Goal: Information Seeking & Learning: Learn about a topic

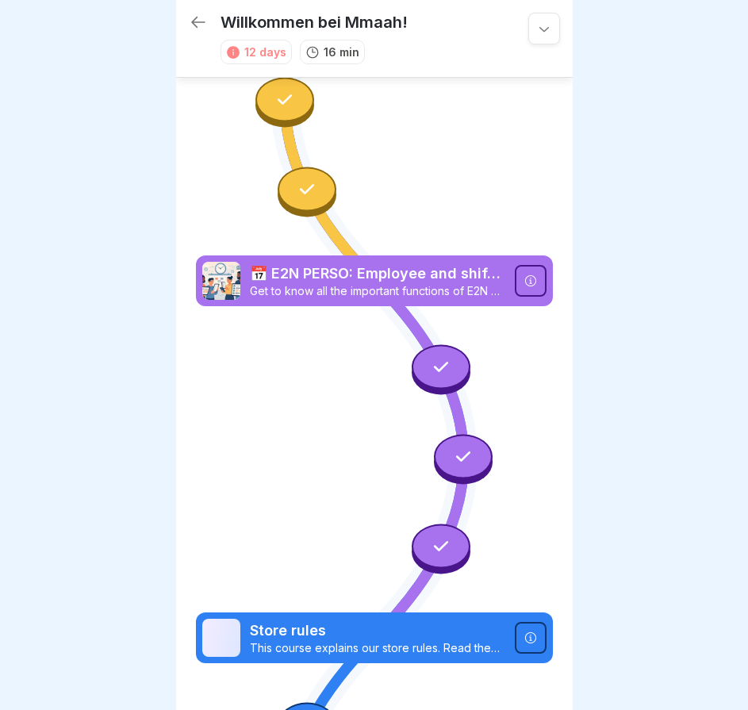
scroll to position [12, 0]
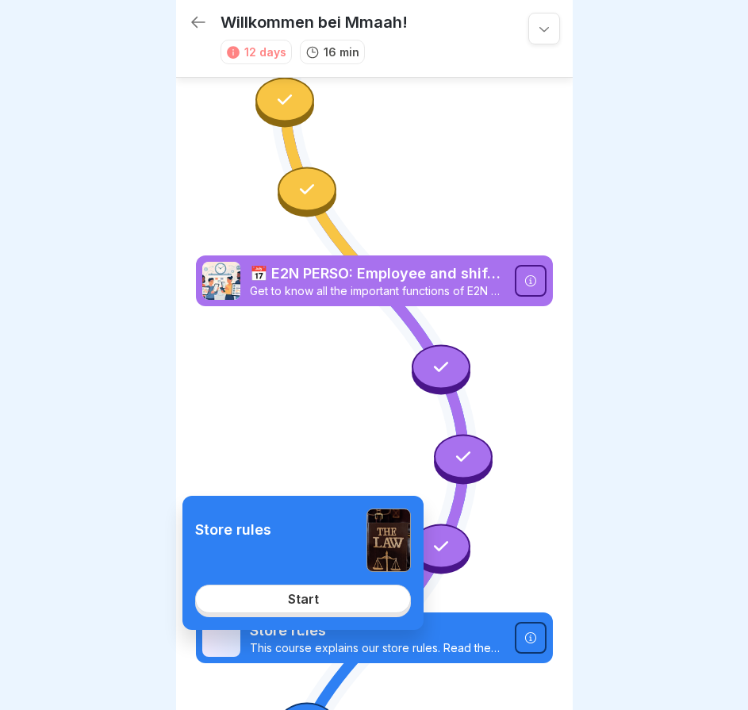
click at [316, 606] on div "Start" at bounding box center [303, 599] width 31 height 14
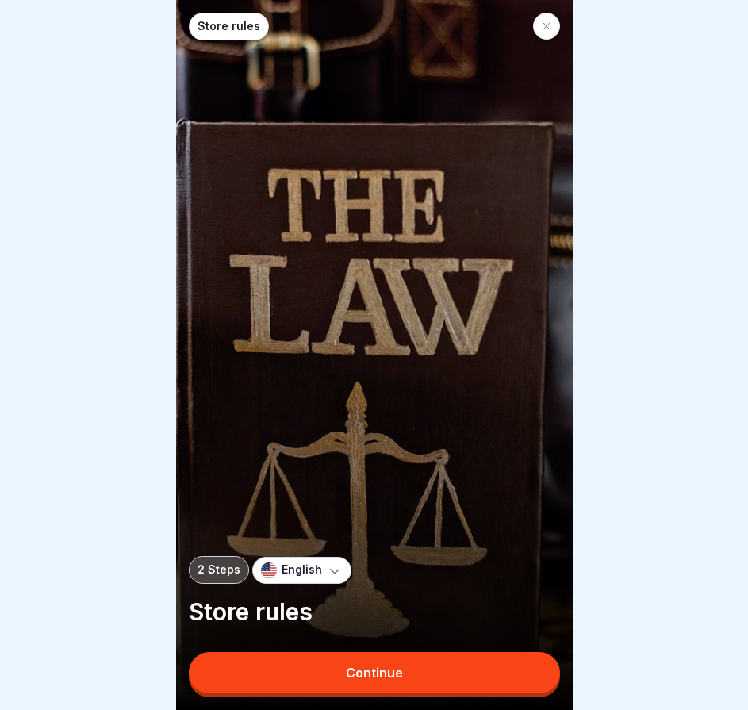
click at [353, 676] on div "Continue" at bounding box center [374, 673] width 57 height 14
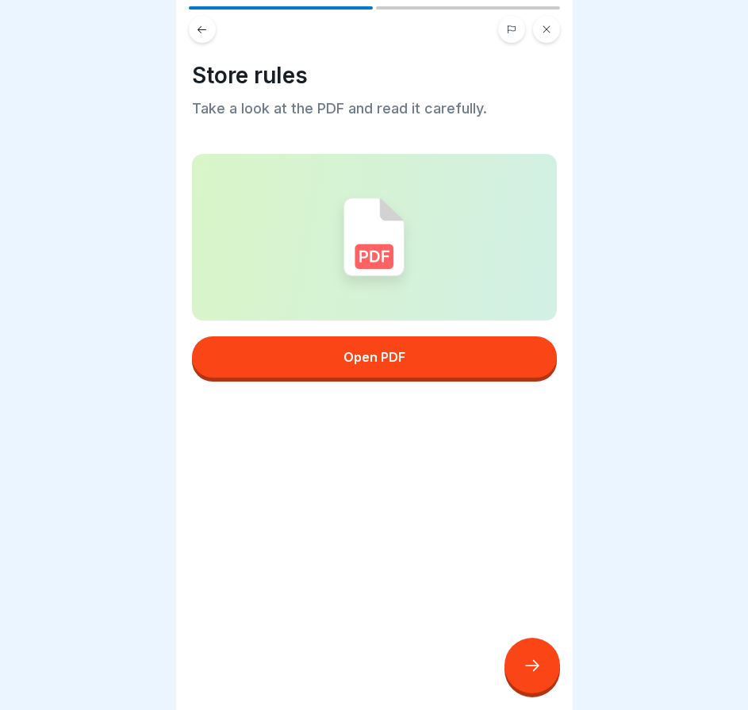
click at [417, 344] on button "Open PDF" at bounding box center [374, 357] width 365 height 41
click at [523, 671] on icon at bounding box center [532, 665] width 19 height 19
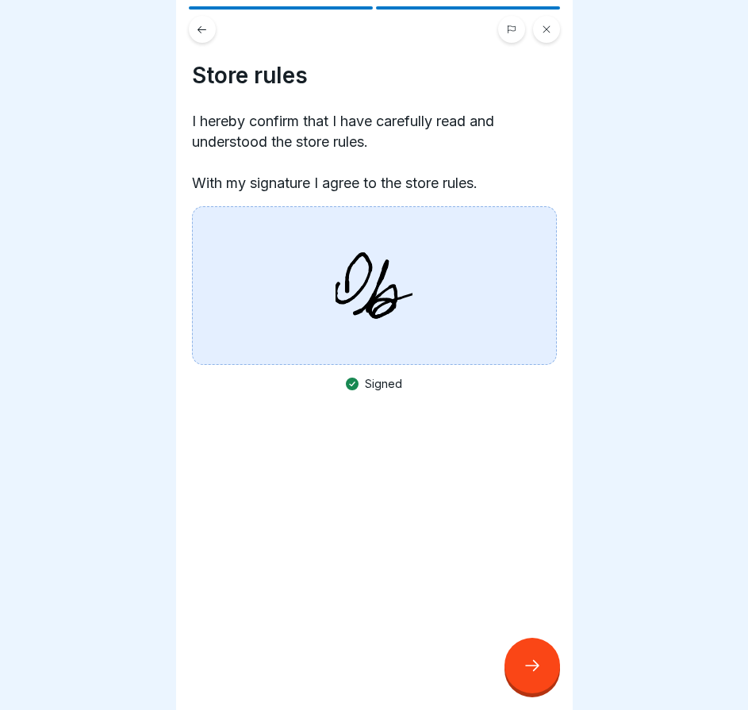
click at [541, 666] on icon at bounding box center [532, 665] width 19 height 19
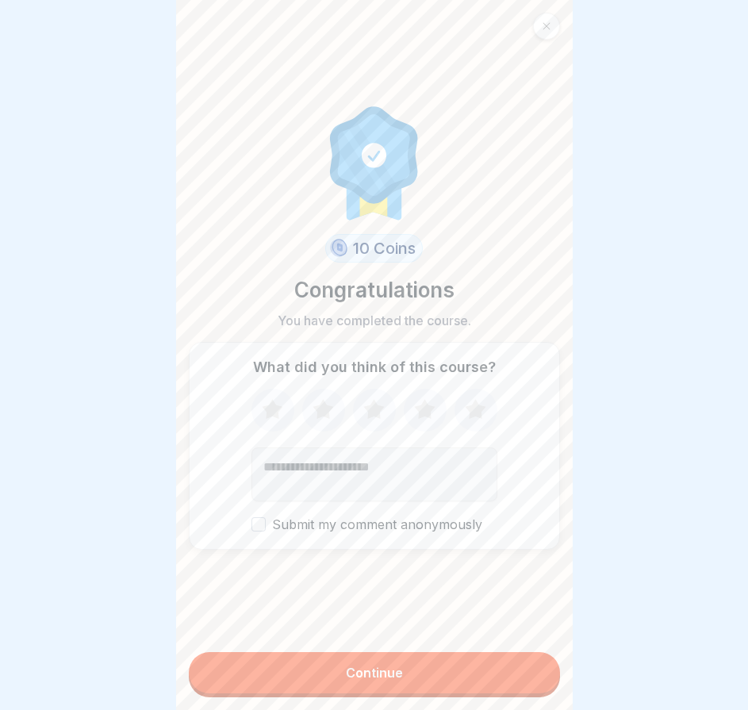
click at [502, 666] on button "Continue" at bounding box center [374, 672] width 371 height 41
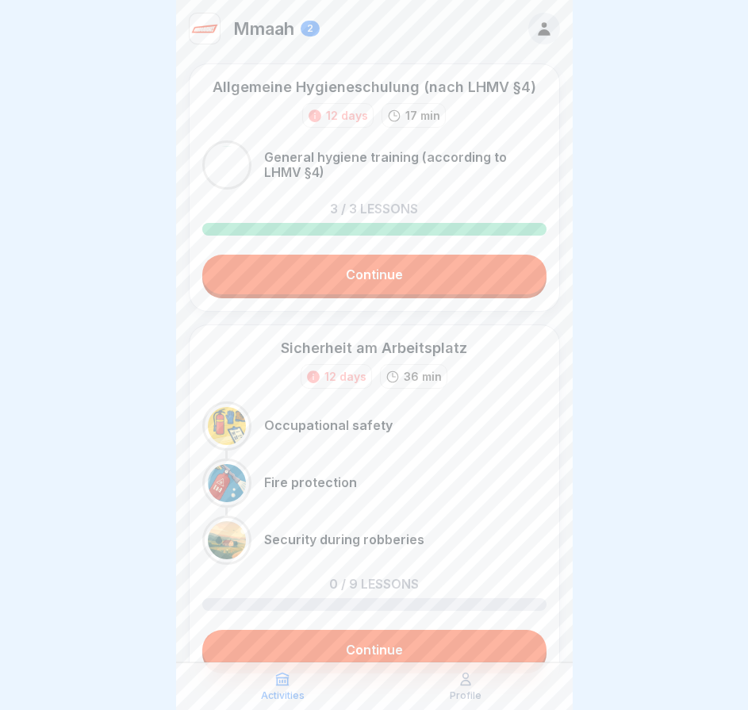
scroll to position [73, 0]
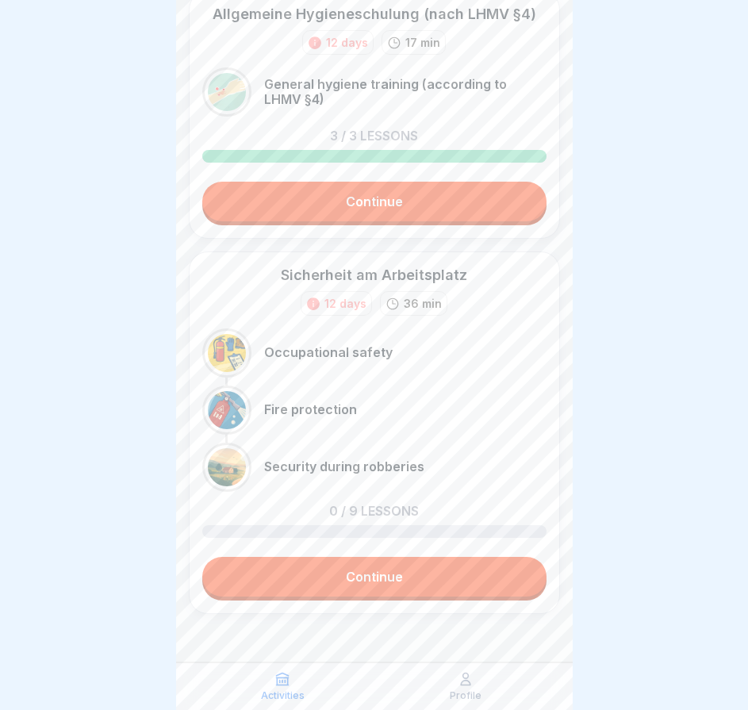
click at [405, 575] on link "Continue" at bounding box center [374, 577] width 344 height 40
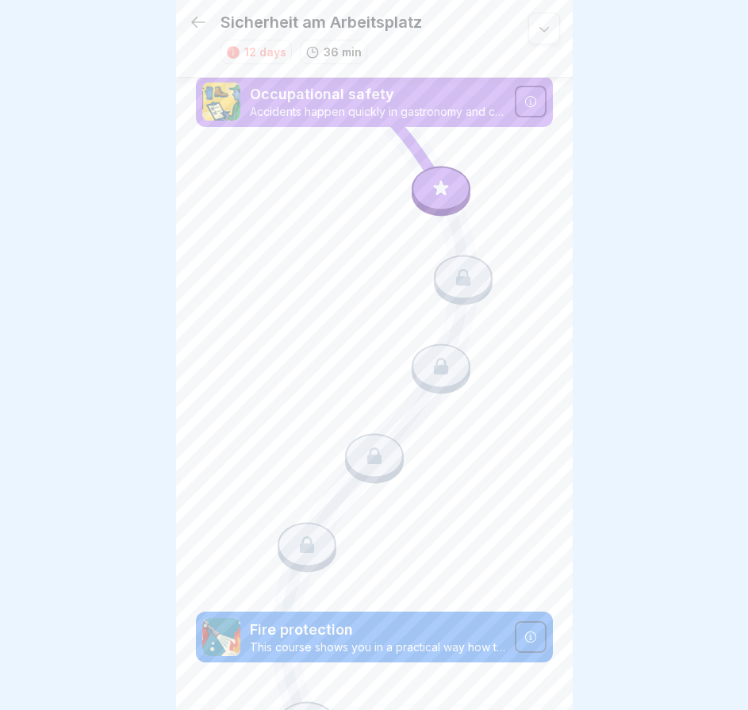
click at [452, 175] on div at bounding box center [441, 188] width 59 height 44
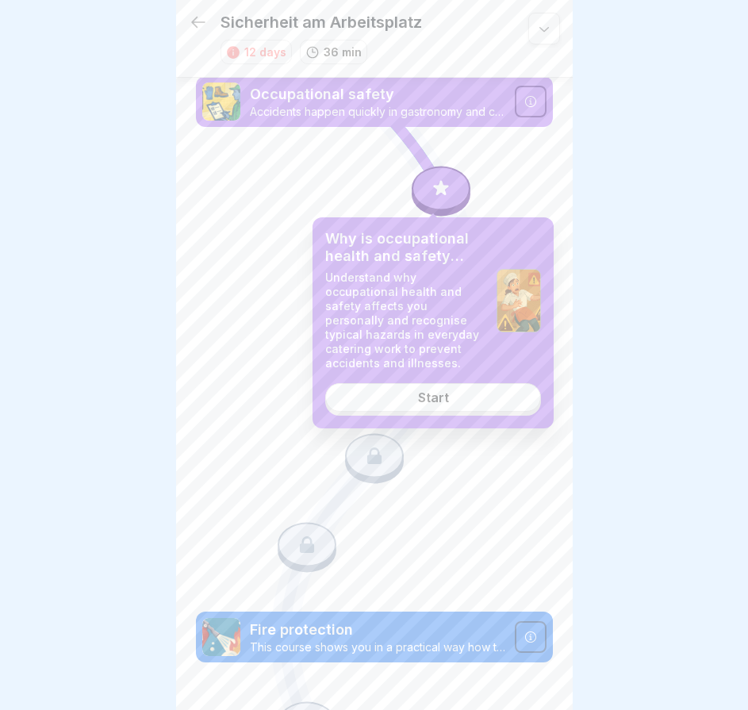
click at [469, 379] on div "Why is occupational health and safety important? Understand why occupational he…" at bounding box center [433, 322] width 241 height 211
click at [458, 402] on link "Start" at bounding box center [433, 397] width 216 height 29
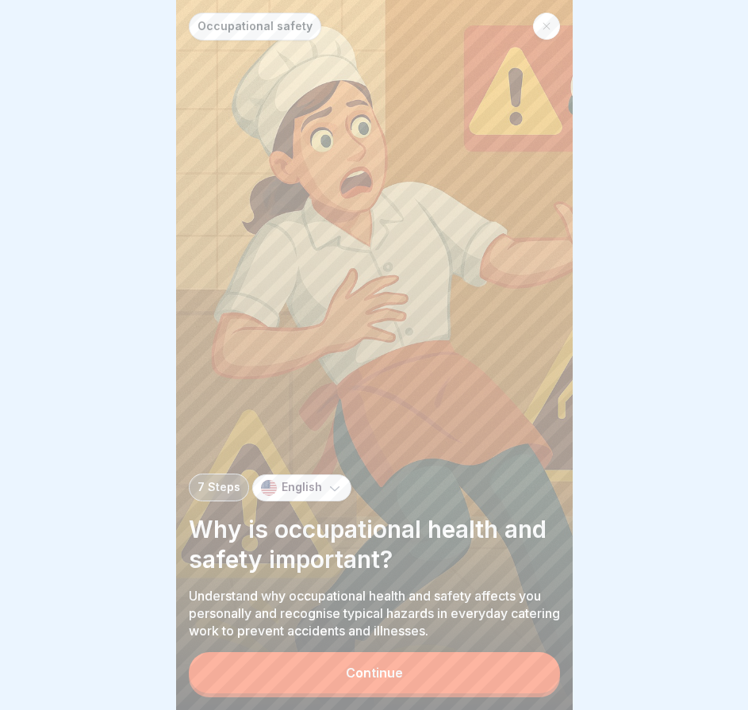
click at [393, 672] on button "Continue" at bounding box center [374, 672] width 371 height 41
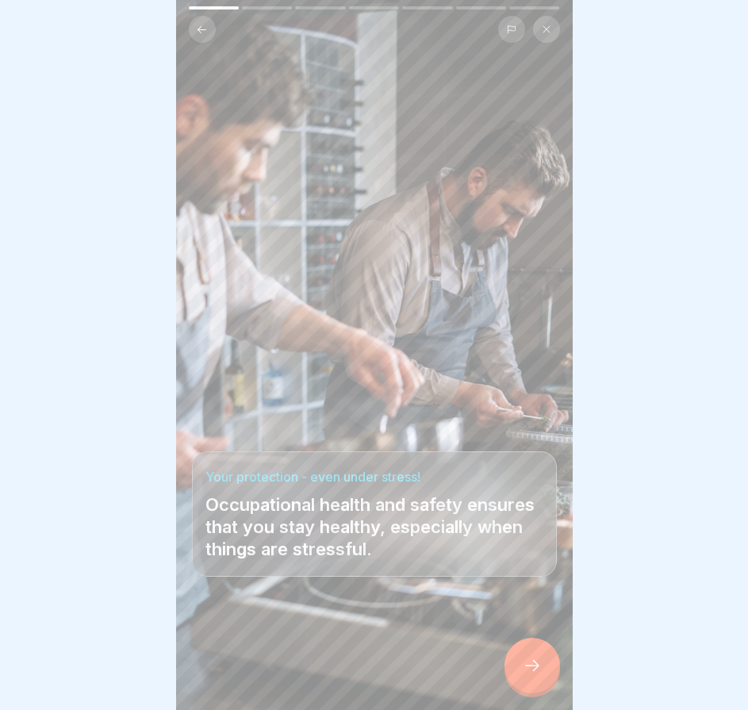
click at [529, 668] on div at bounding box center [533, 666] width 56 height 56
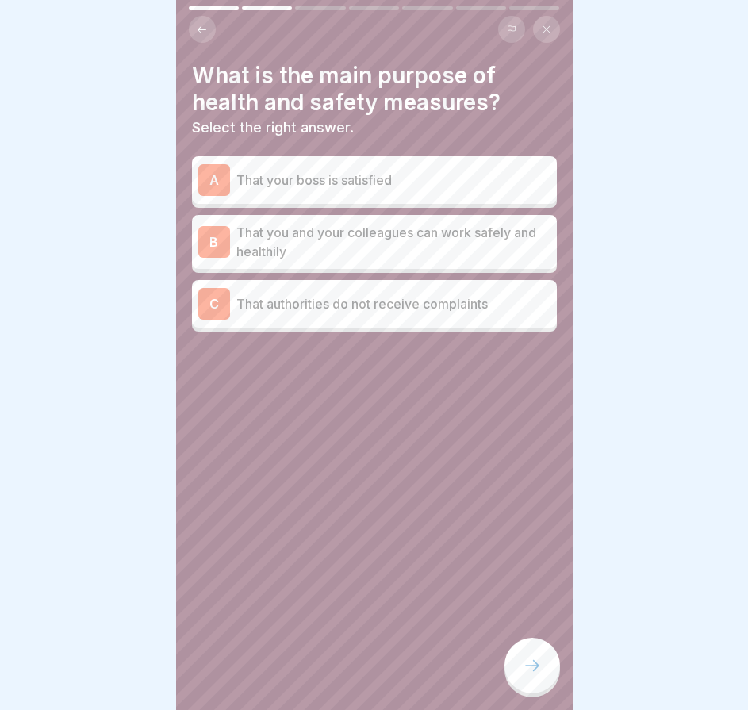
click at [397, 251] on p "That you and your colleagues can work safely and healthily" at bounding box center [394, 242] width 314 height 38
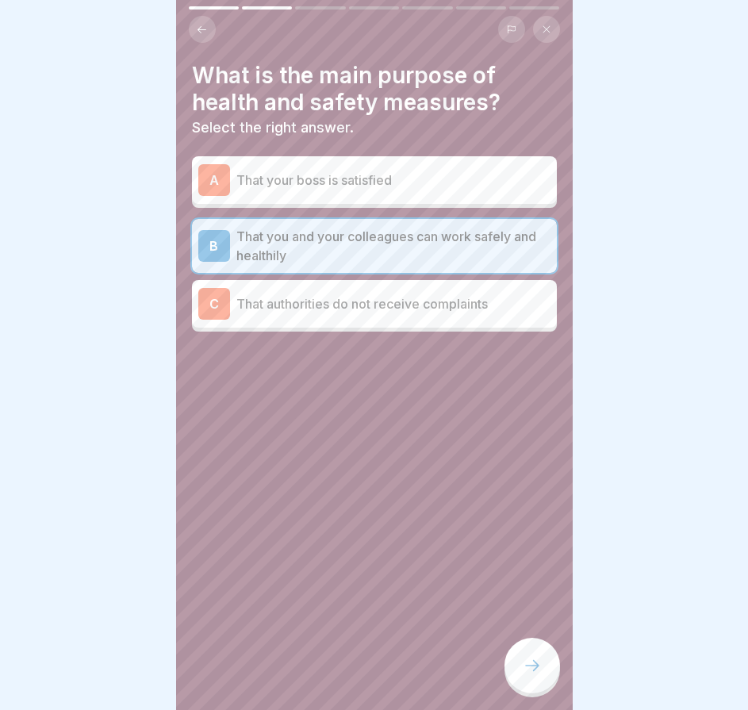
click at [386, 308] on p "That authorities do not receive complaints" at bounding box center [394, 303] width 314 height 19
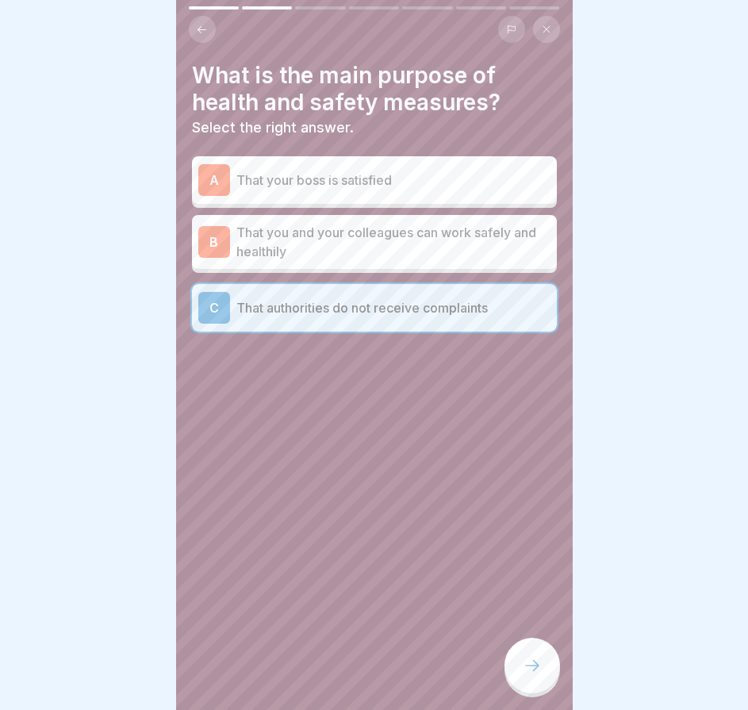
click at [410, 237] on p "That you and your colleagues can work safely and healthily" at bounding box center [394, 242] width 314 height 38
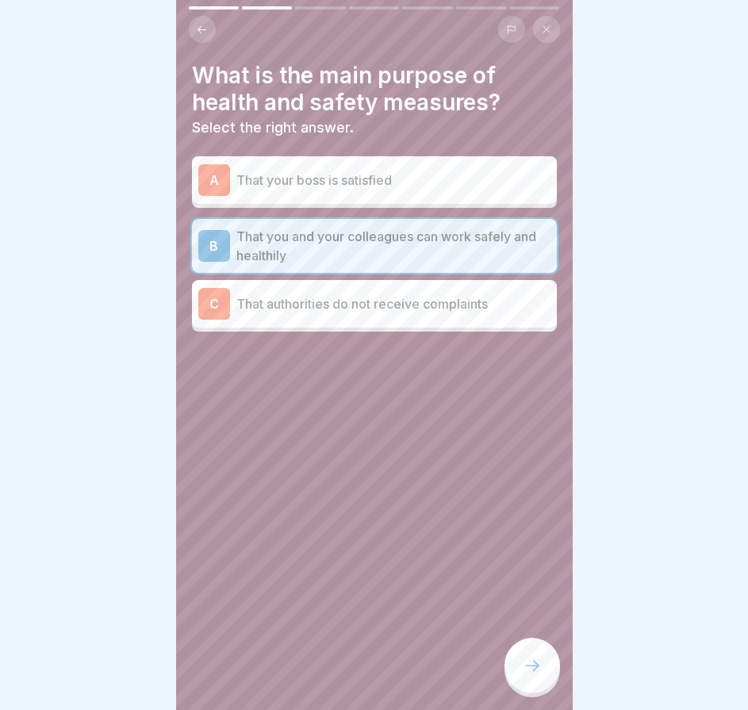
click at [541, 674] on icon at bounding box center [532, 665] width 19 height 19
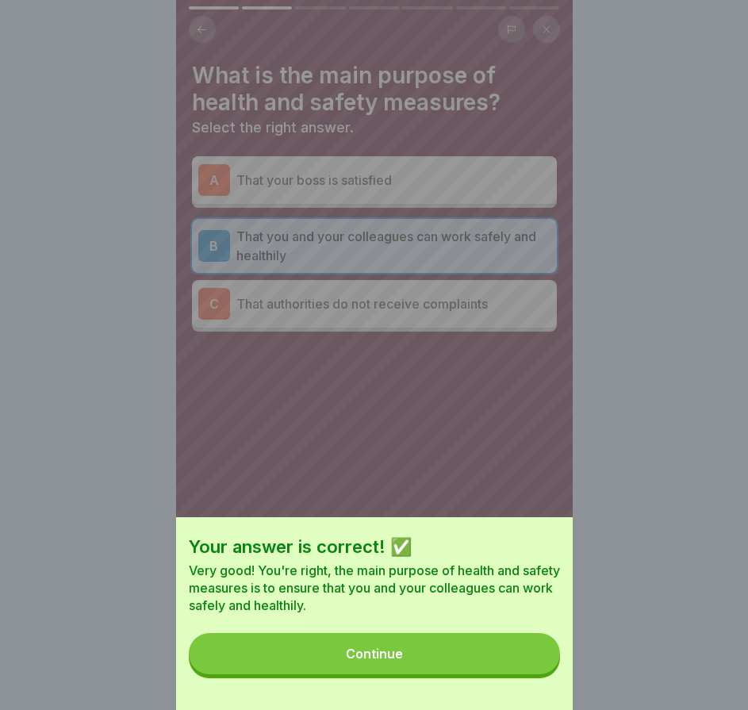
click at [541, 674] on button "Continue" at bounding box center [374, 653] width 371 height 41
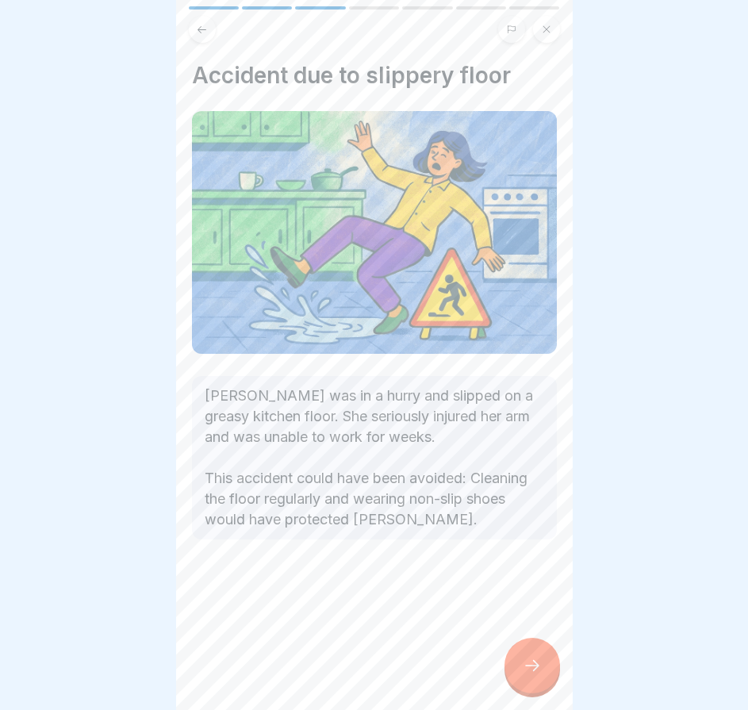
click at [527, 671] on icon at bounding box center [532, 665] width 19 height 19
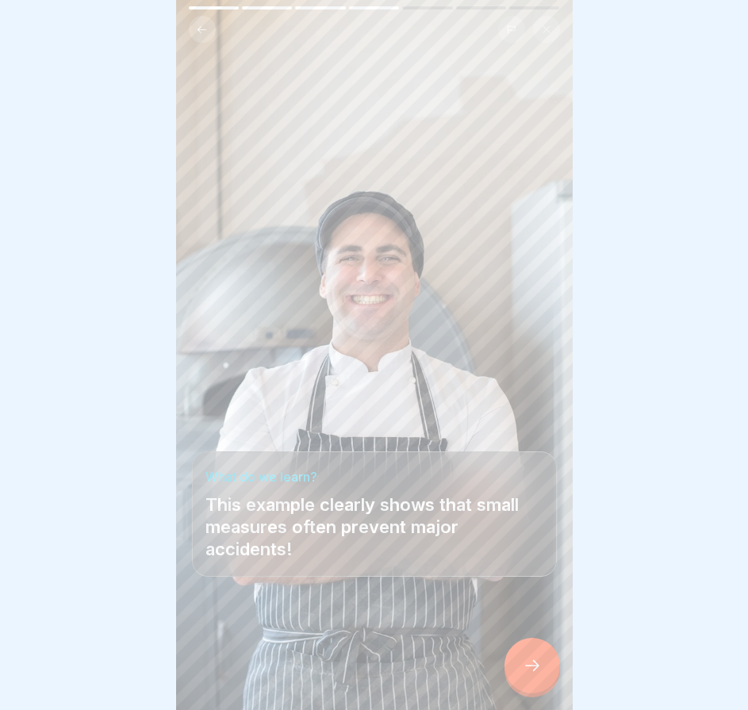
click at [527, 671] on icon at bounding box center [532, 665] width 19 height 19
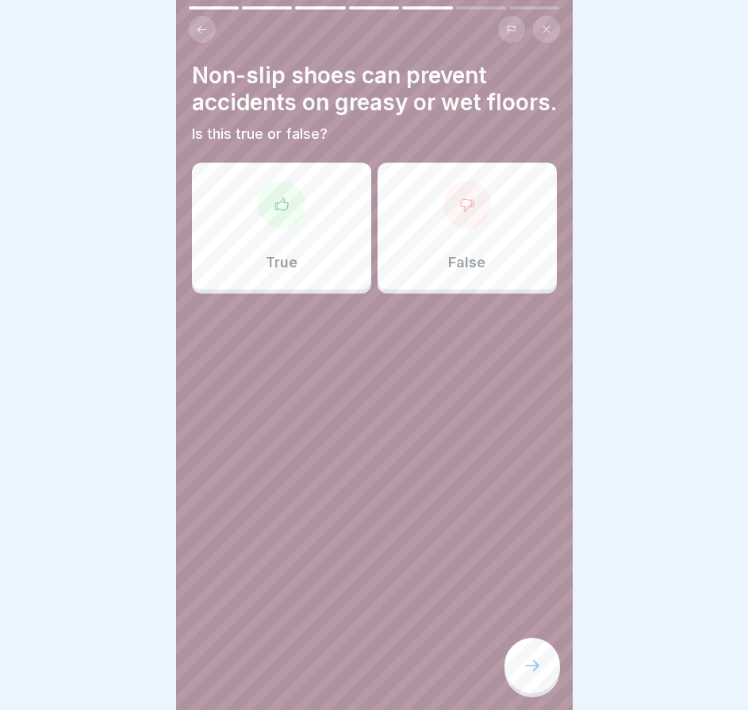
click at [298, 294] on div "True False" at bounding box center [374, 230] width 365 height 127
click at [279, 271] on div "True" at bounding box center [281, 226] width 179 height 127
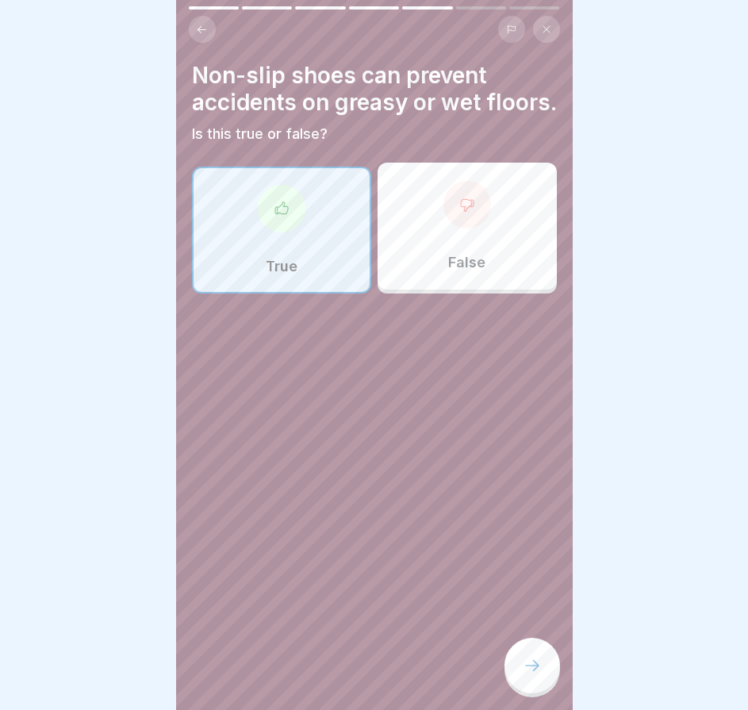
click at [555, 678] on div at bounding box center [533, 666] width 56 height 56
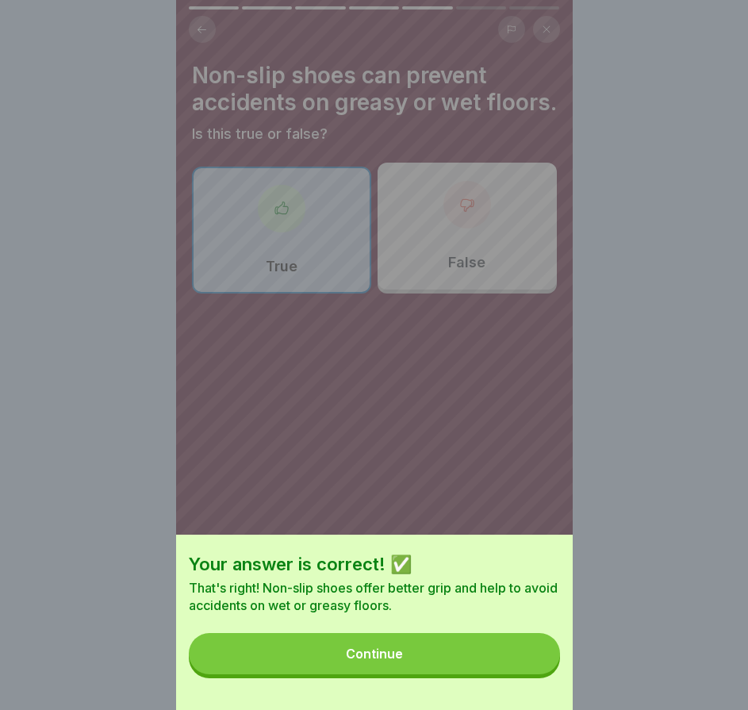
click at [548, 675] on button "Continue" at bounding box center [374, 653] width 371 height 41
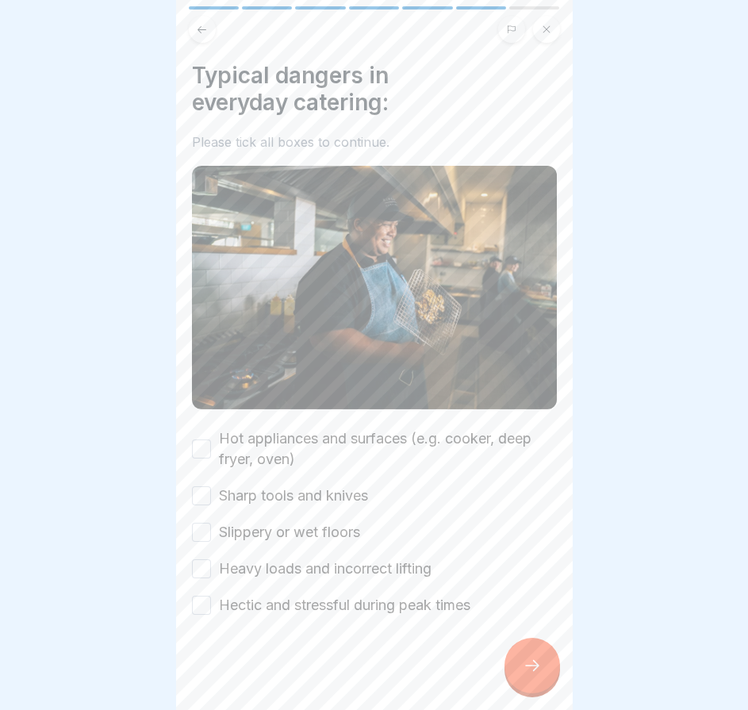
click at [206, 440] on button "Hot appliances and surfaces (e.g. cooker, deep fryer, oven)" at bounding box center [201, 449] width 19 height 19
click at [206, 487] on button "Sharp tools and knives" at bounding box center [201, 496] width 19 height 19
click at [202, 534] on div "Slippery or wet floors" at bounding box center [276, 532] width 168 height 21
click at [200, 527] on button "Slippery or wet floors" at bounding box center [201, 532] width 19 height 19
click at [200, 565] on button "Heavy loads and incorrect lifting" at bounding box center [201, 569] width 19 height 19
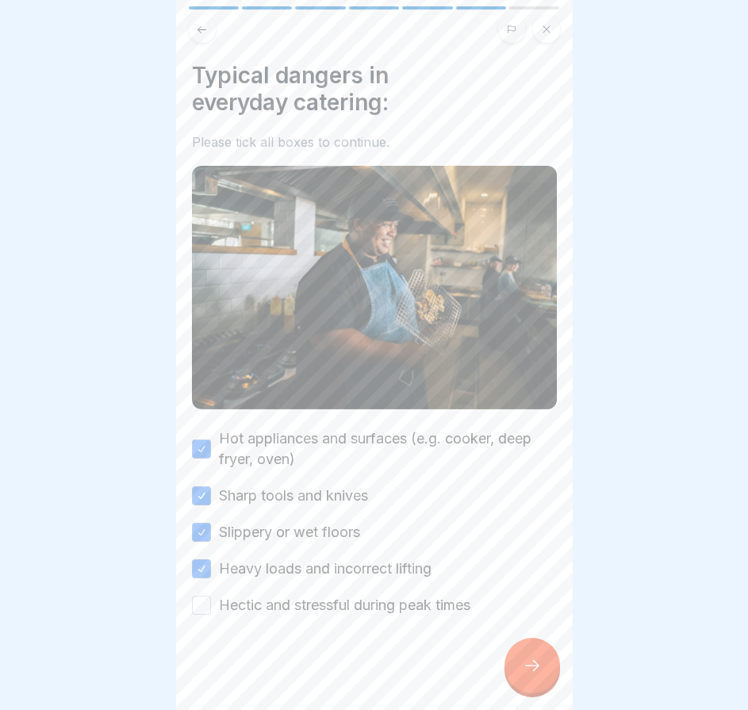
click at [202, 596] on button "Hectic and stressful during peak times" at bounding box center [201, 605] width 19 height 19
click at [559, 677] on div at bounding box center [533, 666] width 56 height 56
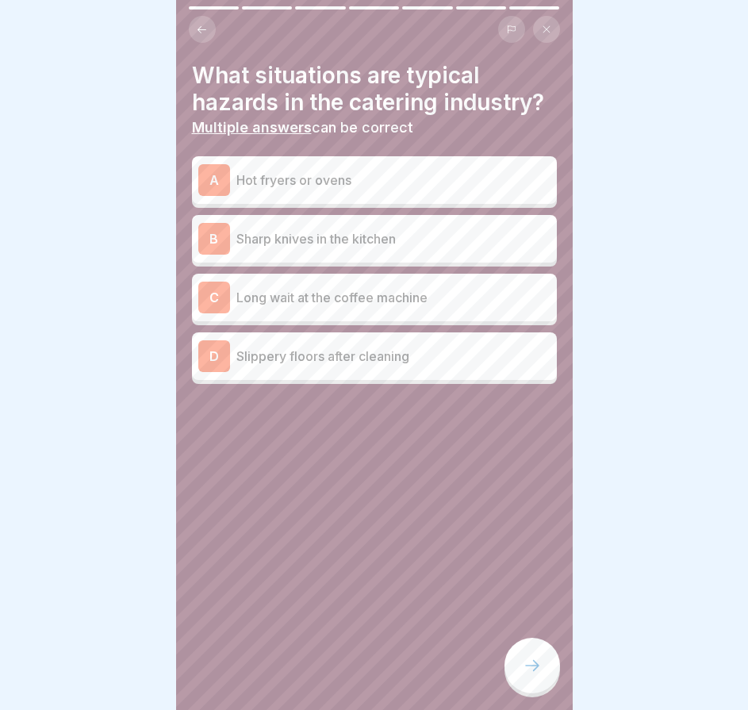
click at [415, 358] on p "Slippery floors after cleaning" at bounding box center [394, 356] width 314 height 19
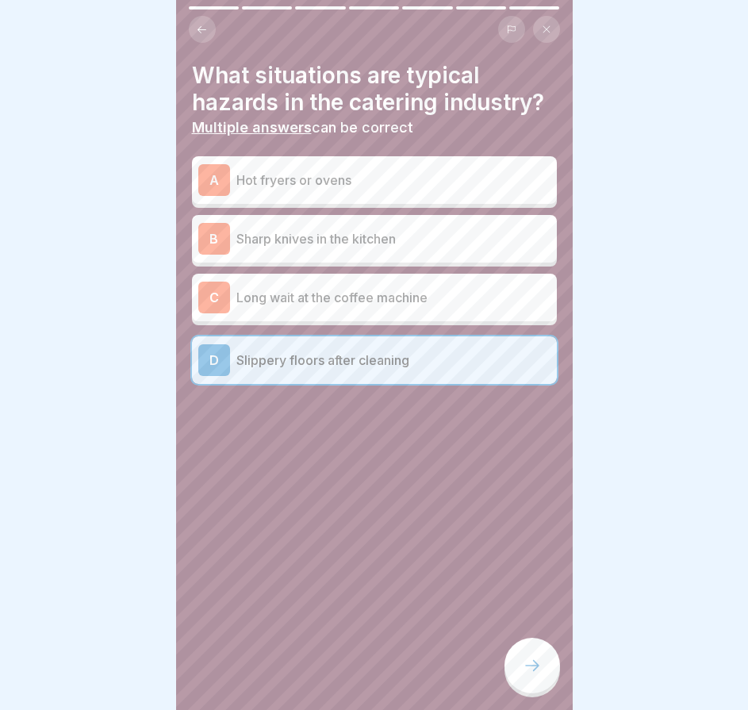
click at [520, 677] on div at bounding box center [533, 666] width 56 height 56
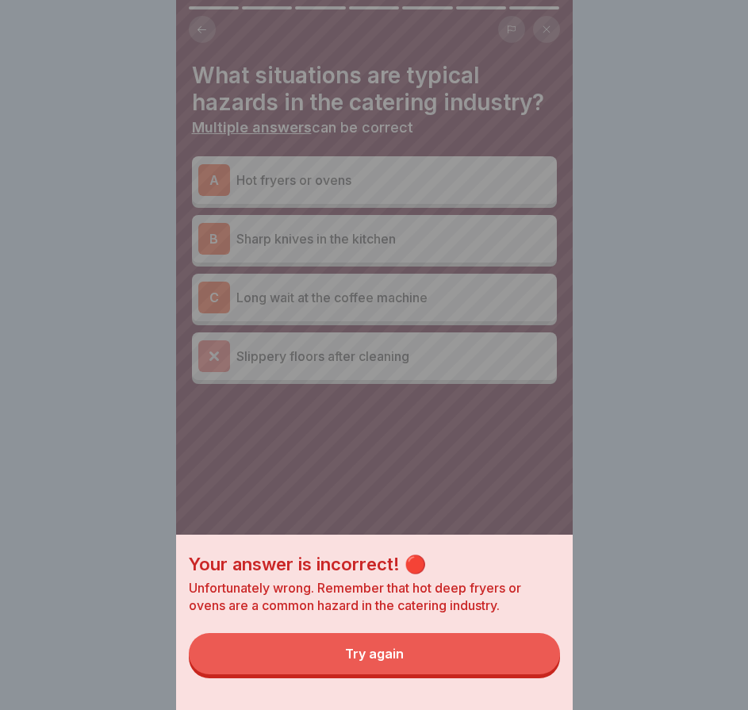
click at [481, 666] on button "Try again" at bounding box center [374, 653] width 371 height 41
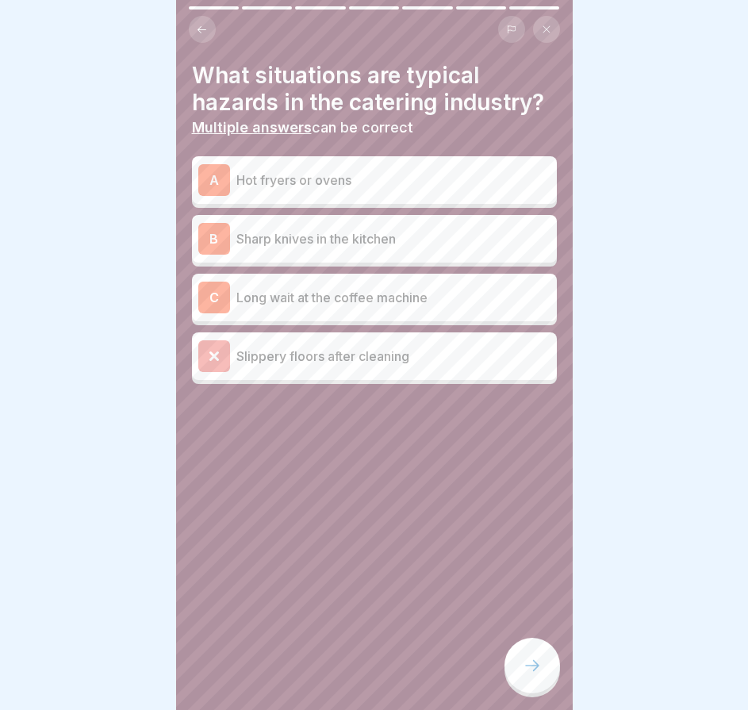
click at [333, 229] on p "Sharp knives in the kitchen" at bounding box center [394, 238] width 314 height 19
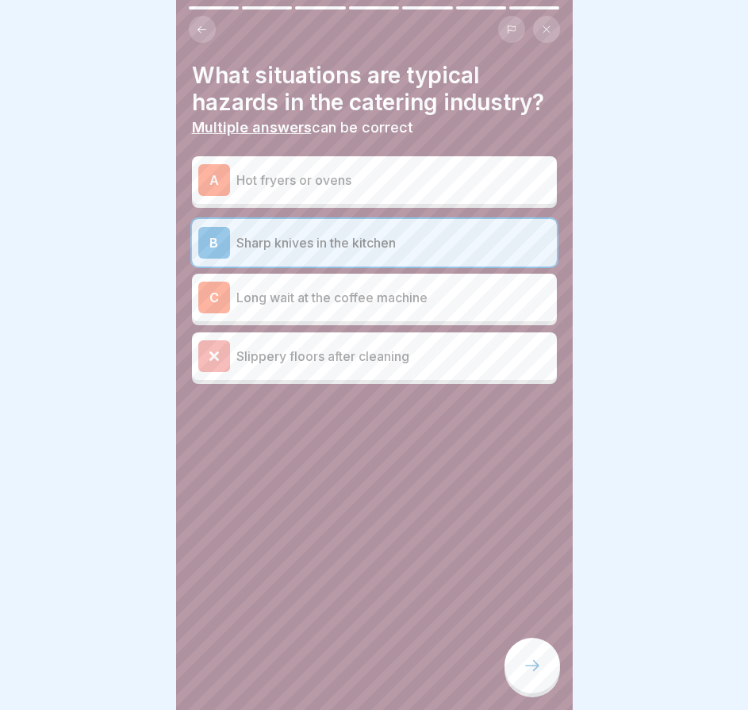
click at [351, 182] on p "Hot fryers or ovens" at bounding box center [394, 180] width 314 height 19
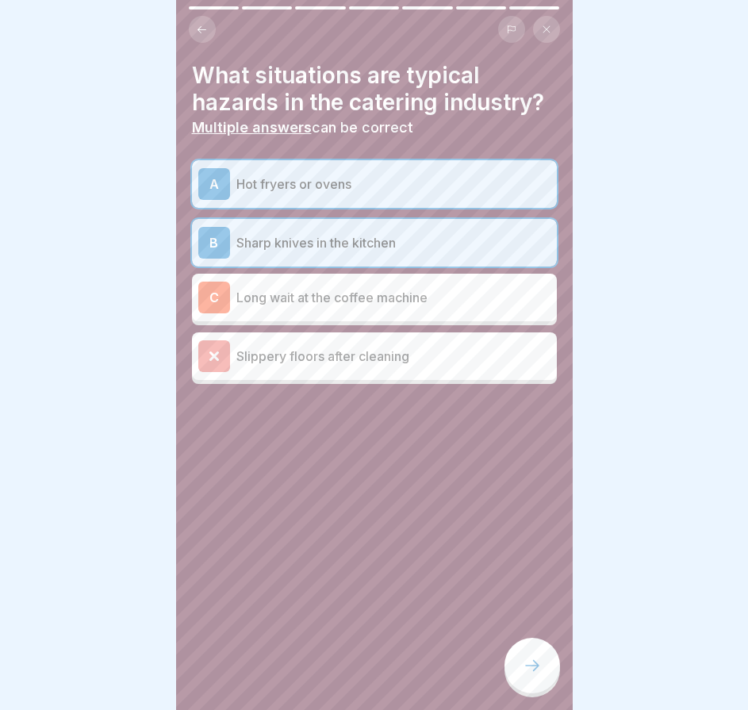
click at [349, 357] on p "Slippery floors after cleaning" at bounding box center [394, 356] width 314 height 19
click at [380, 311] on div "C Long wait at the coffee machine" at bounding box center [374, 298] width 352 height 32
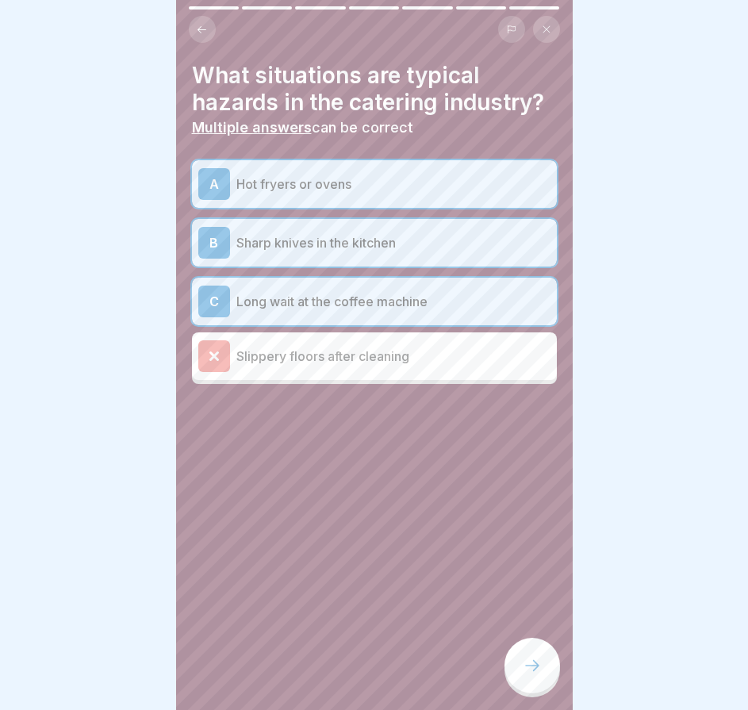
click at [382, 303] on p "Long wait at the coffee machine" at bounding box center [394, 301] width 314 height 19
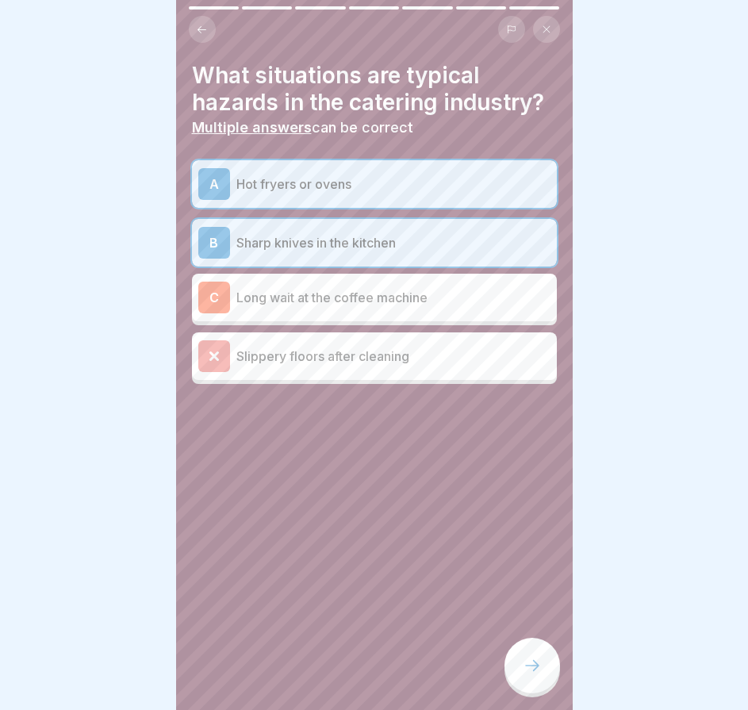
click at [537, 664] on div at bounding box center [533, 666] width 56 height 56
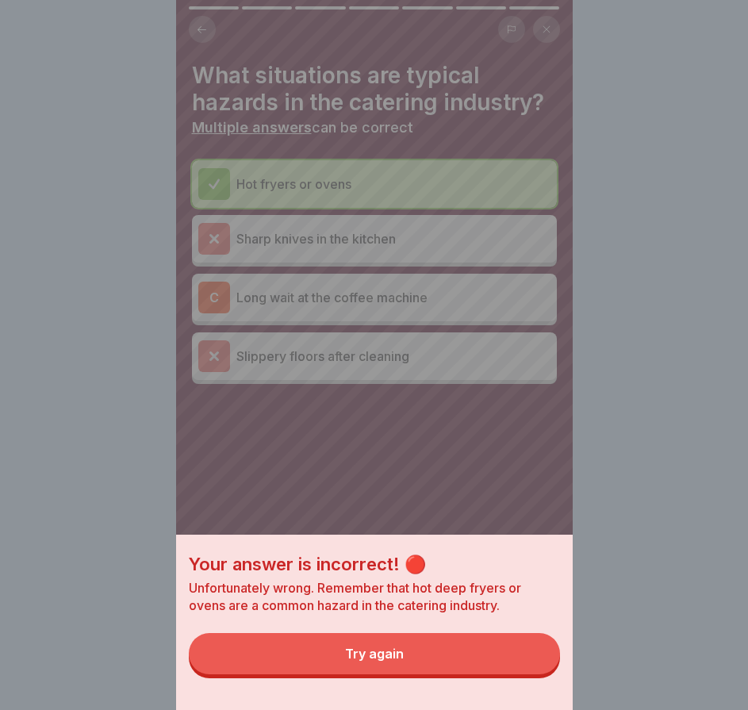
click at [512, 660] on button "Try again" at bounding box center [374, 653] width 371 height 41
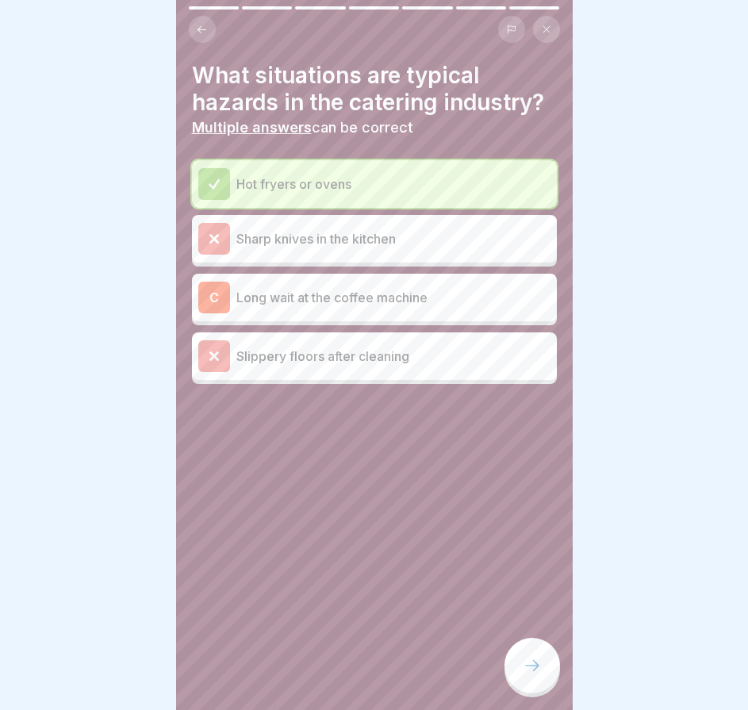
click at [319, 176] on p "Hot fryers or ovens" at bounding box center [394, 184] width 314 height 19
click at [520, 663] on div at bounding box center [533, 666] width 56 height 56
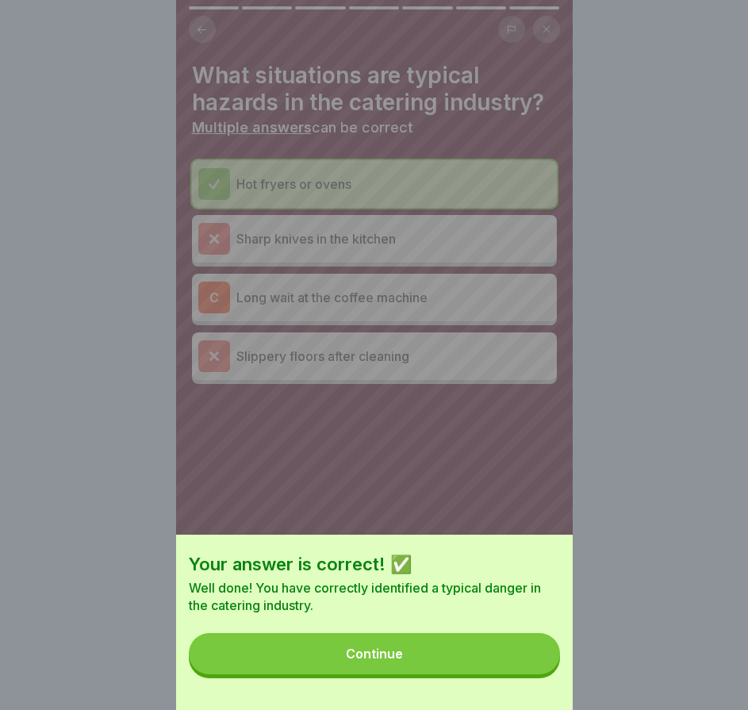
click at [519, 661] on button "Continue" at bounding box center [374, 653] width 371 height 41
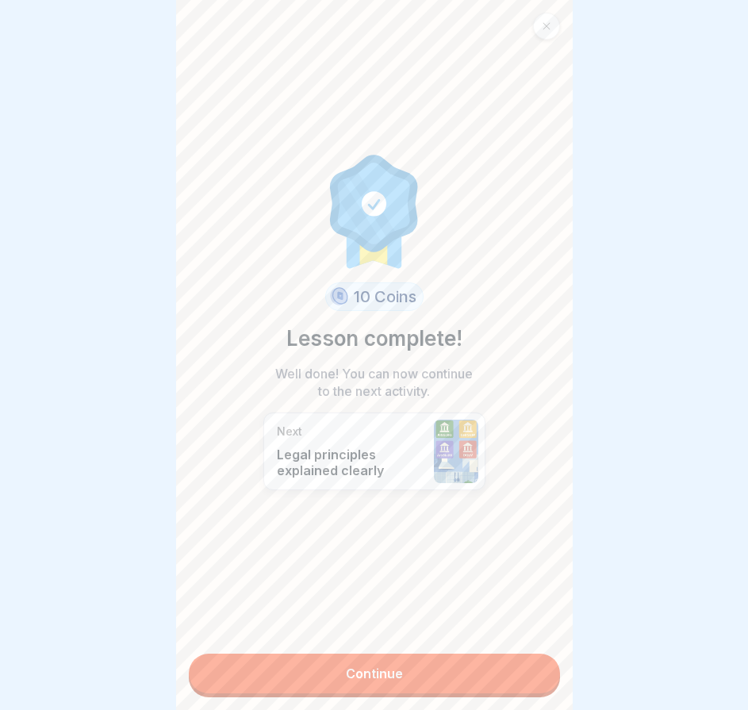
click at [515, 660] on link "Continue" at bounding box center [374, 674] width 371 height 40
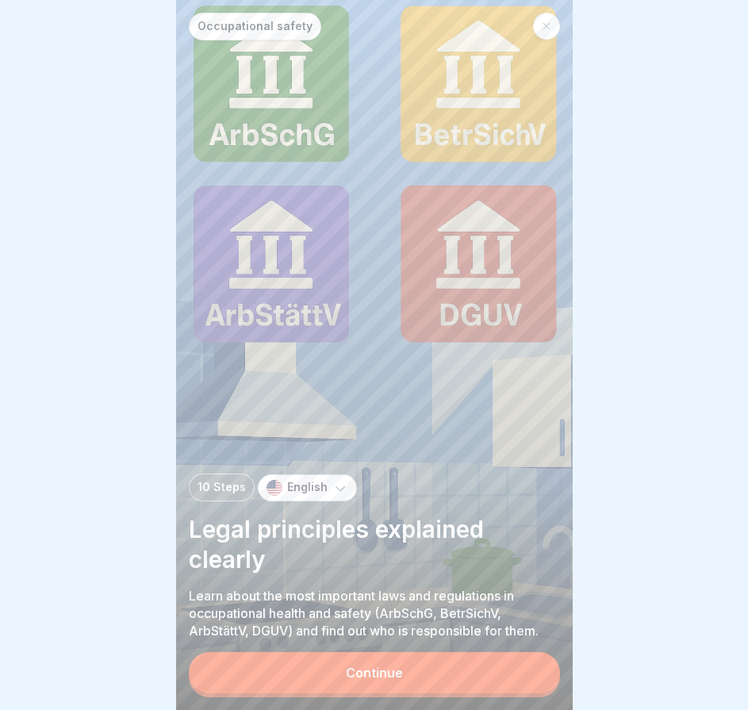
drag, startPoint x: 448, startPoint y: 679, endPoint x: 440, endPoint y: 679, distance: 8.0
click at [448, 680] on button "Continue" at bounding box center [374, 672] width 371 height 41
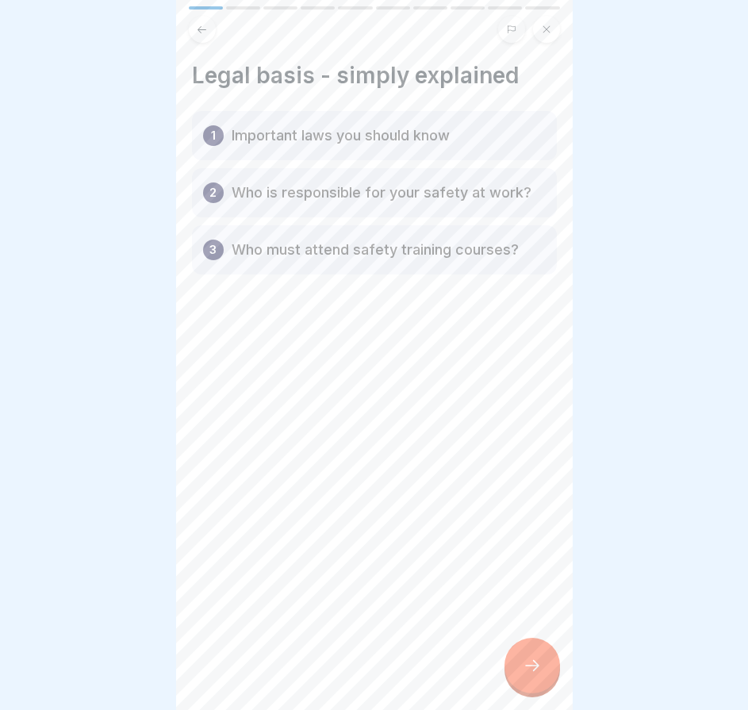
click at [556, 663] on div "Occupational safety 10 Steps English Legal principles explained clearly Learn a…" at bounding box center [374, 355] width 397 height 710
click at [548, 655] on div "Occupational safety 10 Steps English Legal principles explained clearly Learn a…" at bounding box center [374, 355] width 397 height 710
click at [544, 667] on div at bounding box center [533, 666] width 56 height 56
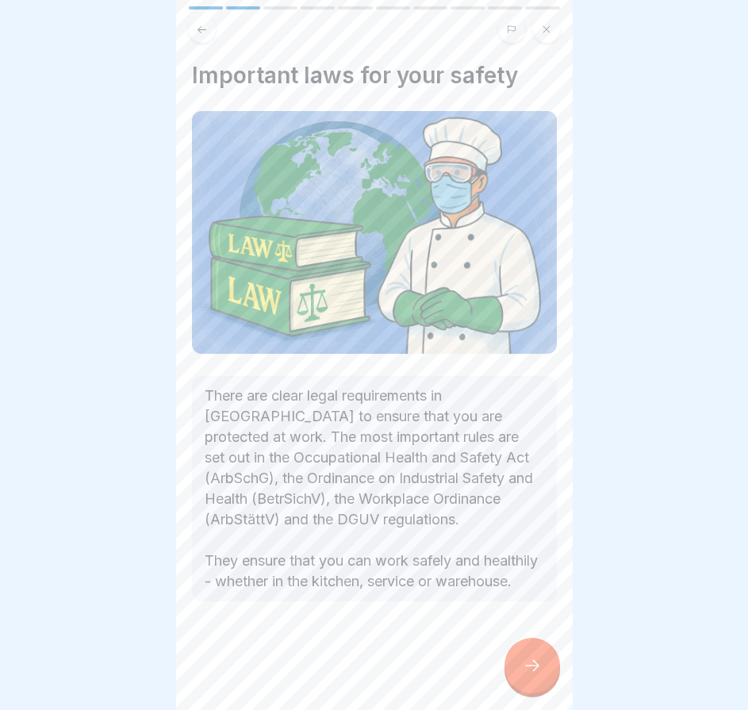
click at [544, 667] on div at bounding box center [533, 666] width 56 height 56
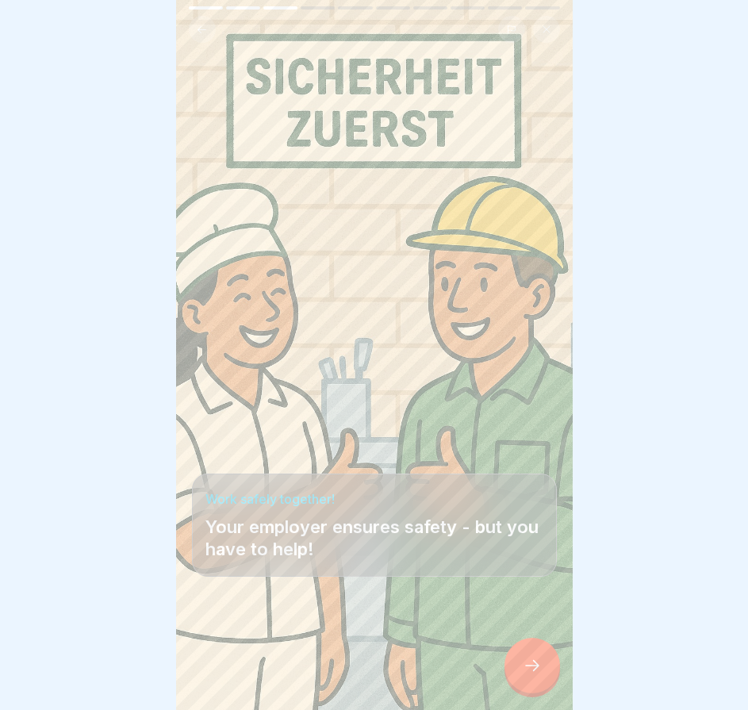
click at [544, 667] on div at bounding box center [533, 666] width 56 height 56
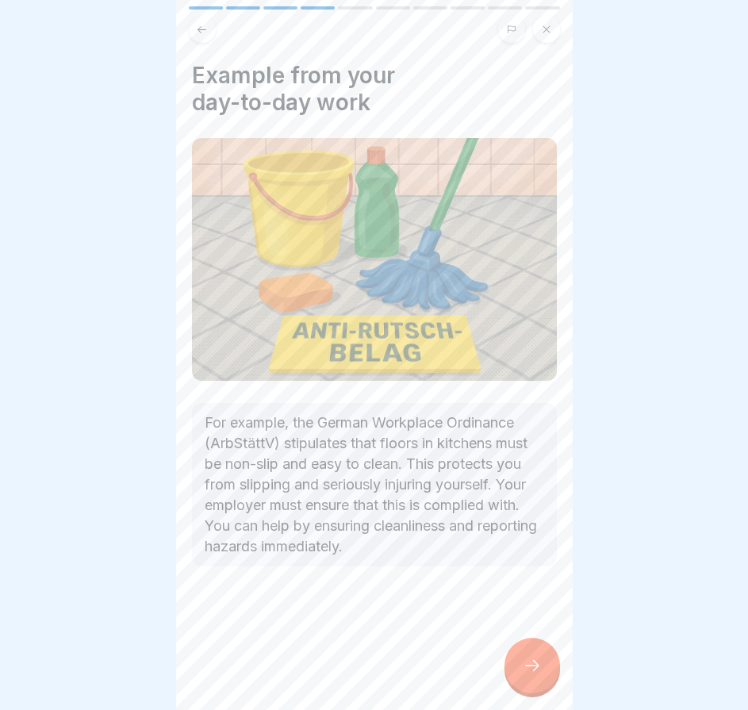
click at [544, 667] on div at bounding box center [533, 666] width 56 height 56
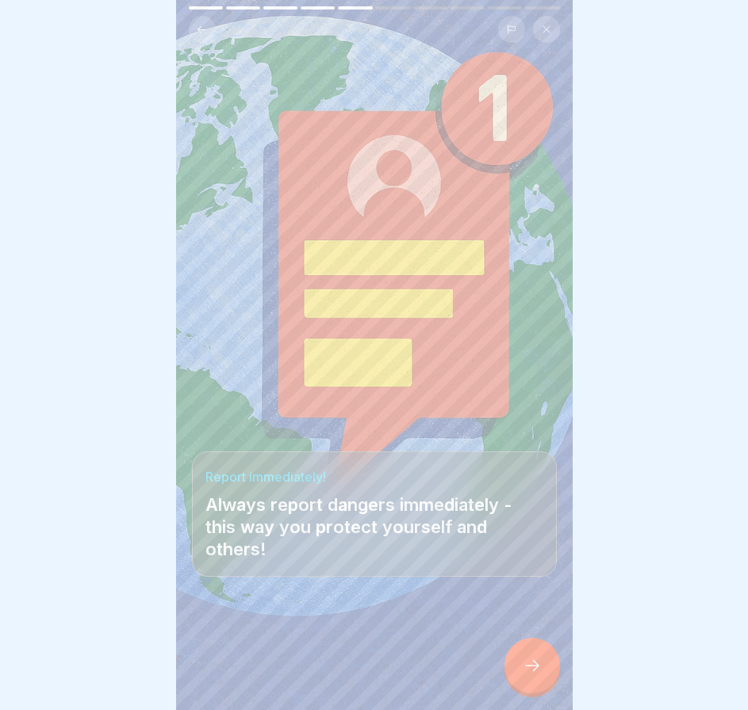
click at [544, 667] on div at bounding box center [533, 666] width 56 height 56
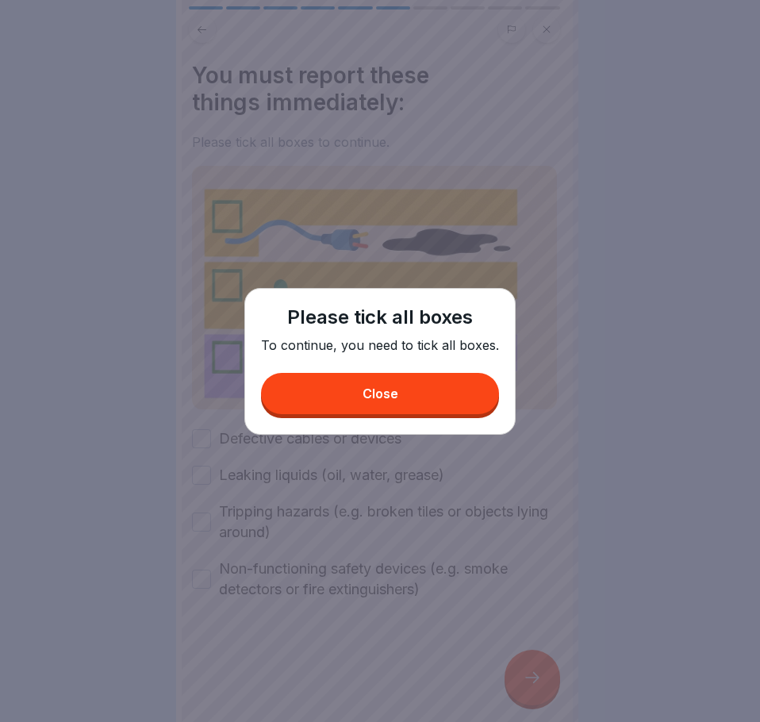
click at [366, 383] on button "Close" at bounding box center [380, 393] width 238 height 41
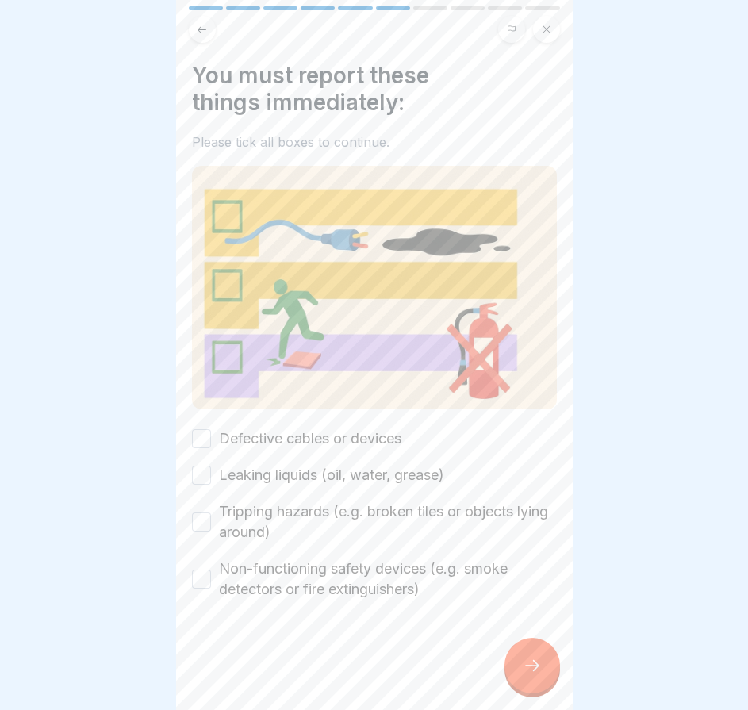
drag, startPoint x: 208, startPoint y: 431, endPoint x: 202, endPoint y: 477, distance: 46.4
click at [208, 432] on button "Defective cables or devices" at bounding box center [201, 438] width 19 height 19
click at [202, 479] on div "Defective cables or devices Leaking liquids (oil, water, grease) Tripping hazar…" at bounding box center [374, 514] width 365 height 171
click at [200, 467] on button "Leaking liquids (oil, water, grease)" at bounding box center [201, 475] width 19 height 19
click at [199, 517] on button "Tripping hazards (e.g. broken tiles or objects lying around)" at bounding box center [201, 522] width 19 height 19
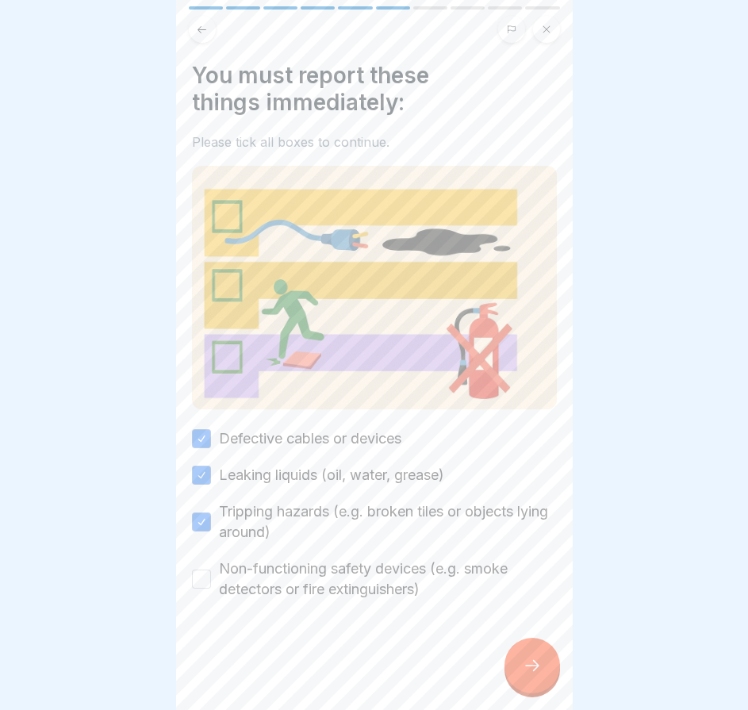
click at [199, 560] on div "Non-functioning safety devices (e.g. smoke detectors or fire extinguishers)" at bounding box center [374, 579] width 365 height 41
click at [199, 573] on button "Non-functioning safety devices (e.g. smoke detectors or fire extinguishers)" at bounding box center [201, 579] width 19 height 19
click at [547, 661] on div at bounding box center [533, 666] width 56 height 56
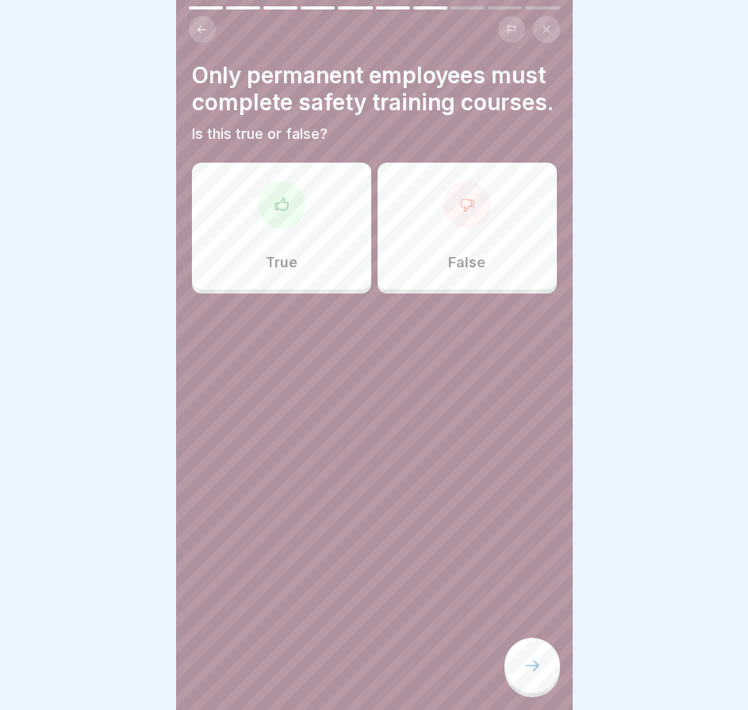
click at [464, 271] on p "False" at bounding box center [466, 262] width 37 height 17
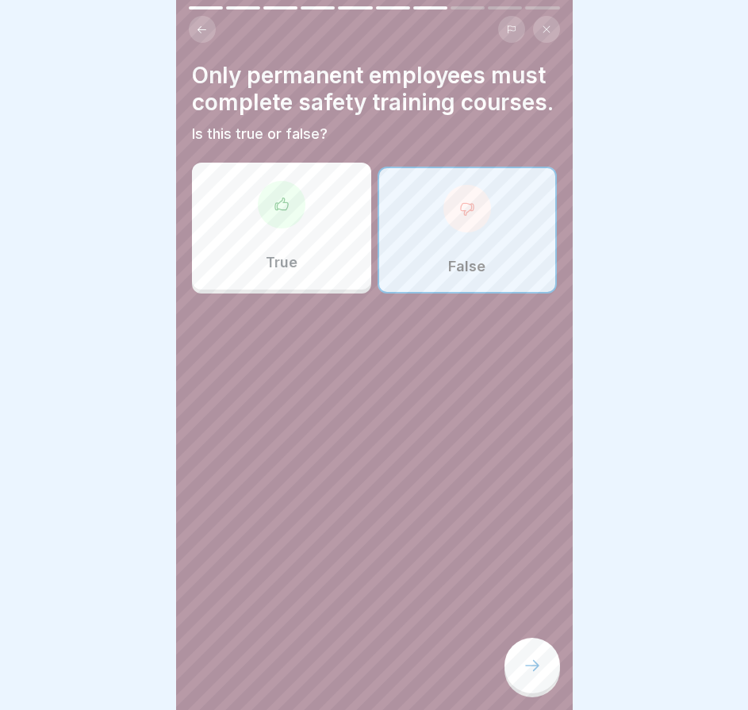
click at [532, 665] on div at bounding box center [533, 666] width 56 height 56
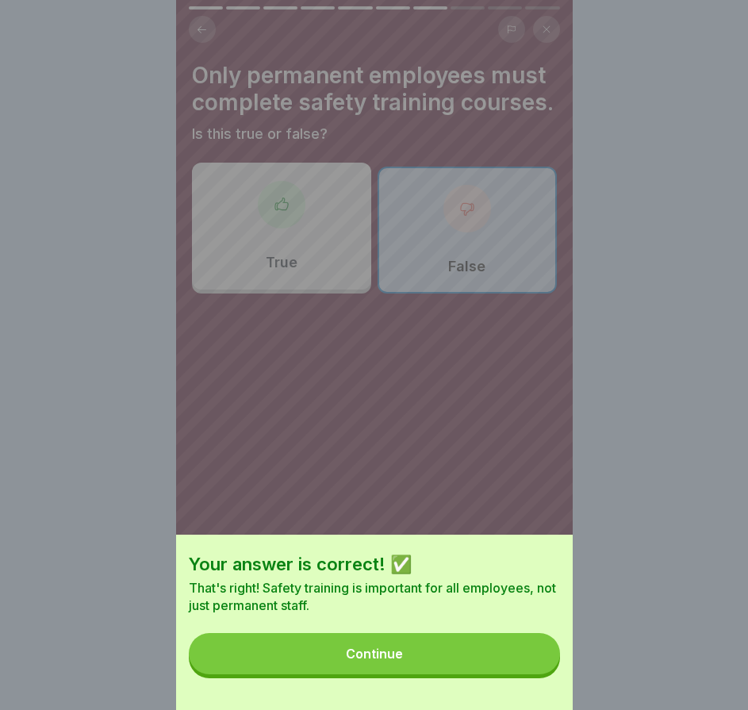
click at [532, 665] on button "Continue" at bounding box center [374, 653] width 371 height 41
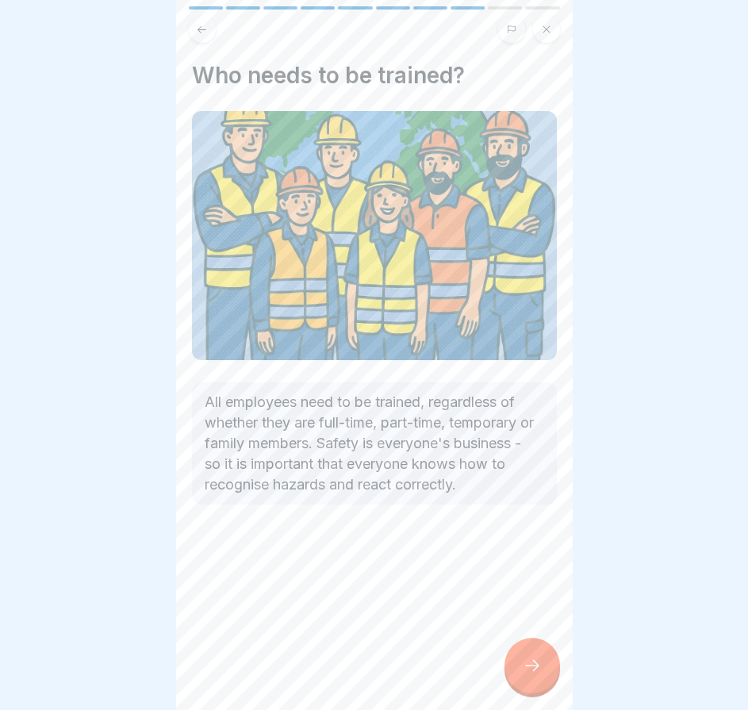
click at [532, 665] on div at bounding box center [533, 666] width 56 height 56
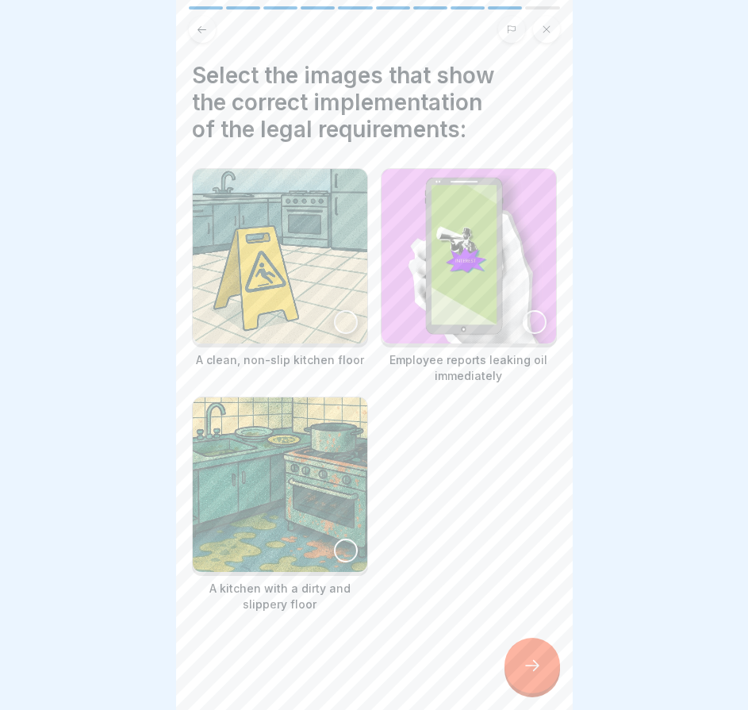
click at [357, 325] on img at bounding box center [280, 256] width 175 height 175
click at [352, 316] on img at bounding box center [279, 256] width 171 height 171
click at [337, 310] on div at bounding box center [346, 322] width 24 height 24
click at [510, 321] on img at bounding box center [469, 256] width 175 height 175
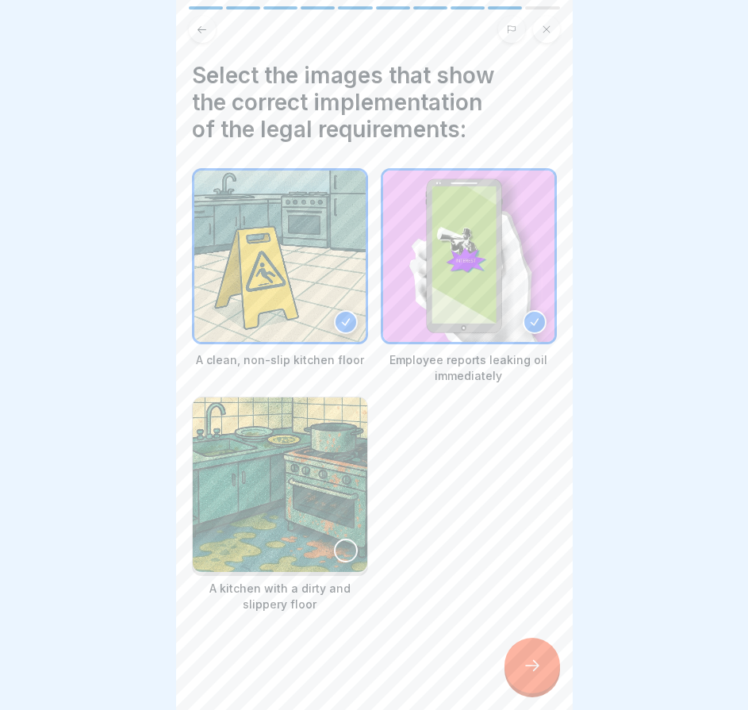
click at [530, 664] on div at bounding box center [533, 666] width 56 height 56
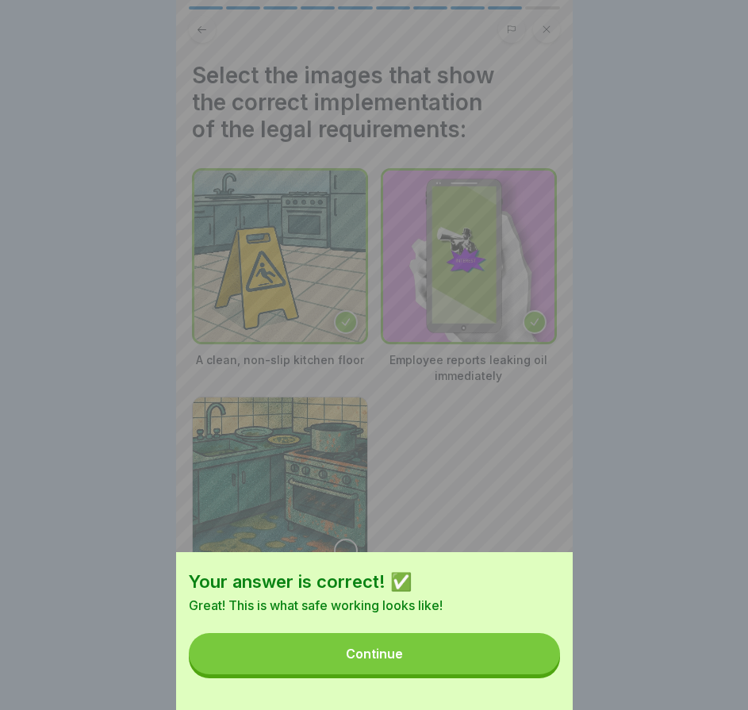
click at [526, 667] on button "Continue" at bounding box center [374, 653] width 371 height 41
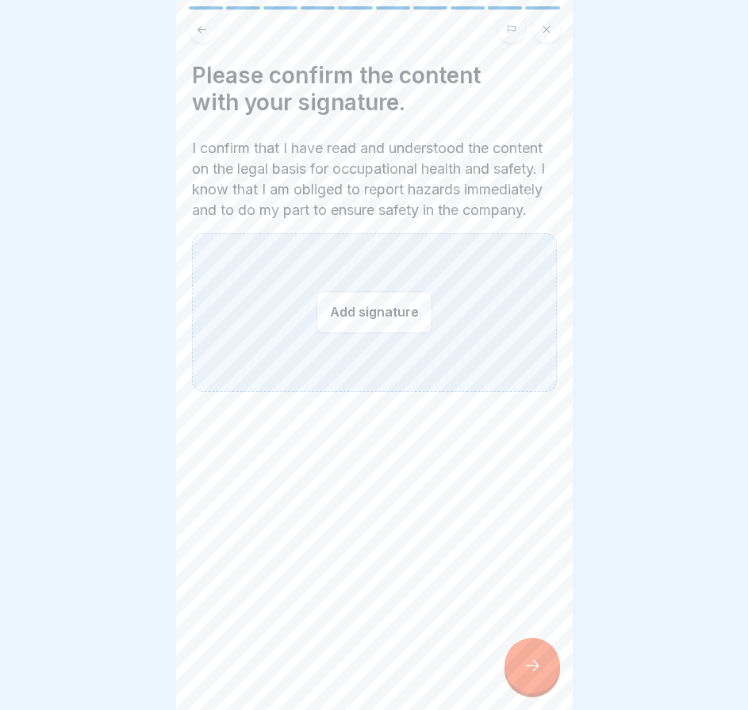
click at [381, 333] on button "Add signature" at bounding box center [375, 312] width 116 height 42
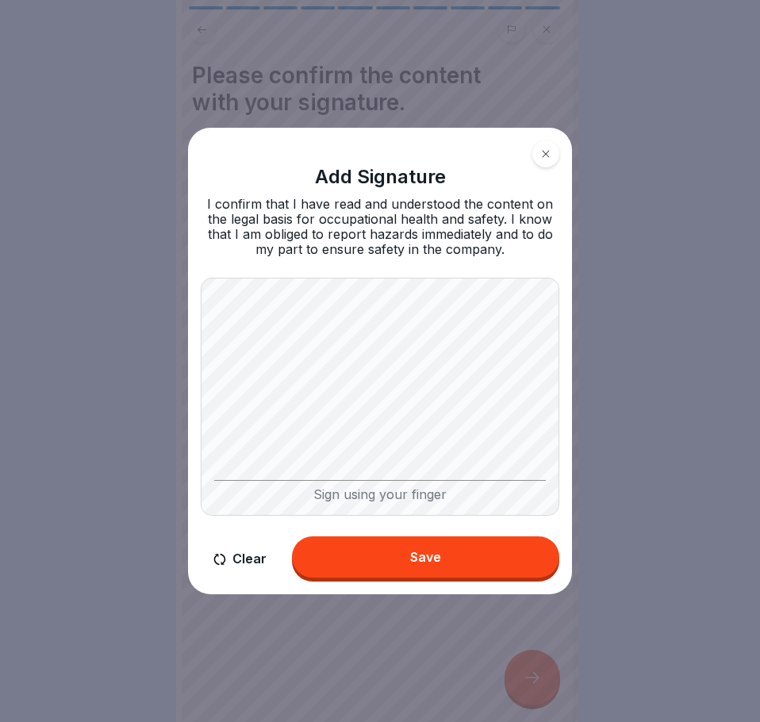
click at [375, 541] on button "Save" at bounding box center [425, 557] width 267 height 41
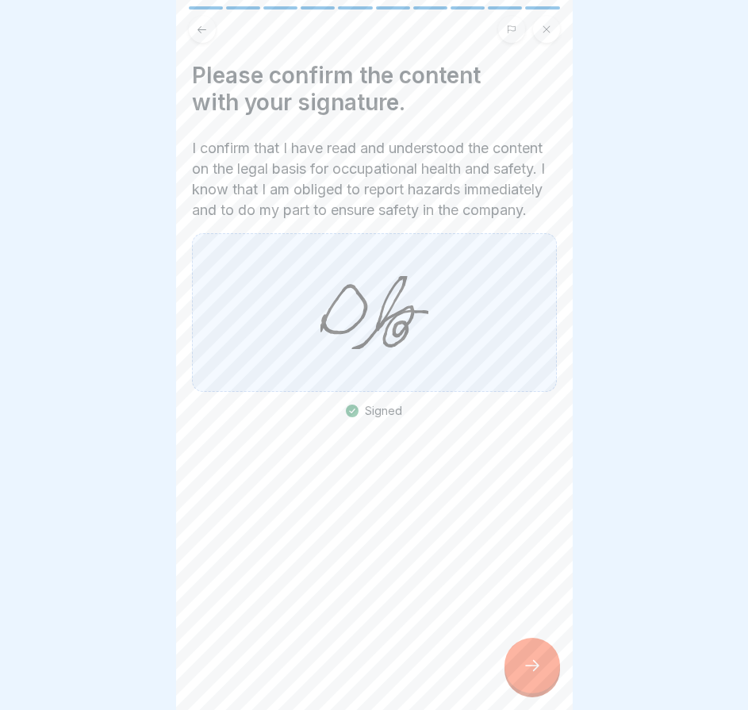
click at [519, 676] on div at bounding box center [533, 666] width 56 height 56
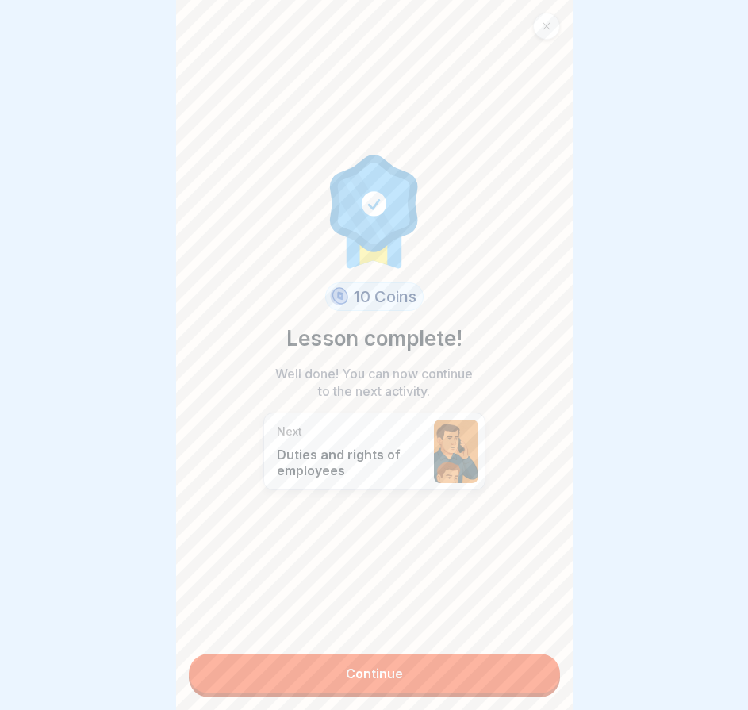
click at [481, 672] on link "Continue" at bounding box center [374, 674] width 371 height 40
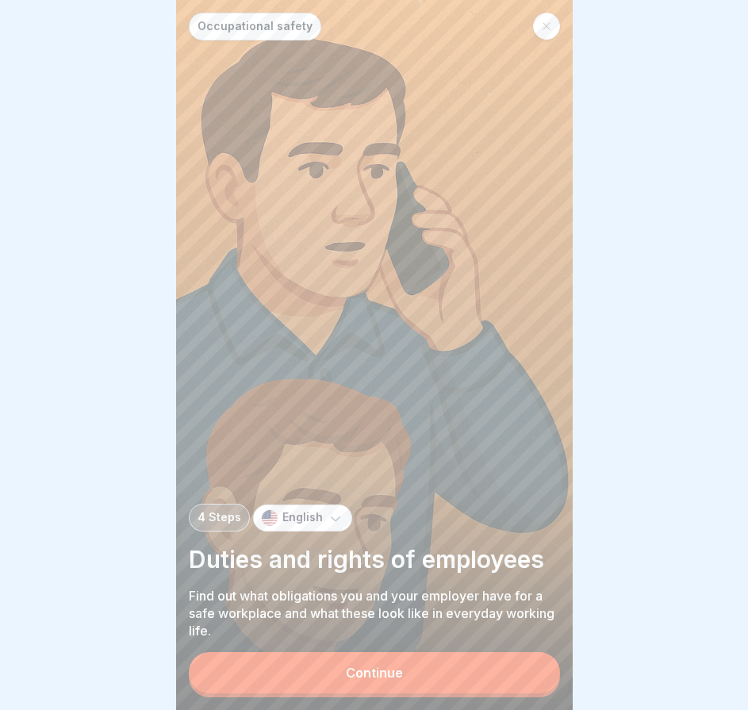
click at [420, 684] on button "Continue" at bounding box center [374, 672] width 371 height 41
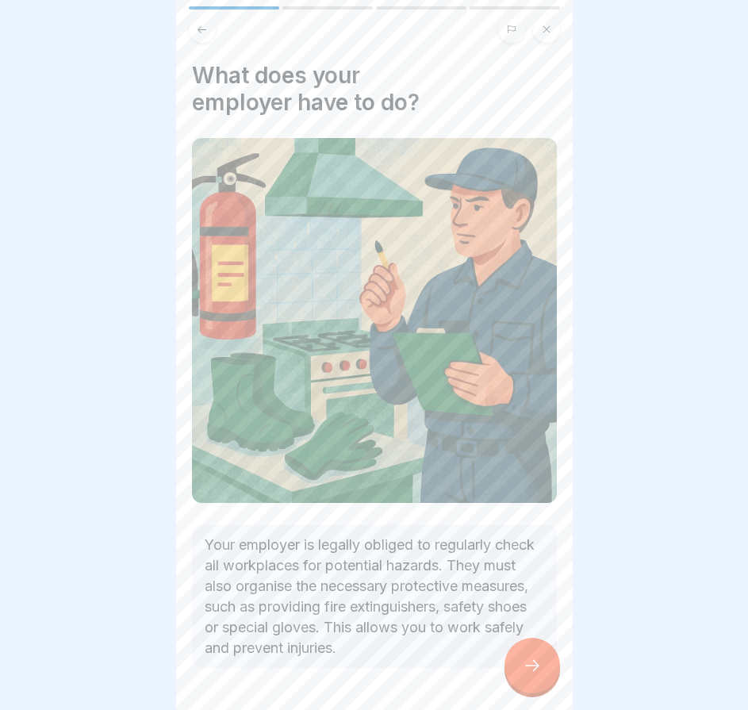
click at [549, 678] on div at bounding box center [533, 666] width 56 height 56
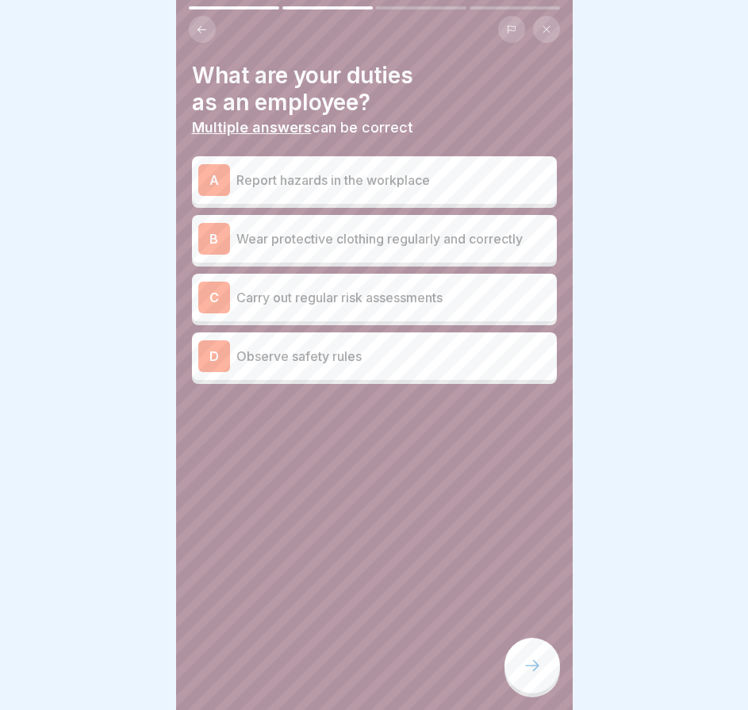
click at [400, 183] on p "Report hazards in the workplace" at bounding box center [394, 180] width 314 height 19
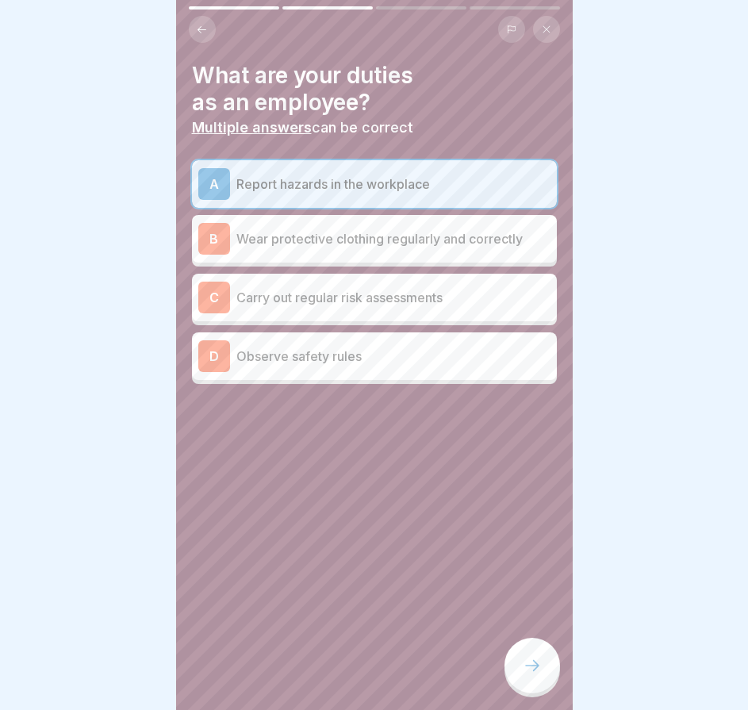
click at [401, 247] on p "Wear protective clothing regularly and correctly" at bounding box center [394, 238] width 314 height 19
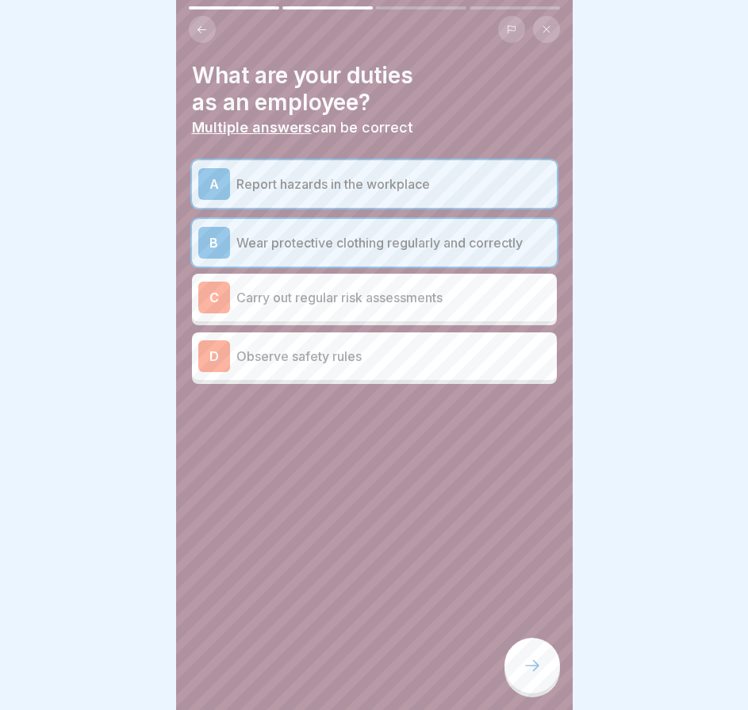
click at [401, 351] on p "Observe safety rules" at bounding box center [394, 356] width 314 height 19
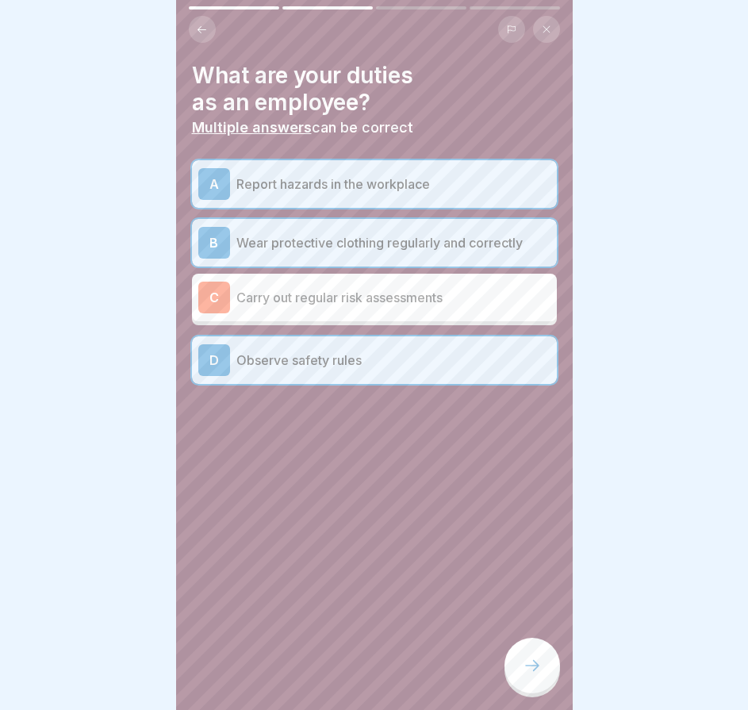
click at [556, 683] on div at bounding box center [533, 666] width 56 height 56
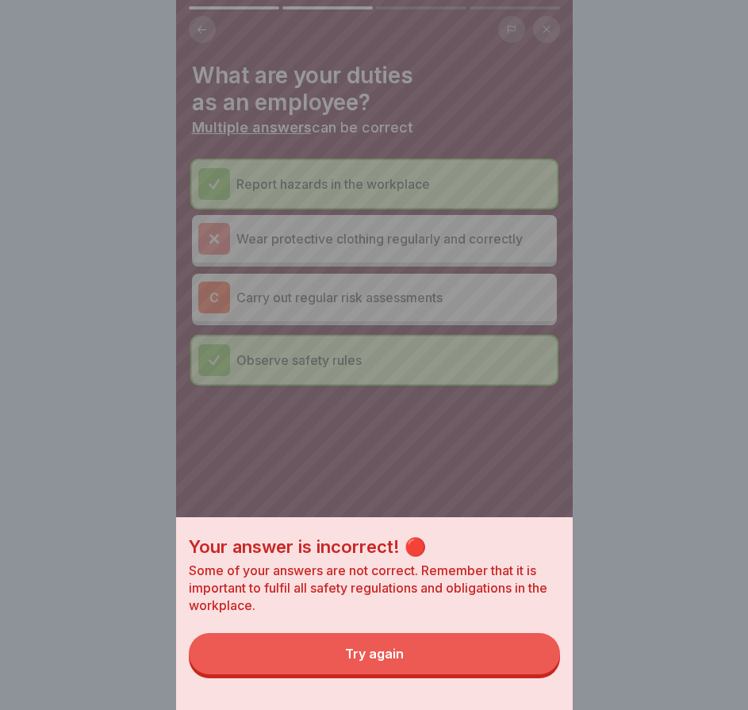
click at [525, 669] on button "Try again" at bounding box center [374, 653] width 371 height 41
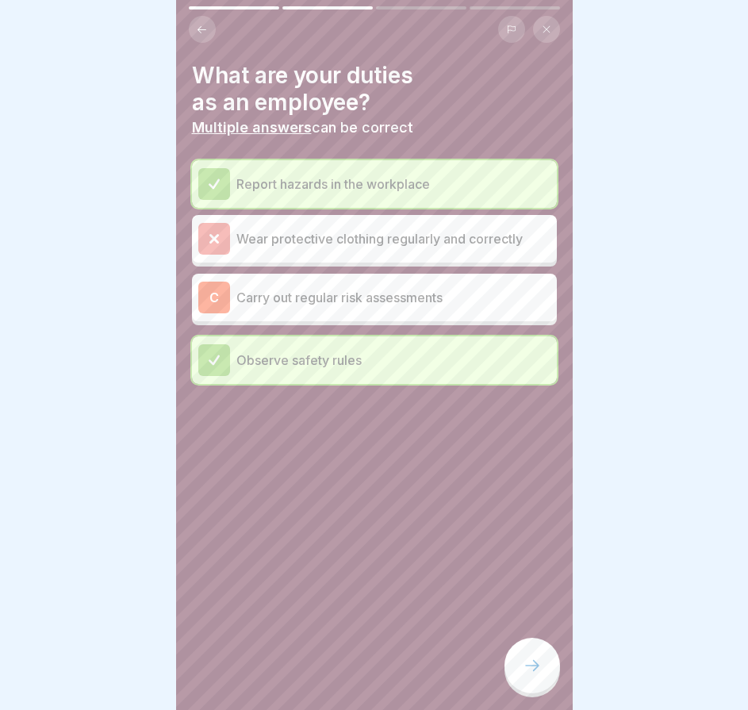
click at [444, 290] on p "Carry out regular risk assessments" at bounding box center [394, 297] width 314 height 19
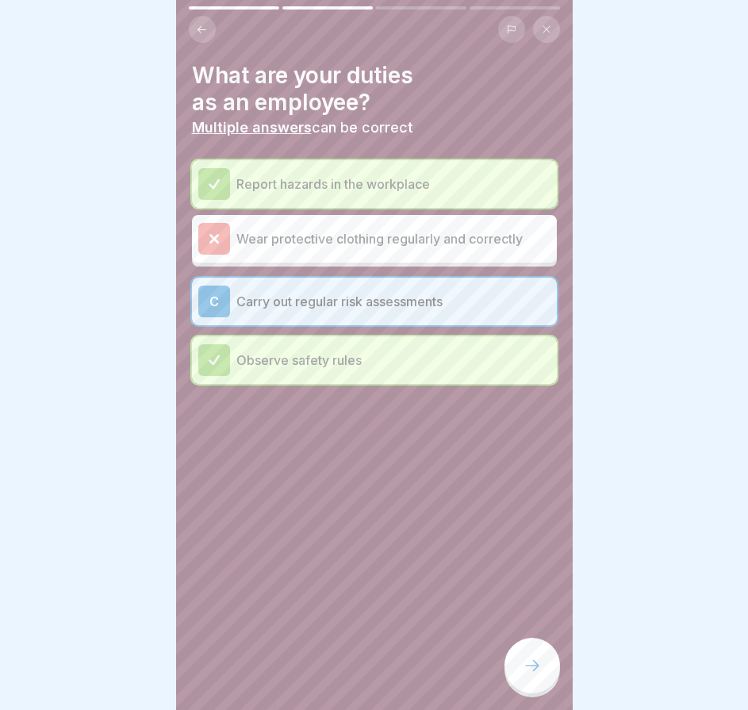
click at [527, 670] on icon at bounding box center [532, 665] width 19 height 19
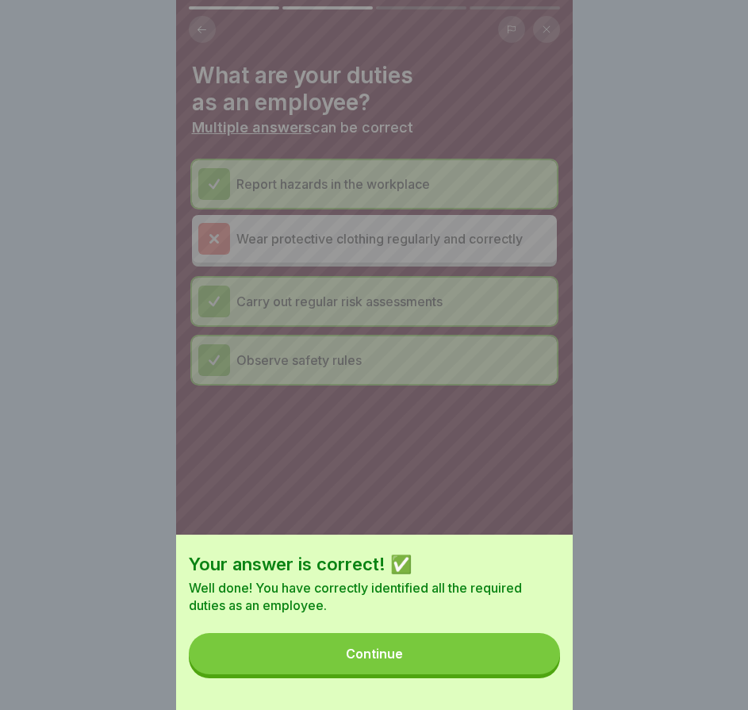
click at [527, 668] on button "Continue" at bounding box center [374, 653] width 371 height 41
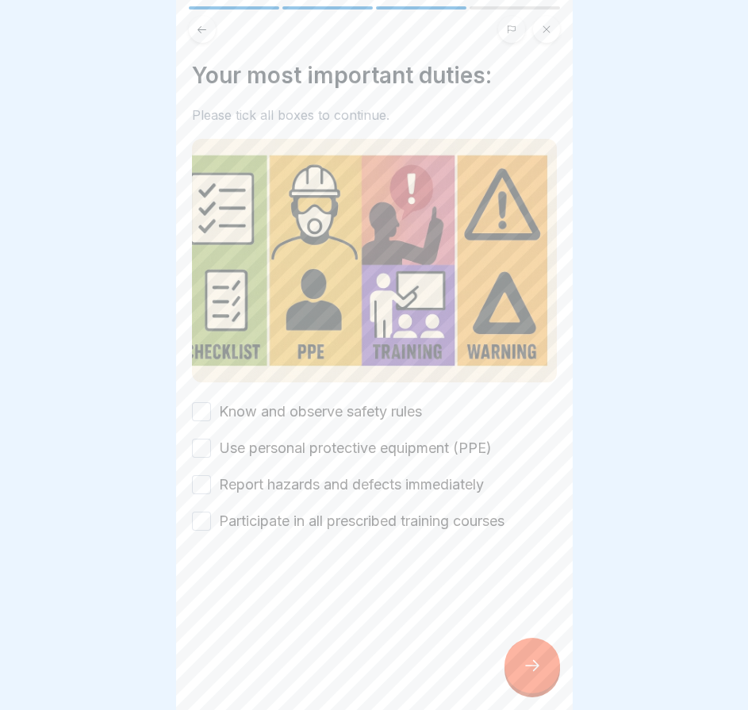
drag, startPoint x: 203, startPoint y: 398, endPoint x: 203, endPoint y: 413, distance: 14.3
click at [203, 402] on button "Know and observe safety rules" at bounding box center [201, 411] width 19 height 19
click at [213, 448] on div "Use personal protective equipment (PPE)" at bounding box center [342, 448] width 300 height 21
drag, startPoint x: 208, startPoint y: 442, endPoint x: 204, endPoint y: 475, distance: 33.6
click at [208, 443] on button "Use personal protective equipment (PPE)" at bounding box center [201, 448] width 19 height 19
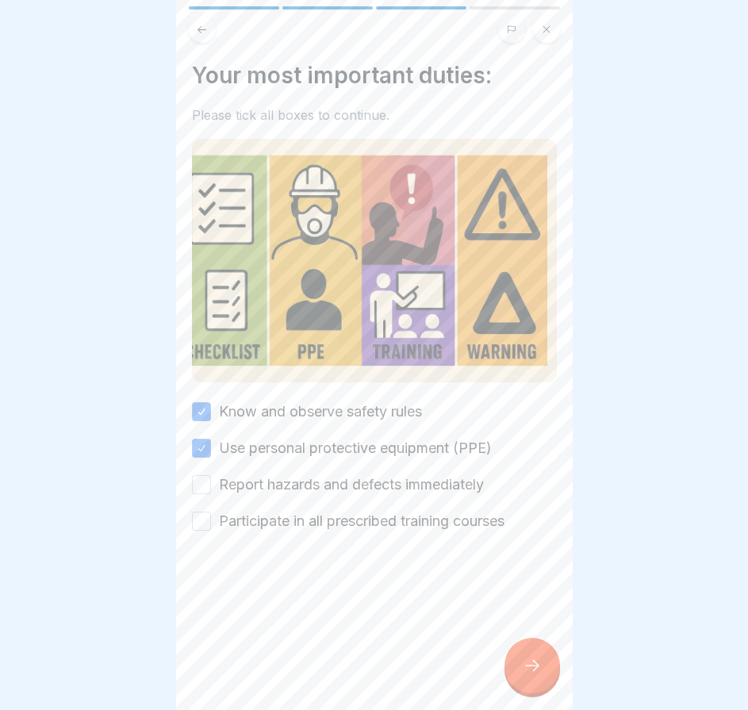
click at [204, 475] on button "Report hazards and defects immediately" at bounding box center [201, 484] width 19 height 19
click at [201, 522] on button "Participate in all prescribed training courses" at bounding box center [201, 521] width 19 height 19
click at [535, 657] on div at bounding box center [533, 666] width 56 height 56
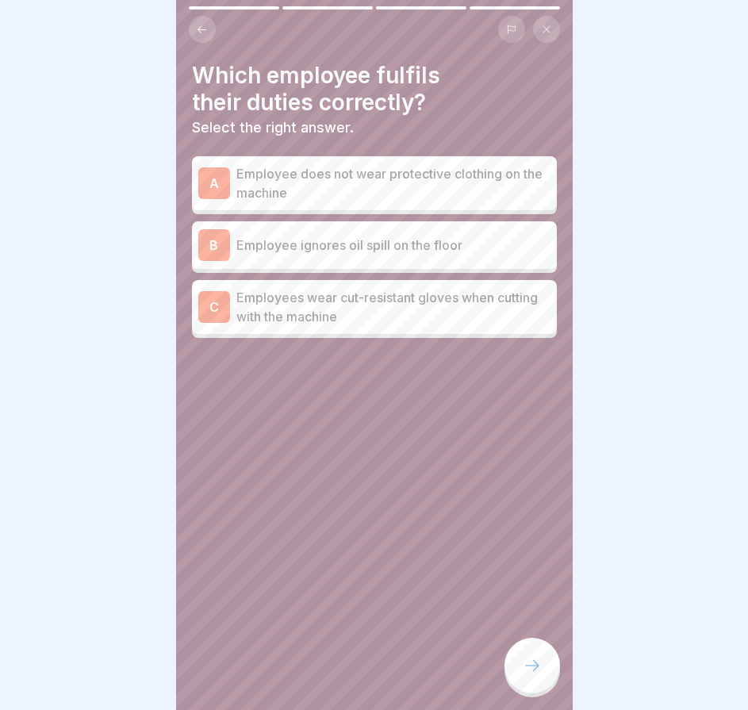
click at [369, 301] on p "Employees wear cut-resistant gloves when cutting with the machine" at bounding box center [394, 307] width 314 height 38
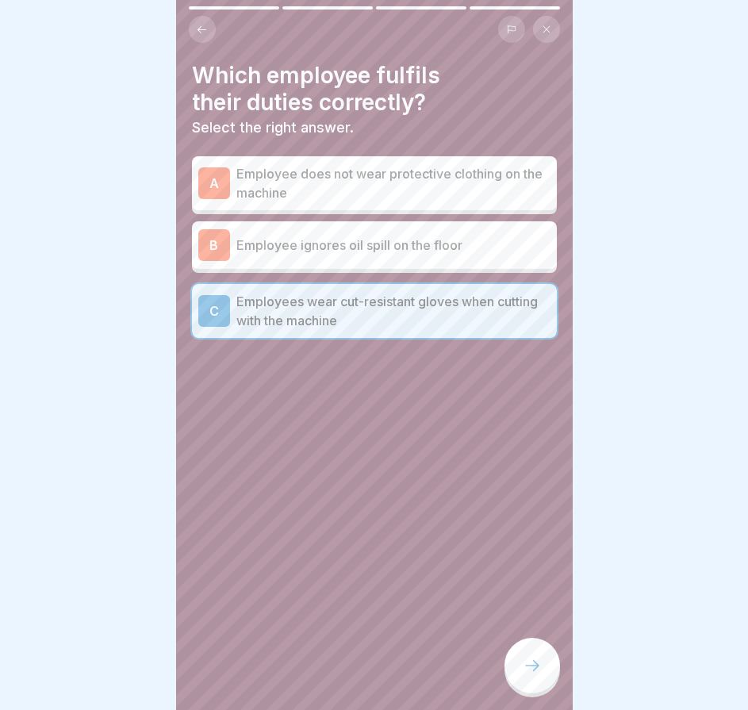
click at [522, 651] on div "Which employee fulfils their duties correctly? Select the right answer. A Emplo…" at bounding box center [374, 355] width 397 height 710
click at [522, 654] on div at bounding box center [533, 666] width 56 height 56
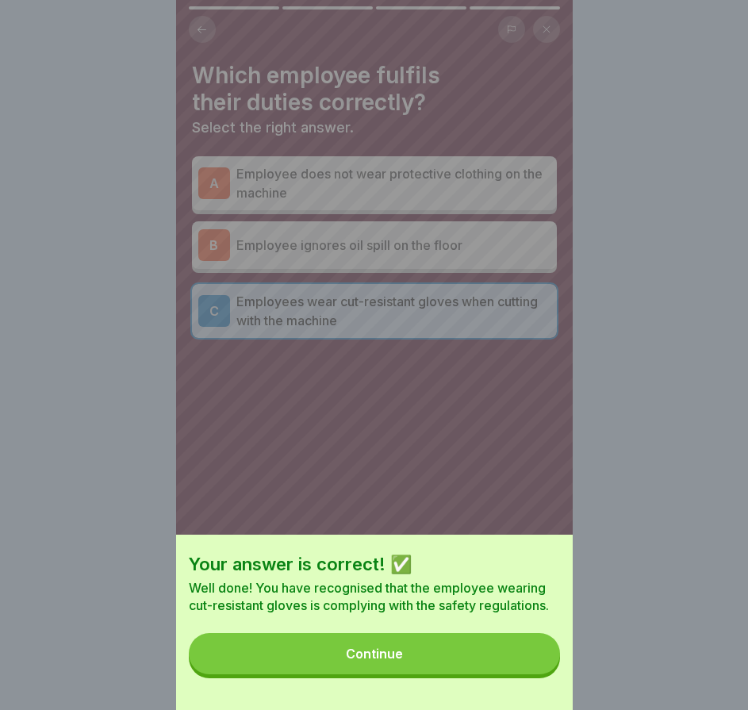
click at [522, 659] on button "Continue" at bounding box center [374, 653] width 371 height 41
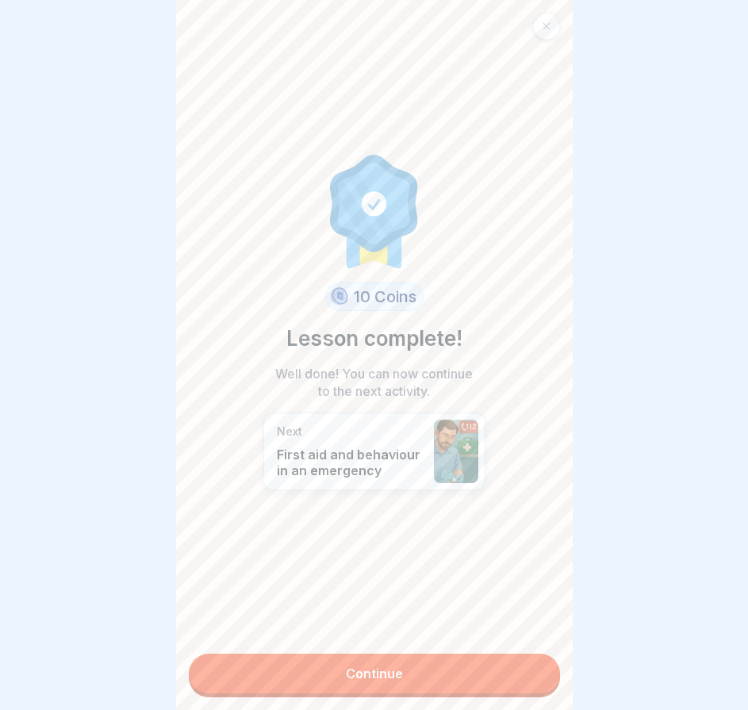
click at [509, 661] on link "Continue" at bounding box center [374, 674] width 371 height 40
click at [492, 665] on link "Continue" at bounding box center [374, 674] width 371 height 40
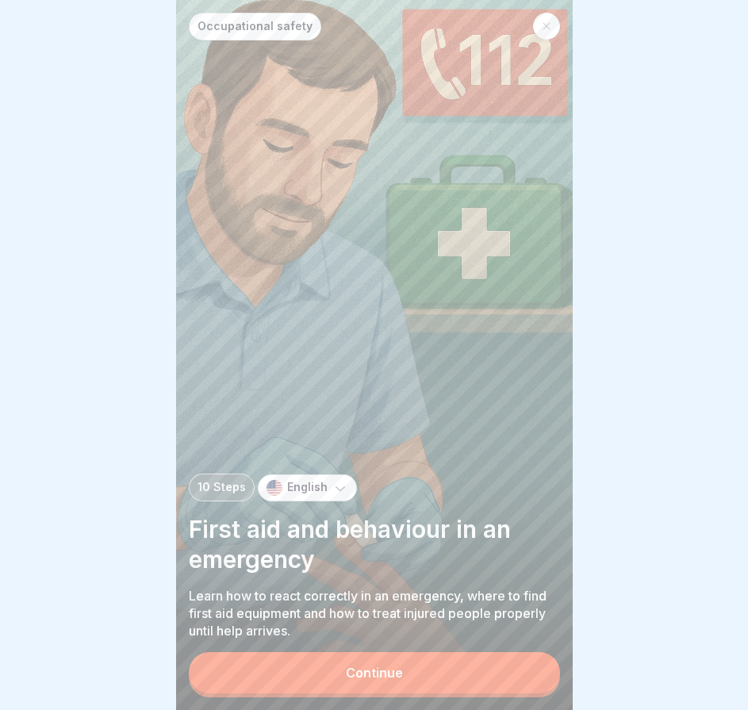
click at [407, 682] on button "Continue" at bounding box center [374, 672] width 371 height 41
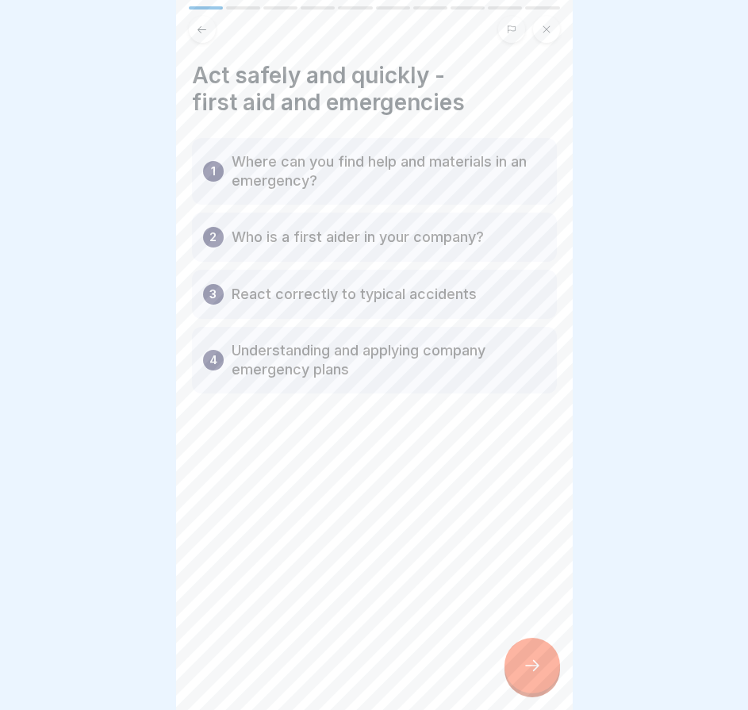
click at [326, 182] on p "Where can you find help and materials in an emergency?" at bounding box center [389, 171] width 314 height 38
click at [528, 675] on icon at bounding box center [532, 665] width 19 height 19
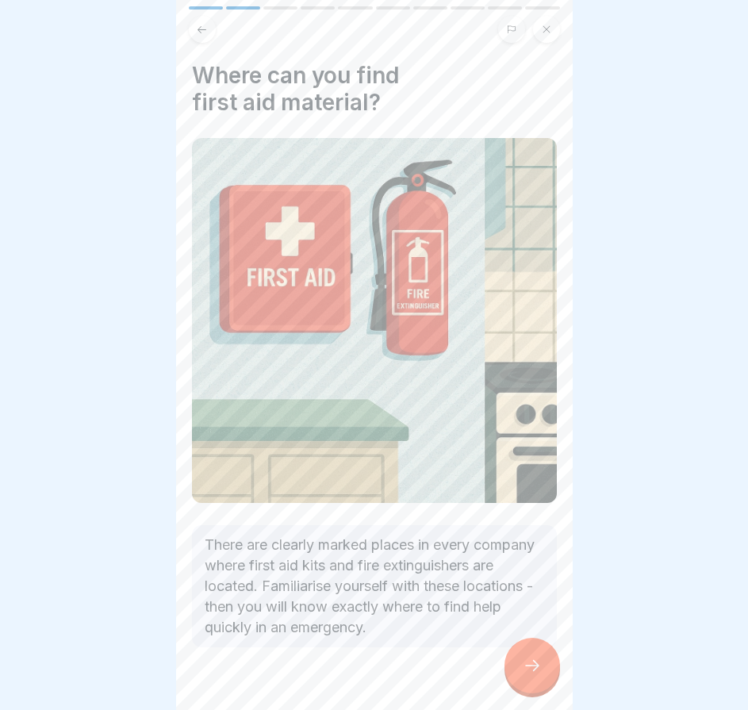
click at [527, 674] on icon at bounding box center [532, 665] width 19 height 19
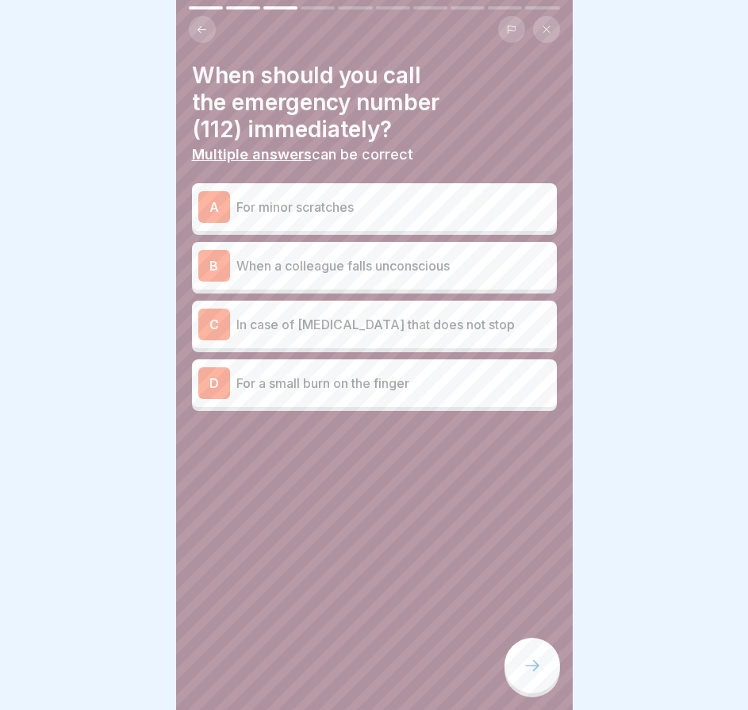
click at [348, 338] on div "C In case of heavy bleeding that does not stop" at bounding box center [374, 325] width 352 height 32
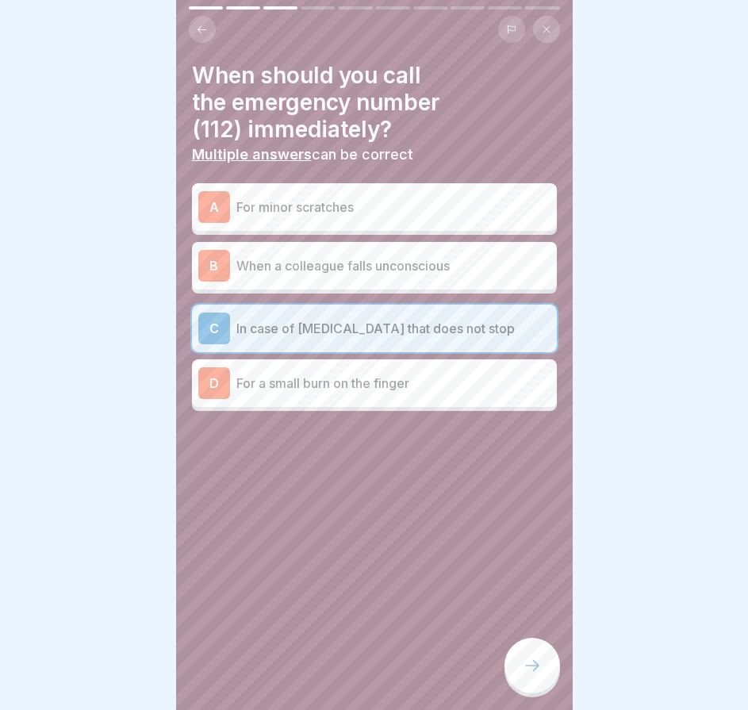
click at [352, 274] on p "When a colleague falls unconscious" at bounding box center [394, 265] width 314 height 19
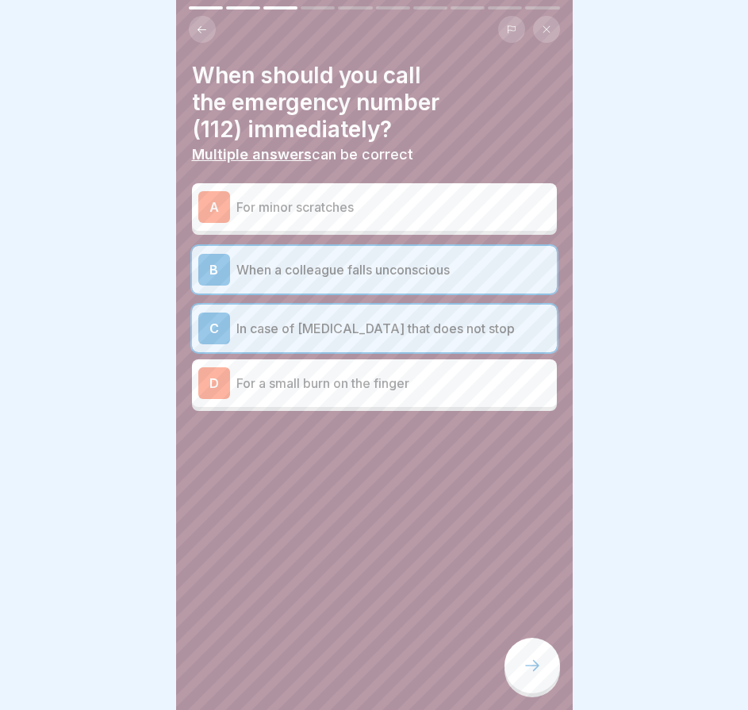
click at [556, 676] on div at bounding box center [533, 666] width 56 height 56
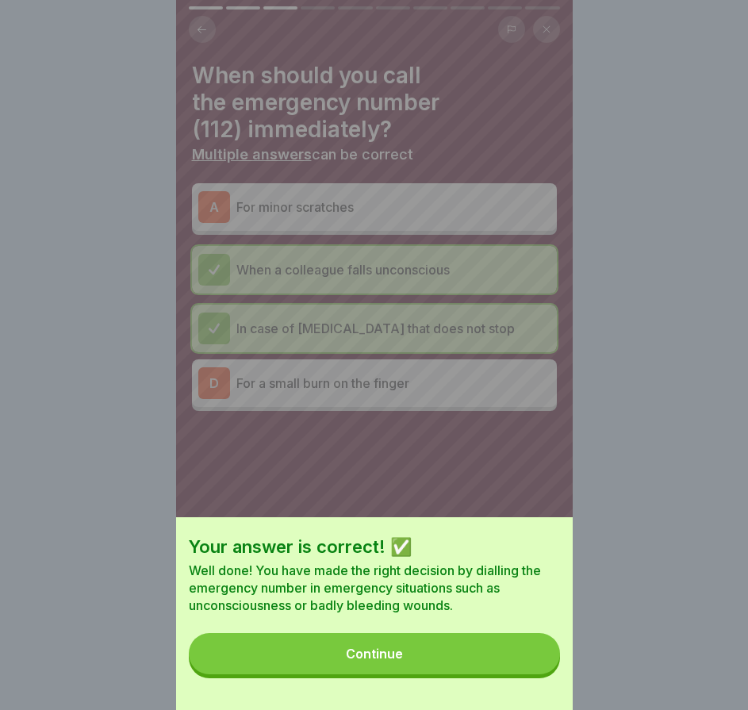
click at [539, 675] on button "Continue" at bounding box center [374, 653] width 371 height 41
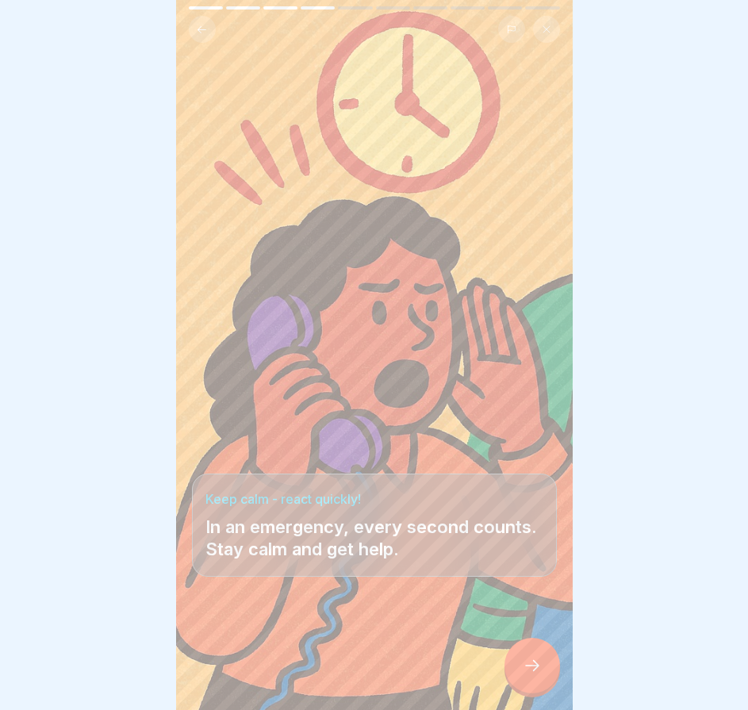
click at [537, 675] on icon at bounding box center [532, 665] width 19 height 19
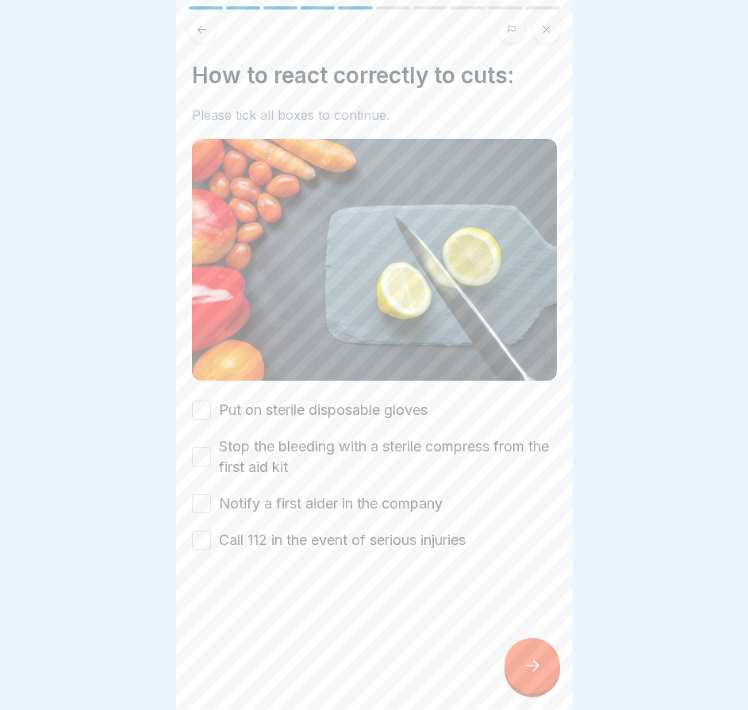
click at [209, 406] on button "Put on sterile disposable gloves" at bounding box center [201, 410] width 19 height 19
click at [208, 448] on button "Stop the bleeding with a sterile compress from the first aid kit" at bounding box center [201, 457] width 19 height 19
click at [207, 499] on button "Notify a first aider in the company" at bounding box center [201, 503] width 19 height 19
click at [206, 551] on div at bounding box center [374, 598] width 365 height 95
click at [194, 540] on button "Call 112 in the event of serious injuries" at bounding box center [201, 540] width 19 height 19
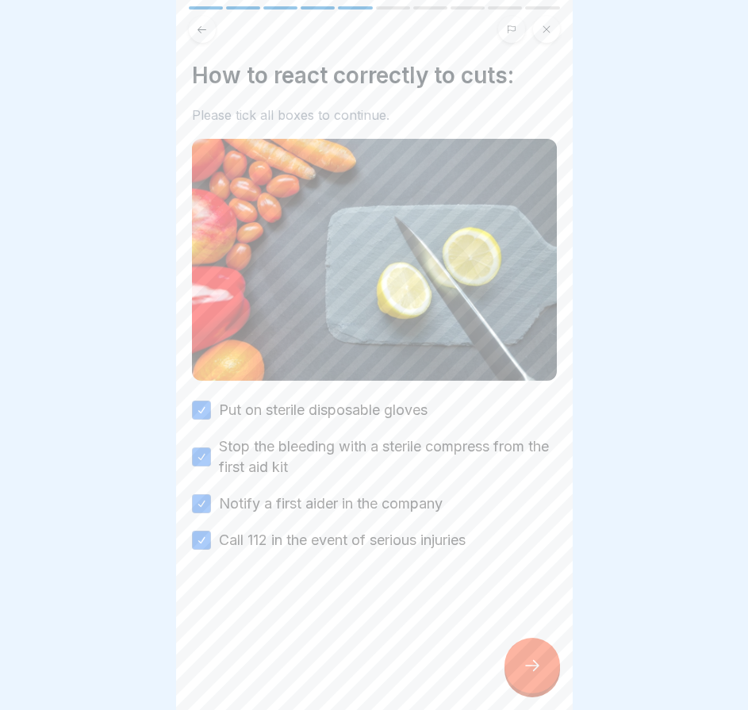
click at [534, 675] on icon at bounding box center [532, 665] width 19 height 19
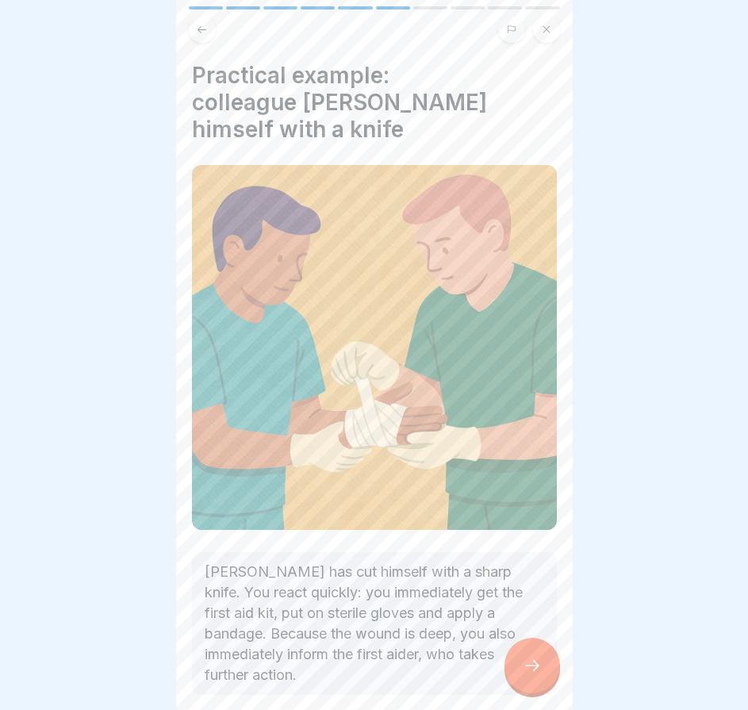
click at [533, 670] on icon at bounding box center [532, 665] width 19 height 19
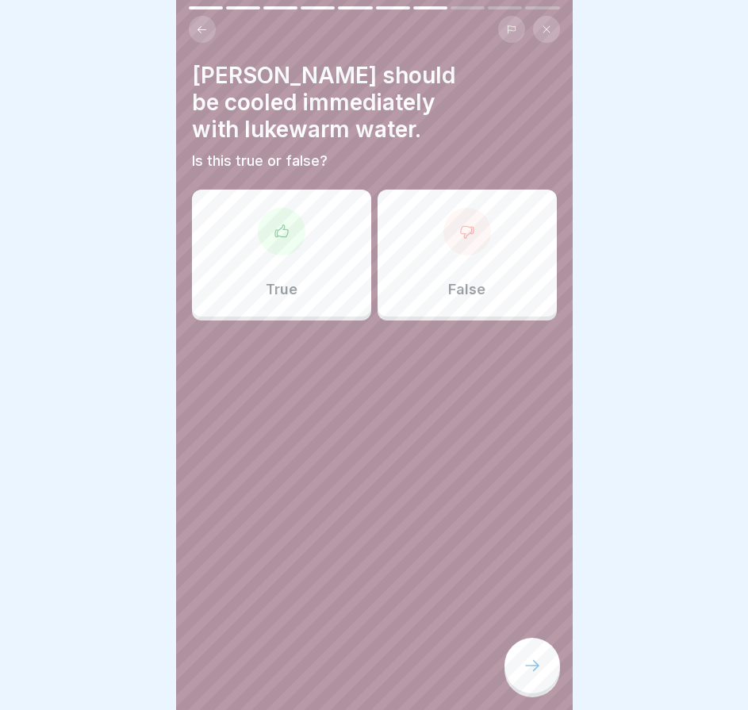
click at [278, 268] on div "True" at bounding box center [281, 253] width 179 height 127
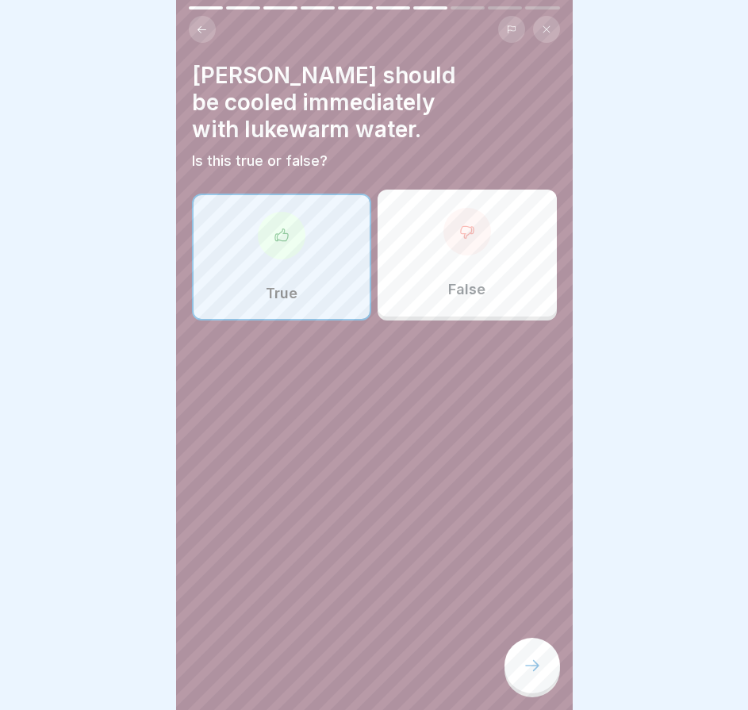
click at [532, 662] on div at bounding box center [533, 666] width 56 height 56
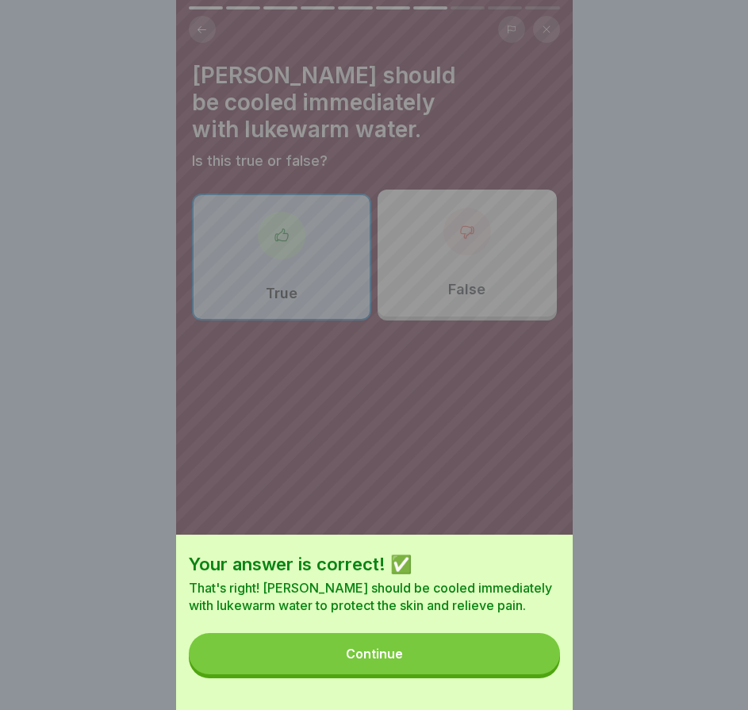
click at [529, 671] on button "Continue" at bounding box center [374, 653] width 371 height 41
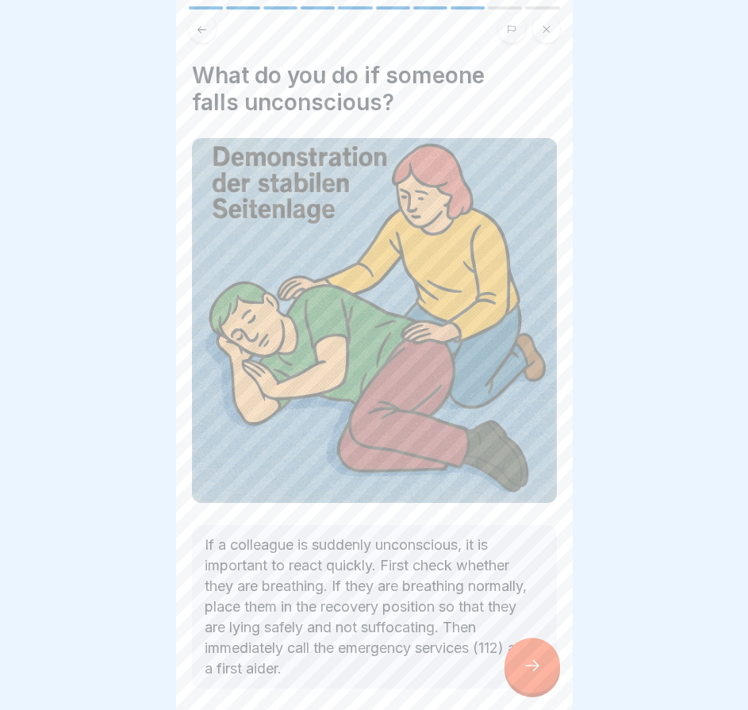
click at [543, 677] on div at bounding box center [533, 666] width 56 height 56
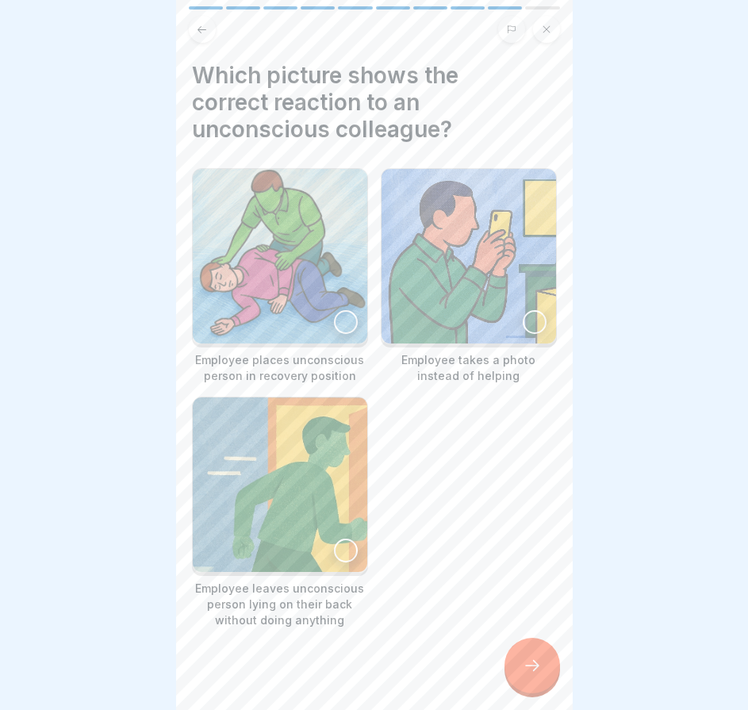
click at [543, 677] on div at bounding box center [533, 666] width 56 height 56
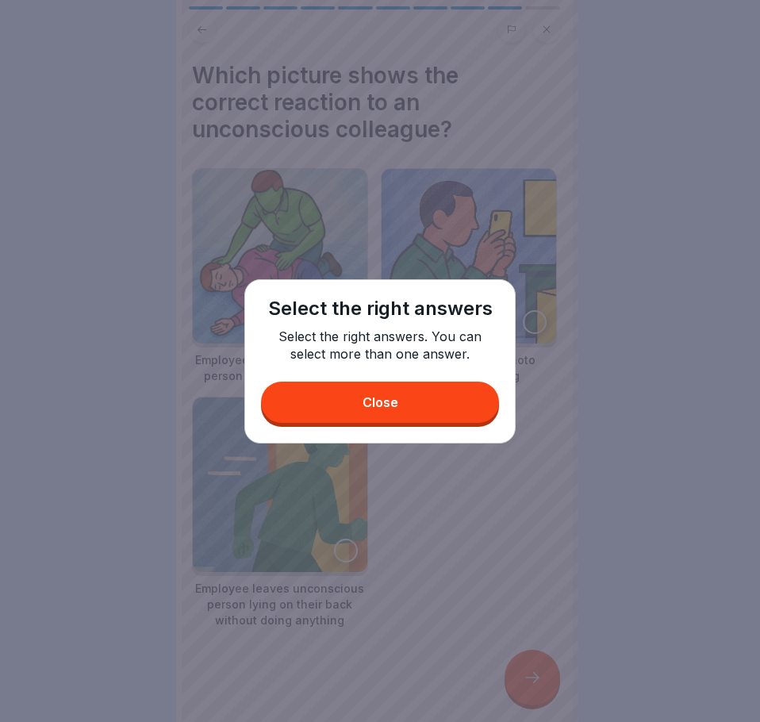
click at [370, 410] on button "Close" at bounding box center [380, 402] width 238 height 41
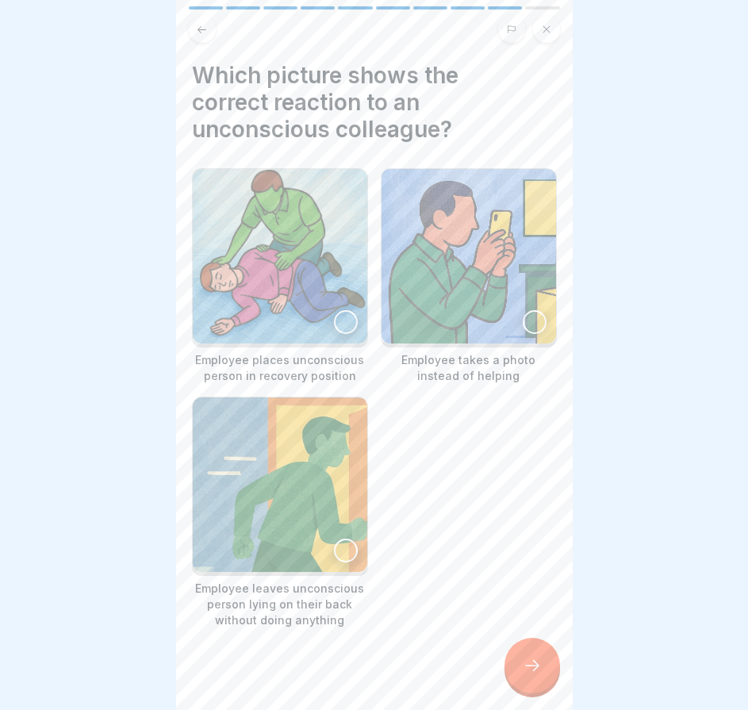
click at [348, 310] on div at bounding box center [346, 322] width 24 height 24
click at [347, 539] on div at bounding box center [346, 551] width 24 height 24
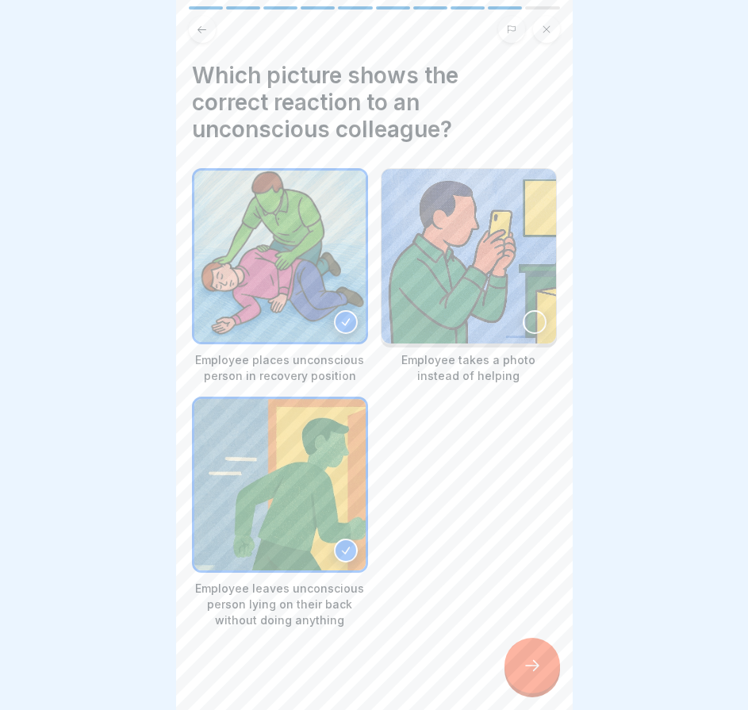
click at [536, 675] on icon at bounding box center [532, 665] width 19 height 19
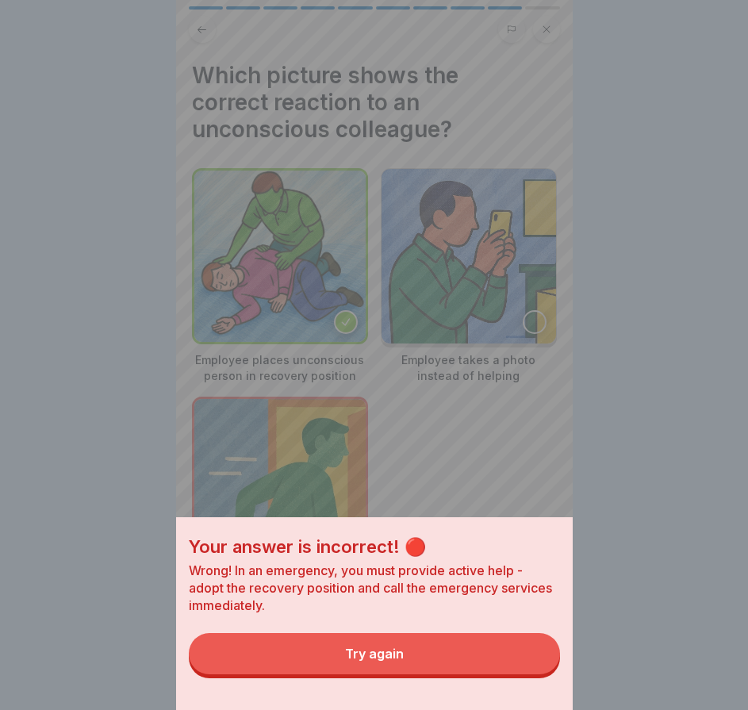
click at [510, 675] on button "Try again" at bounding box center [374, 653] width 371 height 41
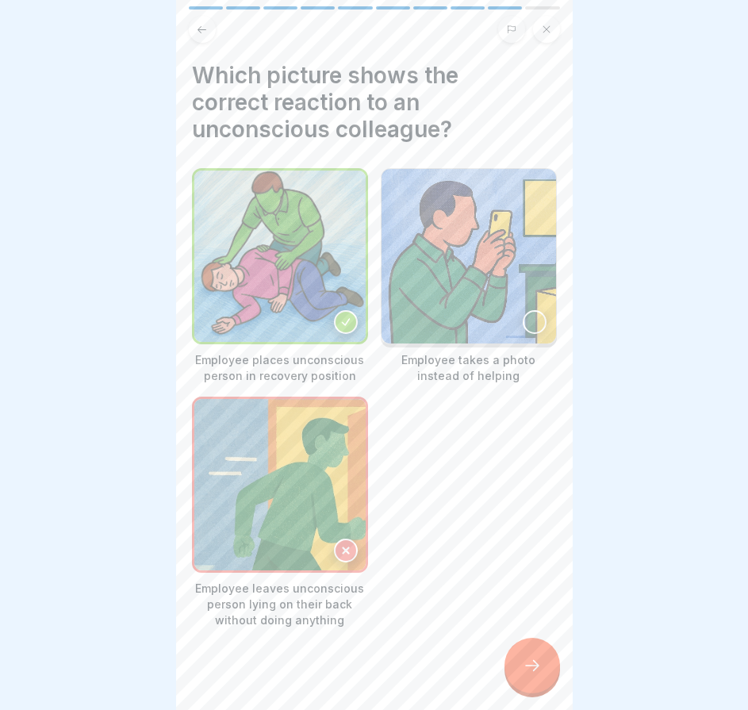
click at [342, 545] on icon at bounding box center [346, 550] width 11 height 11
click at [334, 547] on div at bounding box center [346, 551] width 24 height 24
click at [525, 675] on icon at bounding box center [532, 665] width 19 height 19
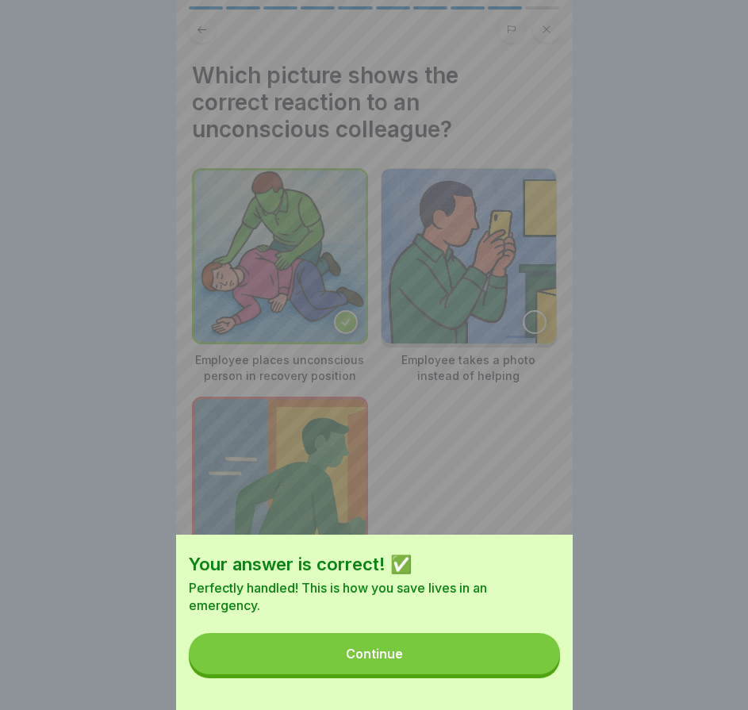
click at [528, 675] on button "Continue" at bounding box center [374, 653] width 371 height 41
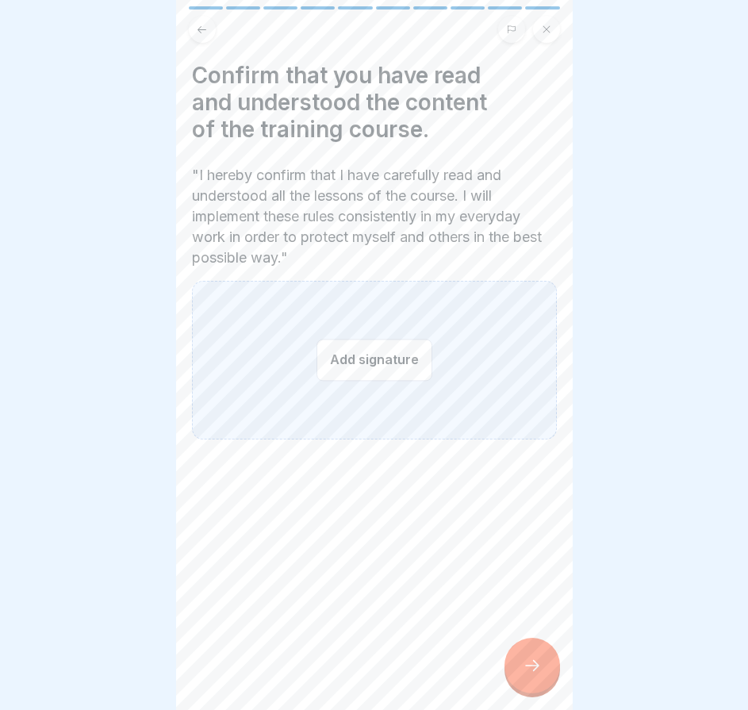
click at [367, 391] on div "Add signature" at bounding box center [374, 360] width 365 height 159
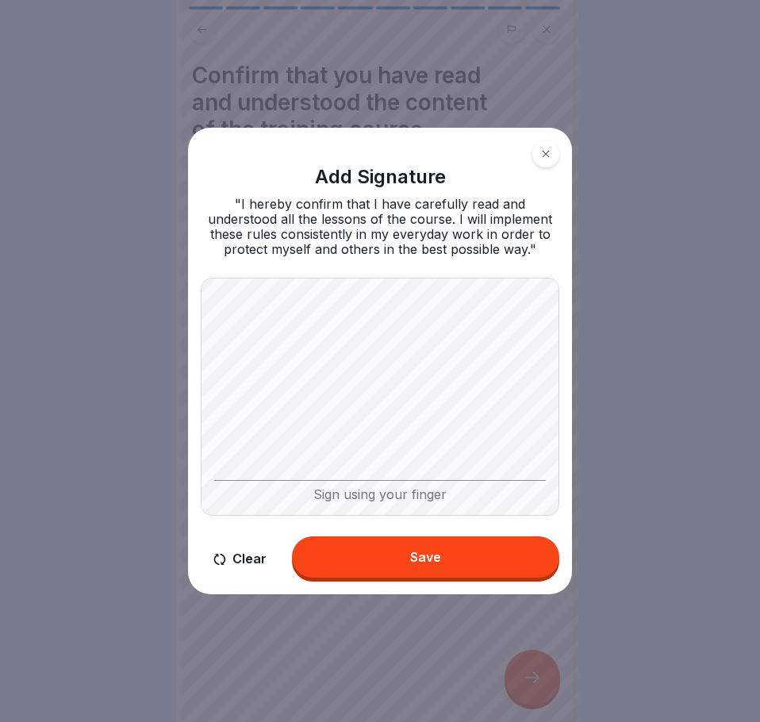
click at [364, 548] on button "Save" at bounding box center [425, 557] width 267 height 41
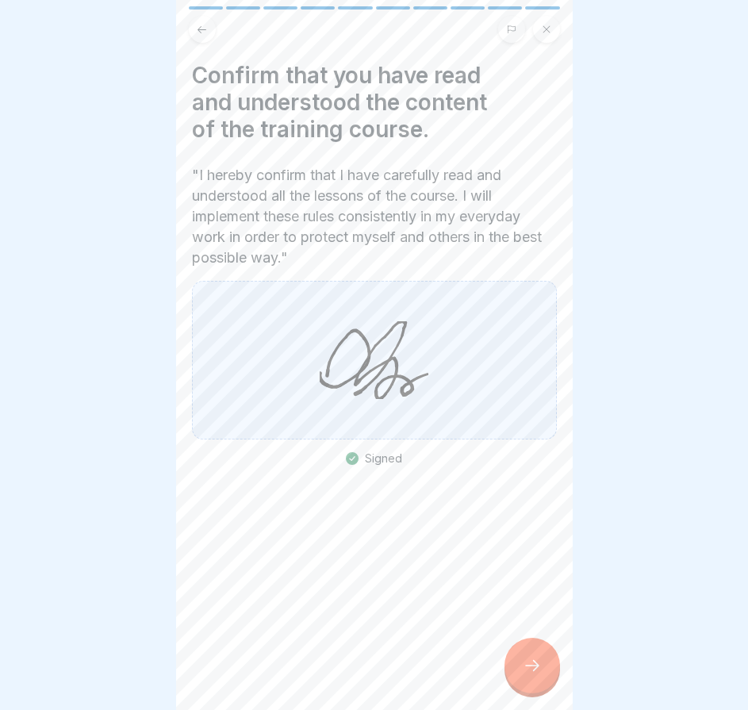
click at [547, 689] on div at bounding box center [533, 666] width 56 height 56
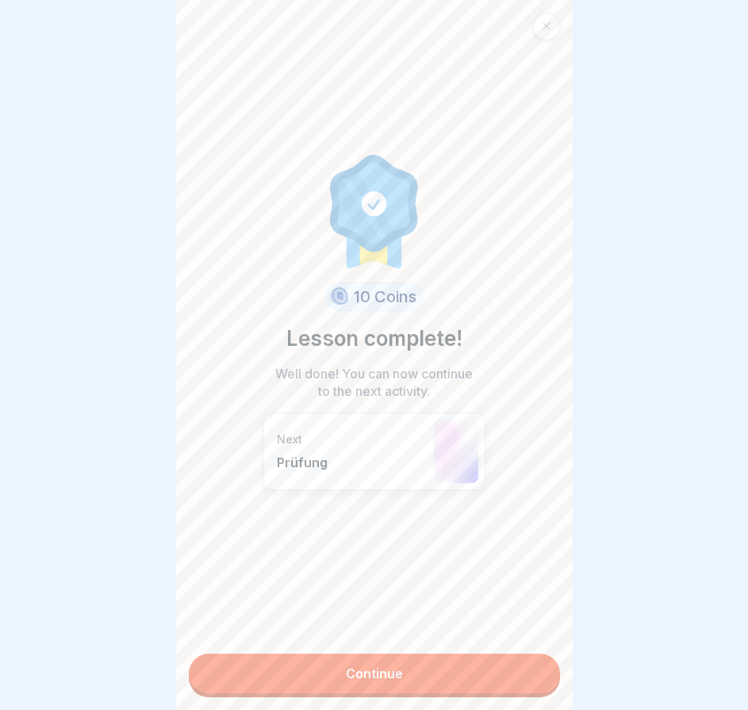
click at [521, 687] on link "Continue" at bounding box center [374, 674] width 371 height 40
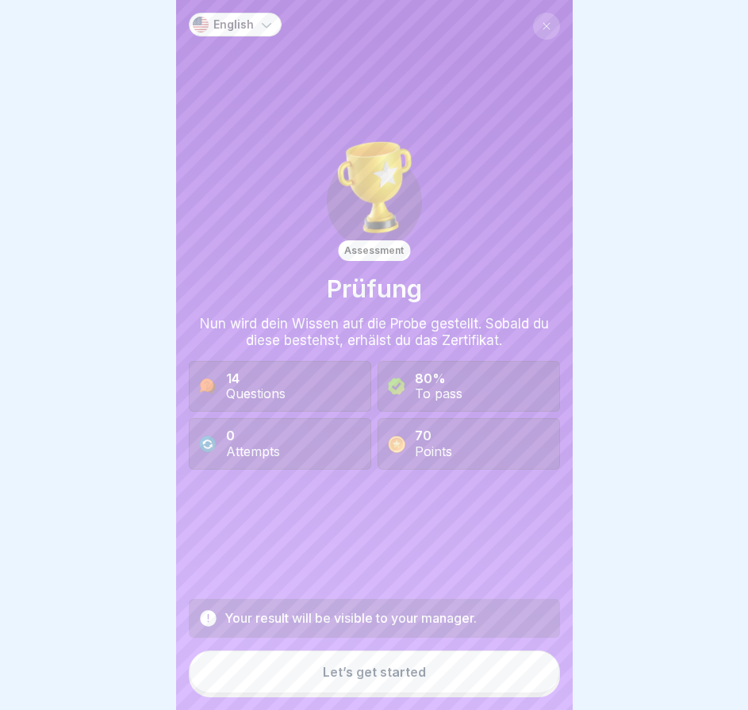
click at [406, 675] on button "Let’s get started" at bounding box center [374, 672] width 371 height 43
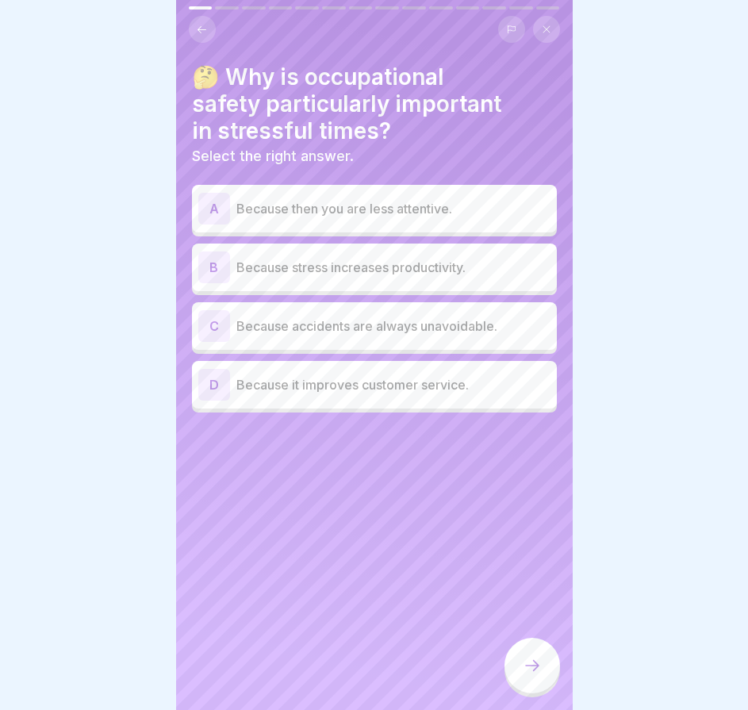
click at [363, 338] on div "C Because accidents are always unavoidable." at bounding box center [374, 326] width 352 height 32
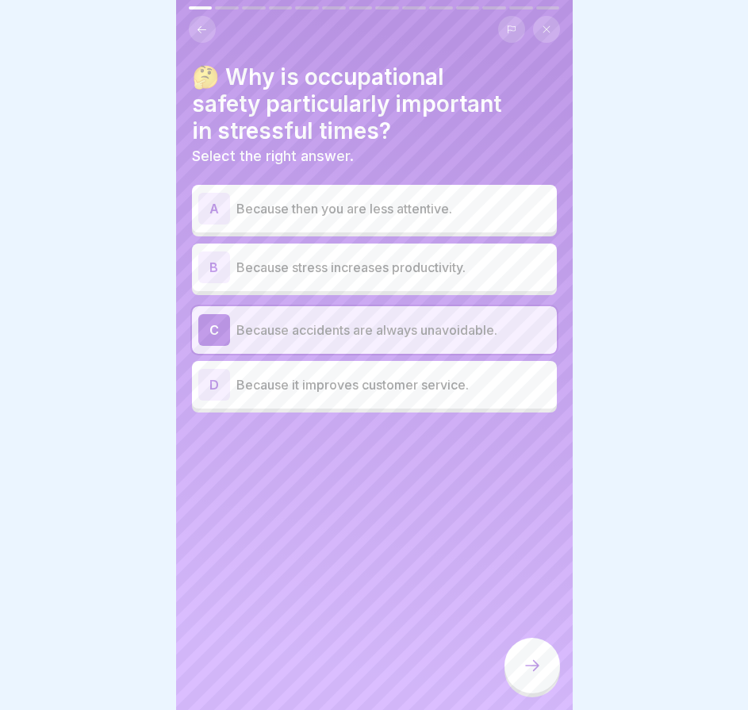
click at [523, 663] on div at bounding box center [533, 666] width 56 height 56
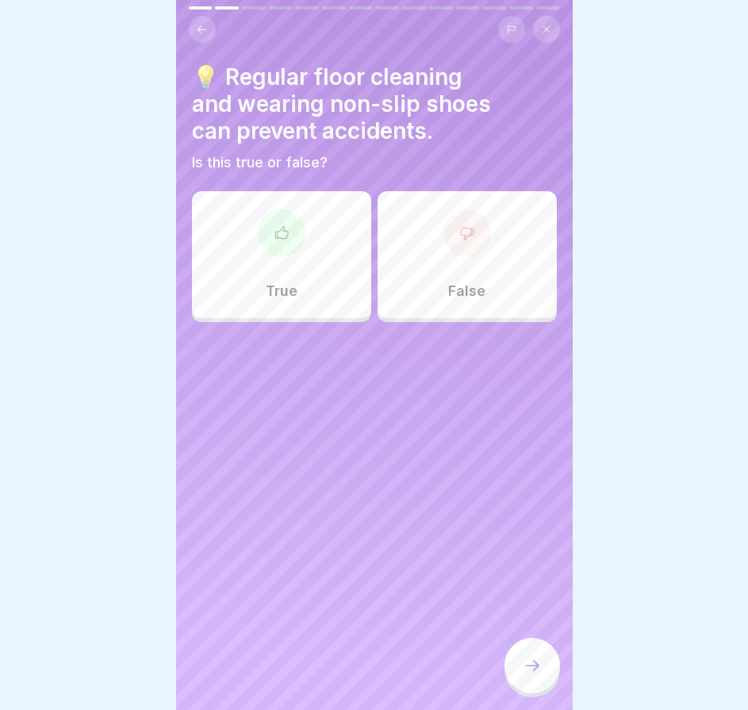
click at [312, 303] on div "True" at bounding box center [281, 254] width 179 height 127
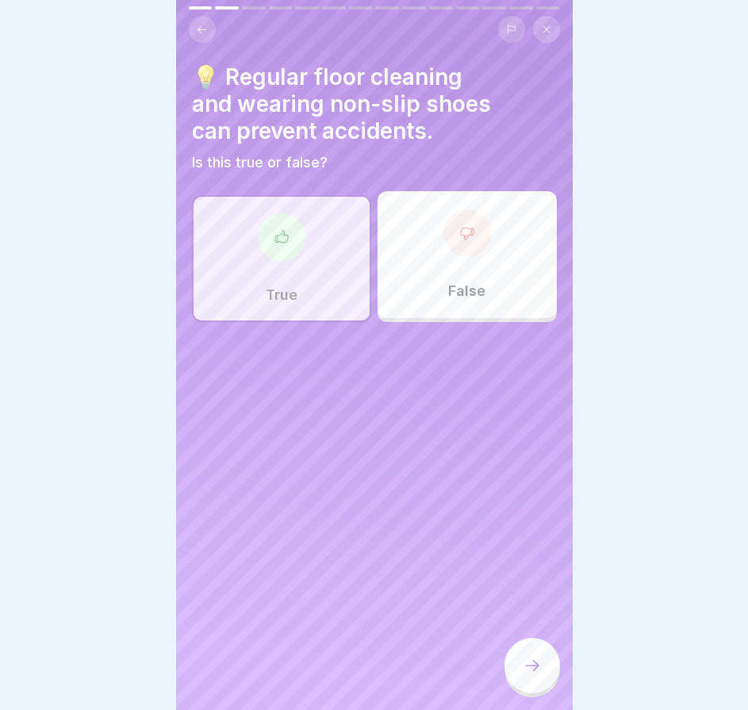
click at [528, 660] on div at bounding box center [533, 666] width 56 height 56
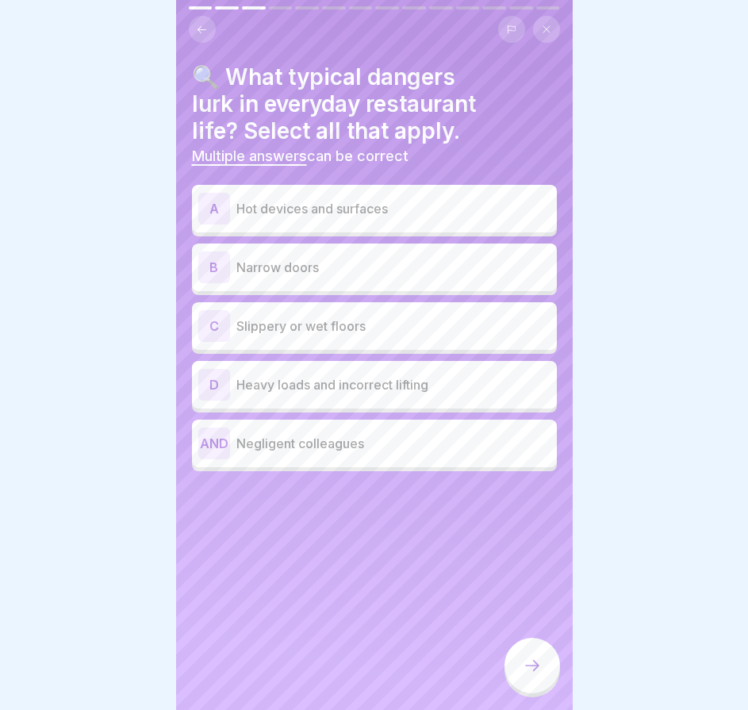
click at [381, 214] on font "Hot devices and surfaces" at bounding box center [313, 209] width 152 height 16
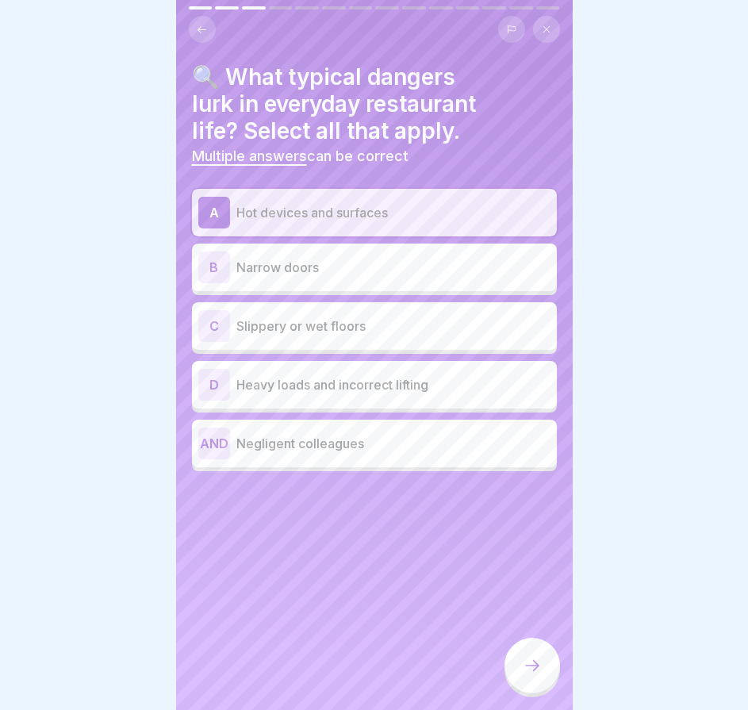
click at [332, 337] on div "C Slippery or wet floors" at bounding box center [374, 326] width 352 height 32
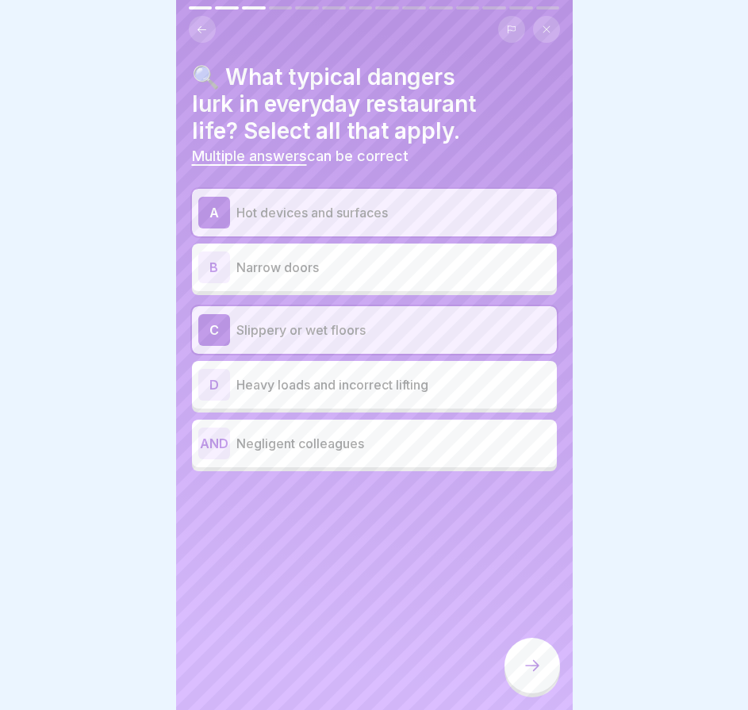
click at [540, 675] on icon at bounding box center [532, 665] width 19 height 19
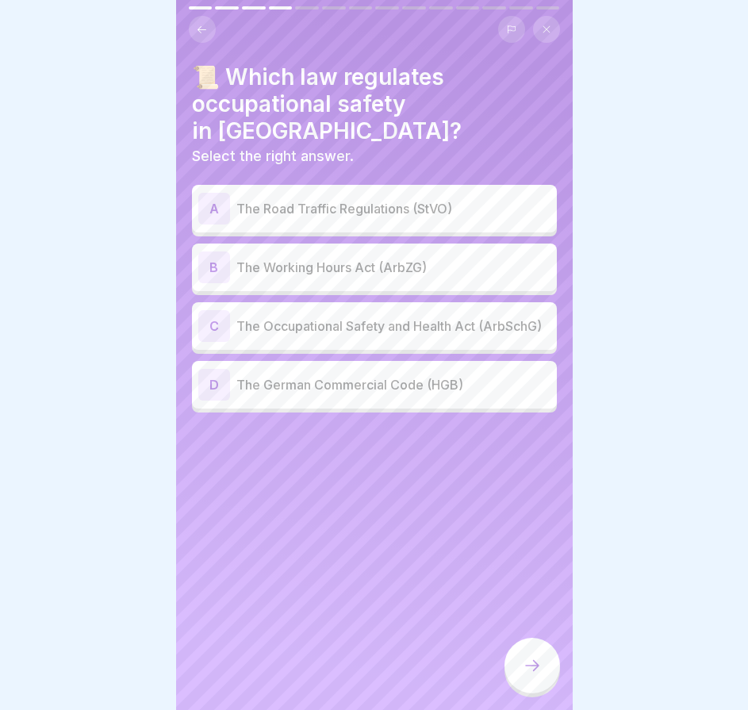
click at [362, 317] on p "The Occupational Safety and Health Act (ArbSchG)" at bounding box center [394, 326] width 314 height 19
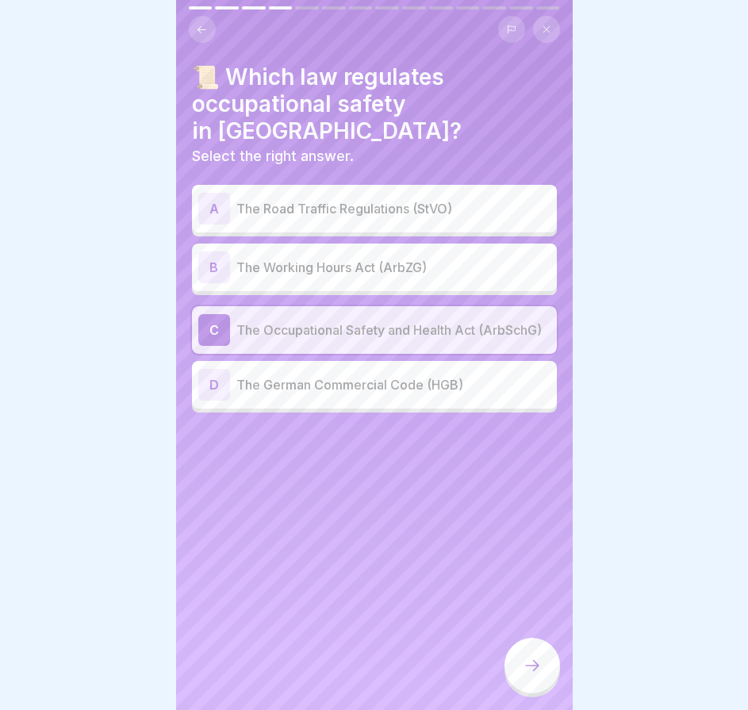
click at [521, 660] on div at bounding box center [533, 666] width 56 height 56
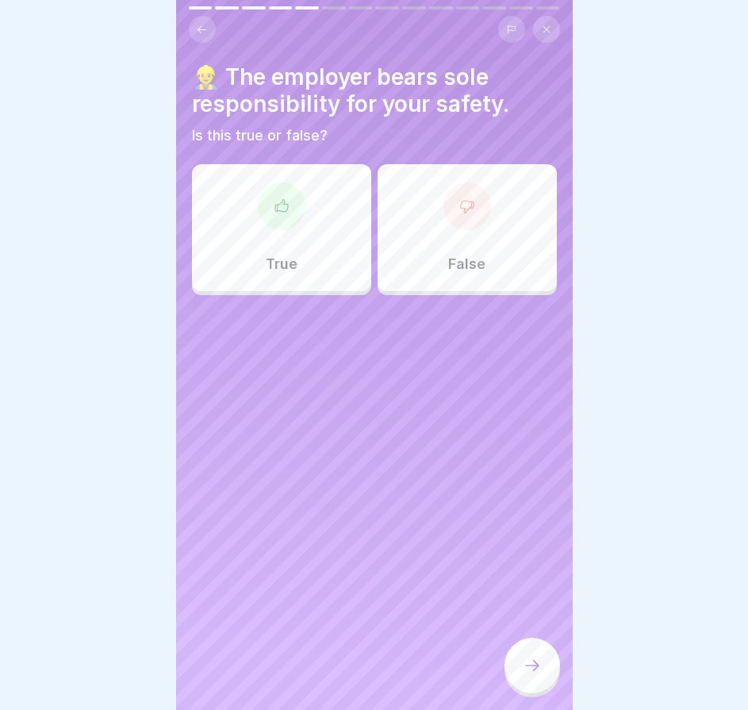
click at [313, 282] on div "True" at bounding box center [281, 227] width 179 height 127
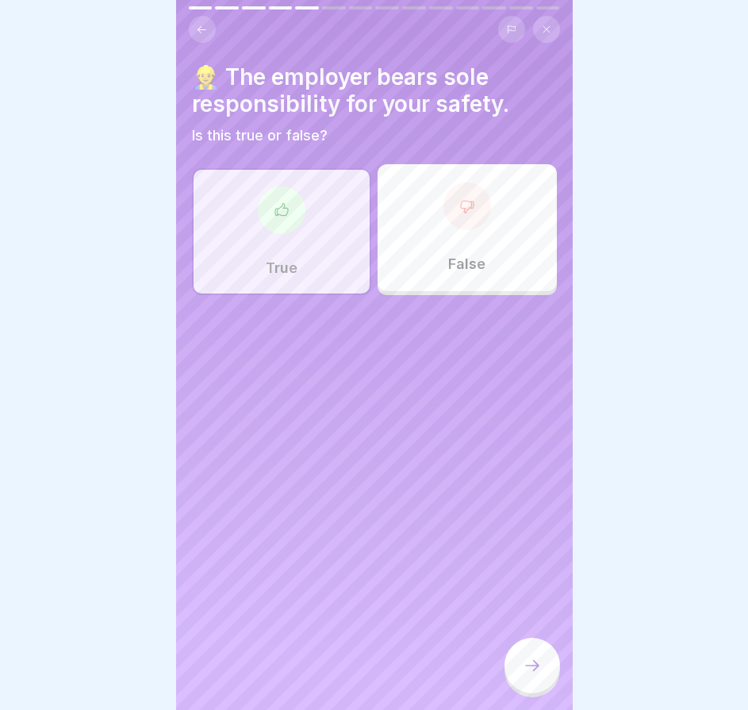
click at [540, 671] on icon at bounding box center [532, 665] width 19 height 19
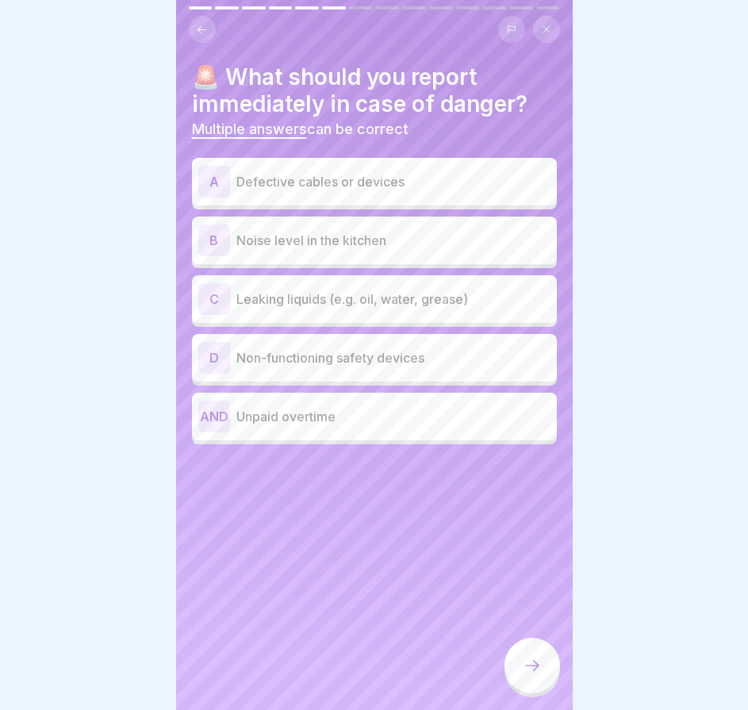
click at [390, 307] on p "Leaking liquids (e.g. oil, water, grease)" at bounding box center [394, 299] width 314 height 19
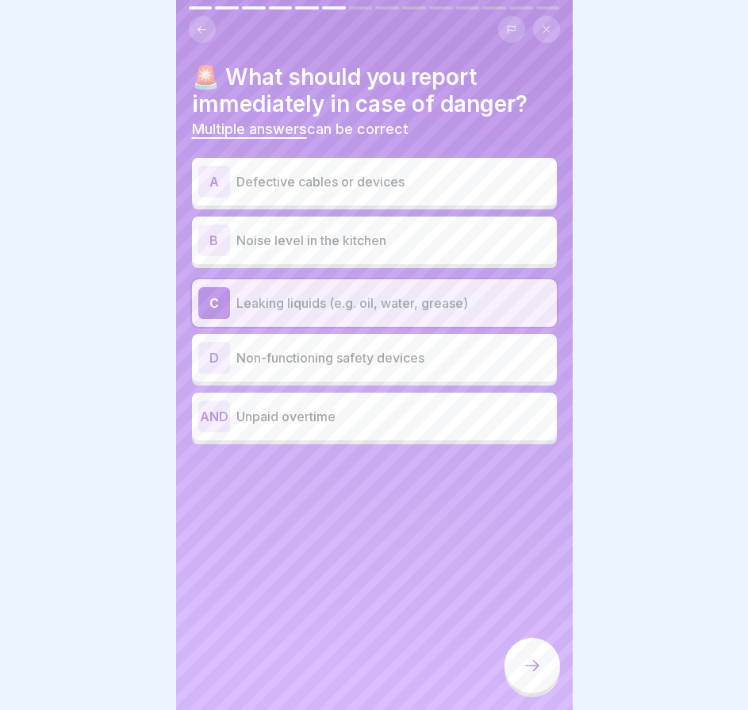
click at [380, 366] on p "Non-functioning safety devices" at bounding box center [394, 357] width 314 height 19
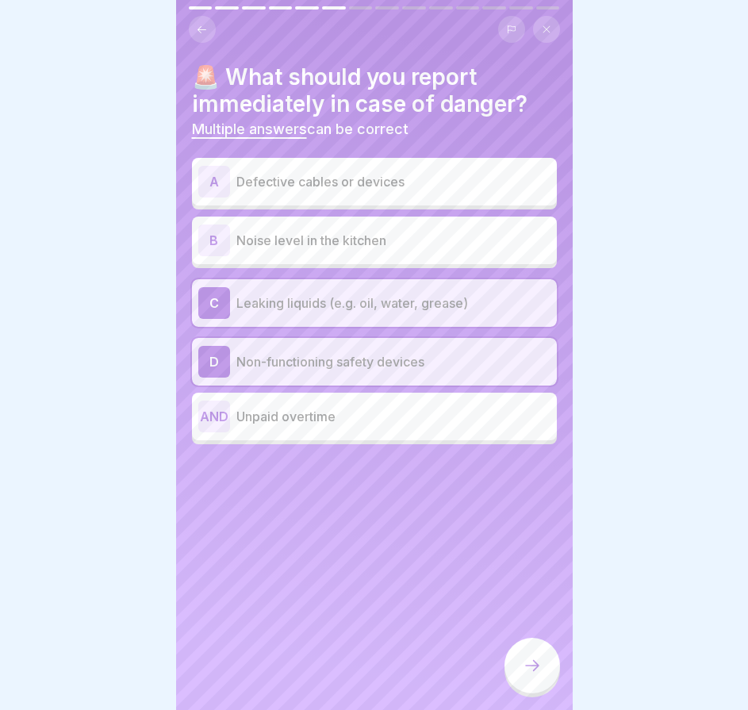
click at [352, 175] on font "Defective cables or devices" at bounding box center [321, 182] width 168 height 16
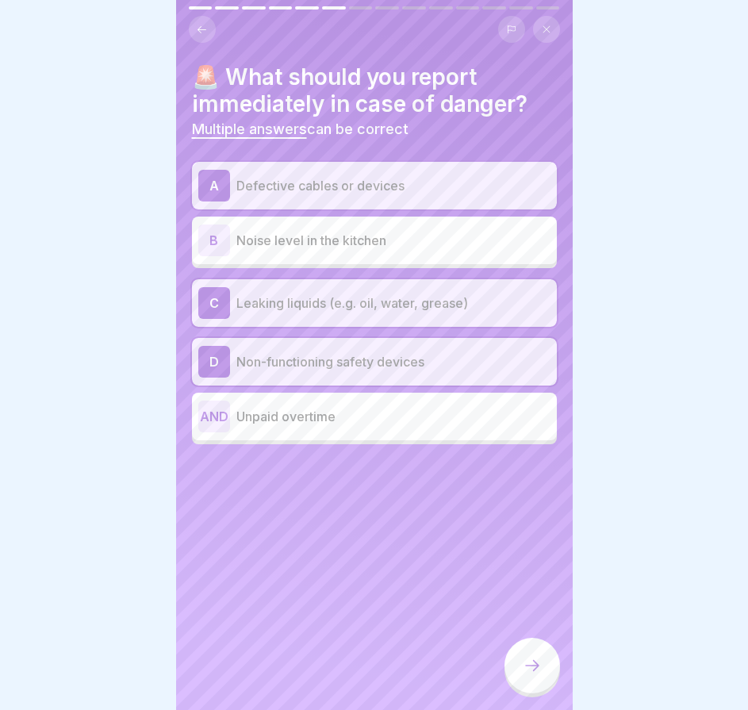
click at [390, 172] on div "A Defective cables or devices" at bounding box center [374, 186] width 352 height 32
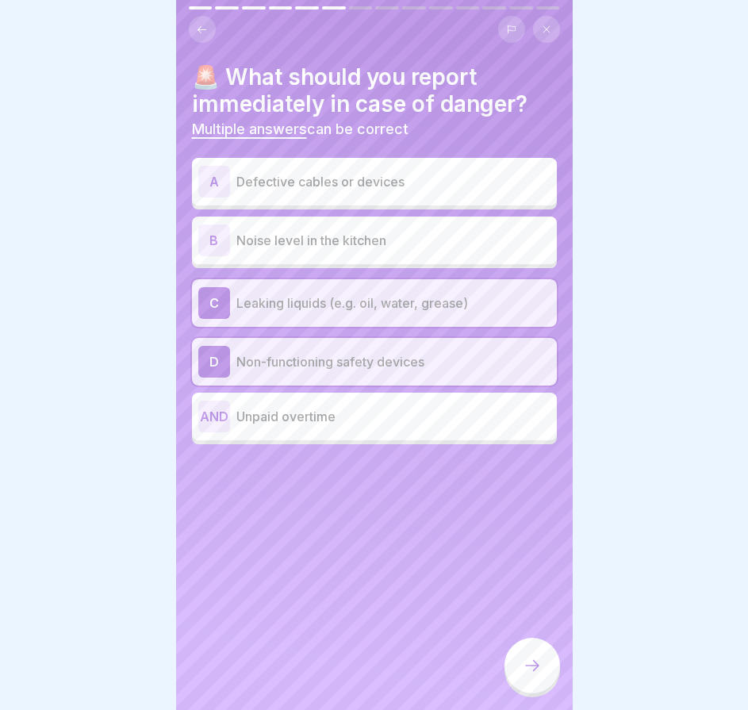
click at [390, 180] on font "Defective cables or devices" at bounding box center [321, 182] width 168 height 16
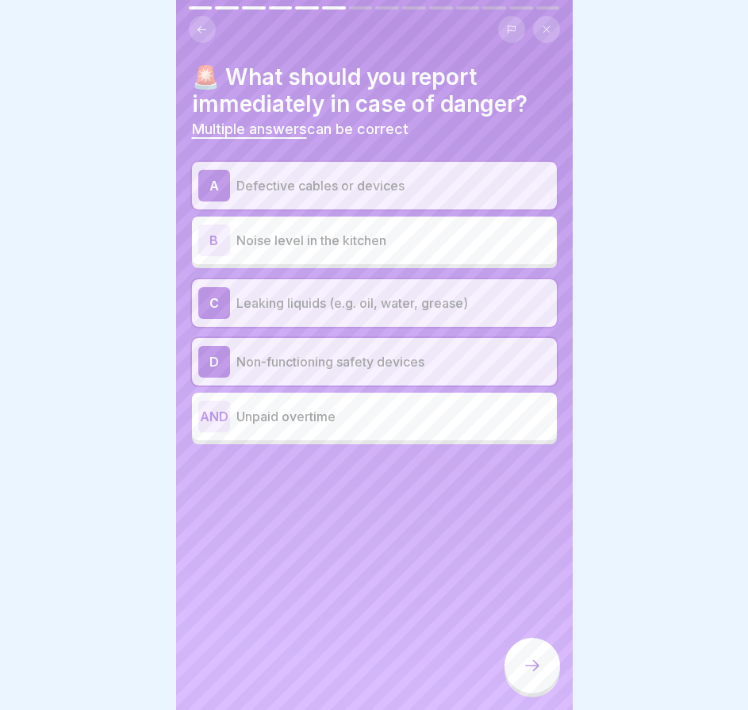
click at [538, 675] on icon at bounding box center [532, 665] width 19 height 19
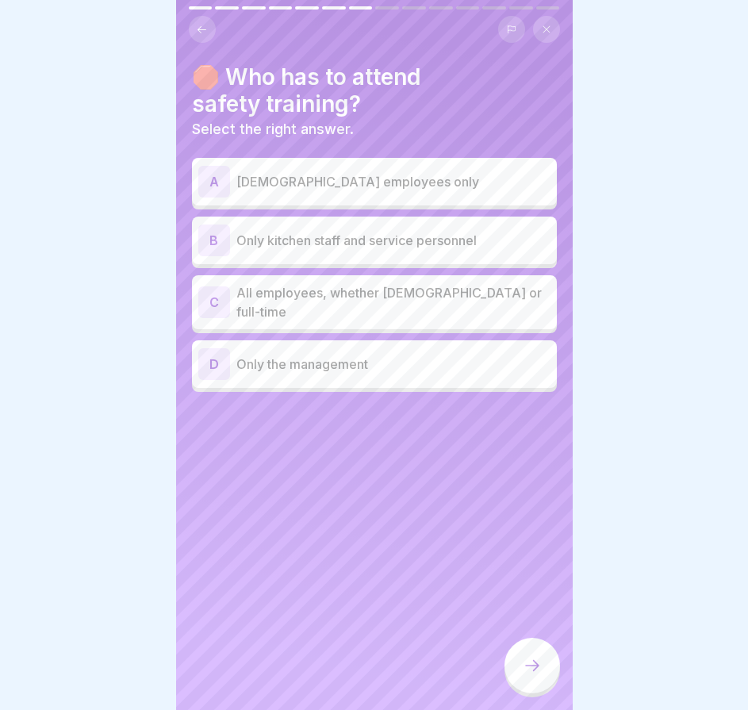
click at [342, 303] on font "All employees, whether [DEMOGRAPHIC_DATA] or full-time" at bounding box center [390, 302] width 306 height 35
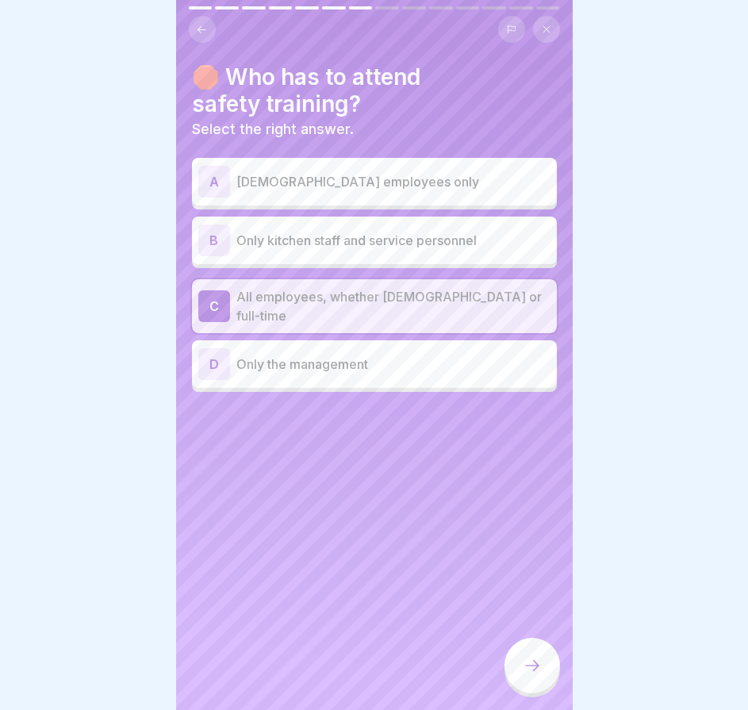
click at [533, 664] on div at bounding box center [533, 666] width 56 height 56
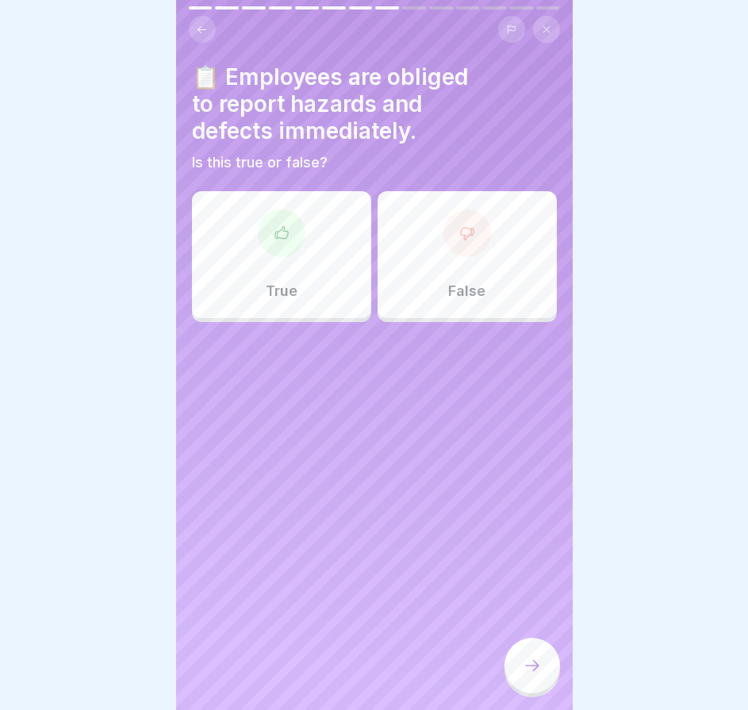
click at [316, 285] on div "True" at bounding box center [281, 254] width 179 height 127
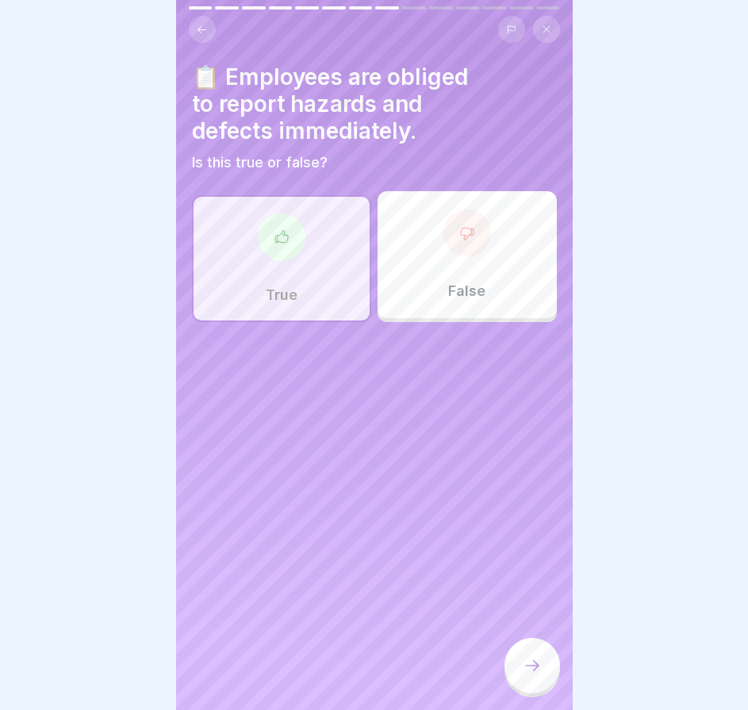
click at [537, 671] on icon at bounding box center [532, 665] width 19 height 19
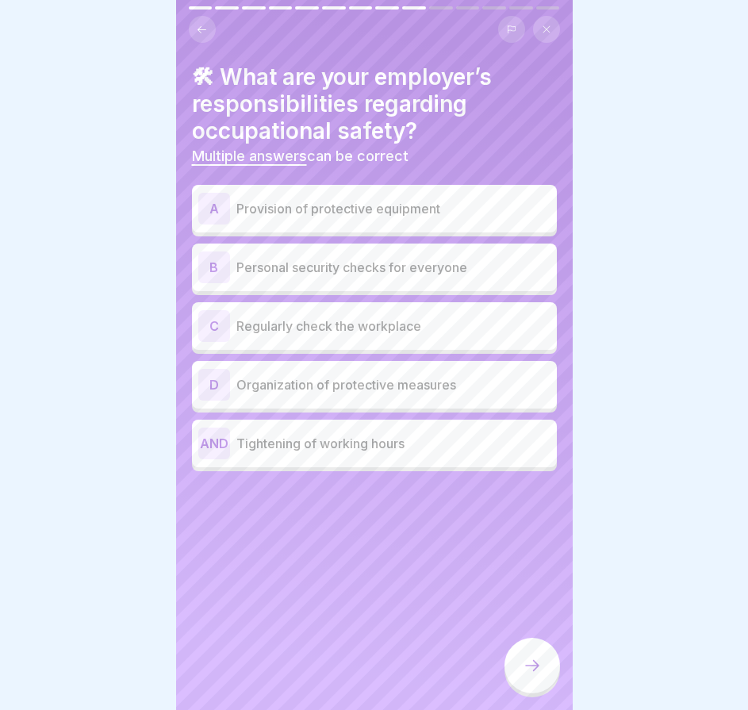
click at [200, 25] on icon at bounding box center [202, 30] width 12 height 12
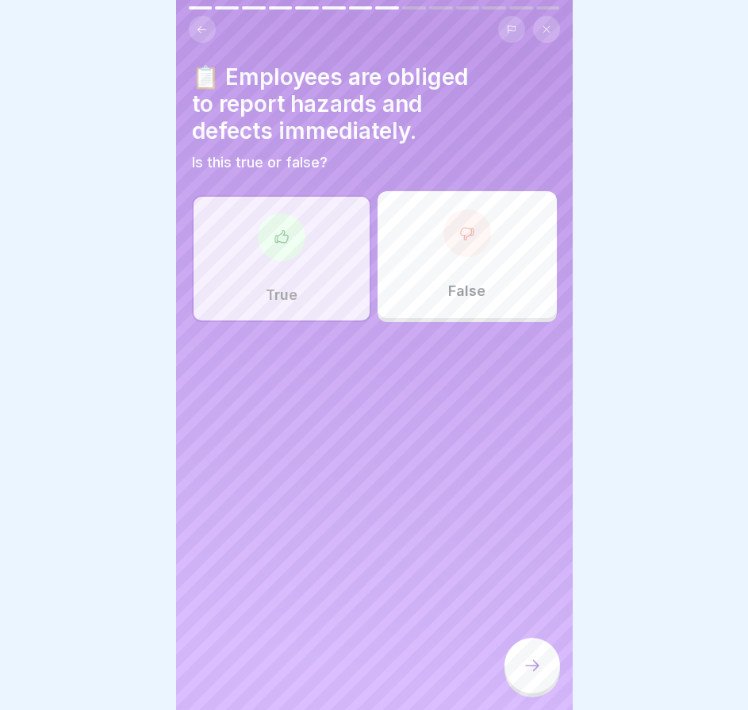
drag, startPoint x: 528, startPoint y: 675, endPoint x: 520, endPoint y: 671, distance: 8.9
click at [528, 675] on icon at bounding box center [532, 665] width 19 height 19
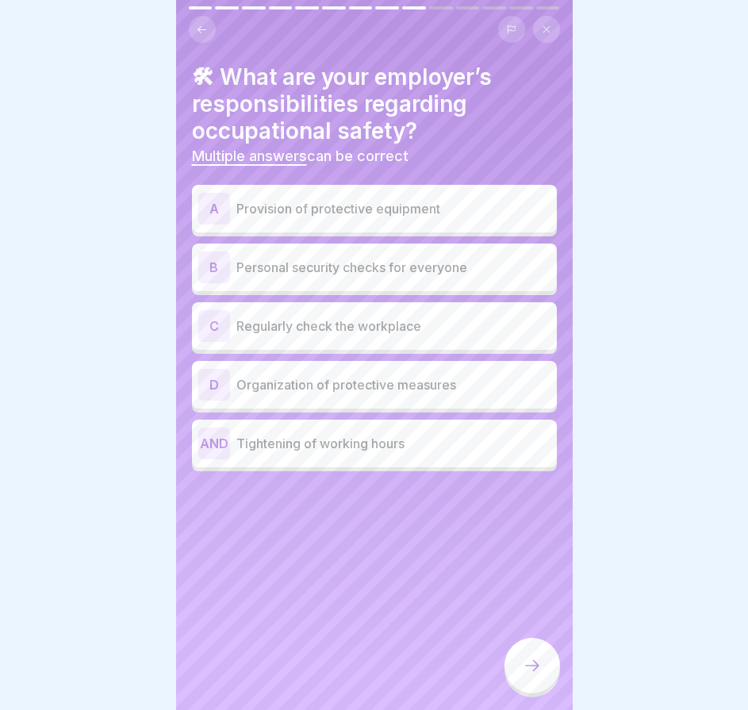
click at [298, 287] on div "B Personal security checks for everyone" at bounding box center [374, 268] width 365 height 48
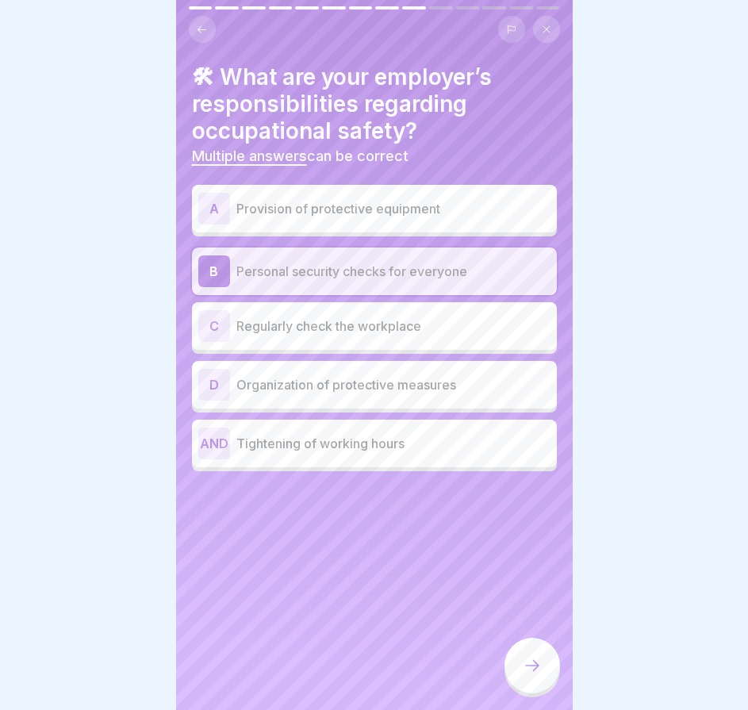
click at [307, 348] on div "C Regularly check the workplace" at bounding box center [374, 326] width 365 height 48
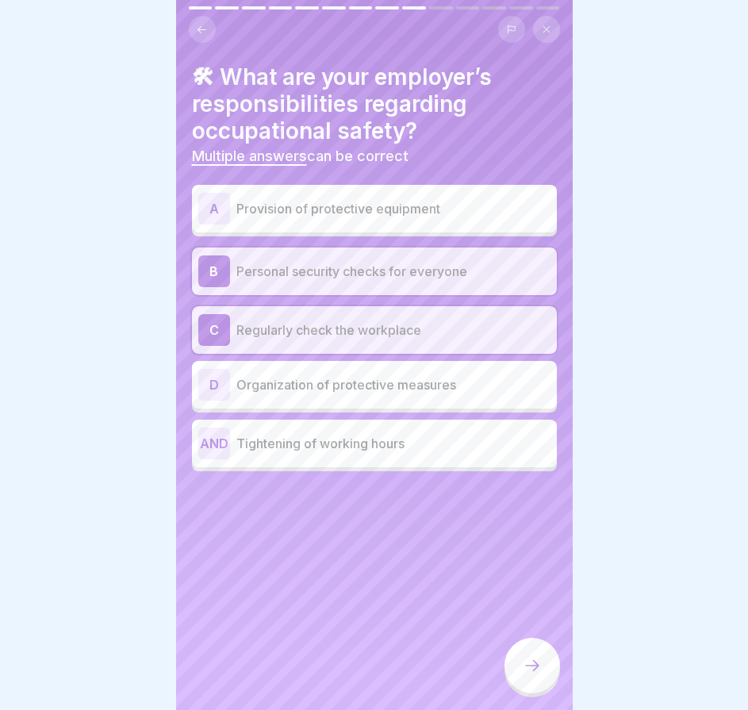
click at [310, 394] on p "Organization of protective measures" at bounding box center [394, 384] width 314 height 19
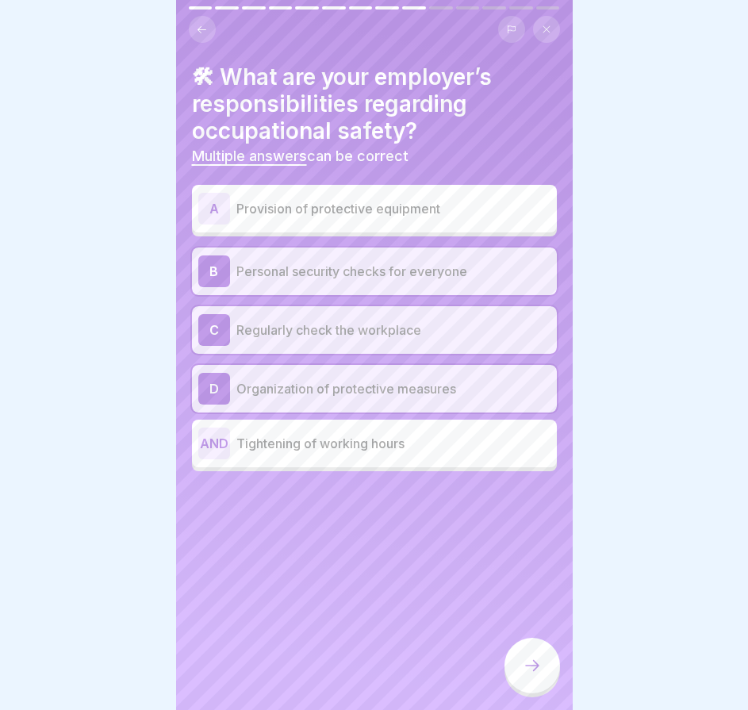
click at [284, 213] on font "Provision of protective equipment" at bounding box center [339, 209] width 204 height 16
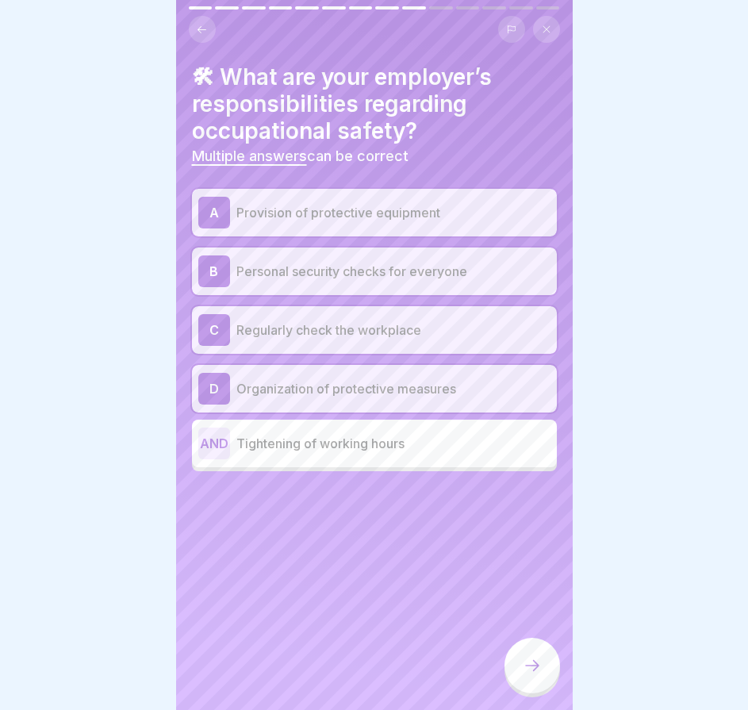
click at [514, 673] on div at bounding box center [533, 666] width 56 height 56
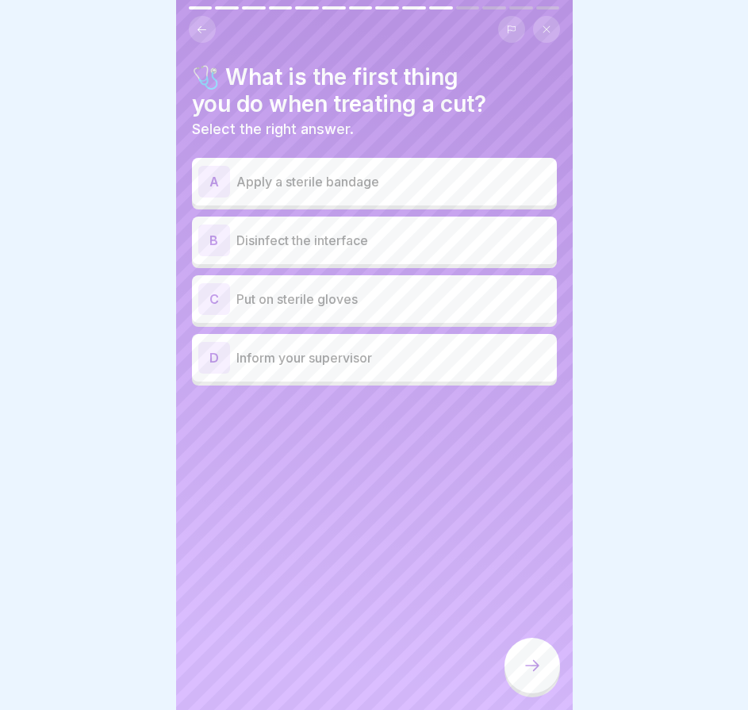
click at [378, 248] on p "Disinfect the interface" at bounding box center [394, 240] width 314 height 19
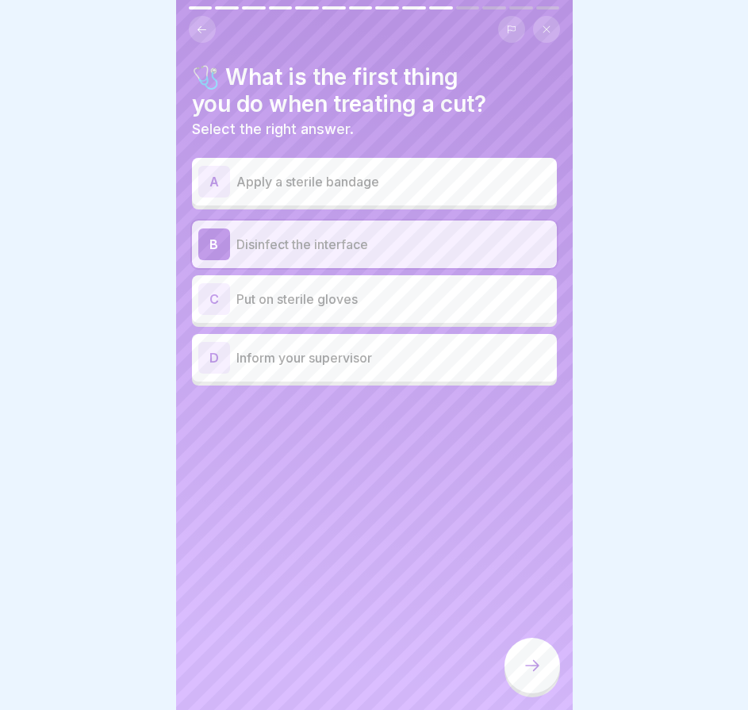
click at [374, 196] on div "A Apply a sterile bandage" at bounding box center [374, 182] width 352 height 32
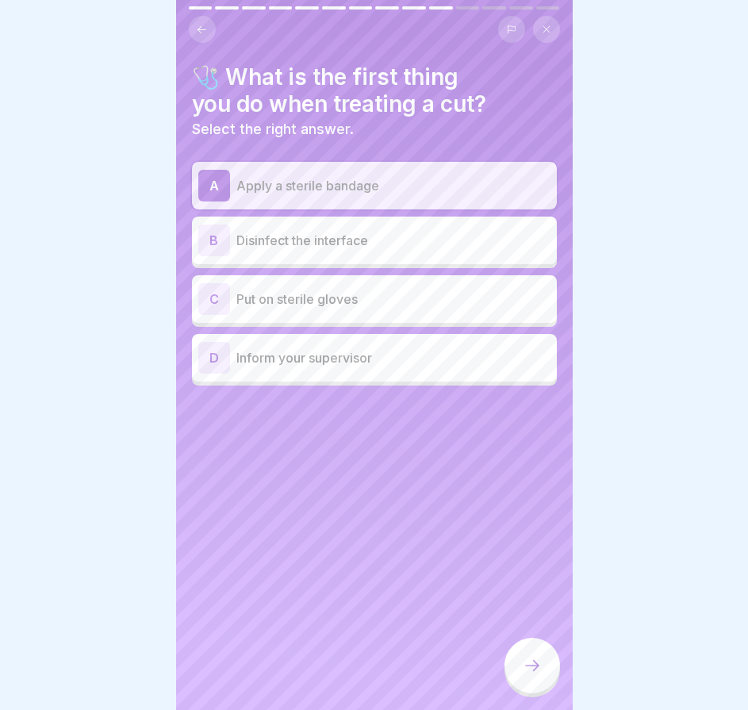
click at [367, 229] on div "B Disinfect the interface" at bounding box center [374, 241] width 352 height 32
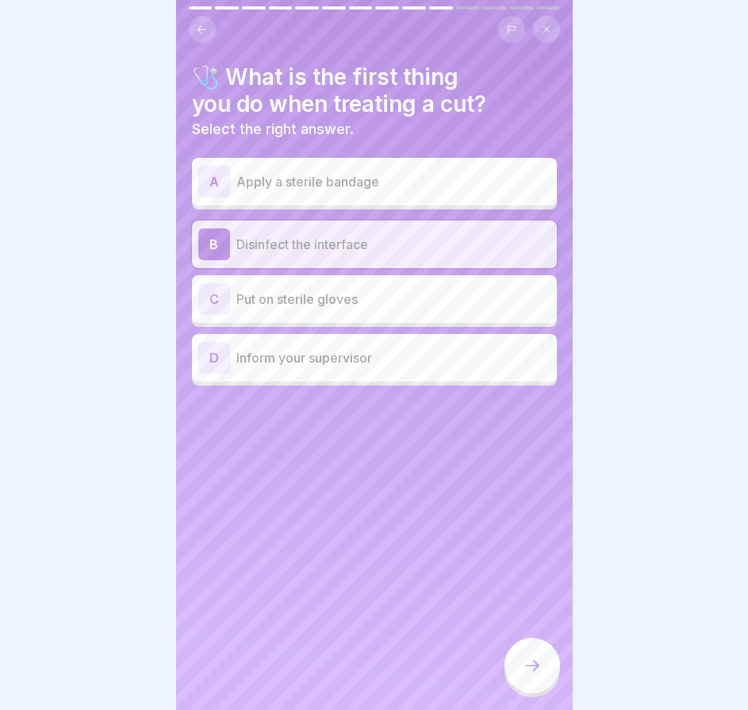
click at [546, 669] on div at bounding box center [533, 666] width 56 height 56
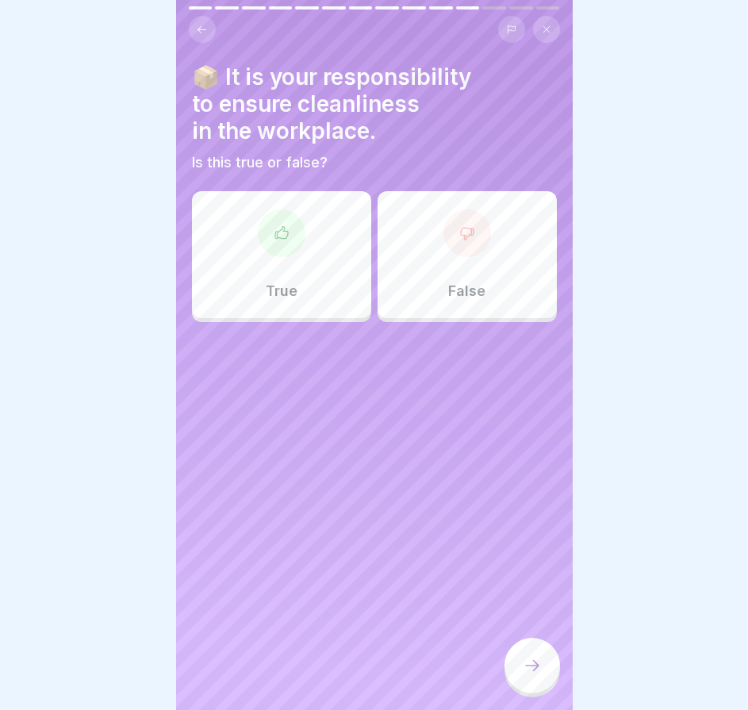
click at [333, 281] on div "True" at bounding box center [281, 254] width 179 height 127
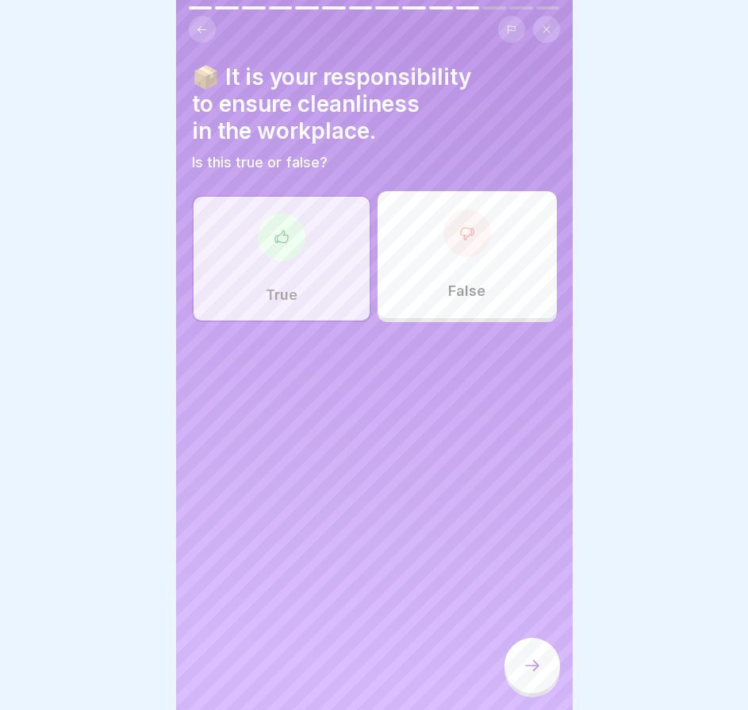
click at [537, 675] on icon at bounding box center [532, 665] width 19 height 19
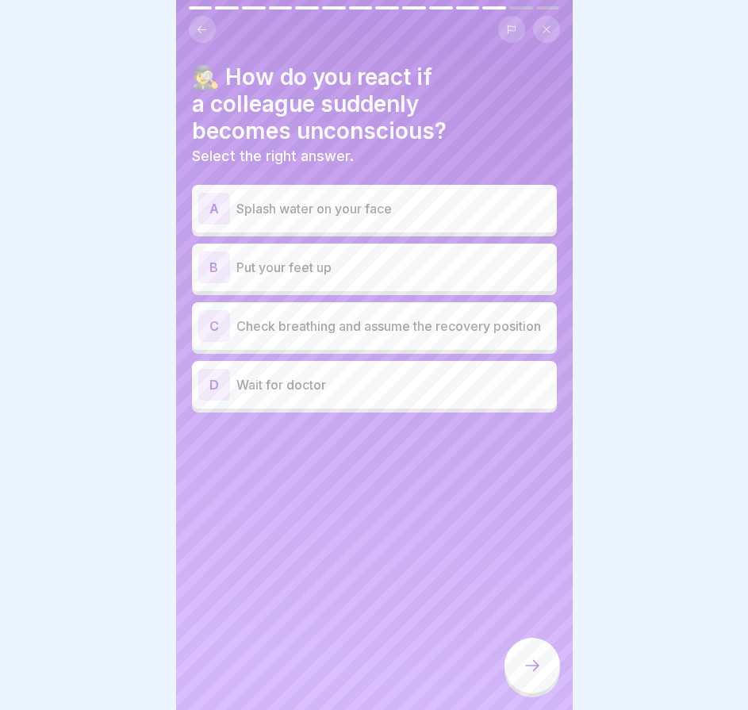
click at [343, 329] on p "Check breathing and assume the recovery position" at bounding box center [394, 326] width 314 height 19
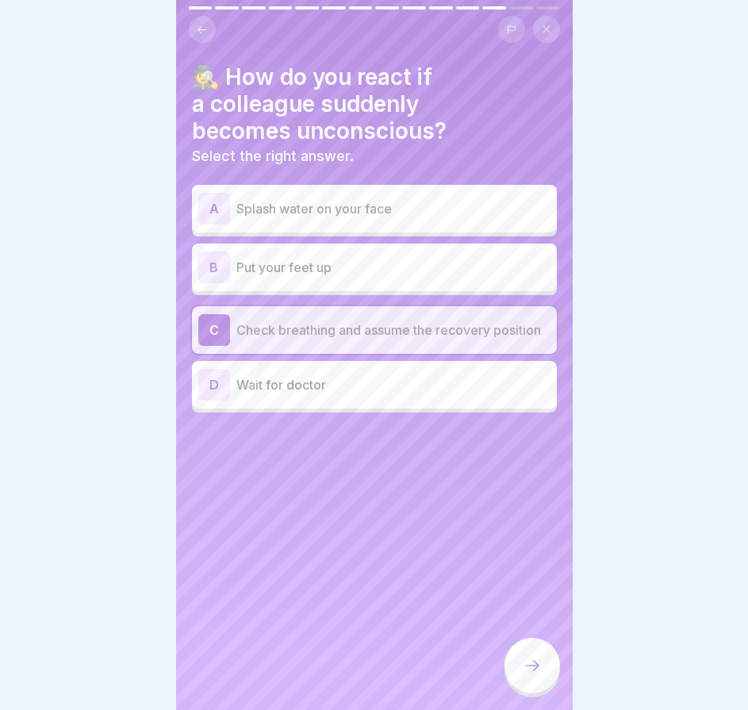
click at [531, 668] on div at bounding box center [533, 666] width 56 height 56
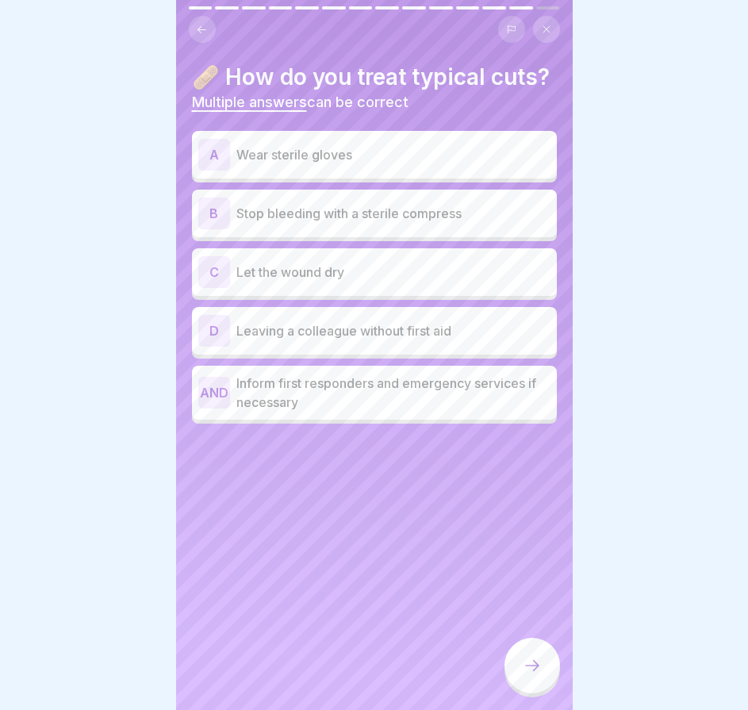
click at [319, 229] on div "B Stop bleeding with a sterile compress" at bounding box center [374, 214] width 352 height 32
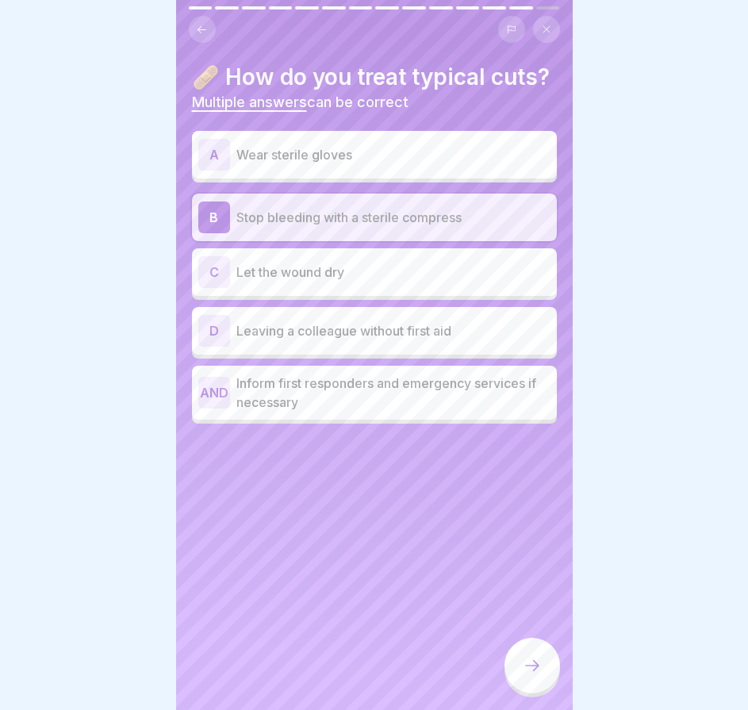
click at [410, 164] on p "Wear sterile gloves" at bounding box center [394, 154] width 314 height 19
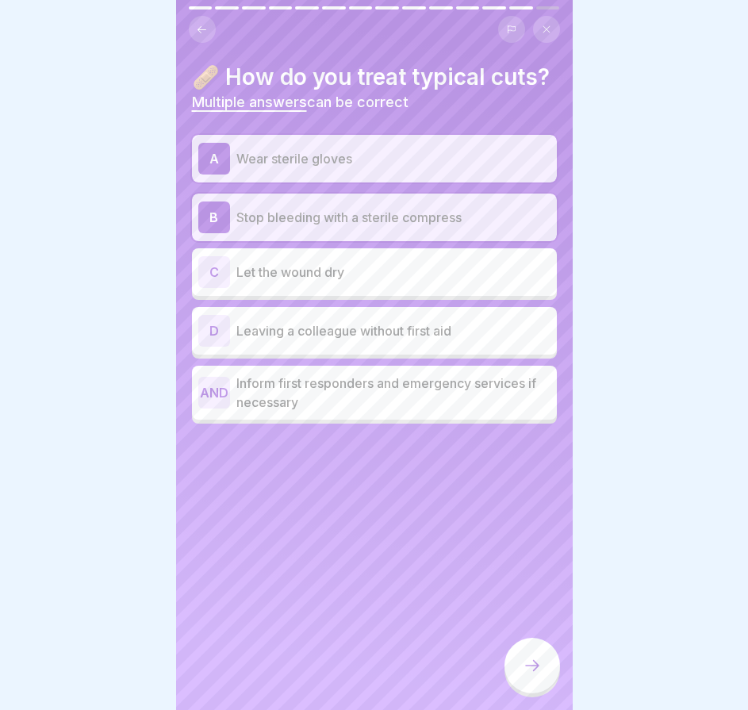
click at [356, 410] on font "Inform first responders and emergency services if necessary" at bounding box center [387, 392] width 300 height 35
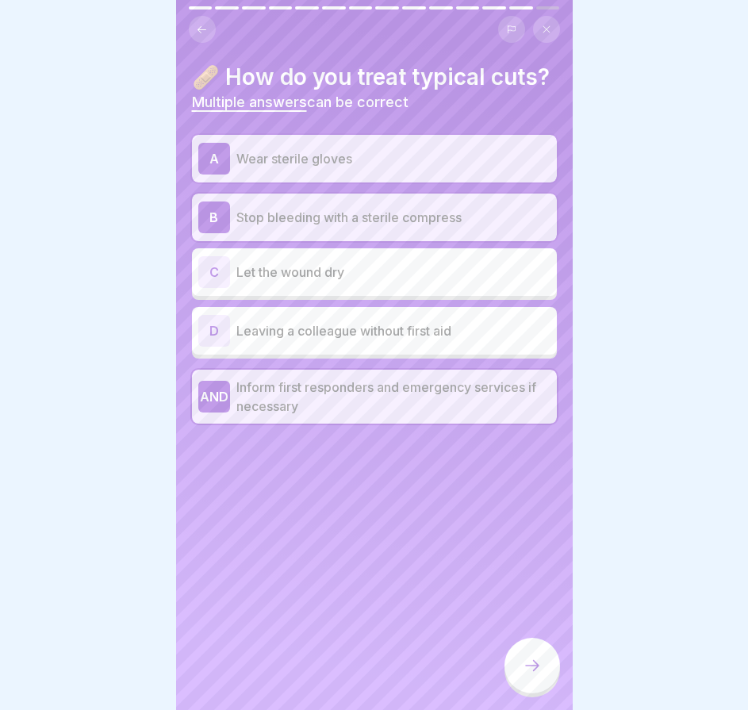
click at [541, 668] on div at bounding box center [533, 666] width 56 height 56
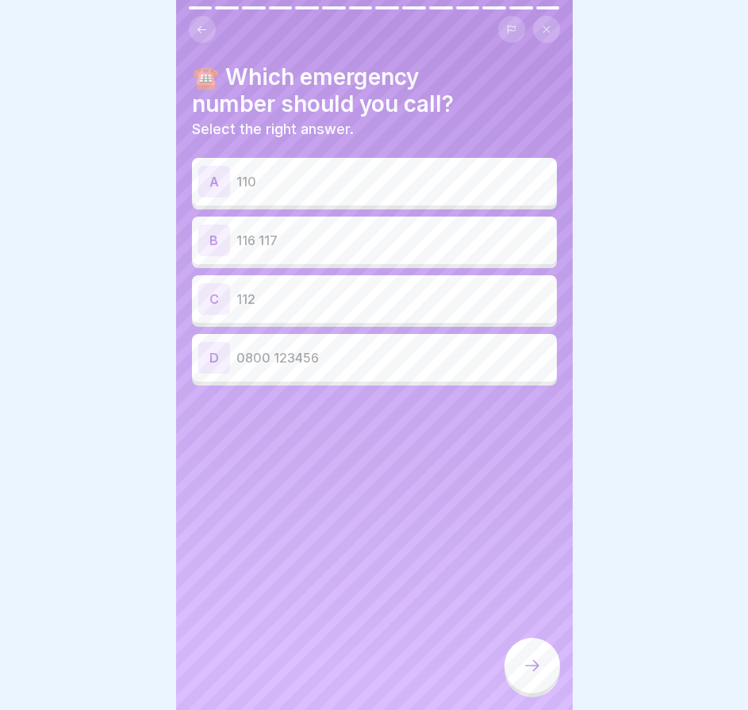
click at [359, 312] on div "C 112" at bounding box center [374, 299] width 352 height 32
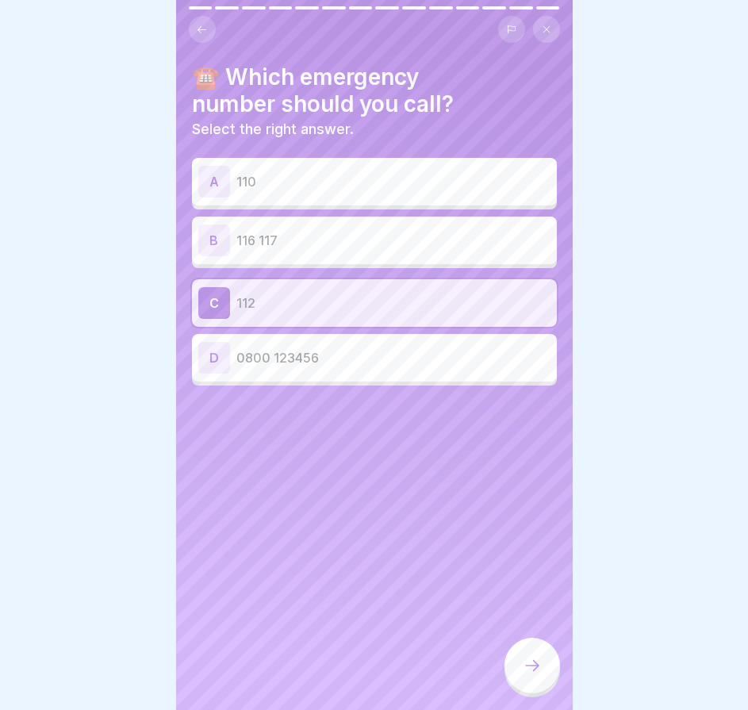
click at [531, 668] on div at bounding box center [533, 666] width 56 height 56
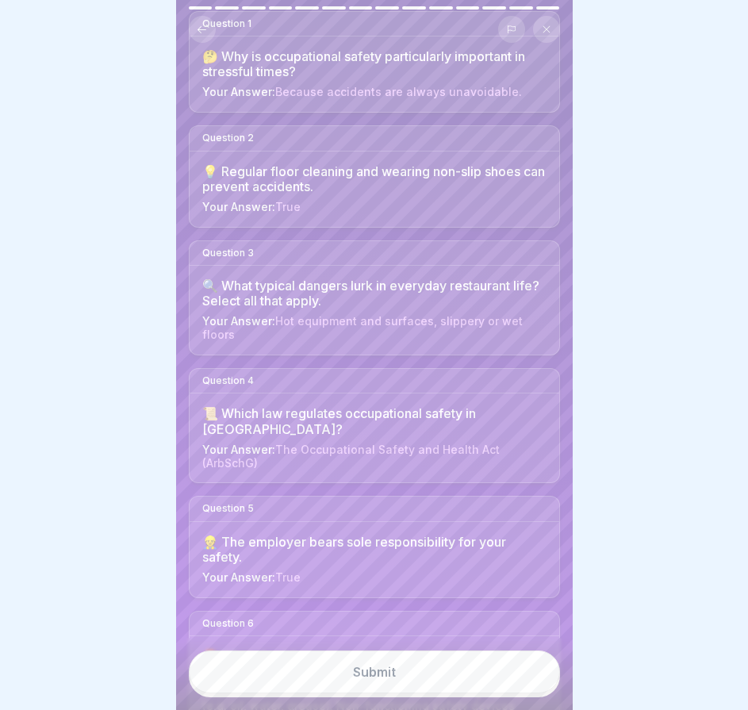
scroll to position [317, 0]
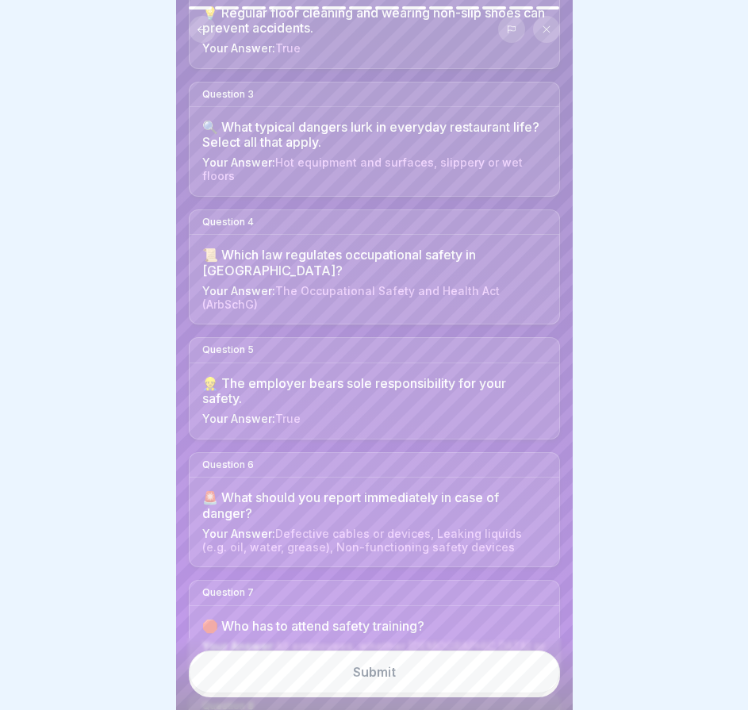
click at [442, 682] on button "Submit" at bounding box center [374, 672] width 371 height 43
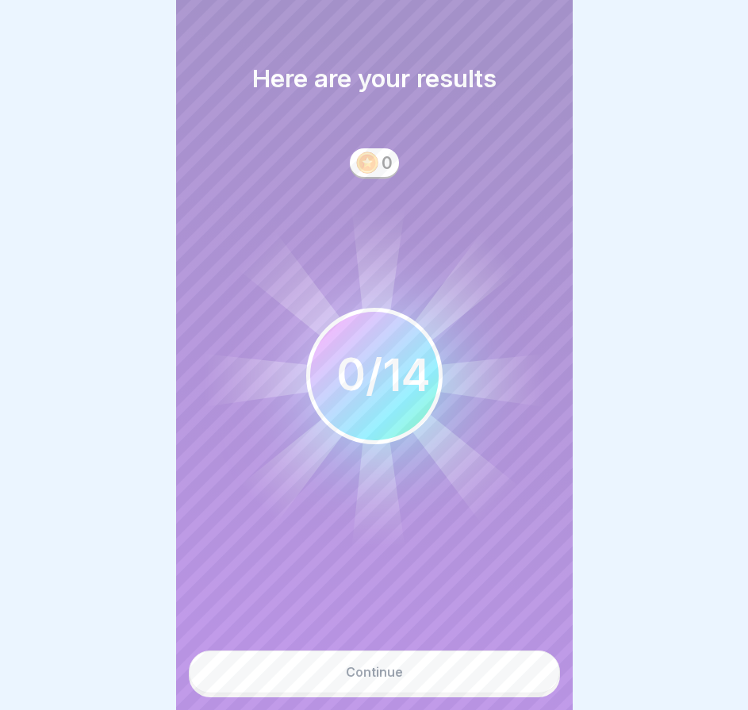
click at [426, 676] on button "Continue" at bounding box center [374, 672] width 371 height 43
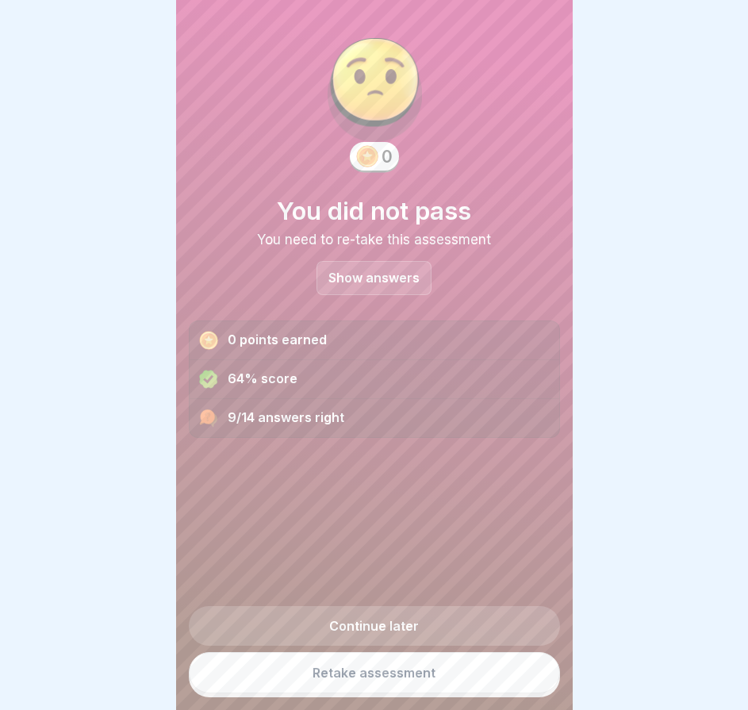
click at [352, 280] on p "Show answers" at bounding box center [374, 277] width 91 height 13
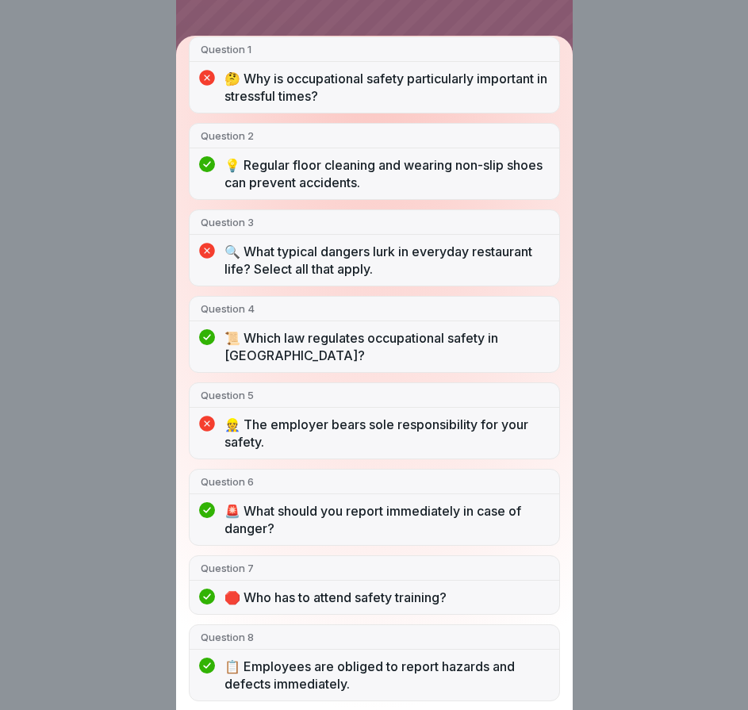
scroll to position [0, 0]
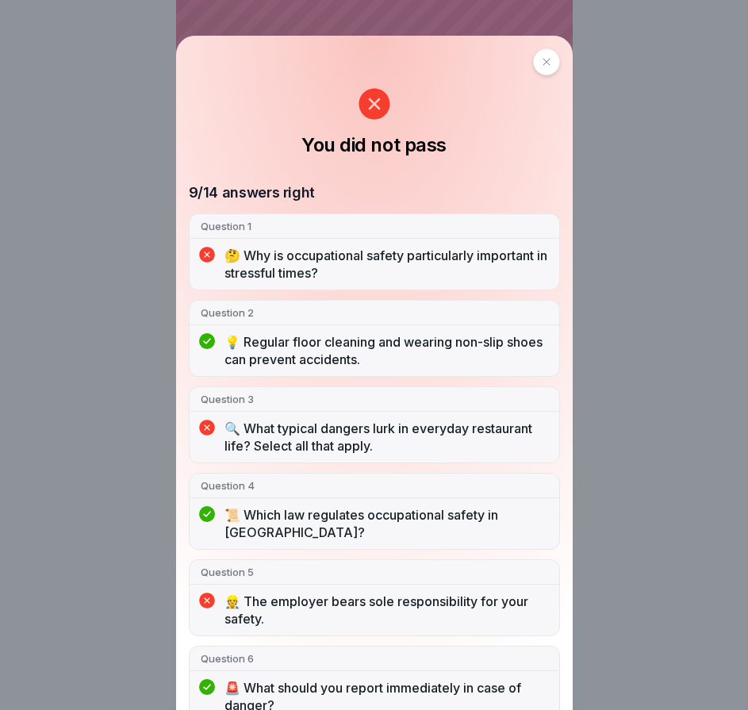
click at [545, 49] on div "You did not pass 9/14 answers right Question 1 🤔 Why is occupational safety par…" at bounding box center [374, 373] width 397 height 675
click at [541, 70] on div at bounding box center [546, 61] width 27 height 27
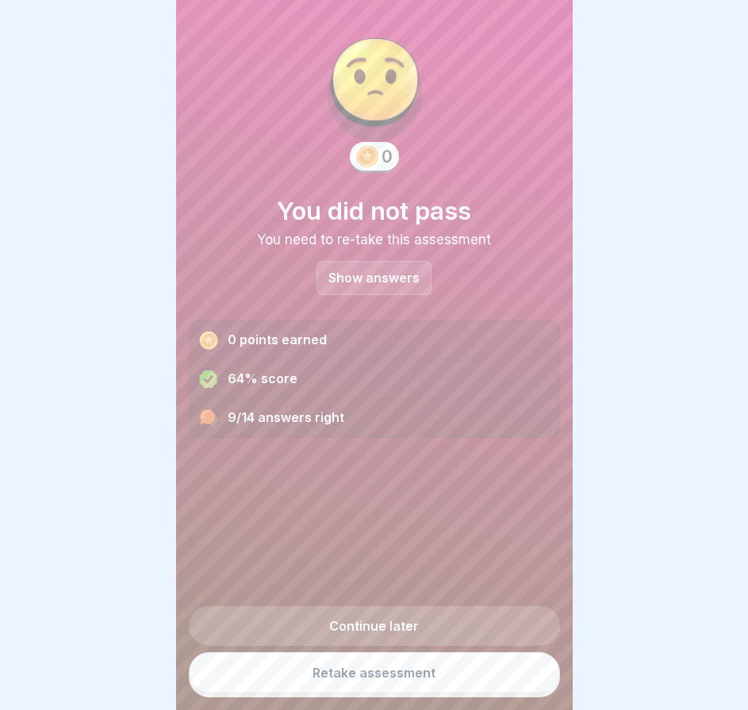
click at [334, 684] on link "Retake assessment" at bounding box center [374, 672] width 371 height 41
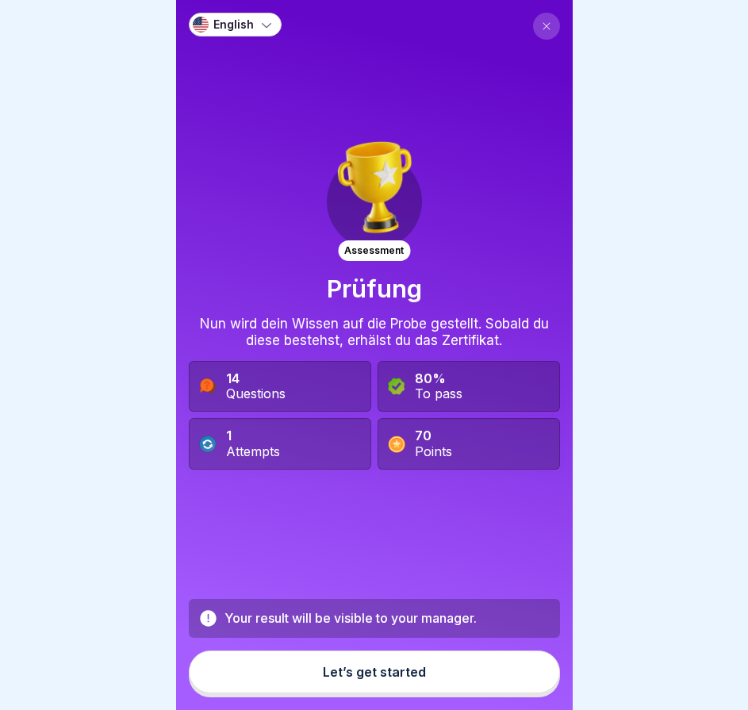
click at [359, 679] on div "Let’s get started" at bounding box center [374, 672] width 103 height 14
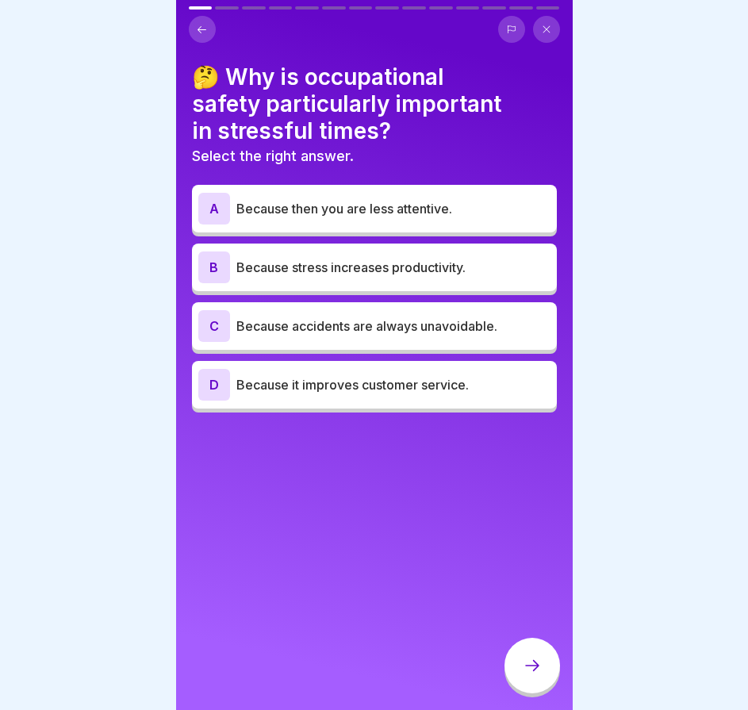
click at [429, 337] on div "C Because accidents are always unavoidable." at bounding box center [374, 326] width 352 height 32
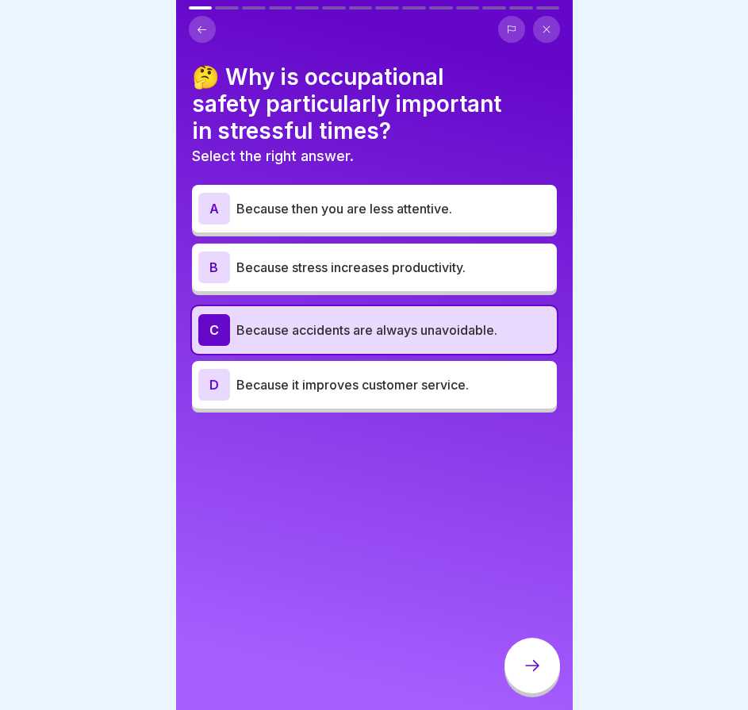
click at [417, 216] on font "Because then you are less attentive." at bounding box center [345, 209] width 216 height 16
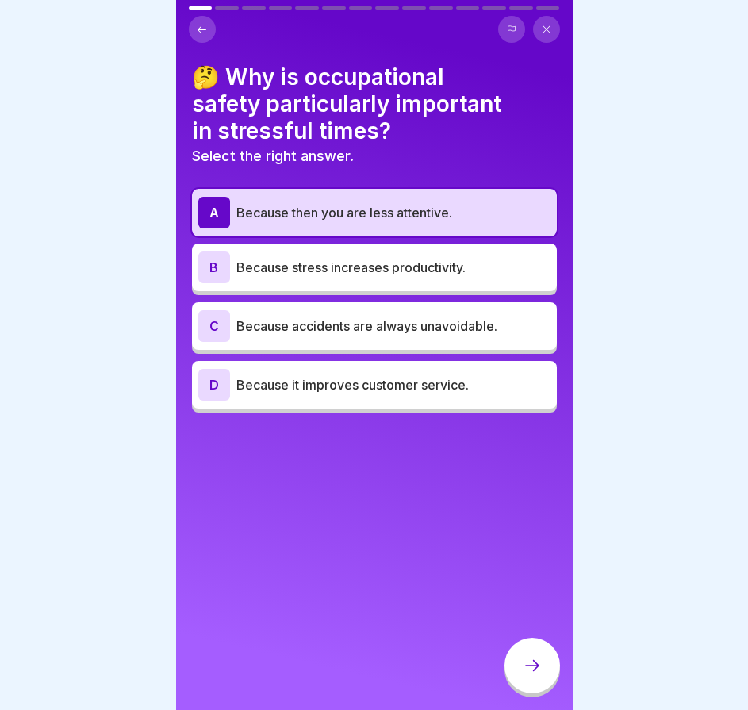
click at [406, 264] on font "Because stress increases productivity." at bounding box center [351, 268] width 229 height 16
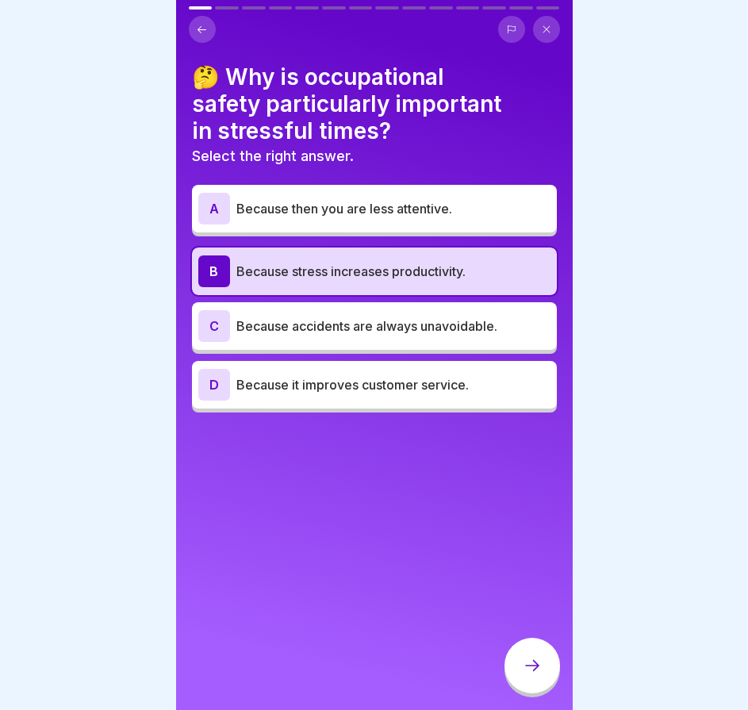
click at [410, 214] on font "Because then you are less attentive." at bounding box center [345, 209] width 216 height 16
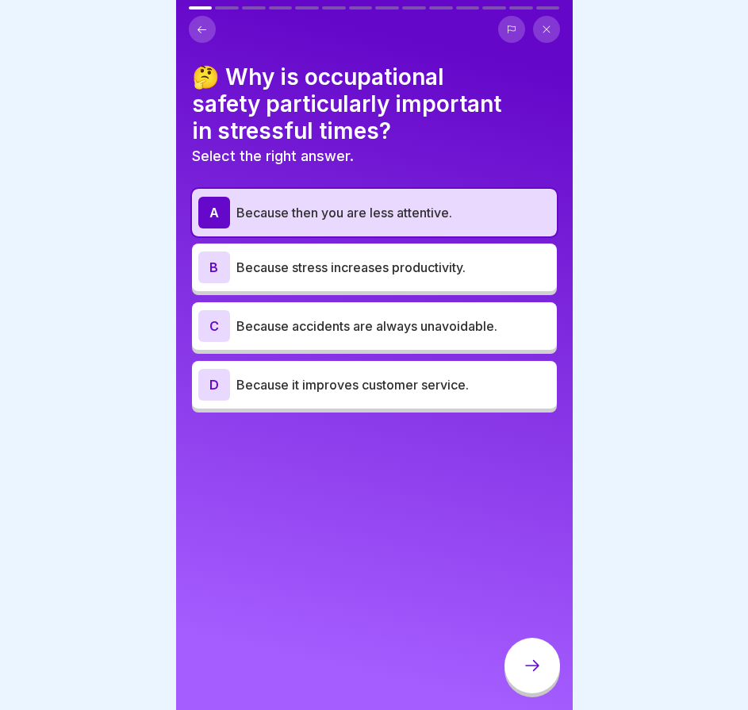
click at [379, 264] on font "Because stress increases productivity." at bounding box center [351, 268] width 229 height 16
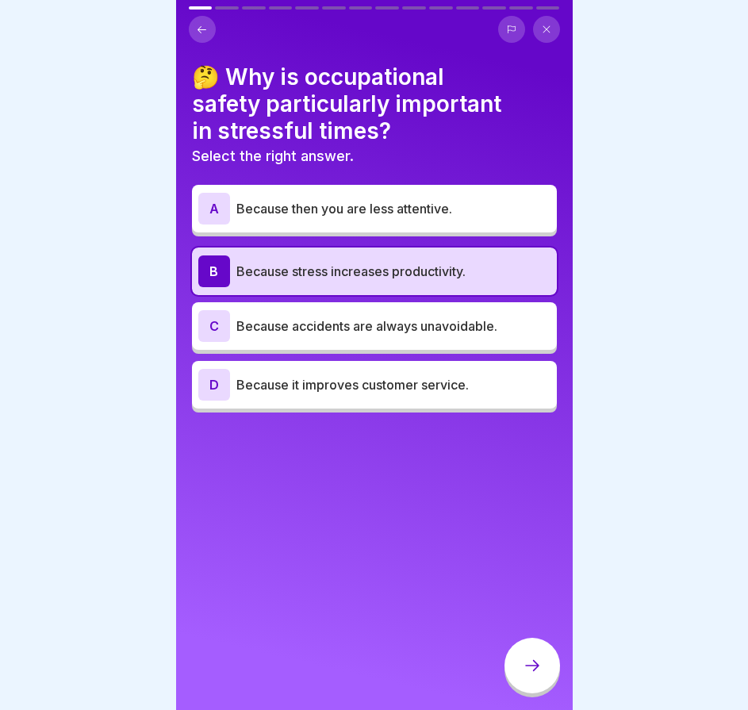
click at [436, 340] on div "C Because accidents are always unavoidable." at bounding box center [374, 326] width 352 height 32
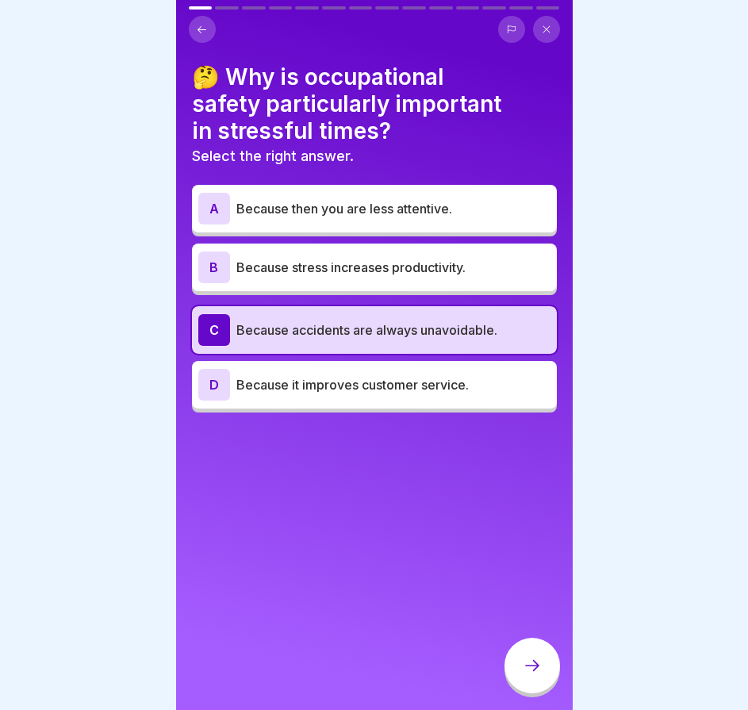
click at [194, 28] on button at bounding box center [202, 29] width 27 height 27
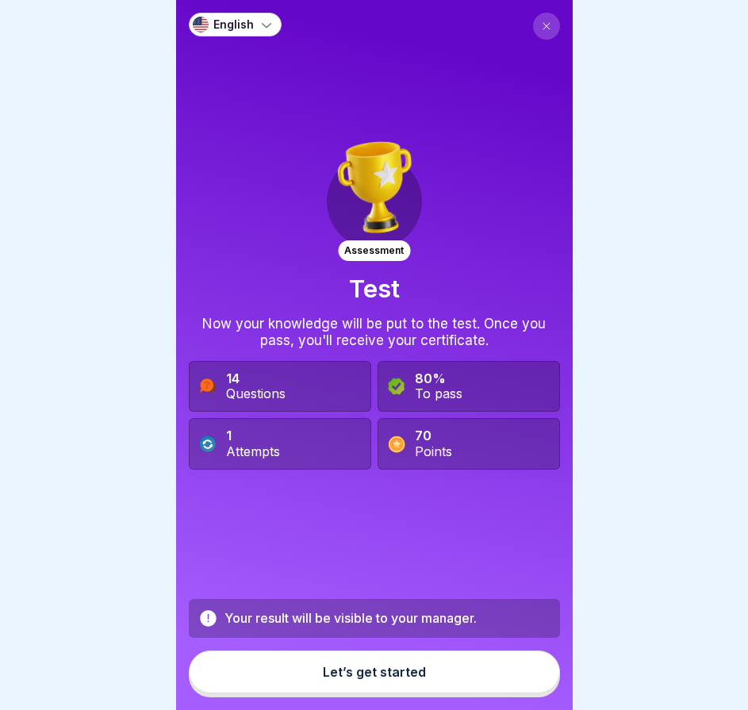
click at [379, 679] on div "Let’s get started" at bounding box center [374, 672] width 103 height 14
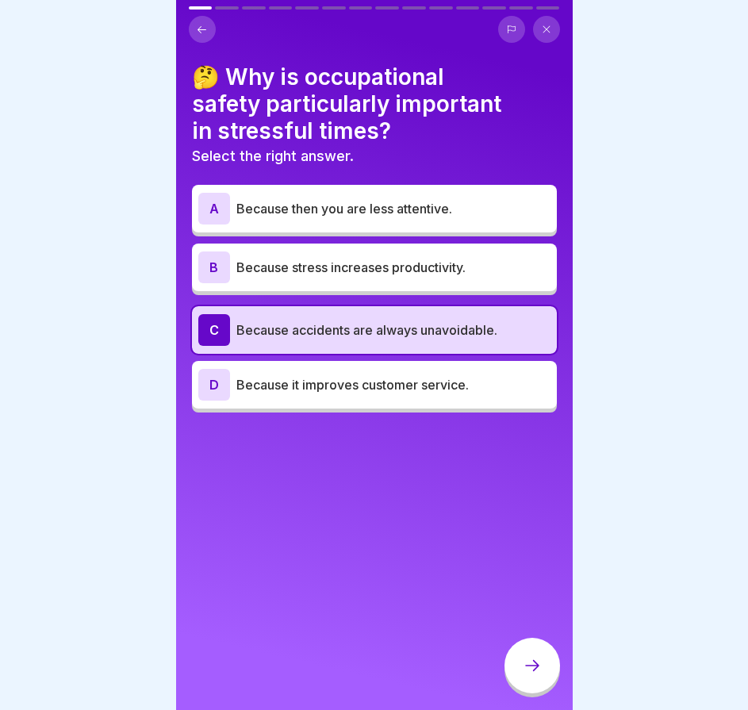
click at [529, 653] on div at bounding box center [533, 666] width 56 height 56
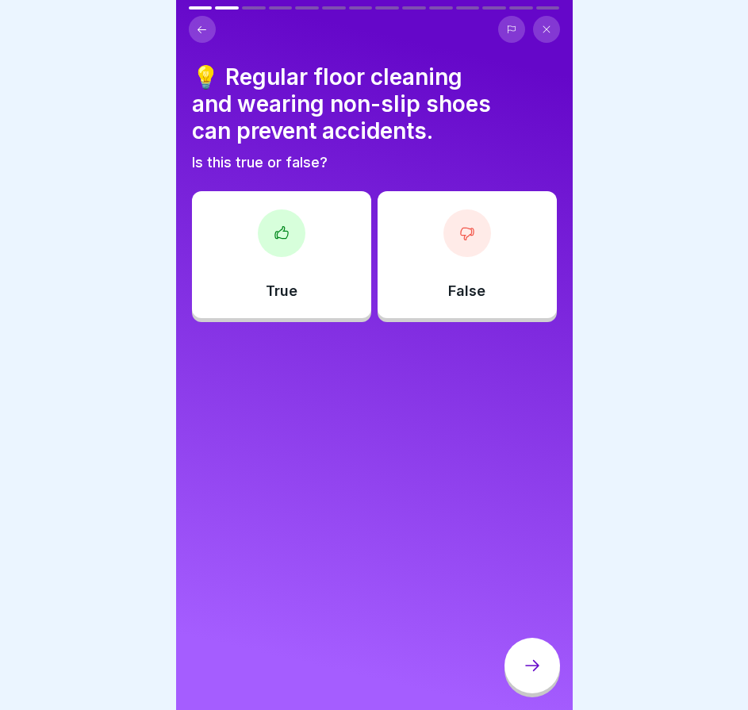
click at [345, 306] on div "True" at bounding box center [281, 254] width 179 height 127
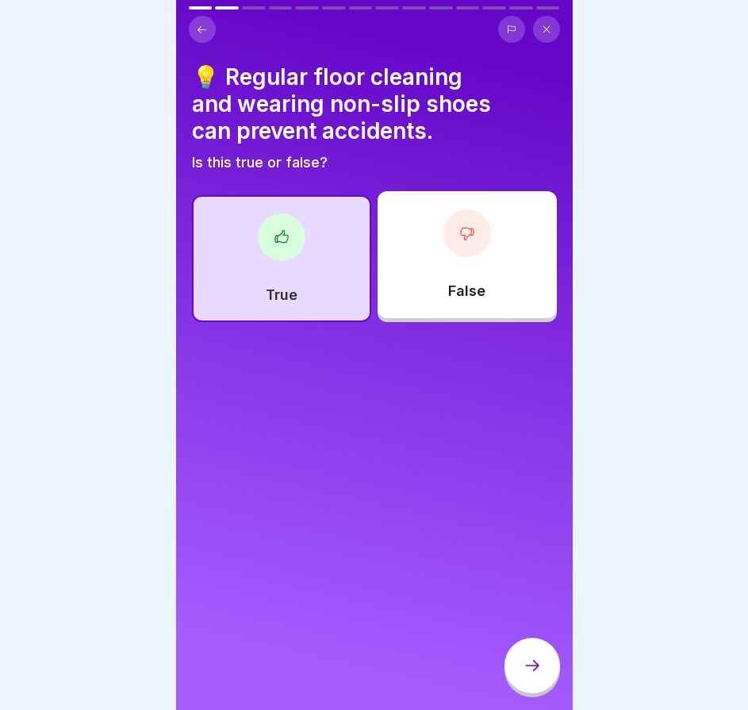
click at [546, 683] on div at bounding box center [533, 666] width 56 height 56
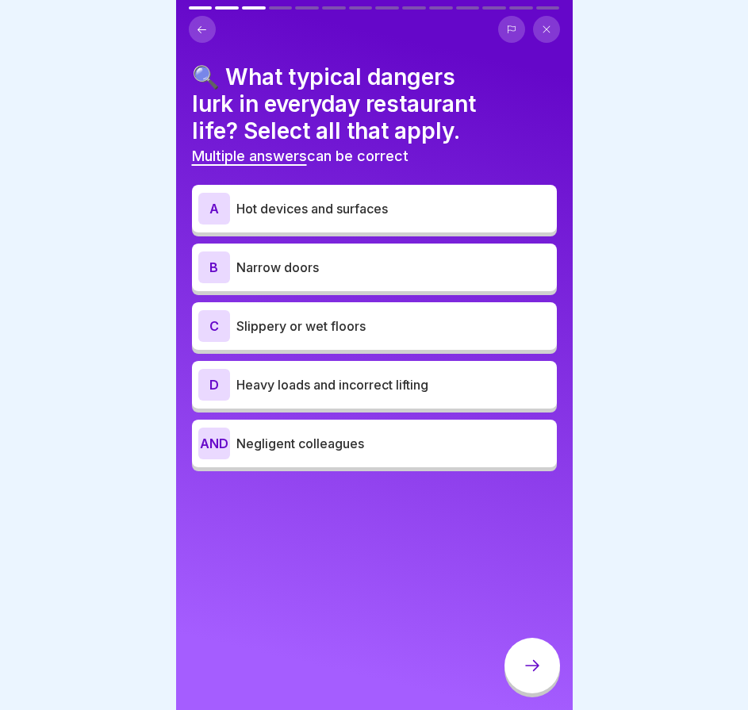
click at [376, 208] on font "Hot devices and surfaces" at bounding box center [313, 209] width 152 height 16
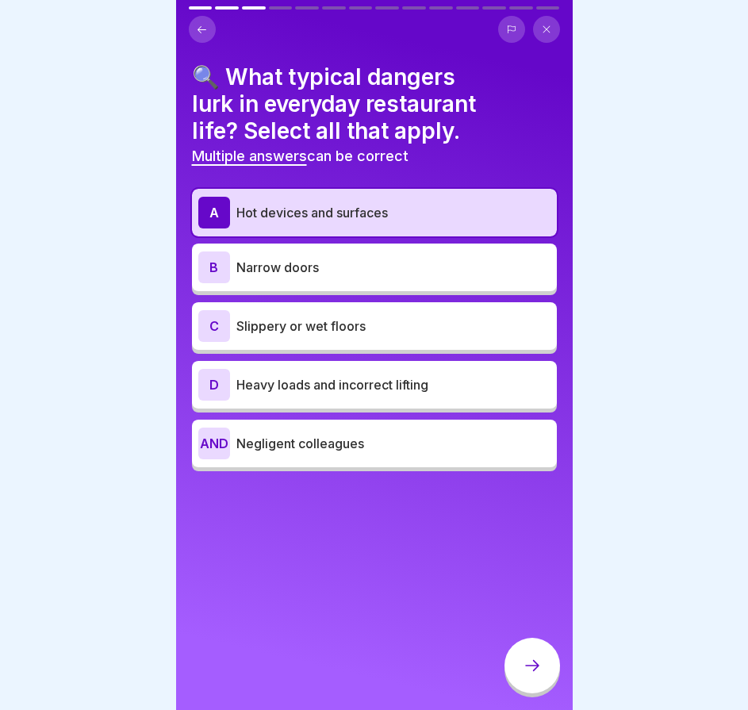
click at [341, 329] on font "Slippery or wet floors" at bounding box center [301, 326] width 129 height 16
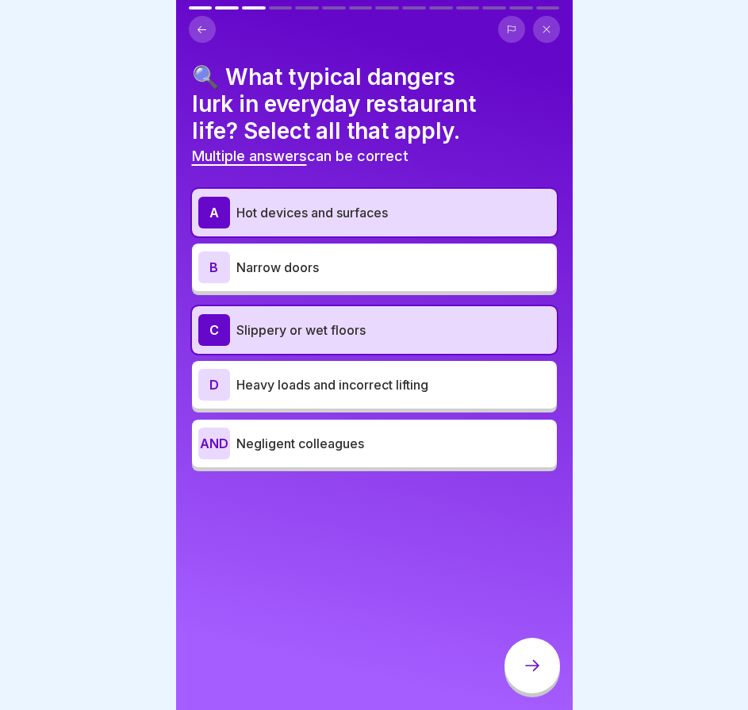
click at [332, 398] on div "D Heavy loads and incorrect lifting" at bounding box center [374, 385] width 352 height 32
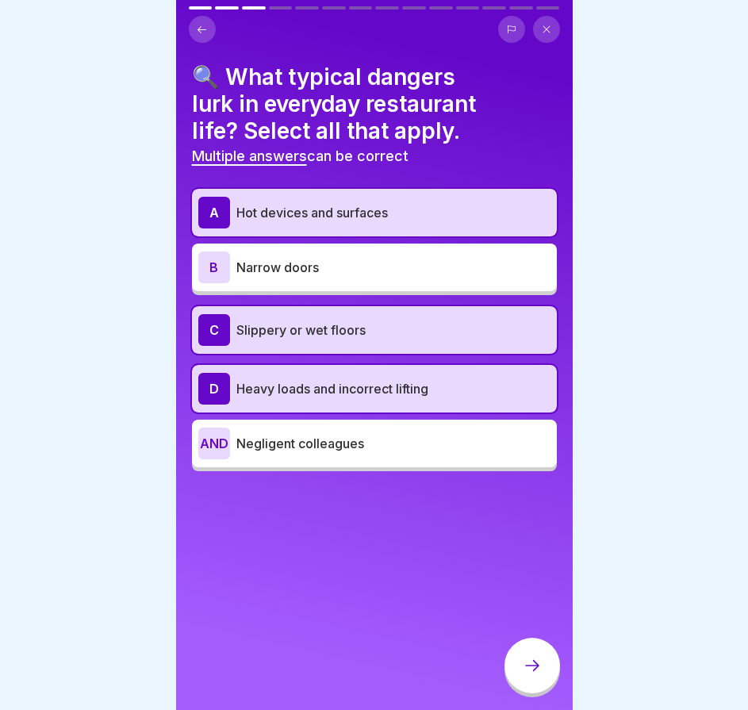
click at [529, 670] on icon at bounding box center [532, 665] width 19 height 19
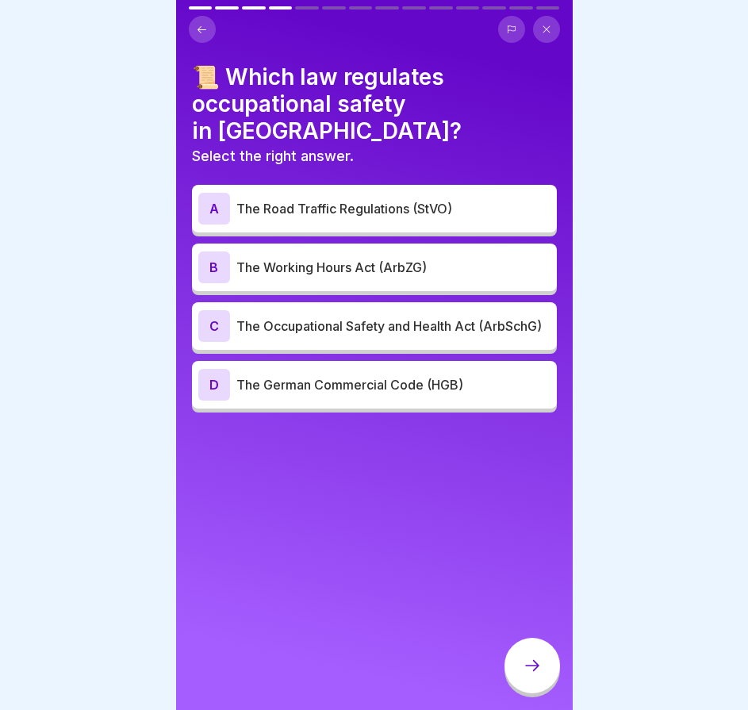
click at [343, 318] on font "The Occupational Safety and Health Act (ArbSchG)" at bounding box center [390, 326] width 306 height 16
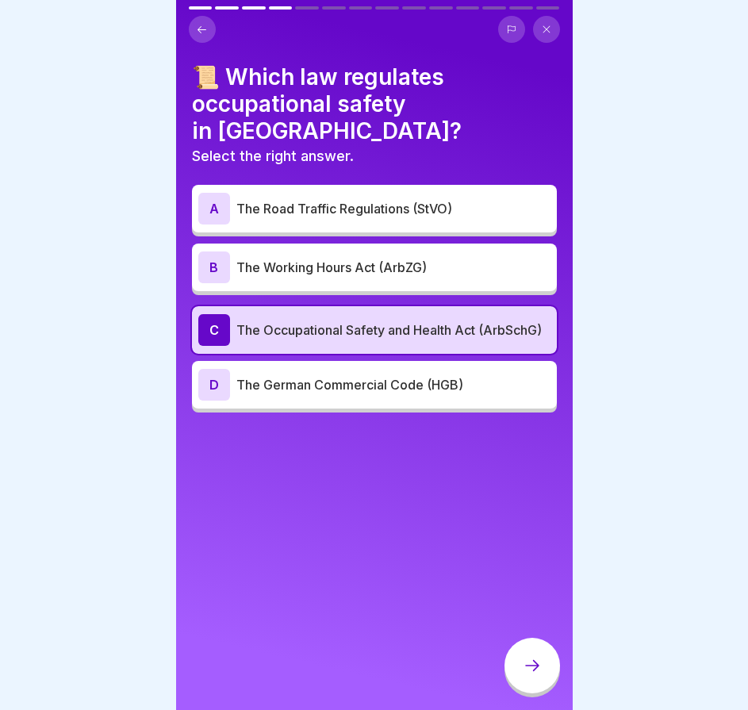
click at [542, 683] on div at bounding box center [533, 666] width 56 height 56
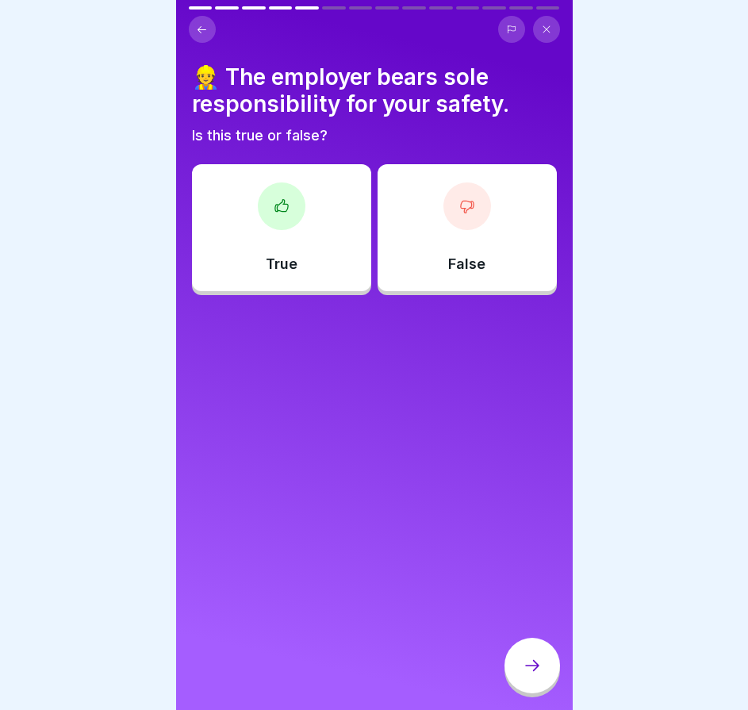
click at [339, 239] on div "True" at bounding box center [281, 227] width 179 height 127
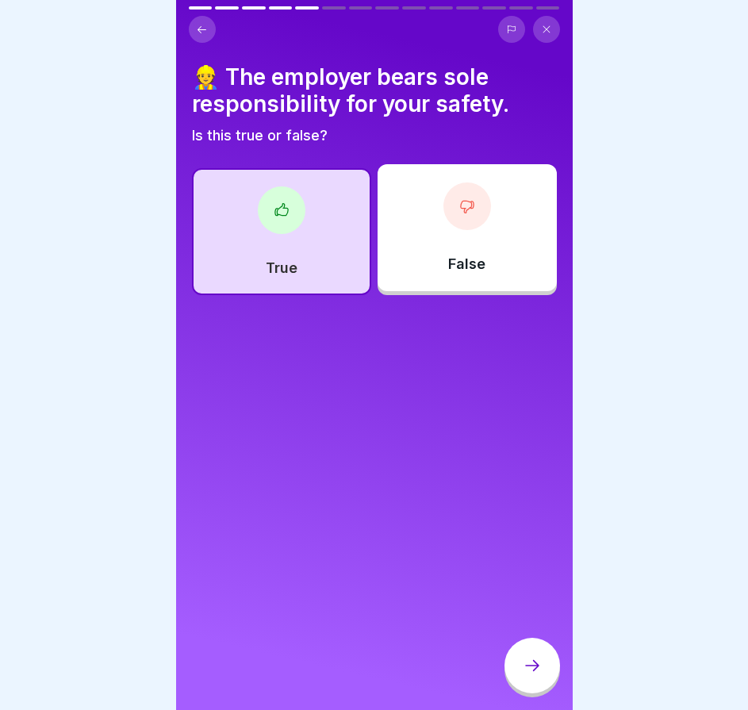
click at [536, 664] on div at bounding box center [533, 666] width 56 height 56
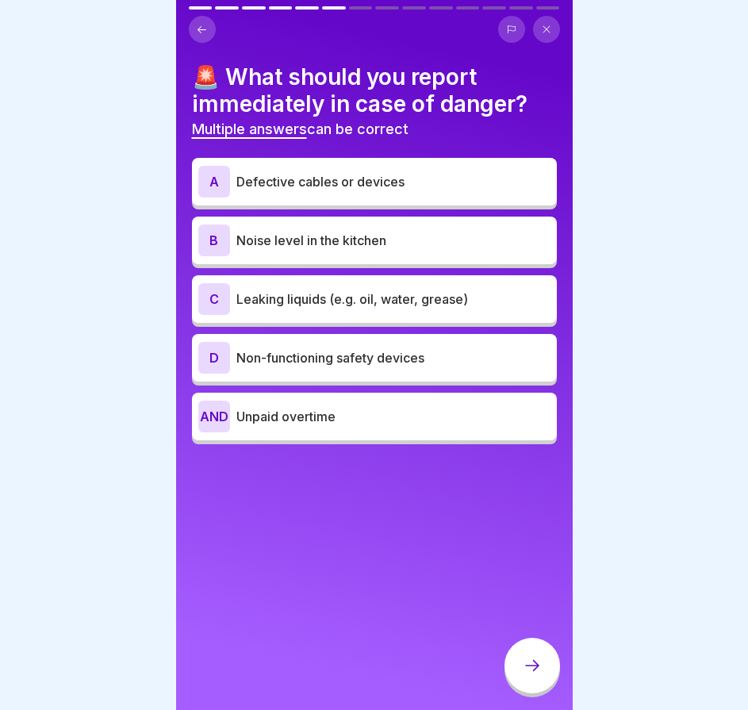
click at [344, 302] on font "Leaking liquids (e.g. oil, water, grease)" at bounding box center [353, 299] width 232 height 16
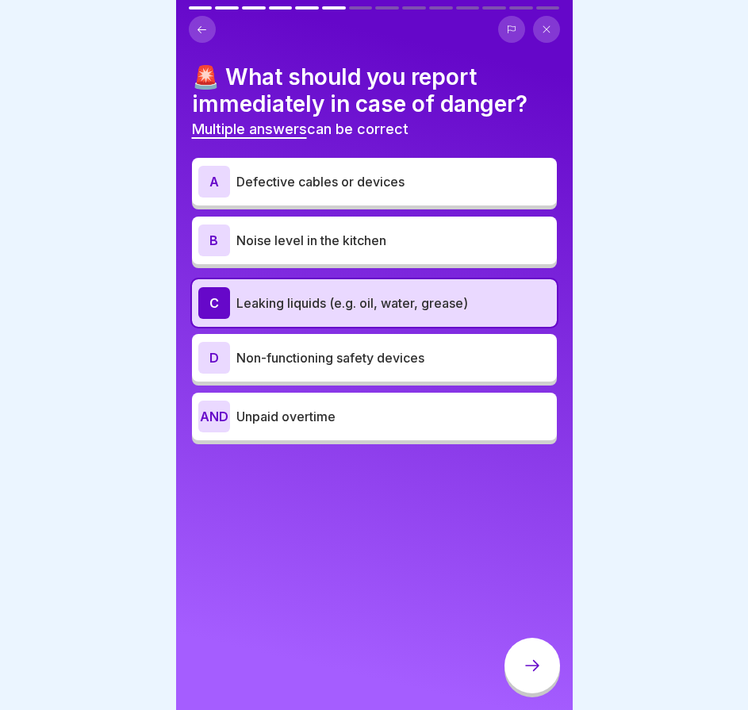
click at [321, 364] on font "Non-functioning safety devices" at bounding box center [331, 358] width 188 height 16
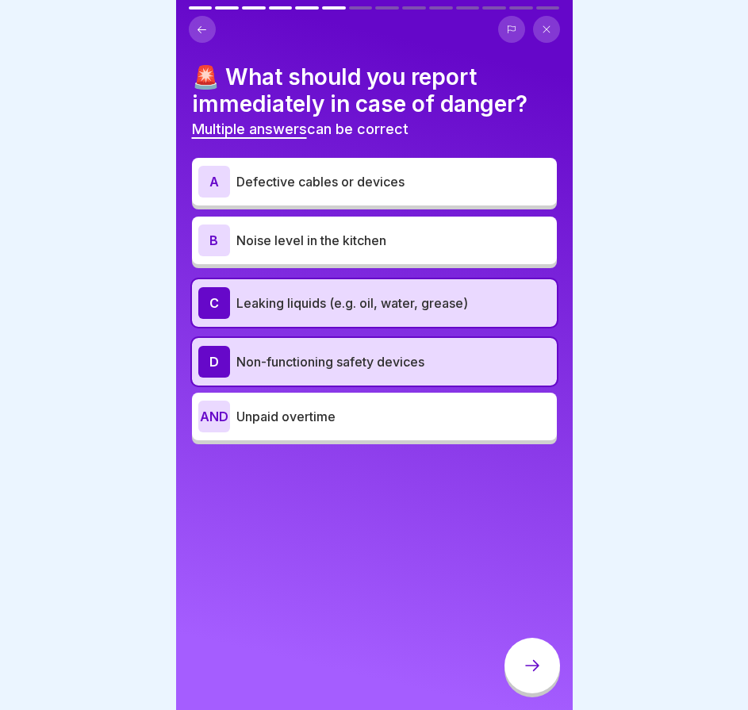
click at [391, 169] on div "A Defective cables or devices" at bounding box center [374, 182] width 352 height 32
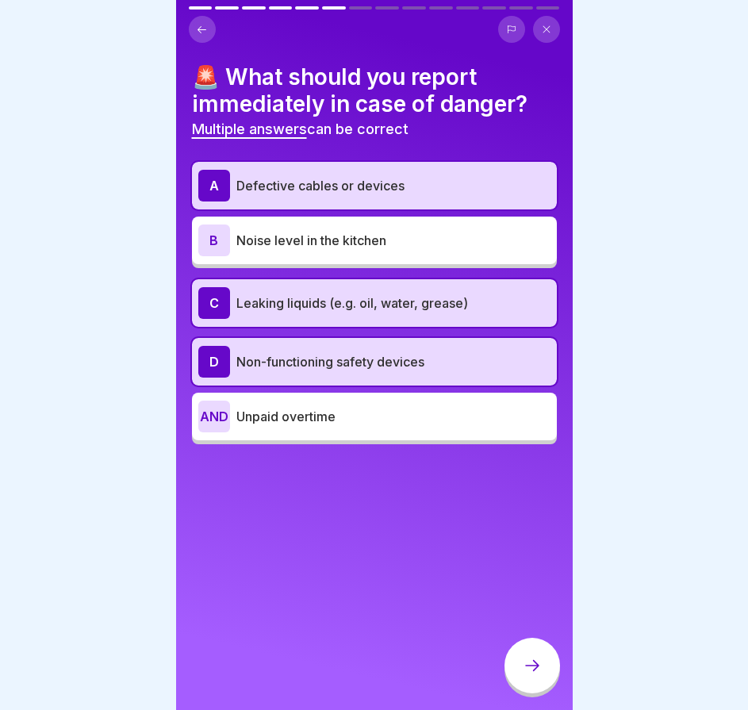
click at [518, 679] on div at bounding box center [533, 666] width 56 height 56
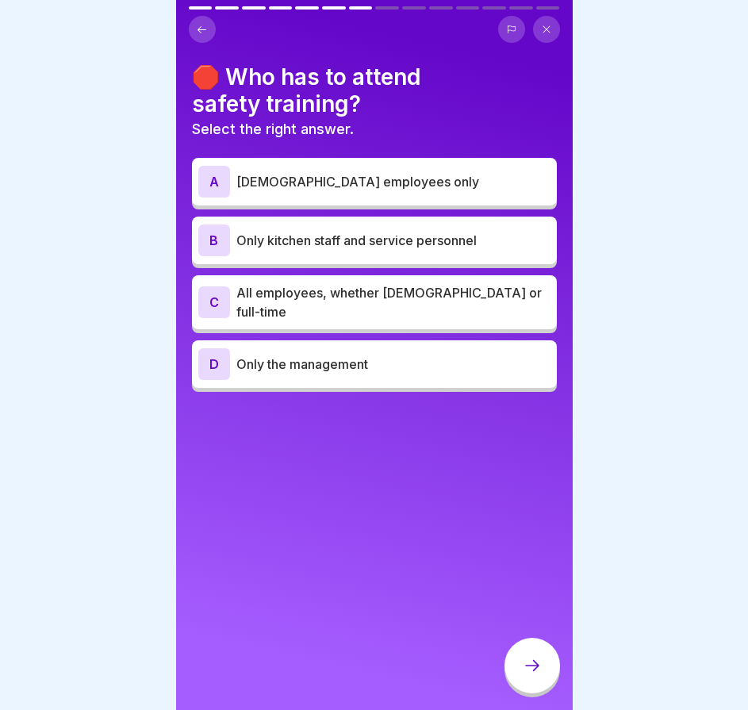
click at [342, 302] on font "All employees, whether [DEMOGRAPHIC_DATA] or full-time" at bounding box center [390, 302] width 306 height 35
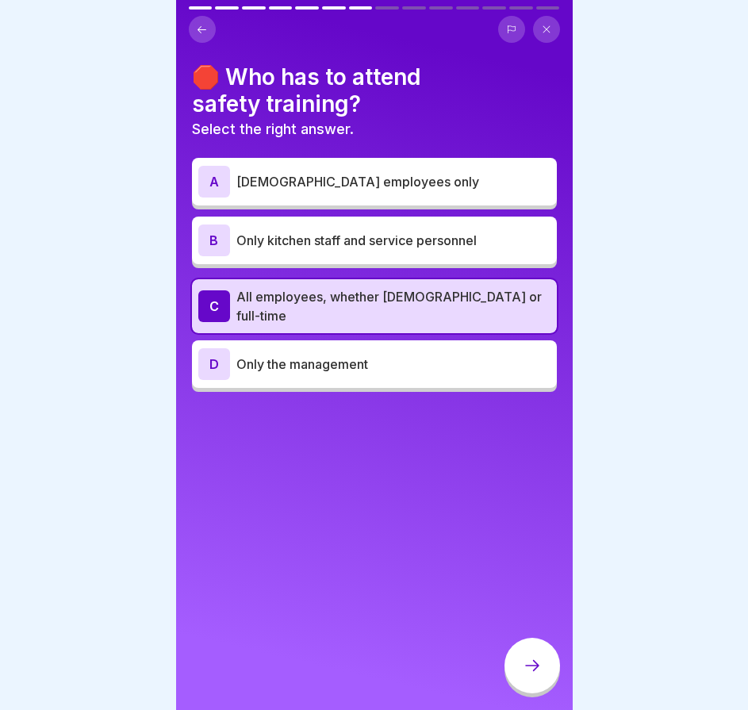
click at [541, 675] on icon at bounding box center [532, 665] width 19 height 19
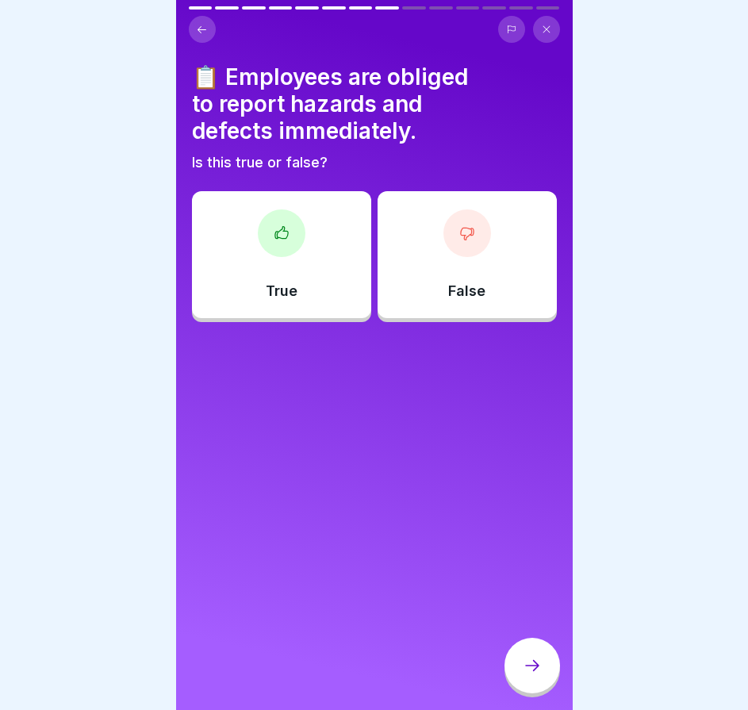
click at [315, 288] on div "True" at bounding box center [281, 254] width 179 height 127
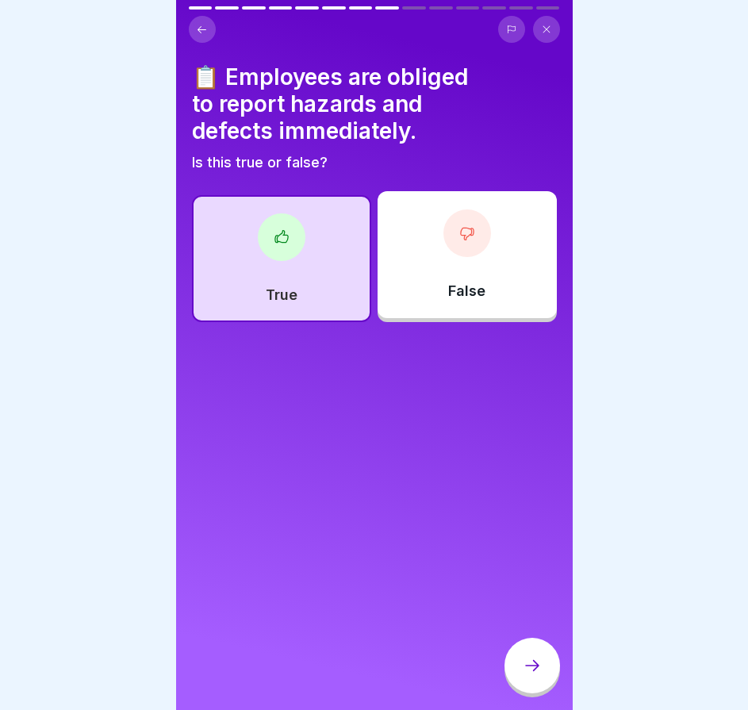
click at [545, 677] on div at bounding box center [533, 666] width 56 height 56
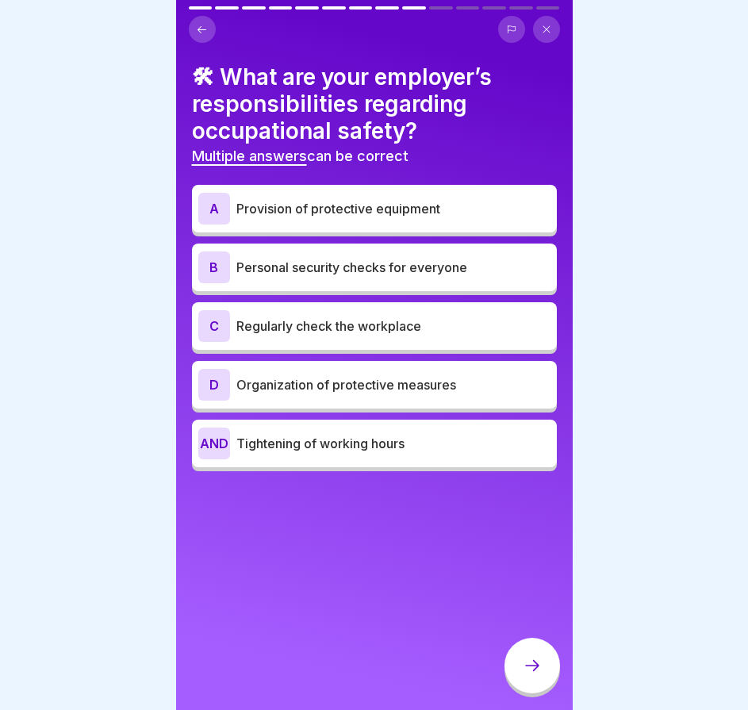
click at [376, 227] on div "A Provision of protective equipment" at bounding box center [374, 209] width 365 height 48
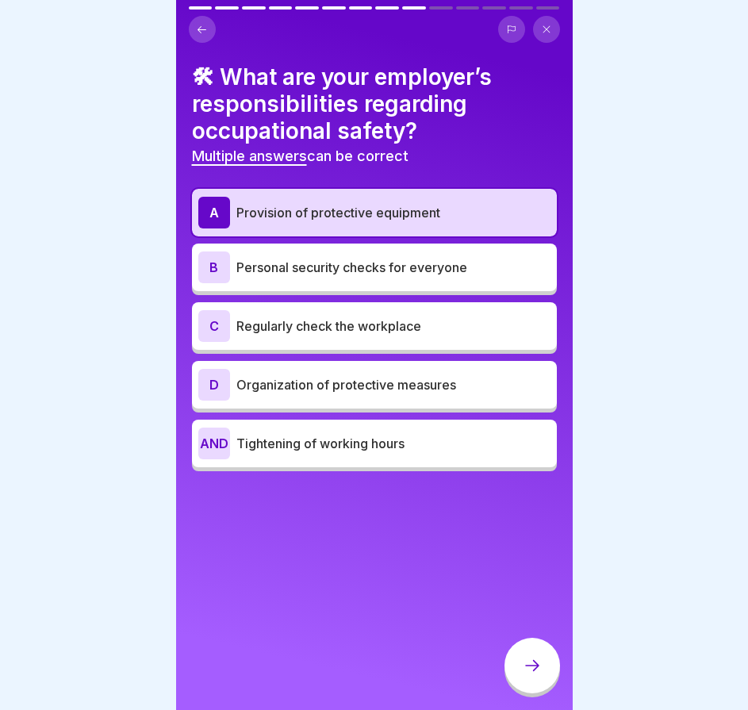
click at [376, 269] on font "Personal security checks for everyone" at bounding box center [352, 268] width 231 height 16
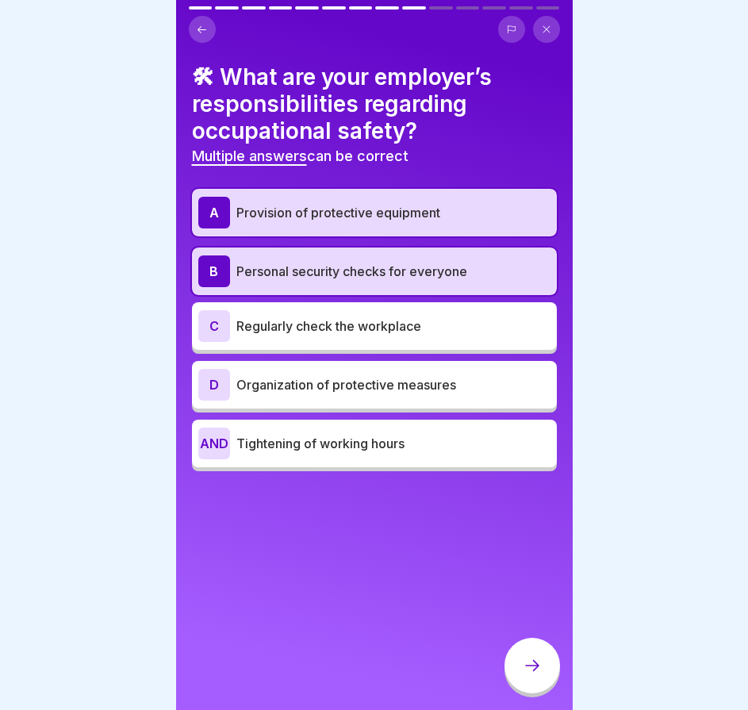
click at [417, 326] on font "Regularly check the workplace" at bounding box center [329, 326] width 185 height 16
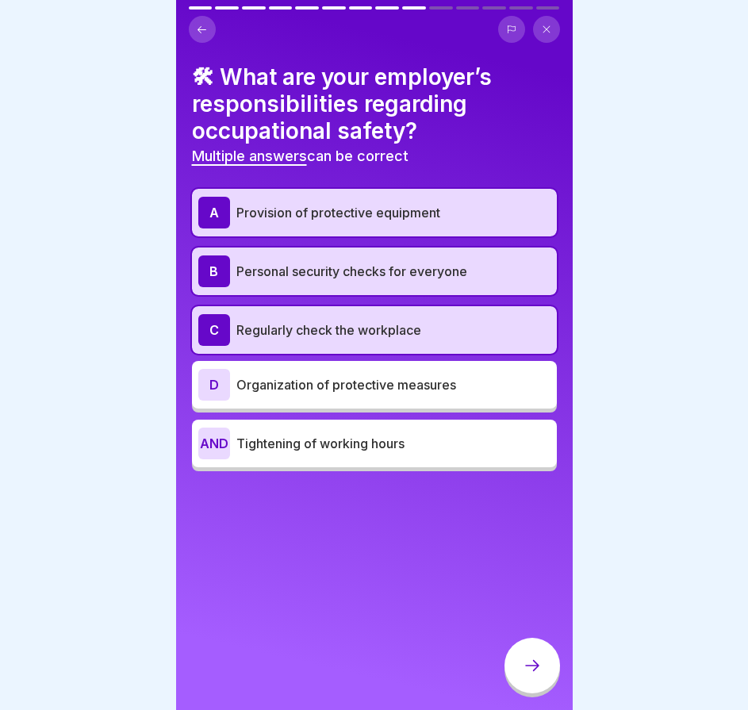
click at [421, 393] on p "Organization of protective measures" at bounding box center [394, 384] width 314 height 19
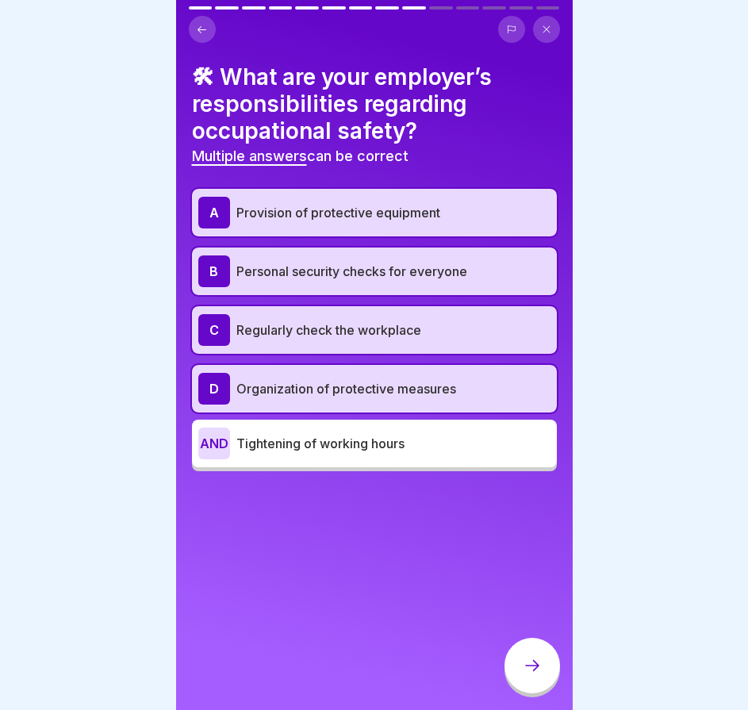
click at [521, 688] on div at bounding box center [533, 666] width 56 height 56
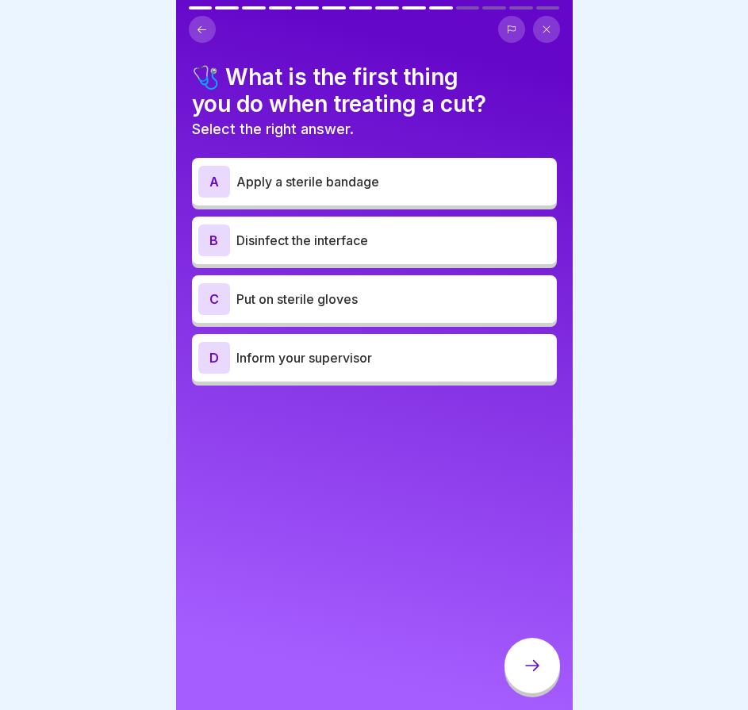
click at [352, 238] on font "Disinfect the interface" at bounding box center [303, 241] width 132 height 16
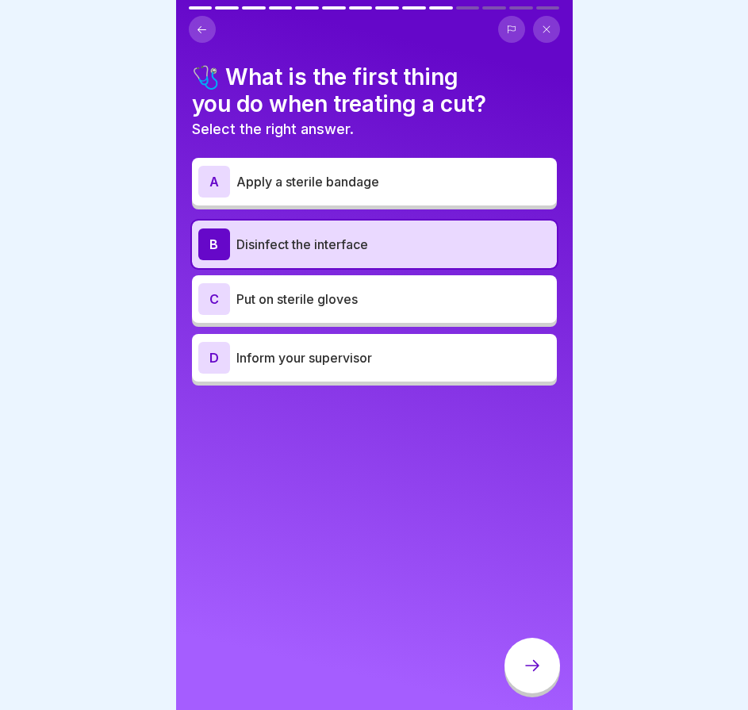
click at [348, 189] on font "Apply a sterile bandage" at bounding box center [308, 182] width 143 height 16
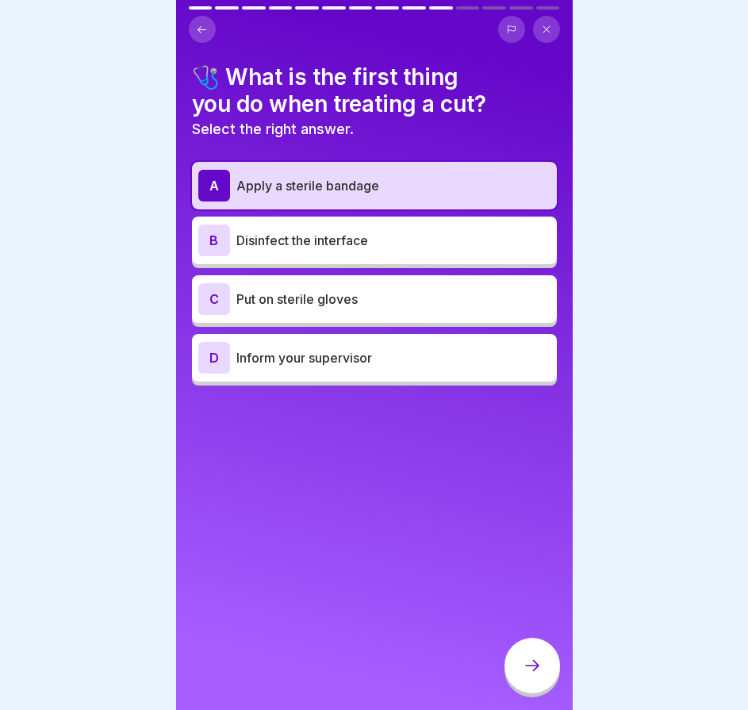
click at [342, 234] on font "Disinfect the interface" at bounding box center [303, 241] width 132 height 16
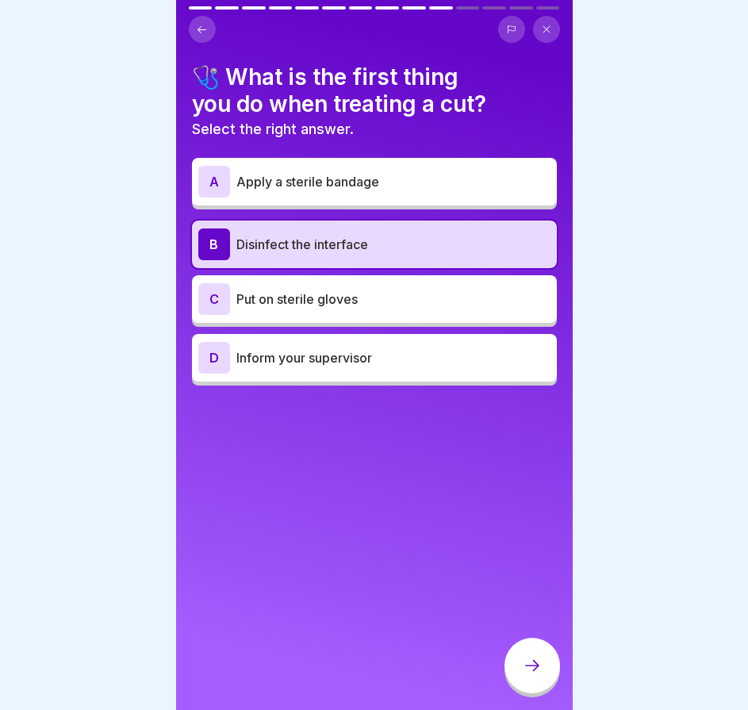
click at [529, 667] on div at bounding box center [533, 666] width 56 height 56
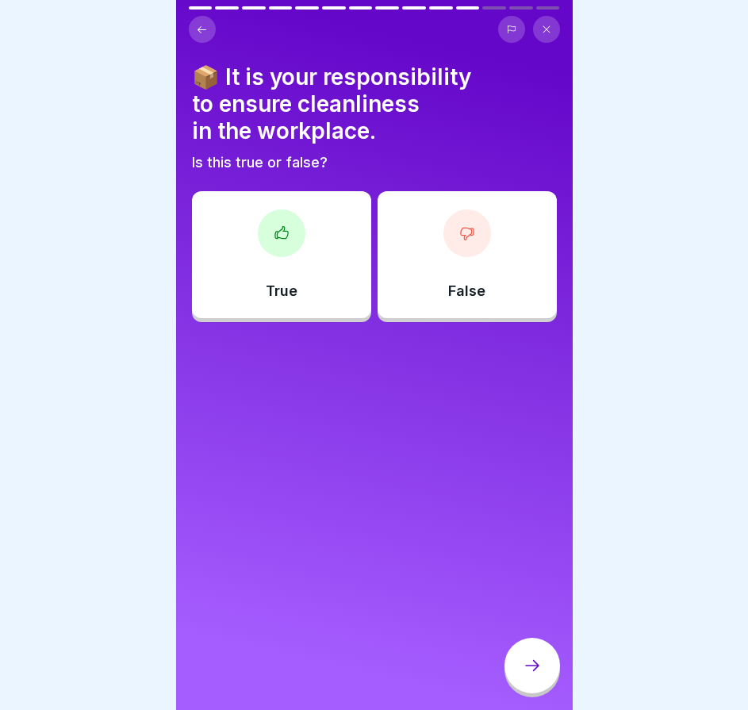
click at [325, 274] on div "True" at bounding box center [281, 254] width 179 height 127
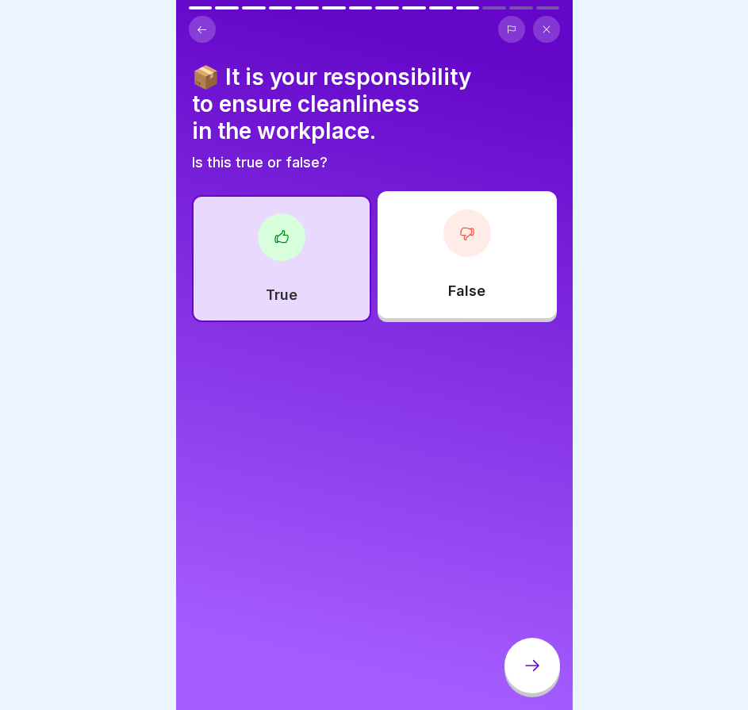
click at [530, 675] on icon at bounding box center [532, 665] width 19 height 19
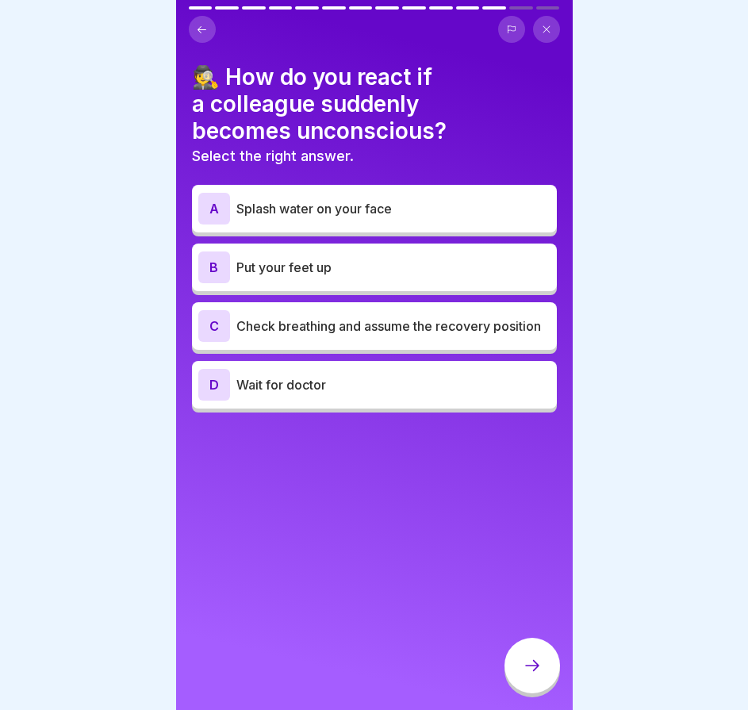
click at [325, 336] on p "Check breathing and assume the recovery position" at bounding box center [394, 326] width 314 height 19
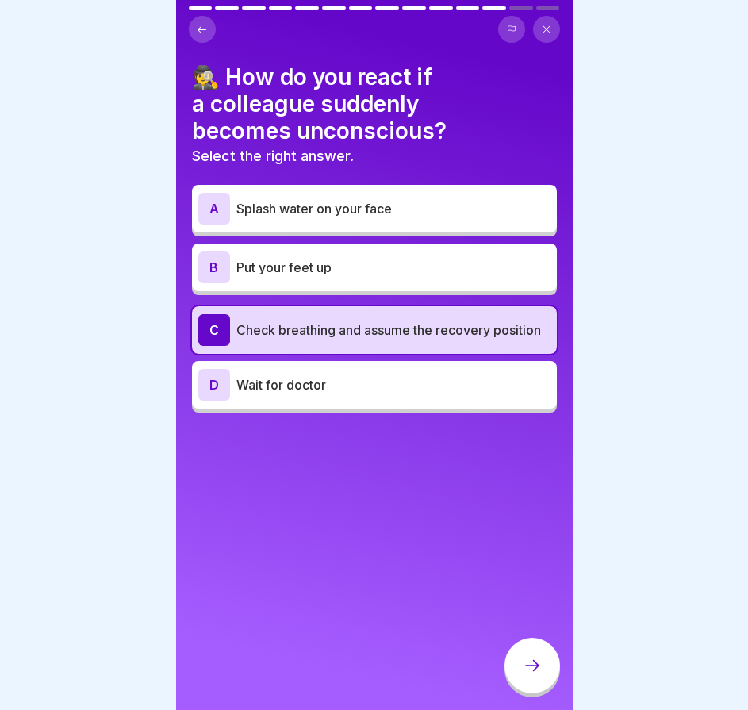
click at [548, 661] on div at bounding box center [533, 668] width 56 height 60
click at [548, 661] on div at bounding box center [533, 666] width 56 height 56
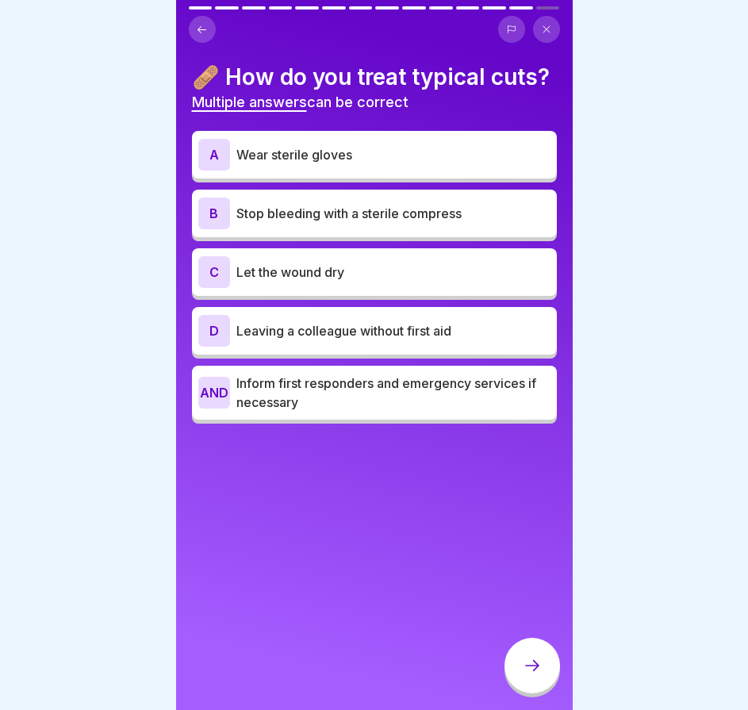
click at [383, 339] on font "Leaving a colleague without first aid" at bounding box center [344, 331] width 215 height 16
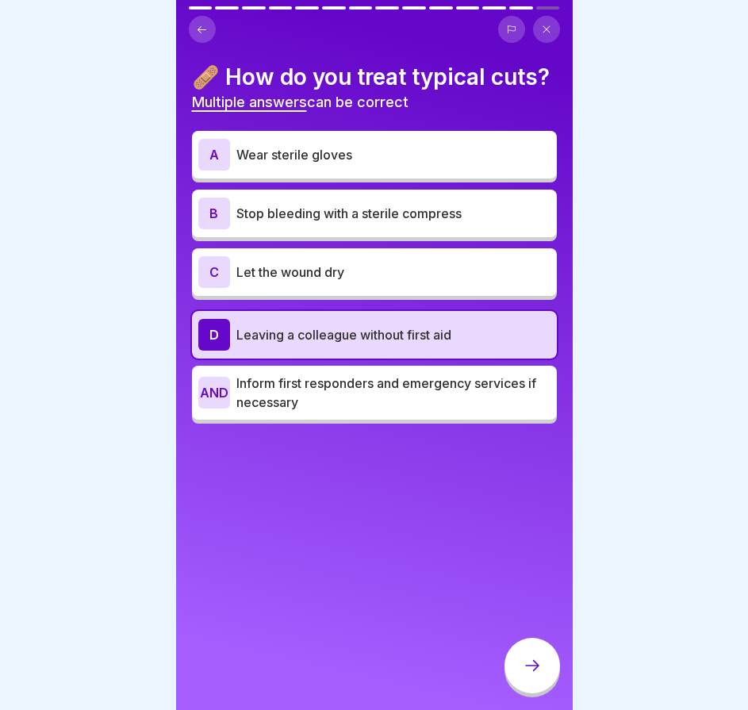
click at [396, 343] on font "Leaving a colleague without first aid" at bounding box center [344, 335] width 215 height 16
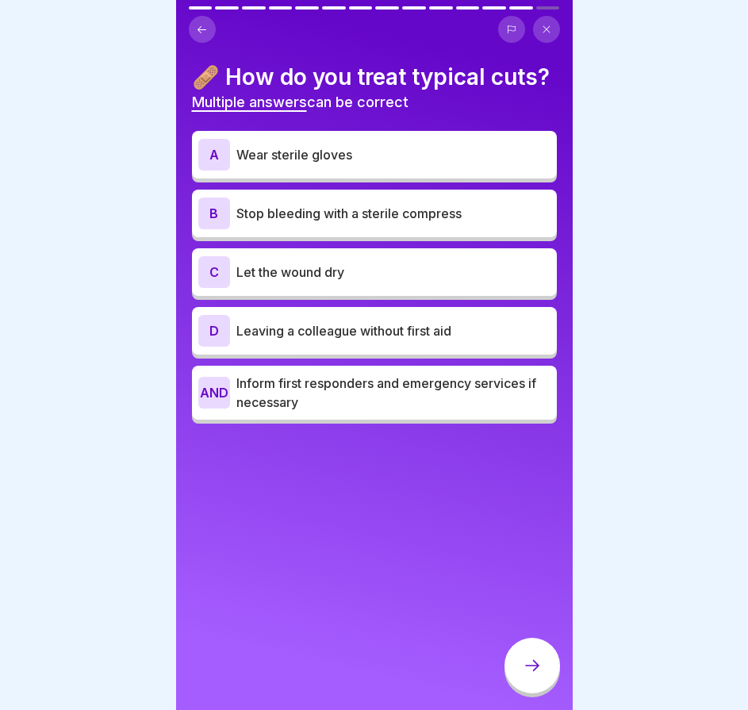
click at [394, 282] on p "Let the wound dry" at bounding box center [394, 272] width 314 height 19
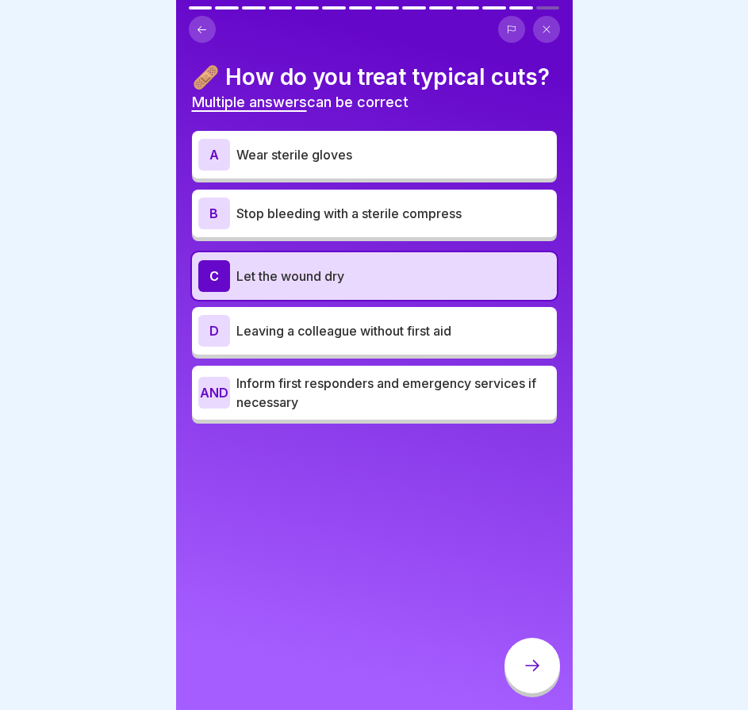
click at [394, 221] on font "Stop bleeding with a sterile compress" at bounding box center [349, 214] width 225 height 16
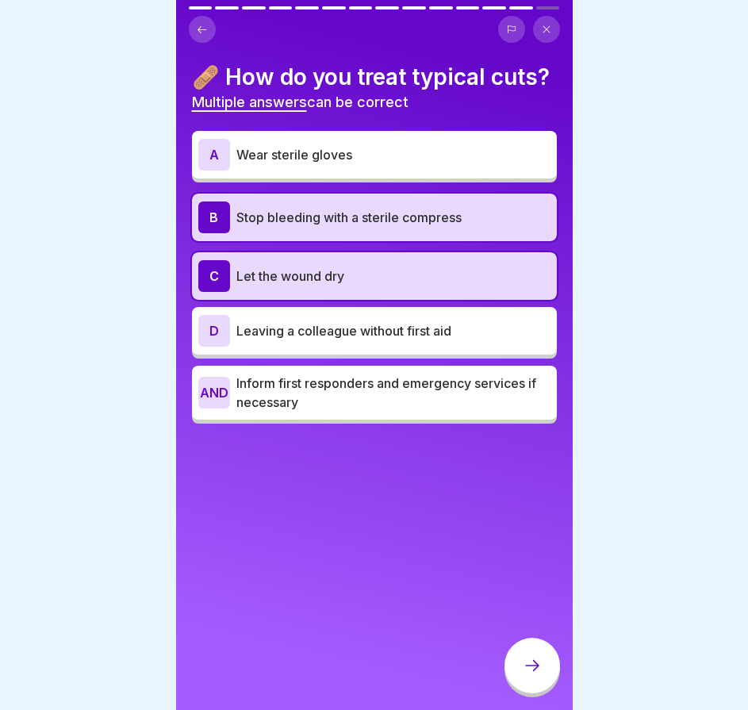
click at [395, 164] on p "Wear sterile gloves" at bounding box center [394, 154] width 314 height 19
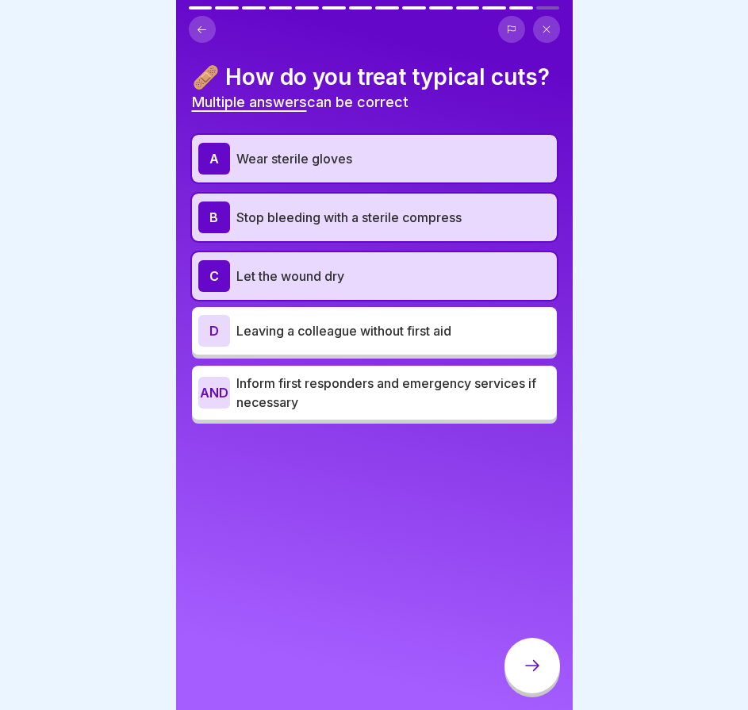
click at [429, 412] on p "Inform first responders and emergency services if necessary" at bounding box center [394, 393] width 314 height 38
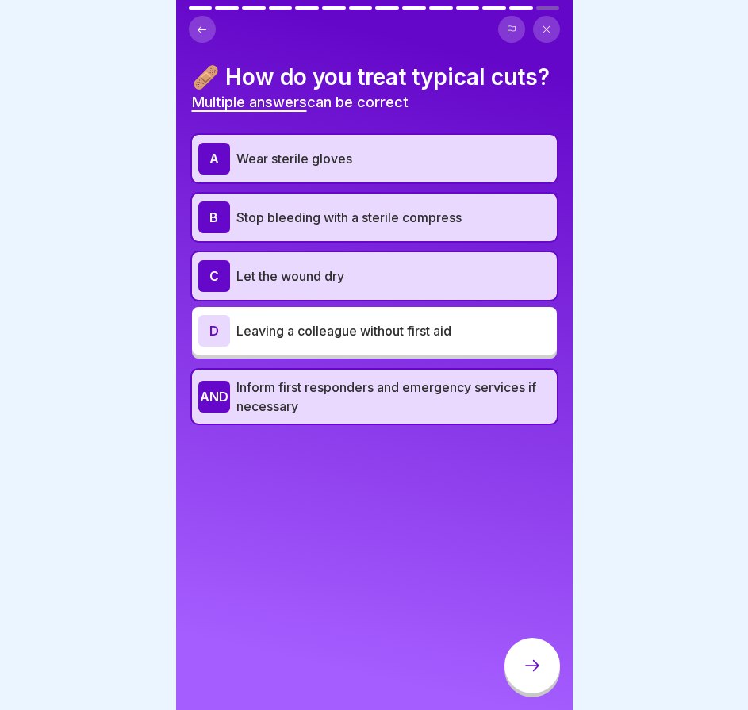
click at [536, 675] on icon at bounding box center [532, 665] width 19 height 19
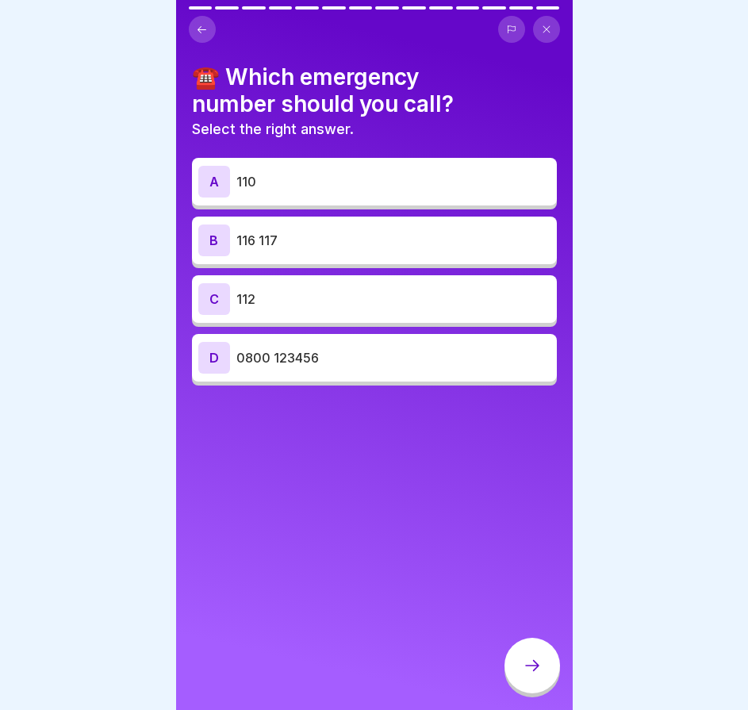
click at [359, 295] on p "112" at bounding box center [394, 299] width 314 height 19
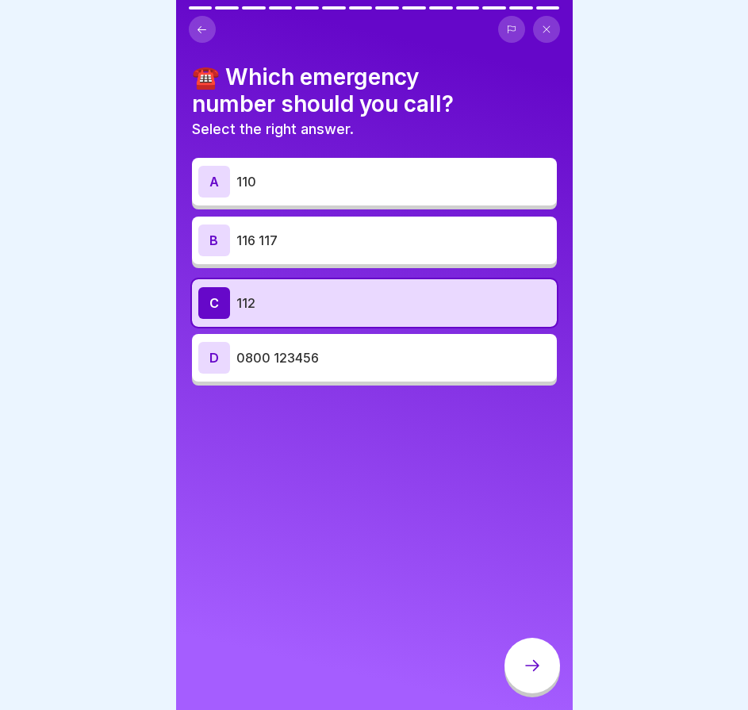
click at [533, 675] on icon at bounding box center [532, 665] width 19 height 19
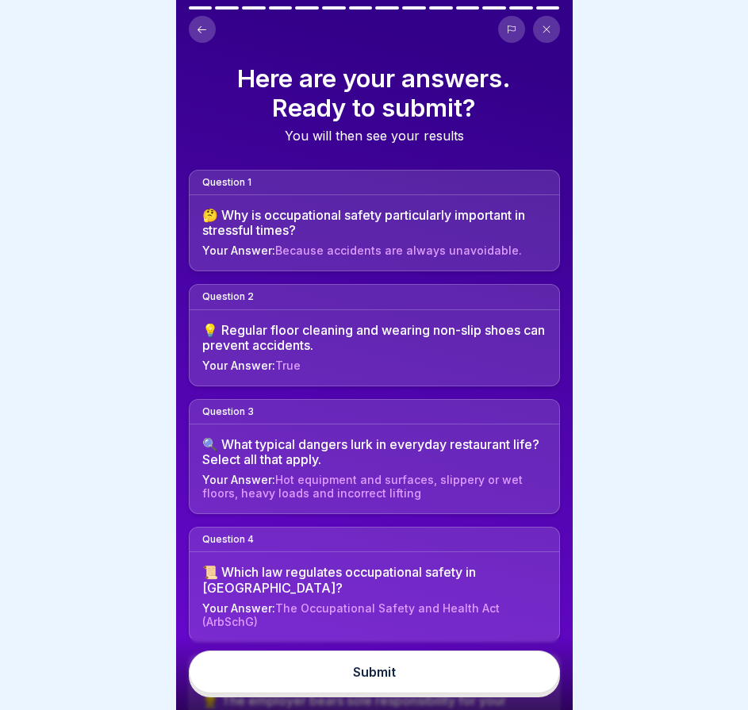
click at [514, 674] on button "Submit" at bounding box center [374, 672] width 371 height 43
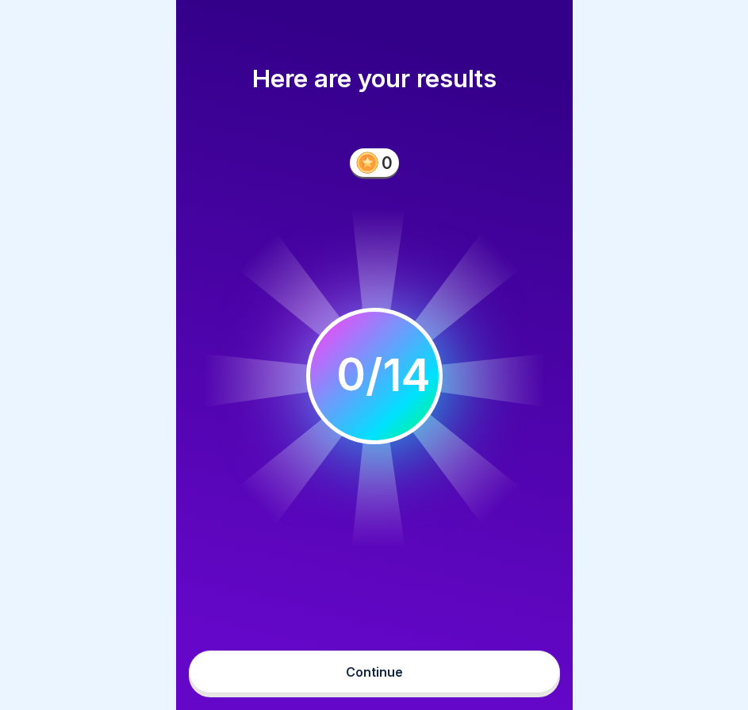
click at [469, 675] on button "Continue" at bounding box center [374, 672] width 371 height 43
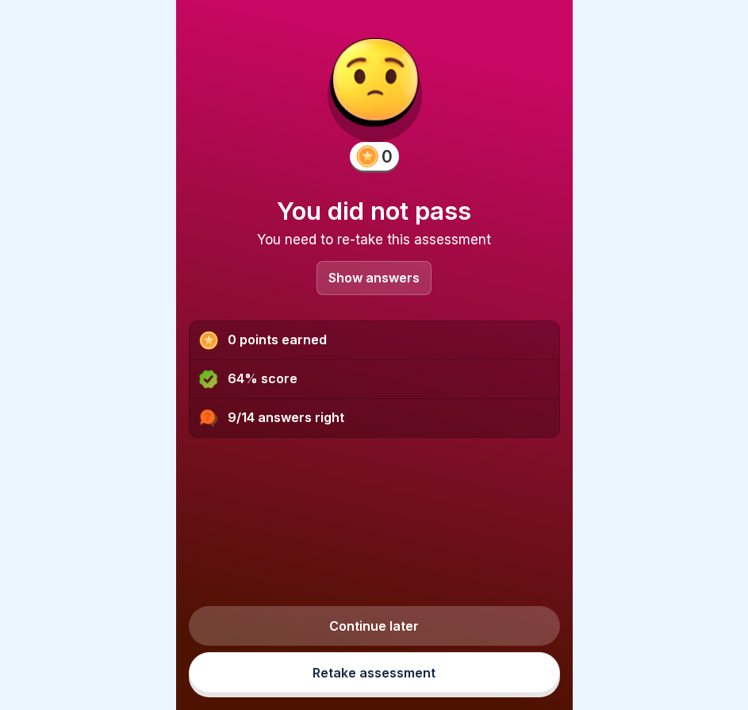
click at [352, 277] on p "Show answers" at bounding box center [374, 277] width 91 height 13
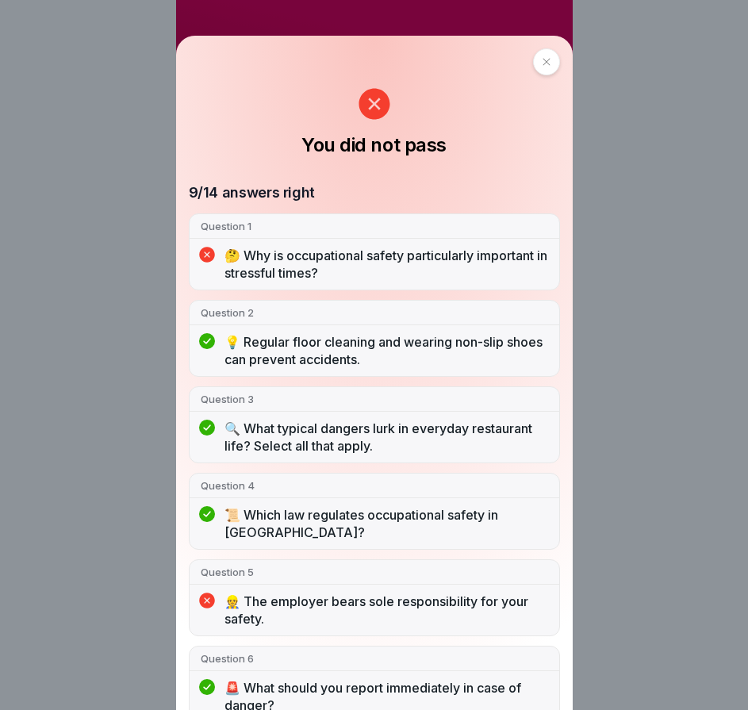
click at [548, 70] on div at bounding box center [546, 61] width 27 height 27
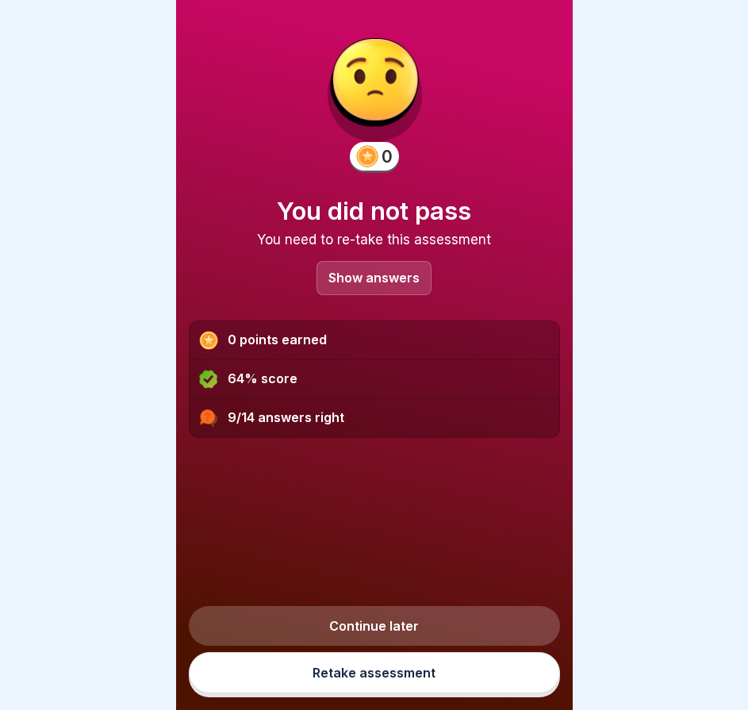
click at [366, 679] on link "Retake assessment" at bounding box center [374, 672] width 371 height 41
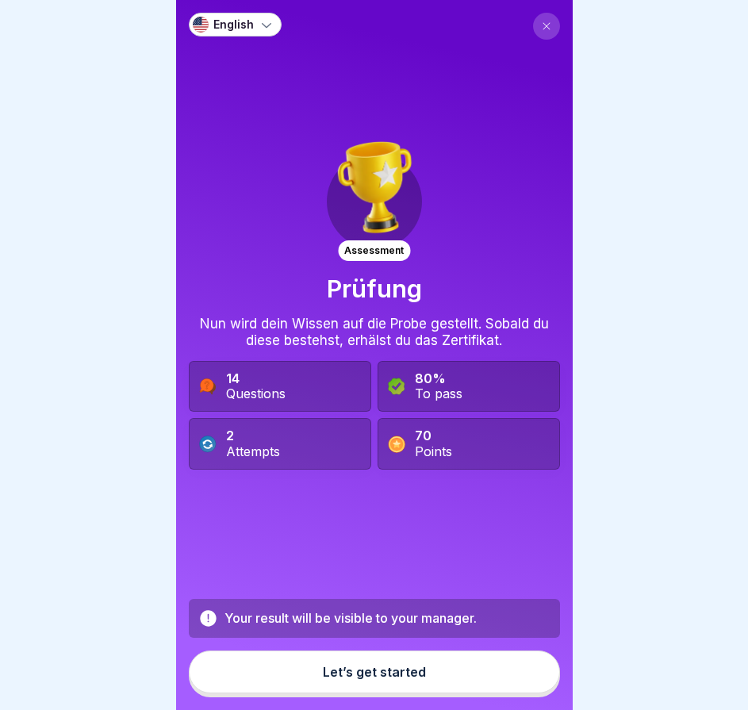
click at [367, 677] on button "Let’s get started" at bounding box center [374, 672] width 371 height 43
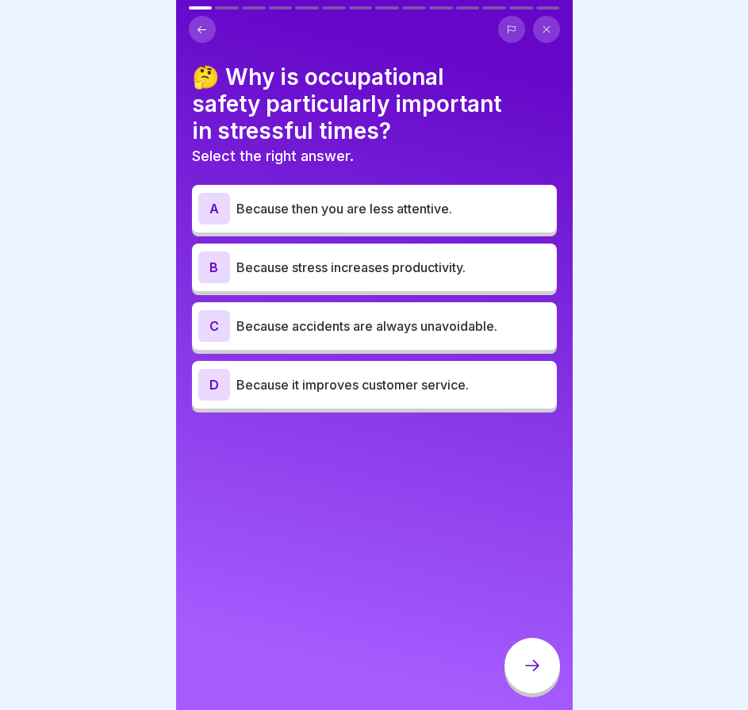
click at [375, 262] on font "Because stress increases productivity." at bounding box center [351, 268] width 229 height 16
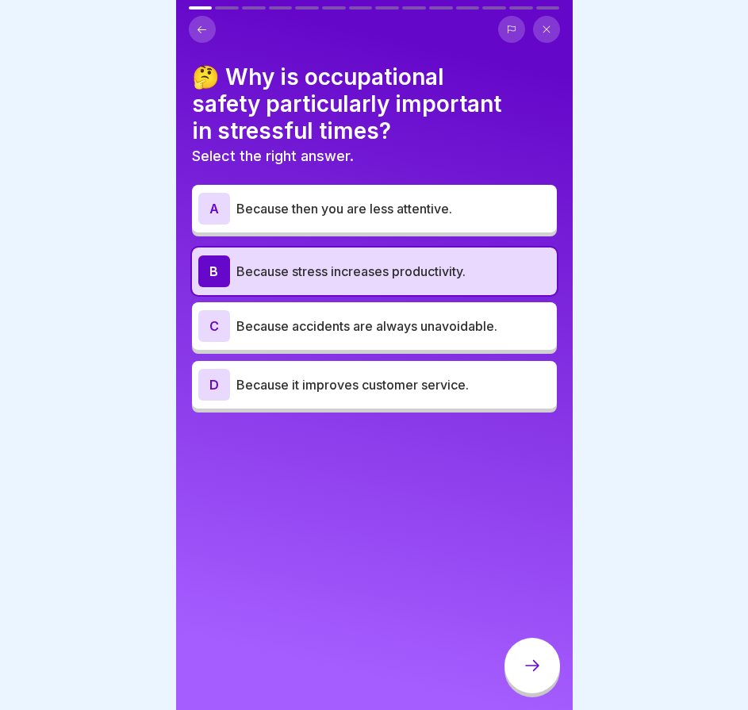
click at [524, 668] on div at bounding box center [533, 666] width 56 height 56
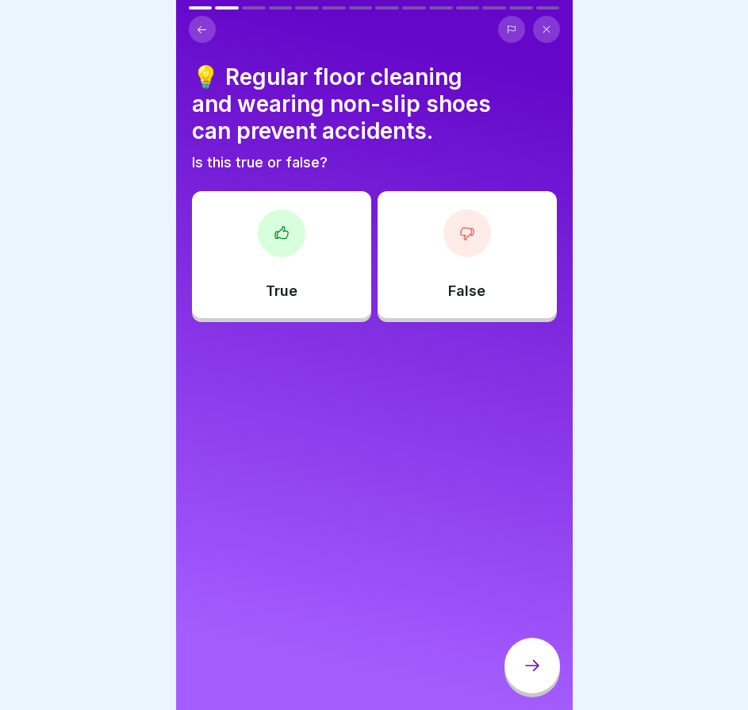
click at [279, 271] on div "True" at bounding box center [281, 254] width 179 height 127
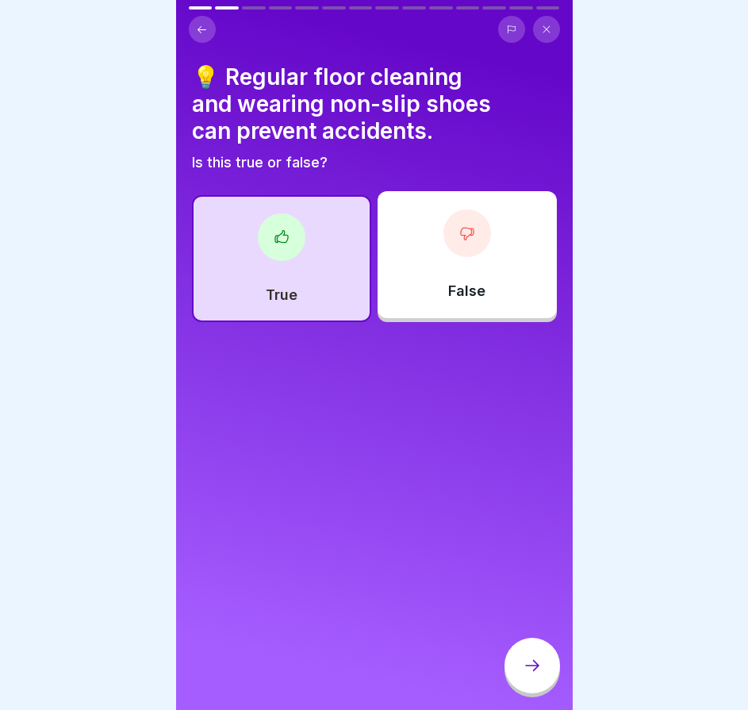
click at [545, 691] on div at bounding box center [533, 666] width 56 height 56
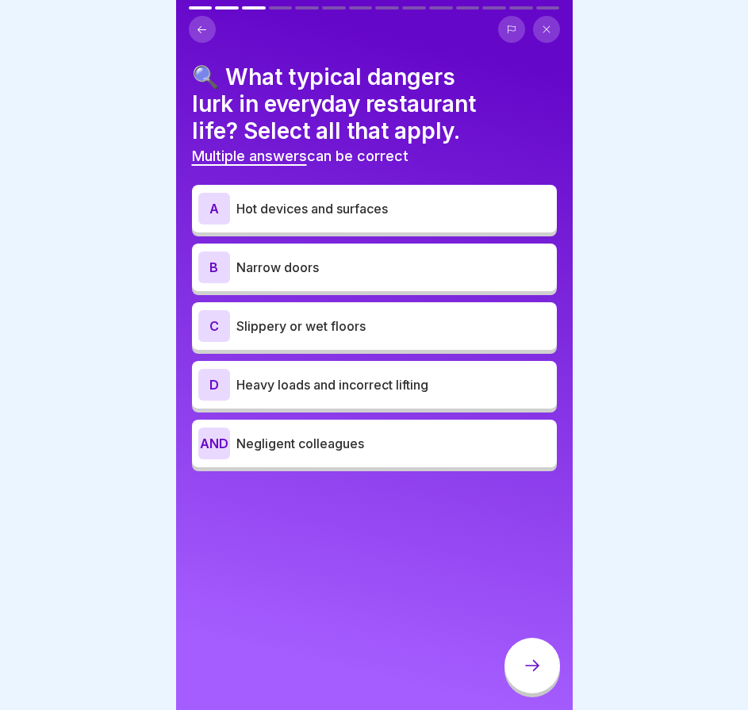
click at [311, 333] on font "Slippery or wet floors" at bounding box center [301, 326] width 129 height 16
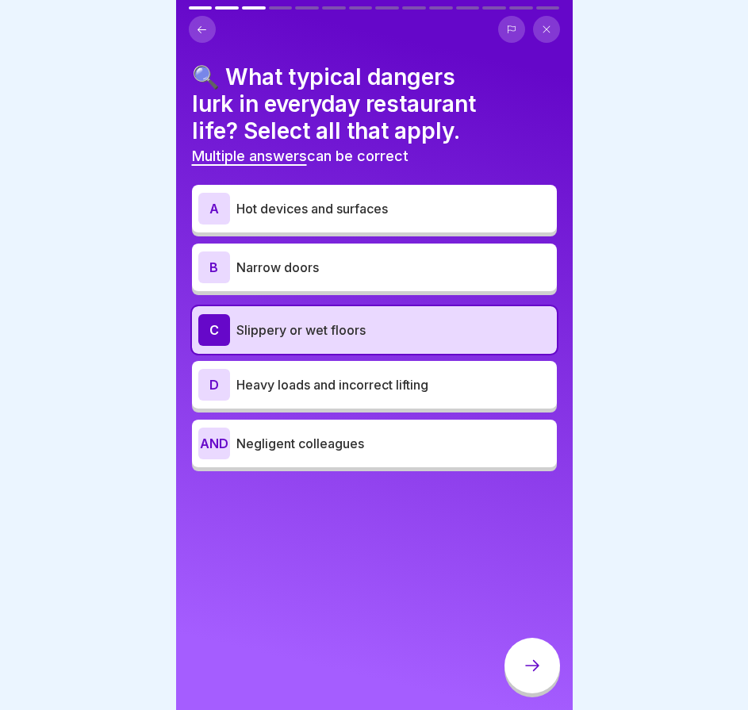
click at [315, 383] on font "Heavy loads and incorrect lifting" at bounding box center [333, 385] width 192 height 16
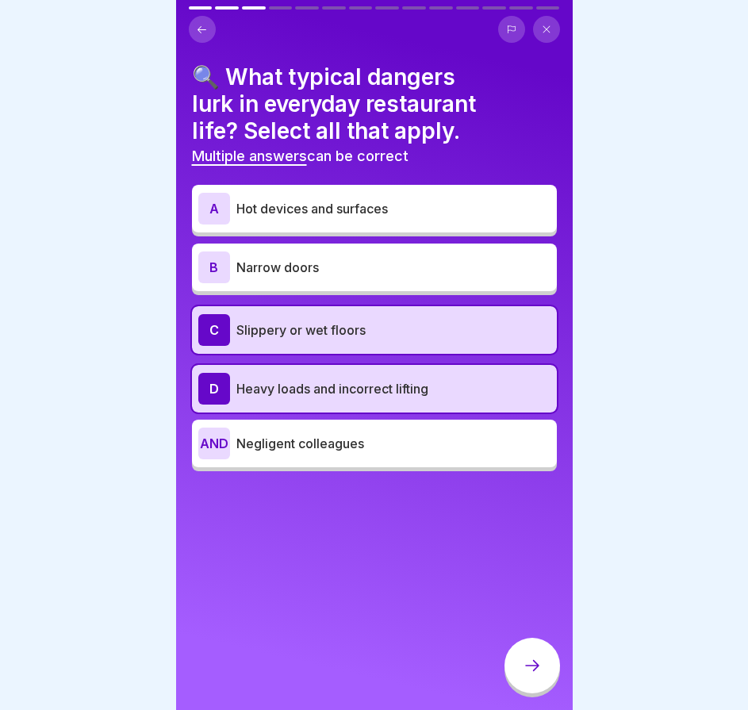
click at [323, 215] on font "Hot devices and surfaces" at bounding box center [313, 209] width 152 height 16
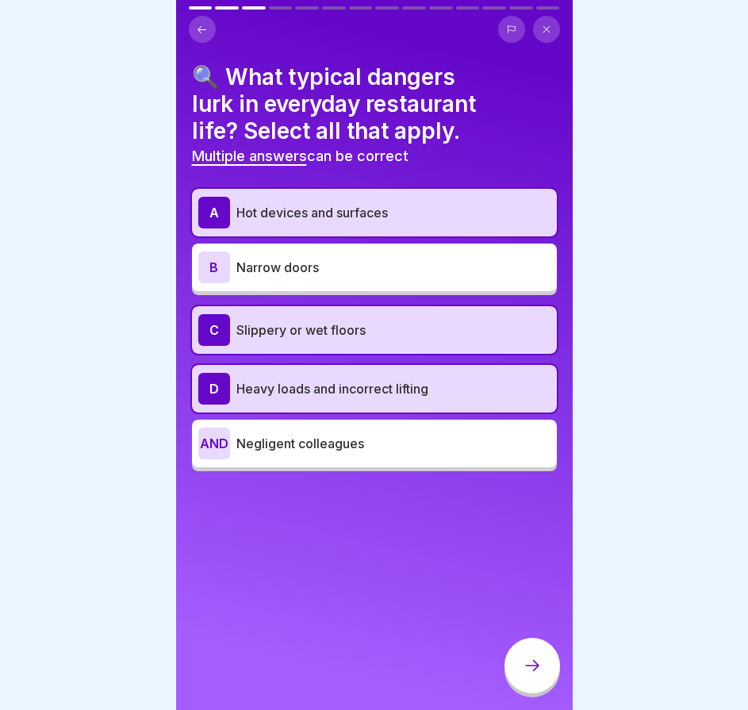
click at [538, 675] on icon at bounding box center [532, 665] width 19 height 19
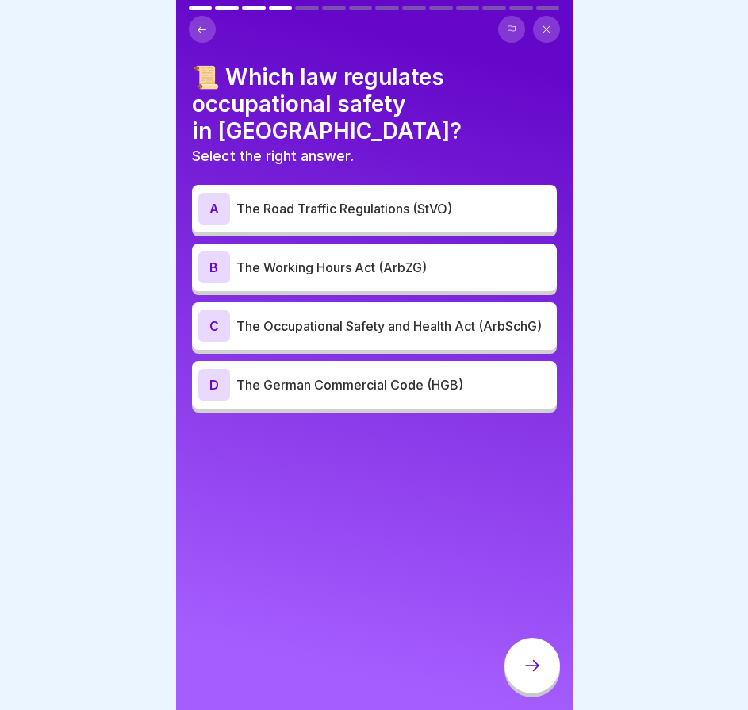
click at [365, 318] on font "The Occupational Safety and Health Act (ArbSchG)" at bounding box center [390, 326] width 306 height 16
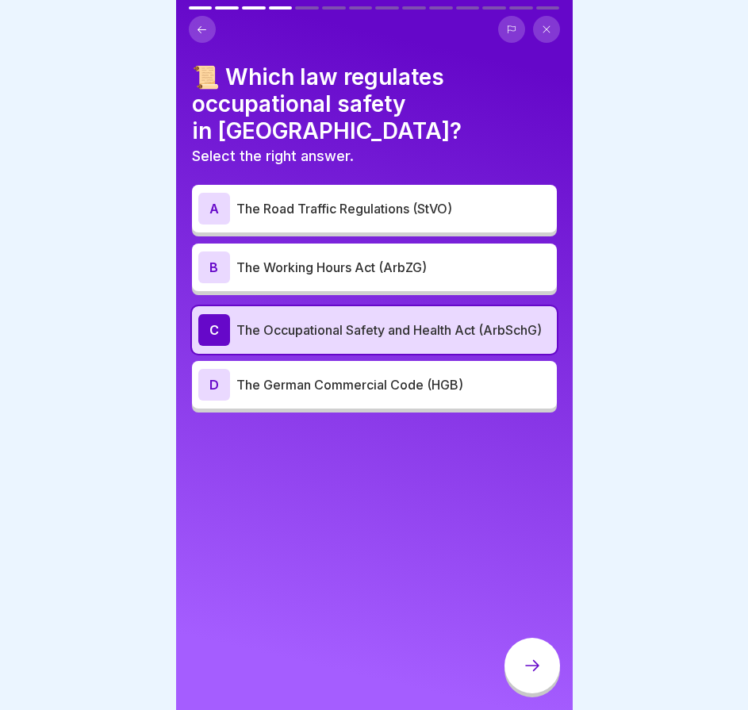
click at [532, 662] on div at bounding box center [533, 666] width 56 height 56
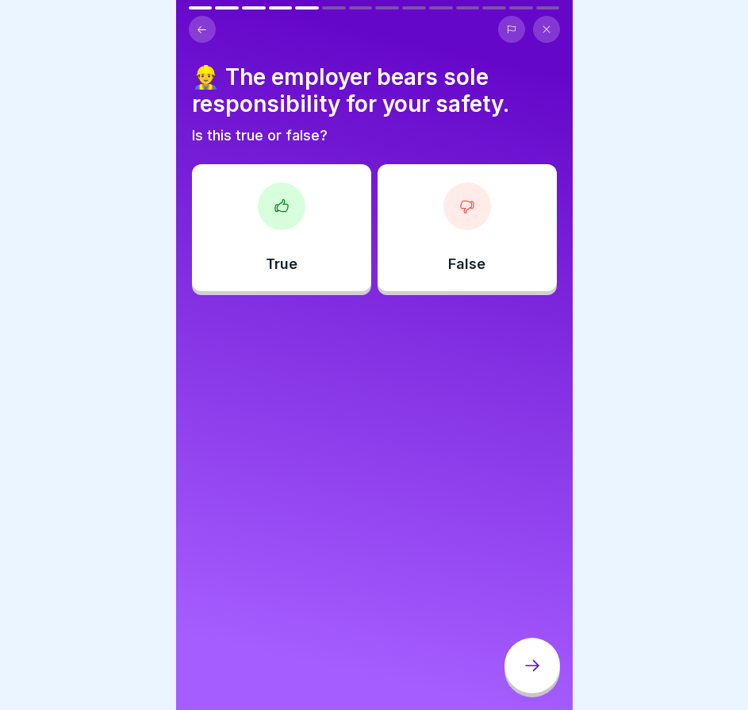
click at [463, 239] on div "False" at bounding box center [467, 227] width 179 height 127
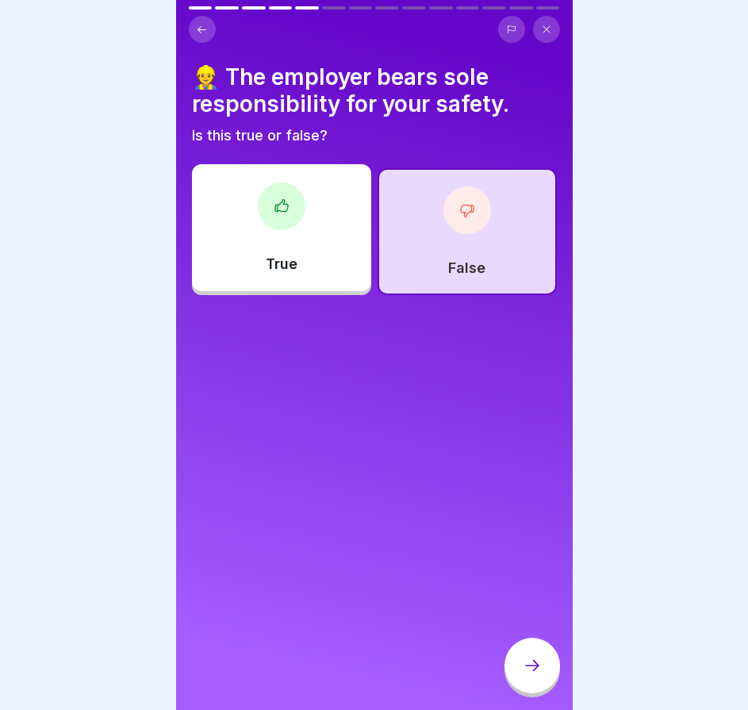
click at [526, 675] on icon at bounding box center [532, 665] width 19 height 19
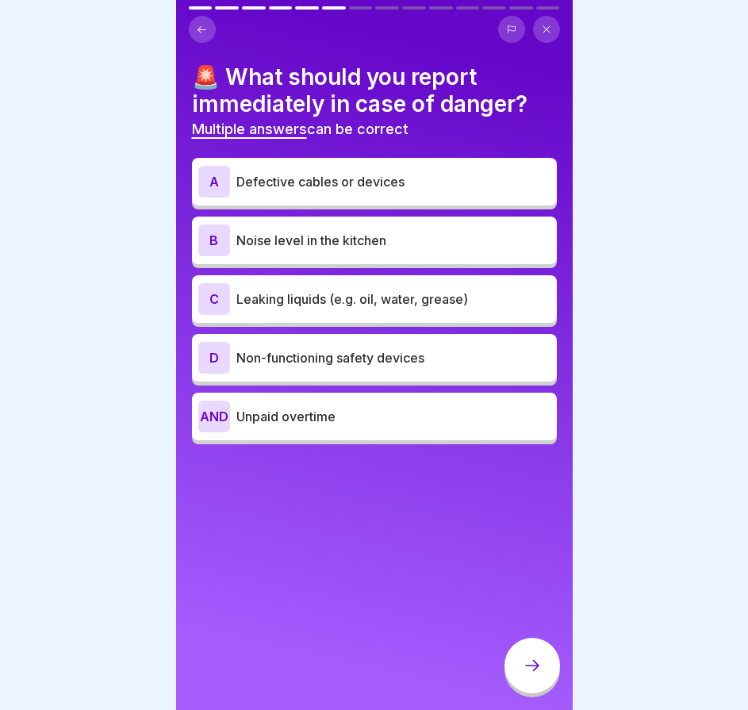
click at [370, 197] on div "A Defective cables or devices" at bounding box center [374, 182] width 352 height 32
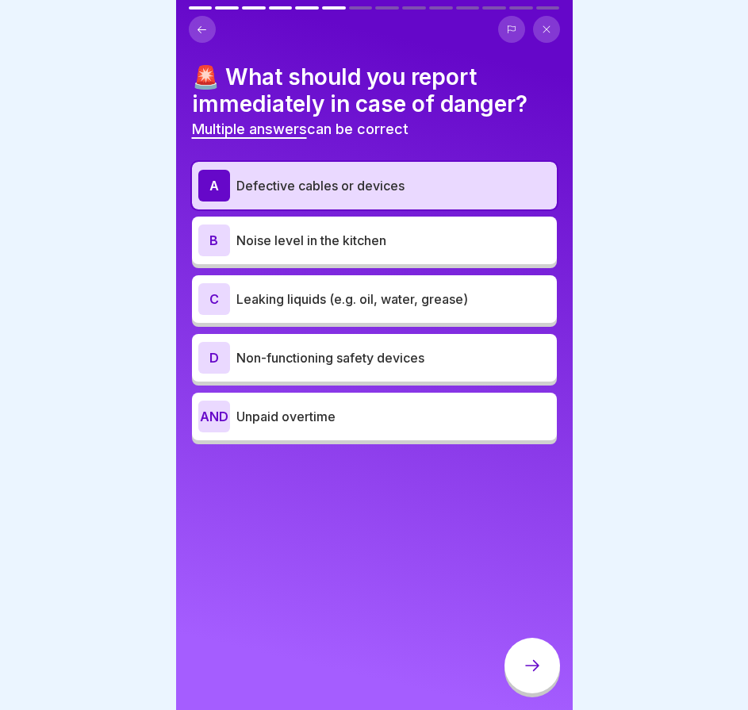
click at [342, 294] on font "Leaking liquids (e.g. oil, water, grease)" at bounding box center [353, 299] width 232 height 16
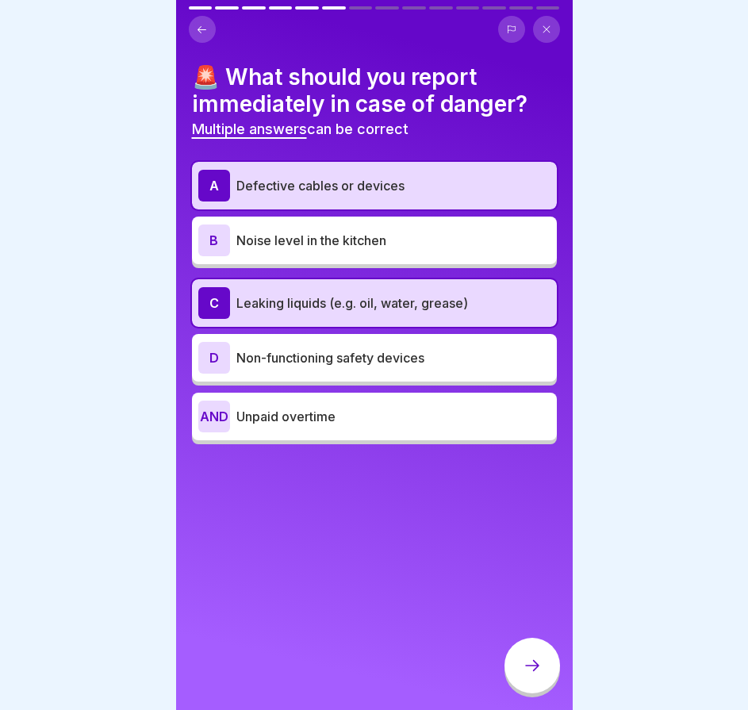
click at [329, 351] on font "Non-functioning safety devices" at bounding box center [331, 358] width 188 height 16
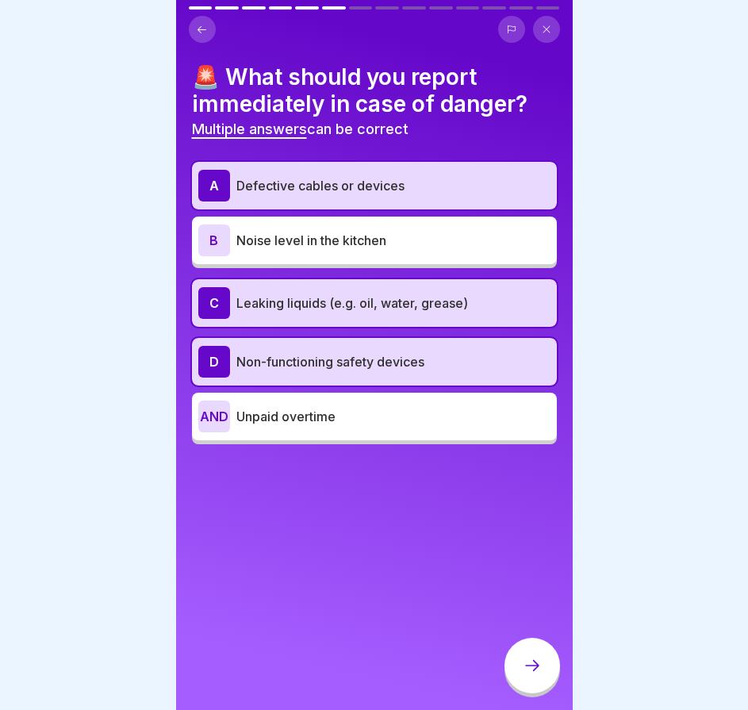
click at [537, 665] on div at bounding box center [533, 666] width 56 height 56
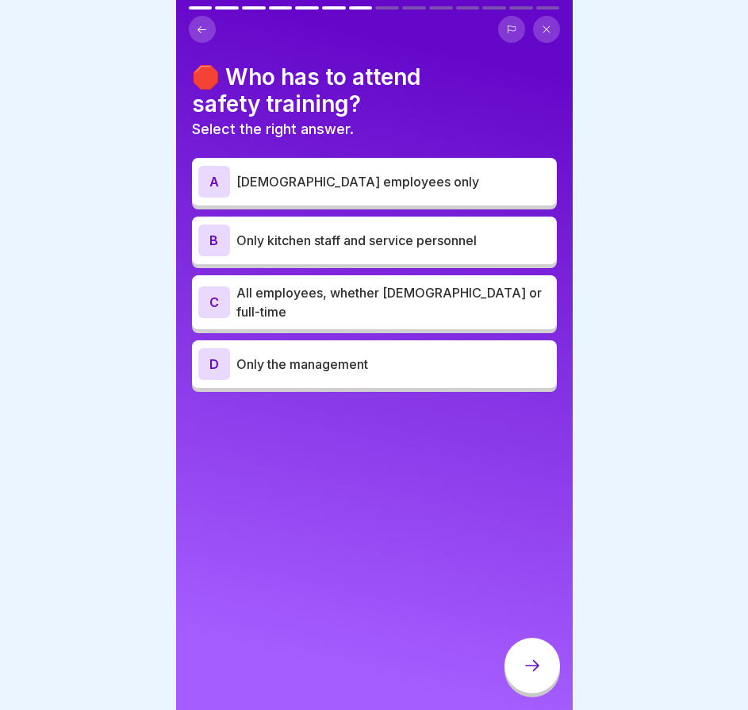
click at [207, 28] on icon at bounding box center [202, 30] width 12 height 12
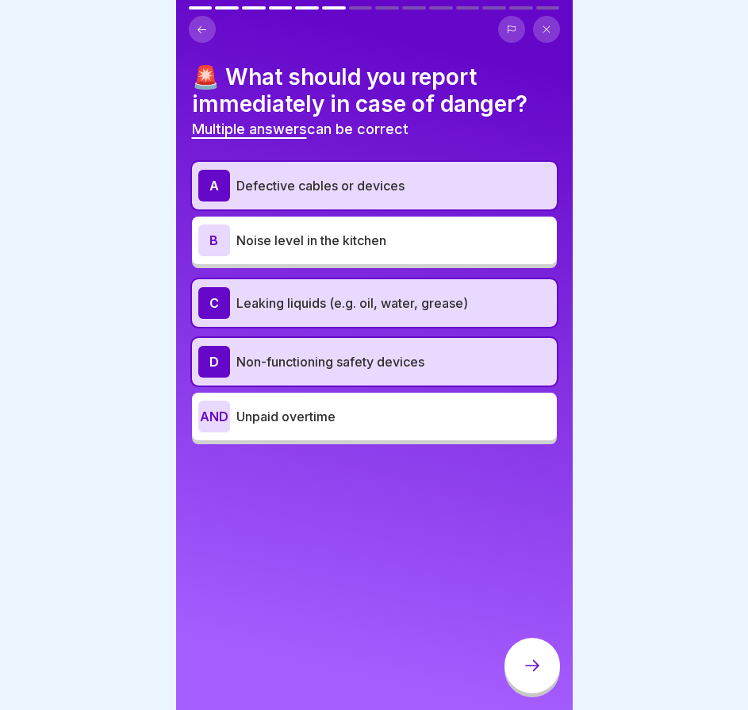
click at [542, 679] on div at bounding box center [533, 666] width 56 height 56
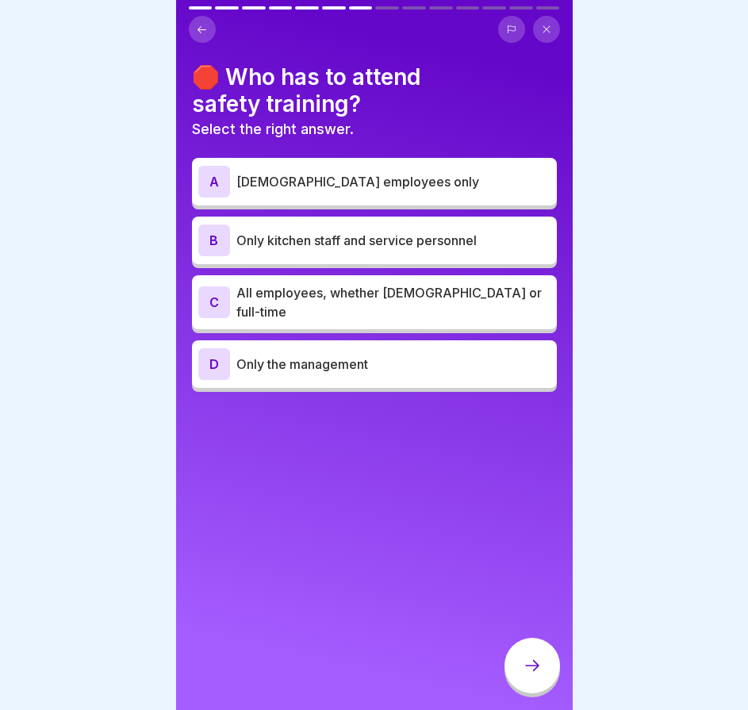
click at [354, 317] on div "C All employees, whether [DEMOGRAPHIC_DATA] or full-time" at bounding box center [374, 302] width 365 height 54
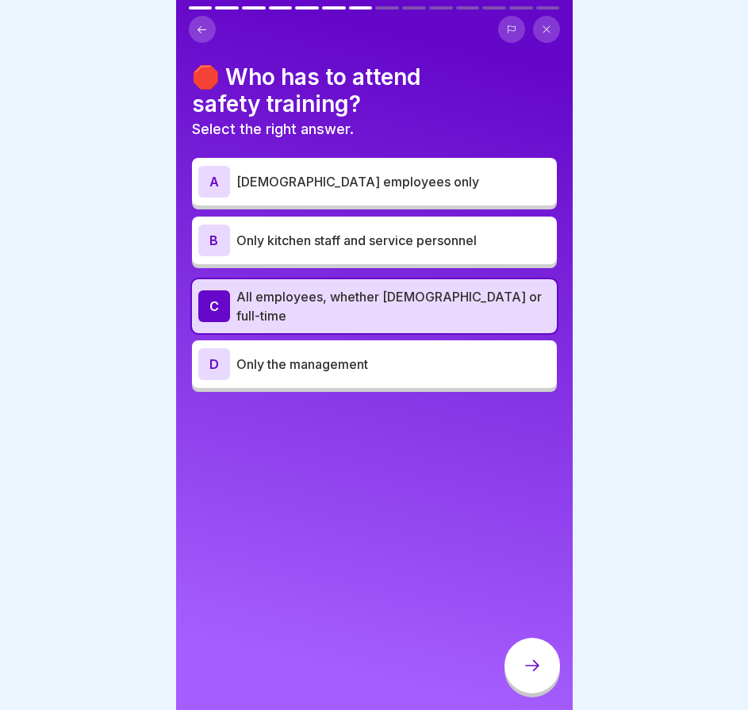
click at [530, 675] on icon at bounding box center [532, 665] width 19 height 19
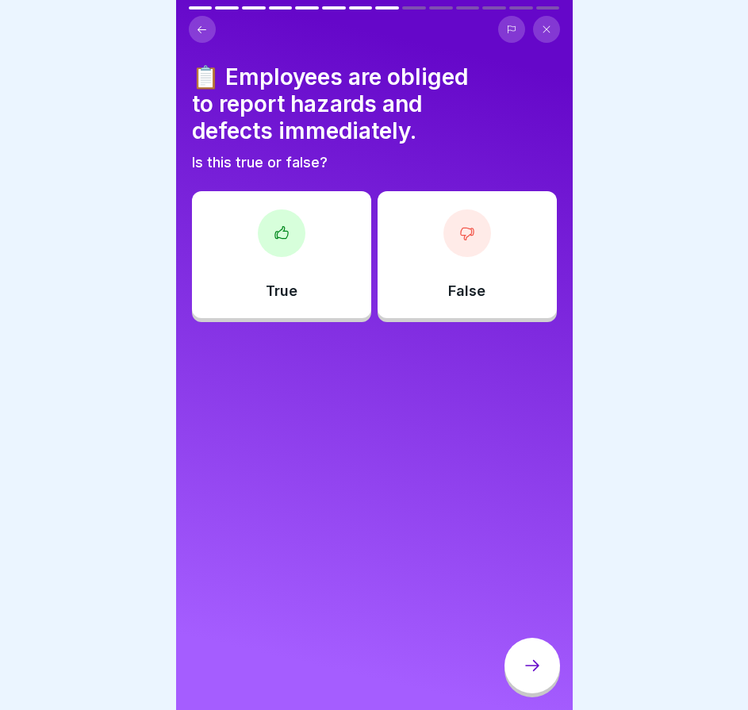
click at [205, 25] on icon at bounding box center [202, 30] width 12 height 12
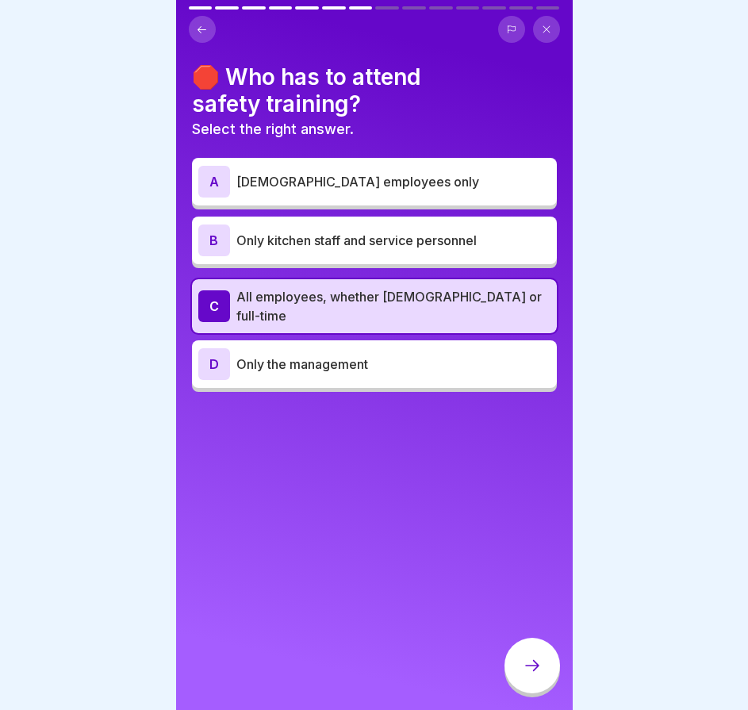
click at [537, 671] on icon at bounding box center [532, 665] width 19 height 19
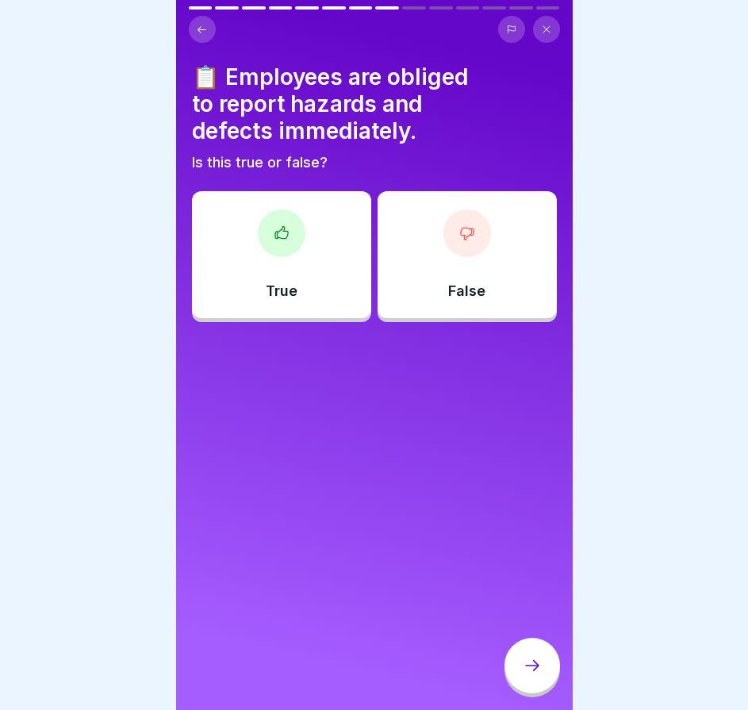
click at [320, 290] on div "True" at bounding box center [281, 254] width 179 height 127
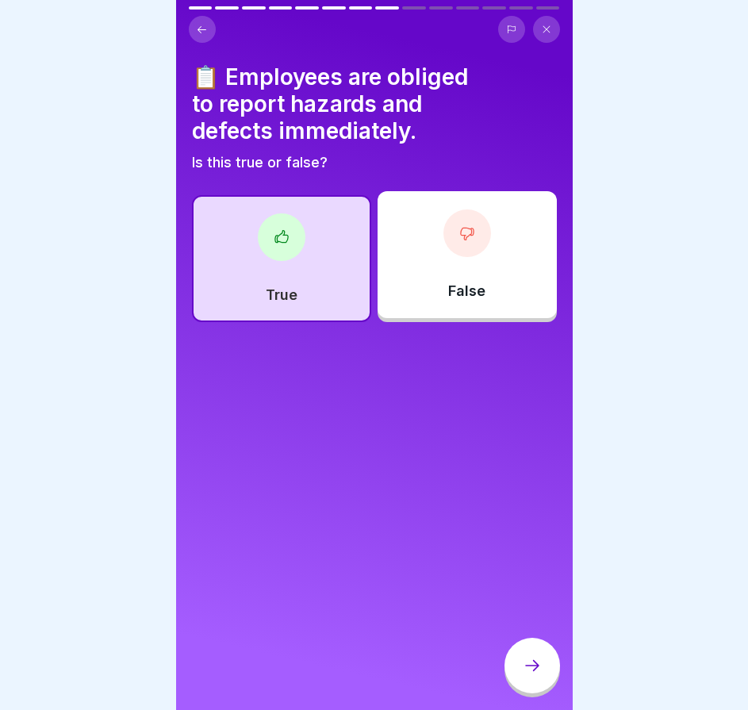
click at [544, 686] on div at bounding box center [533, 666] width 56 height 56
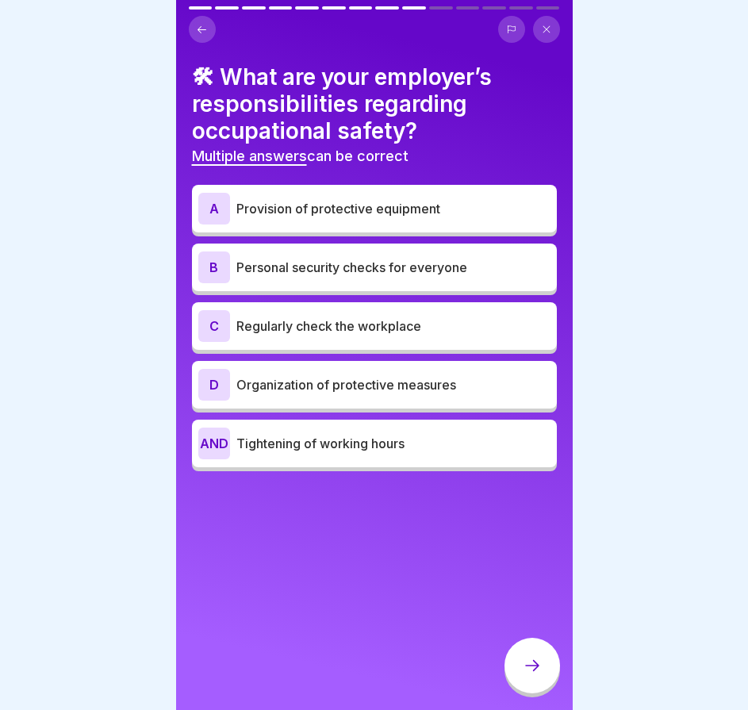
click at [398, 272] on font "Personal security checks for everyone" at bounding box center [352, 268] width 231 height 16
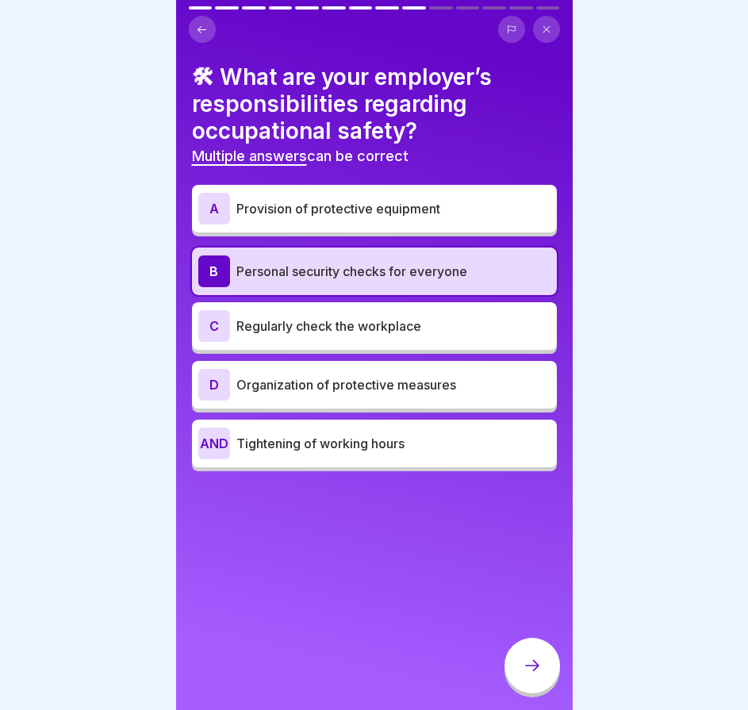
click at [434, 344] on div "C Regularly check the workplace" at bounding box center [374, 326] width 365 height 48
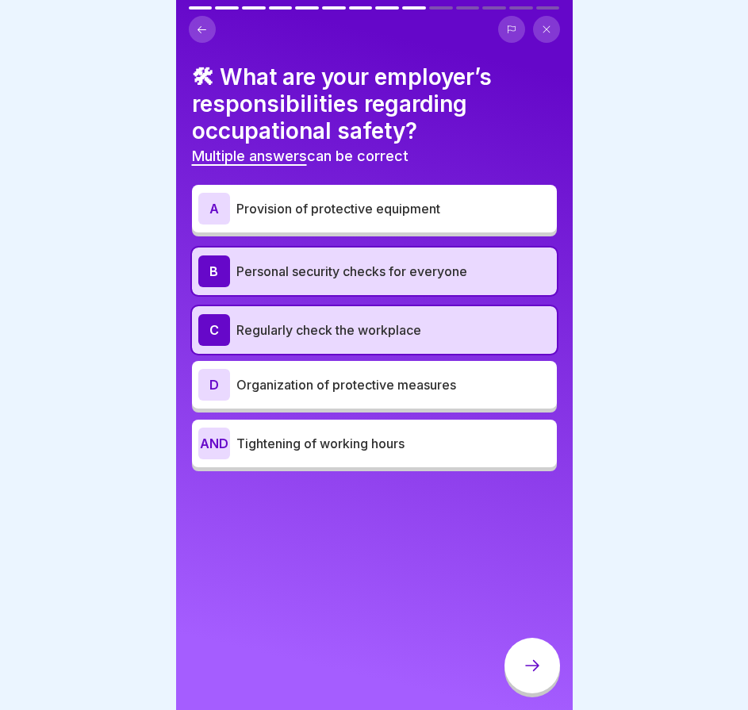
click at [439, 288] on div "B Personal security checks for everyone" at bounding box center [374, 272] width 365 height 48
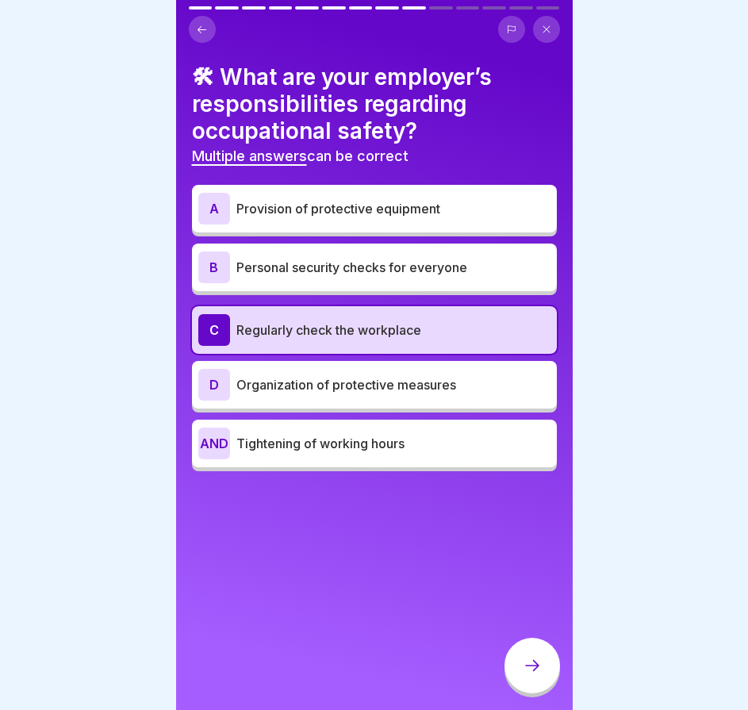
click at [536, 672] on icon at bounding box center [532, 665] width 19 height 19
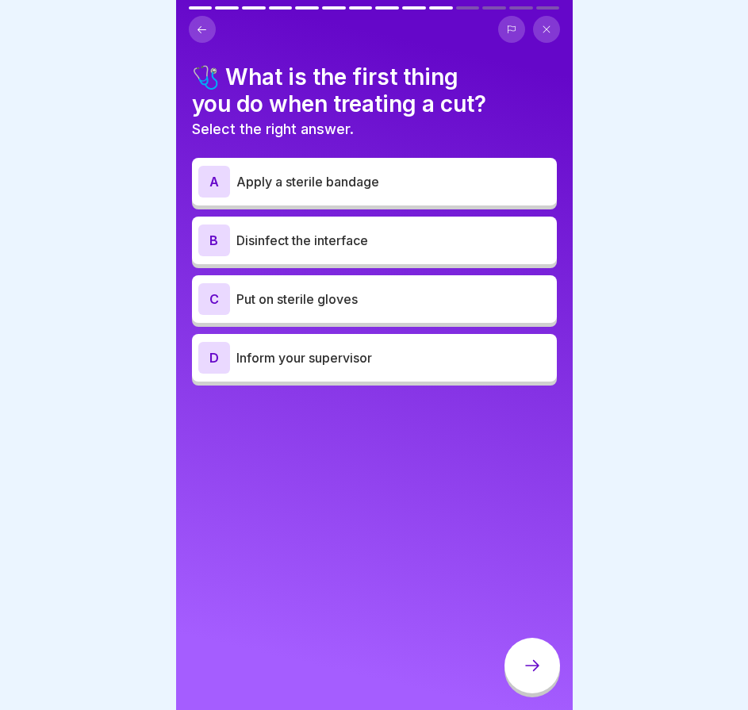
click at [380, 362] on p "Inform your supervisor" at bounding box center [394, 357] width 314 height 19
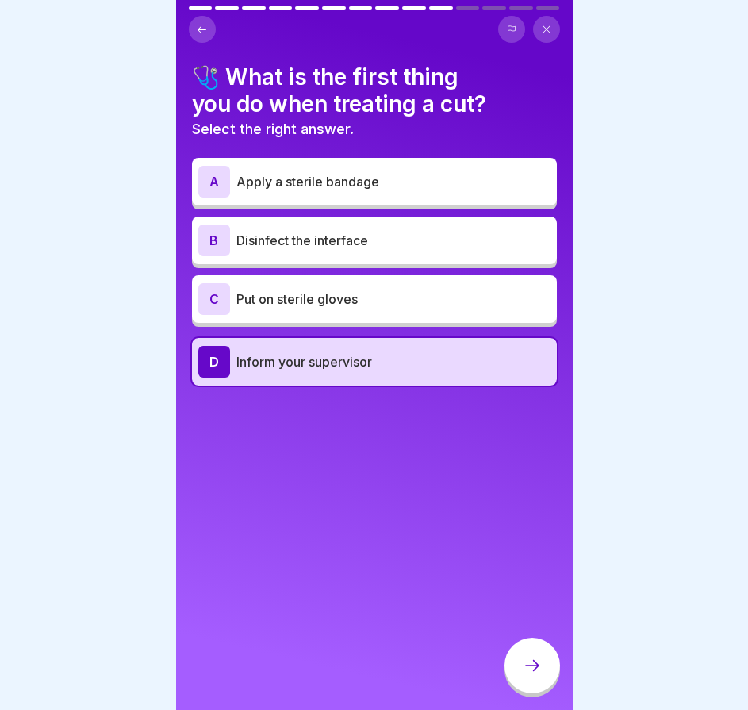
click at [533, 652] on div at bounding box center [533, 668] width 56 height 60
click at [540, 675] on icon at bounding box center [532, 665] width 19 height 19
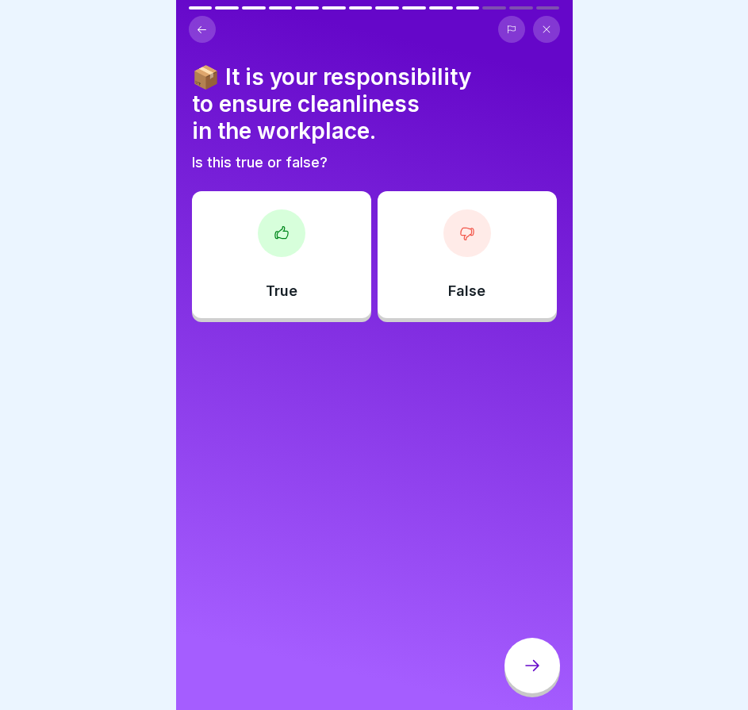
click at [287, 258] on div "True" at bounding box center [281, 254] width 179 height 127
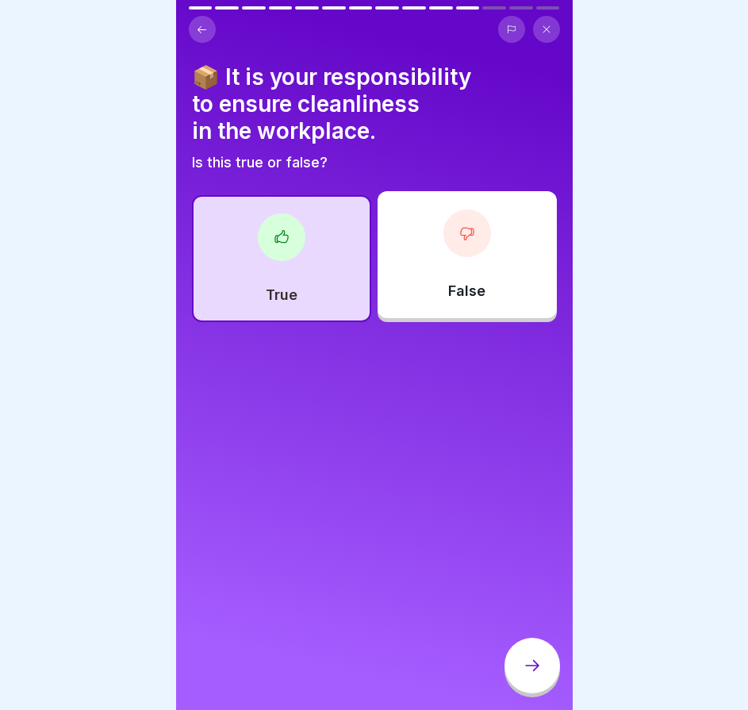
click at [530, 664] on div at bounding box center [533, 666] width 56 height 56
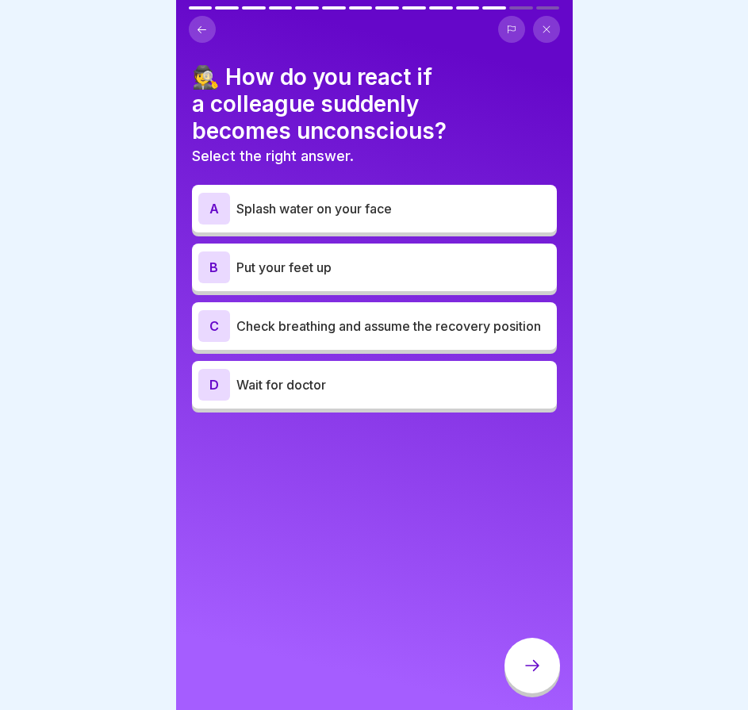
click at [387, 330] on p "Check breathing and assume the recovery position" at bounding box center [394, 326] width 314 height 19
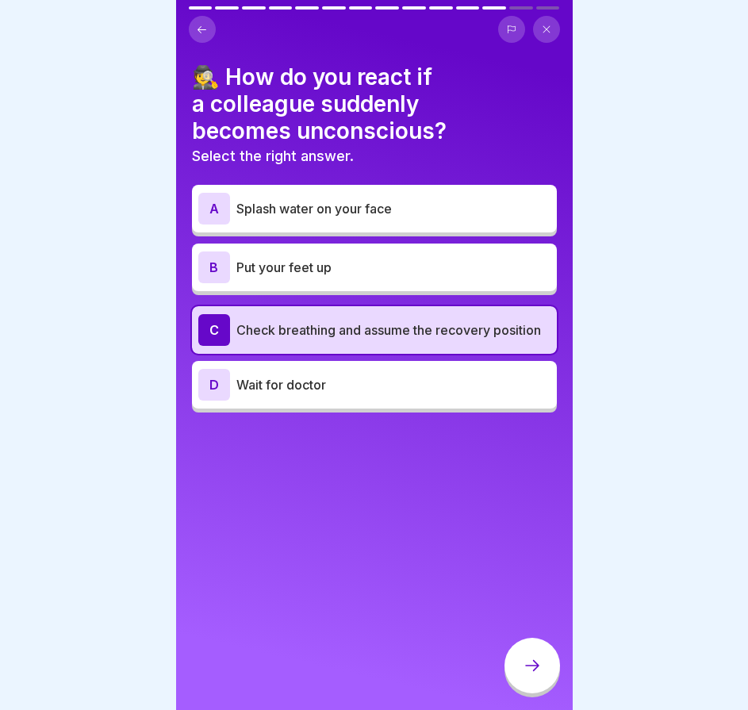
click at [529, 675] on icon at bounding box center [532, 665] width 19 height 19
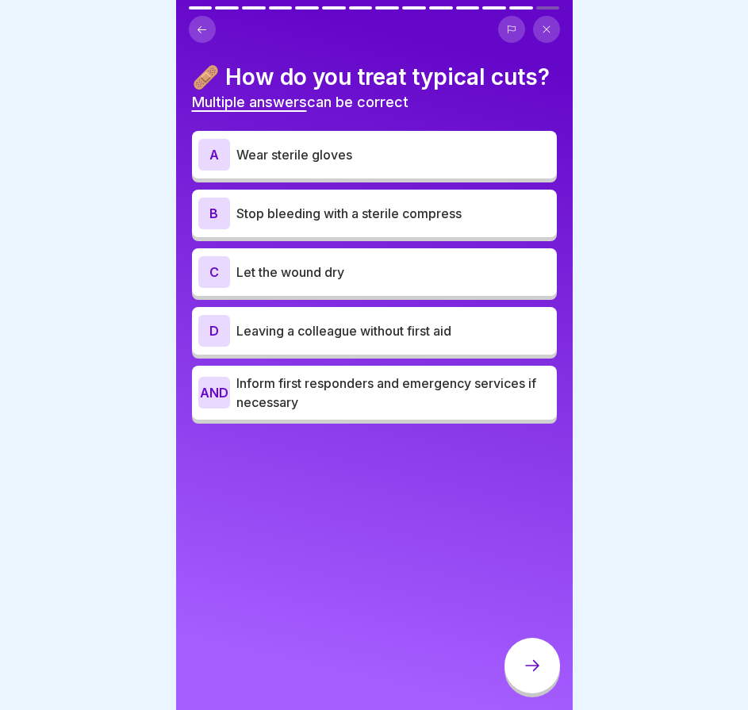
click at [430, 171] on div "A Wear sterile gloves" at bounding box center [374, 155] width 352 height 32
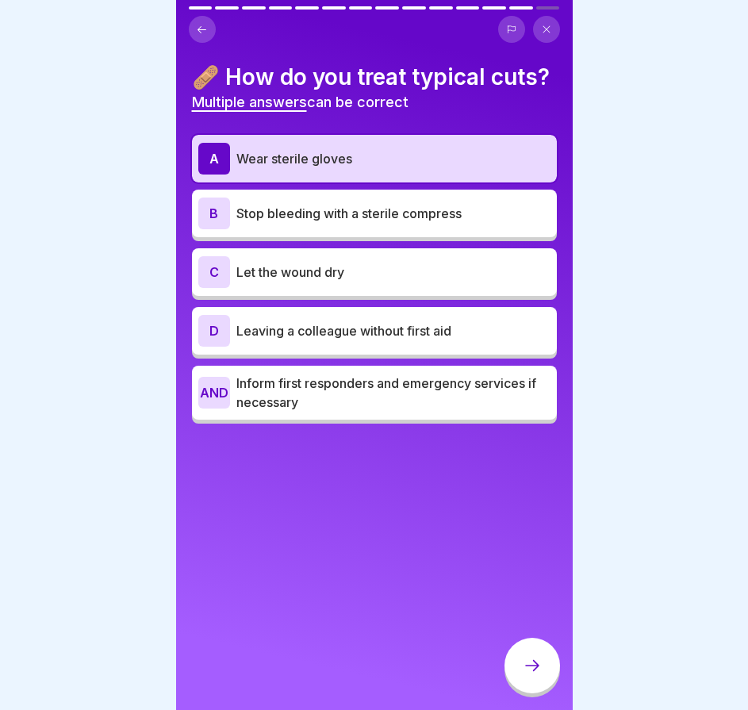
click at [417, 221] on font "Stop bleeding with a sterile compress" at bounding box center [349, 214] width 225 height 16
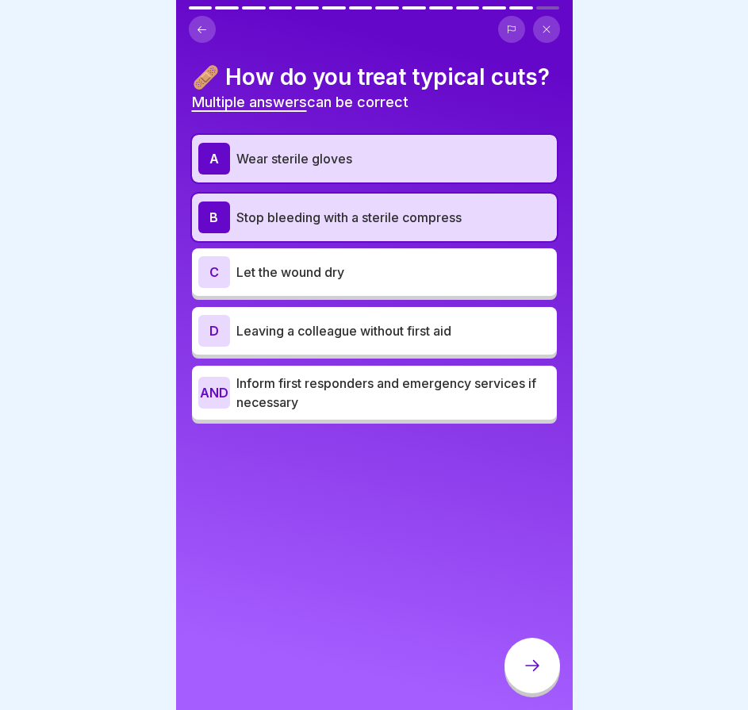
click at [404, 412] on p "Inform first responders and emergency services if necessary" at bounding box center [394, 393] width 314 height 38
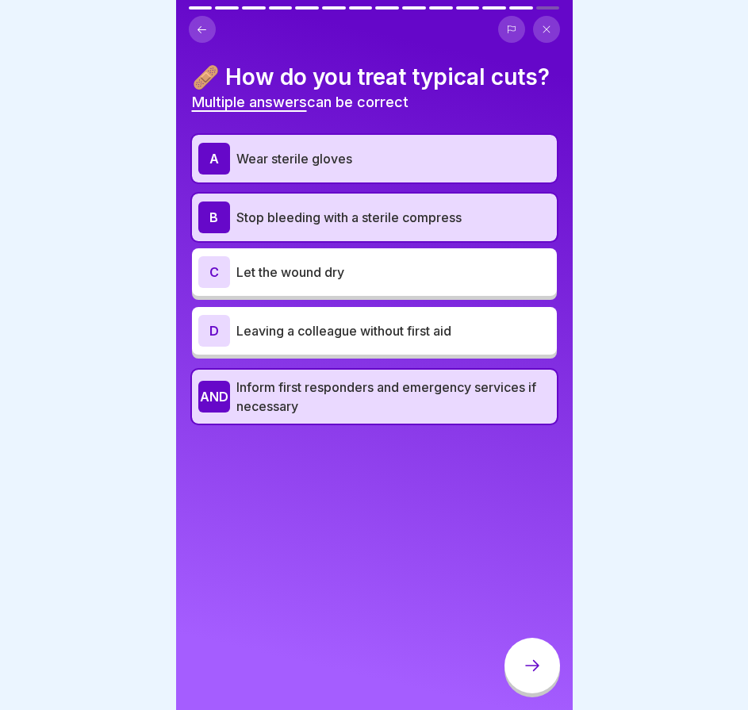
click at [398, 282] on p "Let the wound dry" at bounding box center [394, 272] width 314 height 19
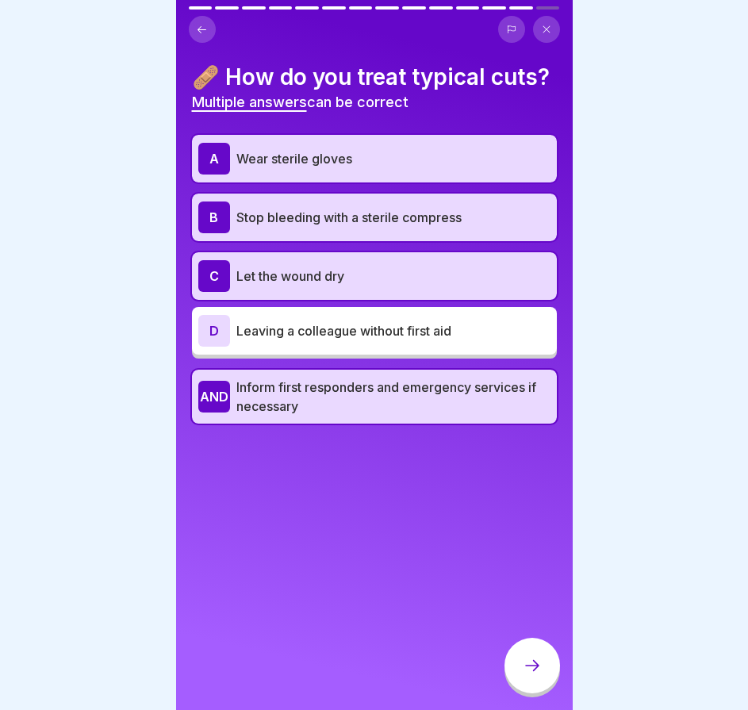
click at [534, 675] on icon at bounding box center [532, 665] width 19 height 19
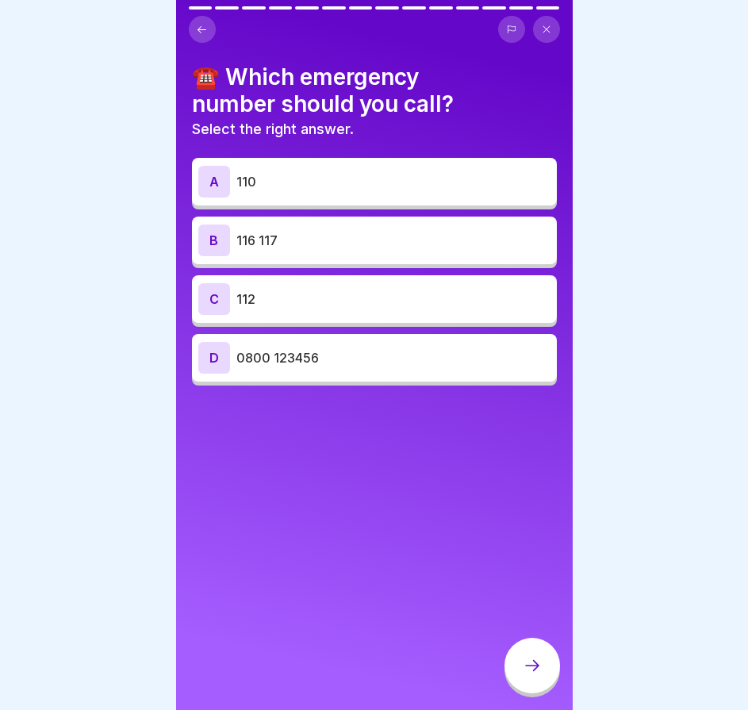
click at [376, 300] on p "112" at bounding box center [394, 299] width 314 height 19
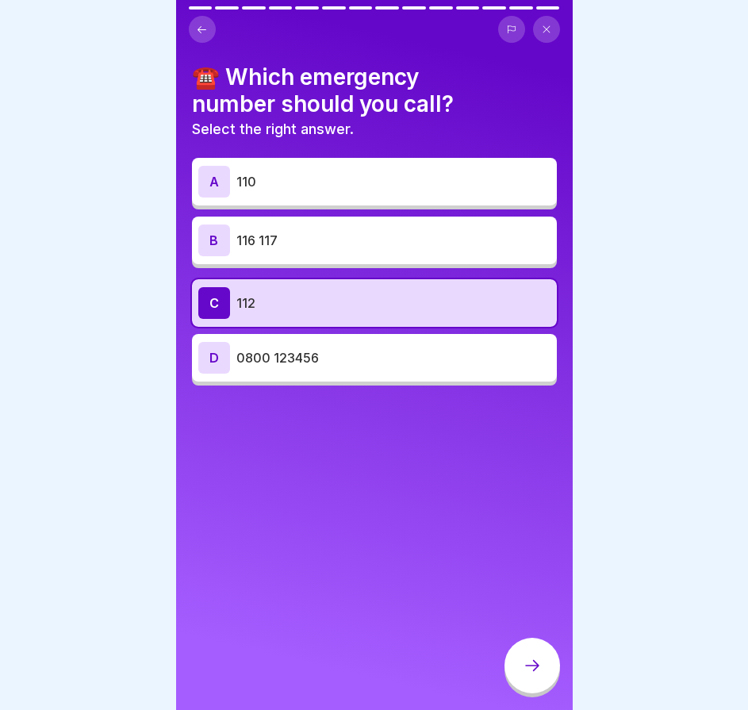
click at [525, 675] on icon at bounding box center [532, 665] width 19 height 19
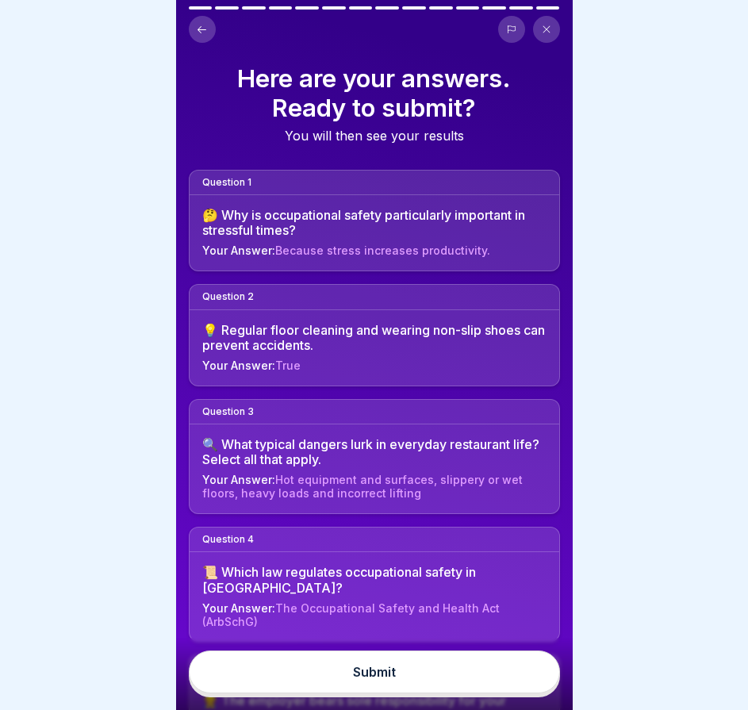
click at [499, 679] on button "Submit" at bounding box center [374, 672] width 371 height 43
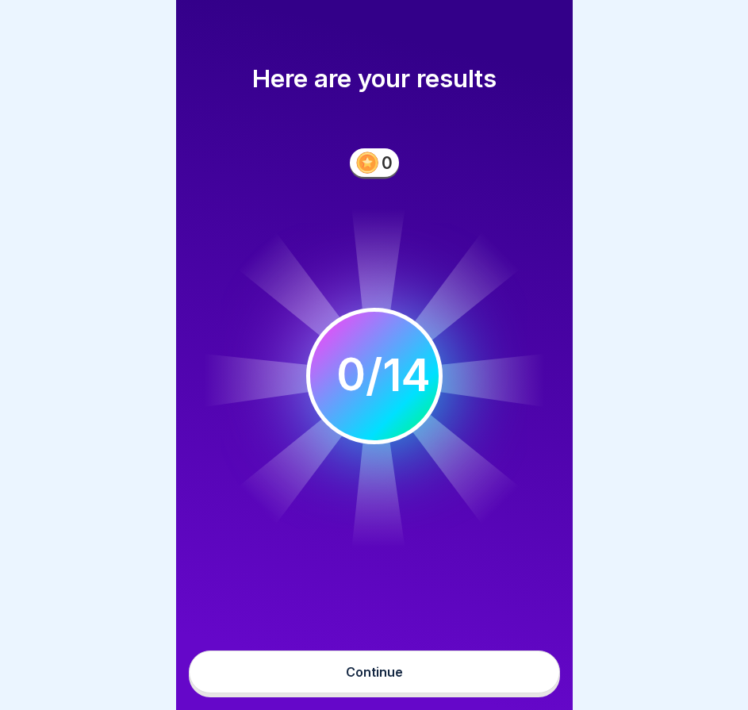
click at [483, 679] on button "Continue" at bounding box center [374, 672] width 371 height 43
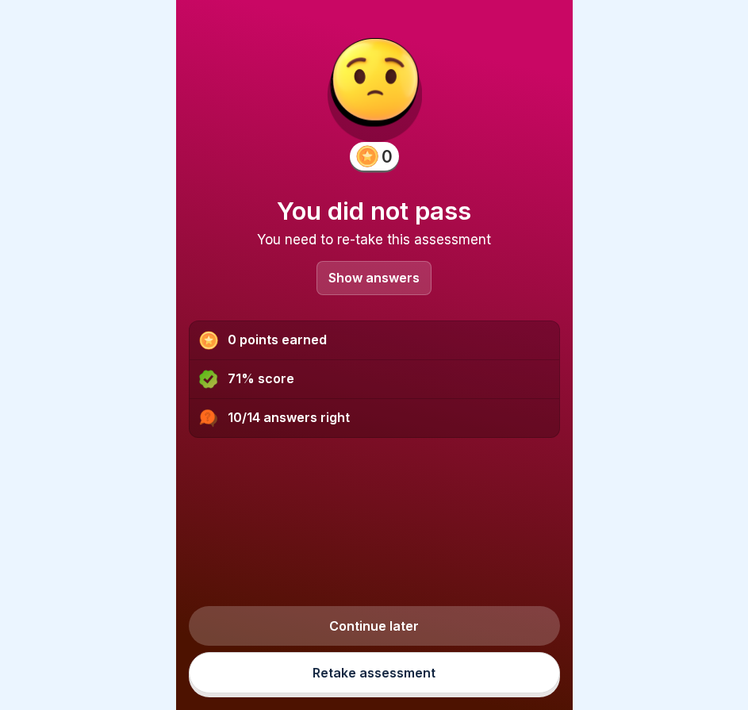
click at [406, 283] on p "Show answers" at bounding box center [374, 277] width 91 height 13
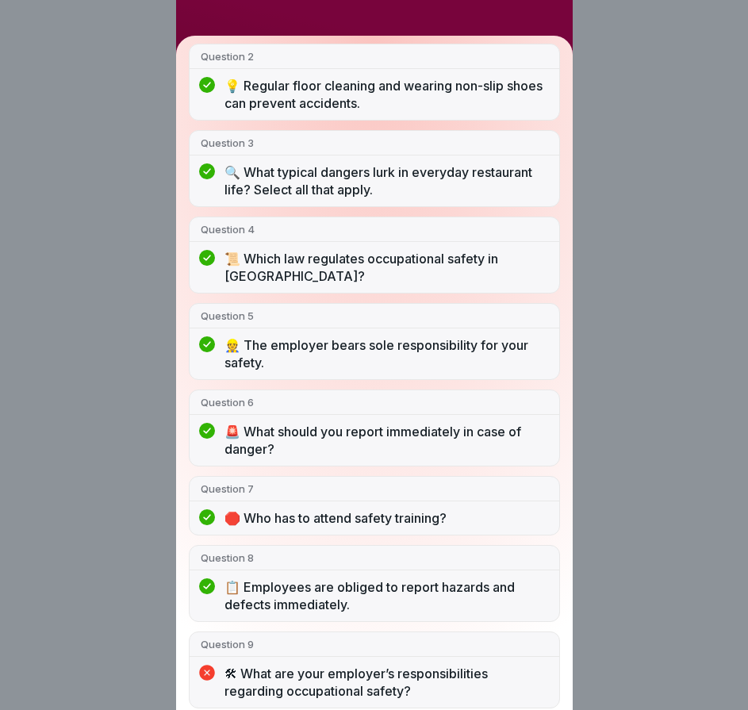
scroll to position [177, 0]
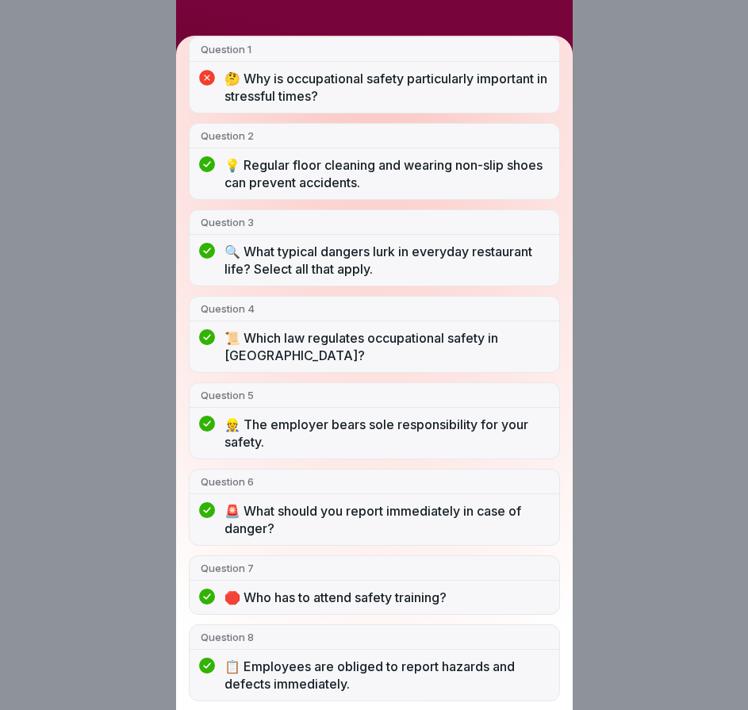
click at [721, 54] on div "You did not pass 10/14 answers right Question 1 🤔 Why is occupational safety pa…" at bounding box center [374, 355] width 748 height 710
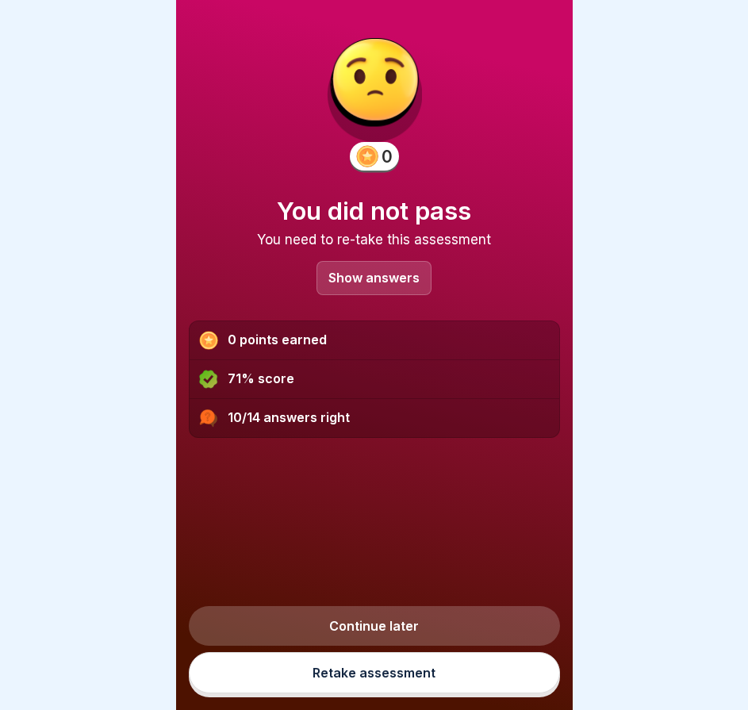
click at [360, 672] on link "Retake assessment" at bounding box center [374, 672] width 371 height 41
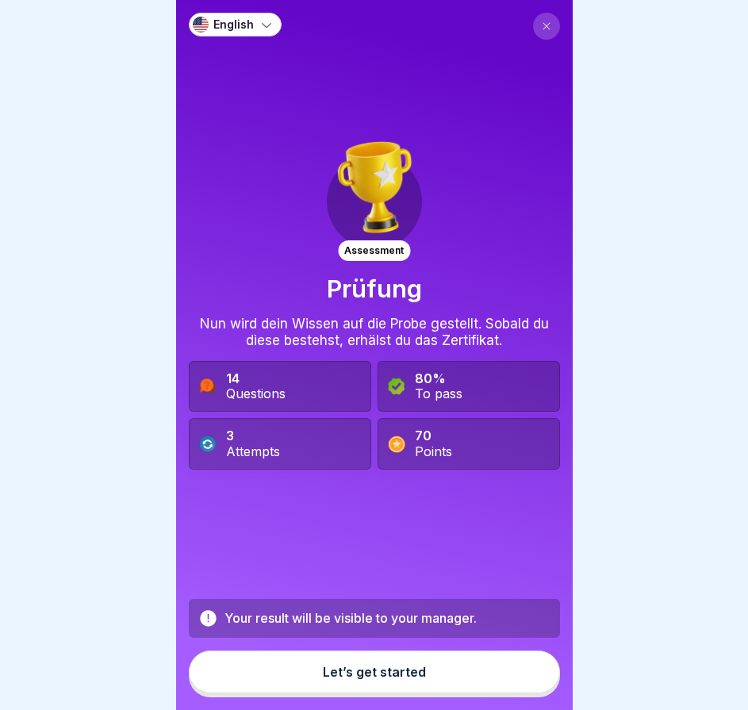
click at [319, 676] on button "Let’s get started" at bounding box center [374, 672] width 371 height 43
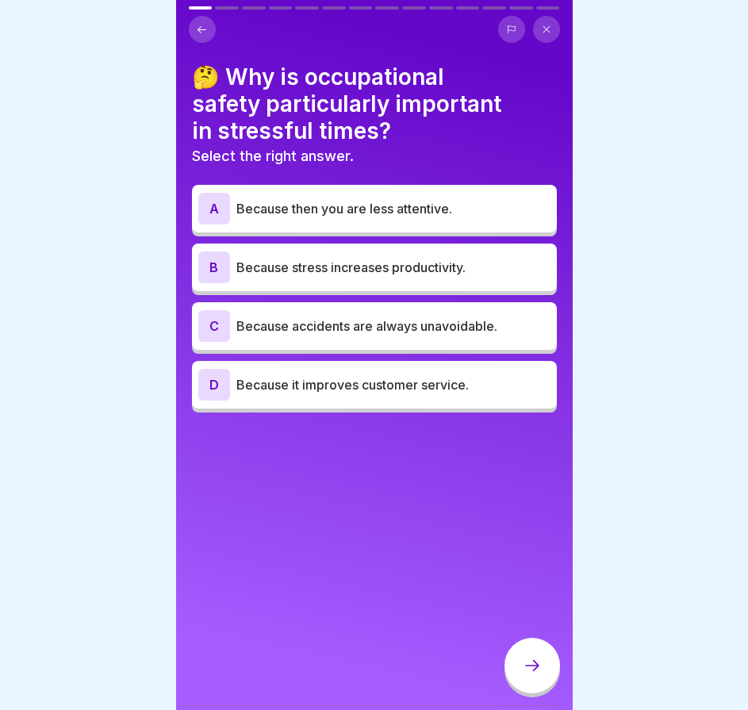
click at [475, 252] on div "B Because stress increases productivity." at bounding box center [374, 268] width 352 height 32
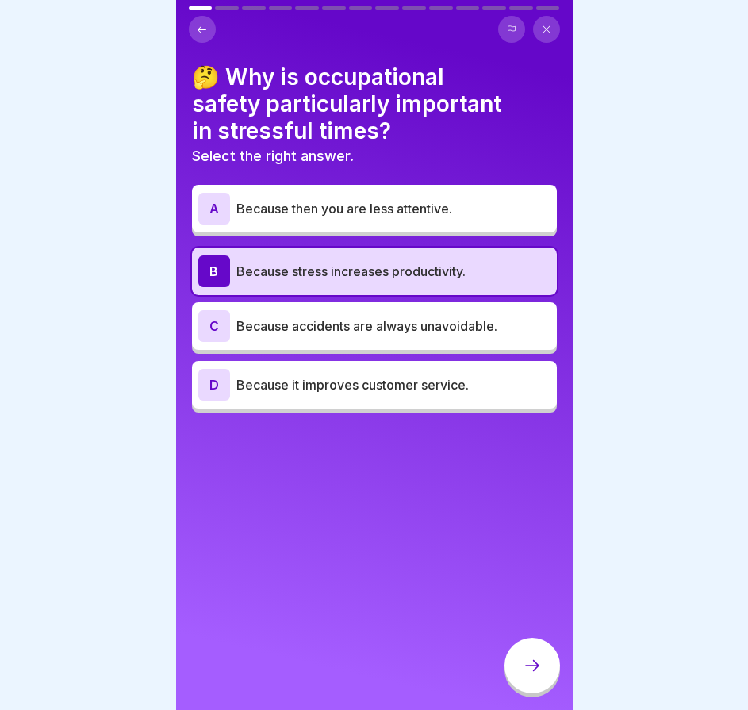
click at [525, 665] on div at bounding box center [533, 666] width 56 height 56
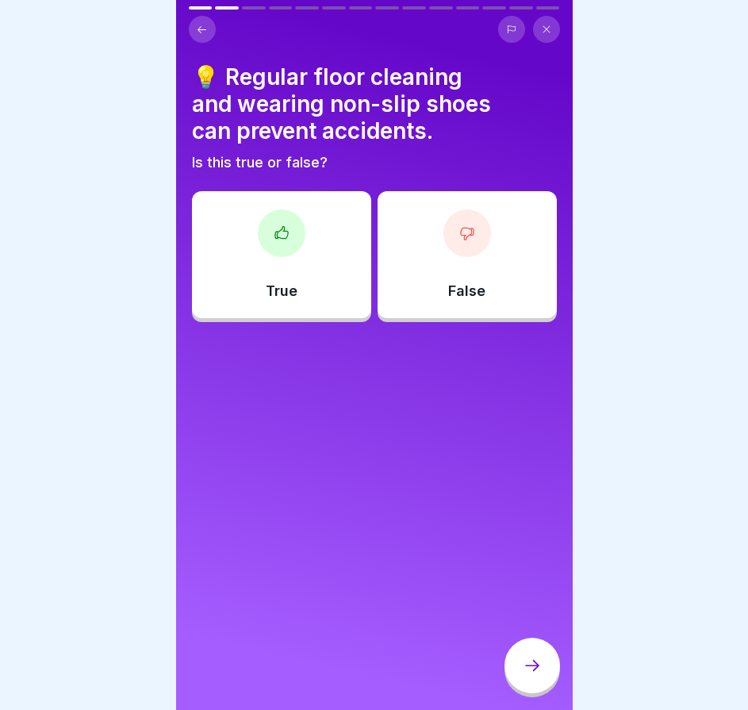
click at [305, 275] on div "True" at bounding box center [281, 254] width 179 height 127
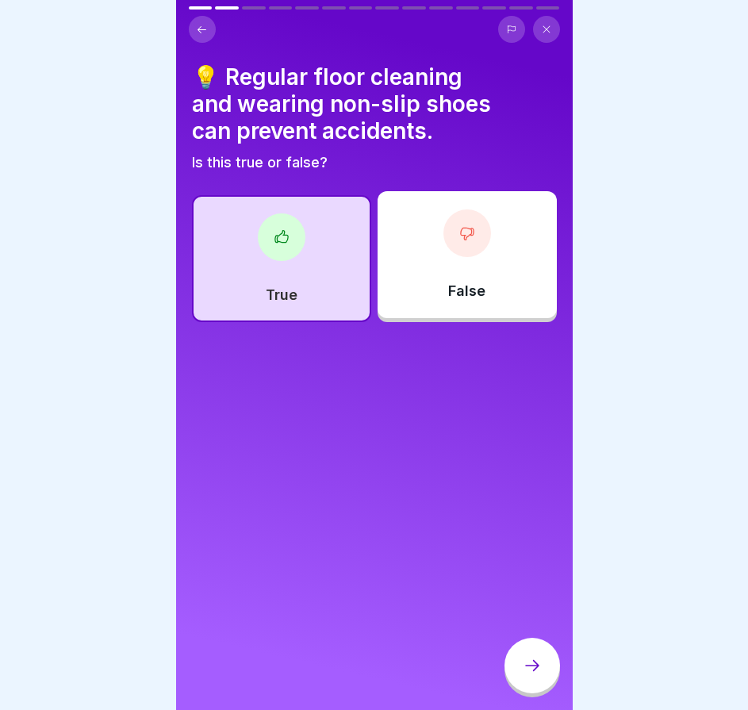
click at [546, 673] on div at bounding box center [533, 666] width 56 height 56
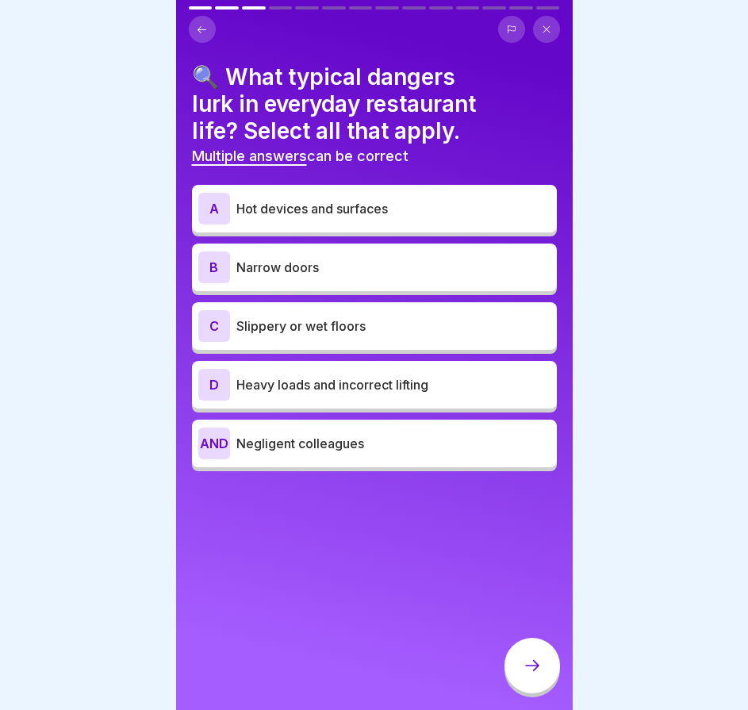
click at [388, 208] on font "Hot devices and surfaces" at bounding box center [313, 209] width 152 height 16
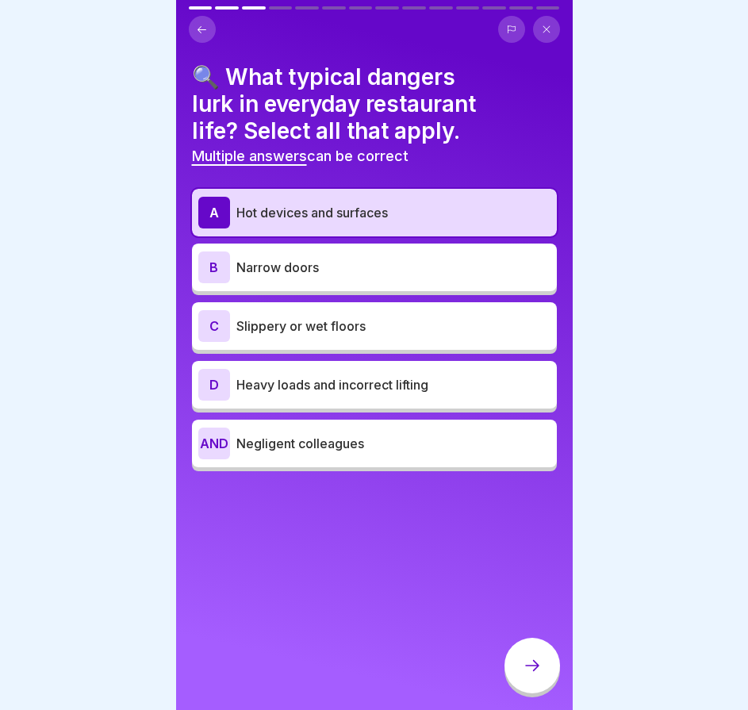
click at [332, 311] on div "C Slippery or wet floors" at bounding box center [374, 326] width 365 height 48
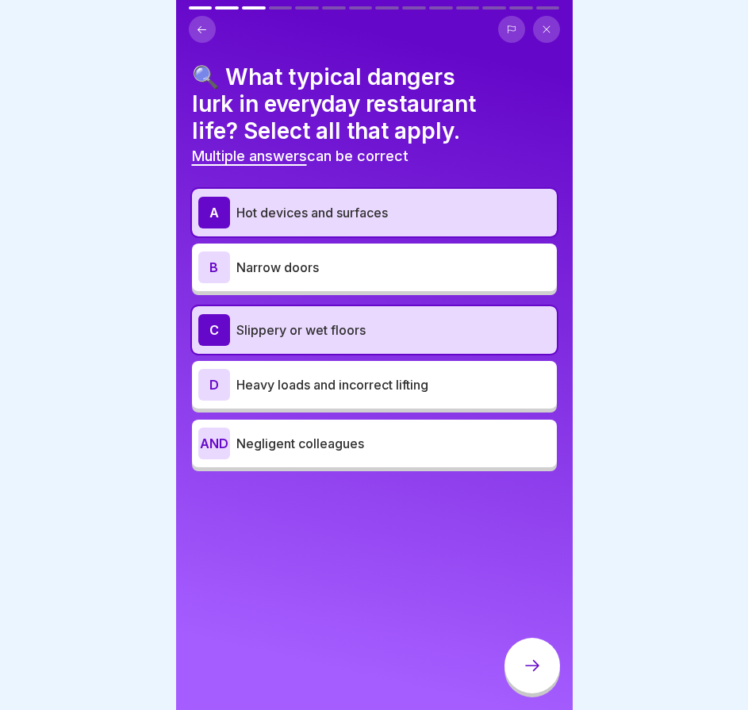
click at [332, 382] on font "Heavy loads and incorrect lifting" at bounding box center [333, 385] width 192 height 16
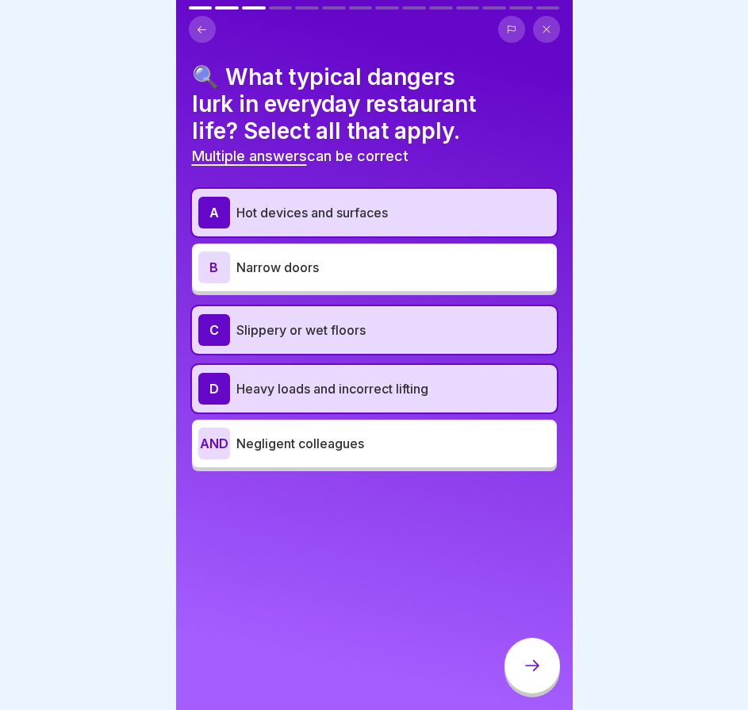
click at [548, 683] on div at bounding box center [533, 666] width 56 height 56
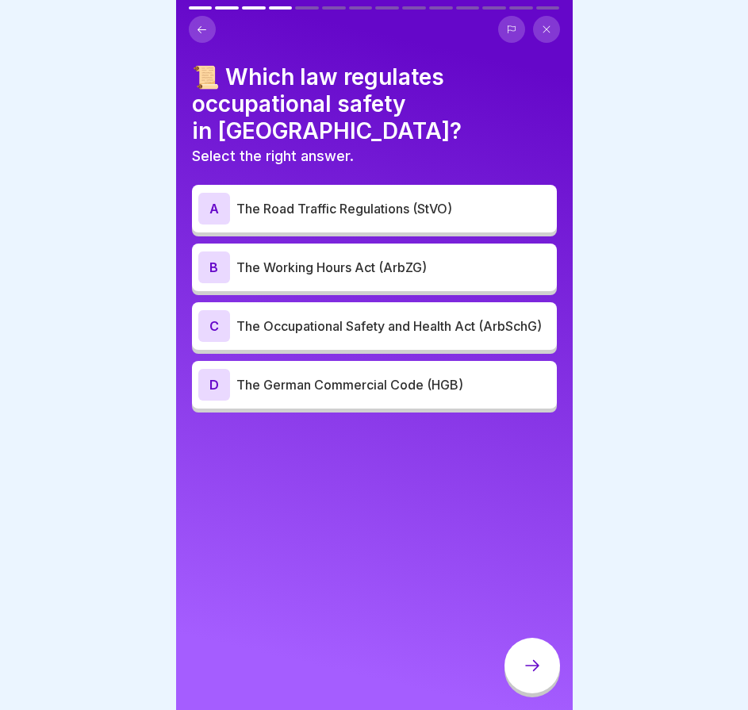
click at [393, 317] on p "The Occupational Safety and Health Act (ArbSchG)" at bounding box center [394, 326] width 314 height 19
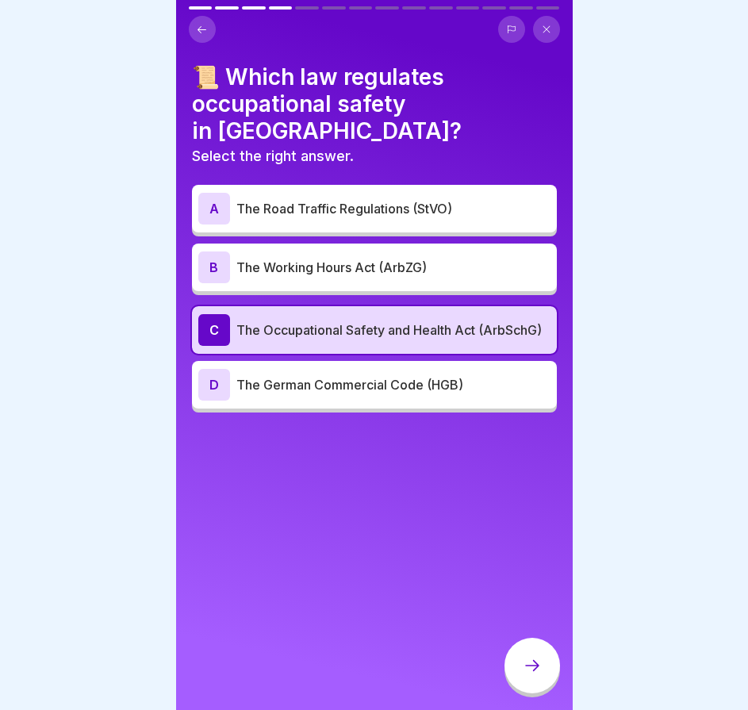
click at [521, 683] on div at bounding box center [533, 666] width 56 height 56
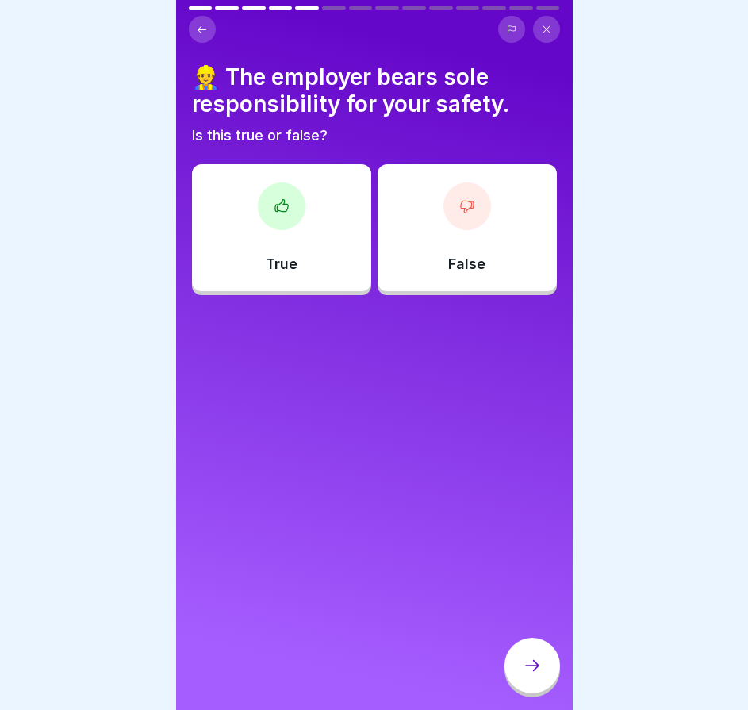
click at [425, 258] on div "False" at bounding box center [467, 227] width 179 height 127
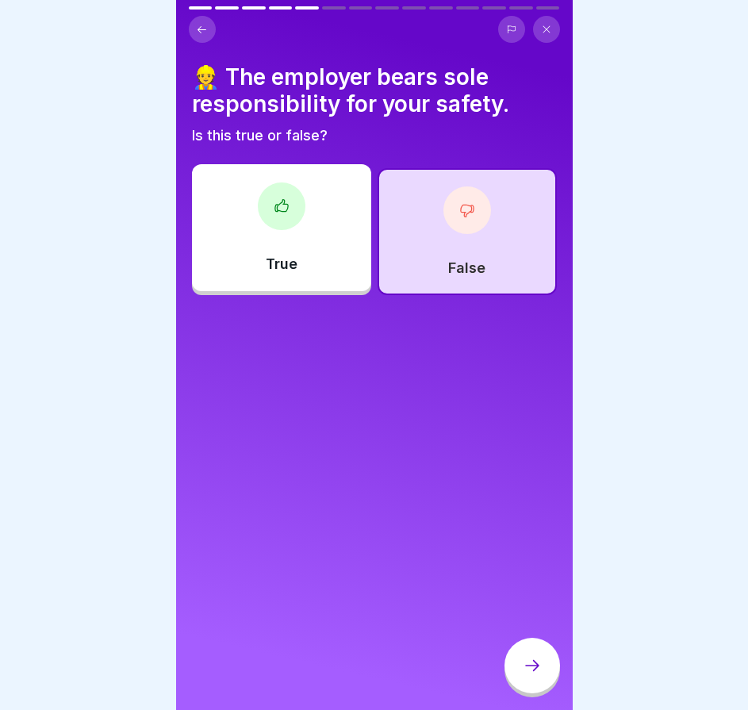
click at [537, 675] on icon at bounding box center [532, 665] width 19 height 19
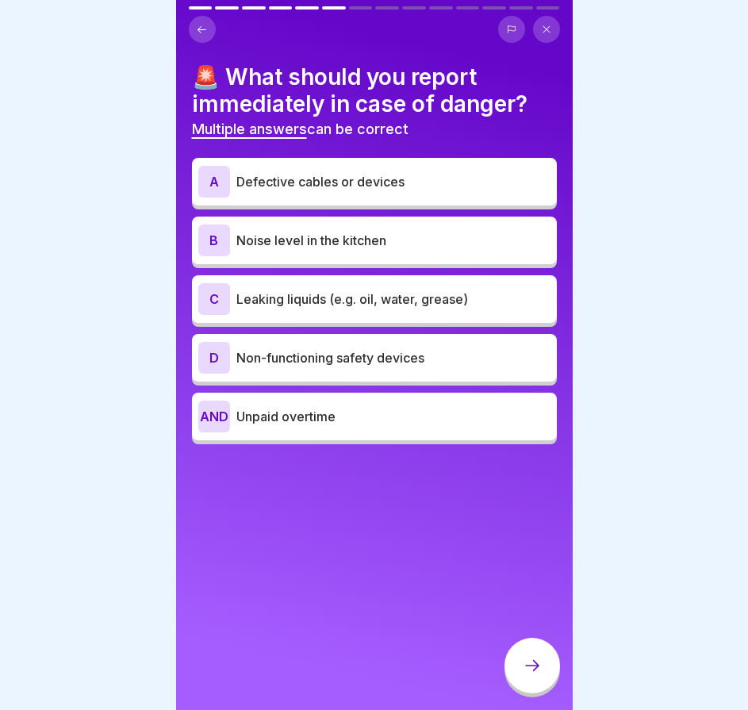
click at [337, 304] on font "Leaking liquids (e.g. oil, water, grease)" at bounding box center [353, 299] width 232 height 16
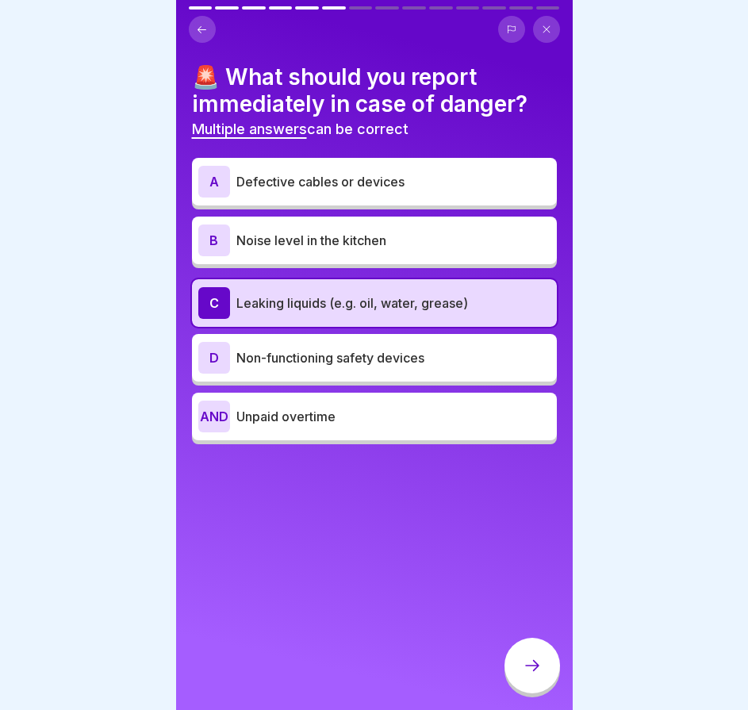
click at [325, 347] on div "D Non-functioning safety devices" at bounding box center [374, 358] width 352 height 32
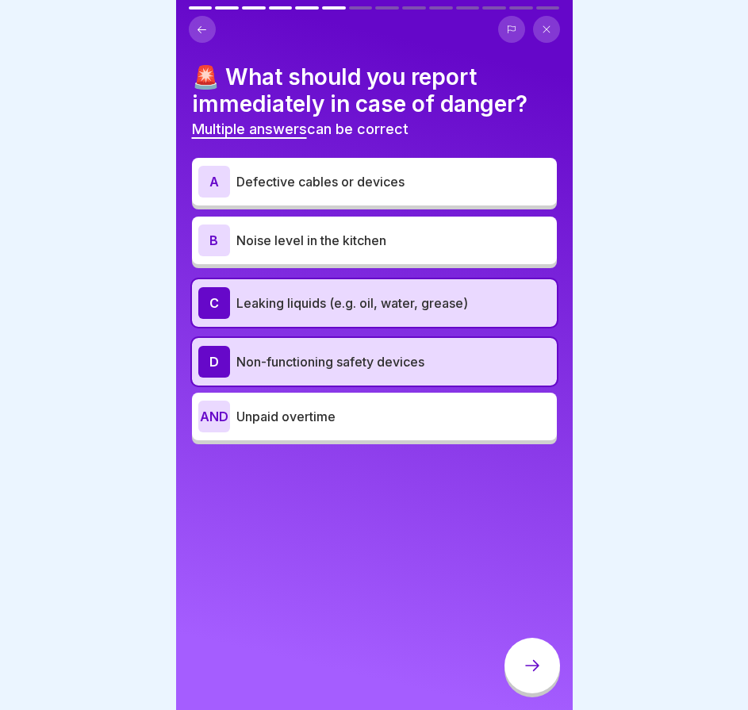
click at [375, 194] on div "A Defective cables or devices" at bounding box center [374, 182] width 352 height 32
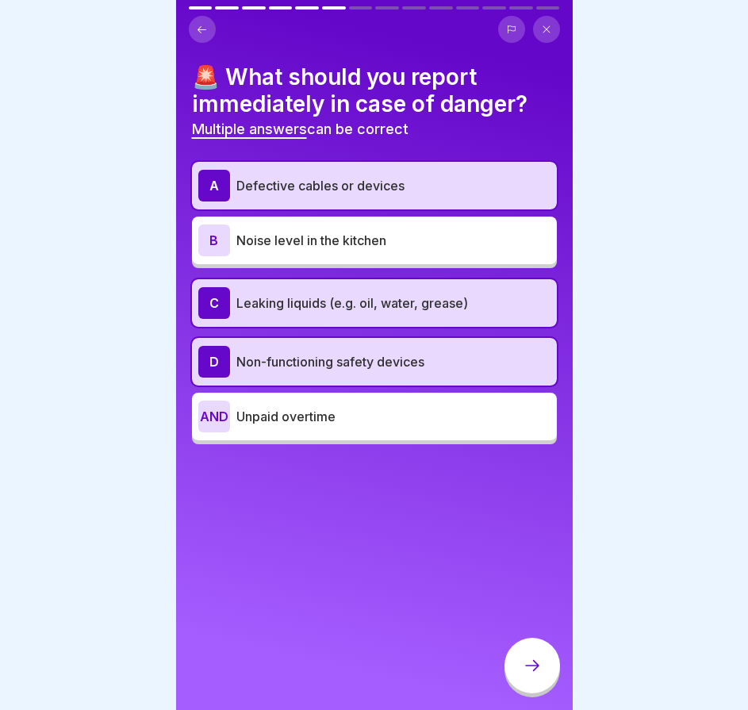
click at [534, 668] on div at bounding box center [533, 666] width 56 height 56
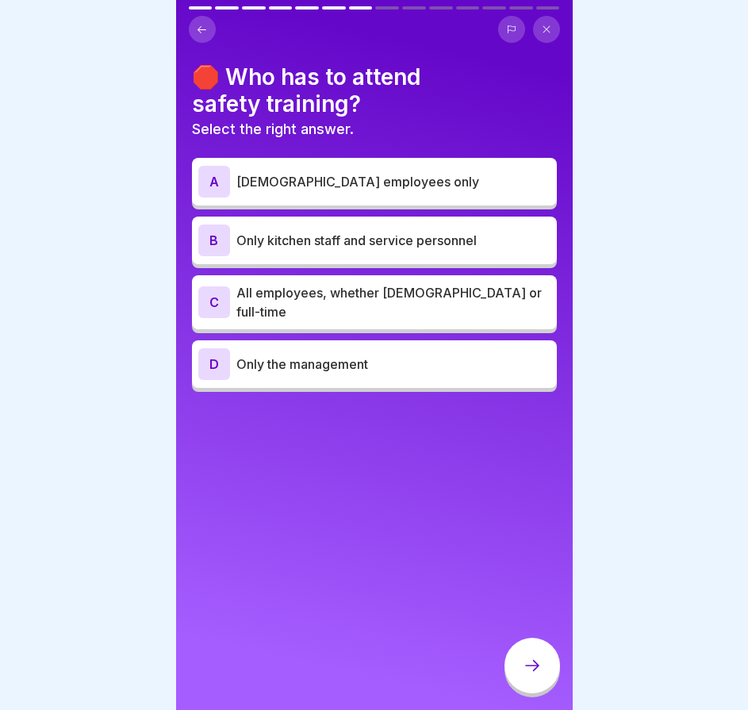
click at [392, 298] on font "All employees, whether [DEMOGRAPHIC_DATA] or full-time" at bounding box center [390, 302] width 306 height 35
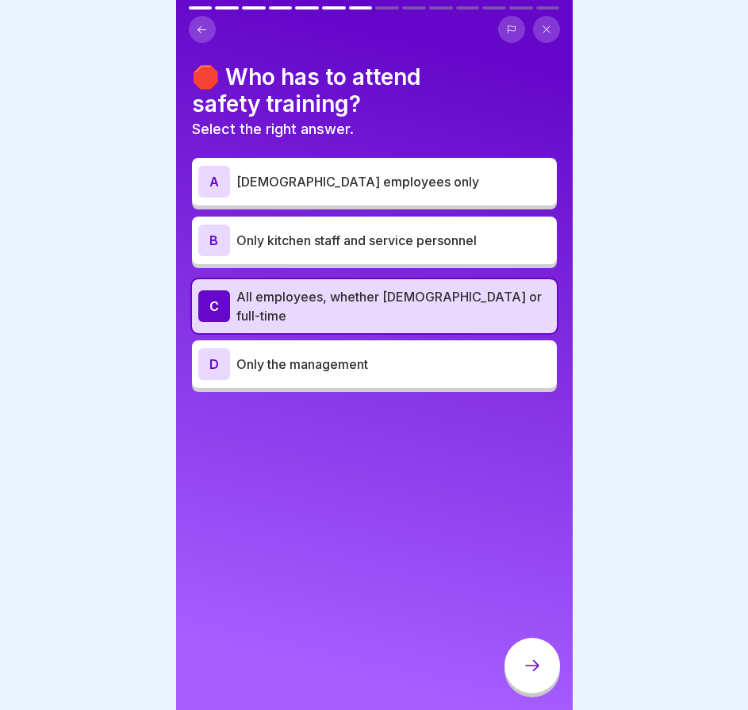
click at [525, 675] on icon at bounding box center [532, 665] width 19 height 19
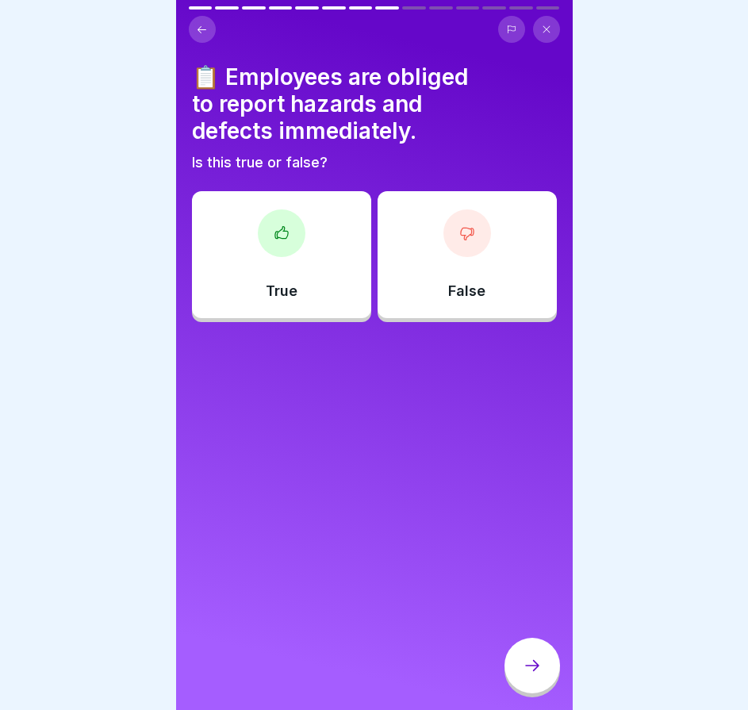
click at [333, 295] on div "True" at bounding box center [281, 254] width 179 height 127
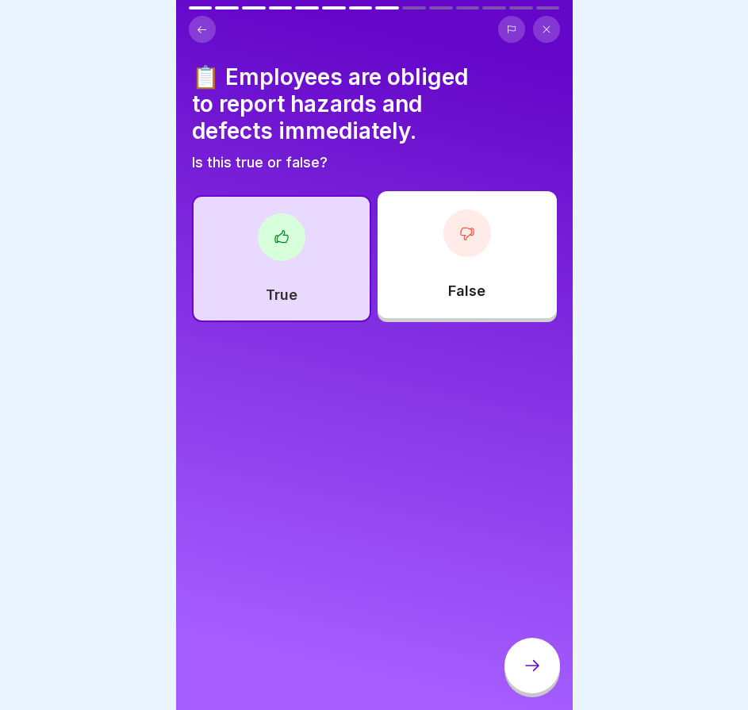
click at [533, 675] on icon at bounding box center [532, 665] width 19 height 19
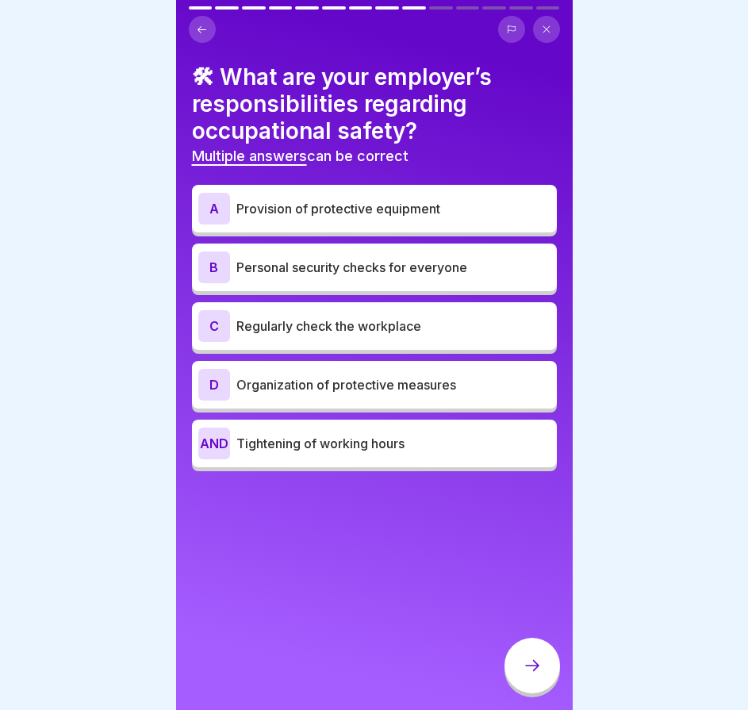
click at [337, 325] on font "Regularly check the workplace" at bounding box center [329, 326] width 185 height 16
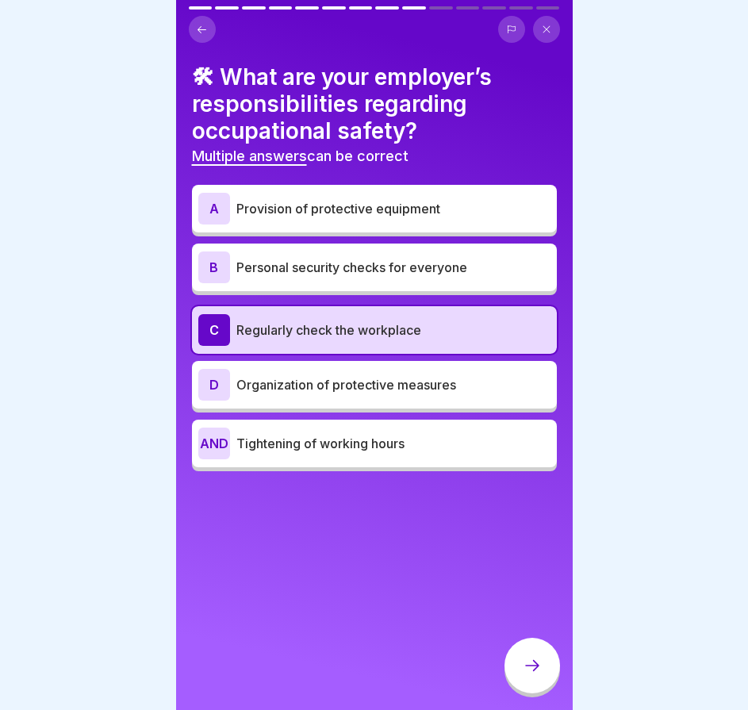
click at [414, 271] on font "Personal security checks for everyone" at bounding box center [352, 268] width 231 height 16
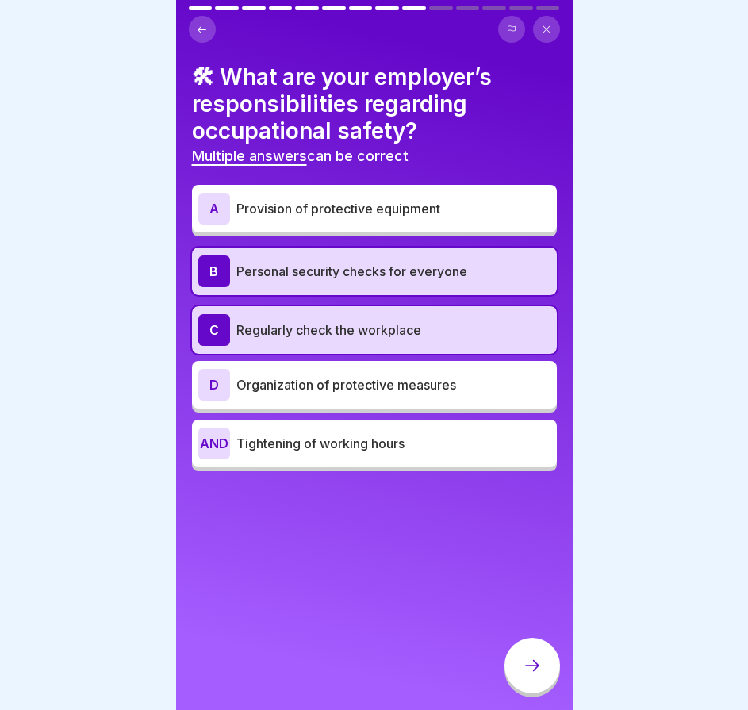
click at [534, 668] on div at bounding box center [533, 666] width 56 height 56
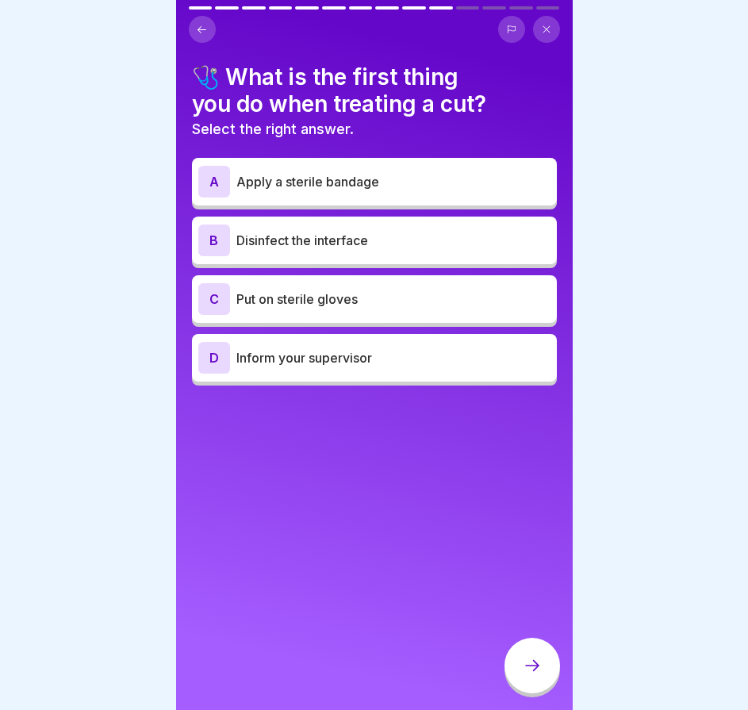
click at [391, 189] on p "Apply a sterile bandage" at bounding box center [394, 181] width 314 height 19
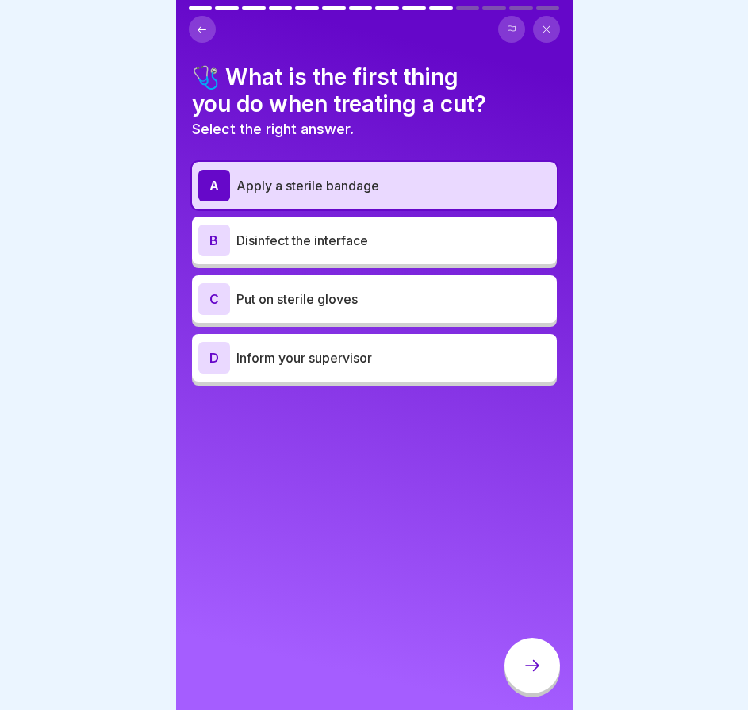
click at [534, 667] on div at bounding box center [533, 666] width 56 height 56
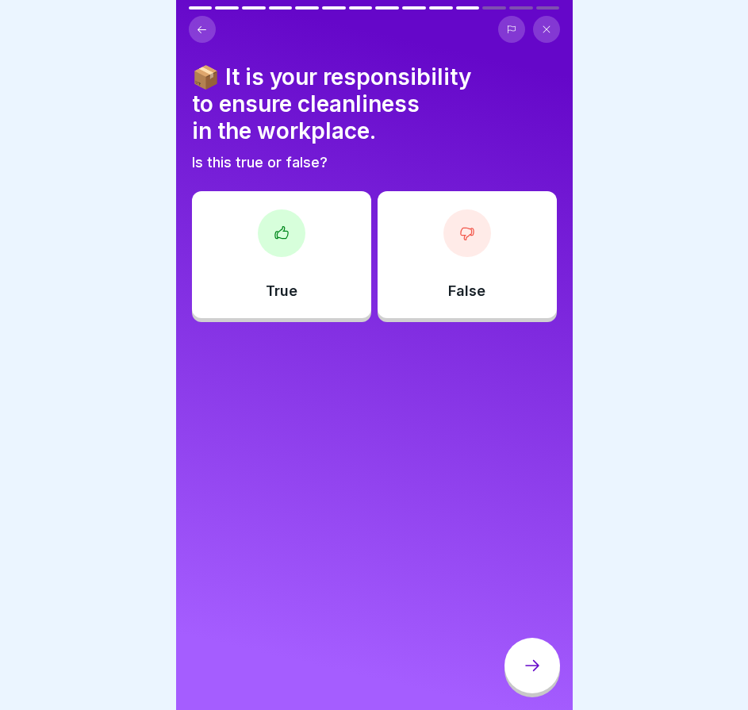
click at [296, 306] on div "True" at bounding box center [281, 254] width 179 height 127
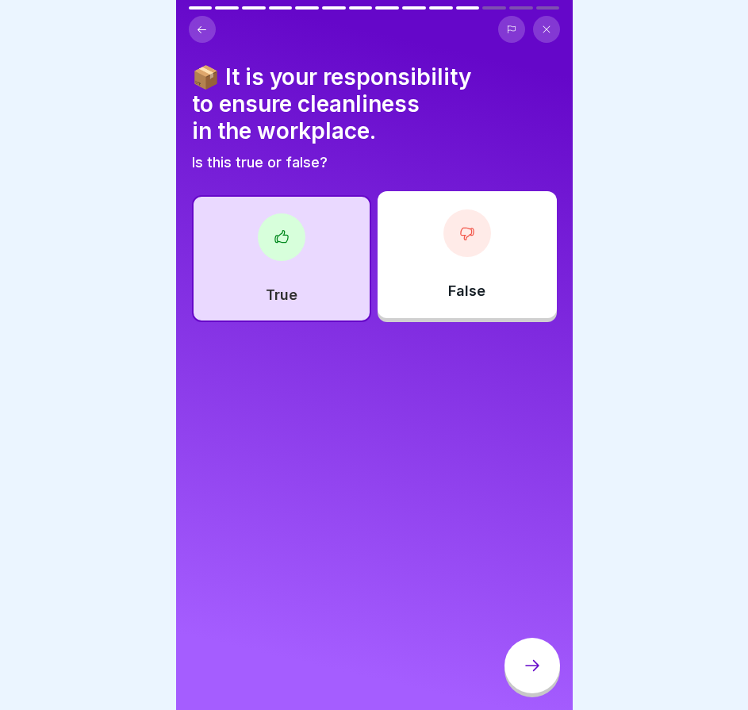
click at [529, 668] on div at bounding box center [533, 666] width 56 height 56
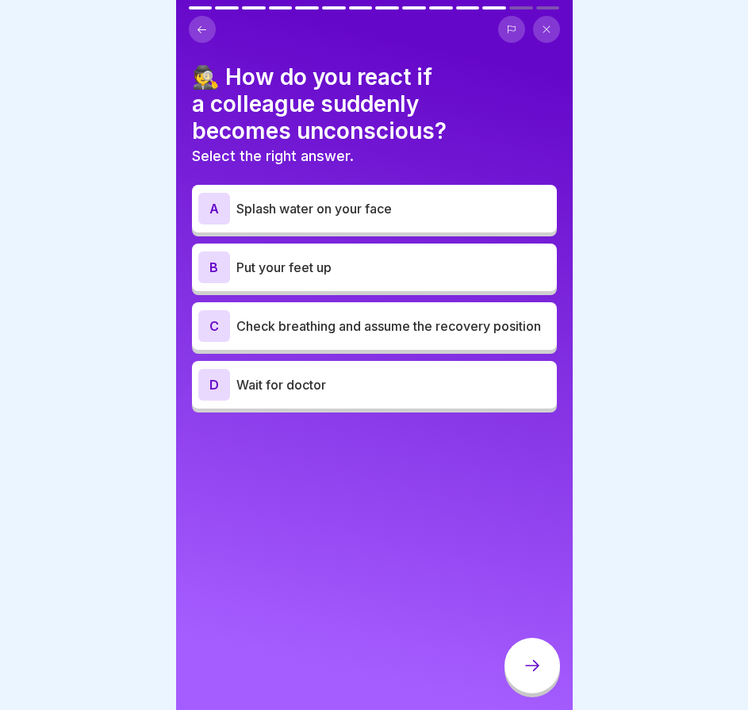
click at [391, 329] on p "Check breathing and assume the recovery position" at bounding box center [394, 326] width 314 height 19
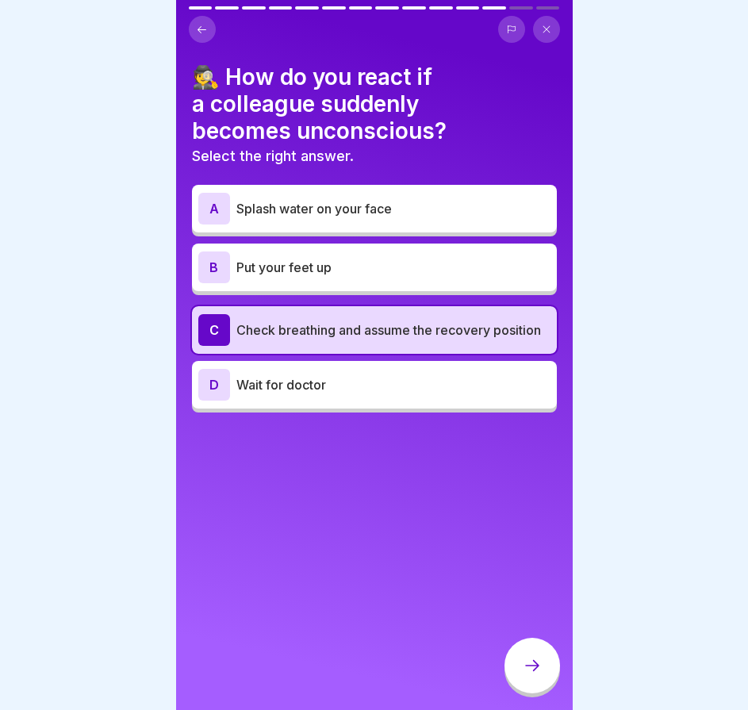
click at [530, 691] on div at bounding box center [533, 666] width 56 height 56
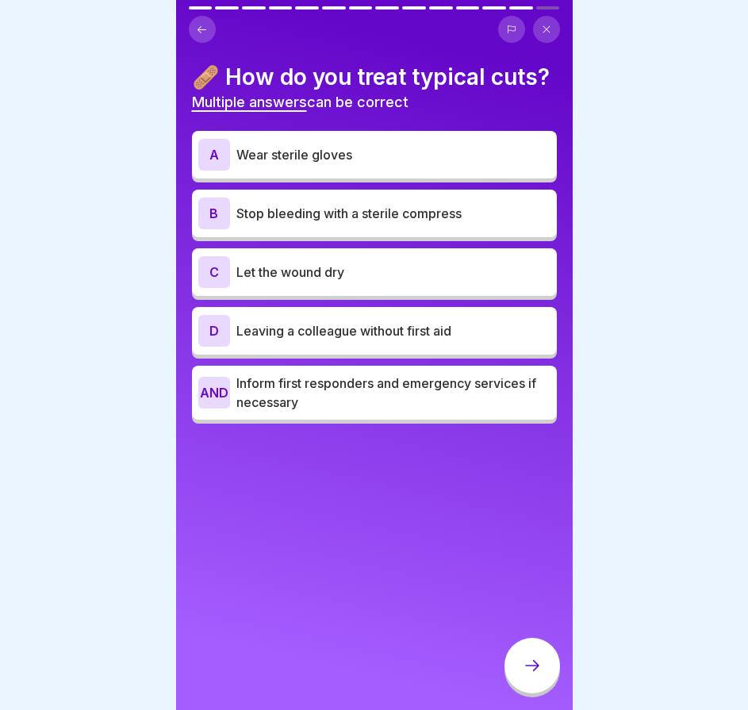
click at [381, 221] on font "Stop bleeding with a sterile compress" at bounding box center [349, 214] width 225 height 16
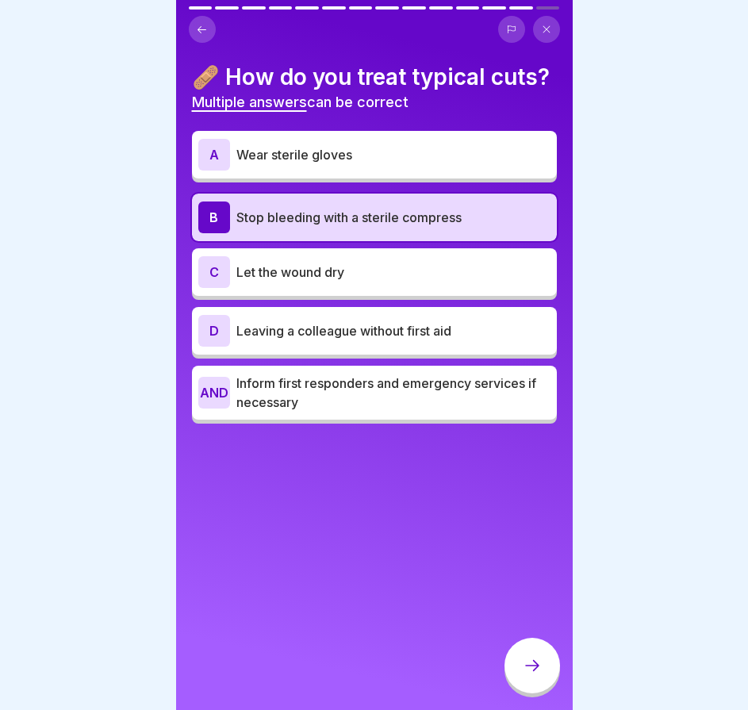
click at [367, 412] on p "Inform first responders and emergency services if necessary" at bounding box center [394, 393] width 314 height 38
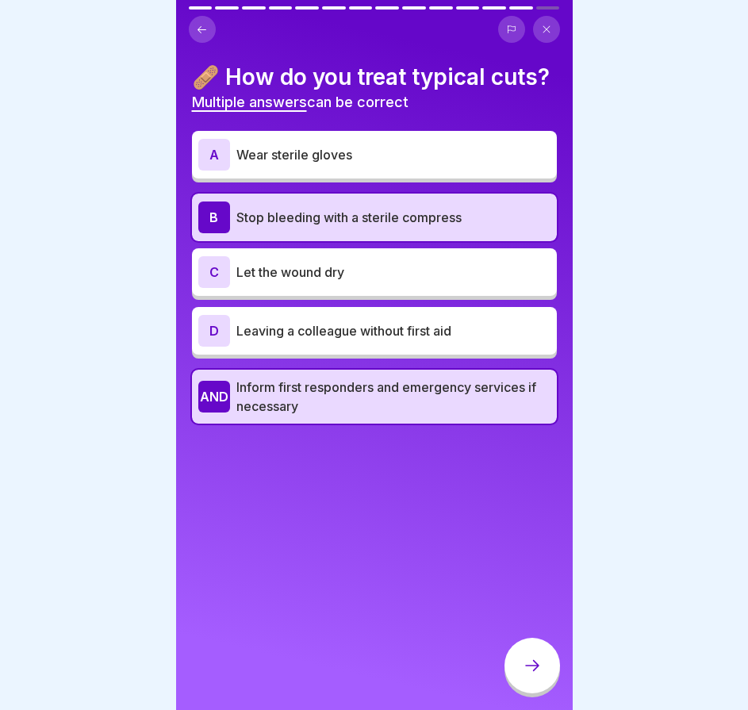
click at [548, 683] on div at bounding box center [533, 666] width 56 height 56
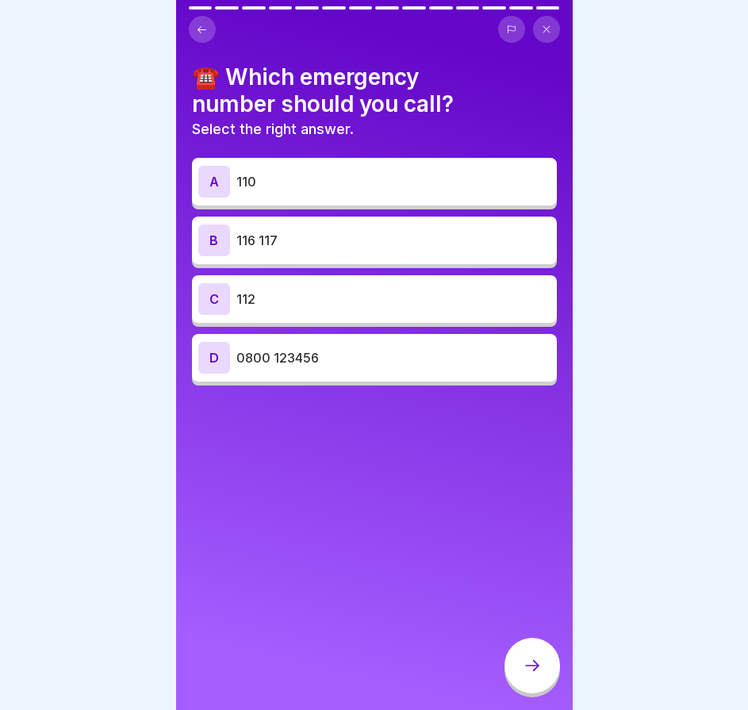
click at [357, 317] on div "C 112" at bounding box center [374, 299] width 365 height 48
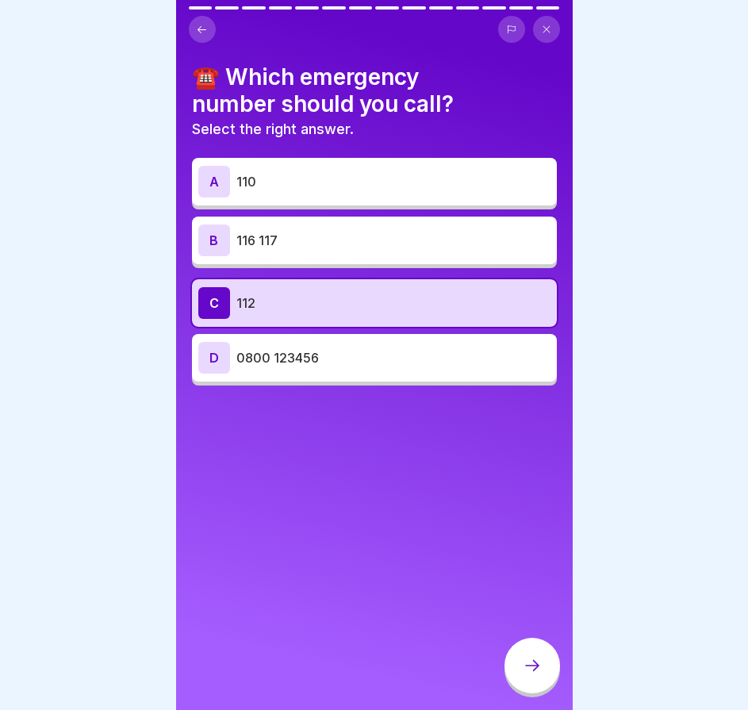
drag, startPoint x: 516, startPoint y: 657, endPoint x: 525, endPoint y: 670, distance: 15.4
click at [525, 670] on div at bounding box center [533, 666] width 56 height 56
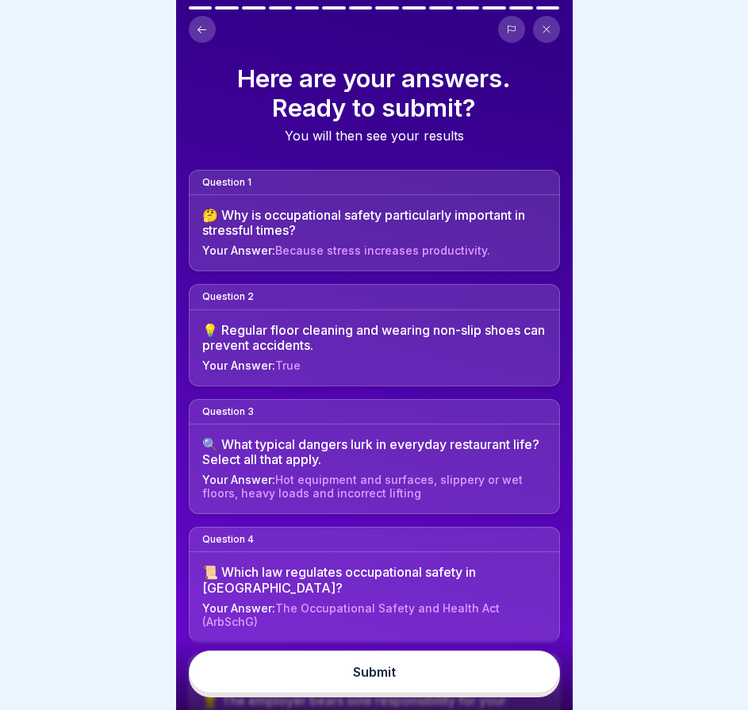
click at [506, 669] on button "Submit" at bounding box center [374, 672] width 371 height 43
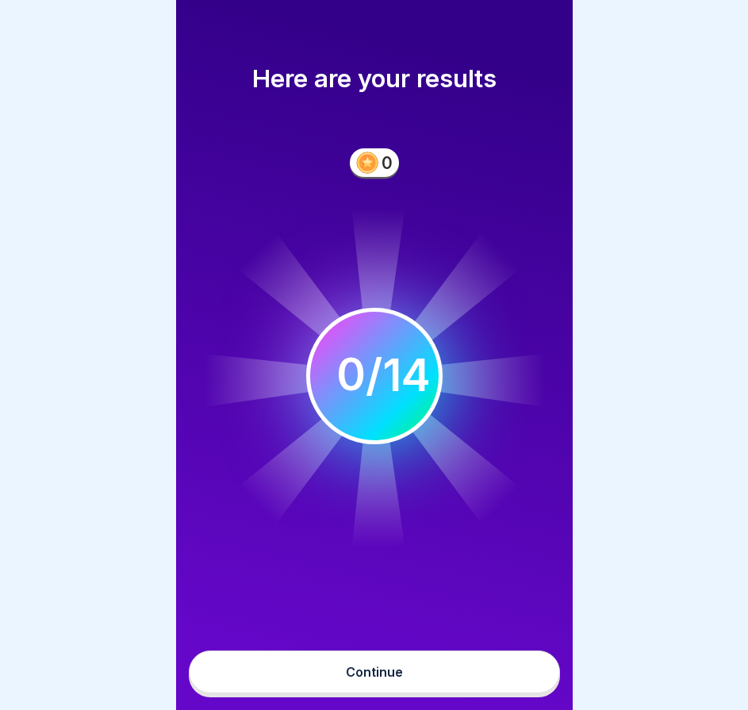
click at [479, 665] on button "Continue" at bounding box center [374, 672] width 371 height 43
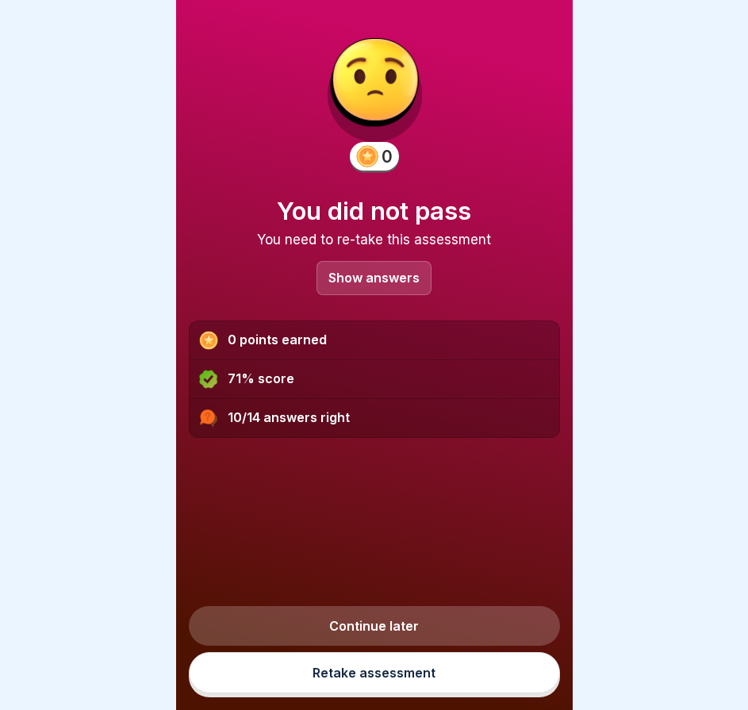
click at [360, 268] on div "Show answers" at bounding box center [374, 278] width 115 height 34
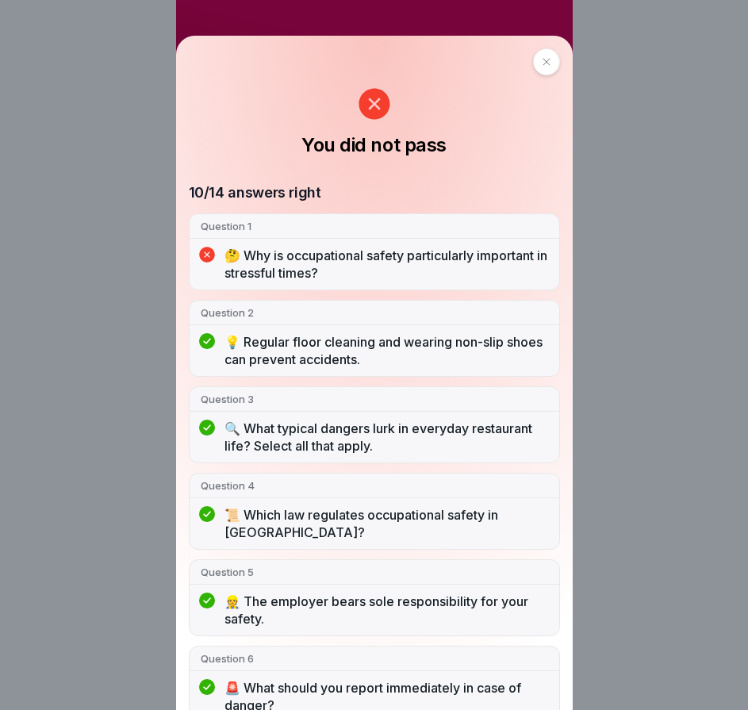
click at [535, 66] on div at bounding box center [546, 61] width 27 height 27
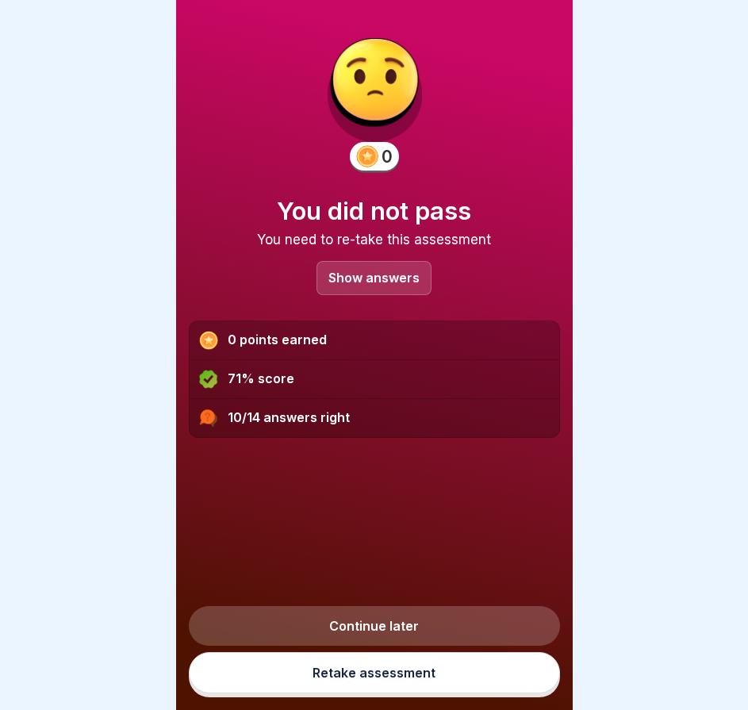
click at [351, 672] on link "Retake assessment" at bounding box center [374, 672] width 371 height 41
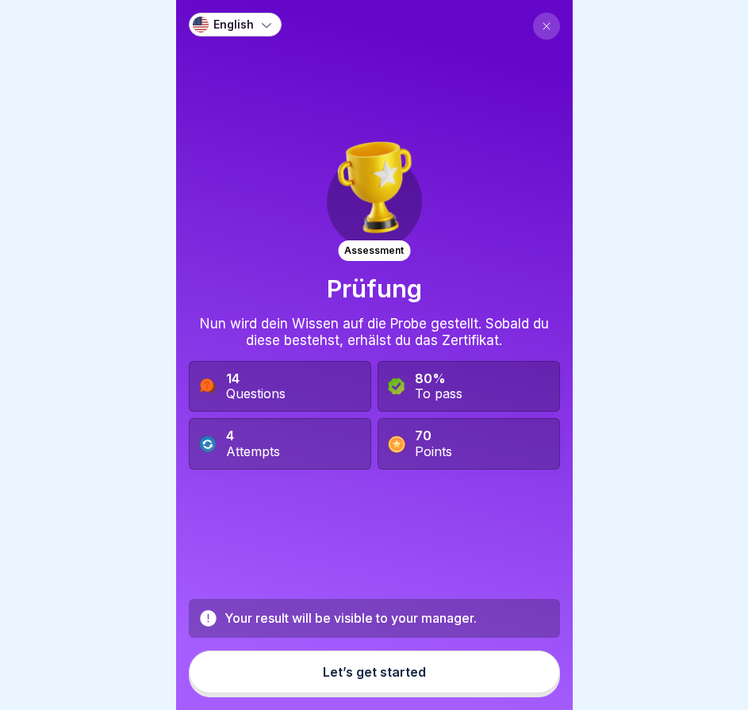
click at [393, 679] on div "Let’s get started" at bounding box center [374, 672] width 103 height 14
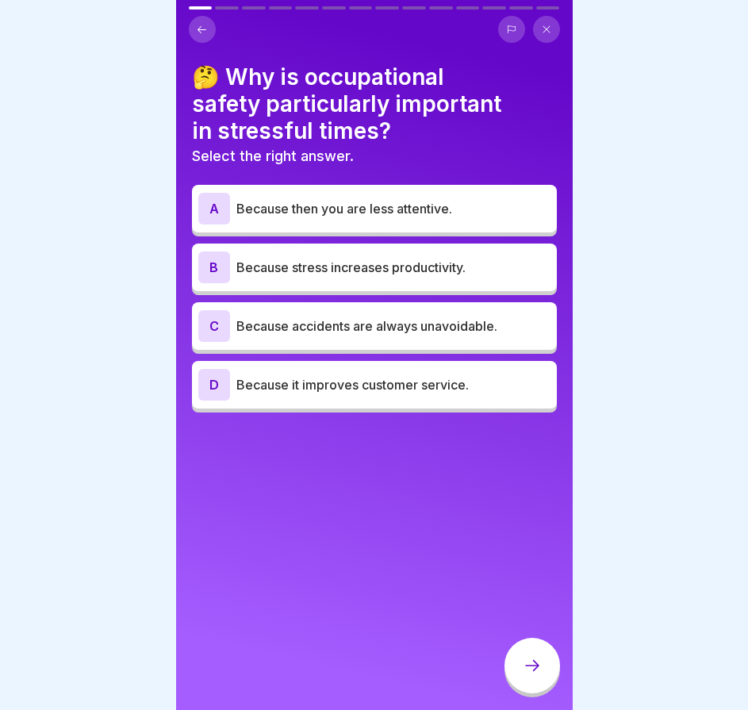
click at [347, 394] on p "Because it improves customer service." at bounding box center [394, 384] width 314 height 19
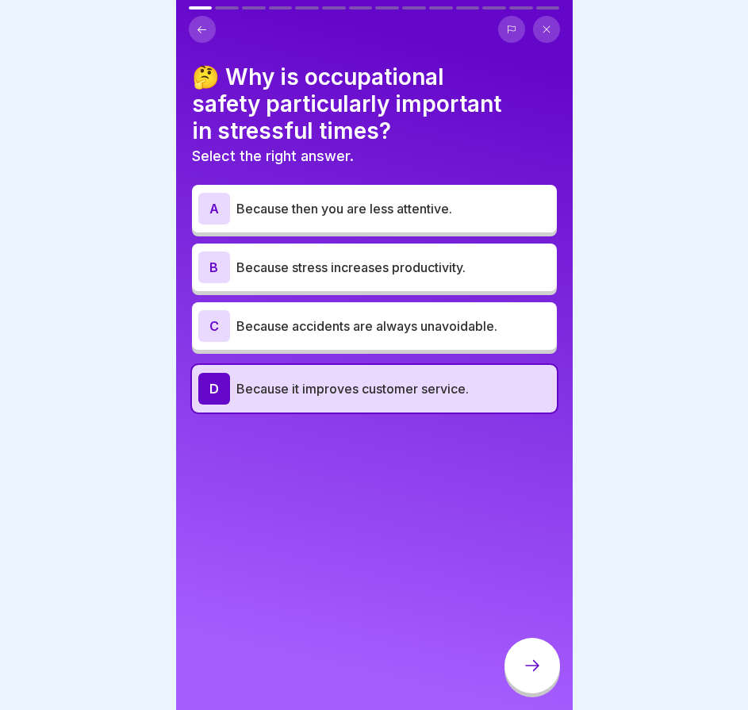
click at [538, 664] on div at bounding box center [533, 666] width 56 height 56
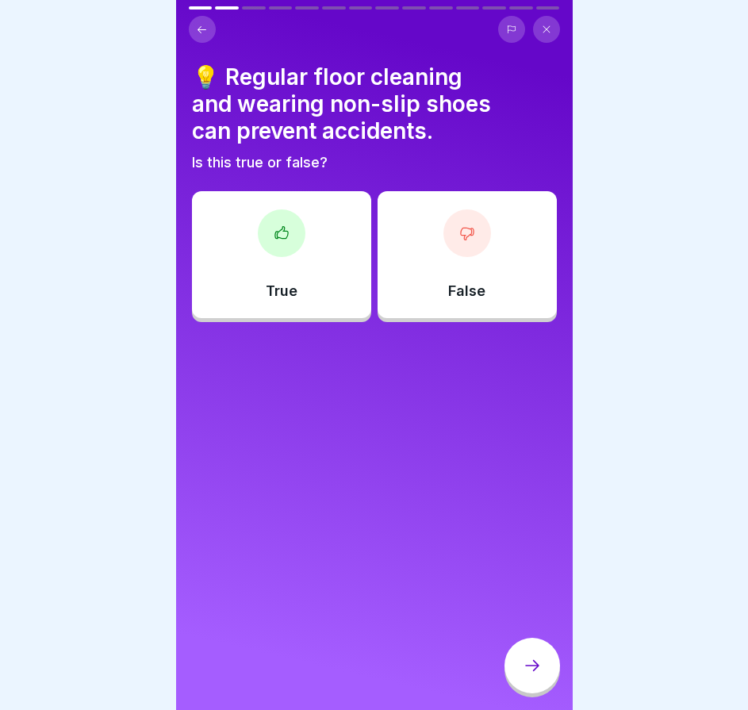
click at [297, 271] on div "True" at bounding box center [281, 254] width 179 height 127
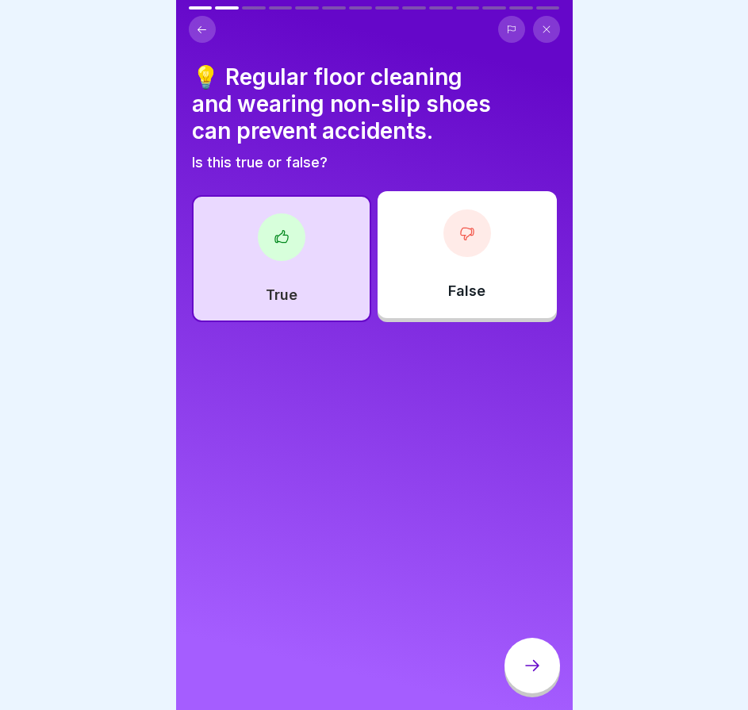
click at [533, 687] on div at bounding box center [533, 666] width 56 height 56
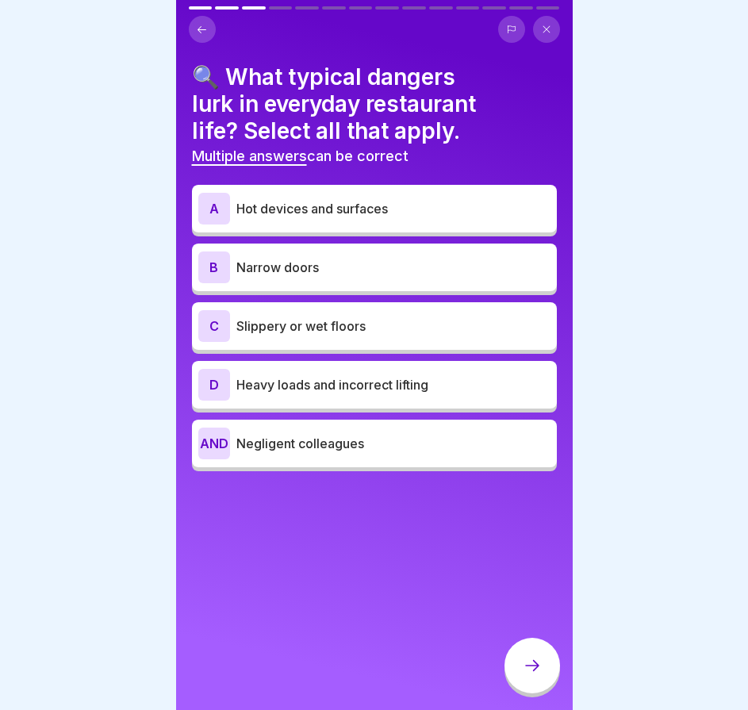
click at [362, 221] on div "A Hot devices and surfaces" at bounding box center [374, 209] width 352 height 32
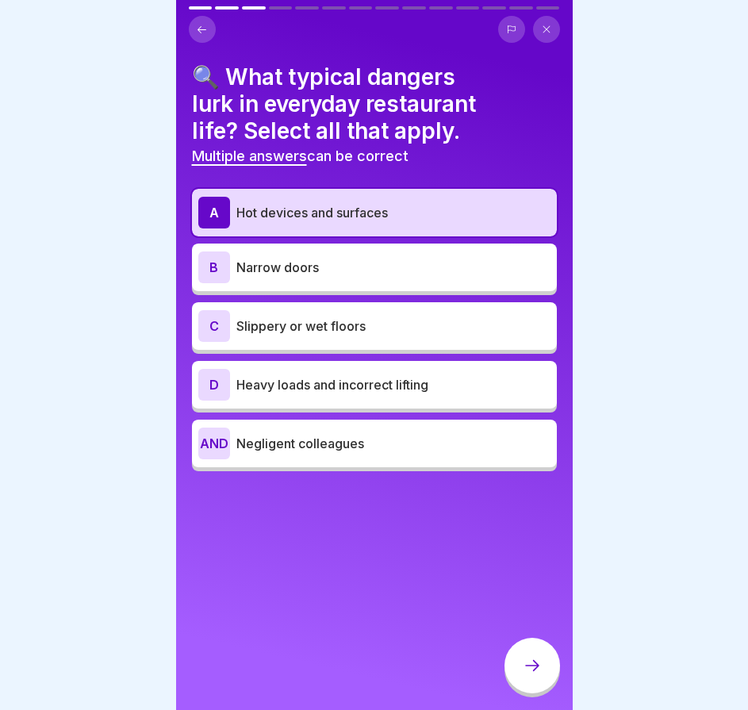
click at [333, 330] on font "Slippery or wet floors" at bounding box center [301, 326] width 129 height 16
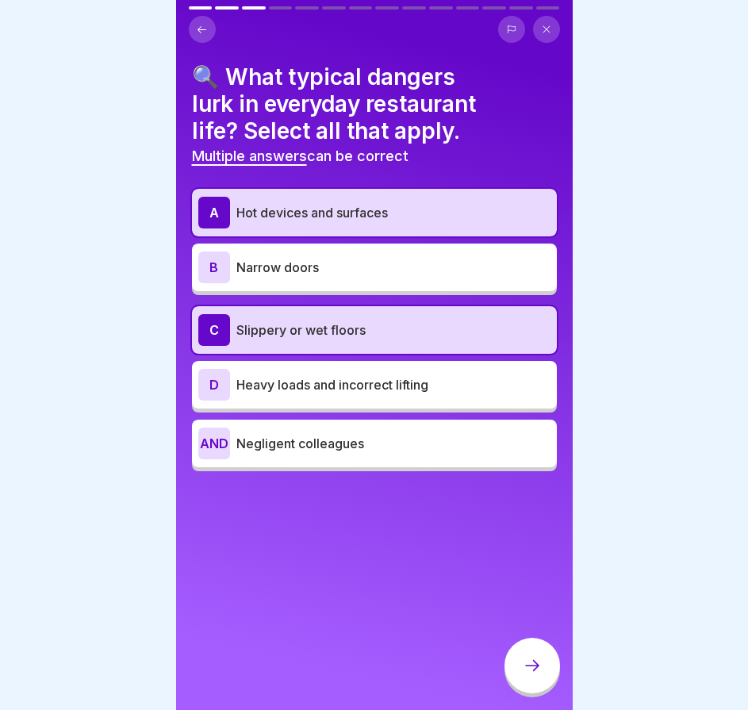
click at [327, 389] on font "Heavy loads and incorrect lifting" at bounding box center [333, 385] width 192 height 16
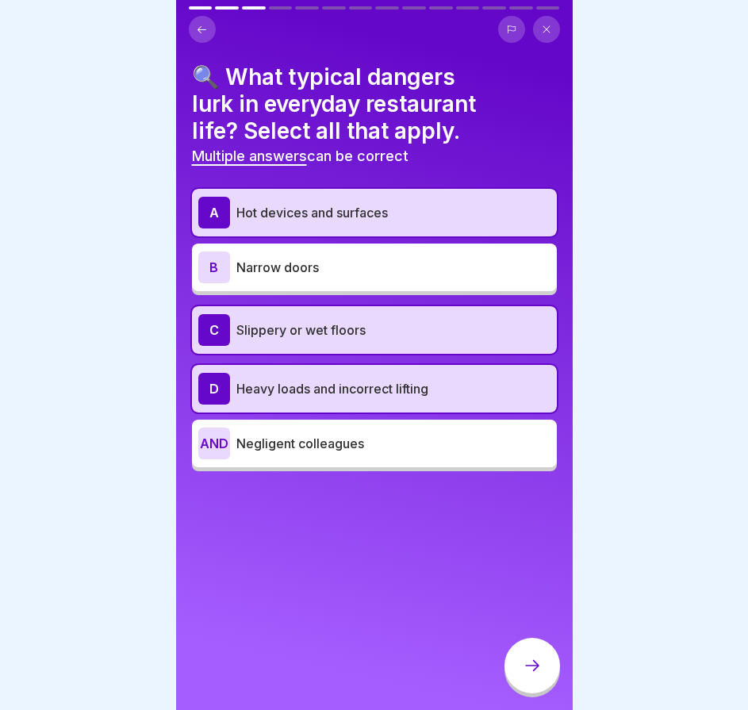
click at [529, 660] on div at bounding box center [533, 666] width 56 height 56
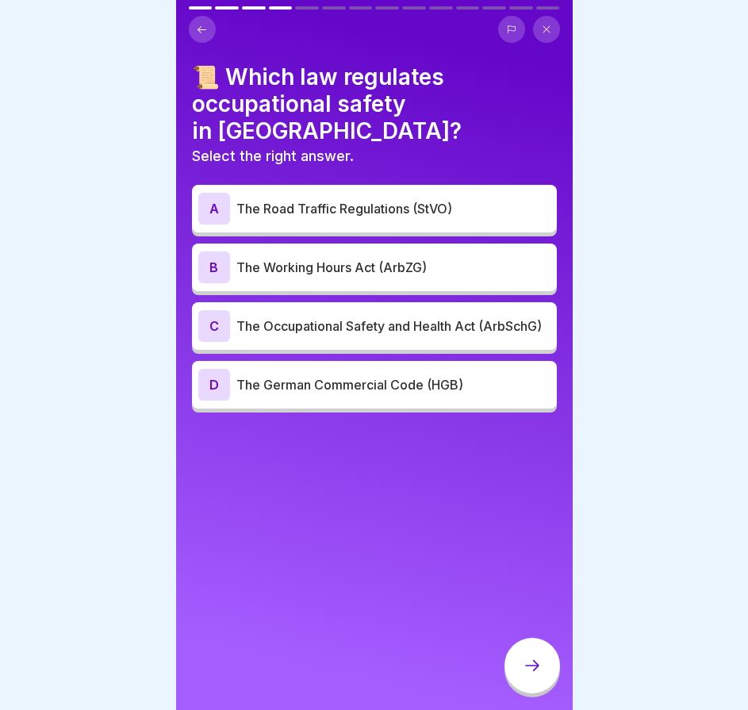
click at [345, 318] on font "The Occupational Safety and Health Act (ArbSchG)" at bounding box center [390, 326] width 306 height 16
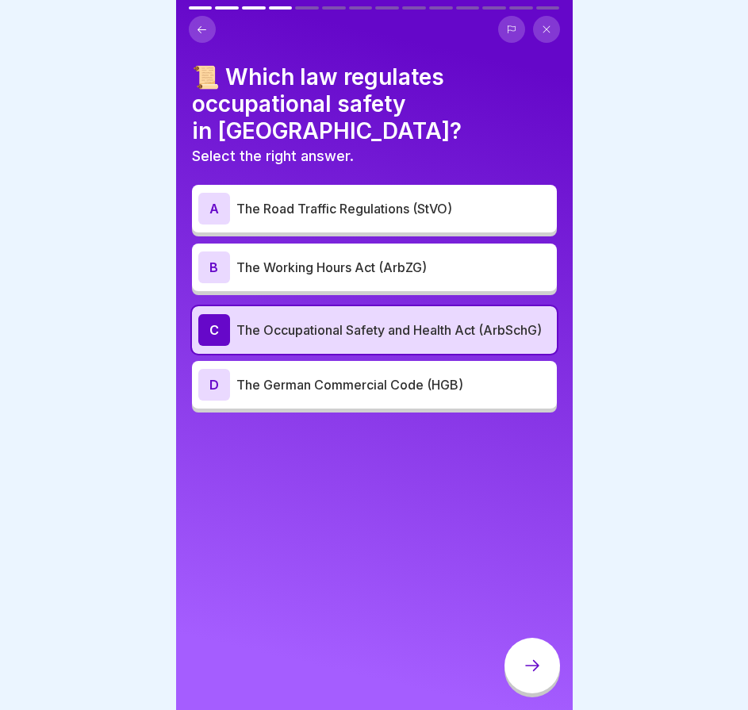
click at [540, 666] on div at bounding box center [533, 666] width 56 height 56
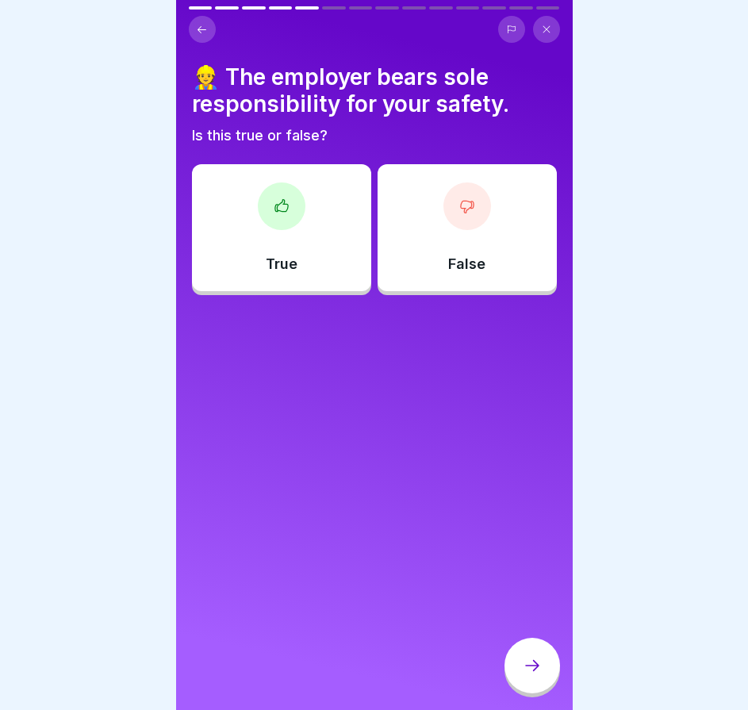
click at [437, 250] on div "False" at bounding box center [467, 227] width 179 height 127
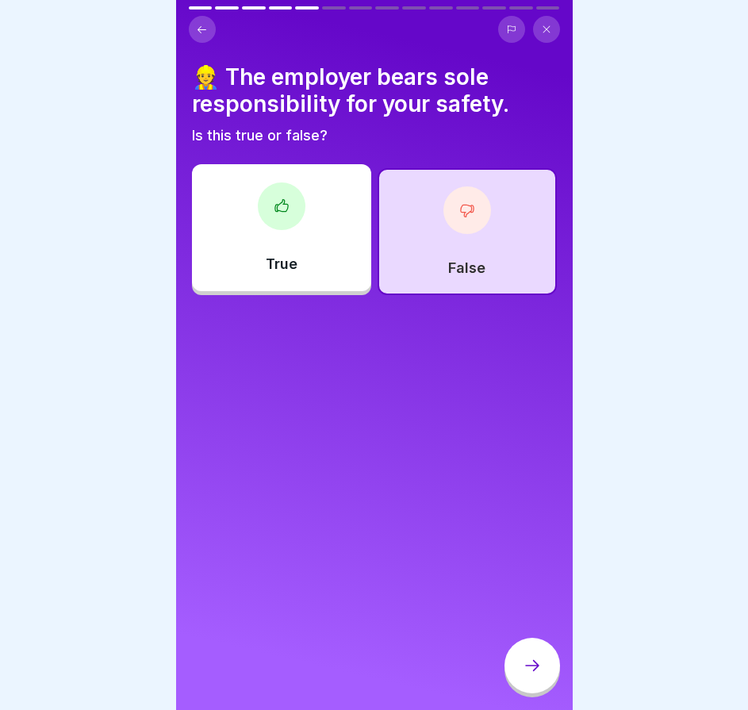
click at [517, 678] on div at bounding box center [533, 666] width 56 height 56
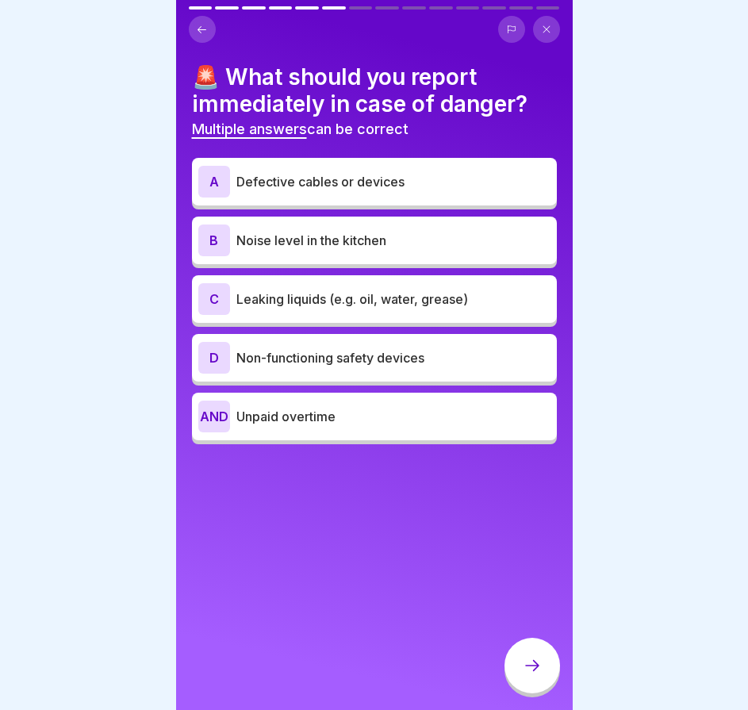
click at [342, 194] on div "A Defective cables or devices" at bounding box center [374, 182] width 352 height 32
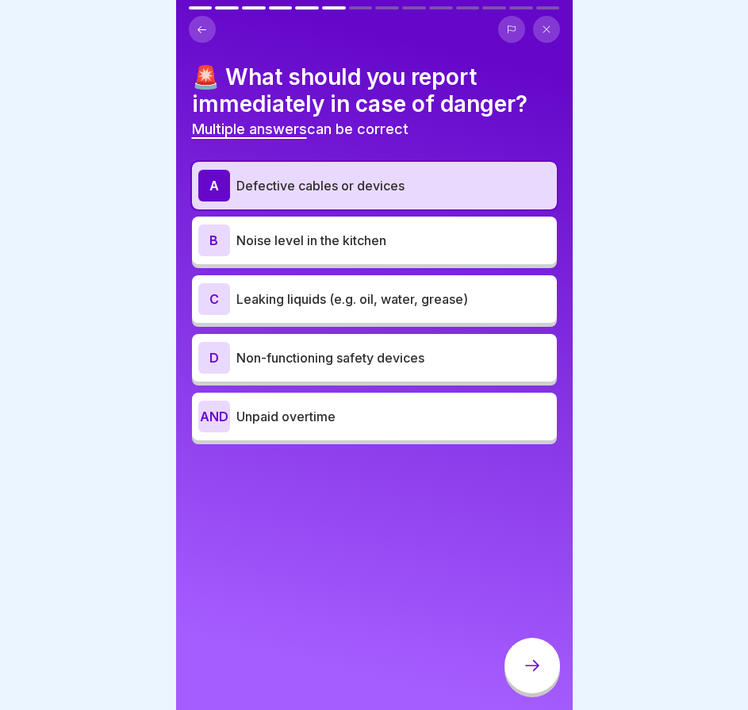
click at [321, 296] on font "Leaking liquids (e.g. oil, water, grease)" at bounding box center [353, 299] width 232 height 16
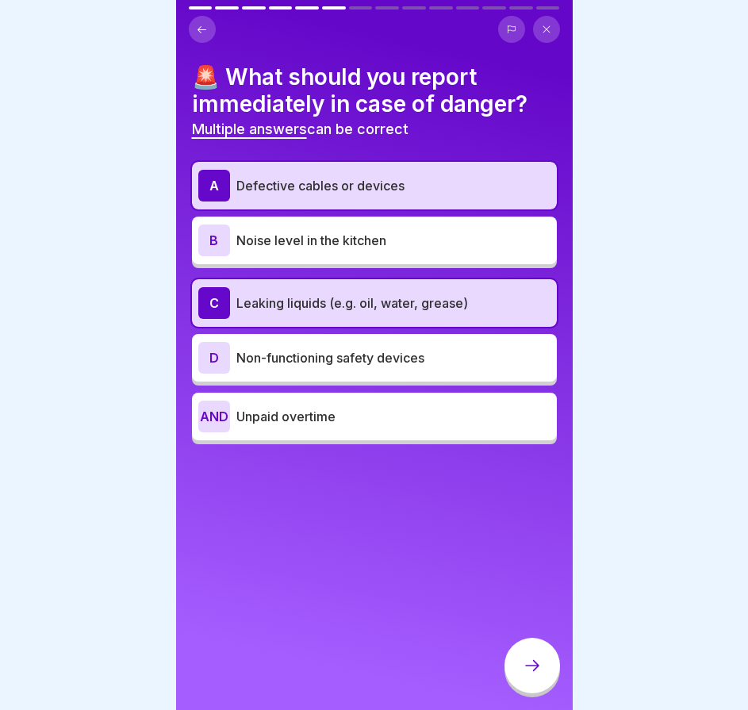
click at [316, 350] on p "Non-functioning safety devices" at bounding box center [394, 357] width 314 height 19
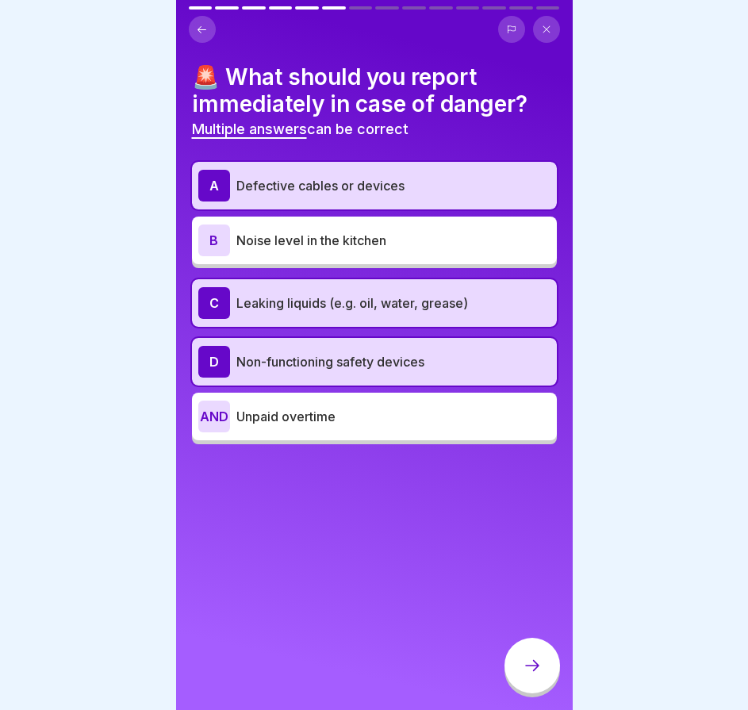
click at [537, 675] on icon at bounding box center [532, 665] width 19 height 19
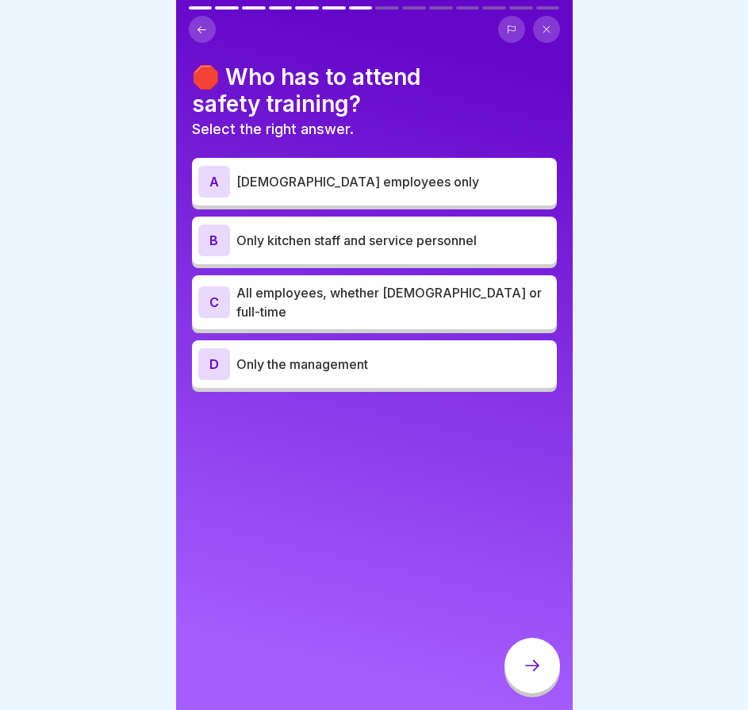
click at [364, 306] on font "All employees, whether [DEMOGRAPHIC_DATA] or full-time" at bounding box center [390, 302] width 306 height 35
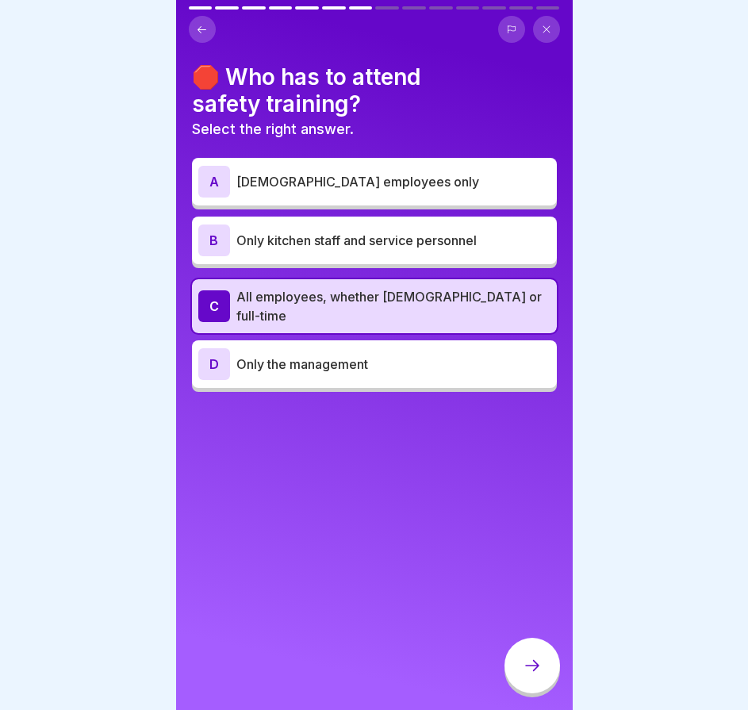
click at [525, 689] on div at bounding box center [533, 666] width 56 height 56
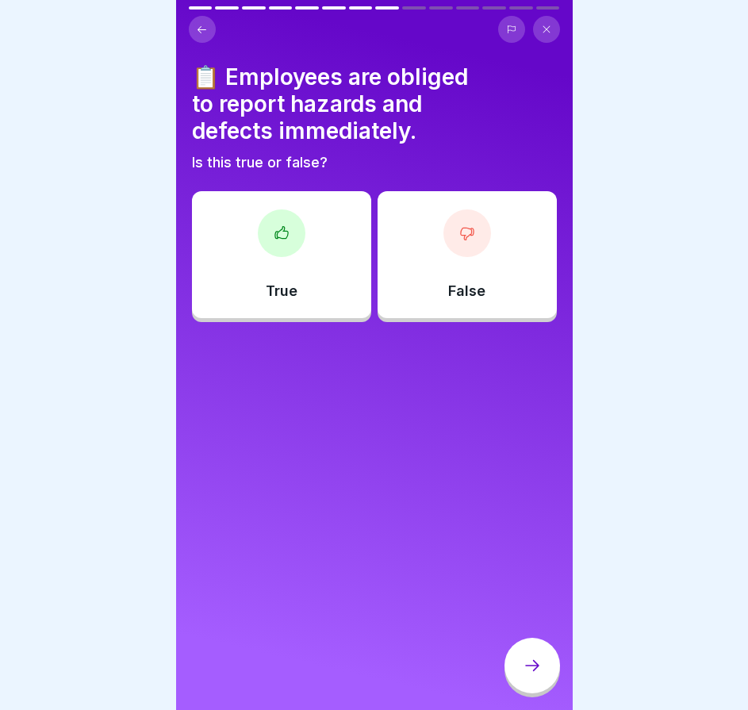
click at [334, 273] on div "True" at bounding box center [281, 254] width 179 height 127
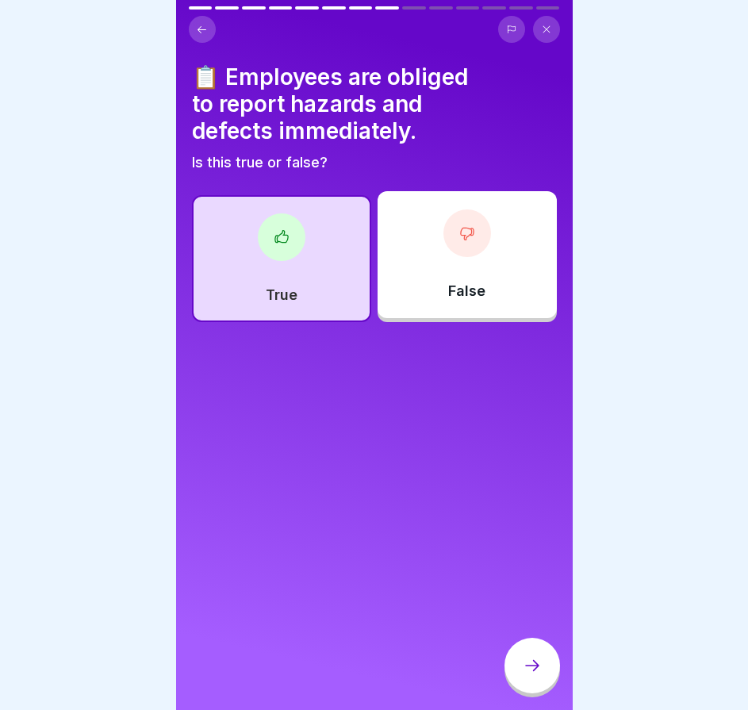
click at [548, 669] on div at bounding box center [533, 666] width 56 height 56
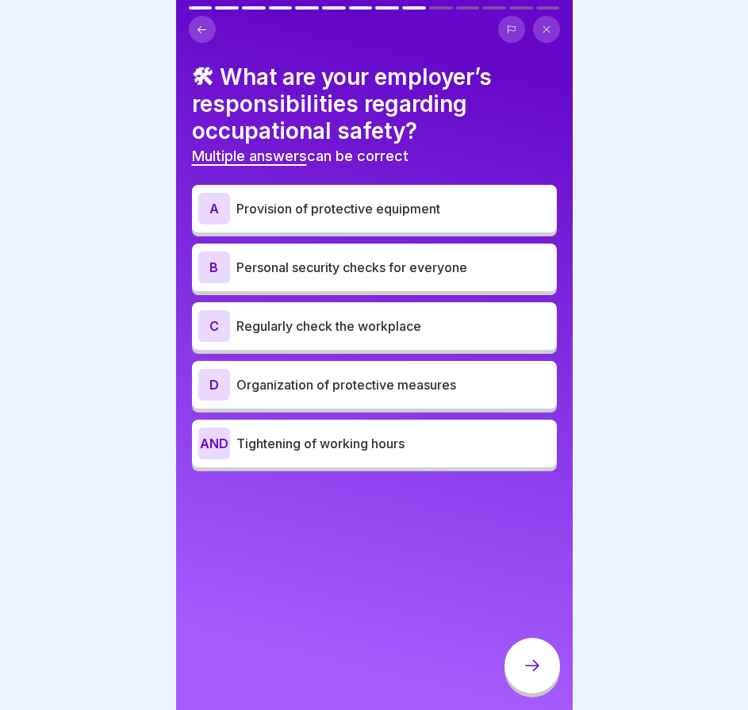
click at [367, 216] on font "Provision of protective equipment" at bounding box center [339, 209] width 204 height 16
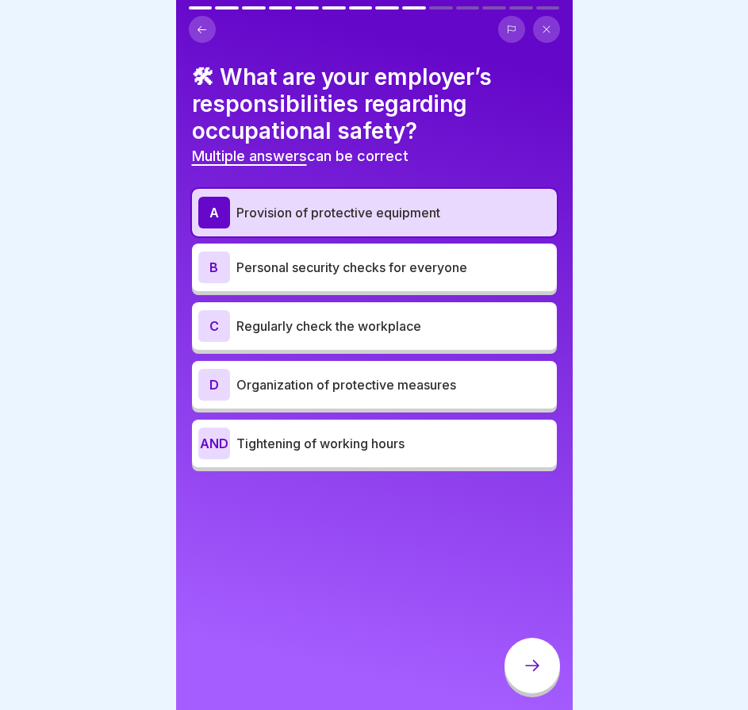
click at [367, 335] on p "Regularly check the workplace" at bounding box center [394, 326] width 314 height 19
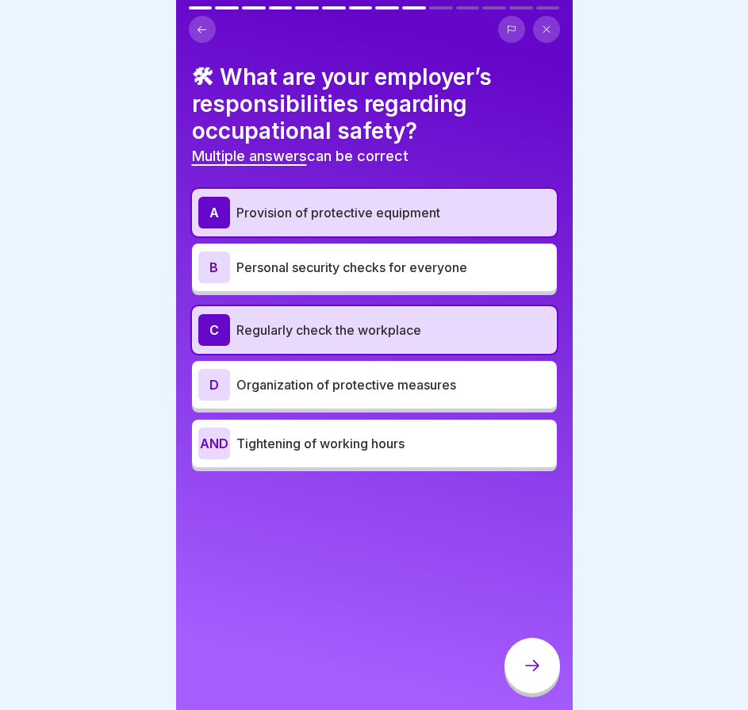
click at [398, 392] on font "Organization of protective measures" at bounding box center [347, 385] width 220 height 16
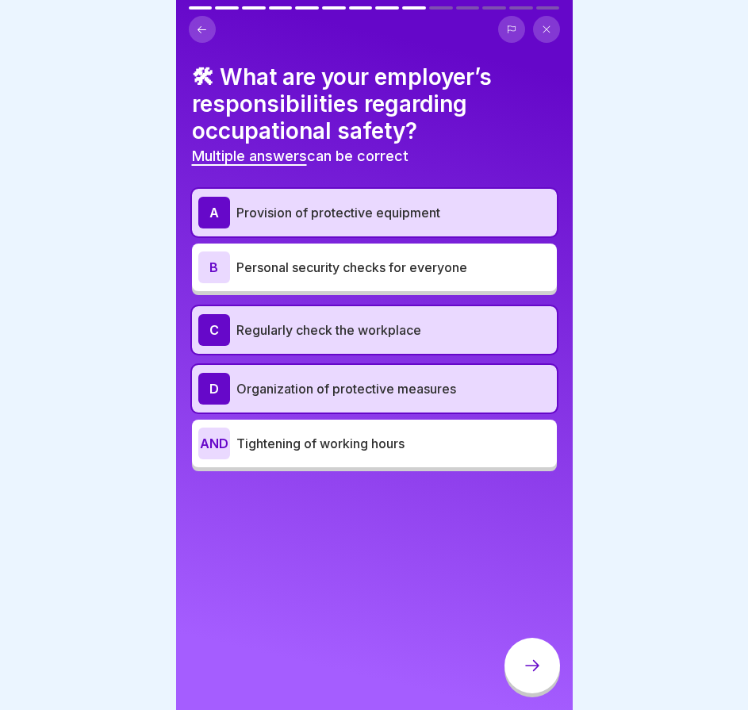
click at [380, 437] on font "Tightening of working hours" at bounding box center [321, 444] width 168 height 16
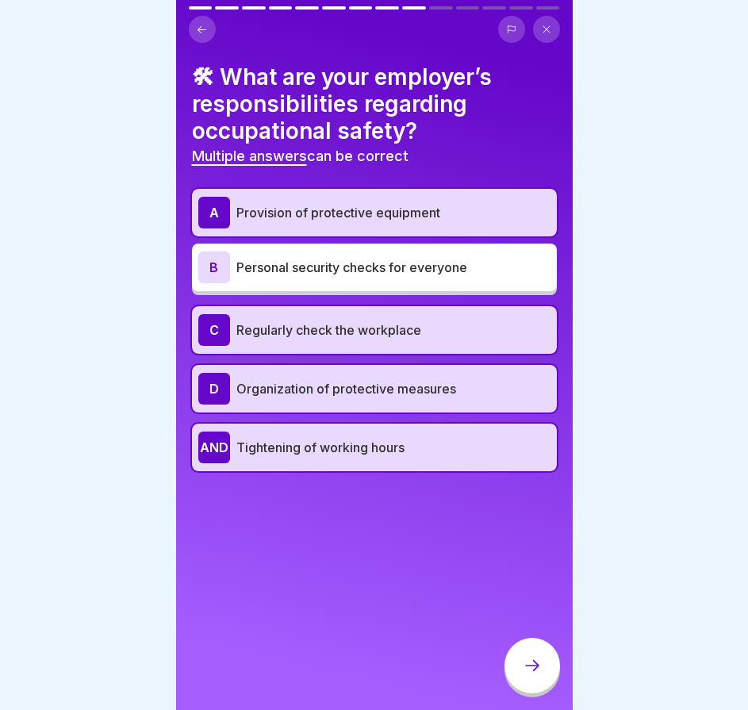
click at [375, 255] on div "B Personal security checks for everyone" at bounding box center [374, 268] width 352 height 32
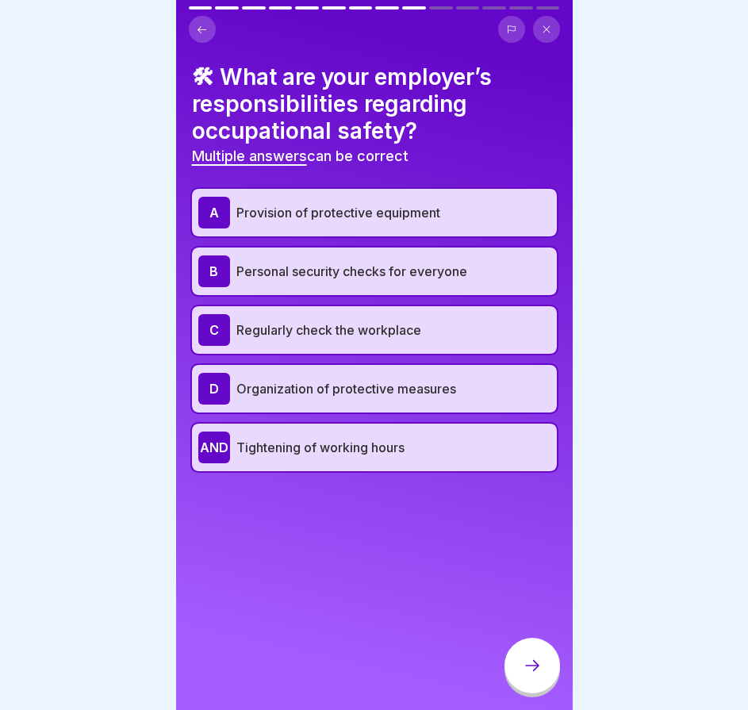
click at [533, 661] on div at bounding box center [533, 666] width 56 height 56
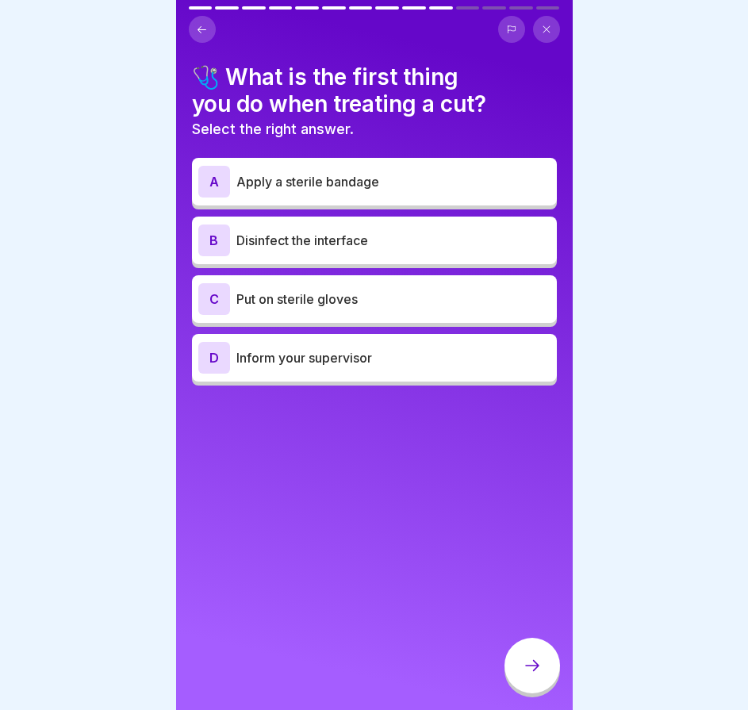
click at [416, 299] on p "Put on sterile gloves" at bounding box center [394, 299] width 314 height 19
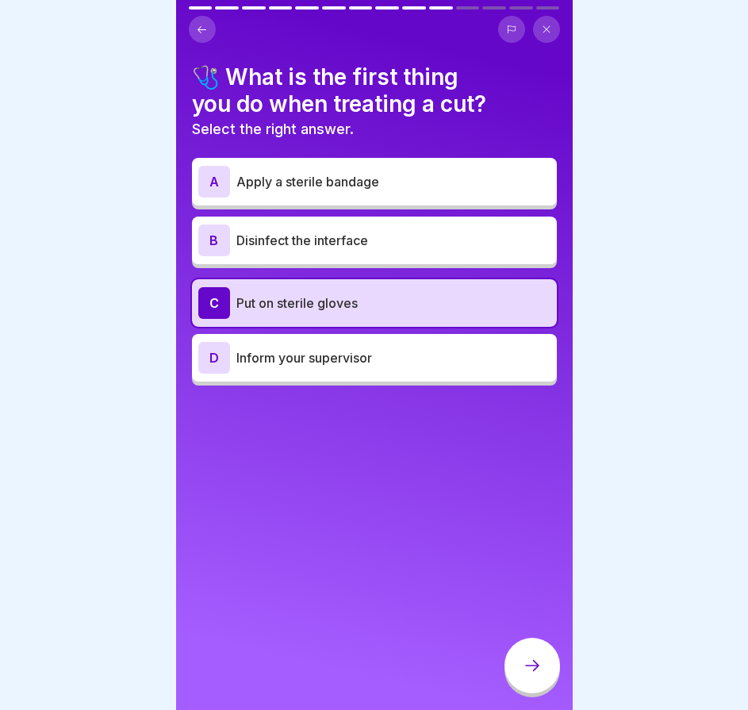
click at [538, 667] on div at bounding box center [533, 666] width 56 height 56
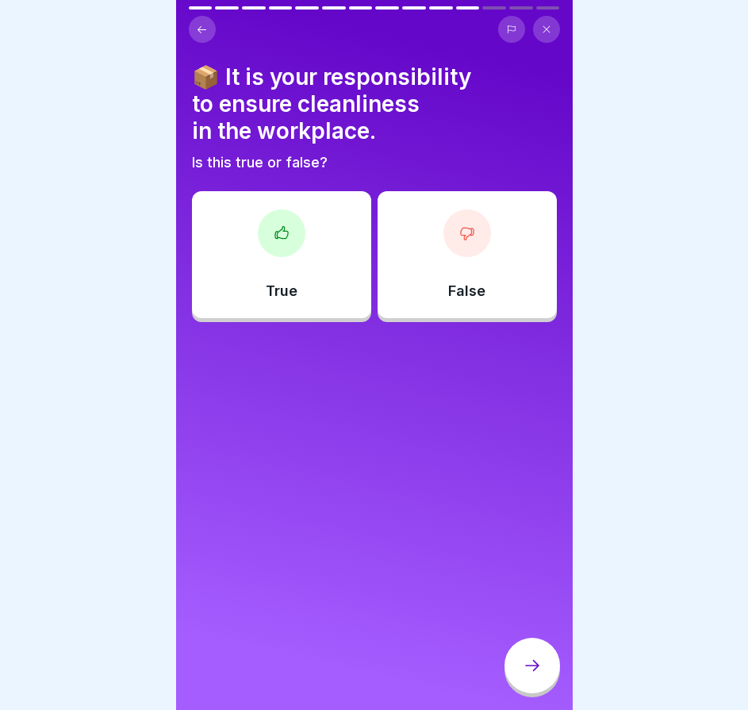
click at [344, 296] on div "True" at bounding box center [281, 254] width 179 height 127
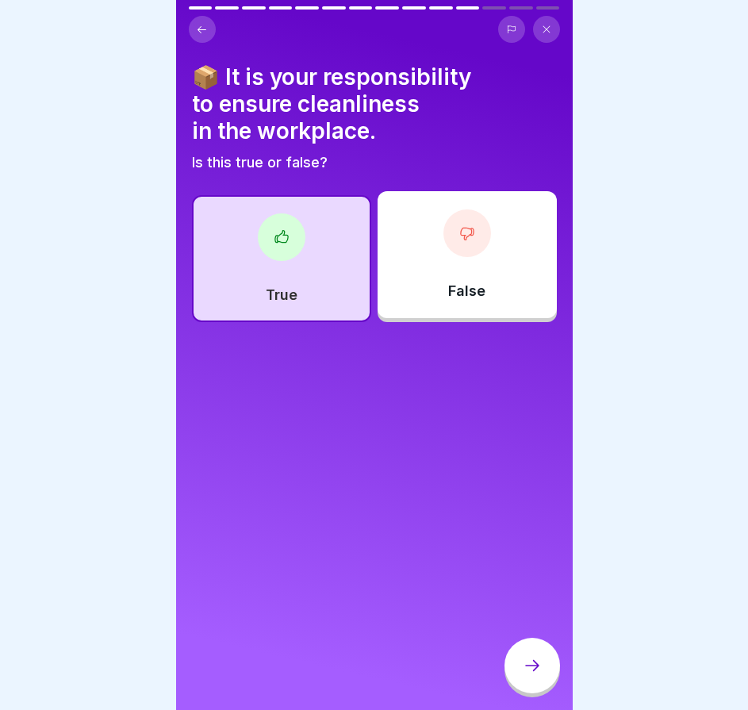
click at [529, 675] on icon at bounding box center [532, 665] width 19 height 19
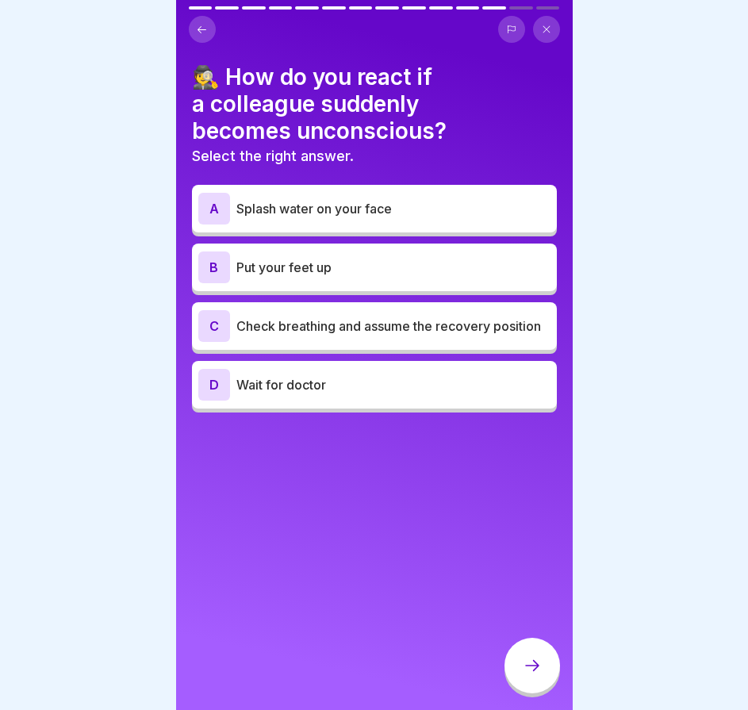
click at [358, 329] on p "Check breathing and assume the recovery position" at bounding box center [394, 326] width 314 height 19
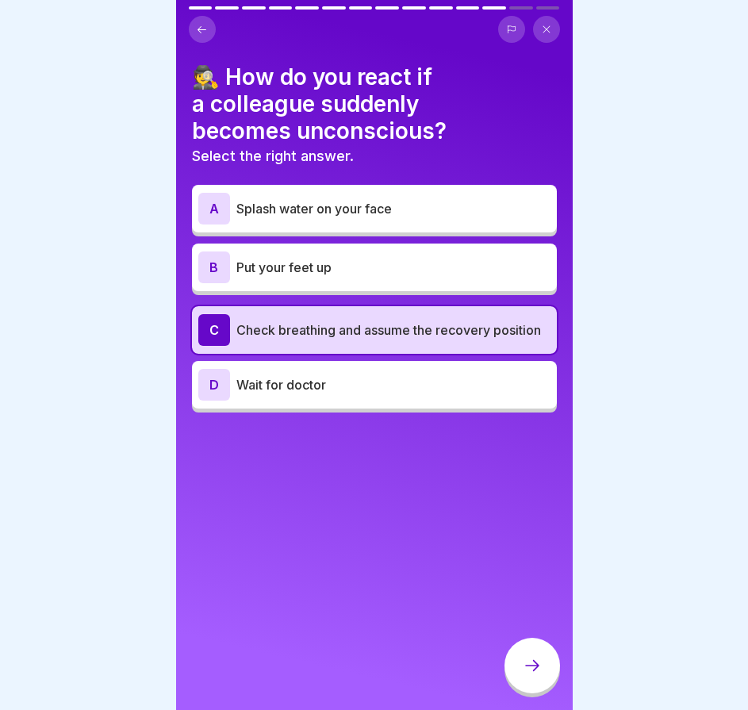
click at [529, 673] on div at bounding box center [533, 666] width 56 height 56
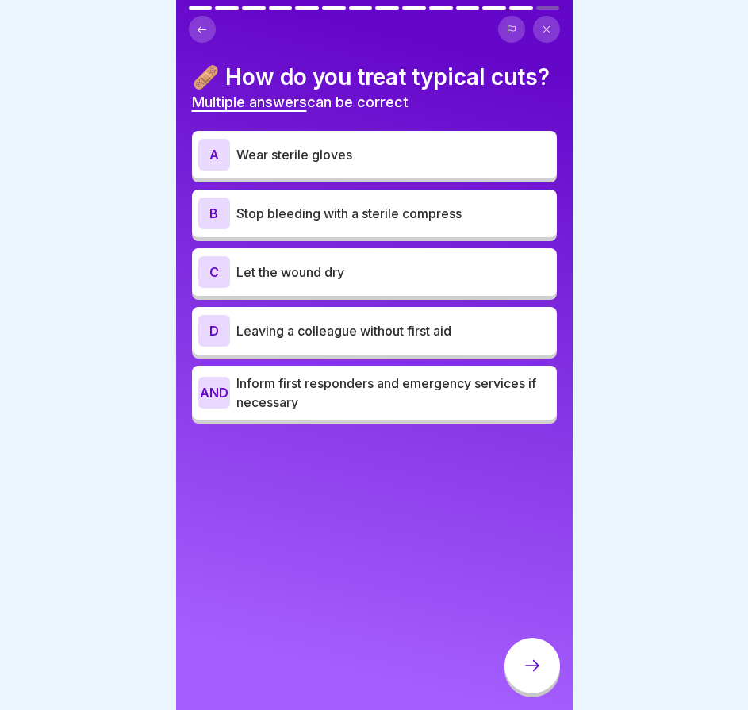
click at [410, 412] on p "Inform first responders and emergency services if necessary" at bounding box center [394, 393] width 314 height 38
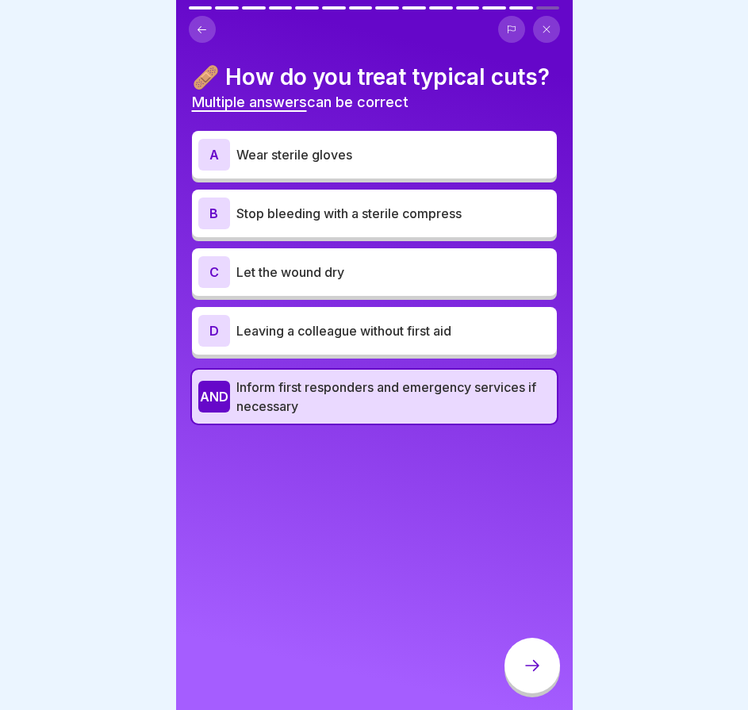
click at [535, 675] on icon at bounding box center [532, 665] width 19 height 19
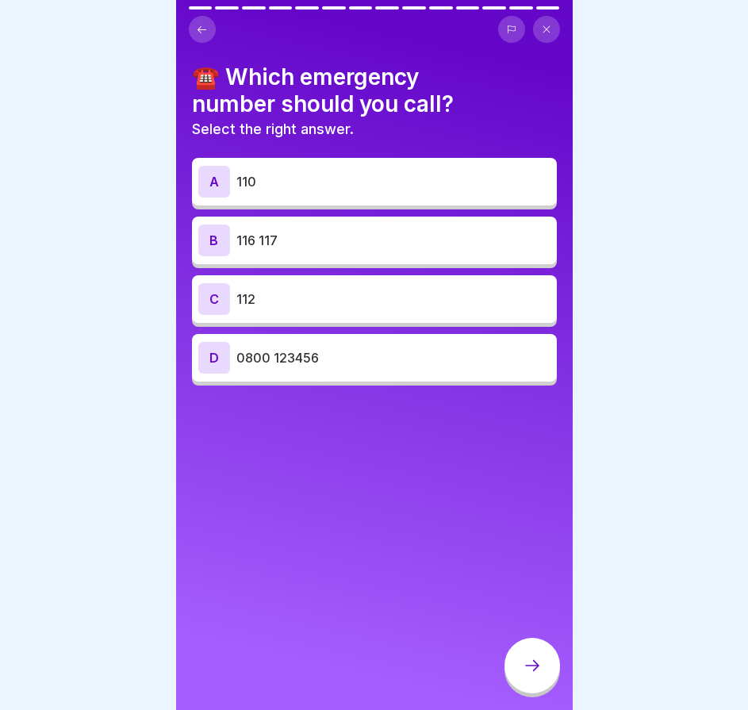
click at [334, 291] on p "112" at bounding box center [394, 299] width 314 height 19
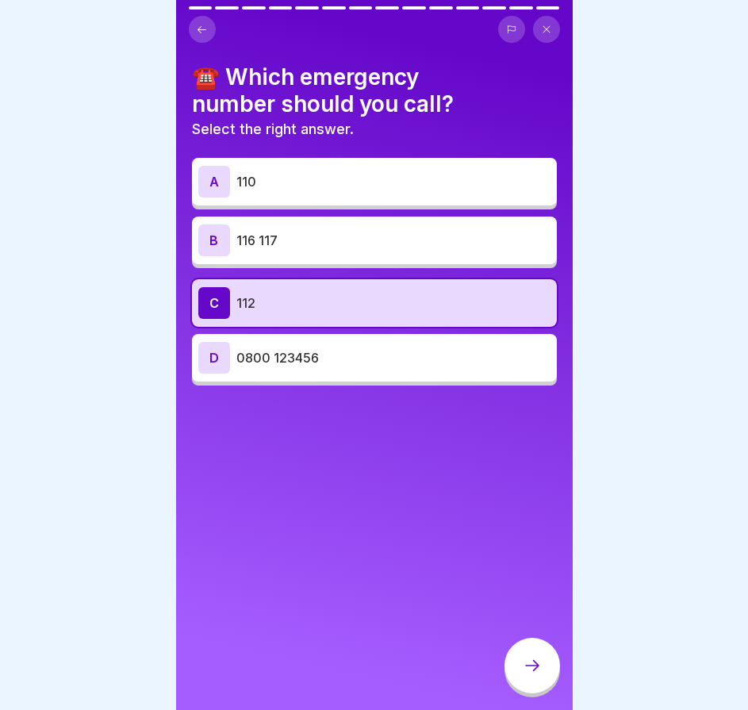
click at [524, 662] on div at bounding box center [533, 666] width 56 height 56
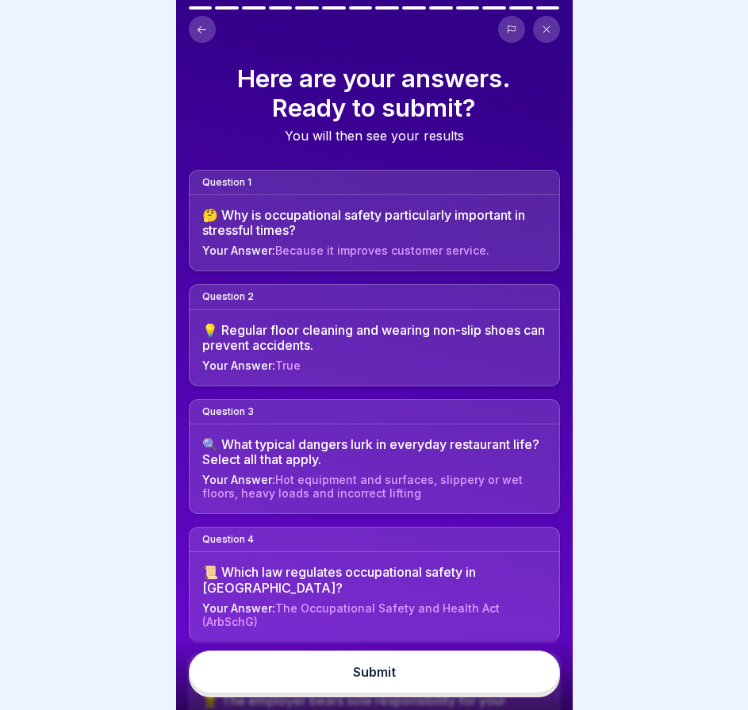
click at [502, 669] on button "Submit" at bounding box center [374, 672] width 371 height 43
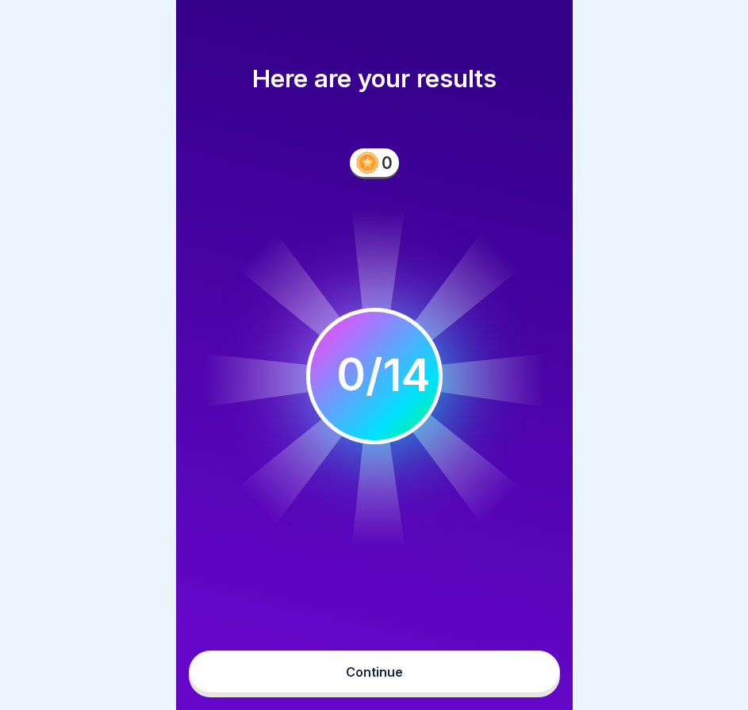
click at [441, 669] on button "Continue" at bounding box center [374, 672] width 371 height 43
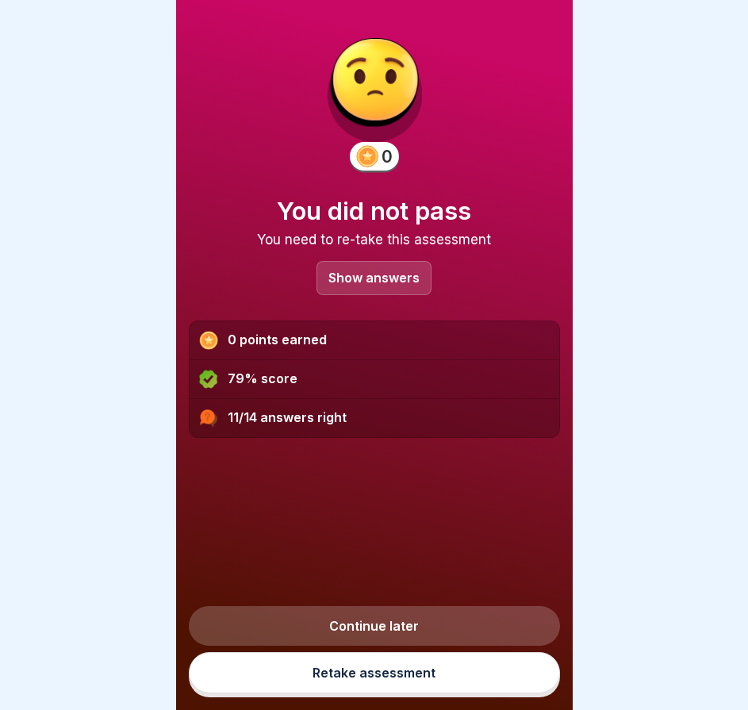
click at [362, 269] on div "Show answers" at bounding box center [374, 278] width 115 height 34
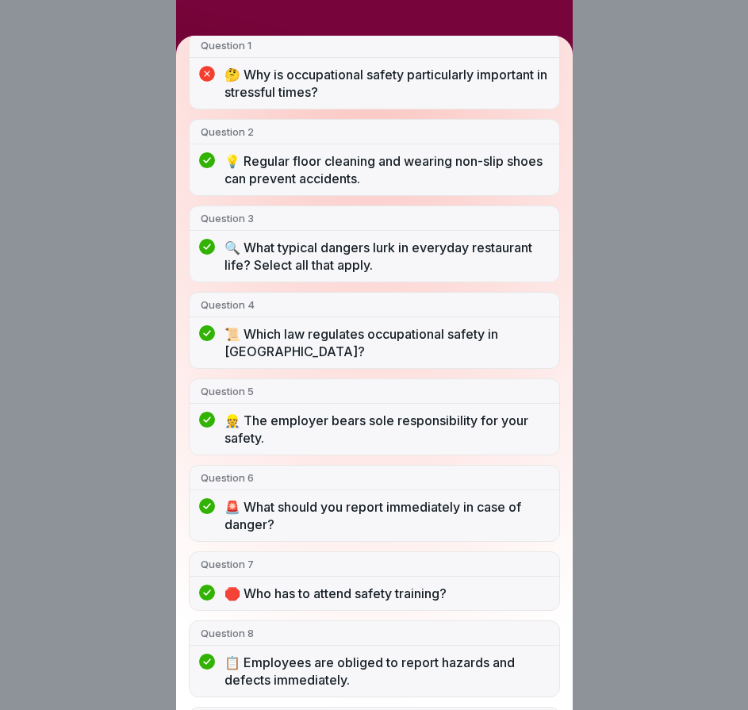
scroll to position [653, 0]
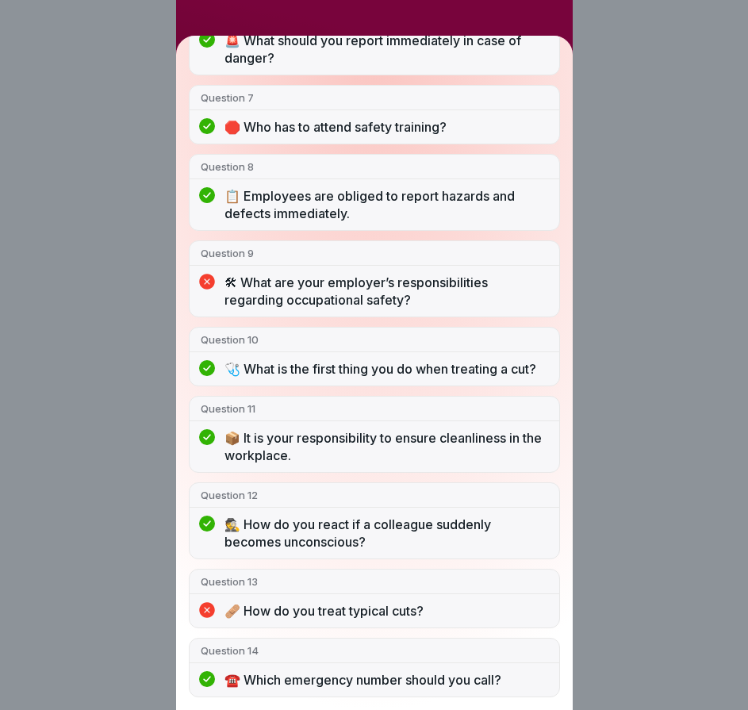
click at [610, 244] on div "You did not pass 11/14 answers right Question 1 🤔 Why is occupational safety pa…" at bounding box center [374, 355] width 748 height 710
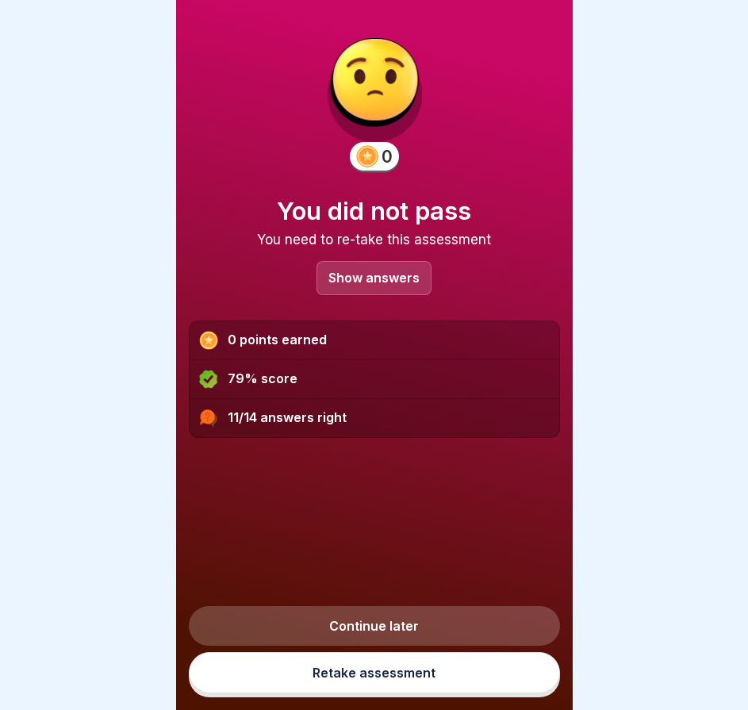
click at [371, 669] on link "Retake assessment" at bounding box center [374, 672] width 371 height 41
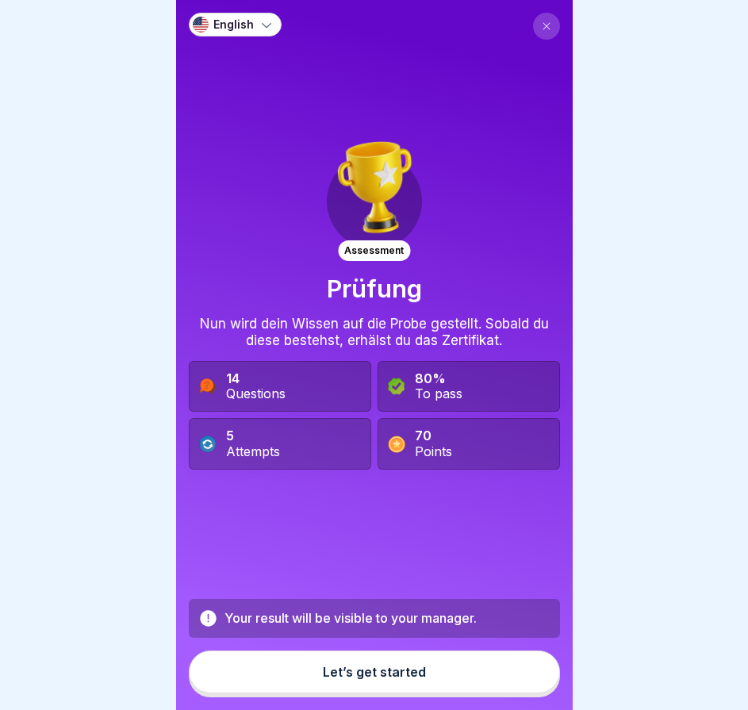
click at [368, 671] on button "Let’s get started" at bounding box center [374, 672] width 371 height 43
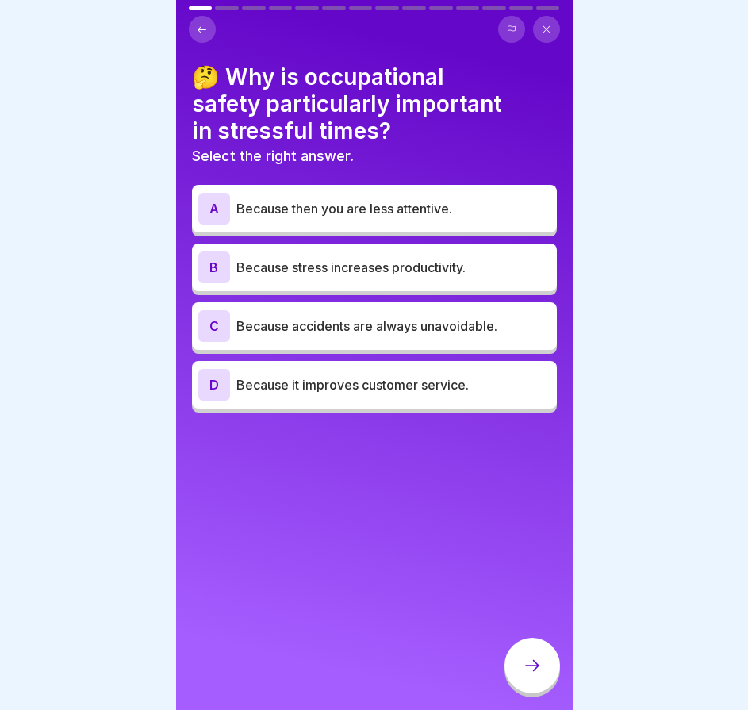
click at [376, 281] on div "B Because stress increases productivity." at bounding box center [374, 268] width 352 height 32
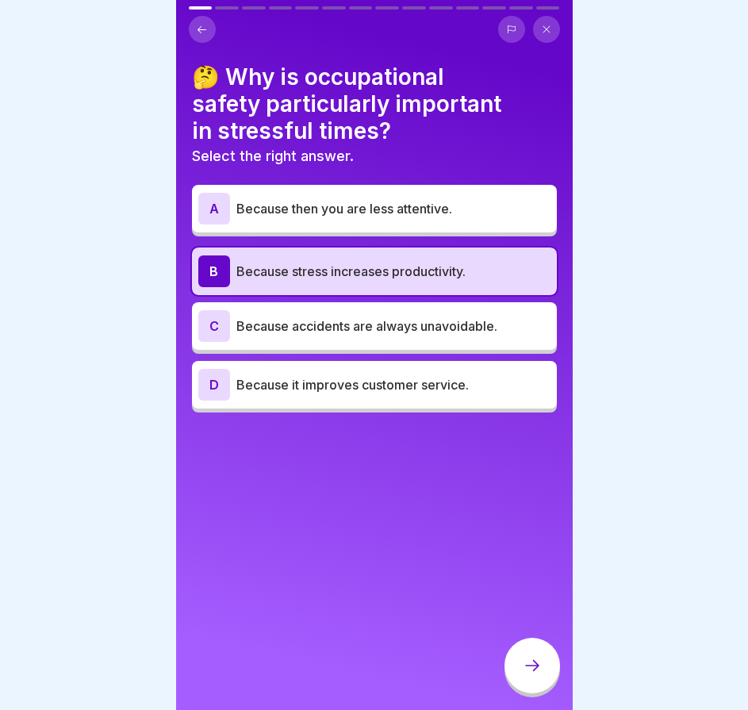
click at [442, 212] on font "Because then you are less attentive." at bounding box center [345, 209] width 216 height 16
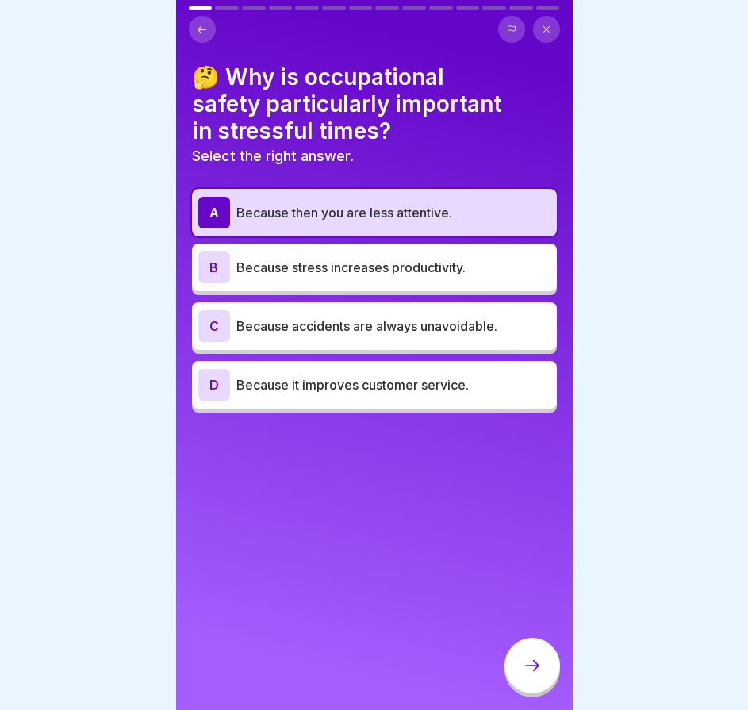
click at [514, 671] on div at bounding box center [533, 666] width 56 height 56
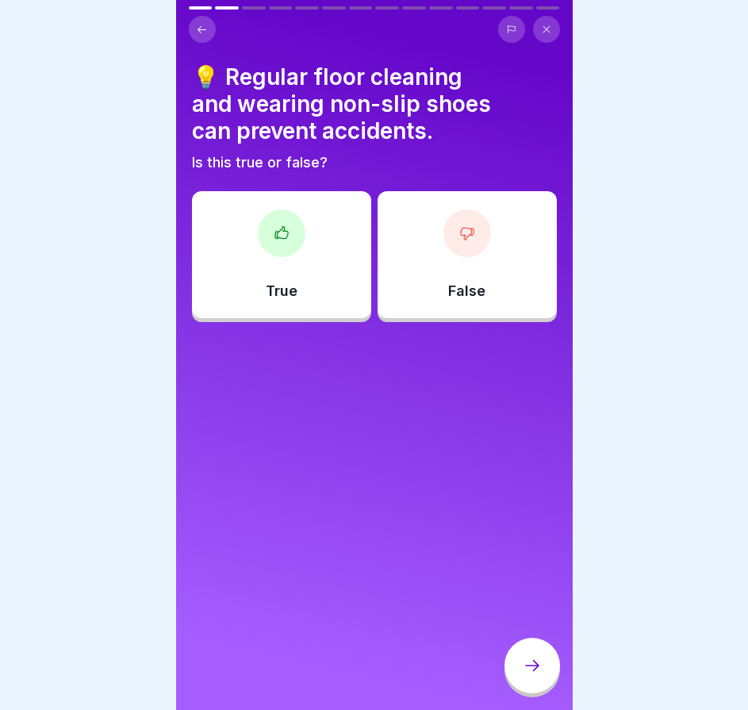
click at [321, 299] on div "True" at bounding box center [281, 254] width 179 height 127
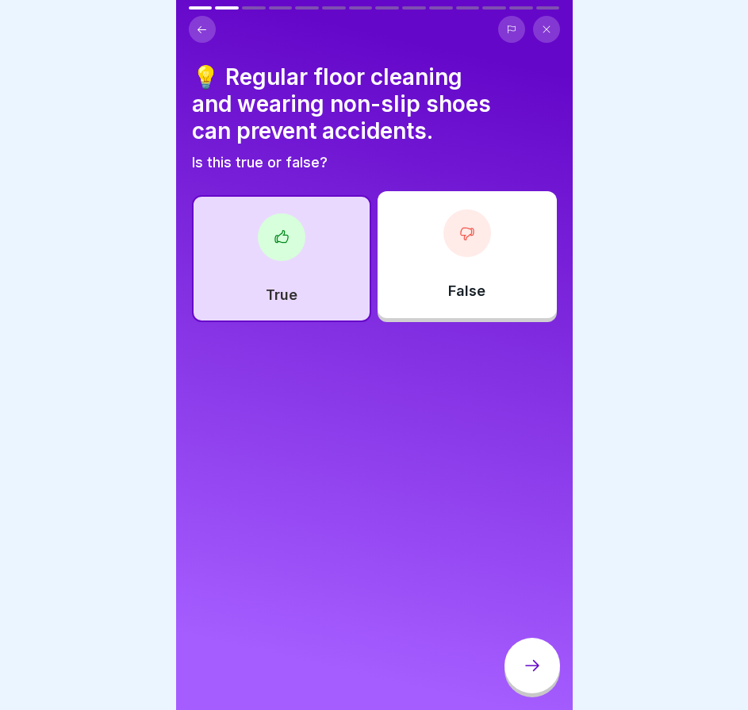
click at [527, 672] on icon at bounding box center [532, 665] width 19 height 19
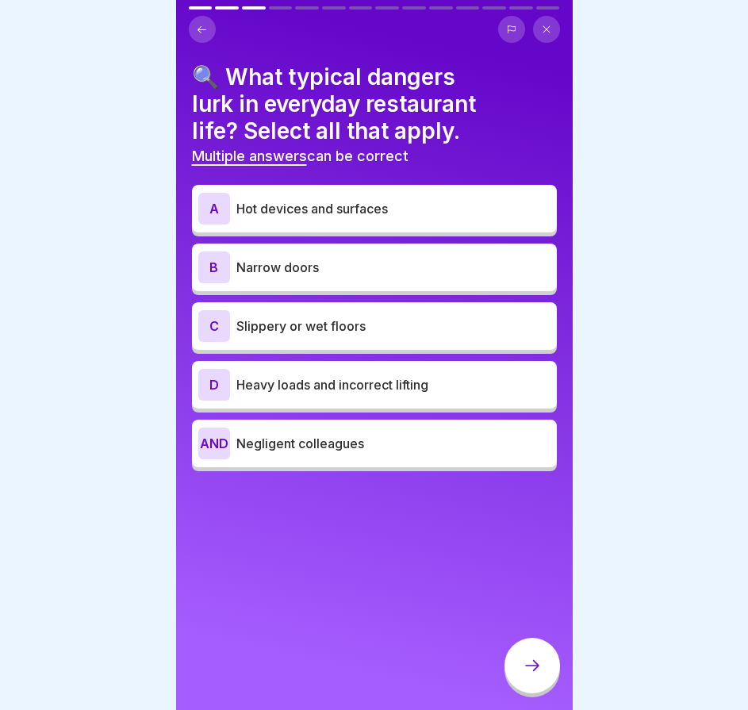
click at [383, 214] on font "Hot devices and surfaces" at bounding box center [313, 209] width 152 height 16
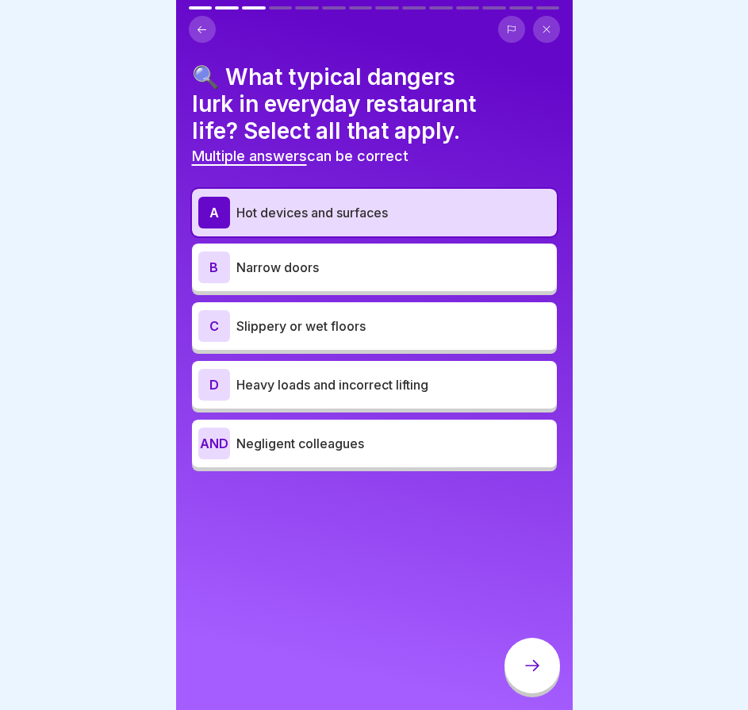
click at [347, 331] on font "Slippery or wet floors" at bounding box center [301, 326] width 129 height 16
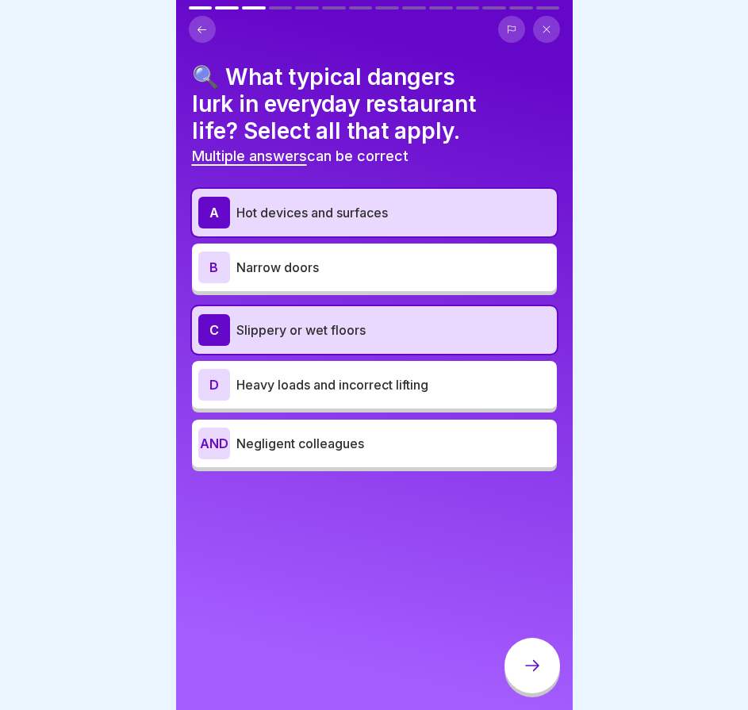
click at [337, 386] on font "Heavy loads and incorrect lifting" at bounding box center [333, 385] width 192 height 16
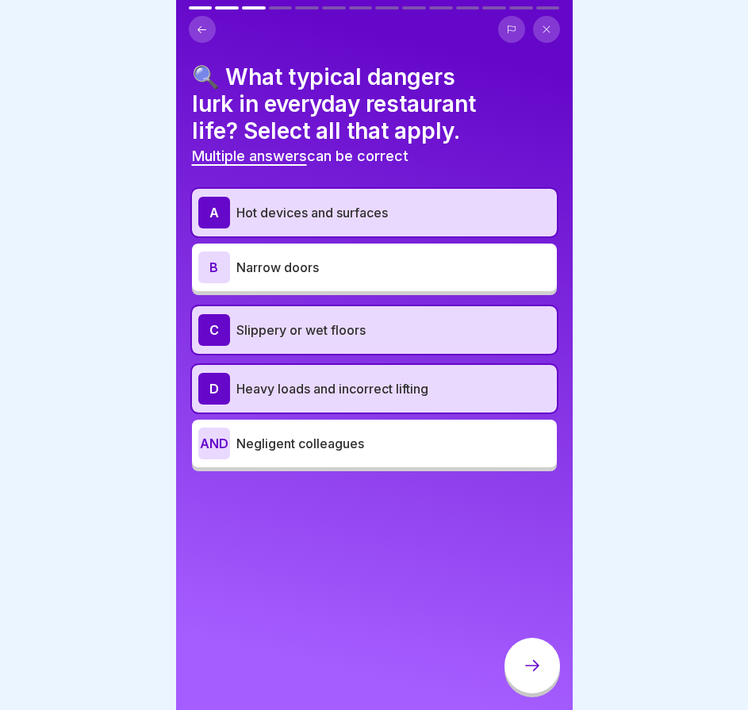
click at [533, 675] on icon at bounding box center [532, 665] width 19 height 19
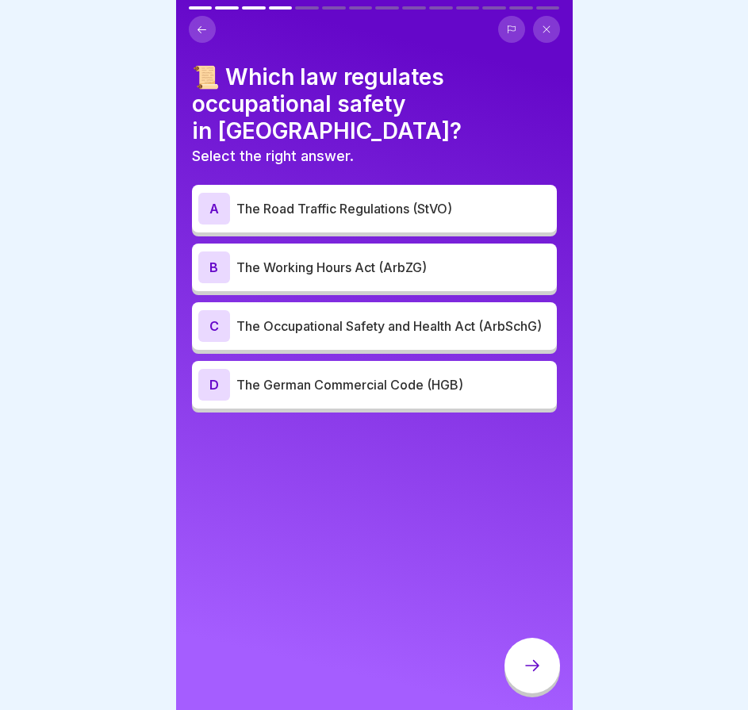
click at [364, 317] on p "The Occupational Safety and Health Act (ArbSchG)" at bounding box center [394, 326] width 314 height 19
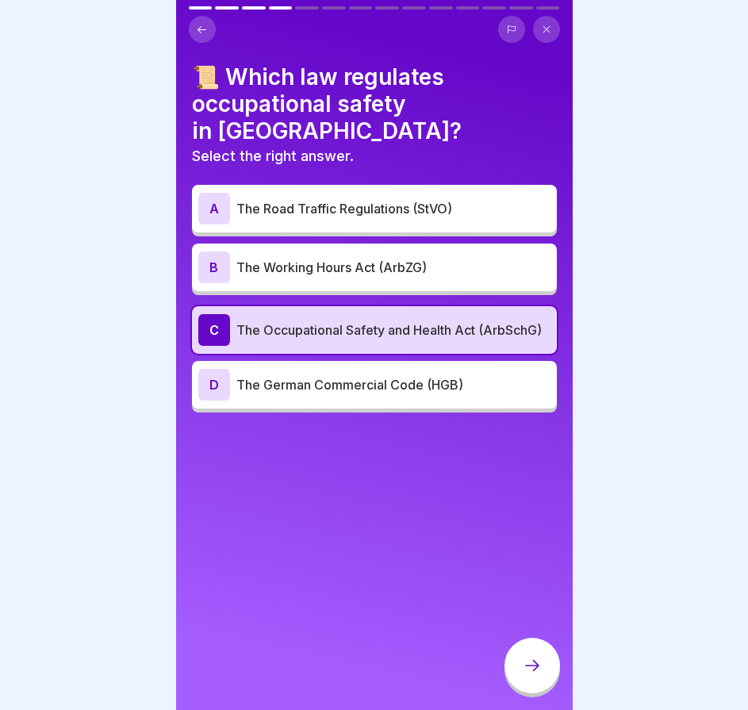
click at [533, 675] on icon at bounding box center [532, 665] width 19 height 19
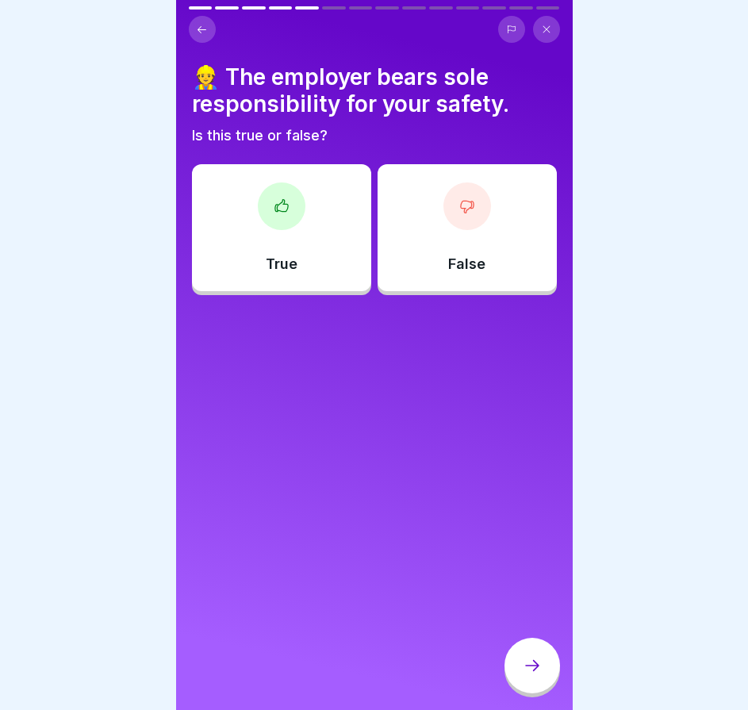
click at [321, 252] on div "True" at bounding box center [281, 227] width 179 height 127
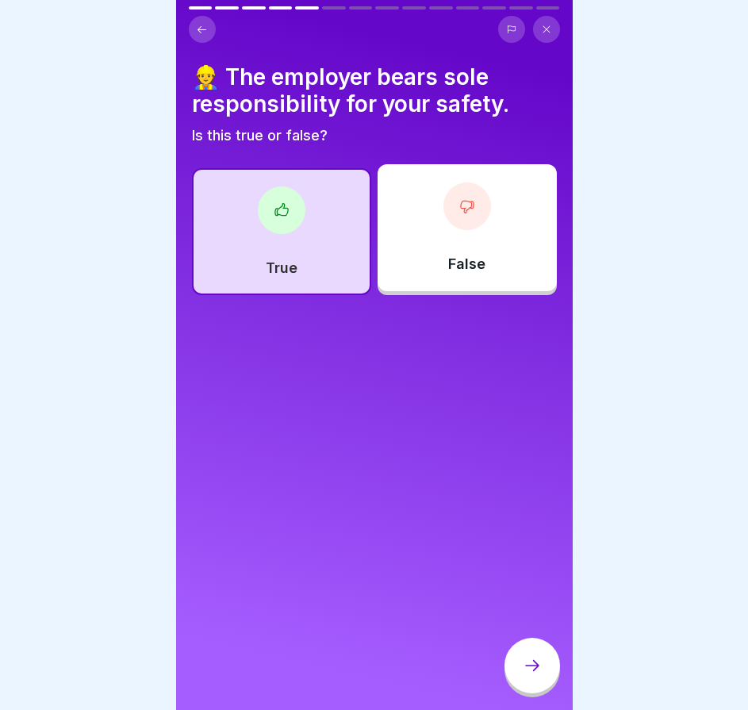
click at [435, 248] on div "False" at bounding box center [467, 227] width 179 height 127
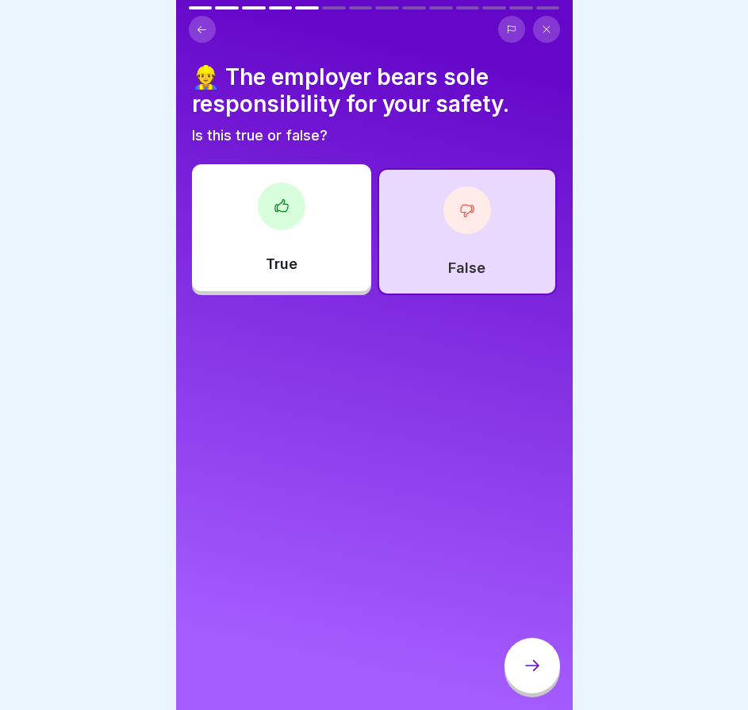
click at [514, 679] on div at bounding box center [533, 666] width 56 height 56
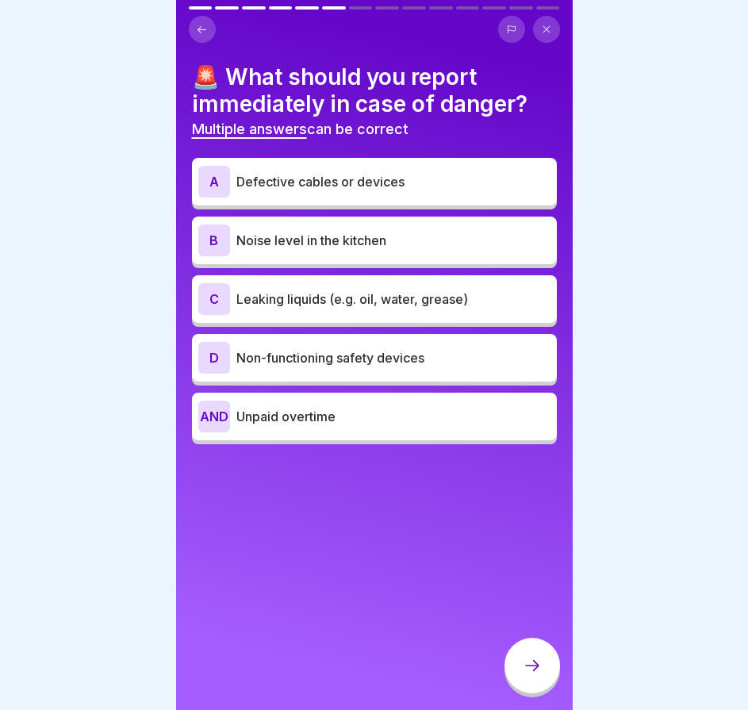
click at [392, 186] on font "Defective cables or devices" at bounding box center [321, 182] width 168 height 16
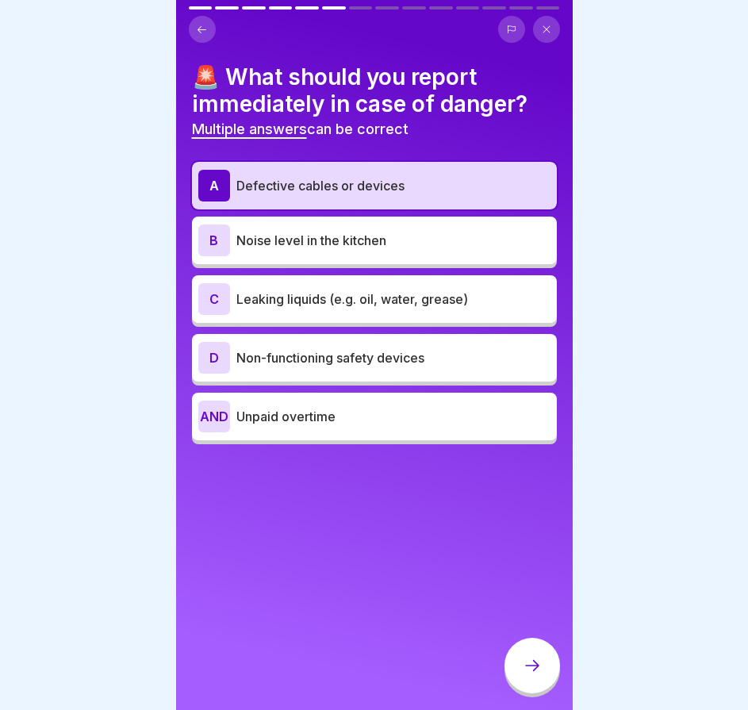
click at [333, 304] on font "Leaking liquids (e.g. oil, water, grease)" at bounding box center [353, 299] width 232 height 16
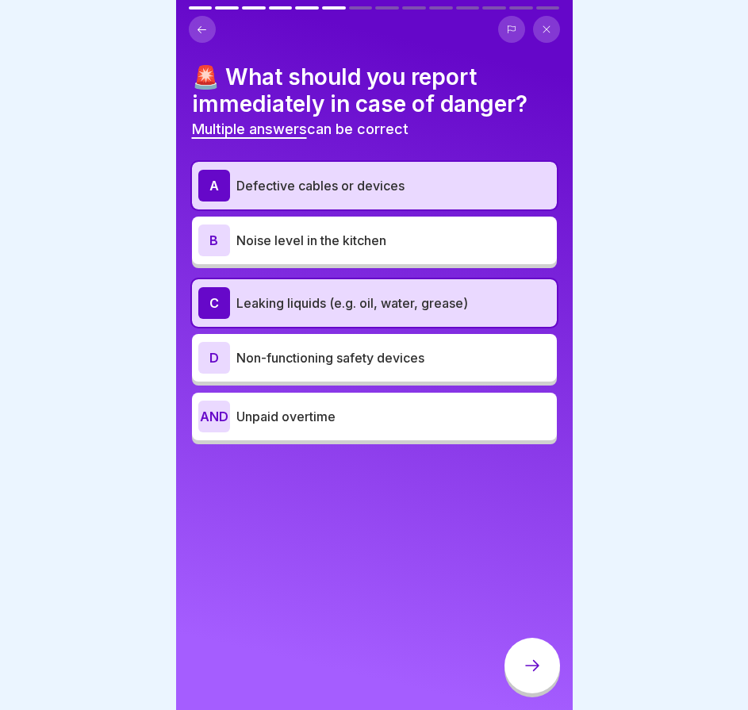
click at [318, 361] on font "Non-functioning safety devices" at bounding box center [331, 358] width 188 height 16
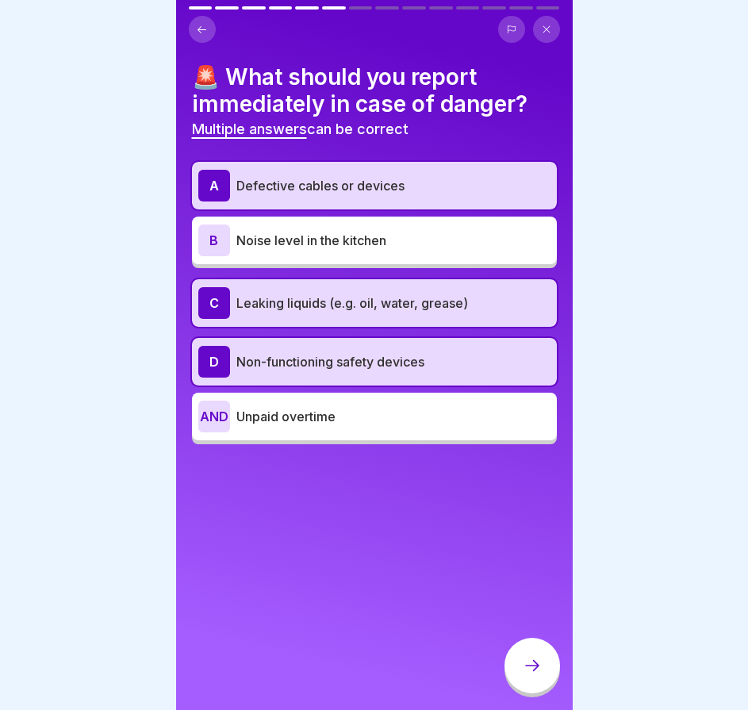
click at [529, 669] on div at bounding box center [533, 666] width 56 height 56
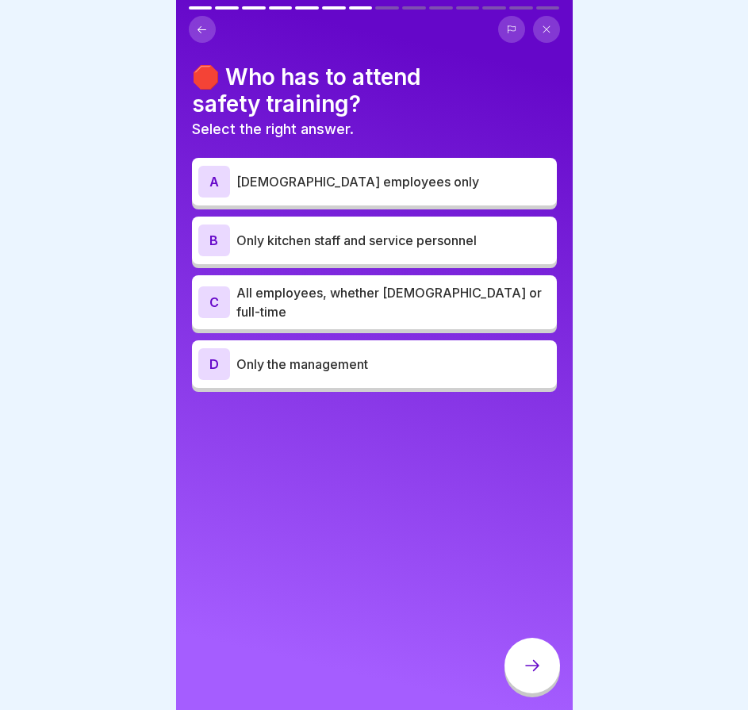
click at [205, 24] on icon at bounding box center [202, 30] width 12 height 12
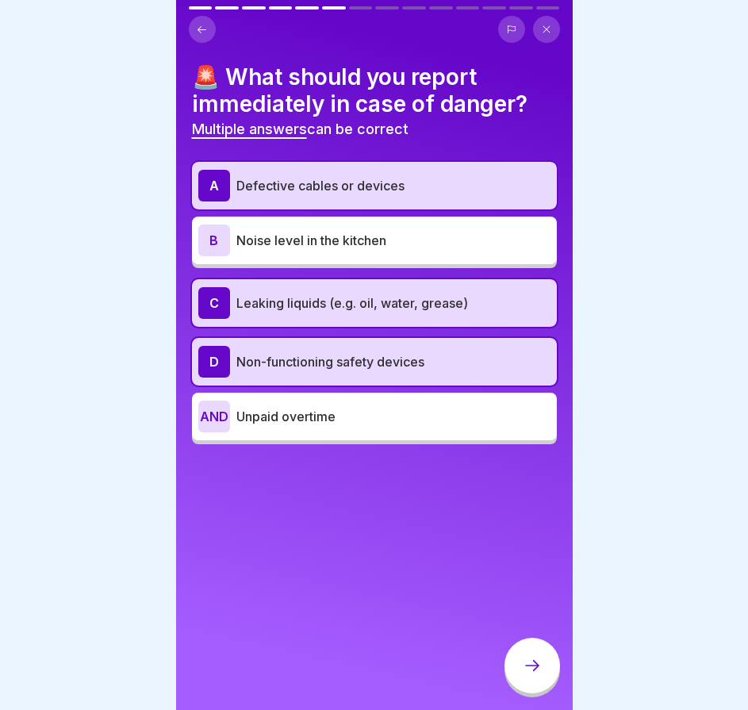
click at [505, 690] on div at bounding box center [533, 668] width 56 height 60
click at [514, 667] on div at bounding box center [533, 666] width 56 height 56
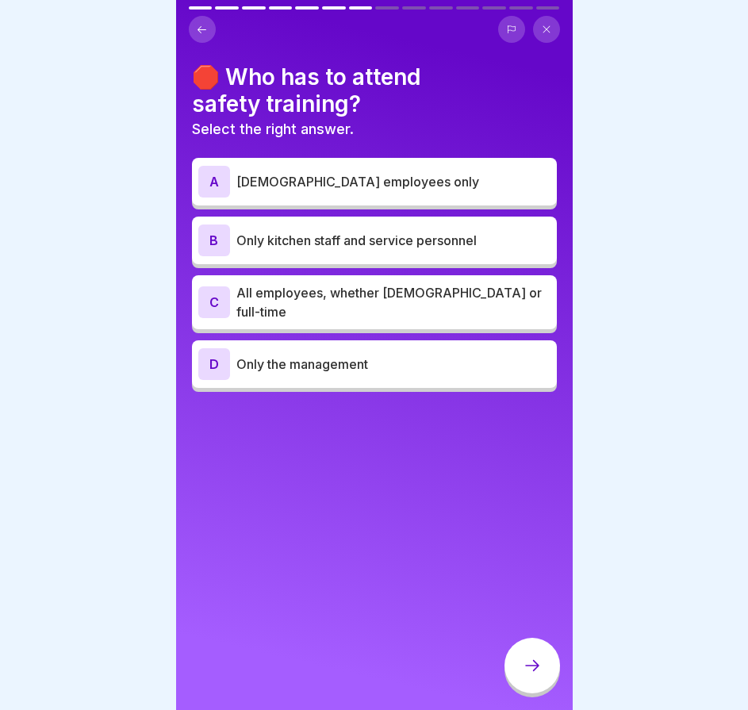
click at [460, 317] on div "C All employees, whether part-time or full-time" at bounding box center [374, 302] width 365 height 54
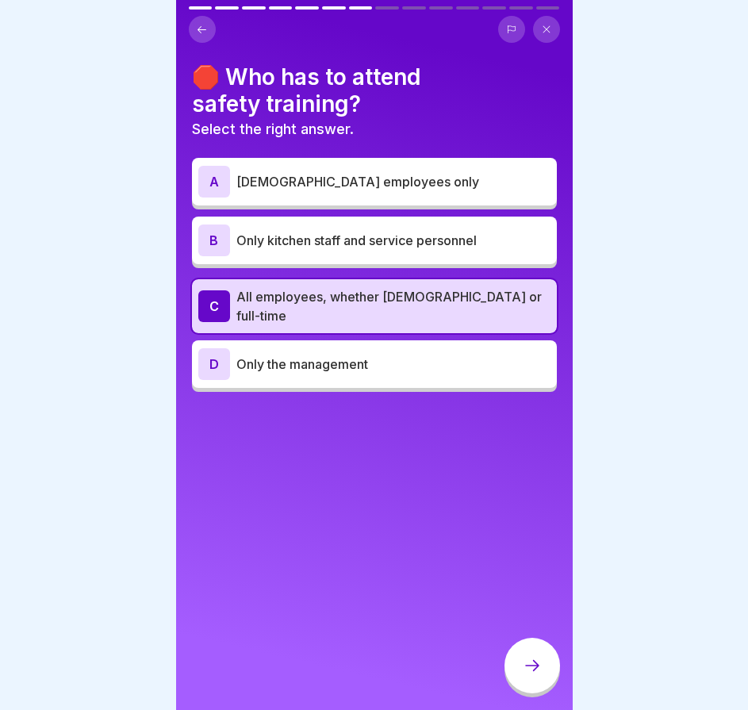
click at [537, 669] on div at bounding box center [533, 666] width 56 height 56
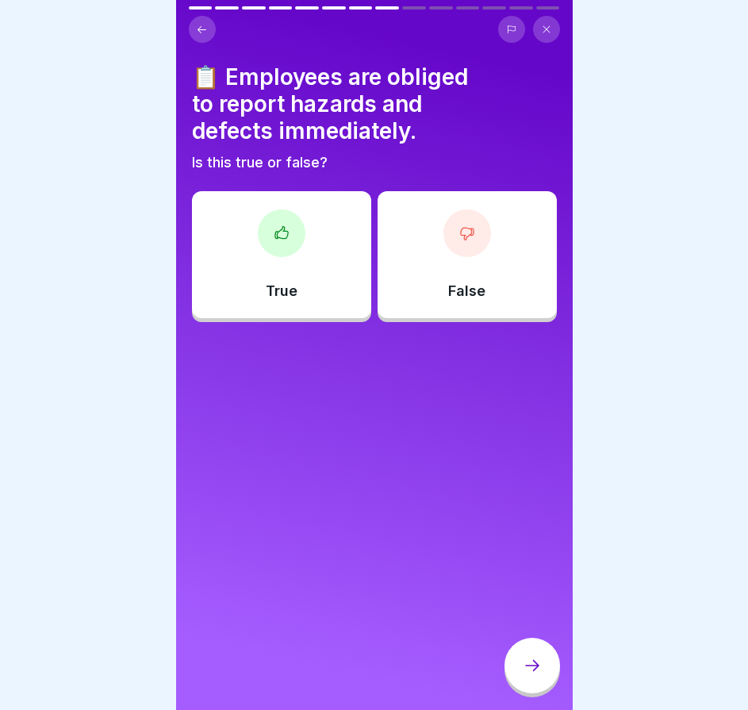
click at [311, 260] on div "True" at bounding box center [281, 254] width 179 height 127
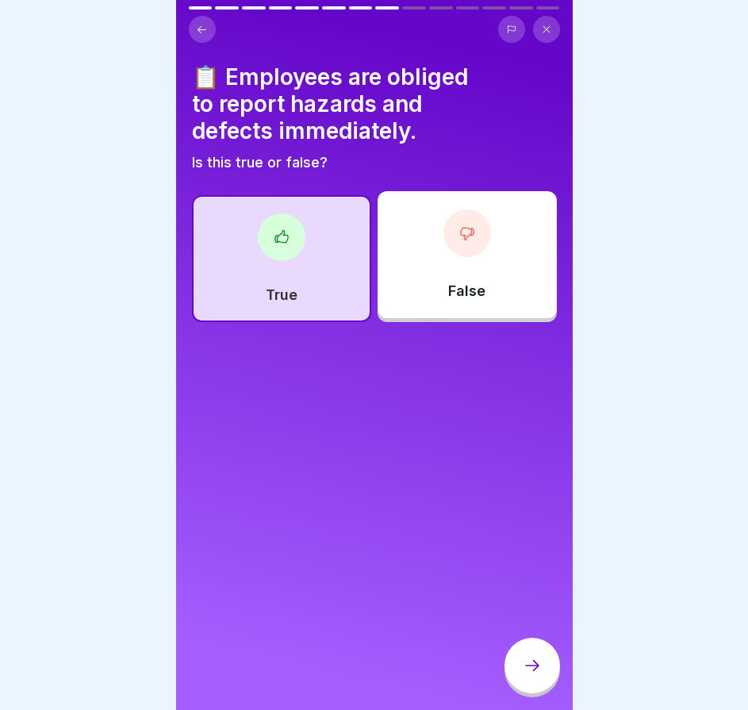
click at [540, 665] on div at bounding box center [533, 666] width 56 height 56
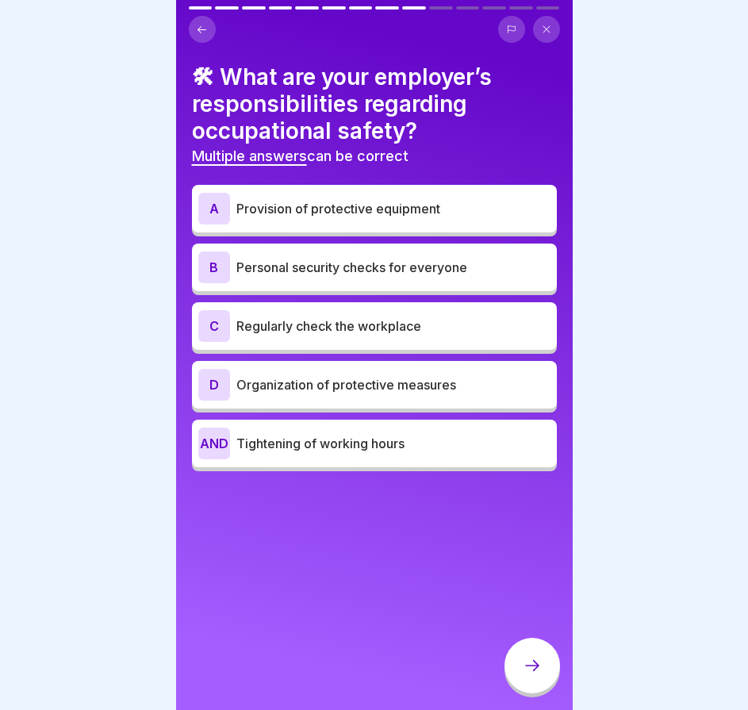
click at [356, 441] on font "Tightening of working hours" at bounding box center [321, 444] width 168 height 16
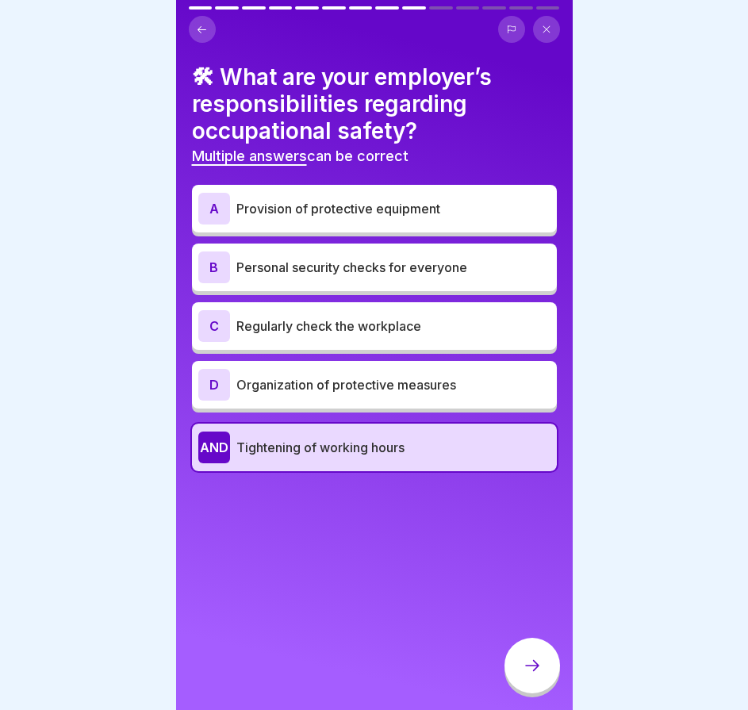
click at [358, 398] on div "D Organization of protective measures" at bounding box center [374, 385] width 352 height 32
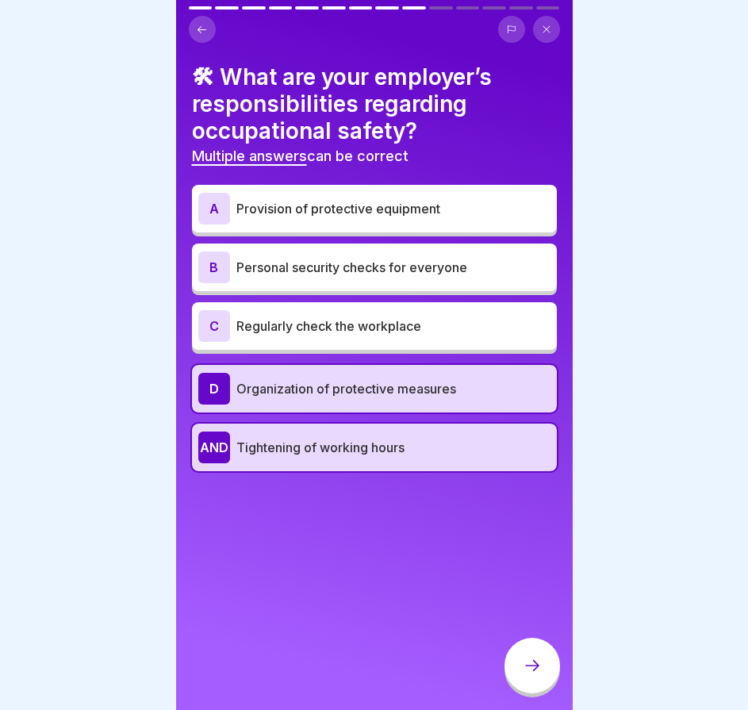
click at [364, 349] on div "C Regularly check the workplace" at bounding box center [374, 326] width 365 height 48
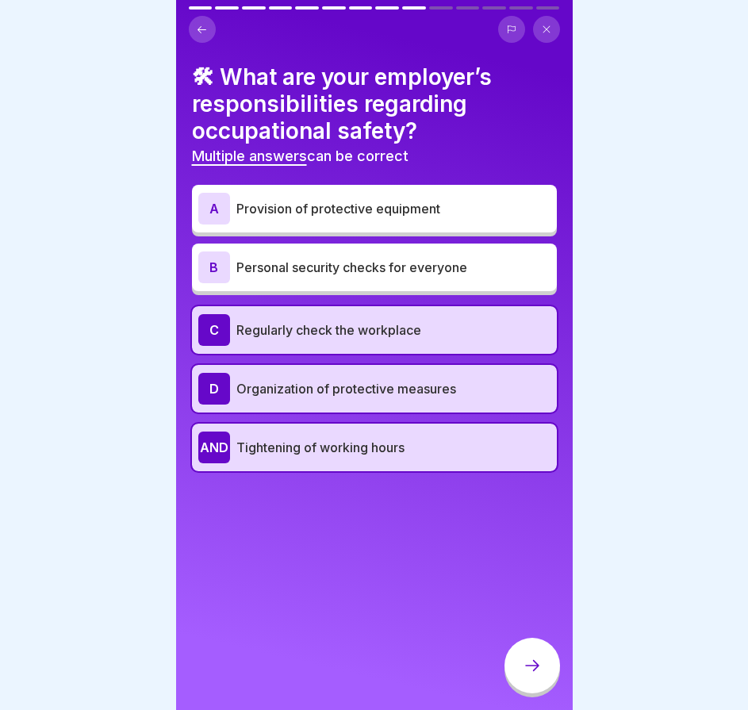
click at [382, 263] on font "Personal security checks for everyone" at bounding box center [352, 268] width 231 height 16
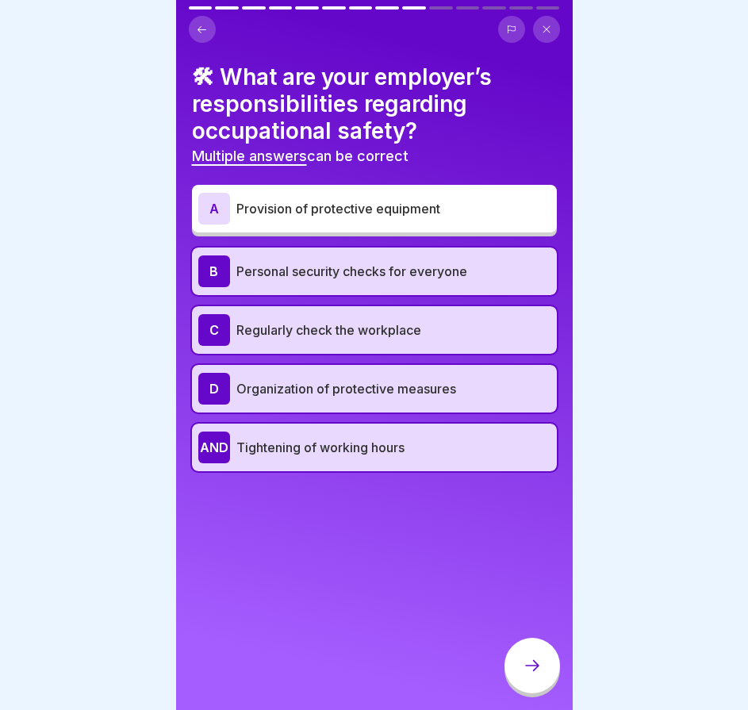
click at [397, 222] on div "A Provision of protective equipment" at bounding box center [374, 209] width 352 height 32
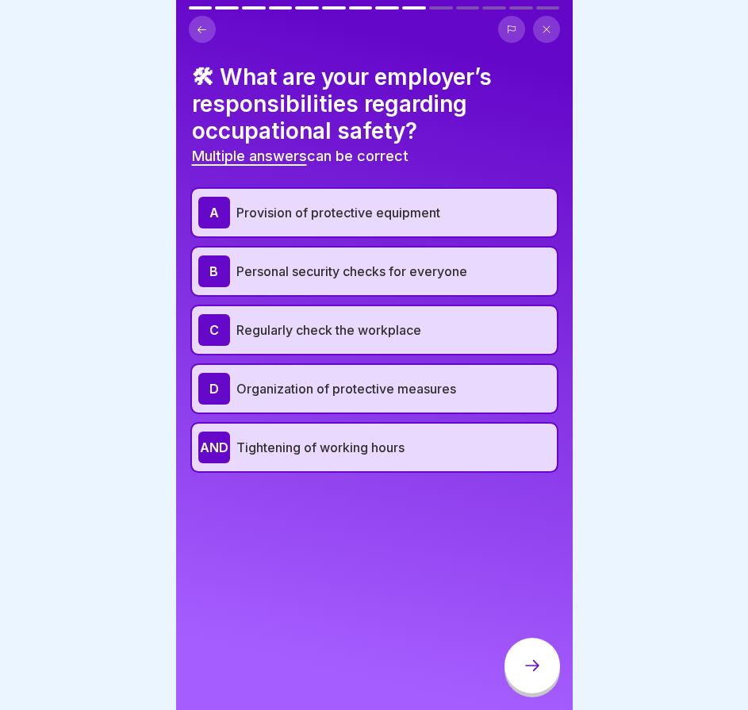
click at [538, 675] on icon at bounding box center [532, 665] width 19 height 19
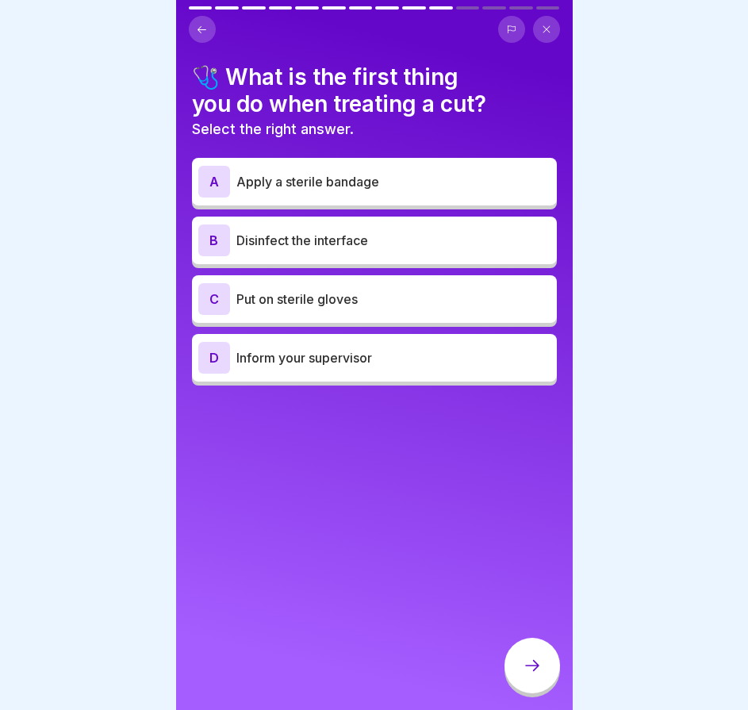
click at [385, 348] on p "Inform your supervisor" at bounding box center [394, 357] width 314 height 19
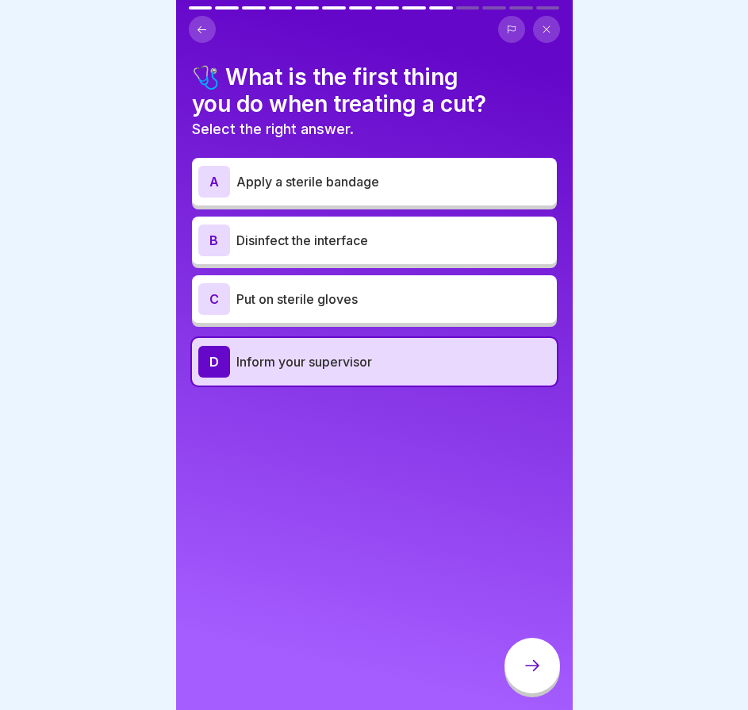
click at [529, 675] on icon at bounding box center [532, 665] width 19 height 19
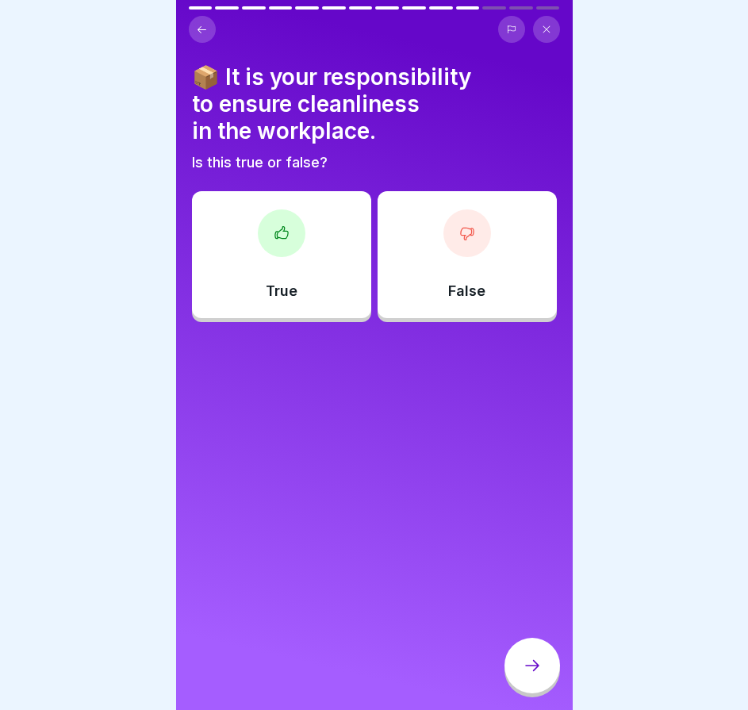
click at [321, 291] on div "True" at bounding box center [281, 254] width 179 height 127
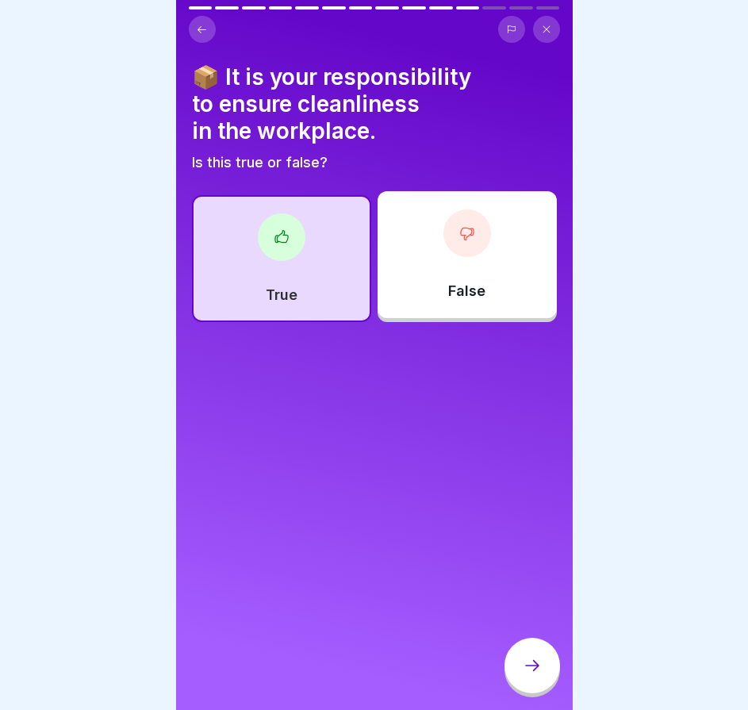
click at [524, 675] on icon at bounding box center [532, 665] width 19 height 19
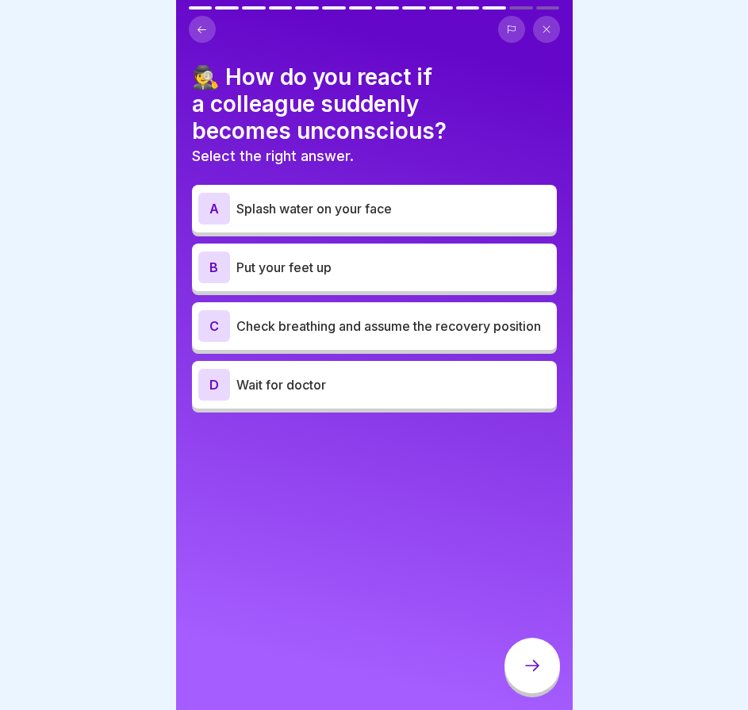
click at [437, 320] on font "Check breathing and assume the recovery position" at bounding box center [389, 326] width 305 height 16
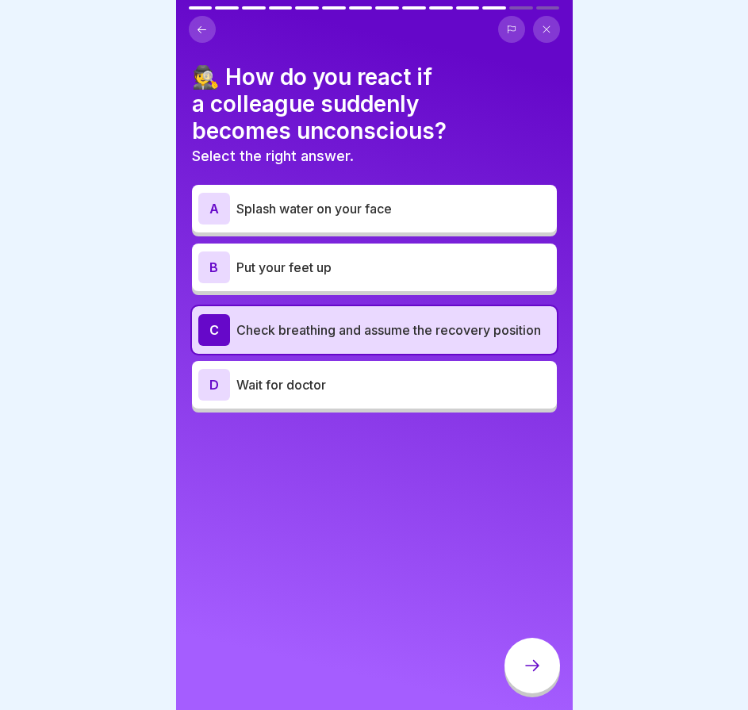
click at [530, 675] on icon at bounding box center [532, 665] width 19 height 19
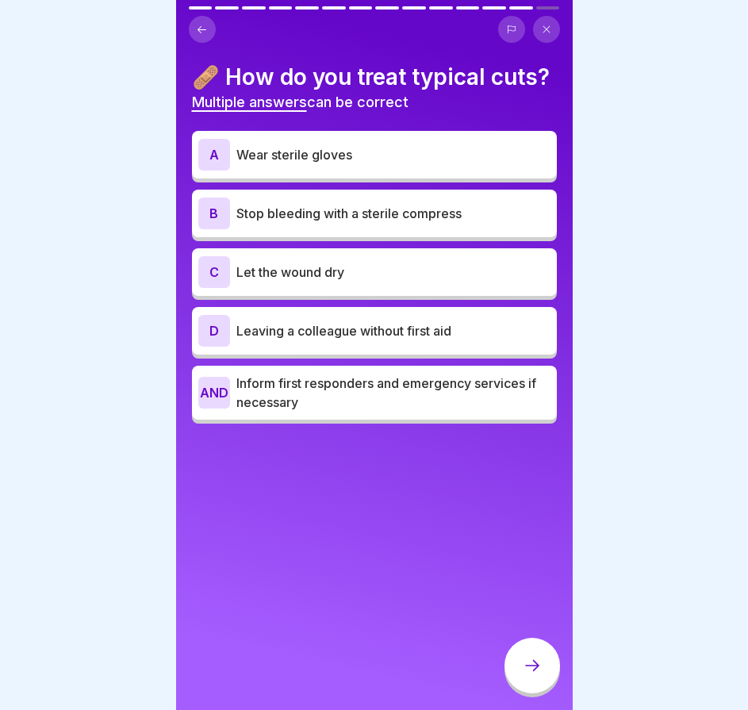
click at [387, 412] on p "Inform first responders and emergency services if necessary" at bounding box center [394, 393] width 314 height 38
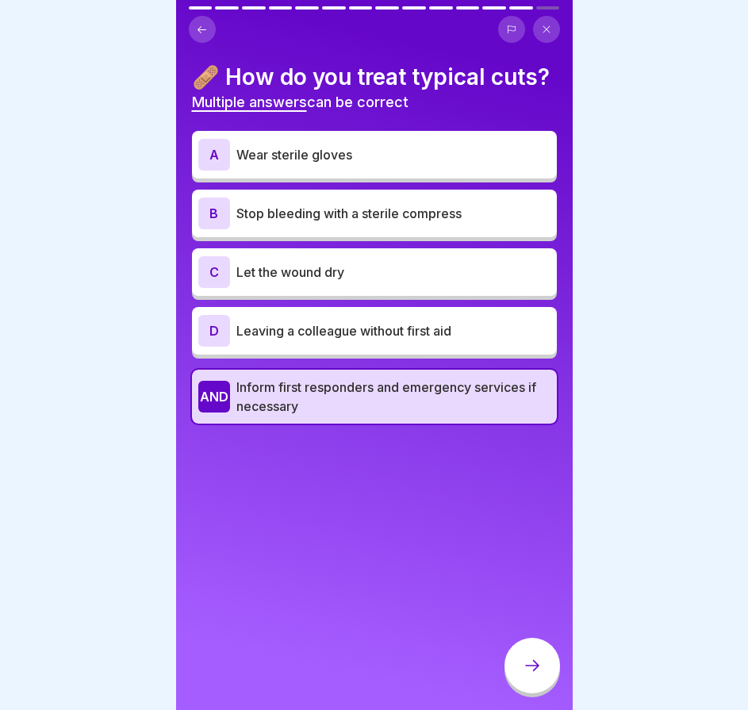
click at [521, 669] on div at bounding box center [533, 666] width 56 height 56
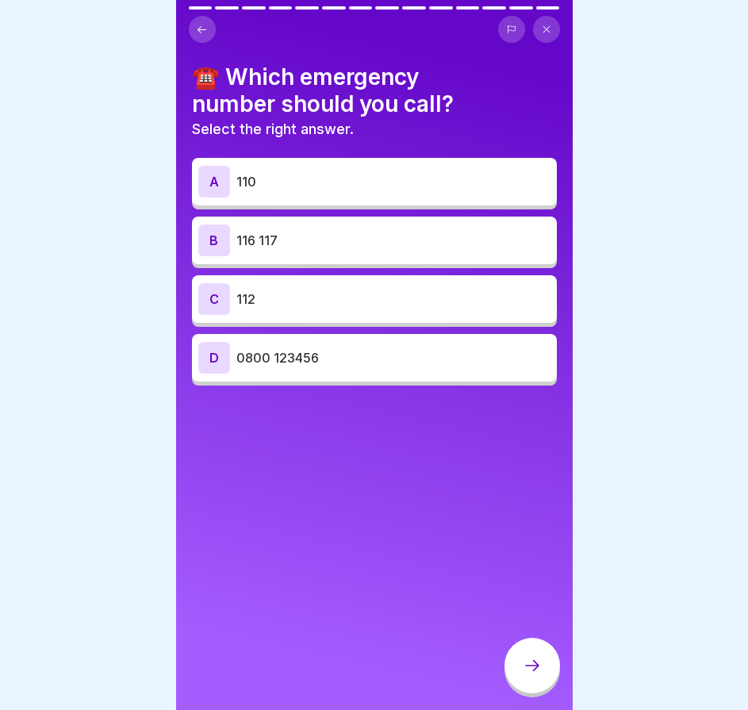
click at [360, 291] on p "112" at bounding box center [394, 299] width 314 height 19
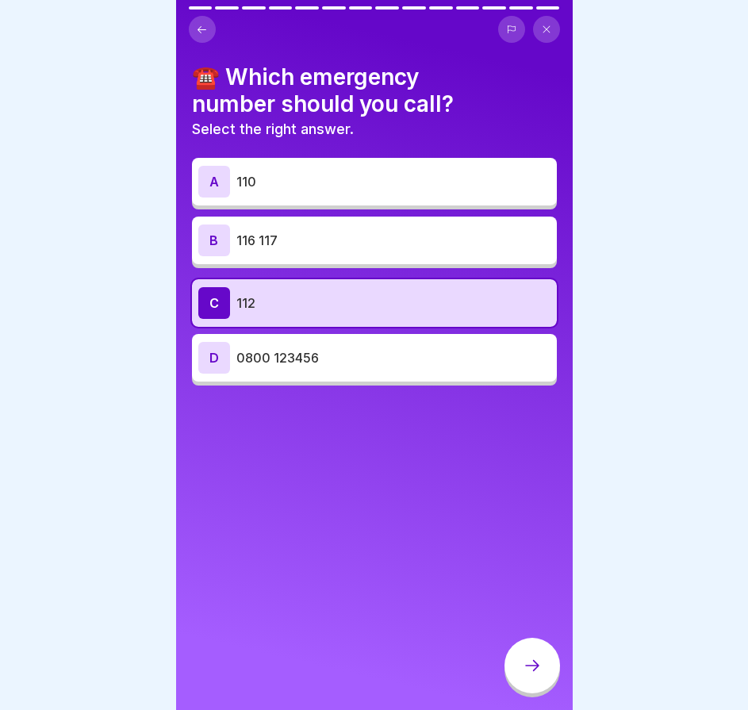
click at [517, 685] on div at bounding box center [533, 666] width 56 height 56
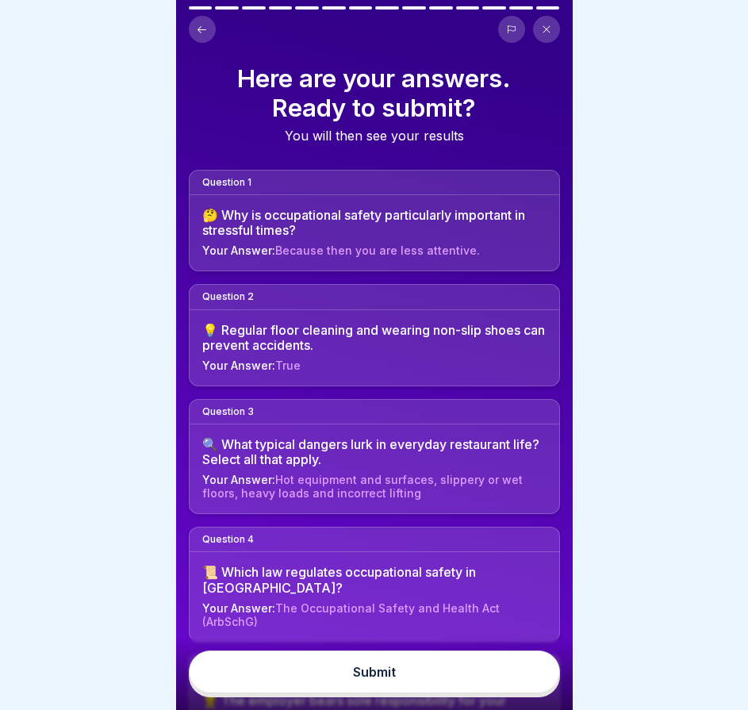
click at [515, 680] on button "Submit" at bounding box center [374, 672] width 371 height 43
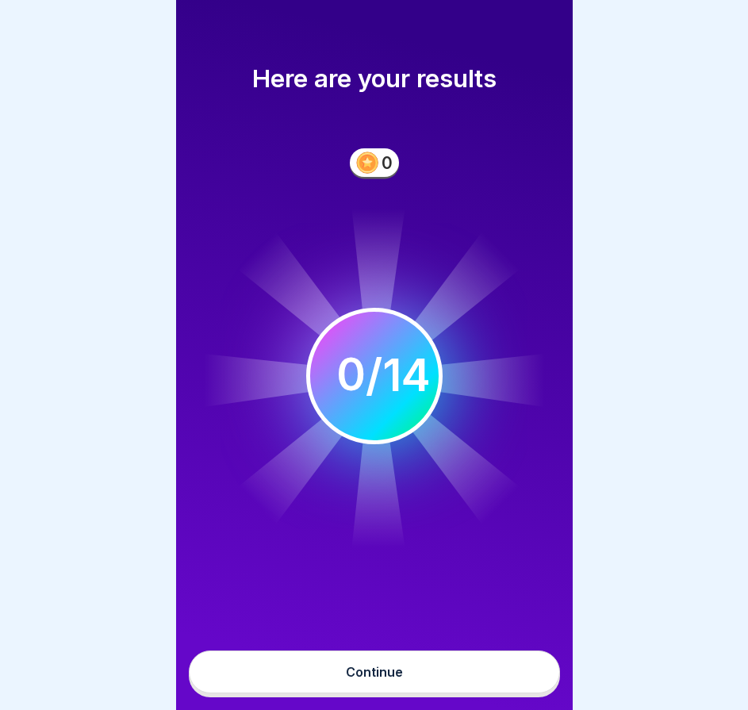
click at [469, 678] on button "Continue" at bounding box center [374, 672] width 371 height 43
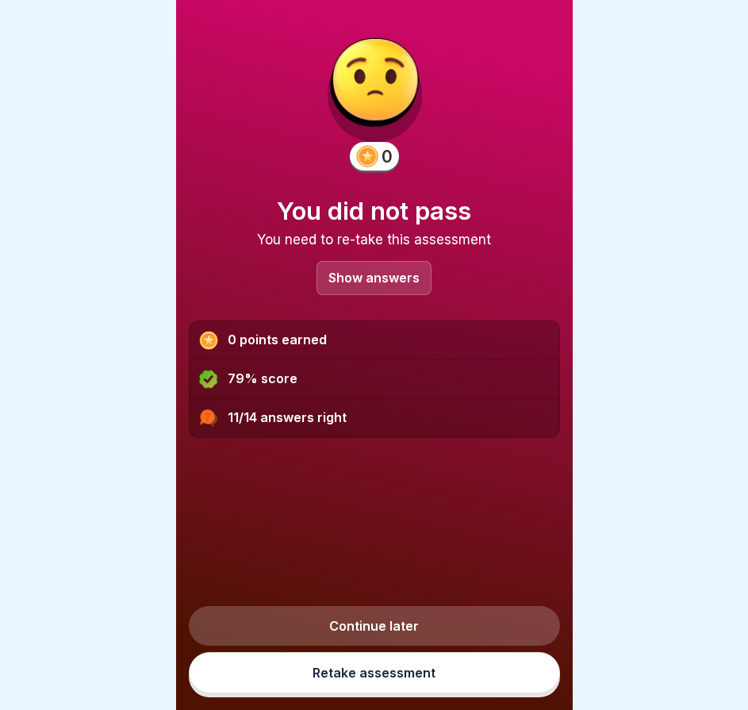
click at [355, 285] on p "Show answers" at bounding box center [374, 277] width 91 height 13
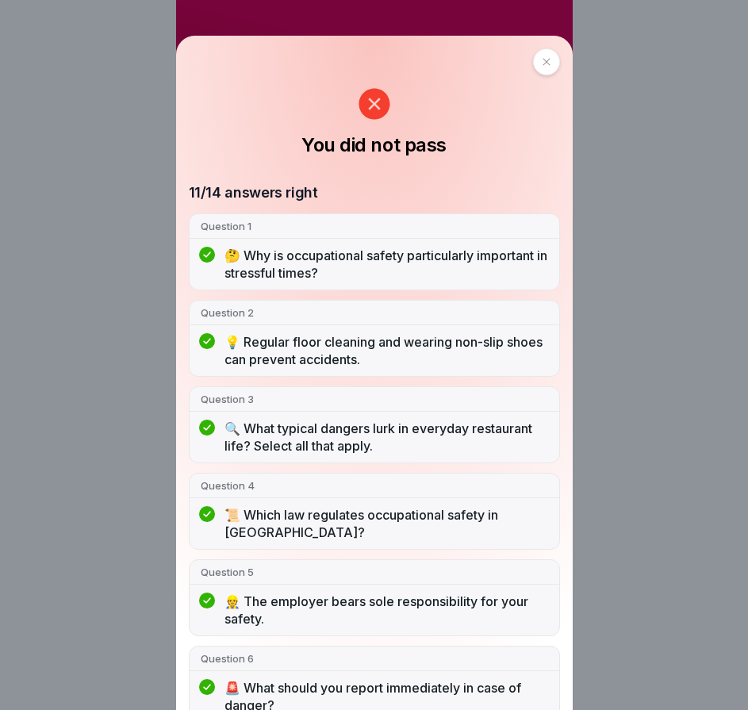
click at [533, 61] on div at bounding box center [546, 61] width 27 height 27
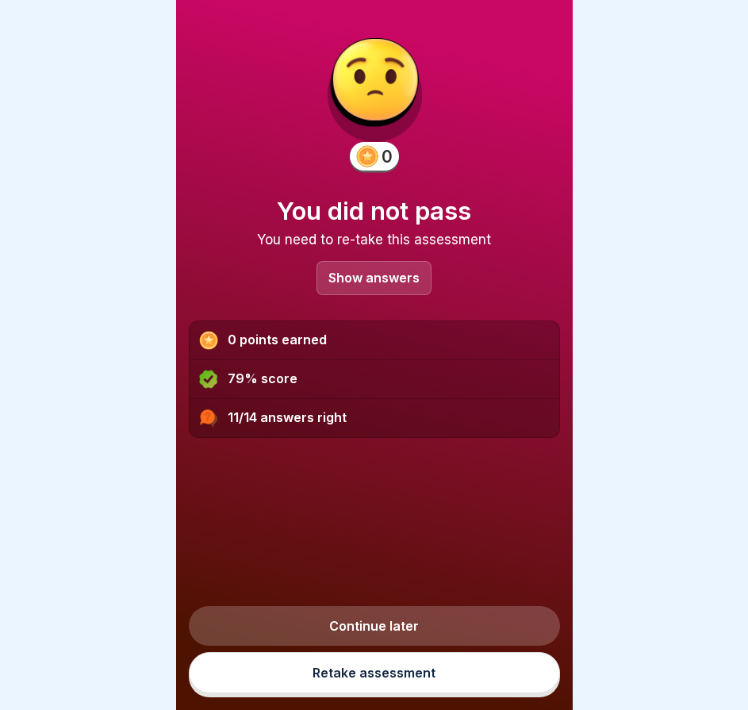
click at [337, 277] on p "Show answers" at bounding box center [374, 277] width 91 height 13
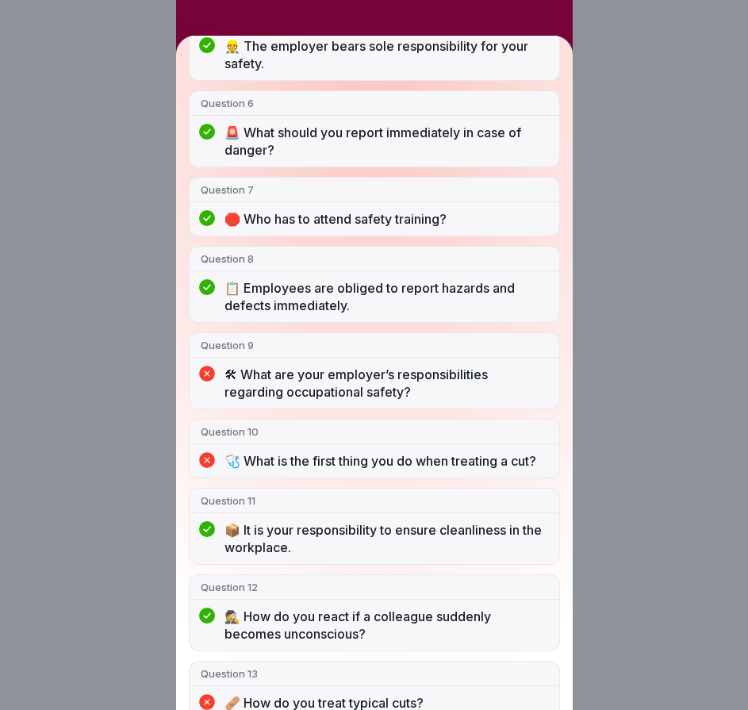
scroll to position [653, 0]
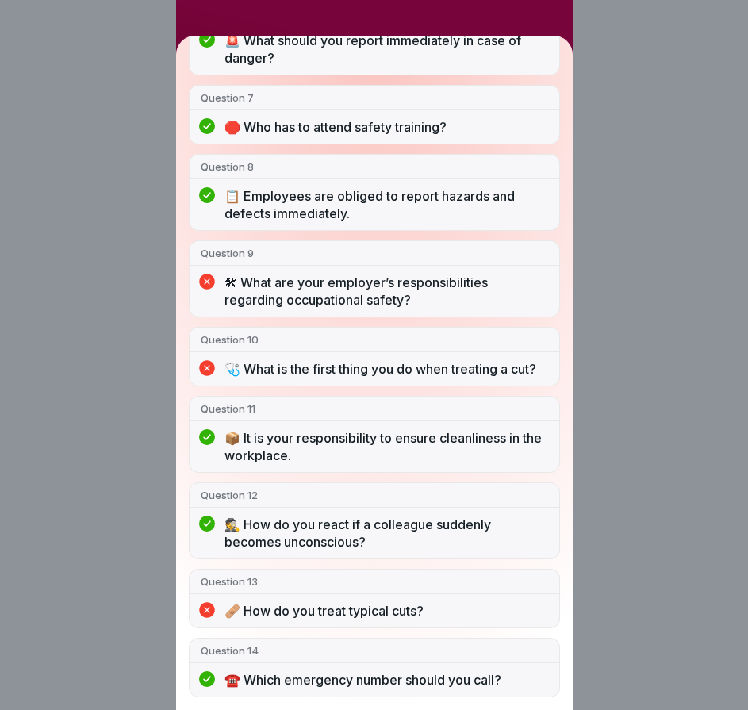
click at [606, 306] on div "You did not pass 11/14 answers right Question 1 🤔 Why is occupational safety pa…" at bounding box center [374, 355] width 748 height 710
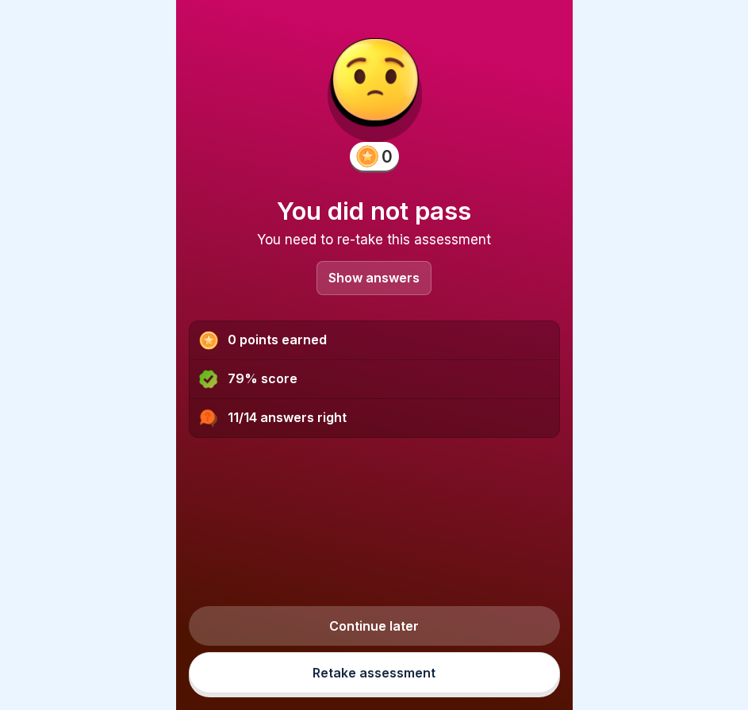
click at [365, 670] on link "Retake assessment" at bounding box center [374, 672] width 371 height 41
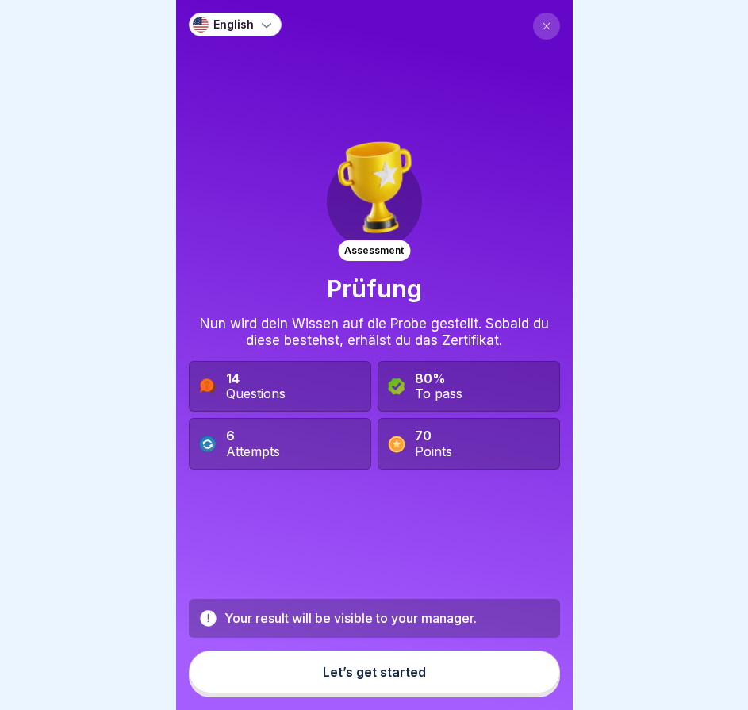
click at [367, 679] on div "Let’s get started" at bounding box center [374, 672] width 103 height 14
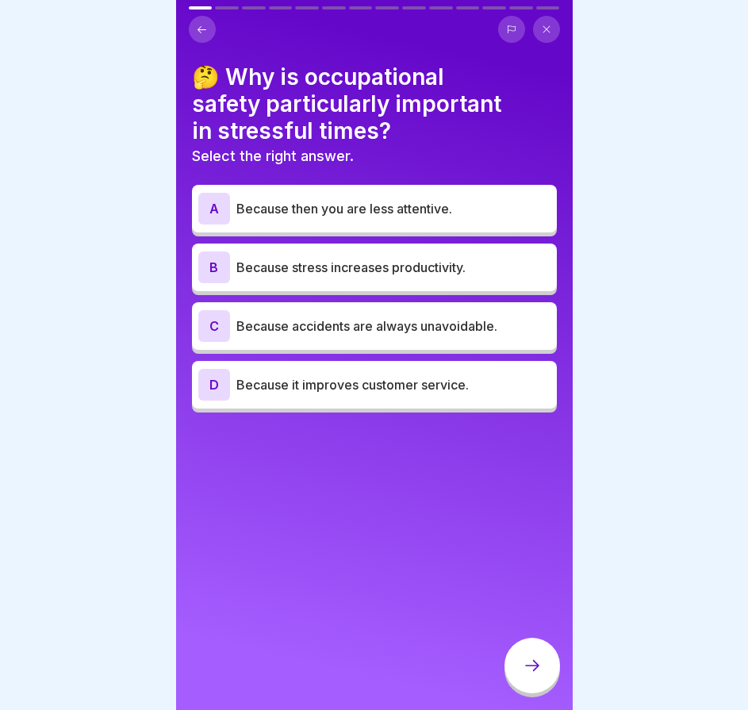
click at [413, 205] on font "Because then you are less attentive." at bounding box center [345, 209] width 216 height 16
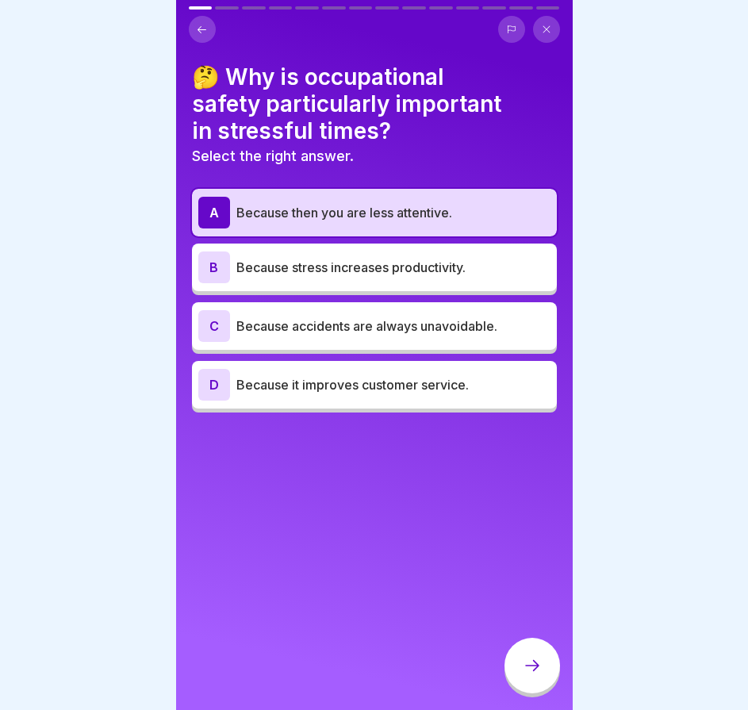
click at [547, 671] on div at bounding box center [533, 666] width 56 height 56
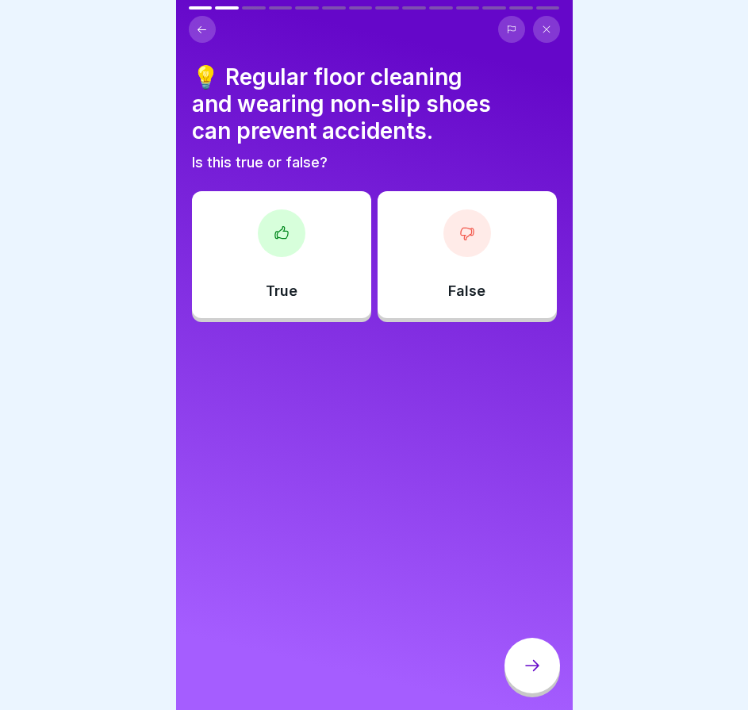
click at [298, 269] on div "True" at bounding box center [281, 254] width 179 height 127
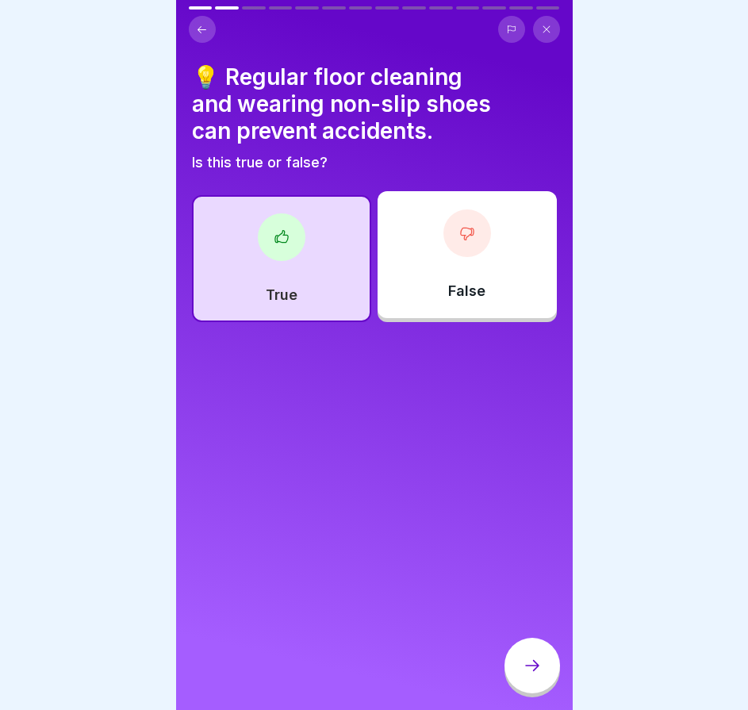
click at [529, 672] on icon at bounding box center [532, 665] width 19 height 19
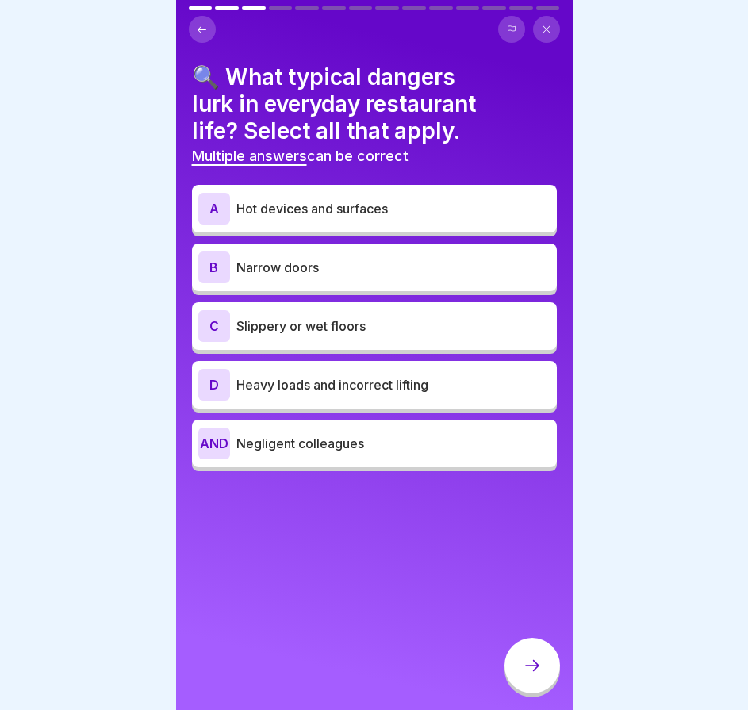
click at [379, 216] on font "Hot devices and surfaces" at bounding box center [313, 209] width 152 height 16
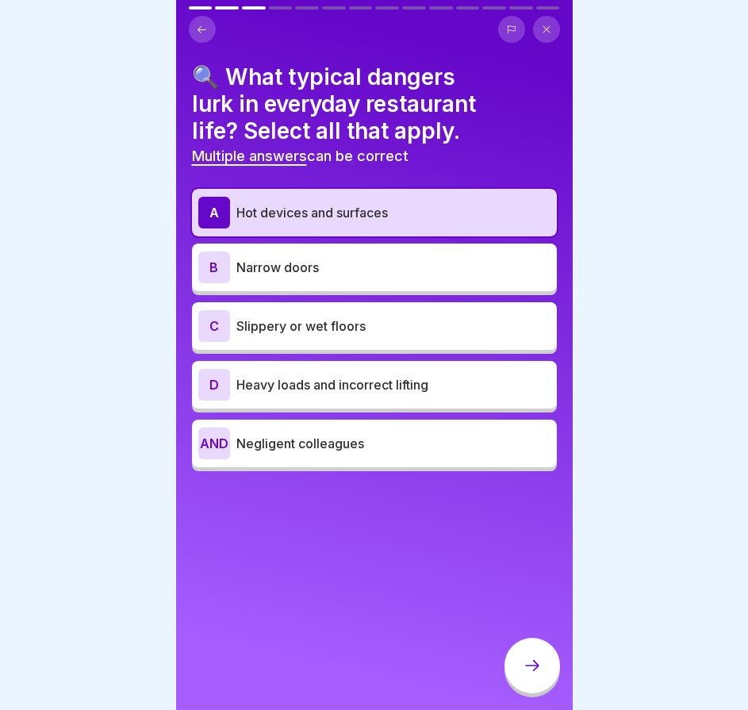
click at [347, 333] on font "Slippery or wet floors" at bounding box center [301, 326] width 129 height 16
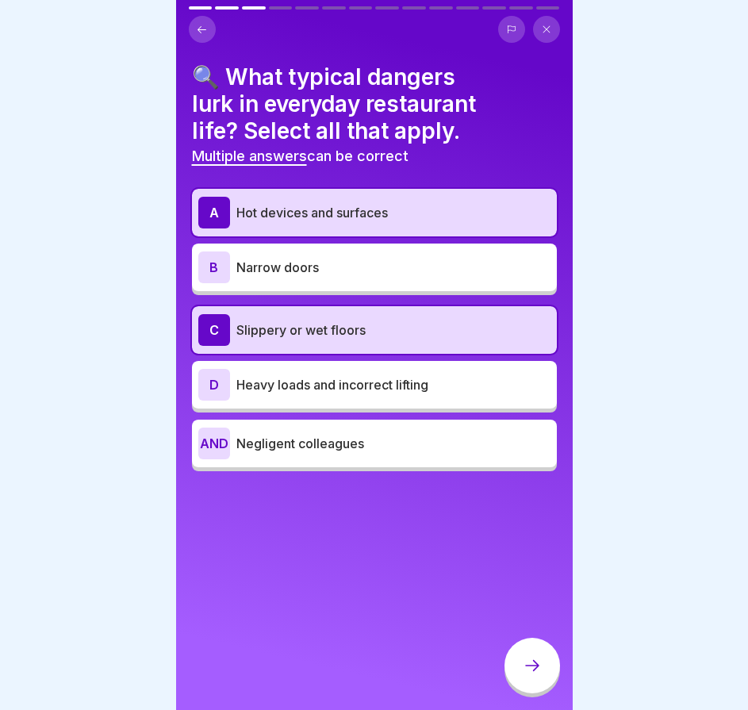
click at [343, 361] on div "D Heavy loads and incorrect lifting" at bounding box center [374, 385] width 365 height 48
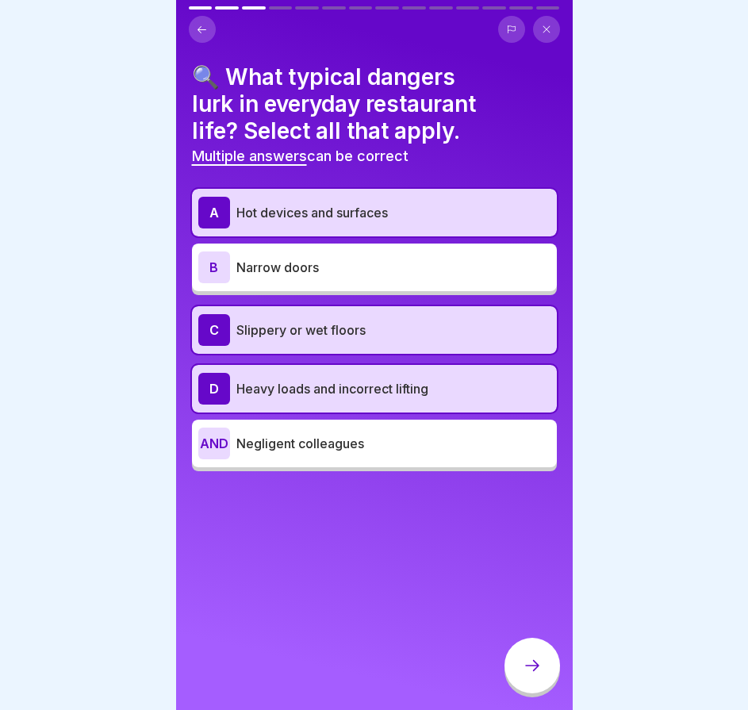
click at [533, 668] on div at bounding box center [533, 666] width 56 height 56
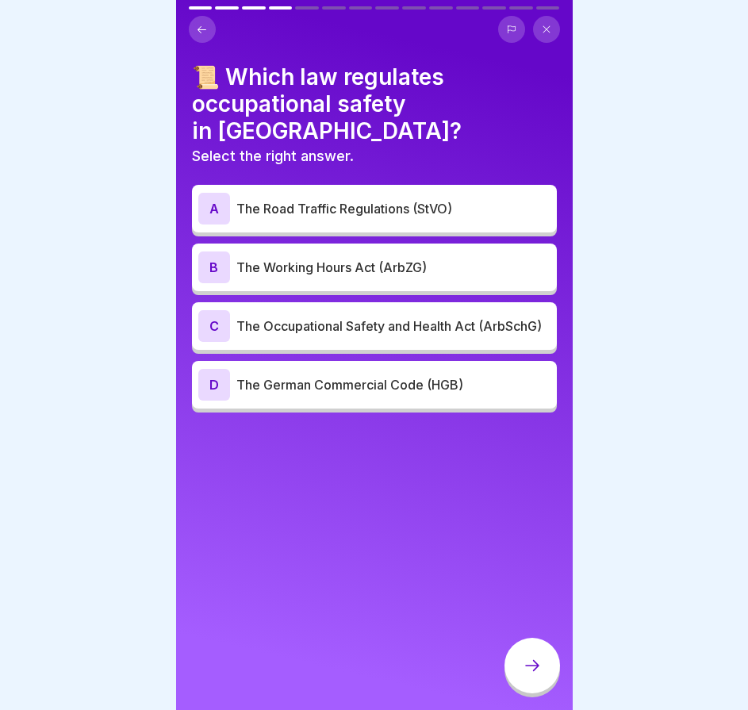
click at [382, 318] on font "The Occupational Safety and Health Act (ArbSchG)" at bounding box center [390, 326] width 306 height 16
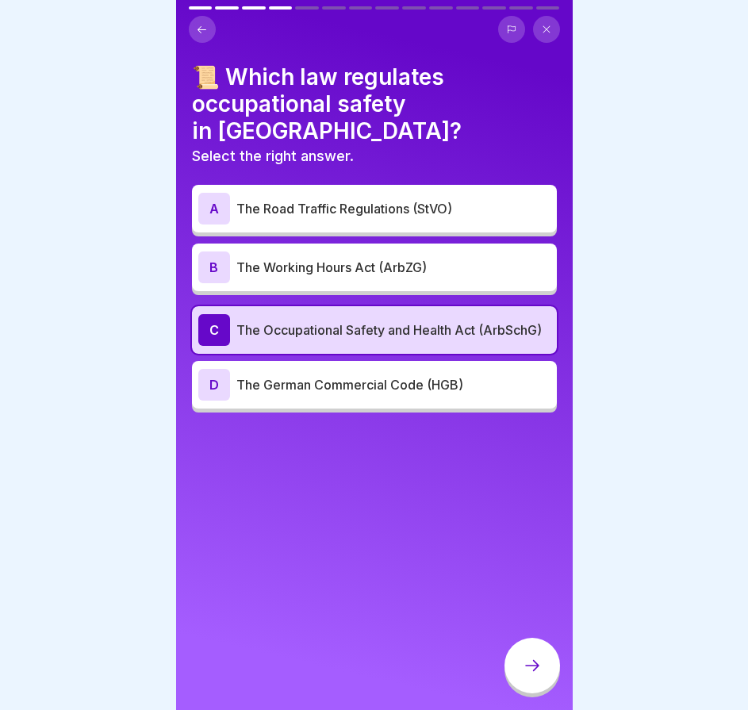
click at [538, 675] on icon at bounding box center [532, 665] width 19 height 19
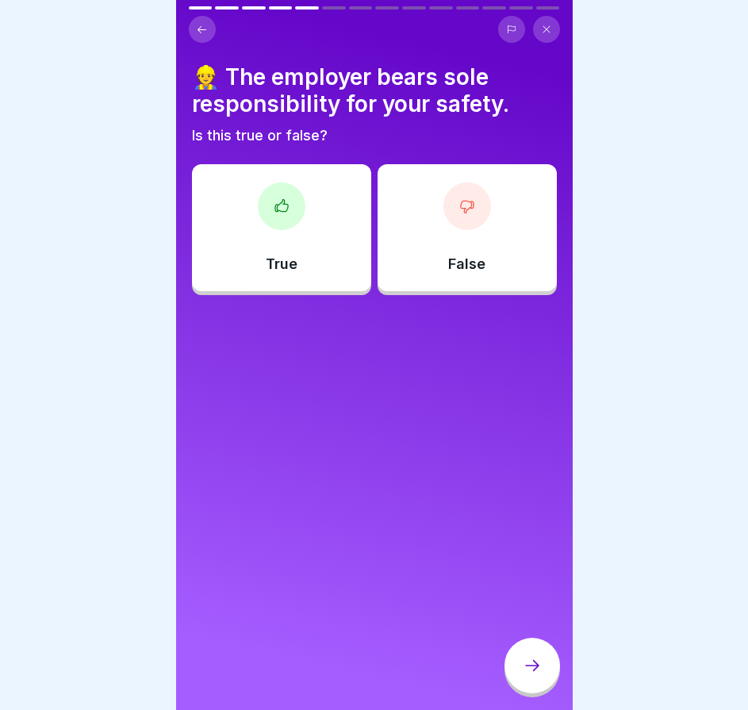
click at [471, 294] on div "👷 The employer bears sole responsibility for your safety. Is this true or false…" at bounding box center [374, 355] width 397 height 710
click at [471, 264] on font "False" at bounding box center [466, 264] width 37 height 17
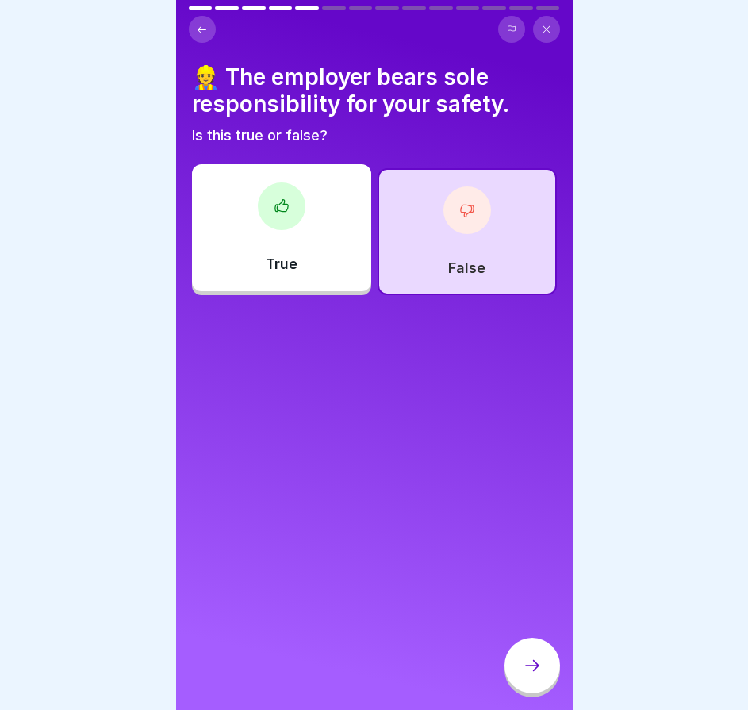
click at [533, 668] on div at bounding box center [533, 666] width 56 height 56
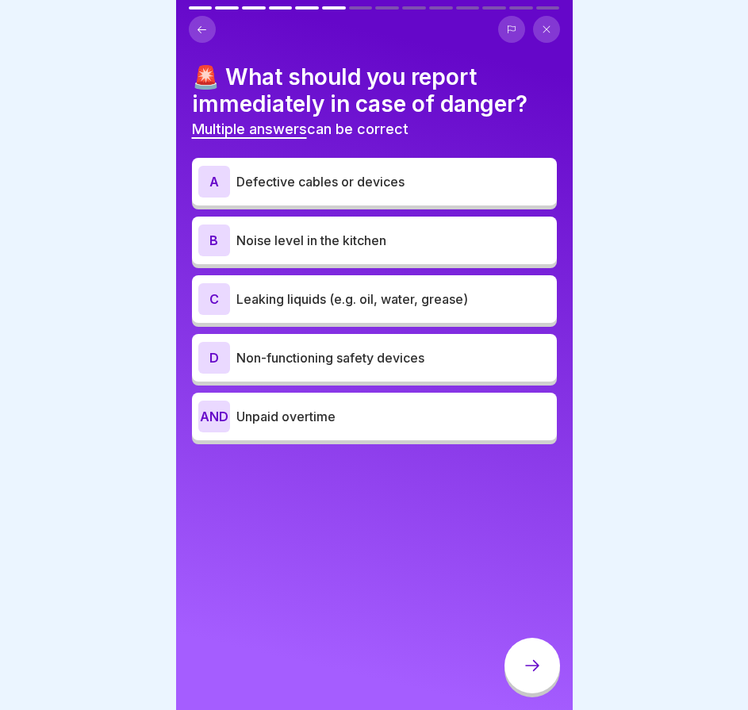
click at [385, 195] on div "A Defective cables or devices" at bounding box center [374, 182] width 352 height 32
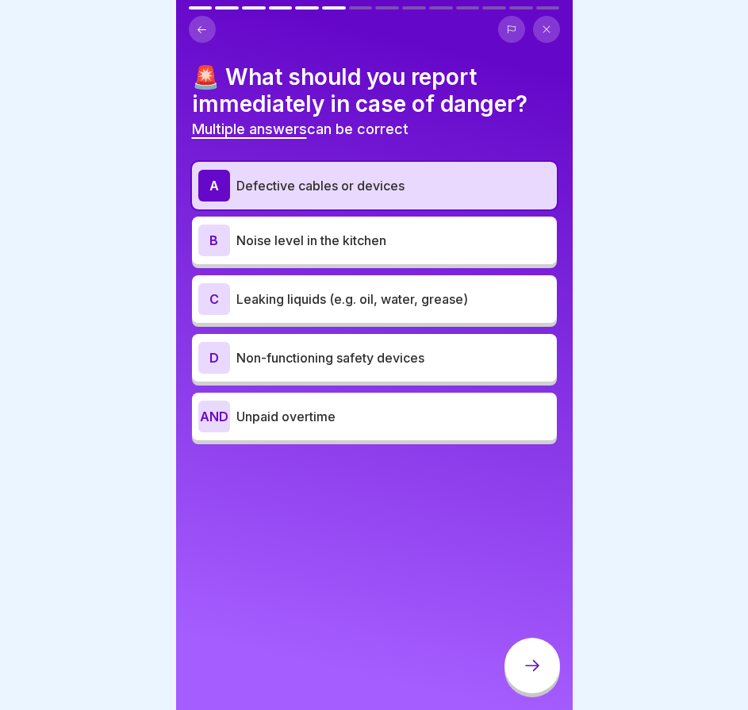
click at [354, 295] on font "Leaking liquids (e.g. oil, water, grease)" at bounding box center [353, 299] width 232 height 16
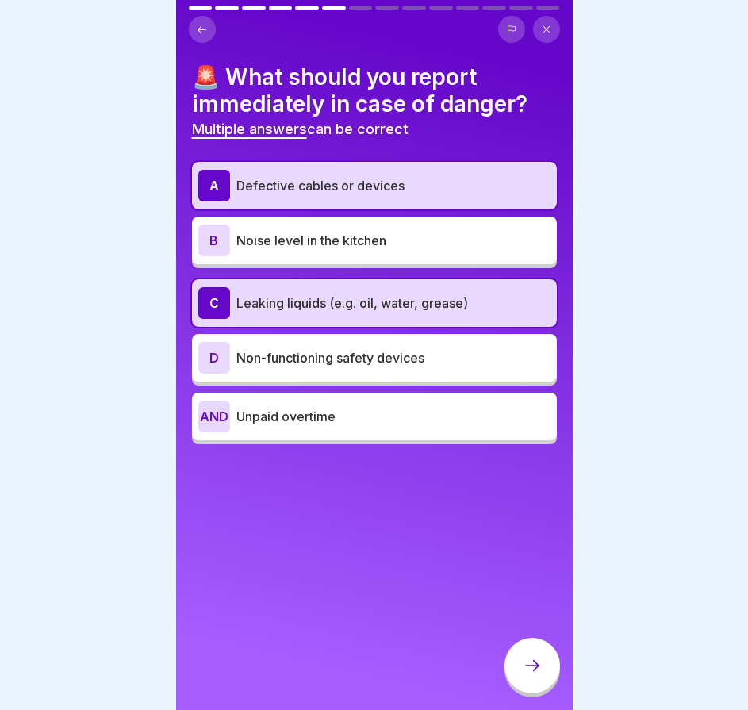
click at [336, 352] on font "Non-functioning safety devices" at bounding box center [331, 358] width 188 height 16
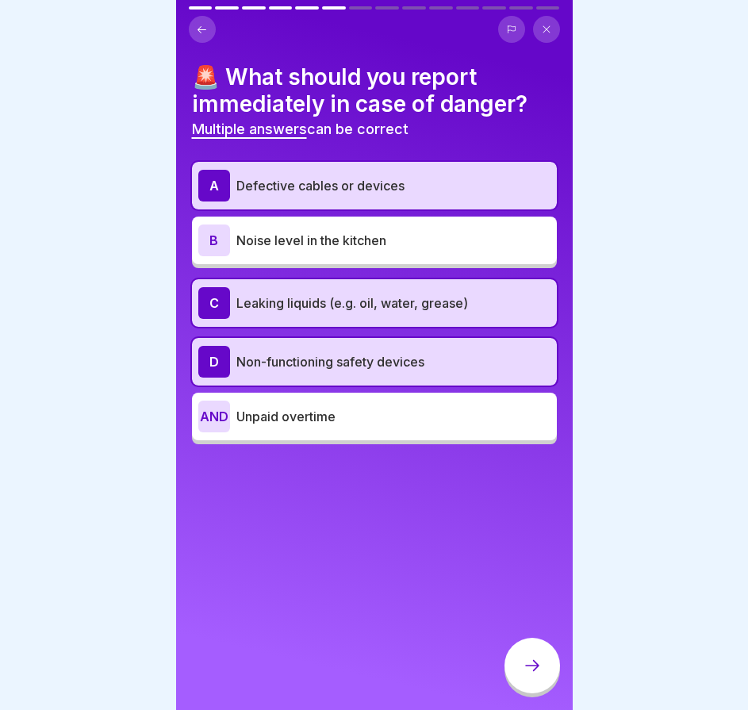
click at [532, 663] on div at bounding box center [533, 666] width 56 height 56
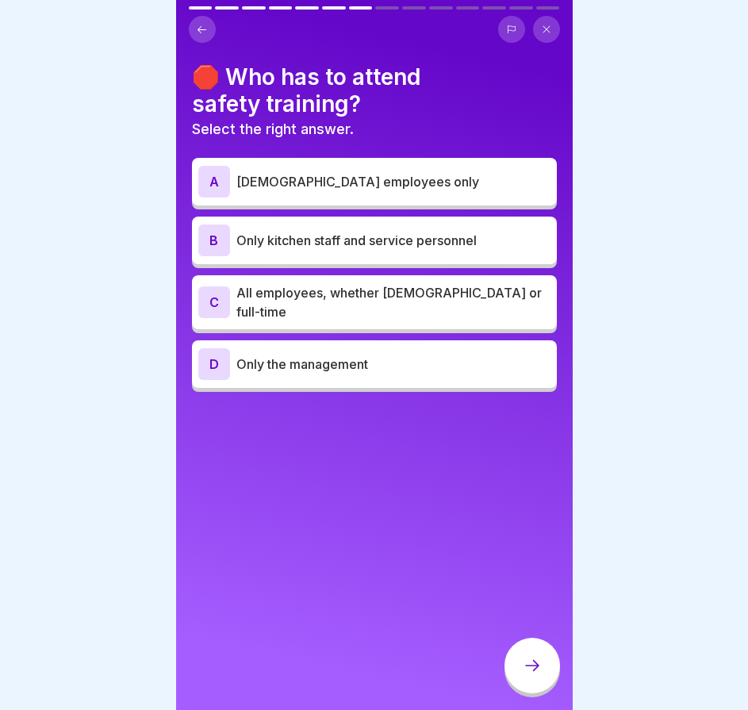
click at [314, 294] on font "All employees, whether [DEMOGRAPHIC_DATA] or full-time" at bounding box center [390, 302] width 306 height 35
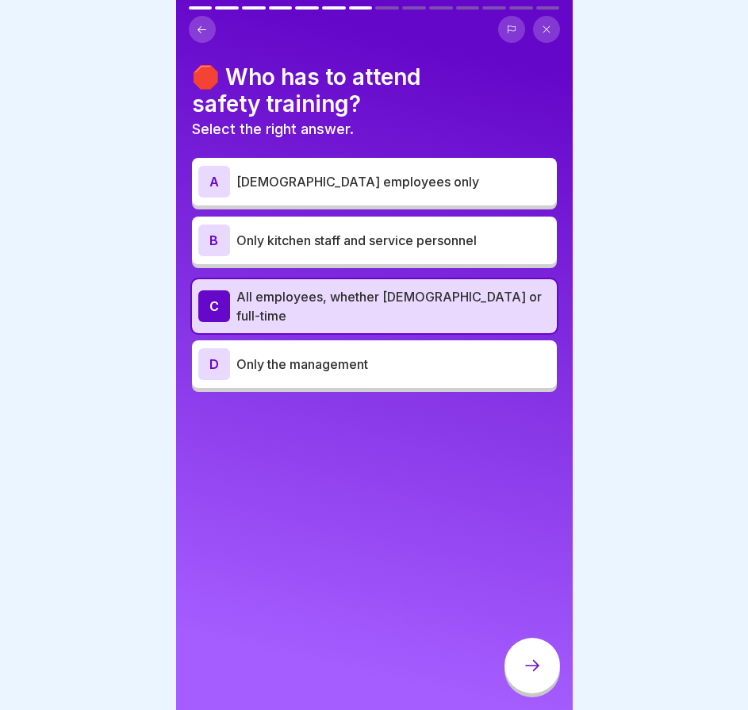
click at [529, 654] on div at bounding box center [533, 666] width 56 height 56
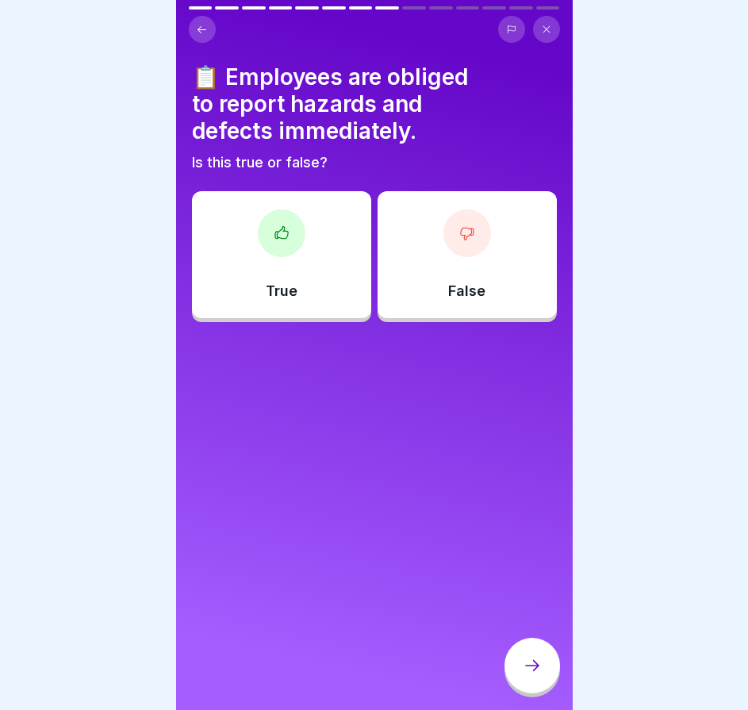
click at [329, 242] on div "True" at bounding box center [281, 254] width 179 height 127
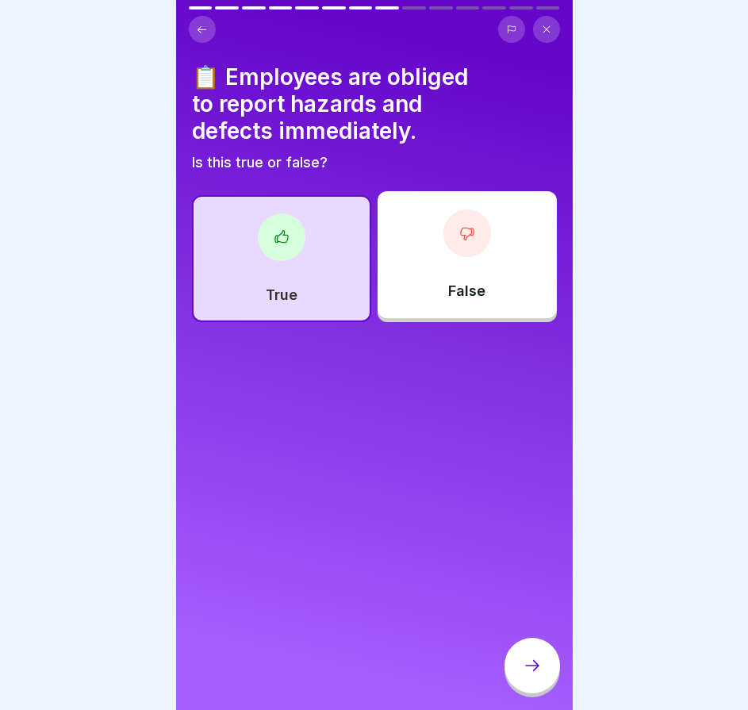
click at [548, 687] on div at bounding box center [533, 666] width 56 height 56
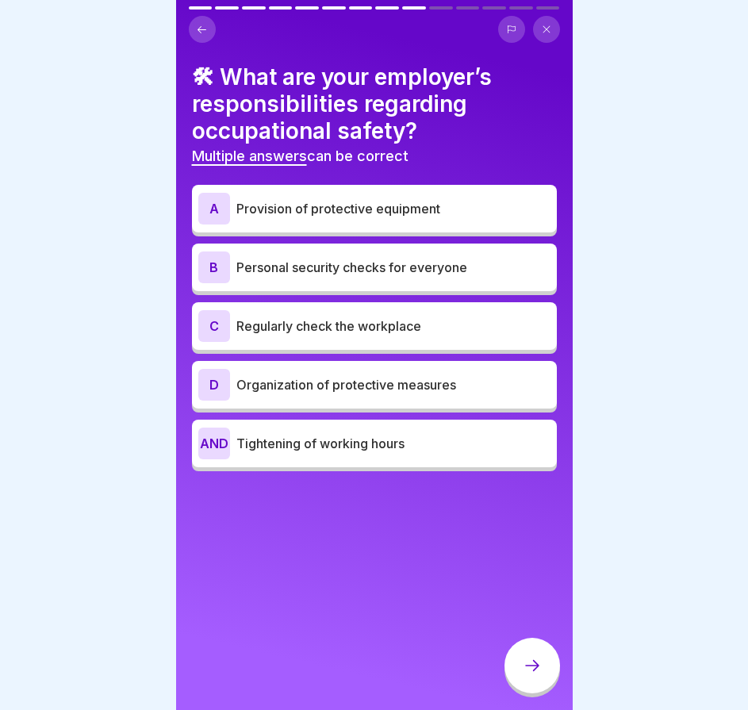
click at [318, 276] on p "Personal security checks for everyone" at bounding box center [394, 267] width 314 height 19
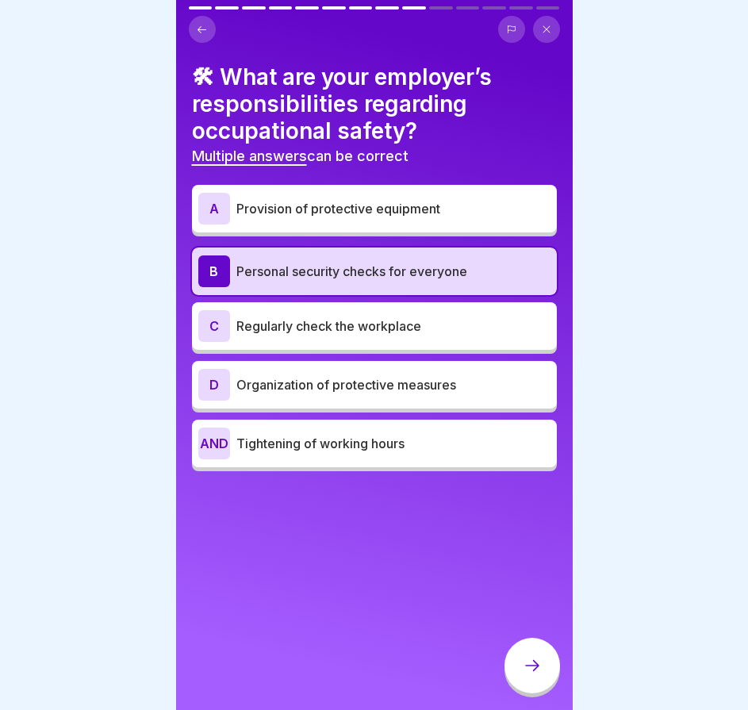
click at [348, 336] on div "C Regularly check the workplace" at bounding box center [374, 326] width 352 height 32
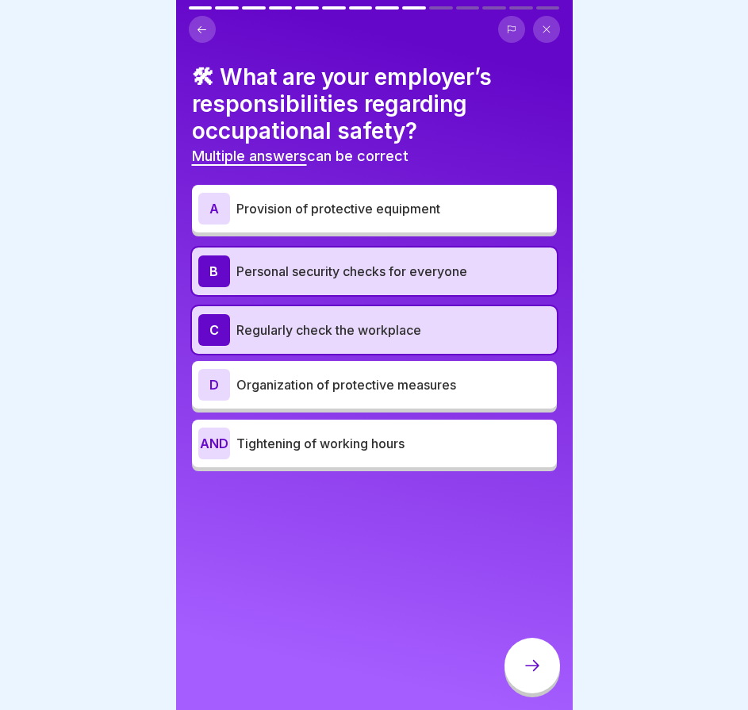
click at [355, 475] on div "🛠 What are your employer’s responsibilities regarding occupational safety? Mult…" at bounding box center [374, 355] width 397 height 710
click at [372, 448] on font "Tightening of working hours" at bounding box center [321, 444] width 168 height 16
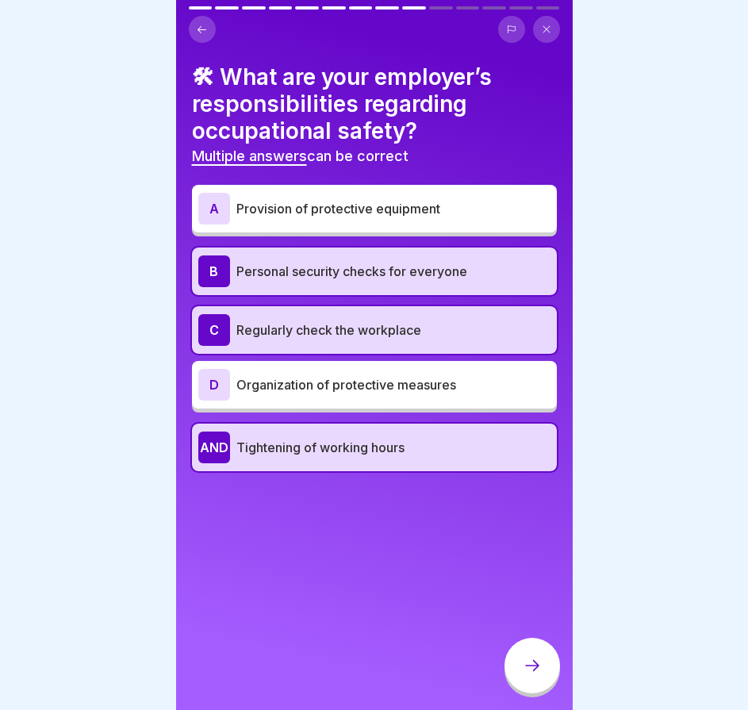
click at [443, 460] on div "AND Tightening of working hours" at bounding box center [374, 448] width 352 height 32
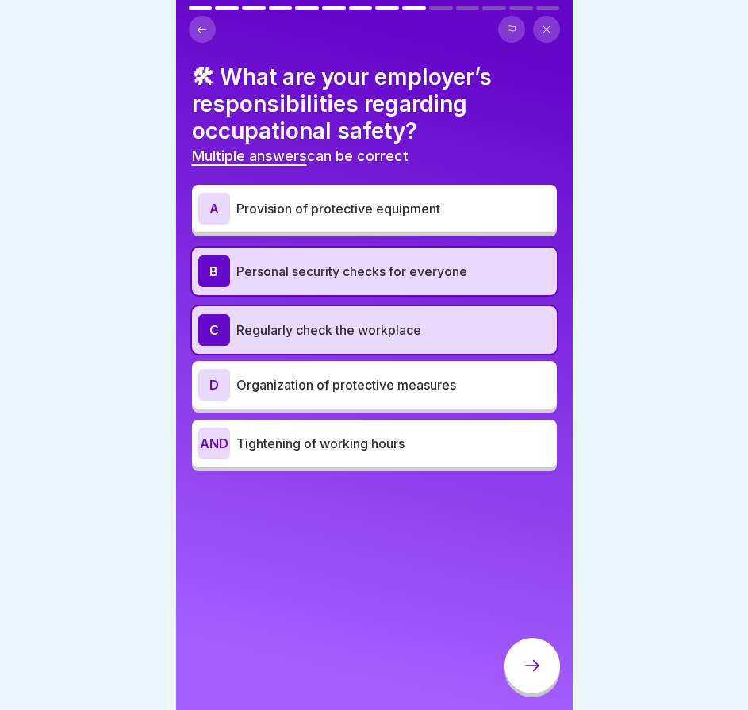
click at [532, 660] on div at bounding box center [533, 666] width 56 height 56
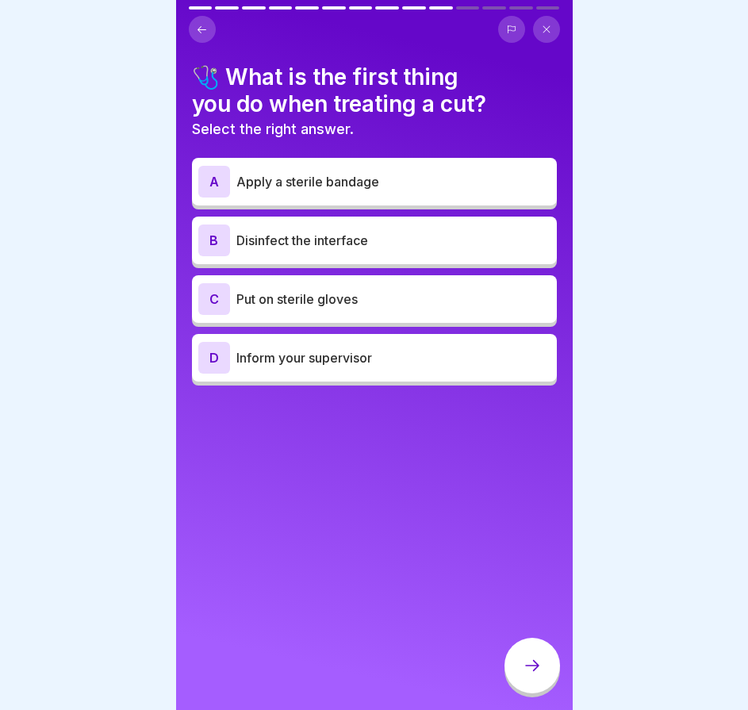
click at [333, 348] on p "Inform your supervisor" at bounding box center [394, 357] width 314 height 19
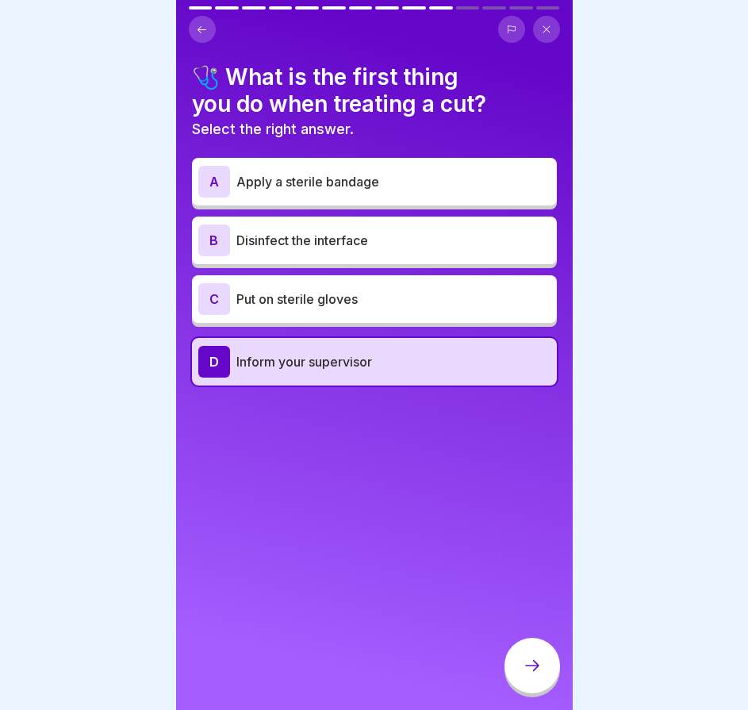
click at [546, 671] on div at bounding box center [533, 666] width 56 height 56
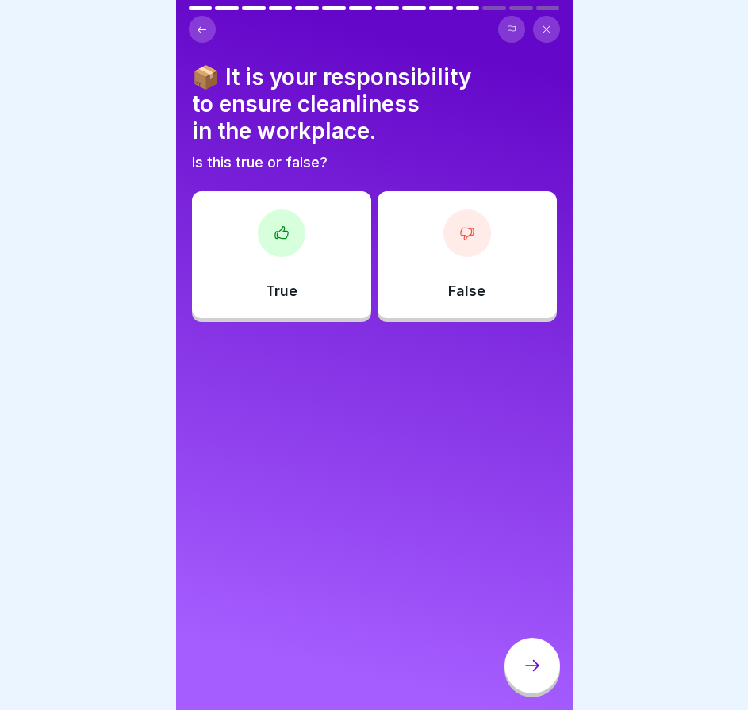
click at [355, 288] on div "True" at bounding box center [281, 254] width 179 height 127
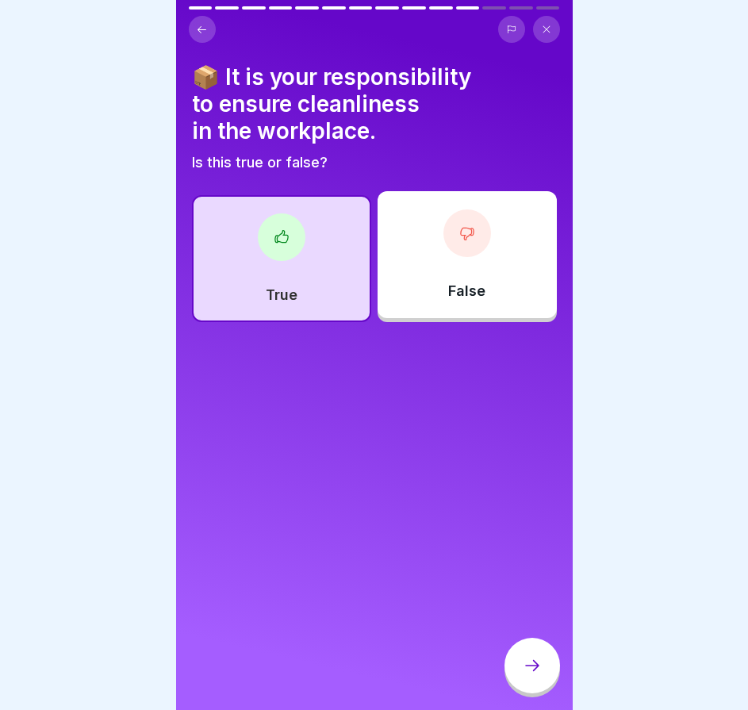
click at [539, 675] on icon at bounding box center [532, 665] width 19 height 19
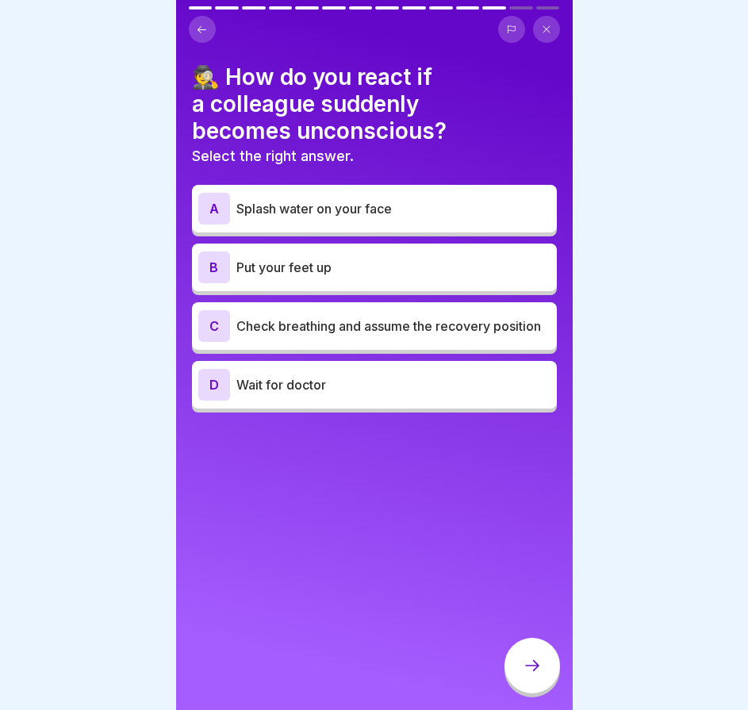
click at [387, 332] on p "Check breathing and assume the recovery position" at bounding box center [394, 326] width 314 height 19
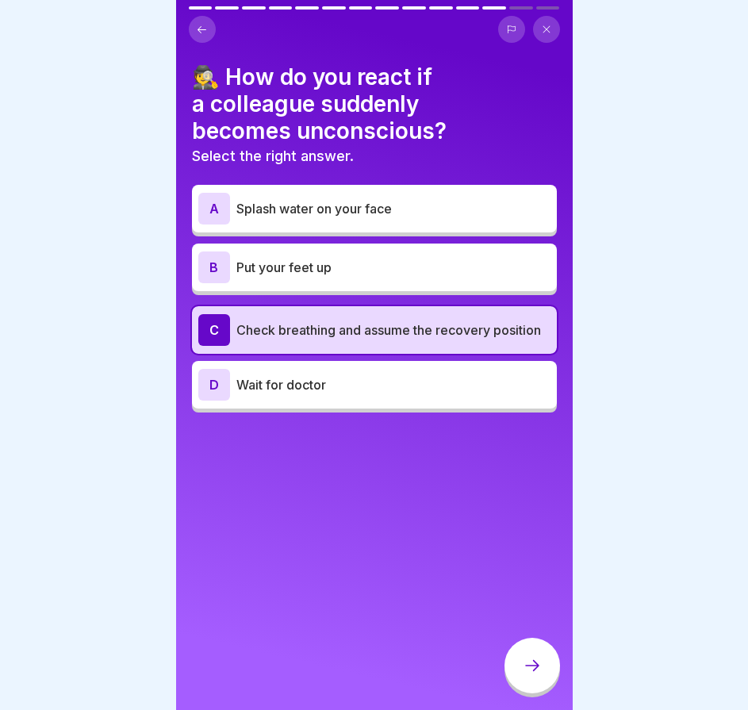
click at [540, 694] on div at bounding box center [533, 666] width 56 height 56
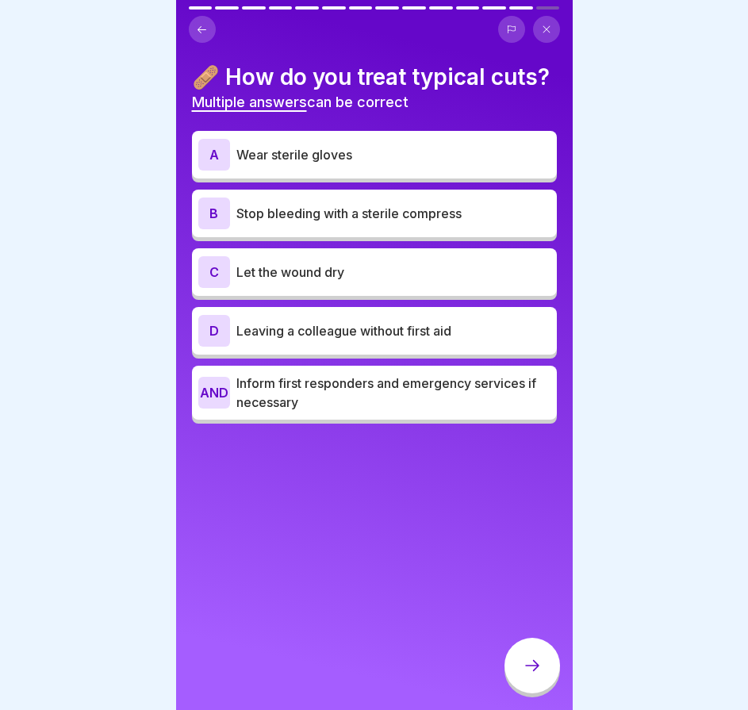
click at [398, 221] on font "Stop bleeding with a sterile compress" at bounding box center [349, 214] width 225 height 16
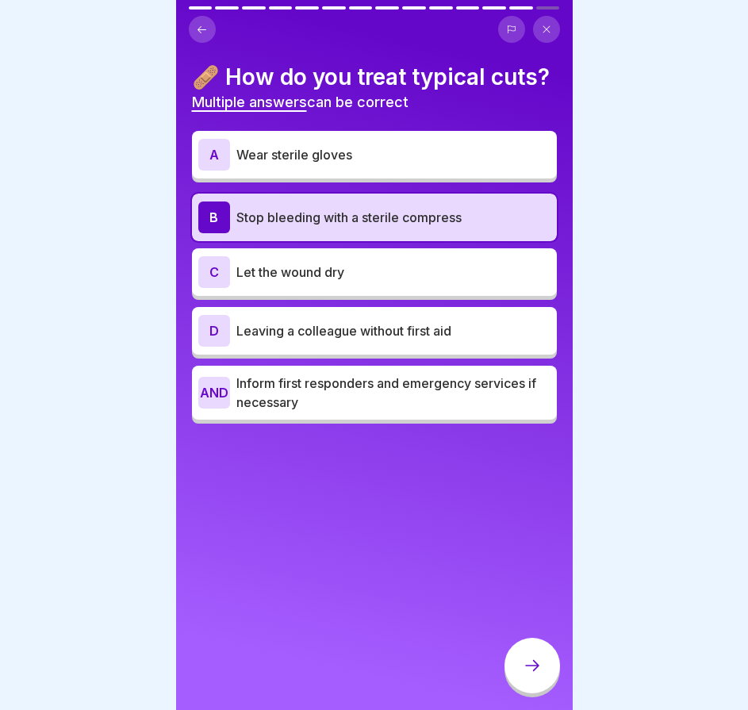
click at [356, 412] on p "Inform first responders and emergency services if necessary" at bounding box center [394, 393] width 314 height 38
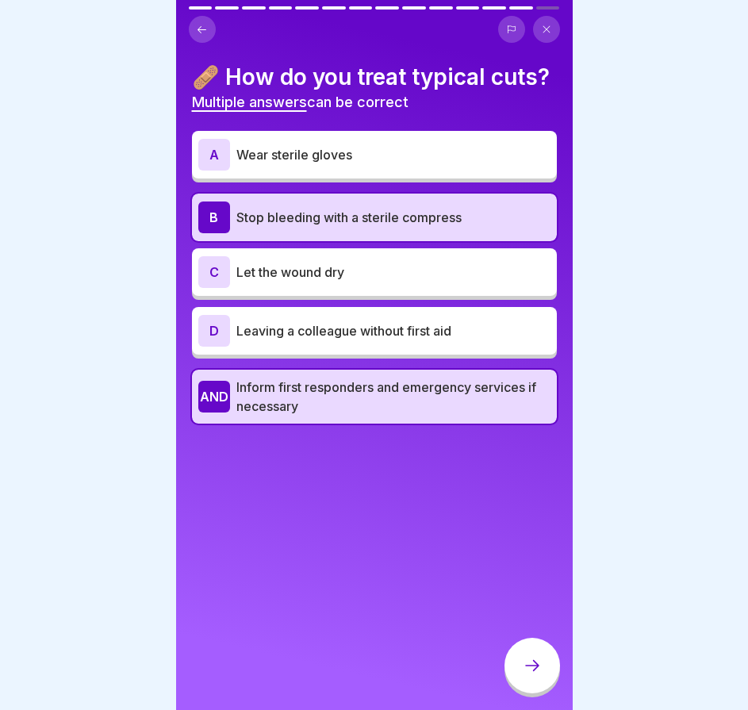
click at [521, 664] on div at bounding box center [533, 666] width 56 height 56
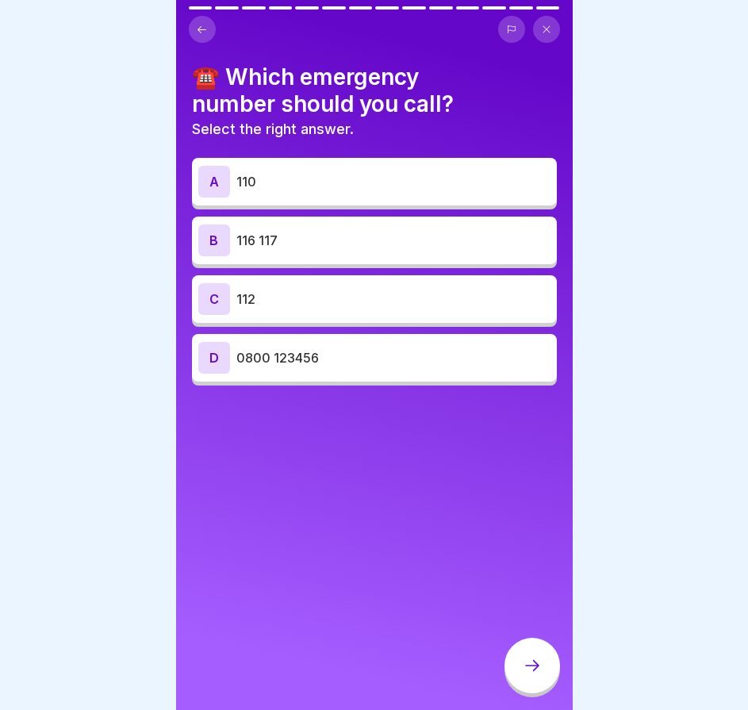
click at [367, 288] on div "C 112" at bounding box center [374, 299] width 352 height 32
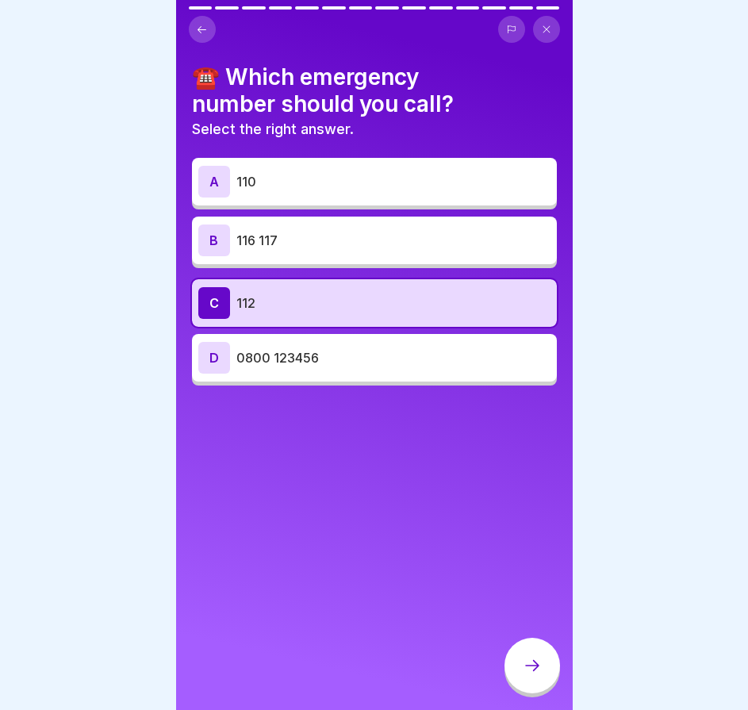
click at [521, 676] on div at bounding box center [533, 666] width 56 height 56
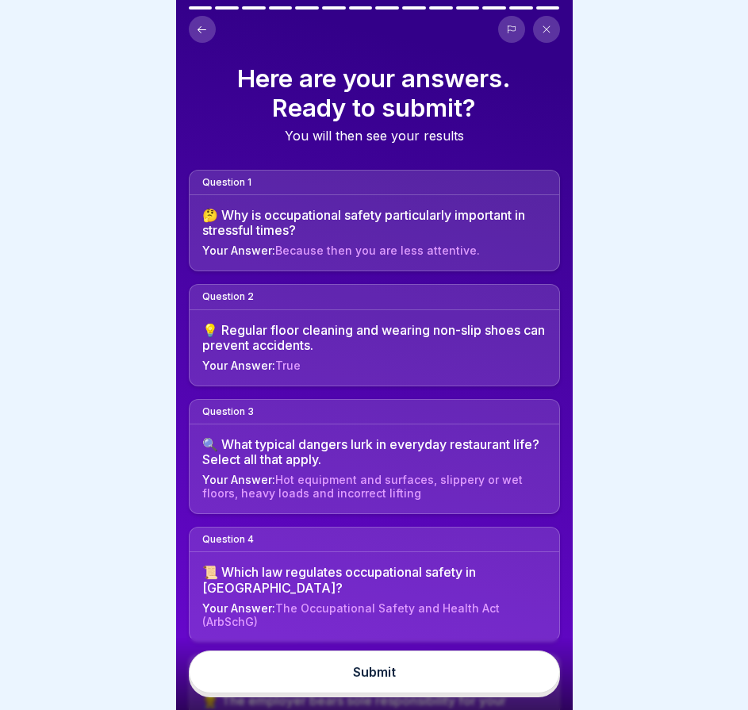
click at [434, 667] on button "Submit" at bounding box center [374, 672] width 371 height 43
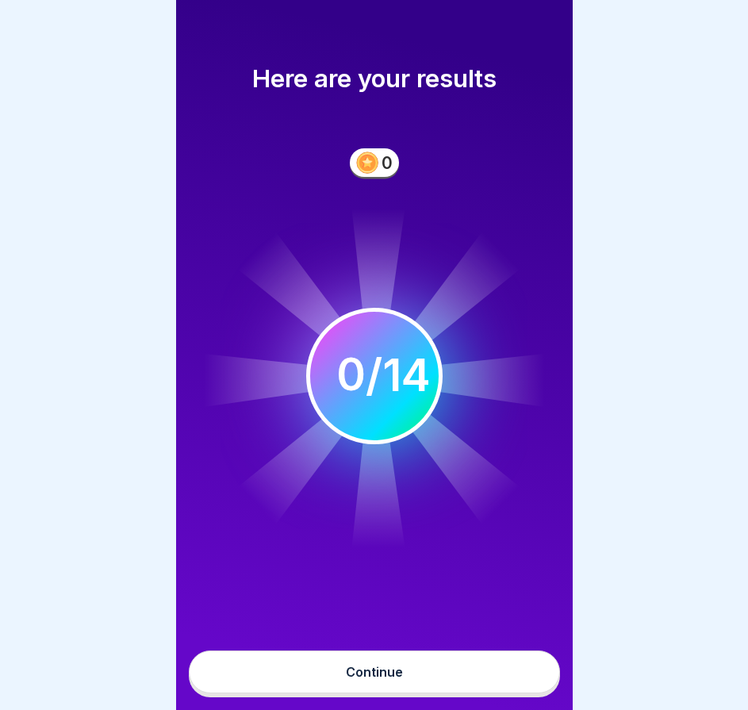
click at [421, 678] on button "Continue" at bounding box center [374, 672] width 371 height 43
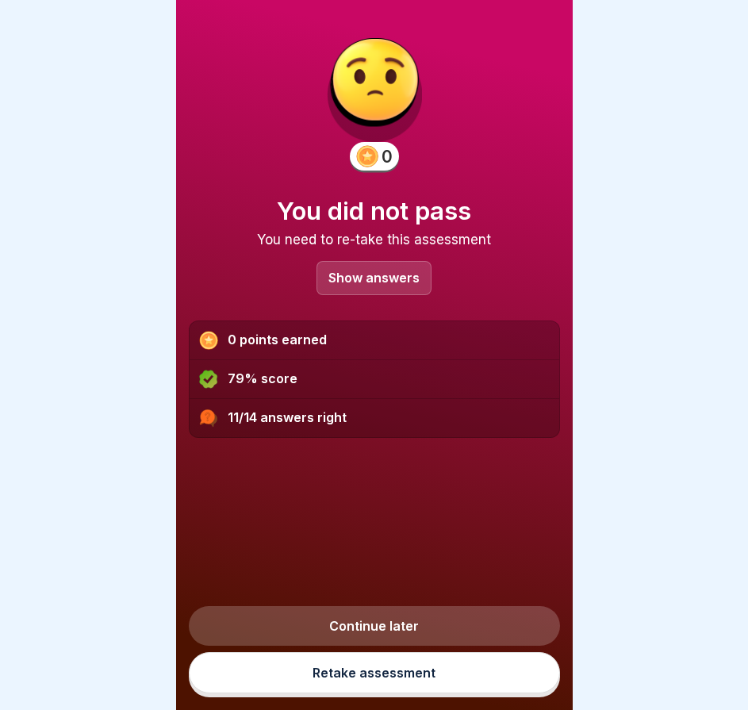
click at [365, 285] on p "Show answers" at bounding box center [374, 277] width 91 height 13
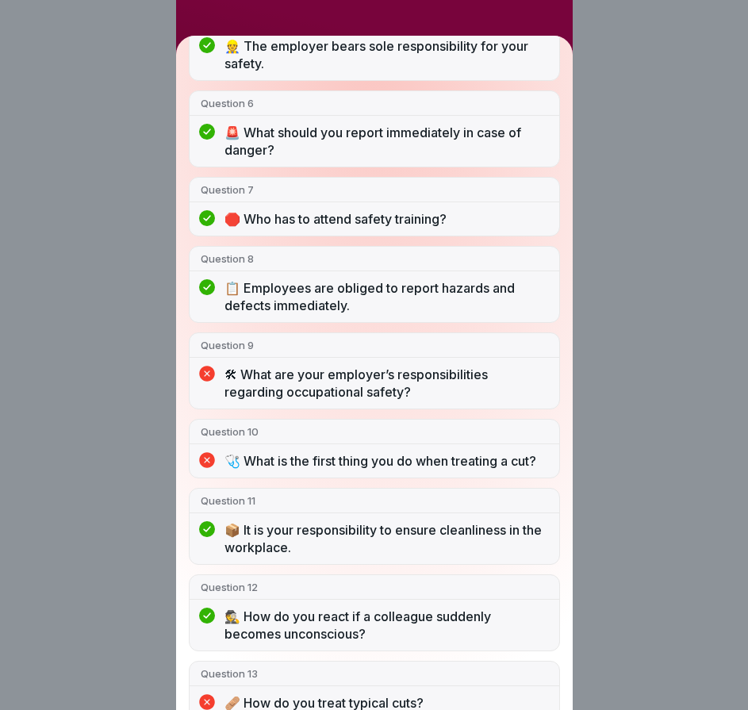
scroll to position [653, 0]
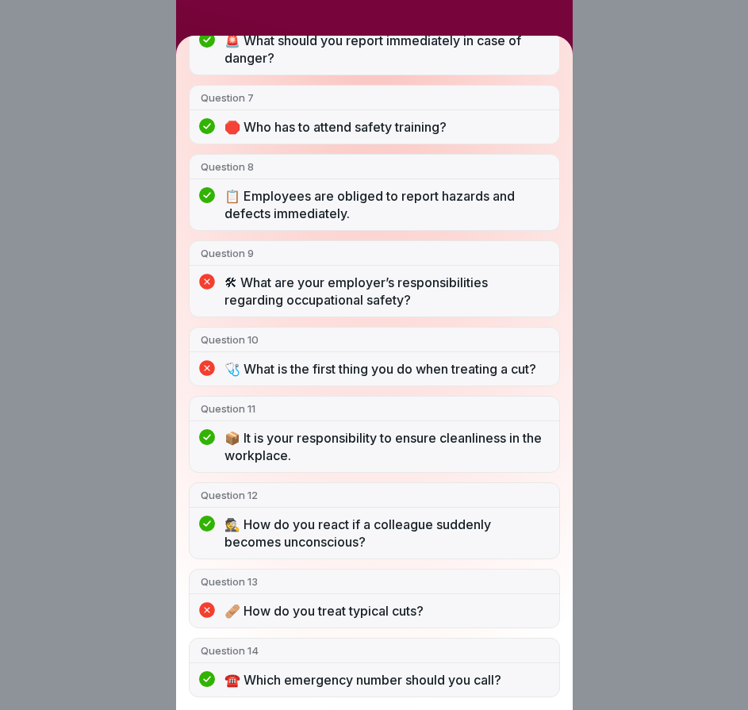
click at [610, 381] on div "You did not pass 11/14 answers right Question 1 🤔 Why is occupational safety pa…" at bounding box center [374, 355] width 748 height 710
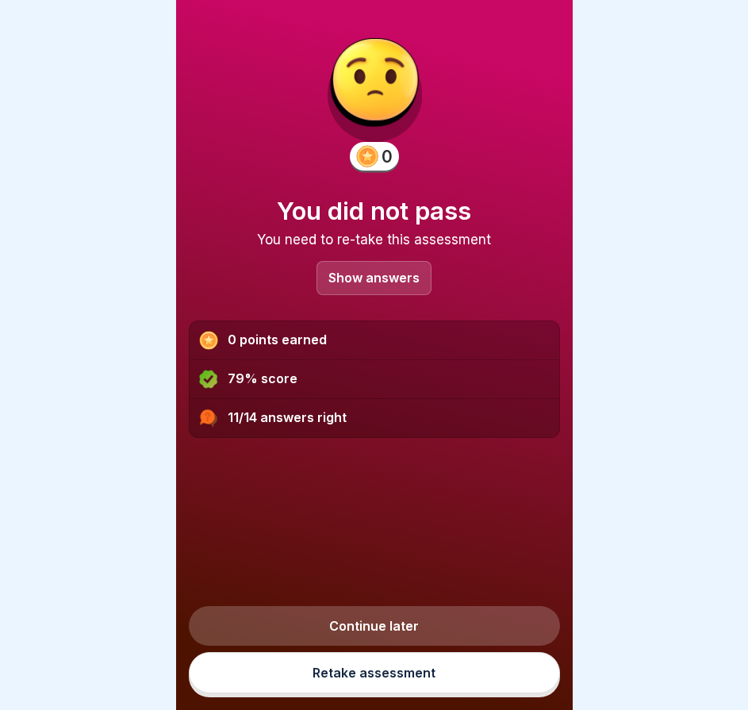
click at [333, 670] on link "Retake assessment" at bounding box center [374, 672] width 371 height 41
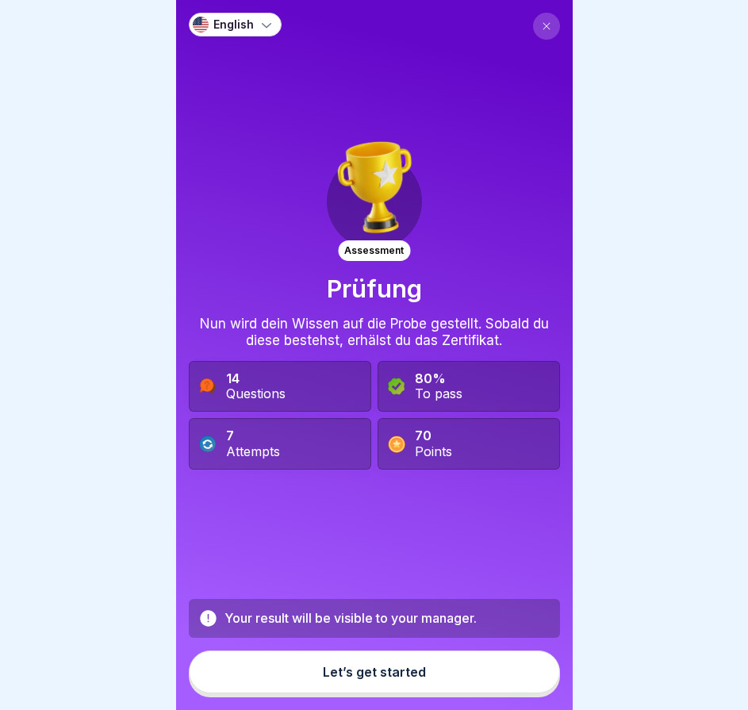
click at [415, 679] on div "Let’s get started" at bounding box center [374, 672] width 103 height 14
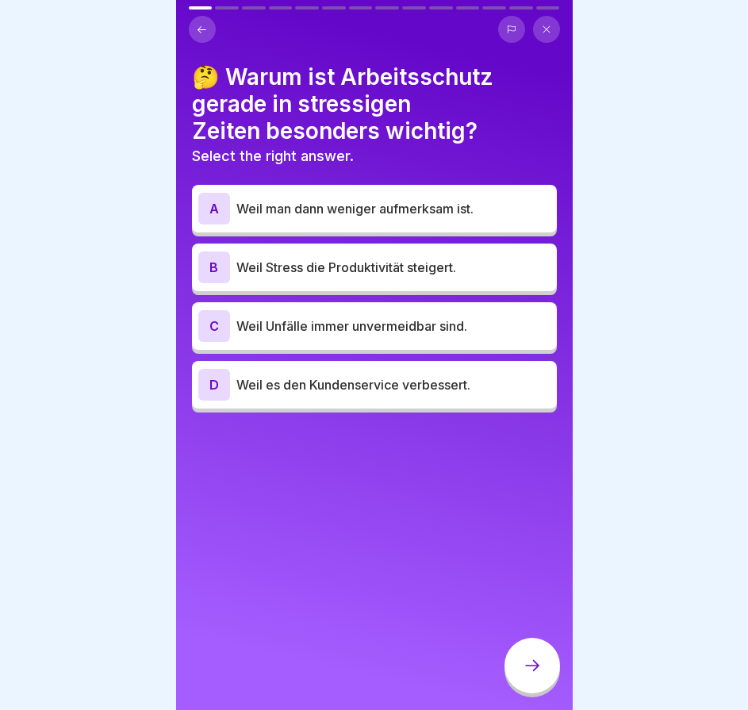
click at [408, 212] on p "Weil man dann weniger aufmerksam ist." at bounding box center [394, 208] width 314 height 19
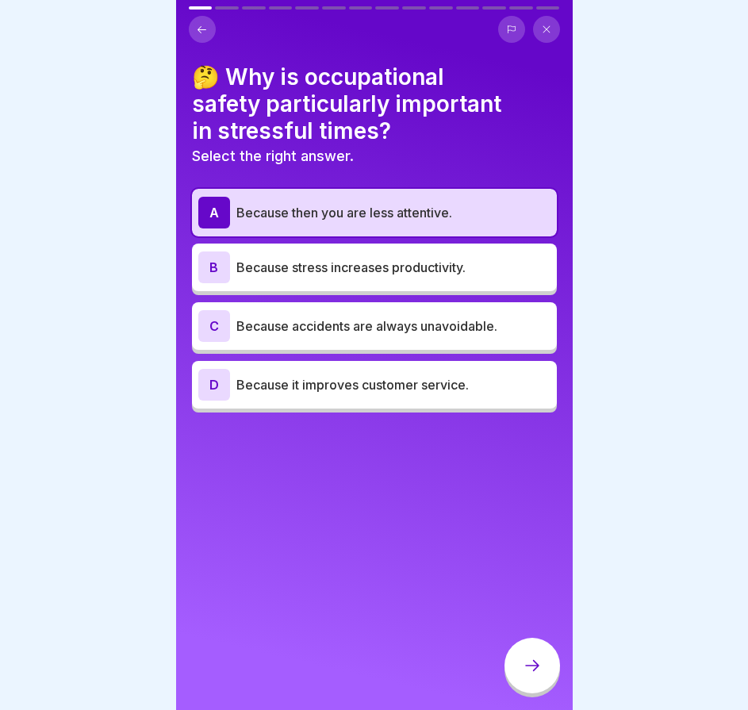
click at [533, 660] on div at bounding box center [533, 666] width 56 height 56
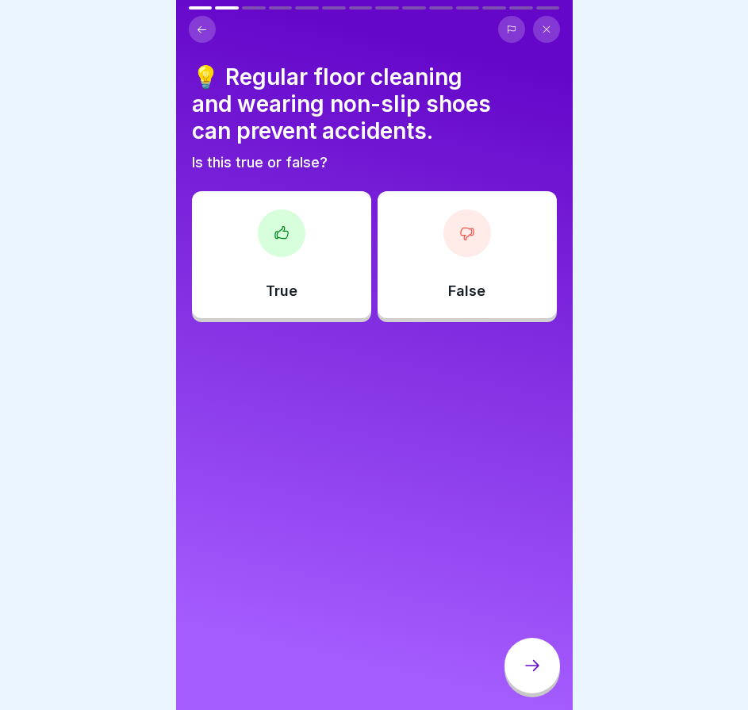
click at [313, 286] on div "True" at bounding box center [281, 254] width 179 height 127
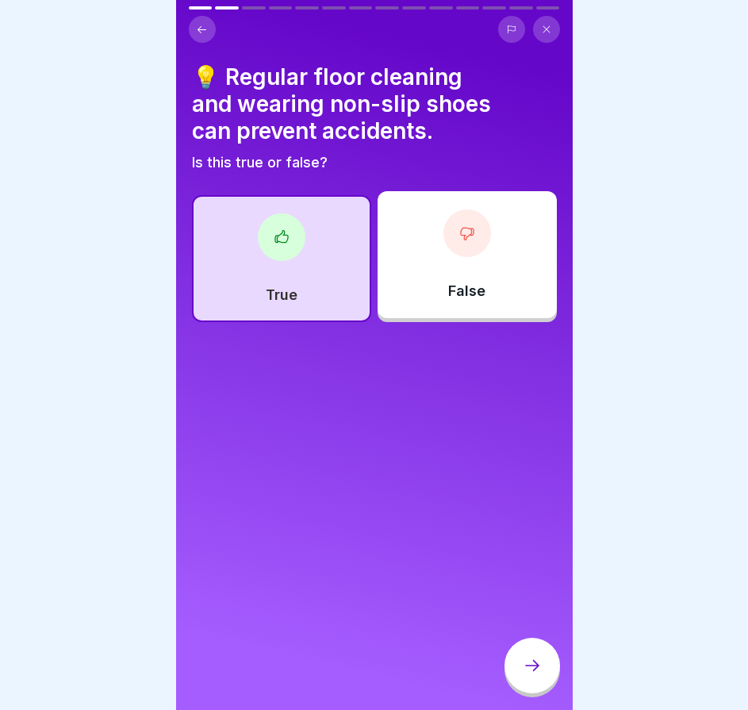
click at [529, 656] on div at bounding box center [533, 666] width 56 height 56
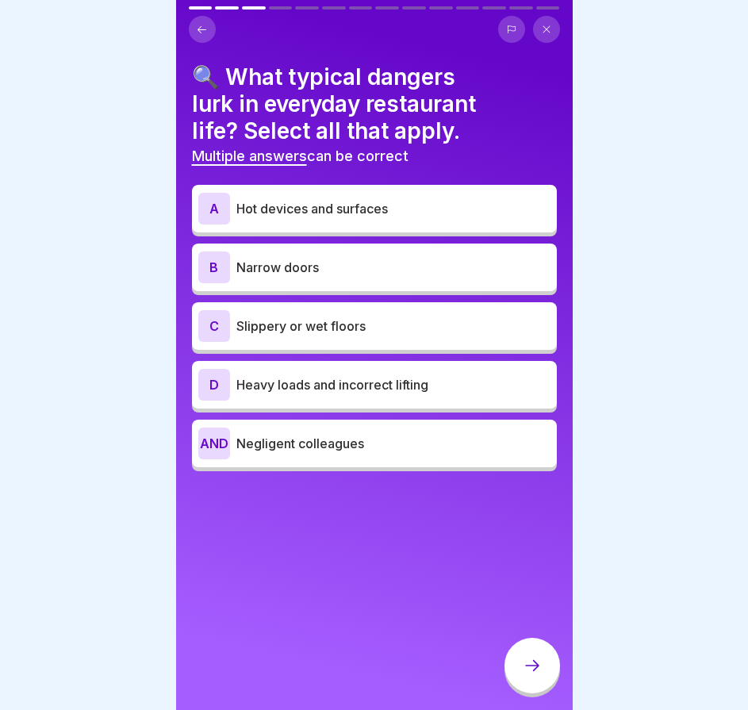
click at [394, 221] on div "A Hot devices and surfaces" at bounding box center [374, 209] width 352 height 32
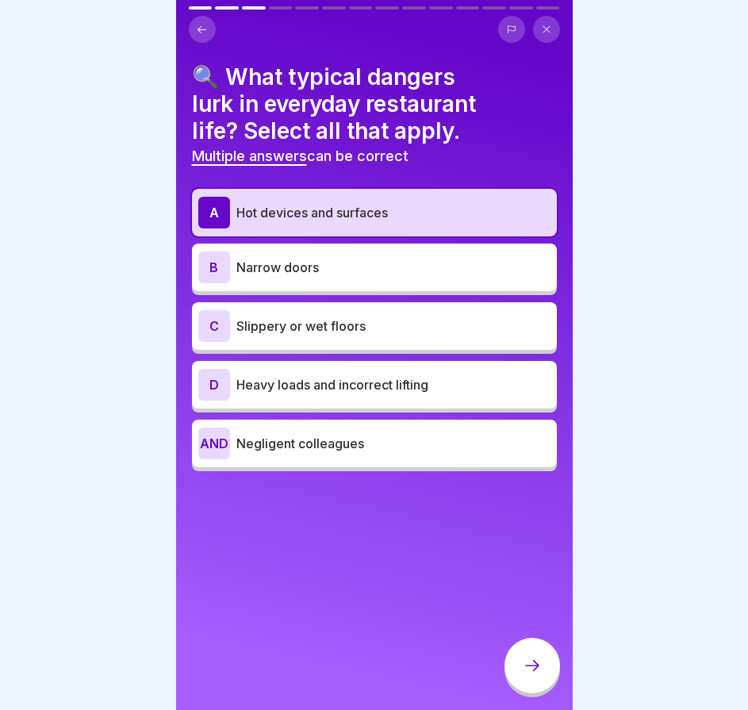
click at [365, 337] on div "C Slippery or wet floors" at bounding box center [374, 326] width 352 height 32
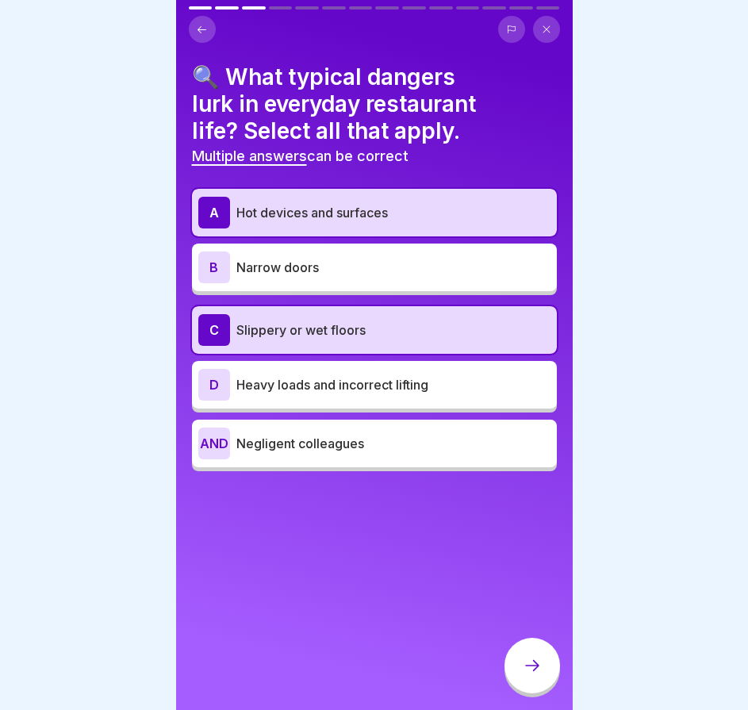
click at [350, 382] on font "Heavy loads and incorrect lifting" at bounding box center [333, 385] width 192 height 16
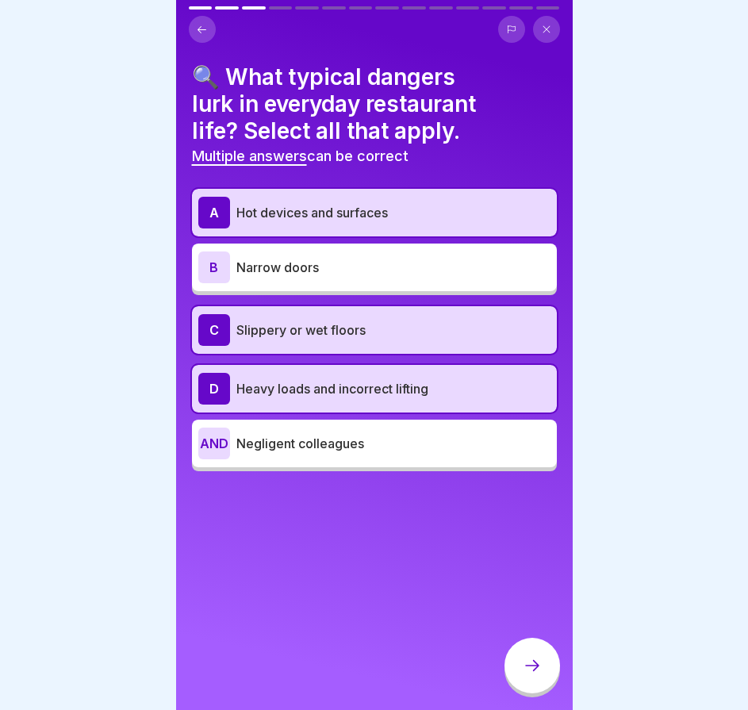
click at [528, 667] on div at bounding box center [533, 666] width 56 height 56
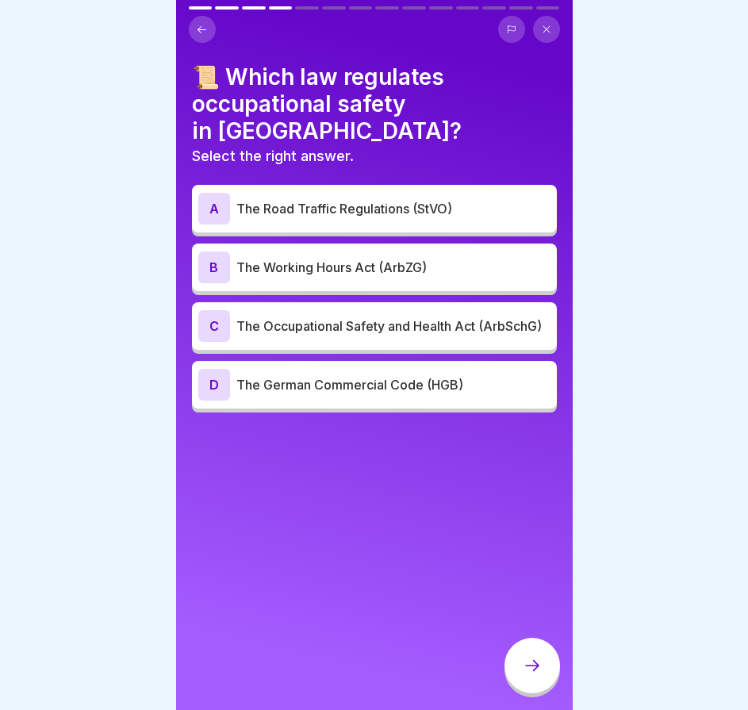
click at [372, 318] on font "The Occupational Safety and Health Act (ArbSchG)" at bounding box center [390, 326] width 306 height 16
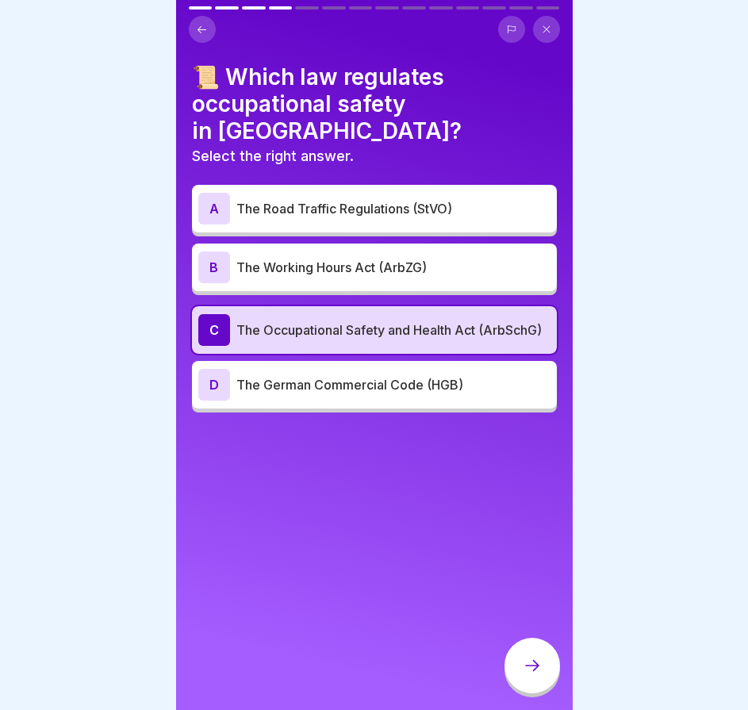
click at [539, 655] on div at bounding box center [533, 666] width 56 height 56
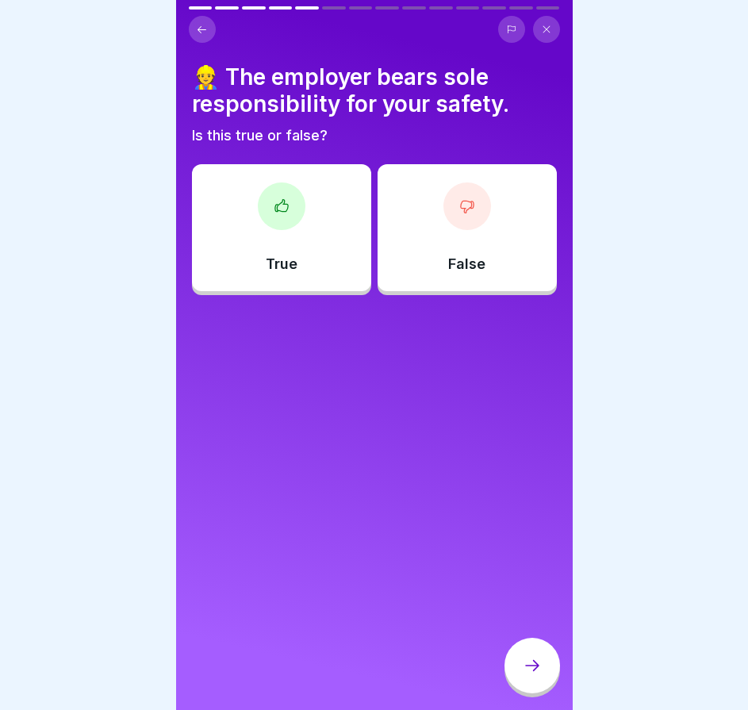
click at [411, 246] on div "False" at bounding box center [467, 227] width 179 height 127
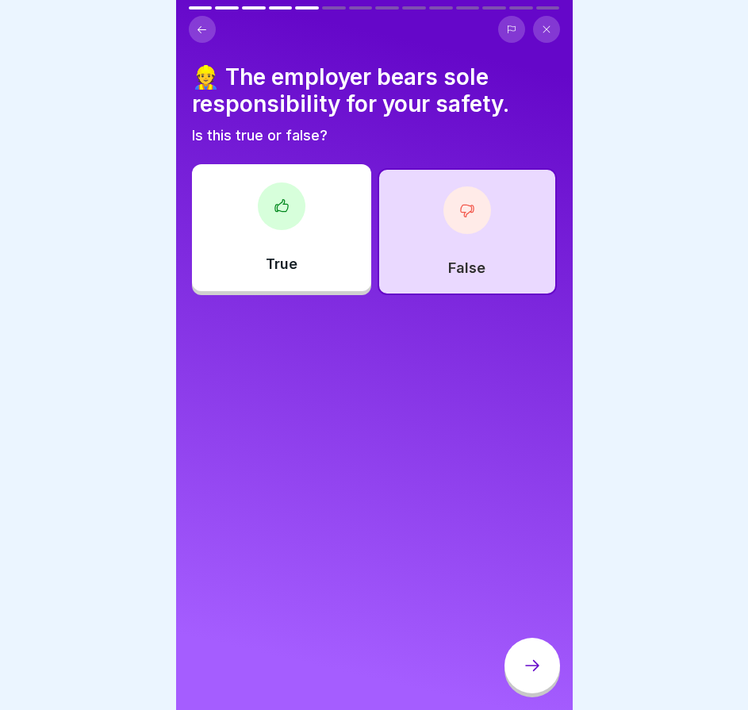
click at [514, 651] on div at bounding box center [533, 668] width 56 height 60
click at [516, 660] on div at bounding box center [533, 666] width 56 height 56
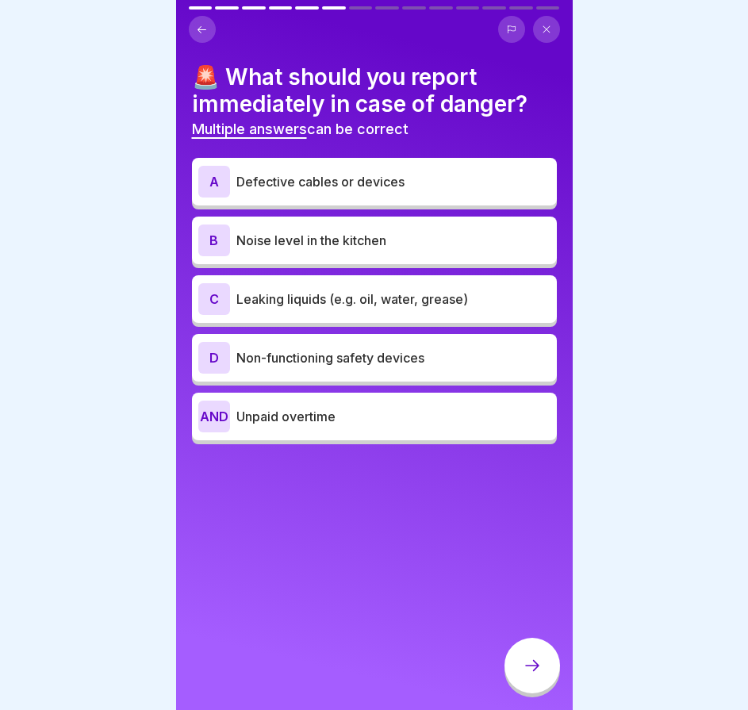
click at [371, 302] on font "Leaking liquids (e.g. oil, water, grease)" at bounding box center [353, 299] width 232 height 16
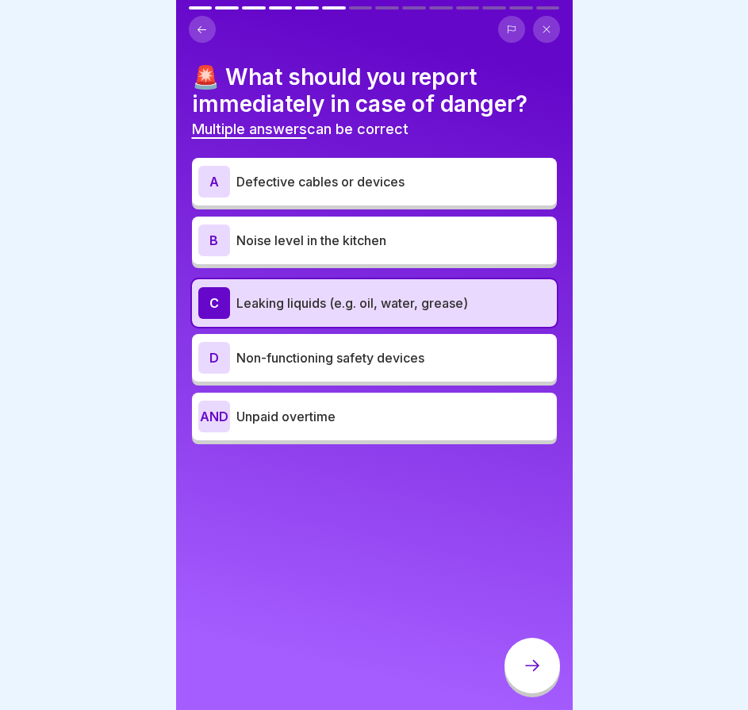
click at [335, 344] on div "D Non-functioning safety devices" at bounding box center [374, 358] width 352 height 32
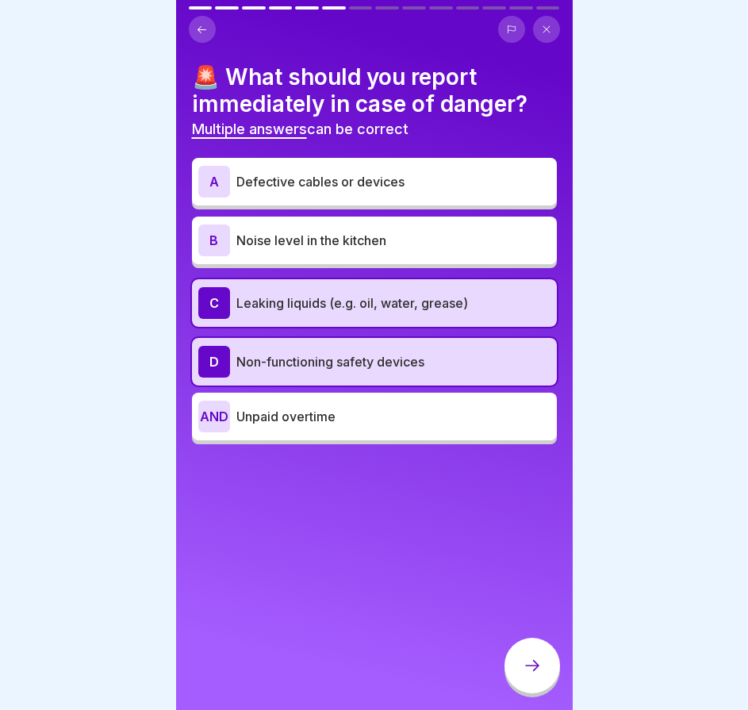
click at [365, 189] on font "Defective cables or devices" at bounding box center [321, 182] width 168 height 16
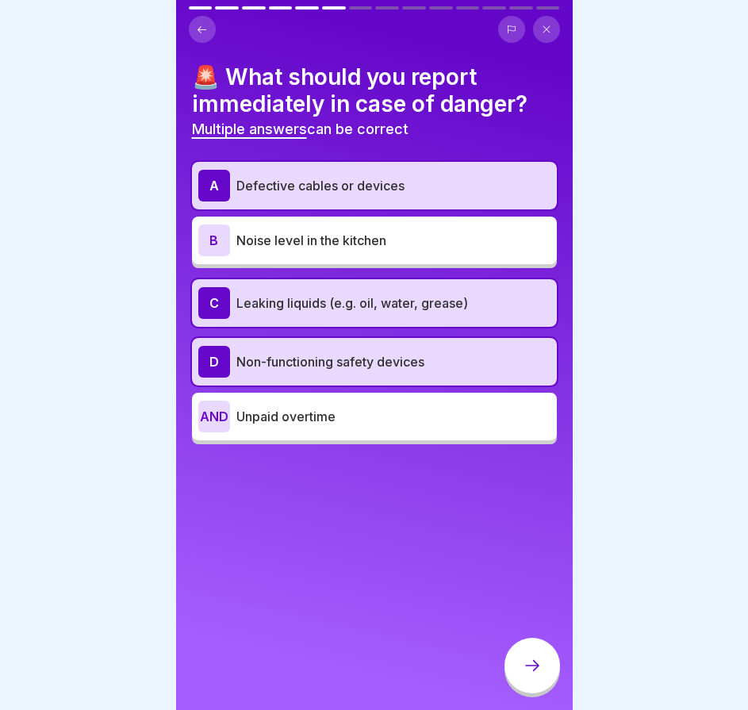
click at [540, 675] on icon at bounding box center [532, 665] width 19 height 19
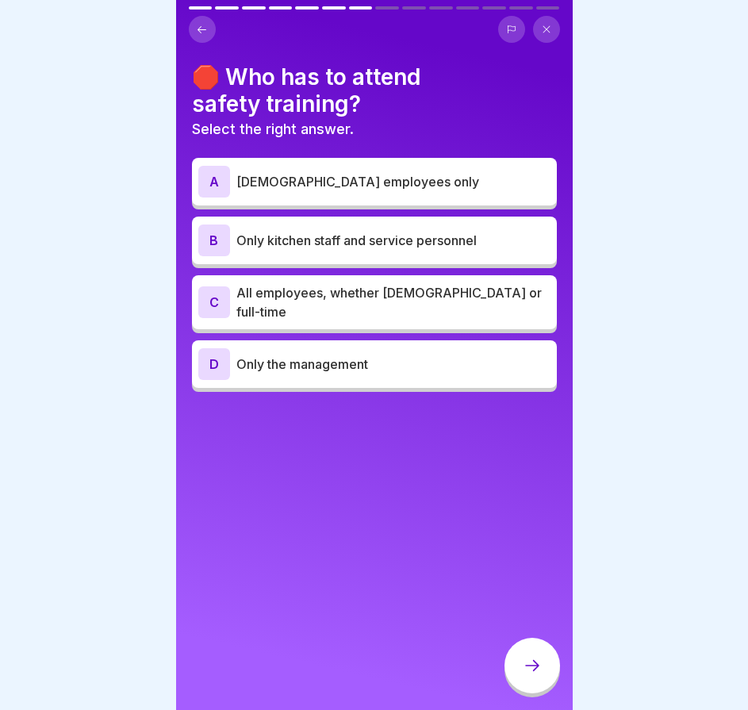
click at [310, 294] on font "All employees, whether [DEMOGRAPHIC_DATA] or full-time" at bounding box center [390, 302] width 306 height 35
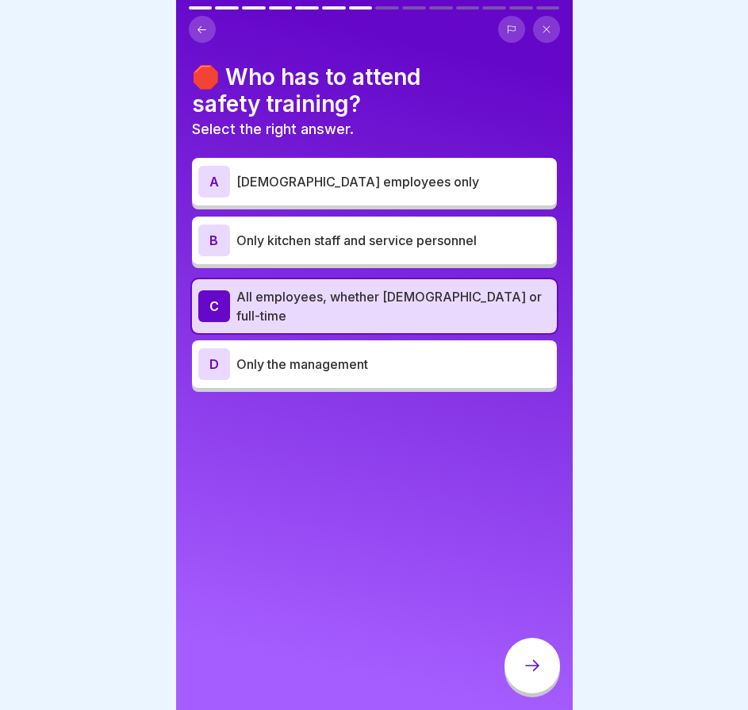
click at [538, 670] on icon at bounding box center [532, 665] width 19 height 19
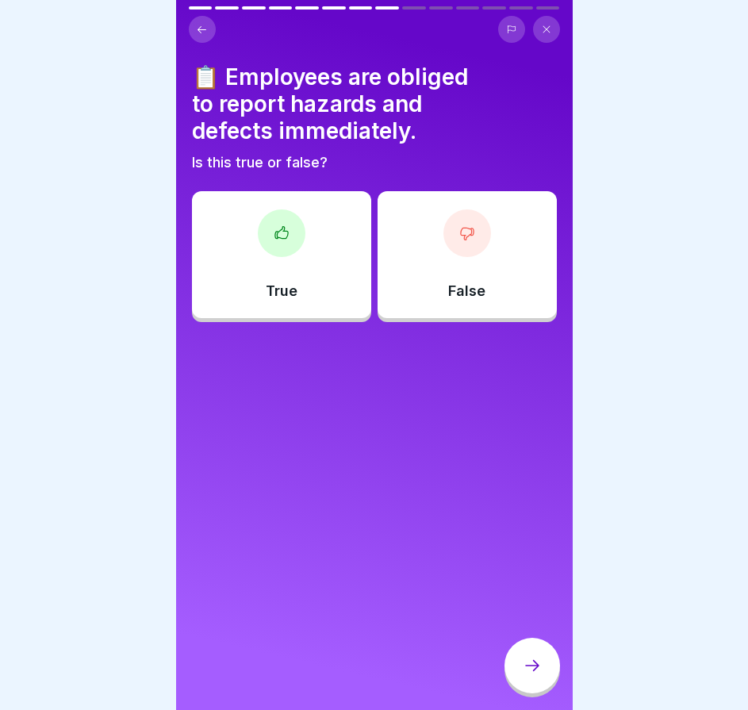
click at [441, 277] on div "False" at bounding box center [467, 254] width 179 height 127
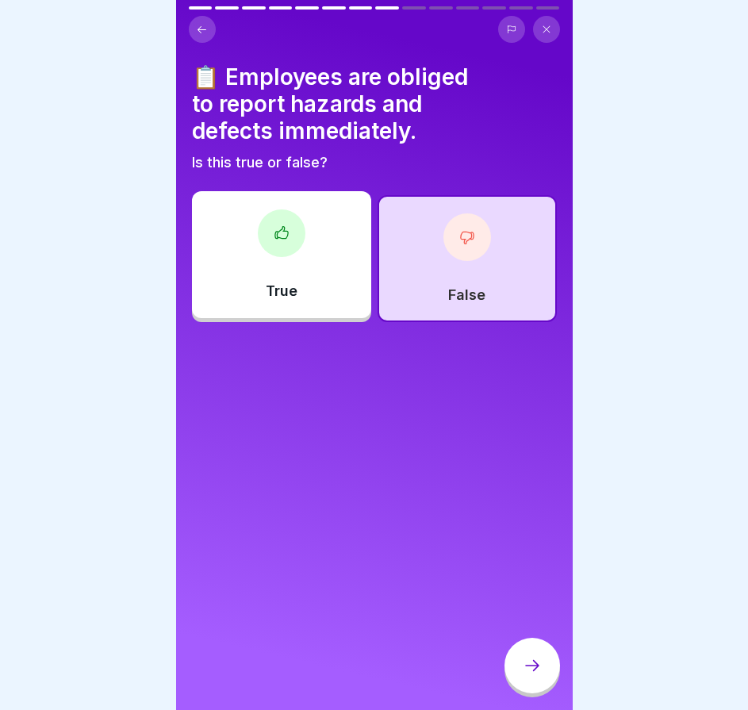
click at [317, 268] on div "True" at bounding box center [281, 254] width 179 height 127
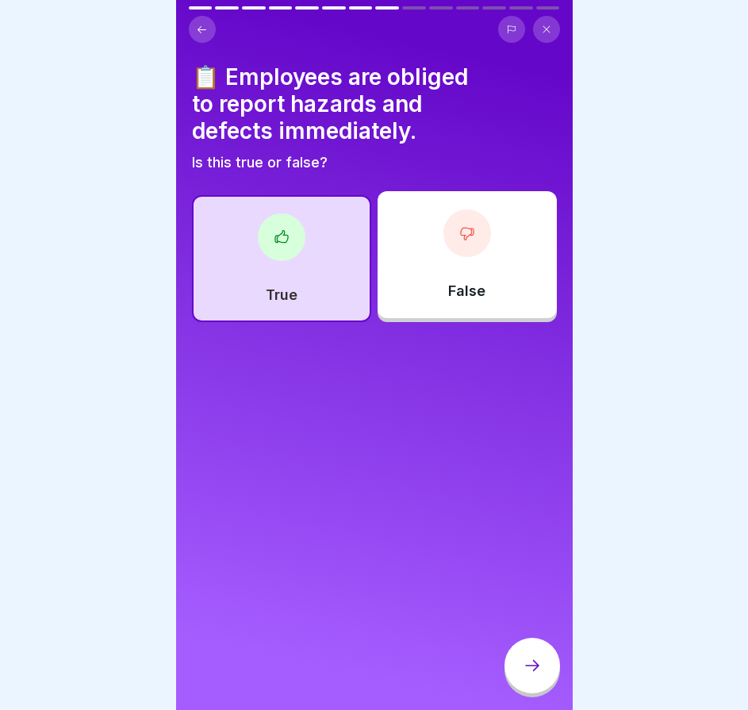
drag, startPoint x: 529, startPoint y: 675, endPoint x: 522, endPoint y: 661, distance: 14.9
click at [529, 675] on icon at bounding box center [532, 665] width 19 height 19
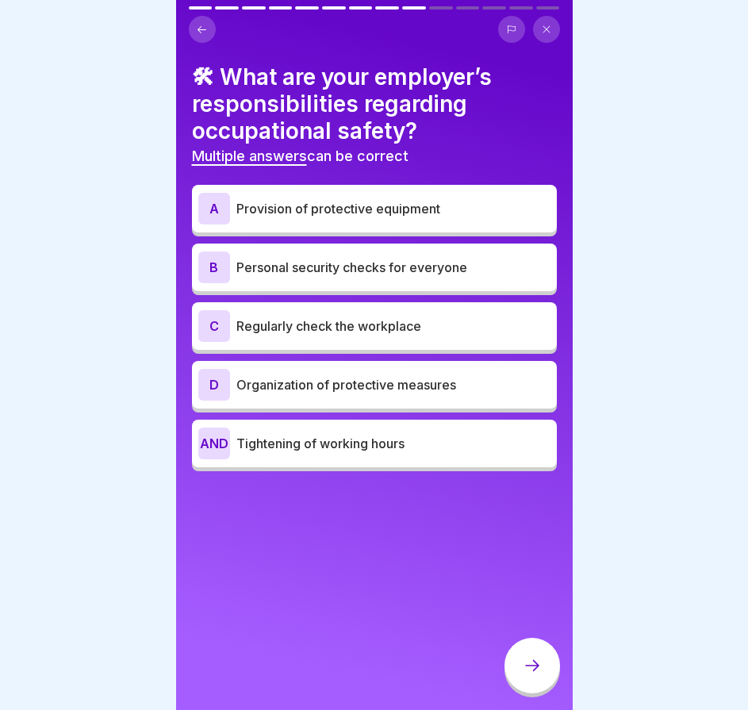
click at [360, 334] on p "Regularly check the workplace" at bounding box center [394, 326] width 314 height 19
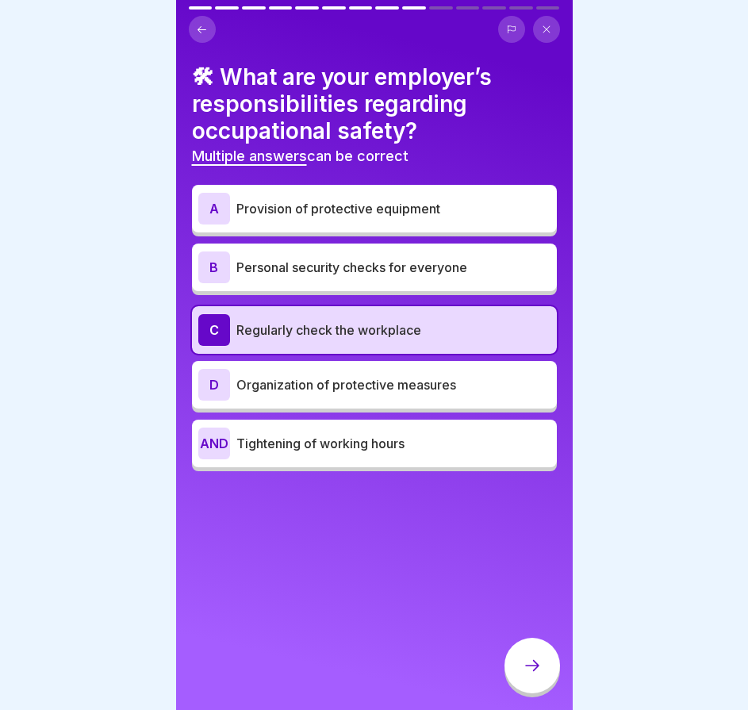
click at [345, 391] on font "Organization of protective measures" at bounding box center [347, 385] width 220 height 16
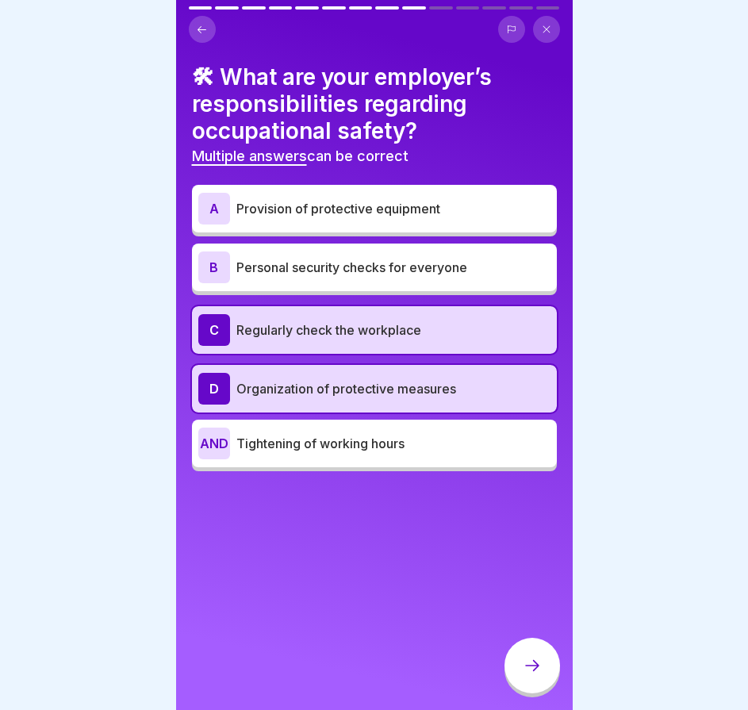
click at [381, 265] on font "Personal security checks for everyone" at bounding box center [352, 268] width 231 height 16
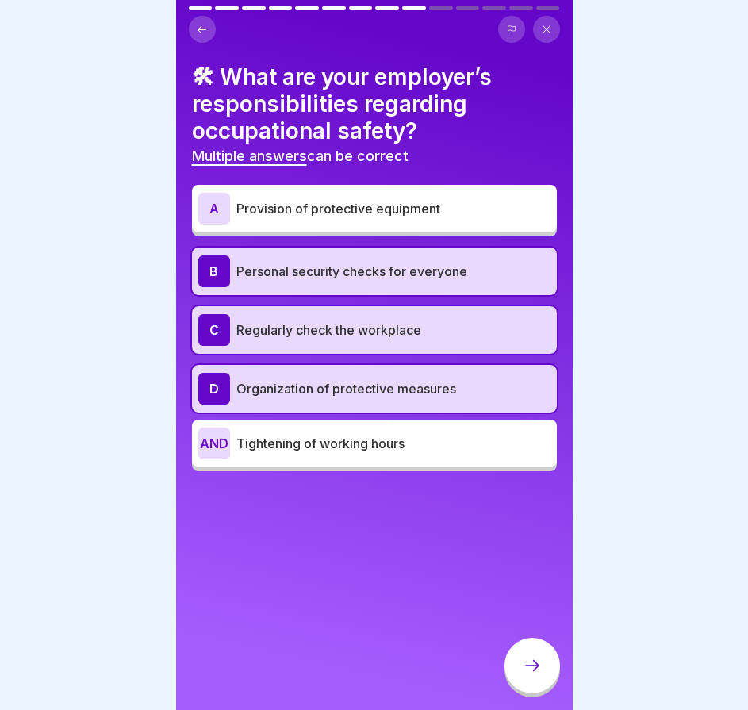
click at [364, 264] on font "Personal security checks for everyone" at bounding box center [352, 272] width 231 height 16
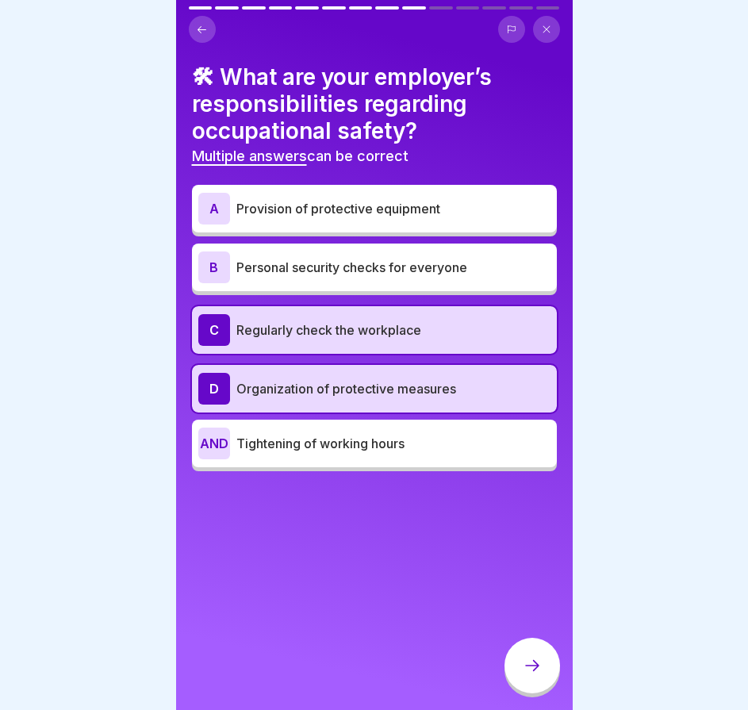
click at [389, 210] on font "Provision of protective equipment" at bounding box center [339, 209] width 204 height 16
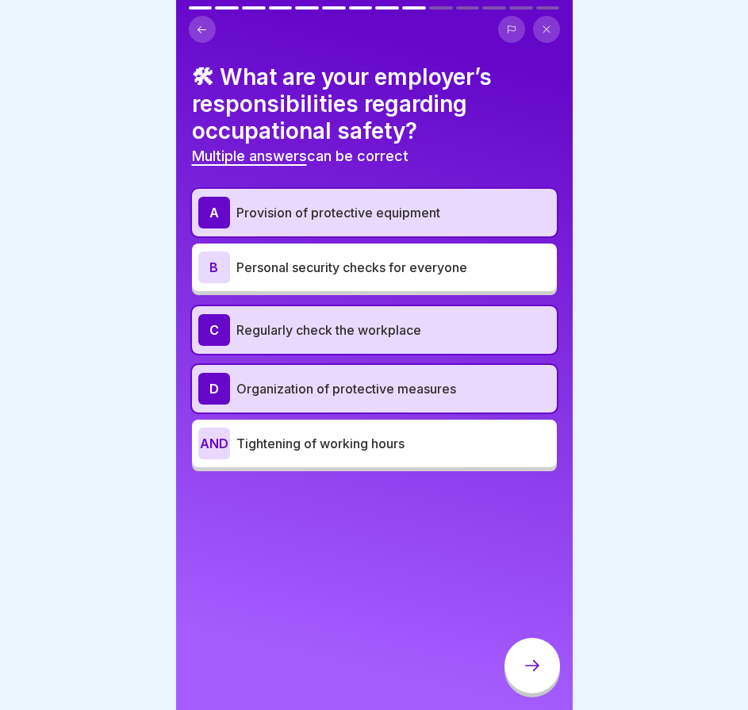
click at [397, 449] on font "Tightening of working hours" at bounding box center [321, 444] width 168 height 16
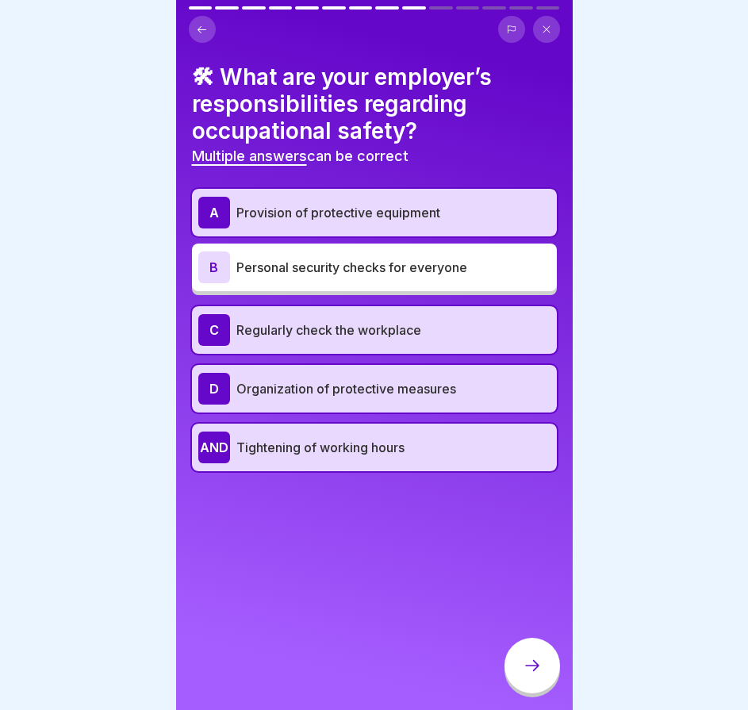
click at [523, 675] on icon at bounding box center [532, 665] width 19 height 19
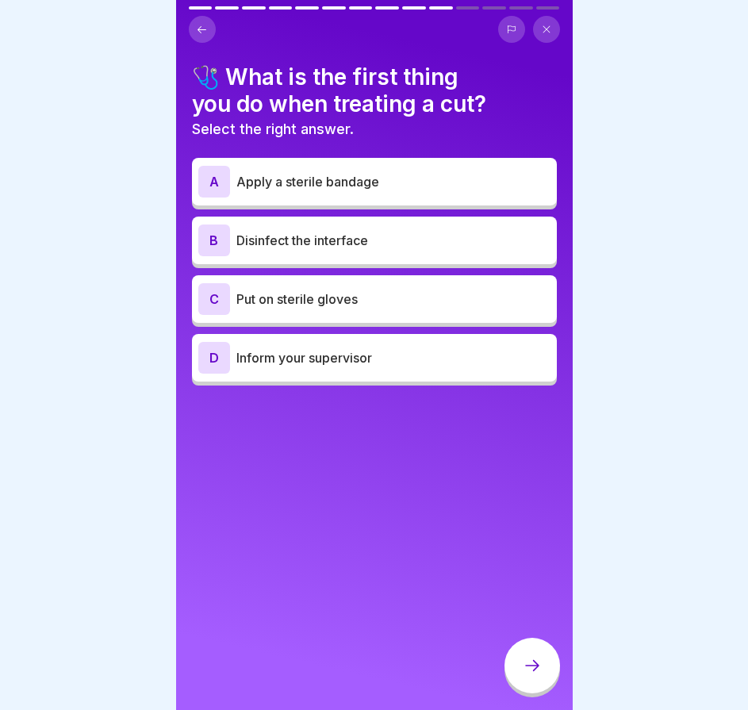
click at [348, 199] on div "A Apply a sterile bandage" at bounding box center [374, 182] width 365 height 48
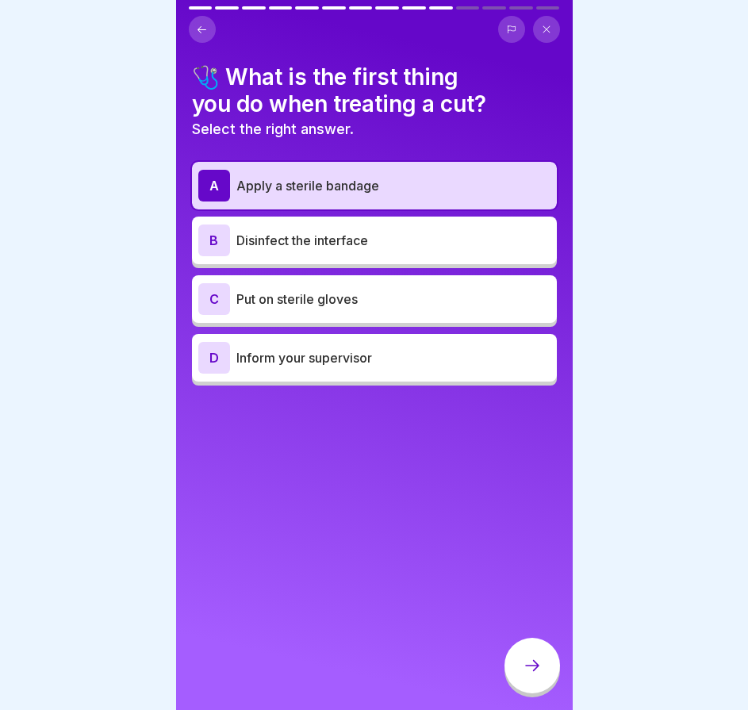
click at [516, 679] on div at bounding box center [533, 666] width 56 height 56
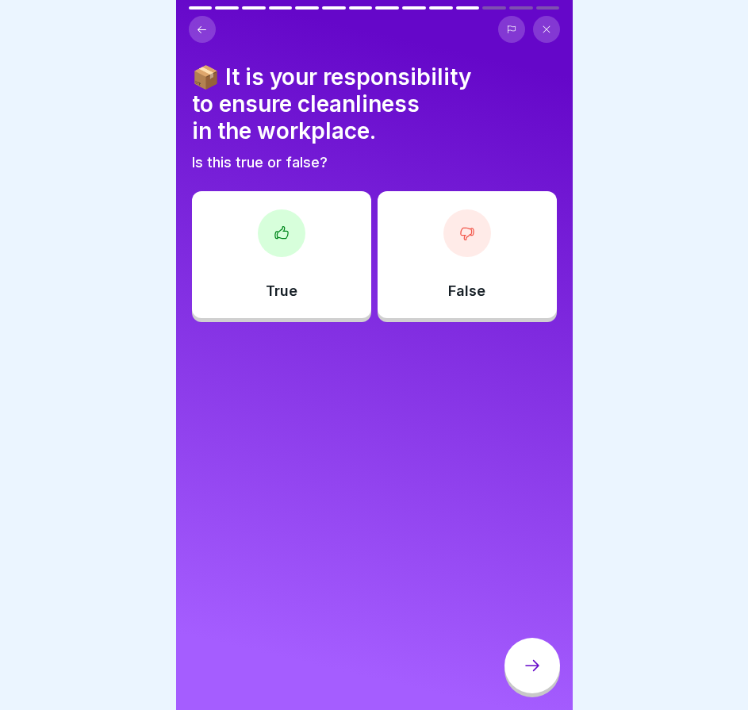
click at [330, 262] on div "True" at bounding box center [281, 254] width 179 height 127
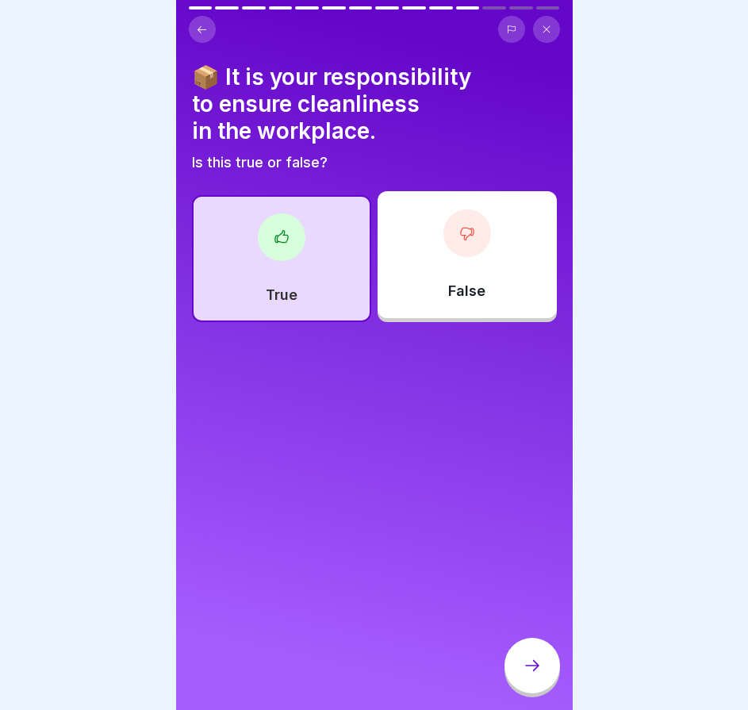
click at [549, 679] on div at bounding box center [533, 666] width 56 height 56
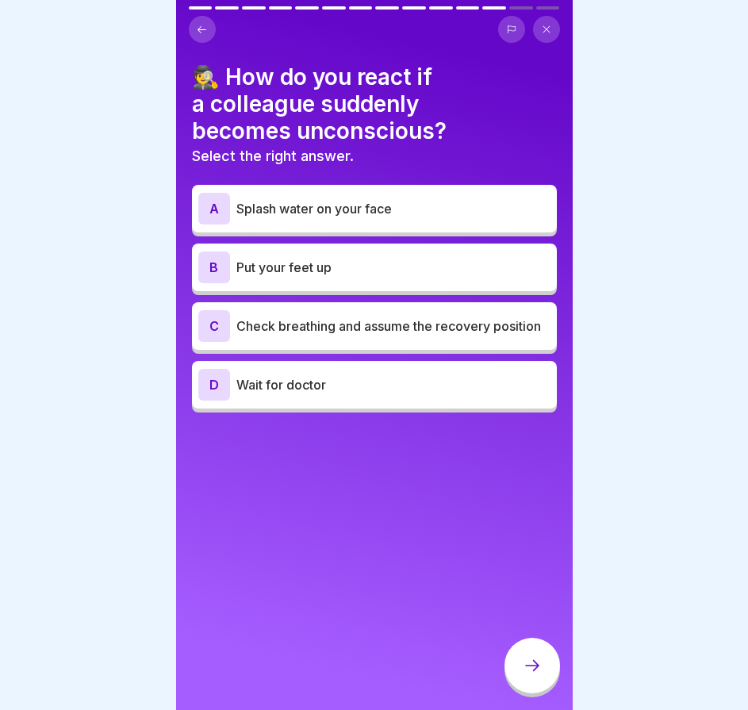
click at [309, 318] on font "Check breathing and assume the recovery position" at bounding box center [389, 326] width 305 height 16
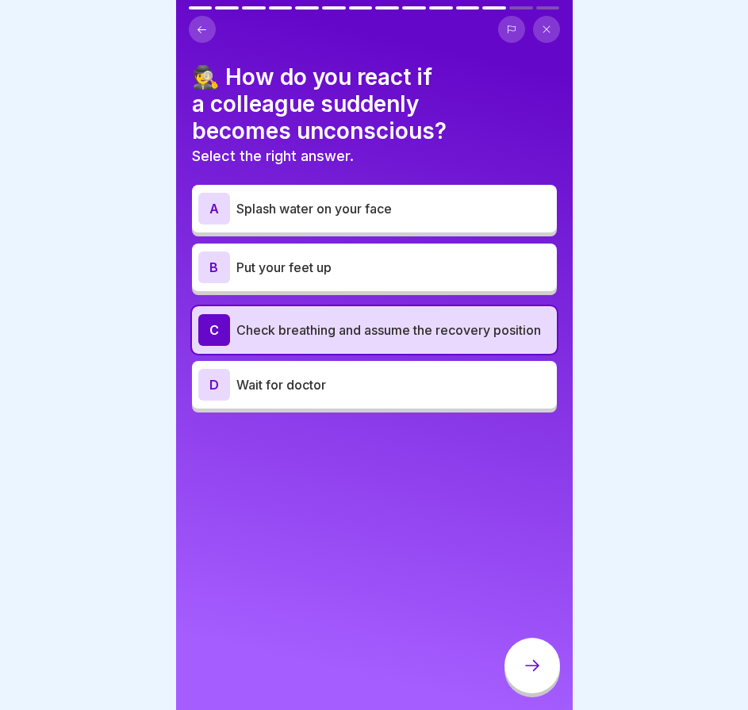
click at [534, 675] on icon at bounding box center [532, 665] width 19 height 19
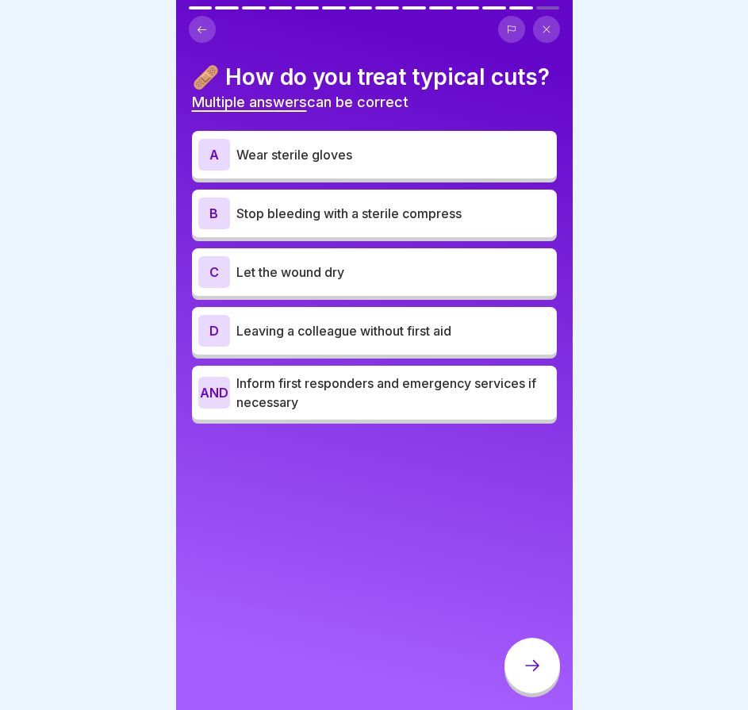
click at [345, 410] on font "Inform first responders and emergency services if necessary" at bounding box center [387, 392] width 300 height 35
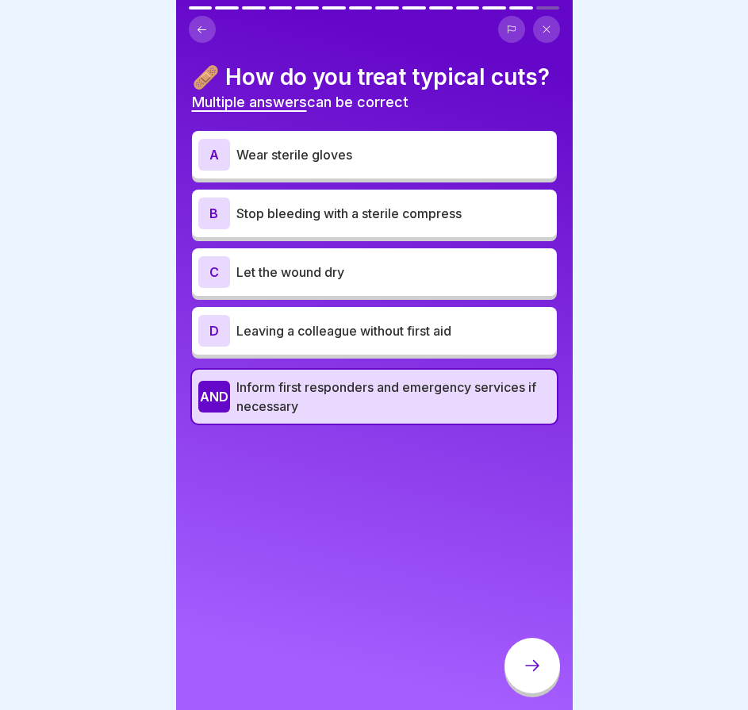
click at [303, 221] on font "Stop bleeding with a sterile compress" at bounding box center [349, 214] width 225 height 16
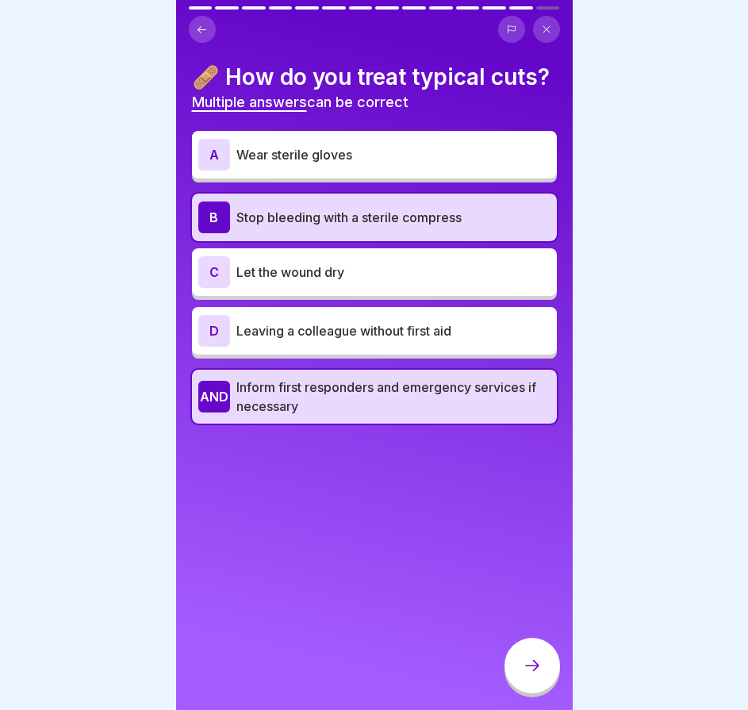
click at [326, 163] on font "Wear sterile gloves" at bounding box center [295, 155] width 116 height 16
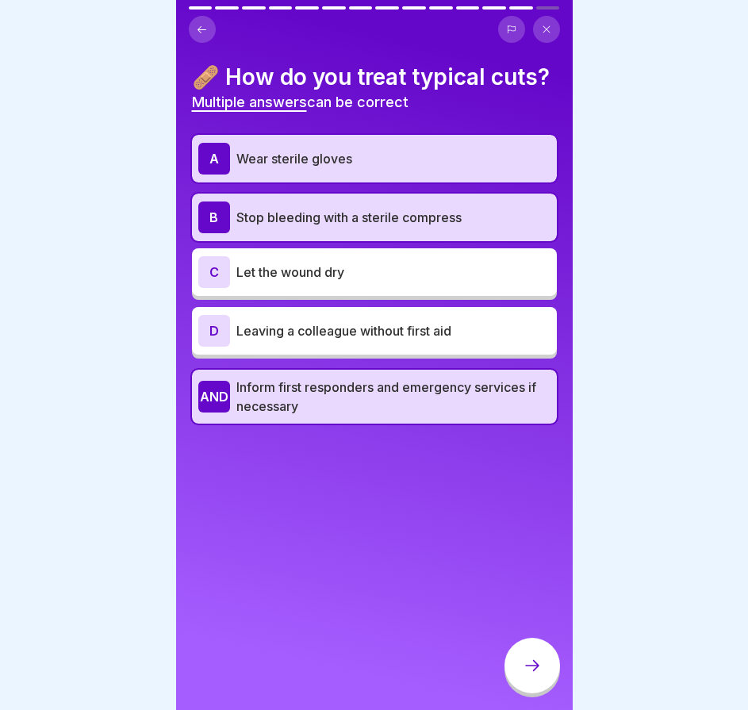
click at [340, 280] on font "Let the wound dry" at bounding box center [291, 272] width 108 height 16
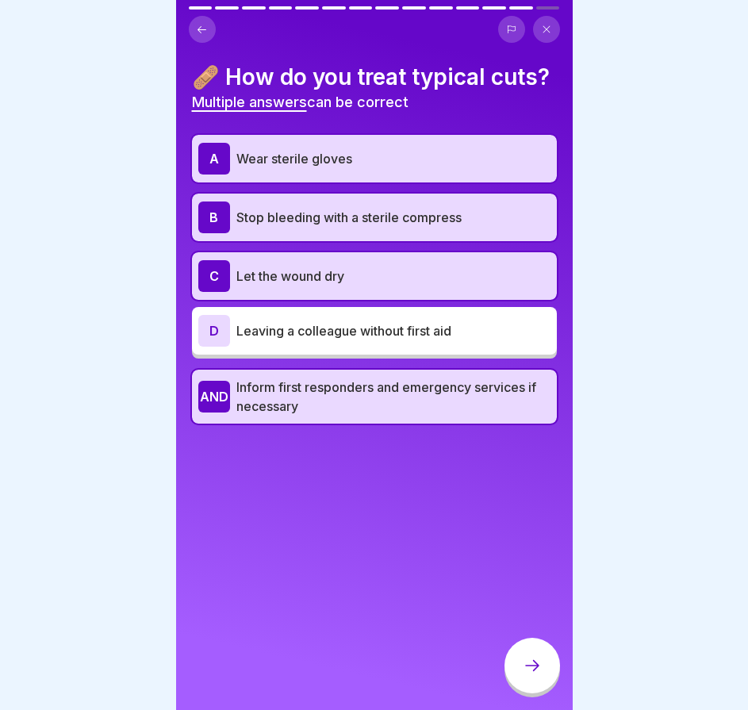
click at [342, 284] on font "Let the wound dry" at bounding box center [291, 276] width 108 height 16
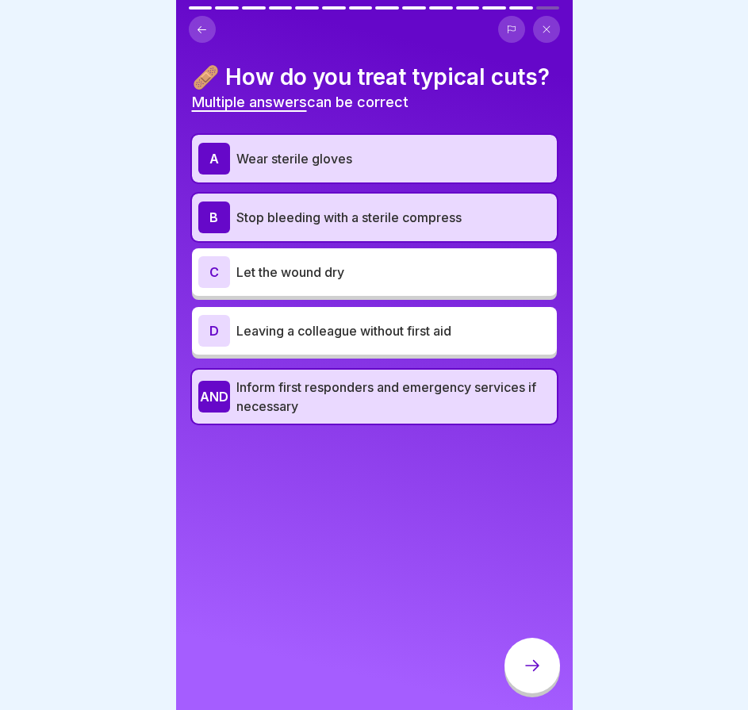
click at [404, 168] on p "Wear sterile gloves" at bounding box center [394, 158] width 314 height 19
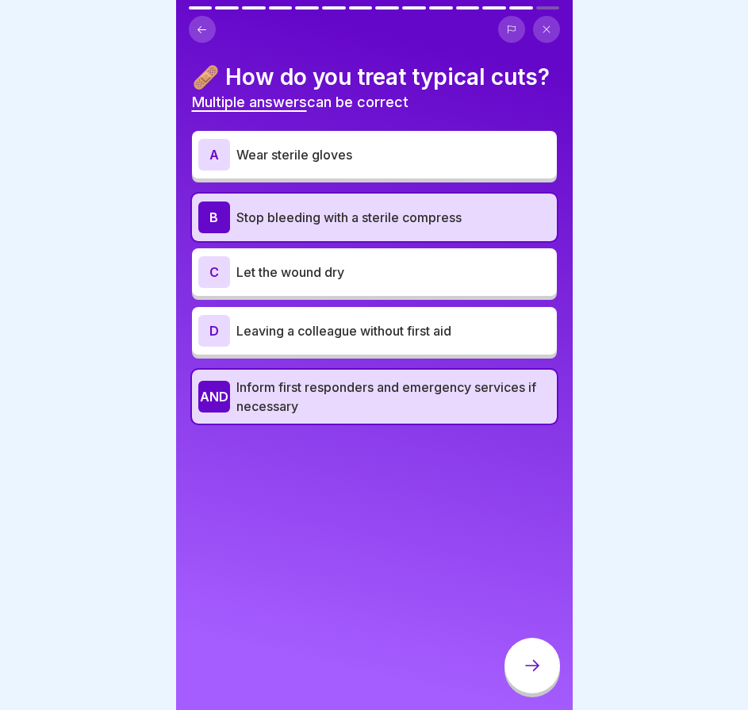
click at [541, 694] on div at bounding box center [533, 666] width 56 height 56
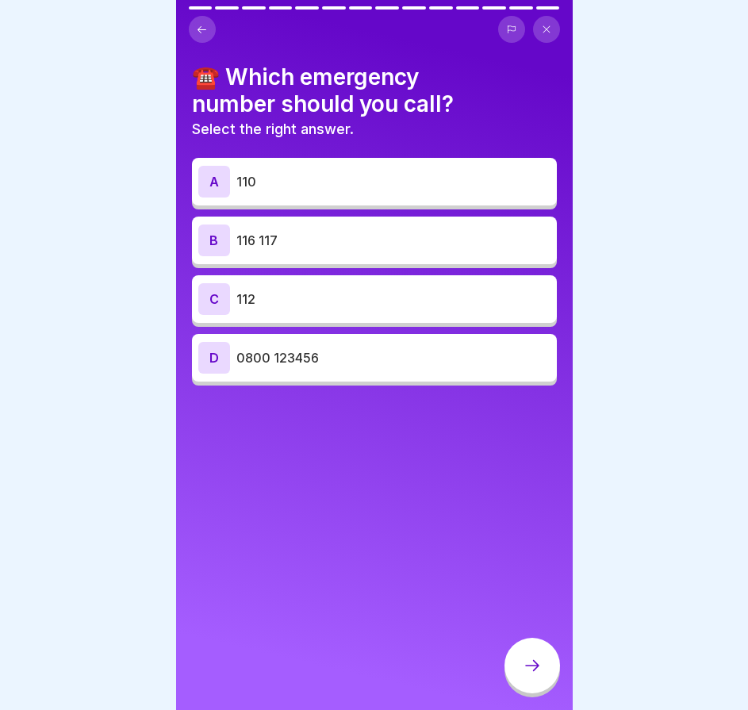
click at [406, 307] on p "112" at bounding box center [394, 299] width 314 height 19
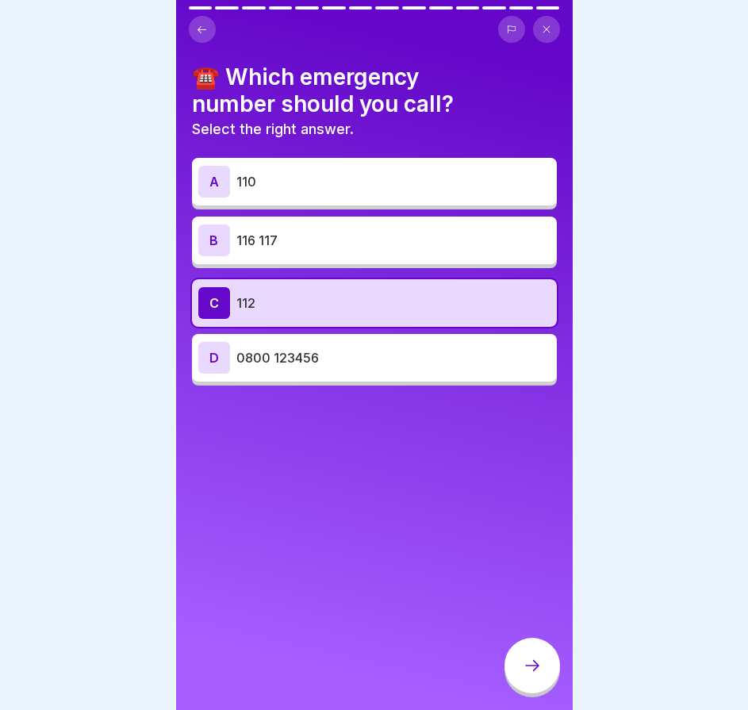
click at [529, 663] on div at bounding box center [533, 666] width 56 height 56
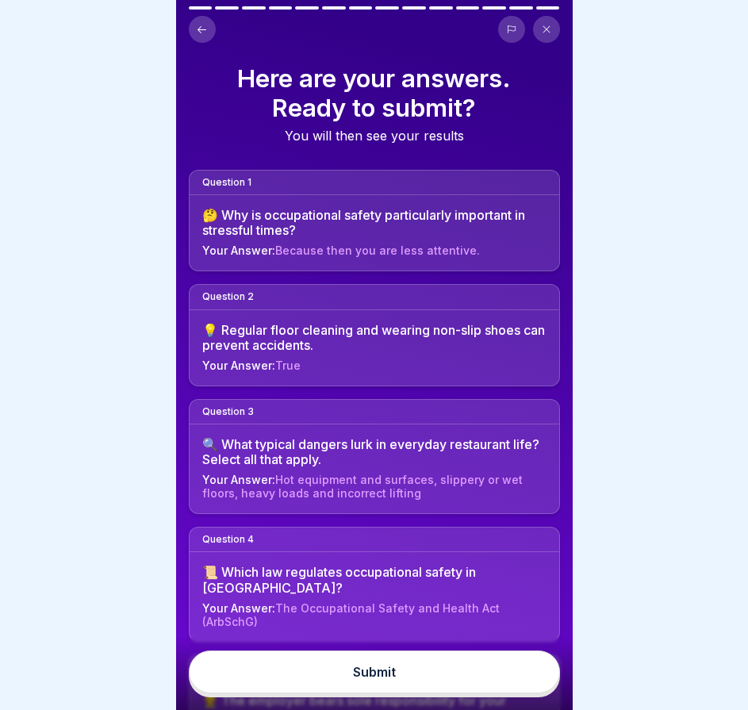
click at [427, 668] on button "Submit" at bounding box center [374, 672] width 371 height 43
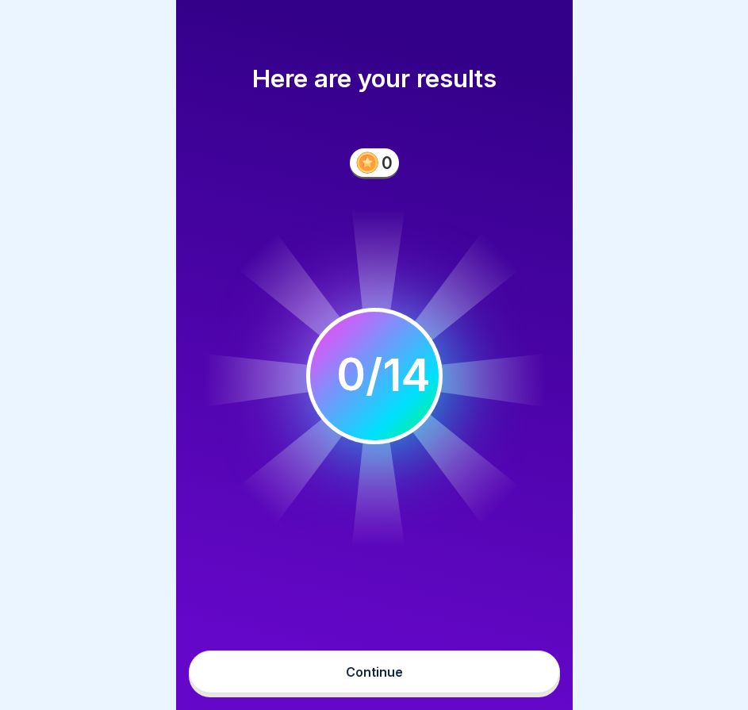
click at [418, 679] on button "Continue" at bounding box center [374, 672] width 371 height 43
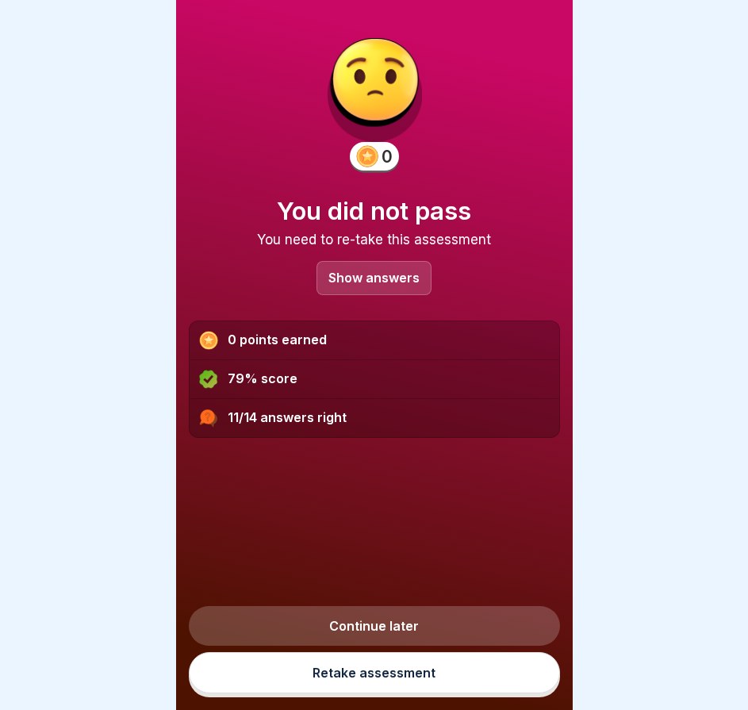
click at [375, 274] on p "Show answers" at bounding box center [374, 277] width 91 height 13
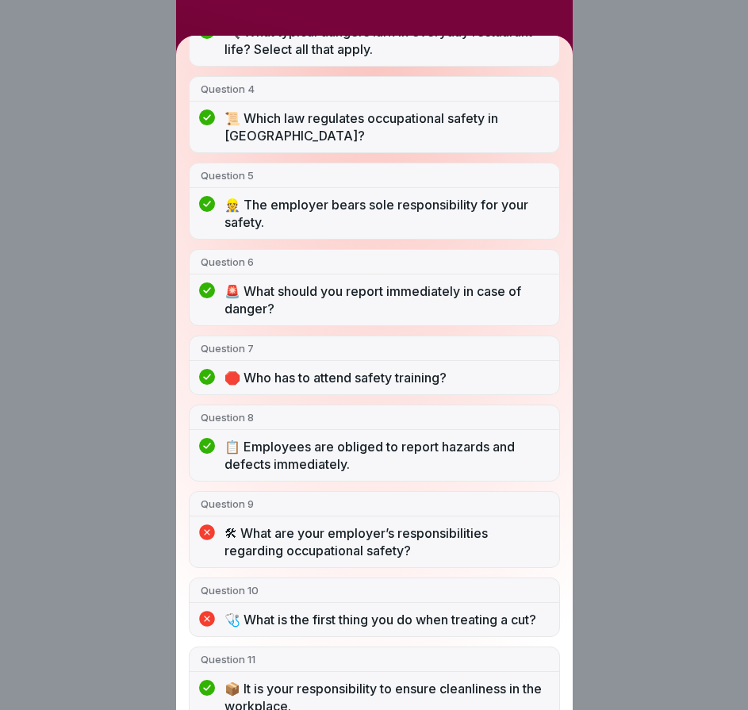
scroll to position [653, 0]
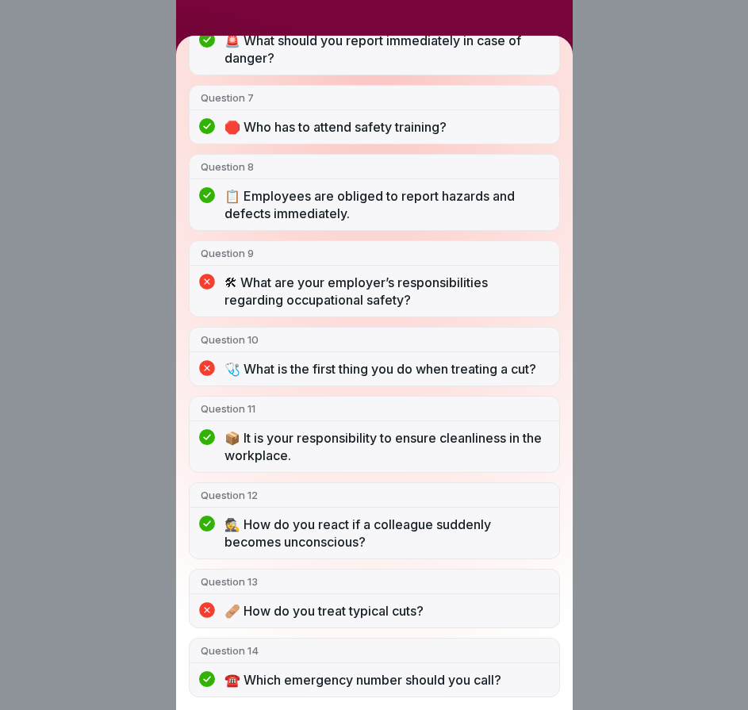
click at [619, 119] on div "You did not pass 11/14 answers right Question 1 🤔 Why is occupational safety pa…" at bounding box center [374, 355] width 748 height 710
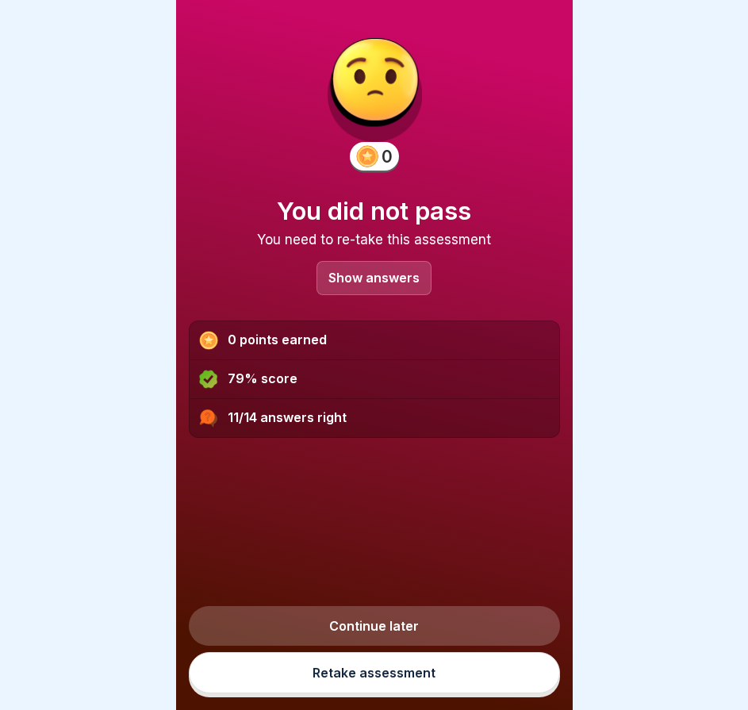
click at [346, 681] on link "Retake assessment" at bounding box center [374, 672] width 371 height 41
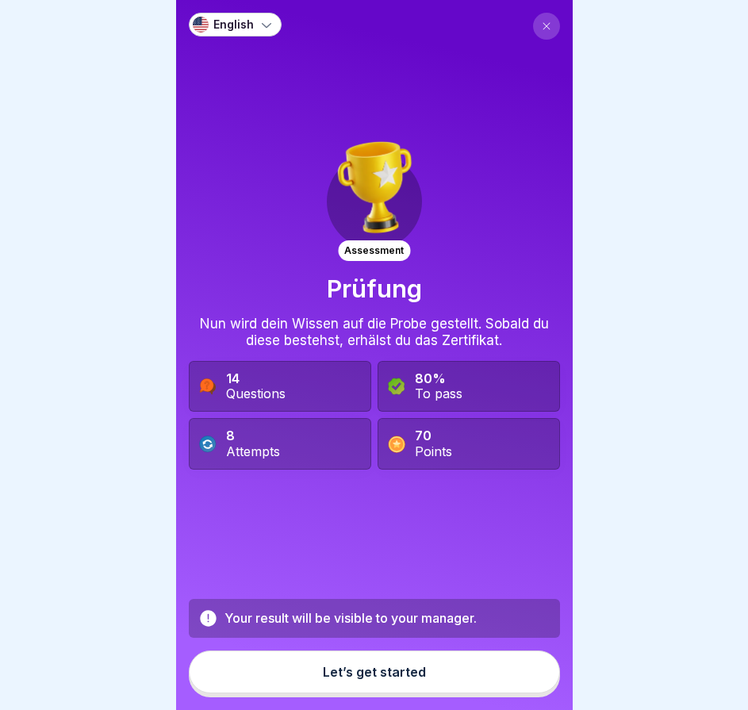
click at [387, 679] on div "Let’s get started" at bounding box center [374, 672] width 103 height 14
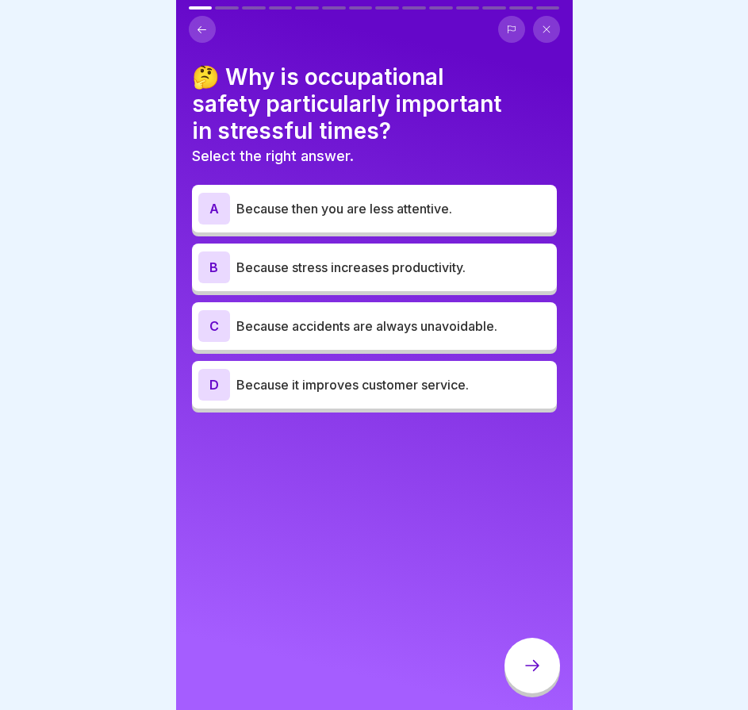
click at [365, 193] on div "A Because then you are less attentive." at bounding box center [374, 209] width 352 height 32
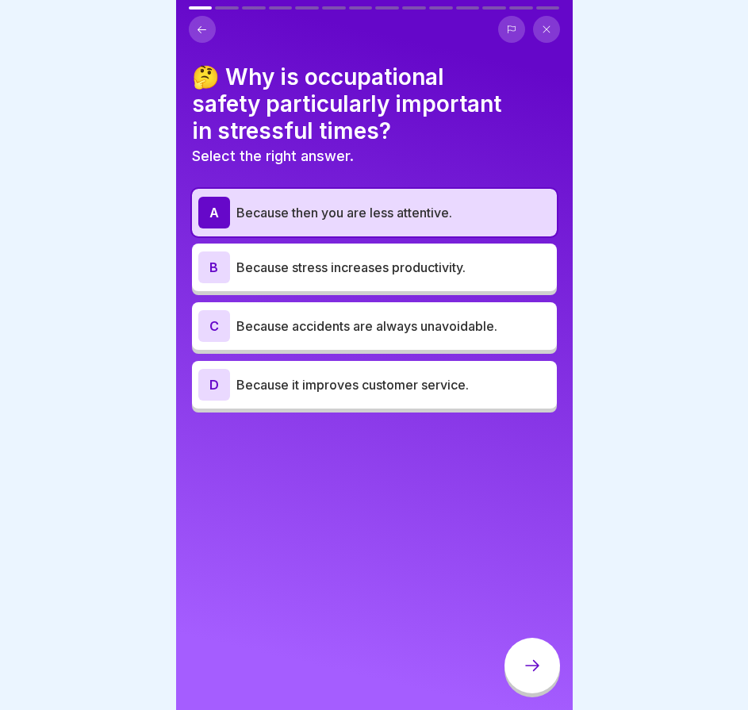
click at [523, 664] on div at bounding box center [533, 666] width 56 height 56
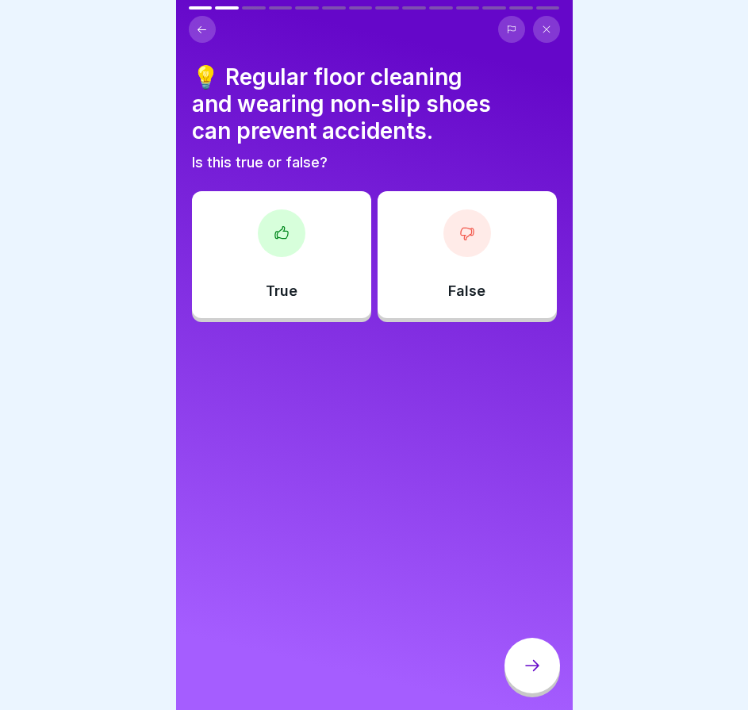
click at [327, 291] on div "True" at bounding box center [281, 254] width 179 height 127
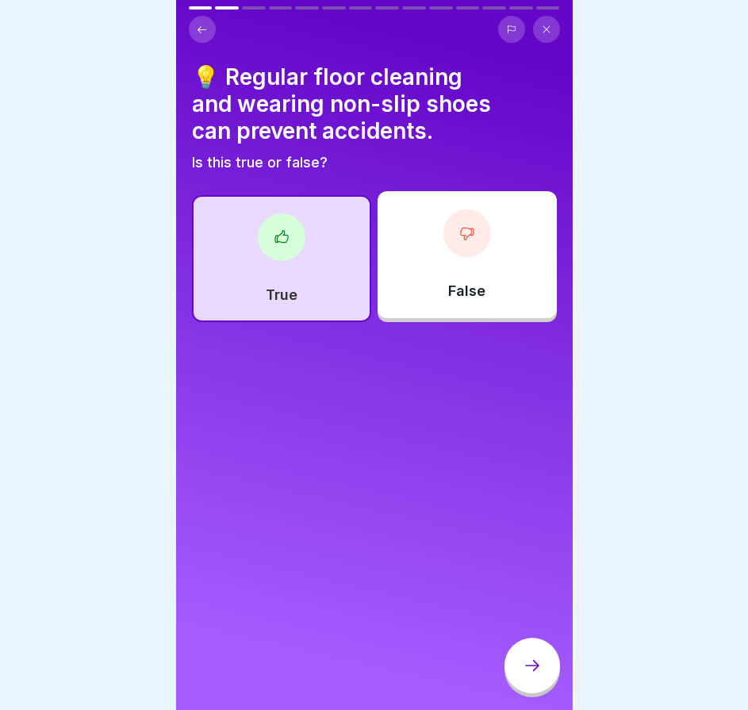
click at [541, 675] on icon at bounding box center [532, 665] width 19 height 19
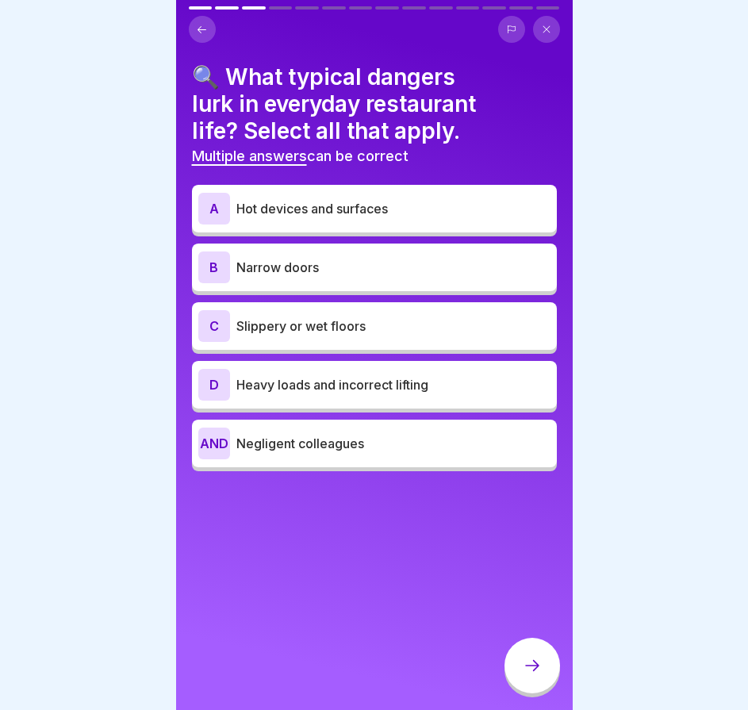
click at [414, 214] on p "Hot devices and surfaces" at bounding box center [394, 208] width 314 height 19
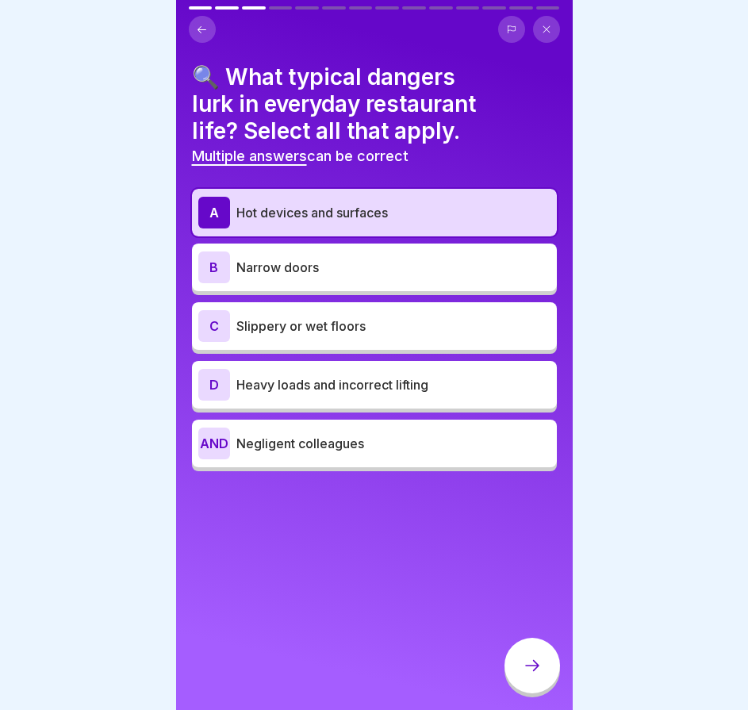
click at [379, 323] on p "Slippery or wet floors" at bounding box center [394, 326] width 314 height 19
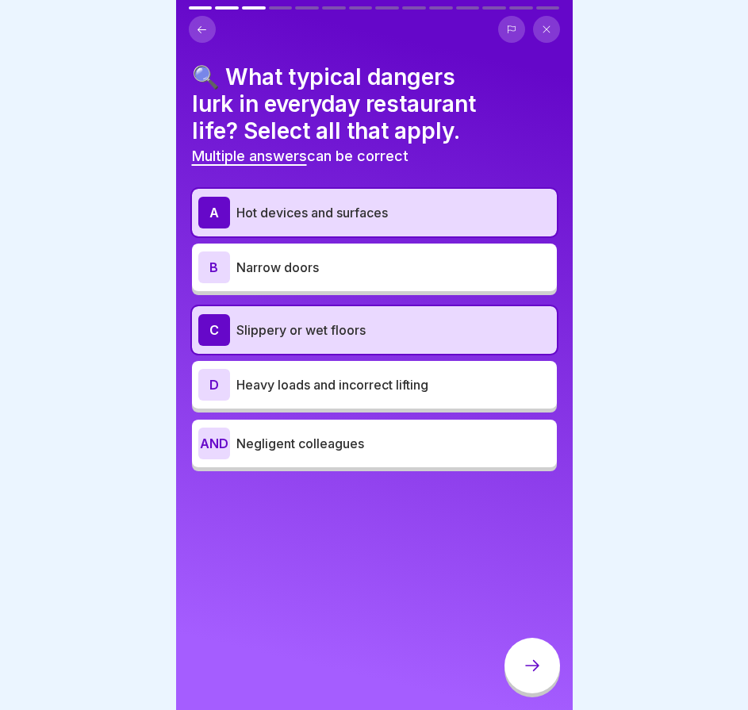
click at [352, 392] on font "Heavy loads and incorrect lifting" at bounding box center [333, 385] width 192 height 16
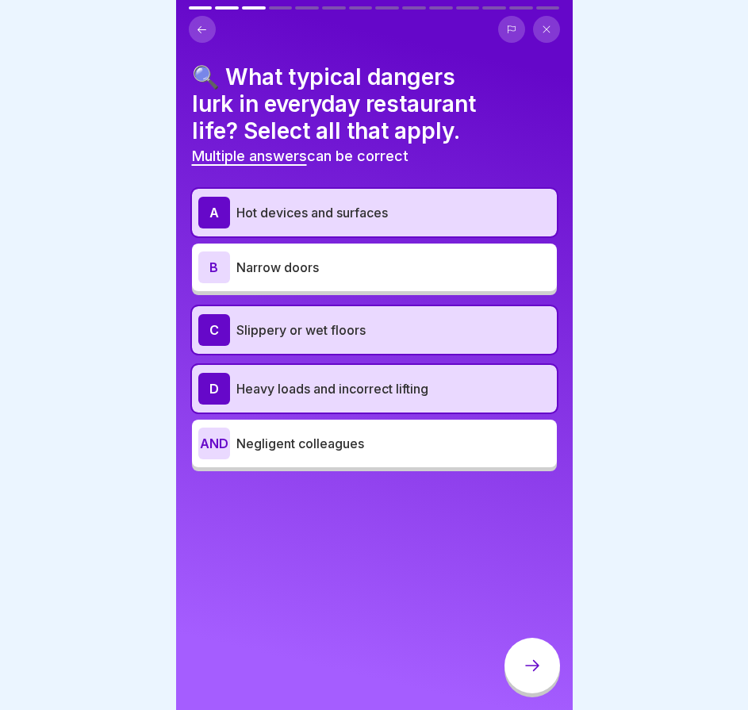
click at [521, 641] on div "🔍 What typical dangers lurk in everyday restaurant life? Select all that apply.…" at bounding box center [374, 355] width 397 height 710
click at [528, 660] on div at bounding box center [533, 666] width 56 height 56
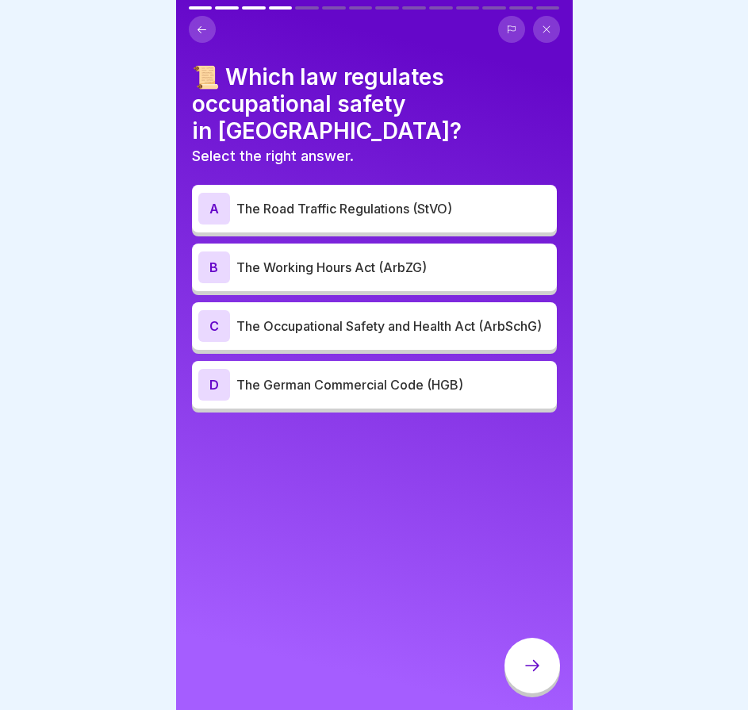
click at [398, 318] on font "The Occupational Safety and Health Act (ArbSchG)" at bounding box center [390, 326] width 306 height 16
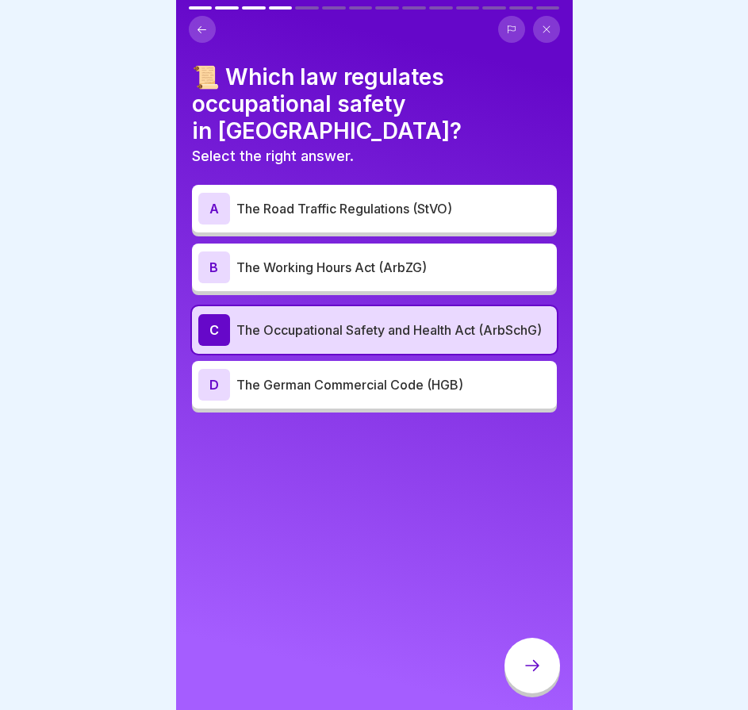
click at [527, 693] on div at bounding box center [533, 666] width 56 height 56
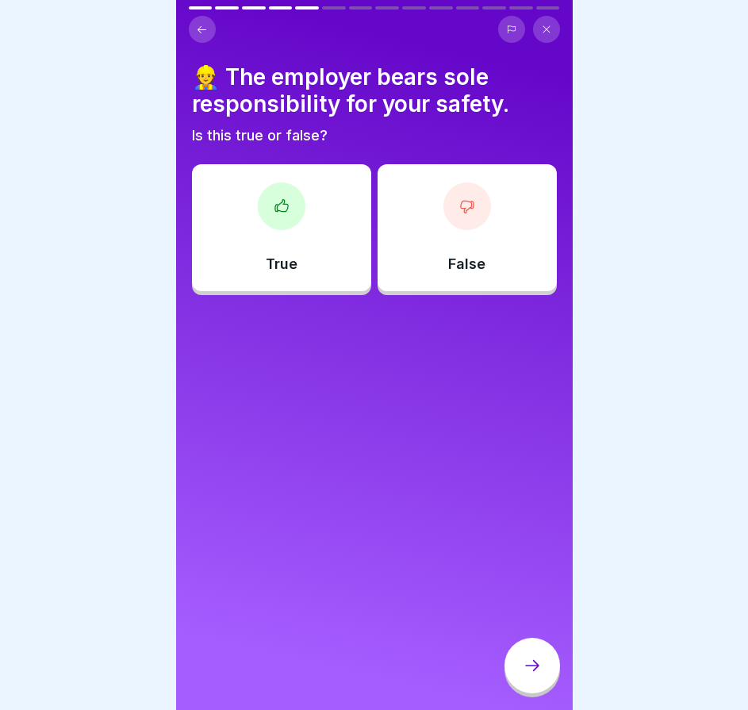
click at [441, 233] on div "False" at bounding box center [467, 227] width 179 height 127
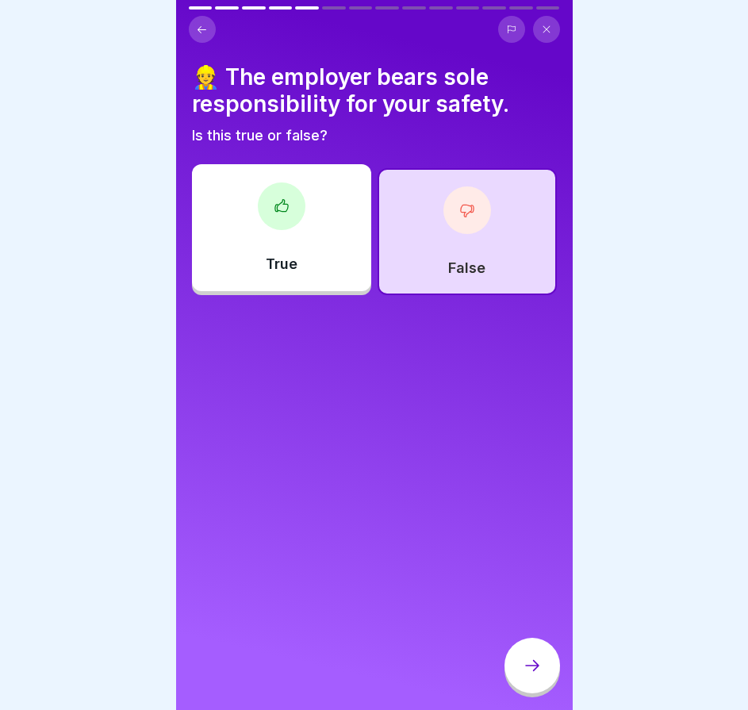
click at [526, 659] on div at bounding box center [533, 666] width 56 height 56
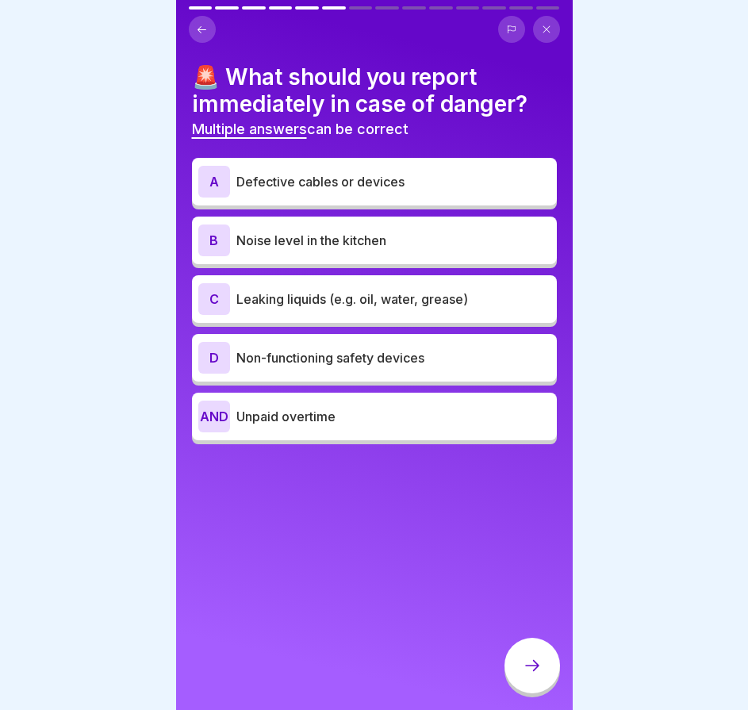
click at [358, 297] on font "Leaking liquids (e.g. oil, water, grease)" at bounding box center [353, 299] width 232 height 16
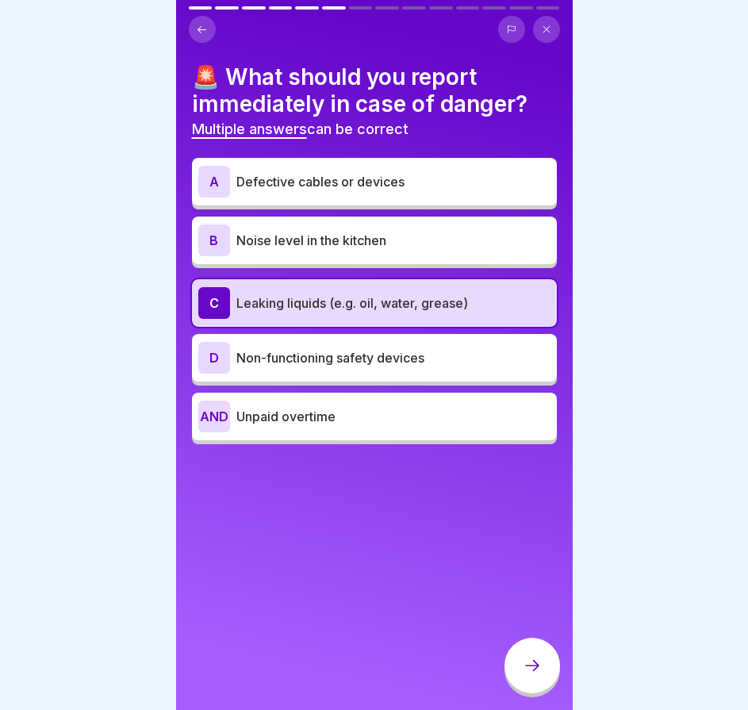
click at [333, 347] on div "D Non-functioning safety devices" at bounding box center [374, 358] width 352 height 32
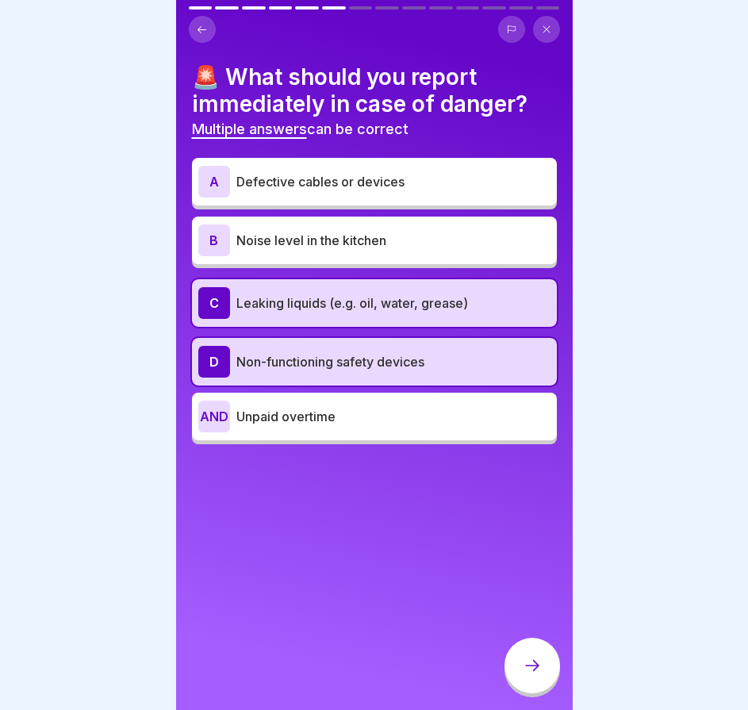
click at [347, 182] on font "Defective cables or devices" at bounding box center [321, 182] width 168 height 16
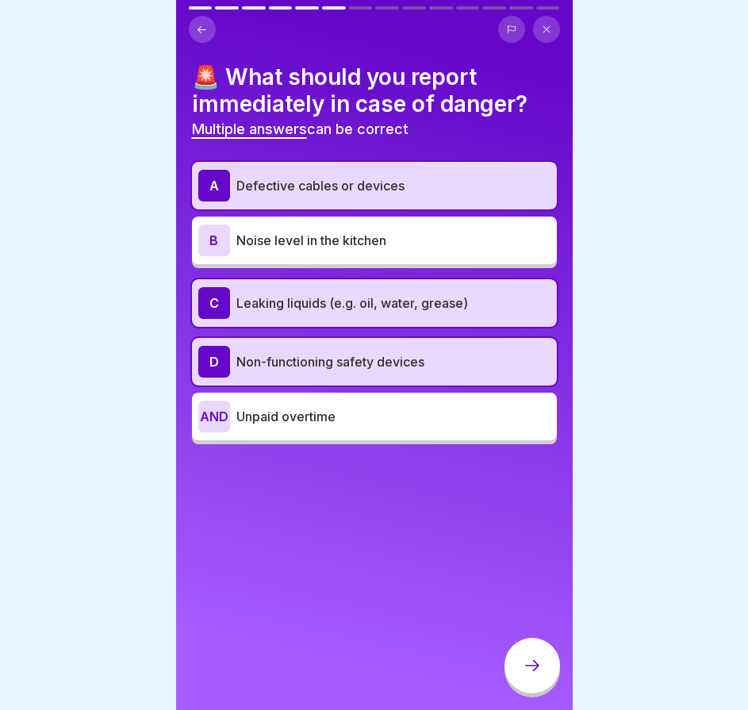
drag, startPoint x: 530, startPoint y: 668, endPoint x: 504, endPoint y: 619, distance: 55.0
click at [531, 668] on div at bounding box center [533, 666] width 56 height 56
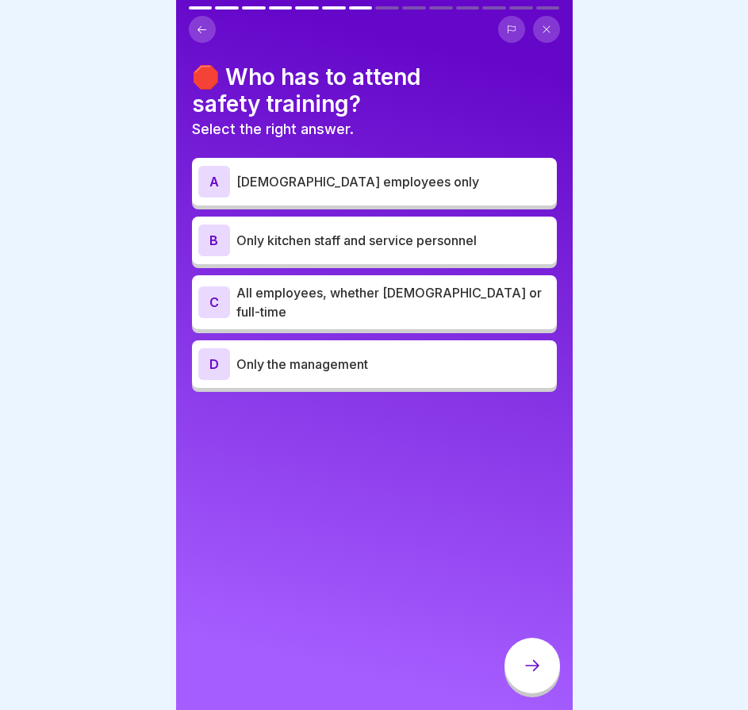
click at [367, 304] on font "All employees, whether part-time or full-time" at bounding box center [390, 302] width 306 height 35
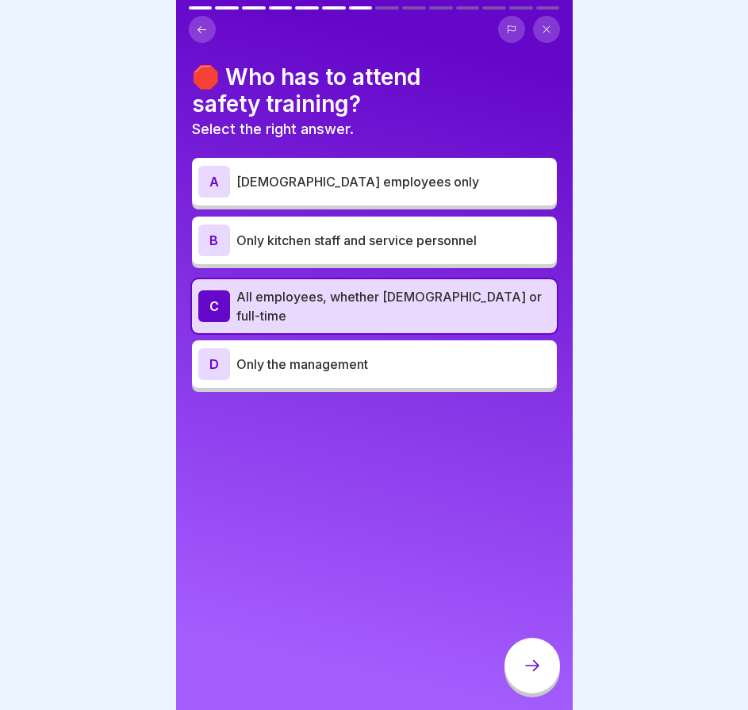
click at [528, 675] on icon at bounding box center [532, 665] width 19 height 19
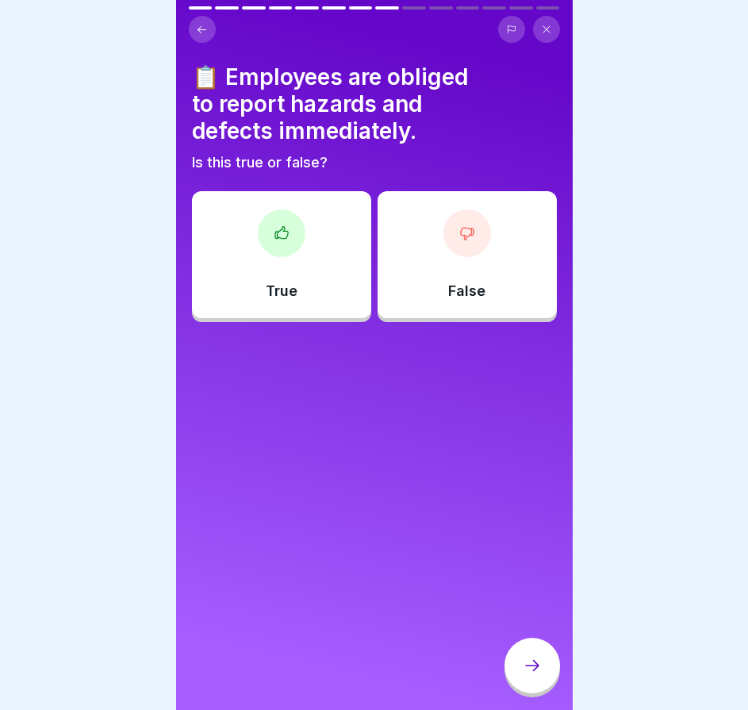
click at [341, 271] on div "True" at bounding box center [281, 254] width 179 height 127
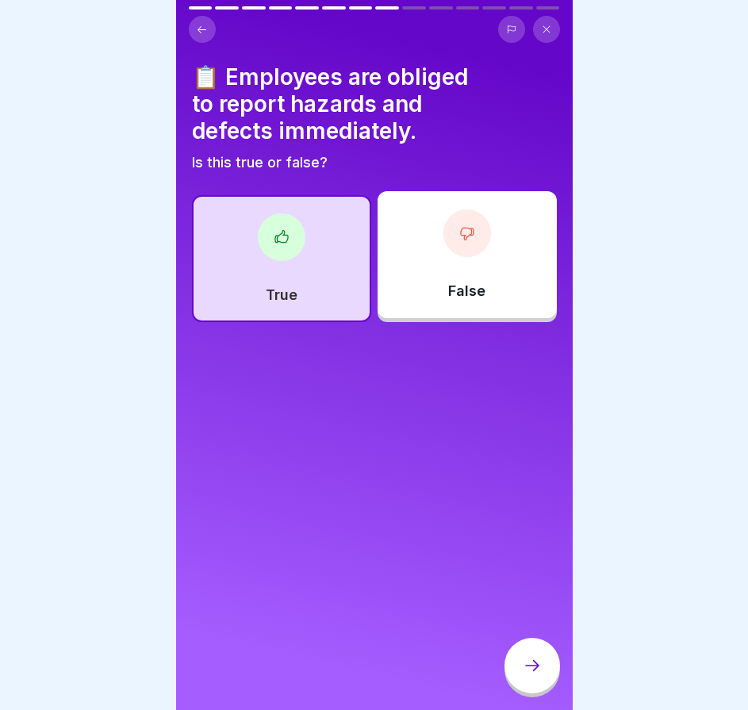
click at [533, 674] on icon at bounding box center [532, 665] width 19 height 19
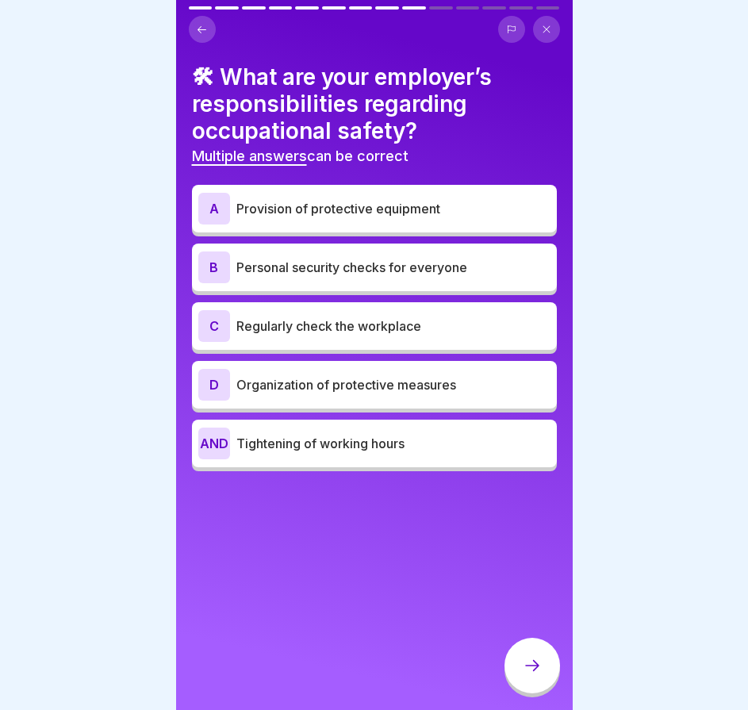
click at [359, 214] on font "Provision of protective equipment" at bounding box center [339, 209] width 204 height 16
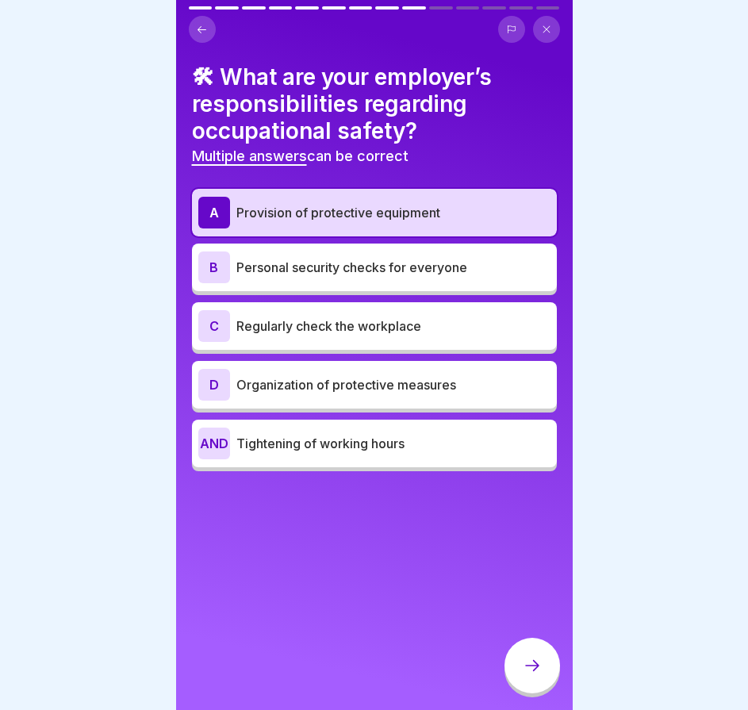
click at [339, 225] on div "A Provision of protective equipment" at bounding box center [374, 213] width 352 height 32
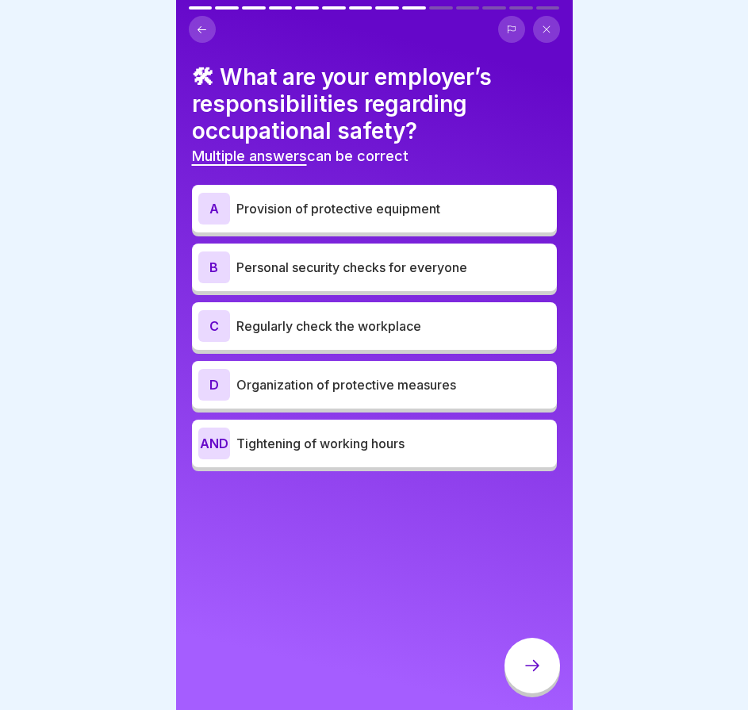
click at [328, 391] on font "Organization of protective measures" at bounding box center [347, 385] width 220 height 16
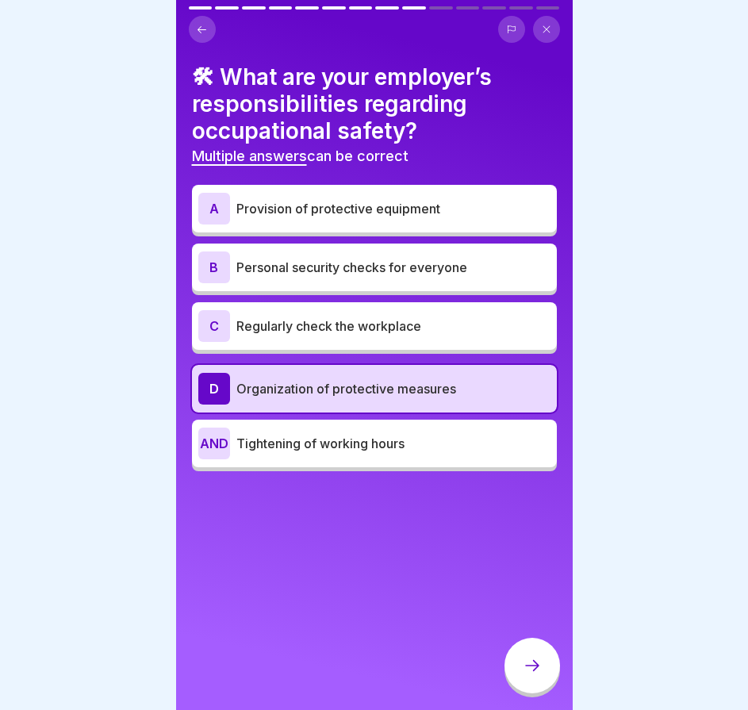
click at [328, 394] on font "Organization of protective measures" at bounding box center [347, 389] width 220 height 16
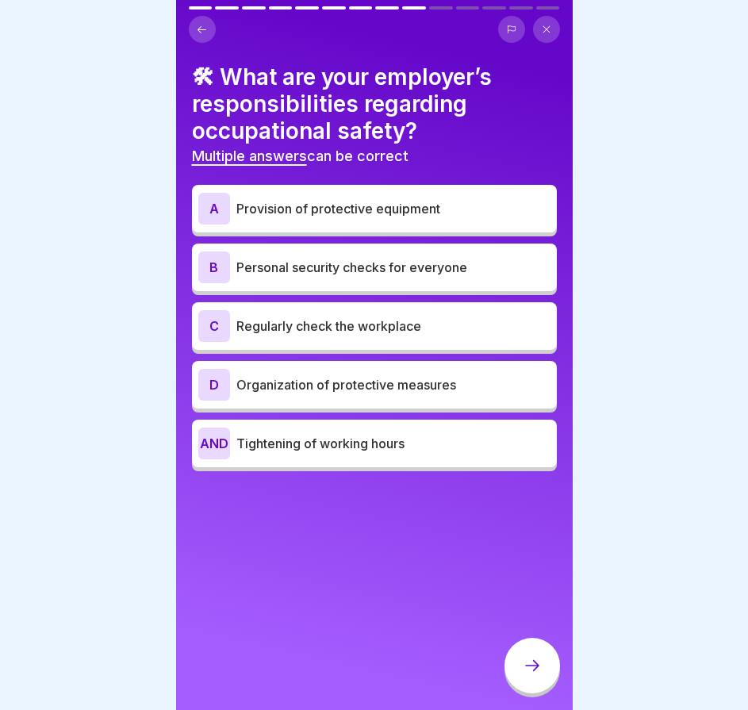
click at [330, 342] on div "C Regularly check the workplace" at bounding box center [374, 326] width 365 height 48
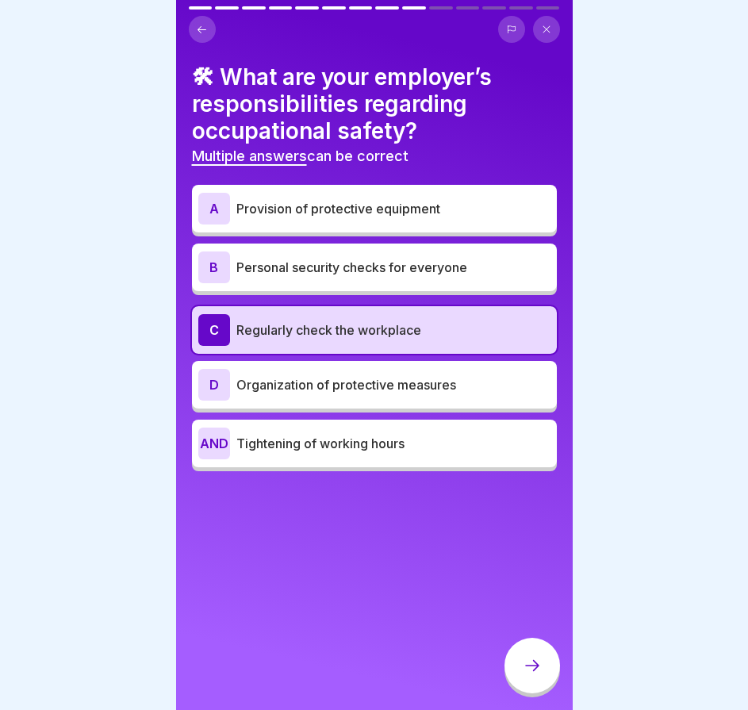
click at [388, 215] on font "Provision of protective equipment" at bounding box center [339, 209] width 204 height 16
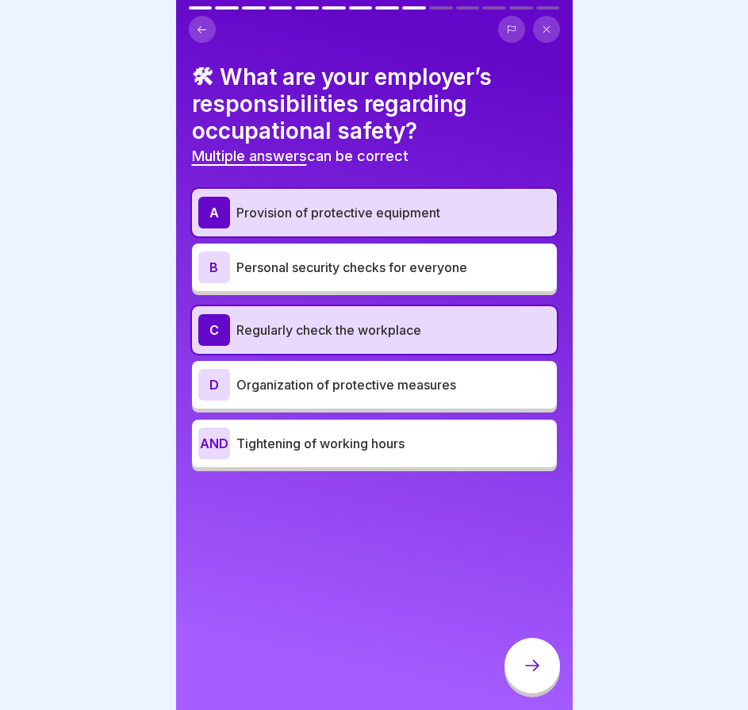
click at [525, 671] on icon at bounding box center [532, 665] width 19 height 19
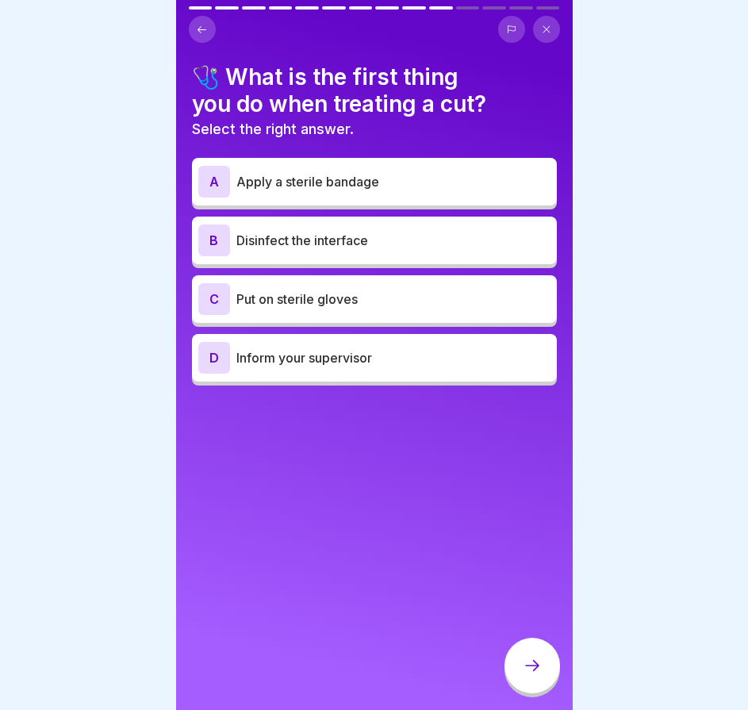
click at [210, 27] on button at bounding box center [202, 29] width 27 height 27
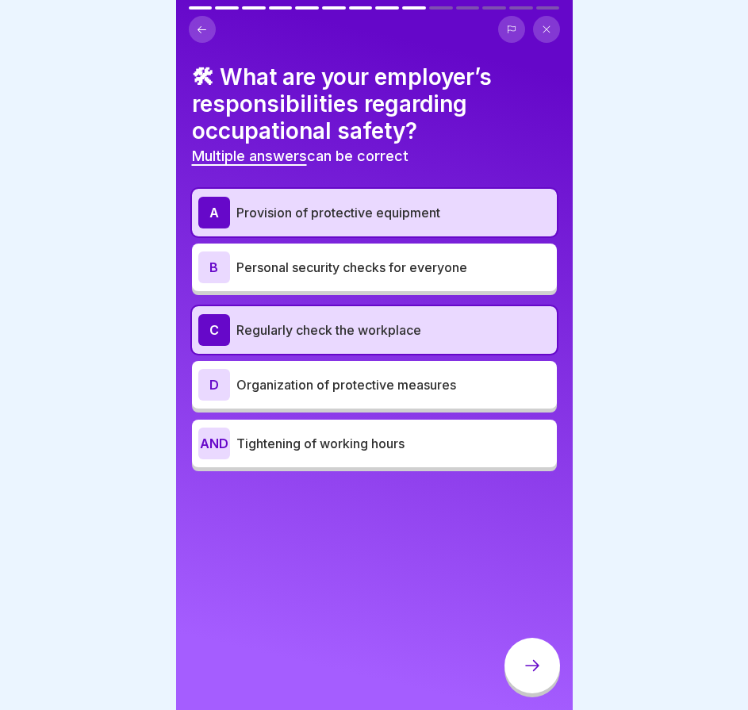
click at [366, 217] on font "Provision of protective equipment" at bounding box center [339, 213] width 204 height 16
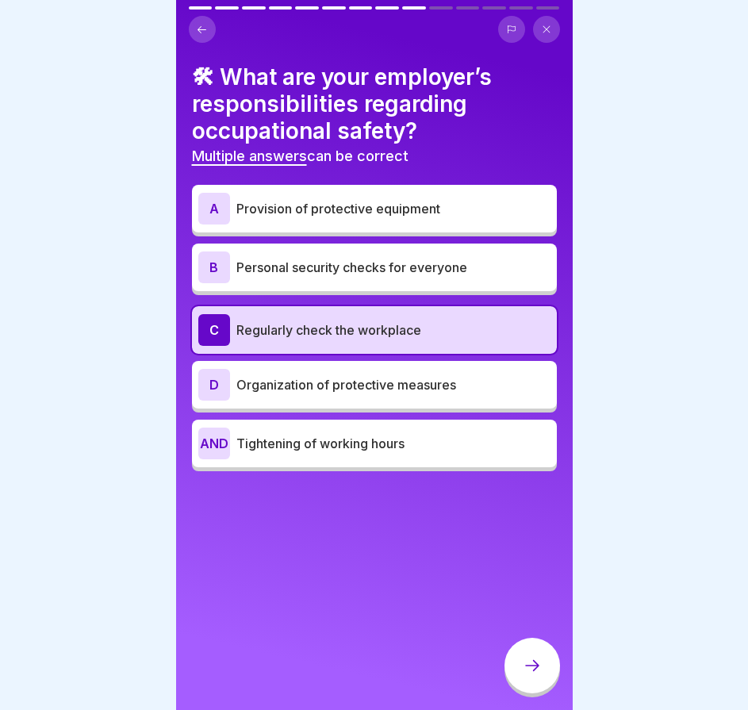
click at [528, 675] on icon at bounding box center [532, 665] width 19 height 19
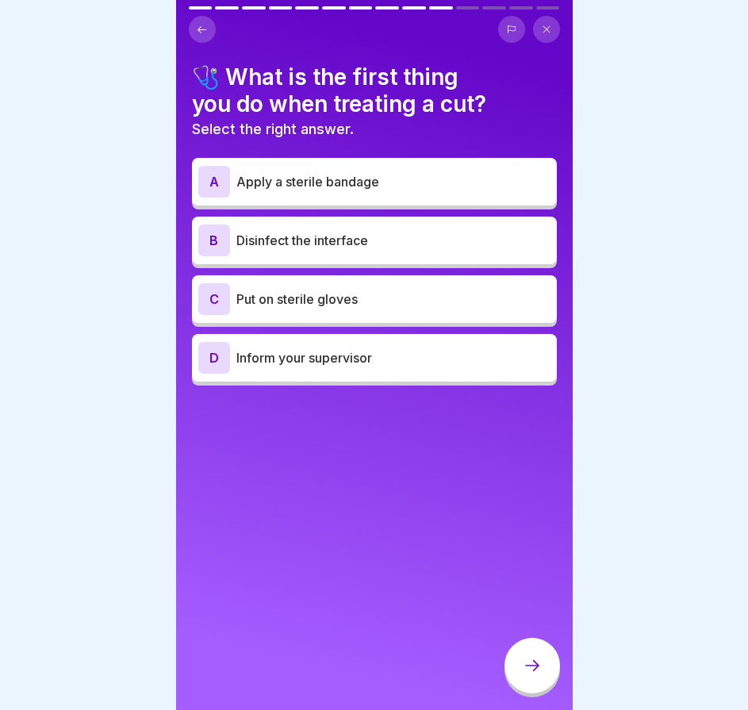
click at [334, 241] on font "Disinfect the interface" at bounding box center [303, 241] width 132 height 16
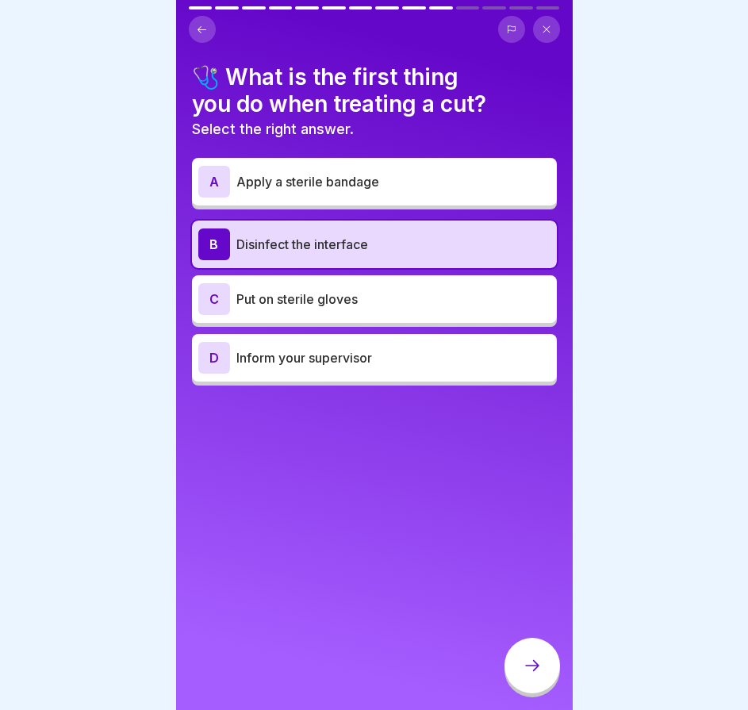
click at [520, 681] on div at bounding box center [533, 666] width 56 height 56
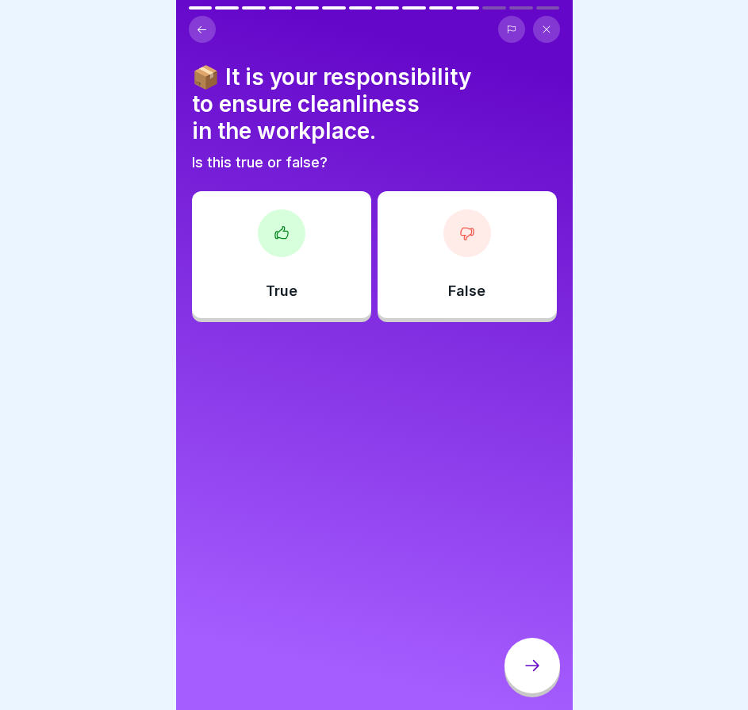
click at [308, 279] on div "True" at bounding box center [281, 254] width 179 height 127
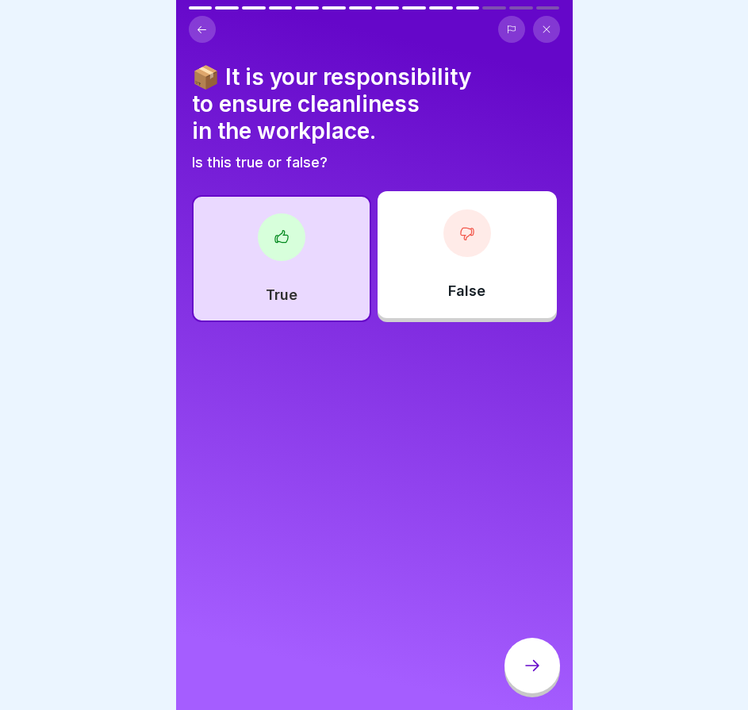
click at [530, 691] on div at bounding box center [533, 666] width 56 height 56
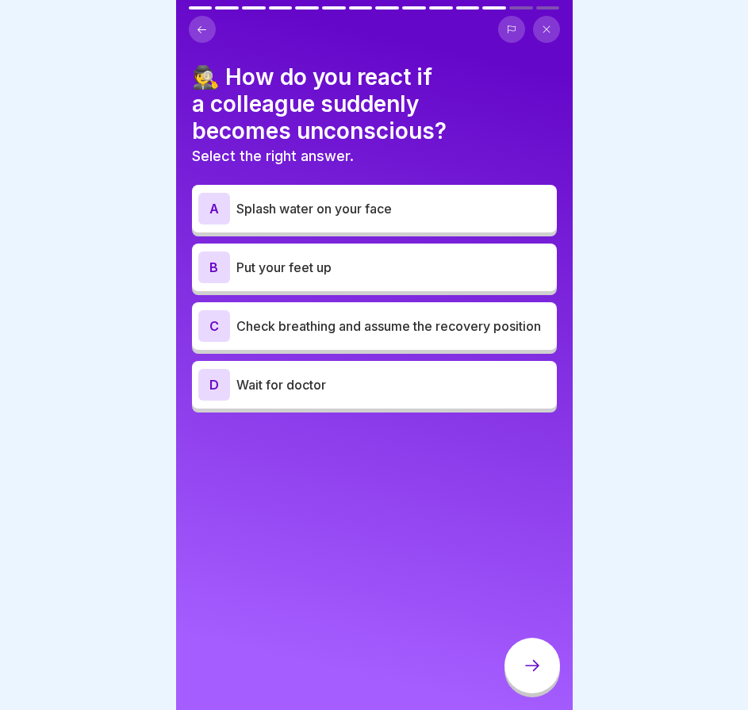
click at [371, 329] on p "Check breathing and assume the recovery position" at bounding box center [394, 326] width 314 height 19
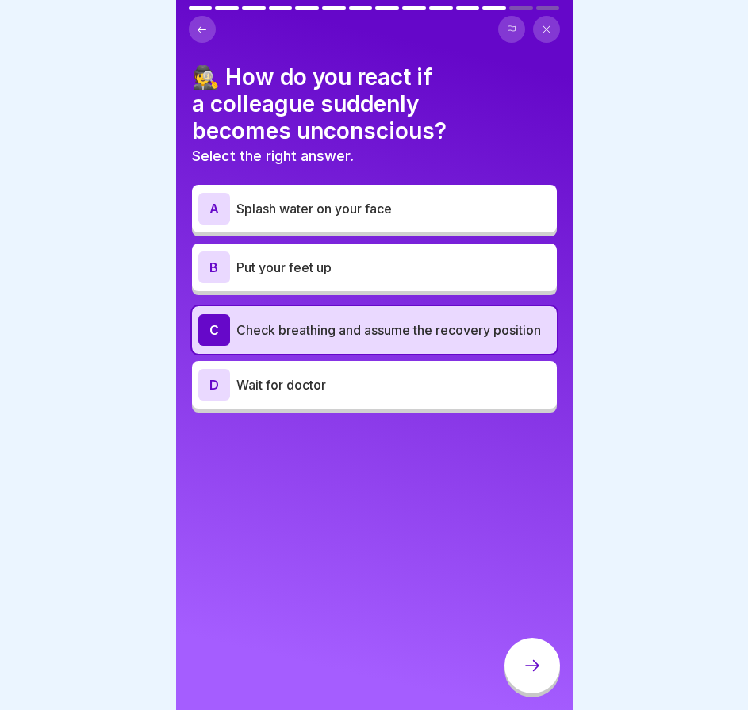
click at [525, 665] on div at bounding box center [533, 666] width 56 height 56
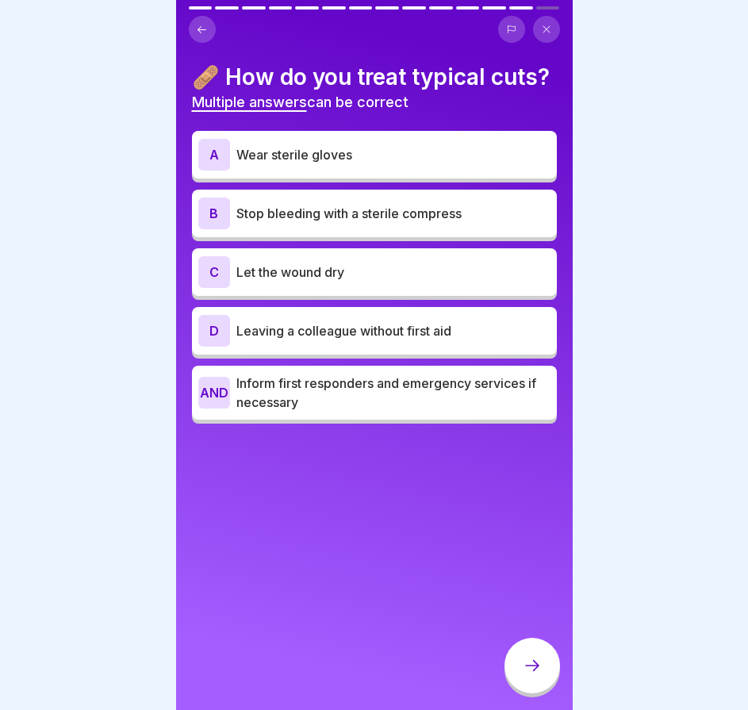
click at [373, 221] on font "Stop bleeding with a sterile compress" at bounding box center [349, 214] width 225 height 16
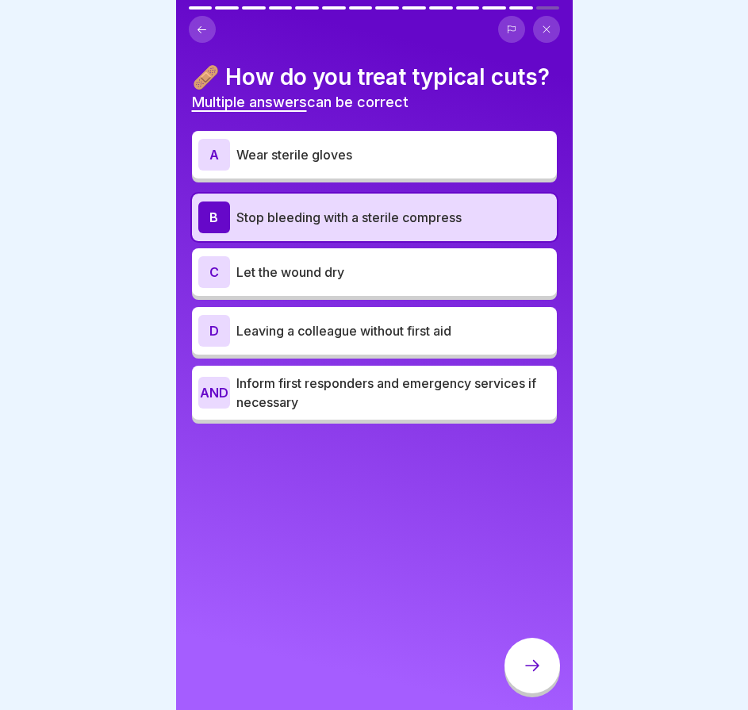
click at [355, 412] on p "Inform first responders and emergency services if necessary" at bounding box center [394, 393] width 314 height 38
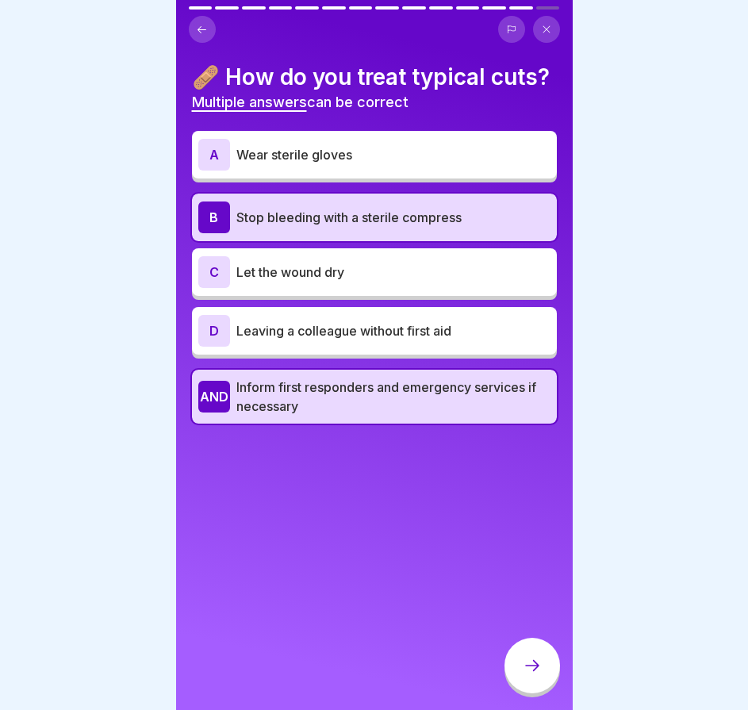
click at [348, 163] on font "Wear sterile gloves" at bounding box center [295, 155] width 116 height 16
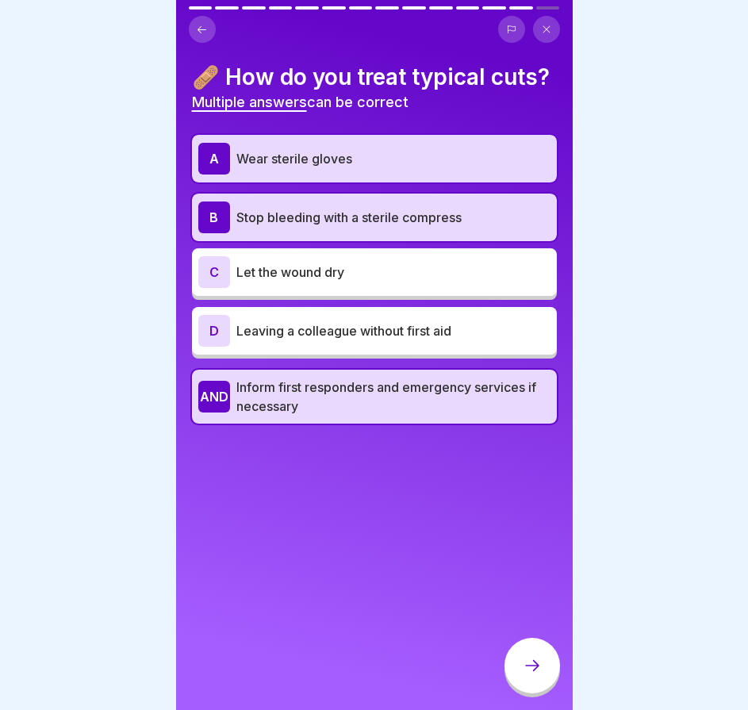
click at [526, 660] on div at bounding box center [533, 666] width 56 height 56
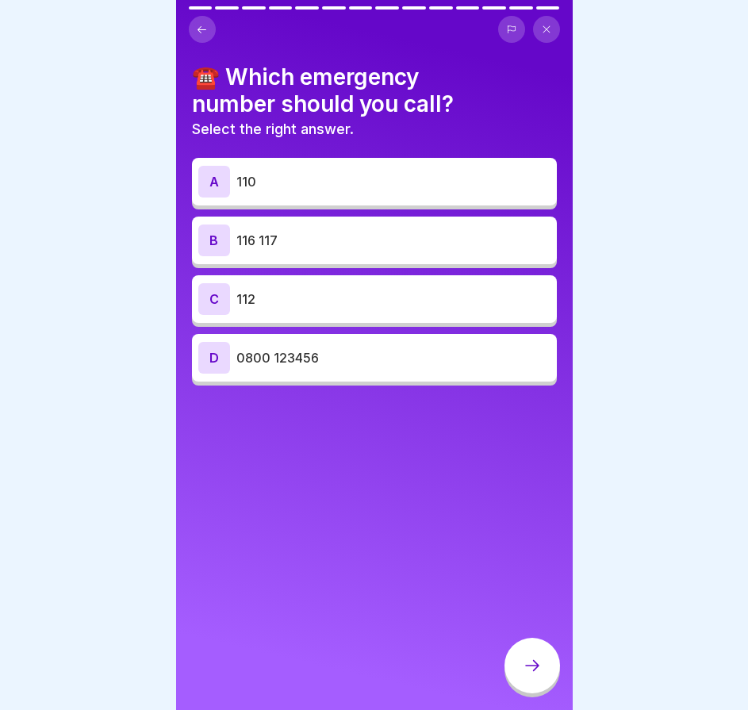
click at [339, 297] on p "112" at bounding box center [394, 299] width 314 height 19
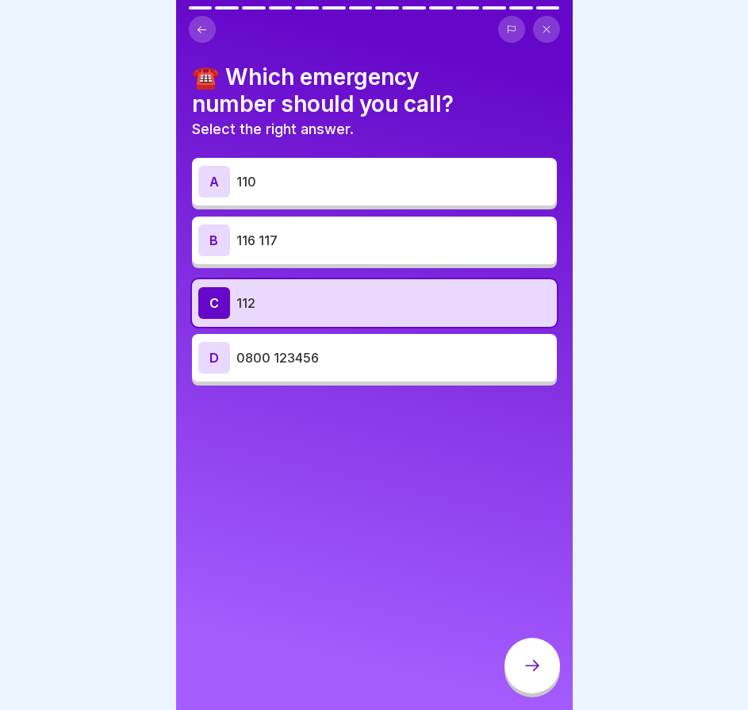
click at [531, 660] on div at bounding box center [533, 666] width 56 height 56
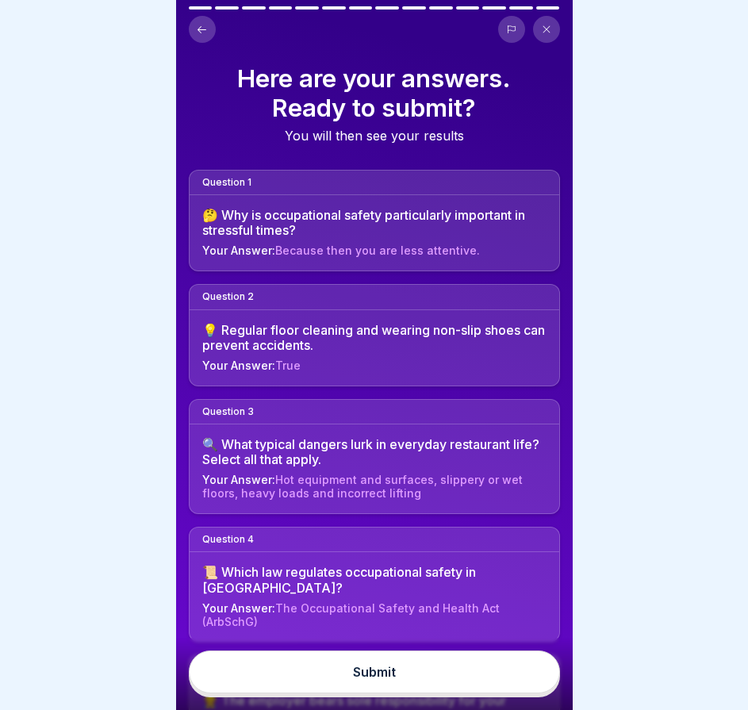
click at [442, 666] on button "Submit" at bounding box center [374, 672] width 371 height 43
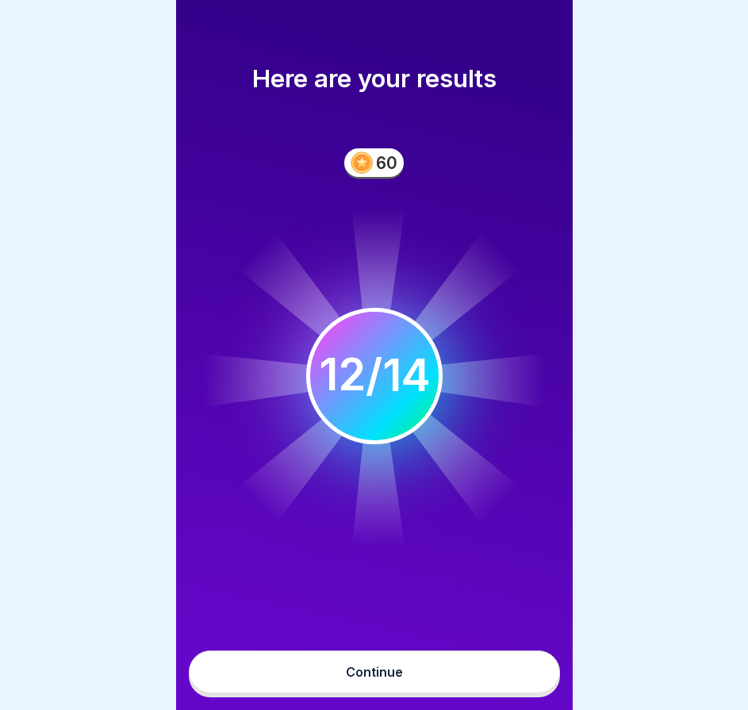
click at [422, 676] on button "Continue" at bounding box center [374, 672] width 371 height 43
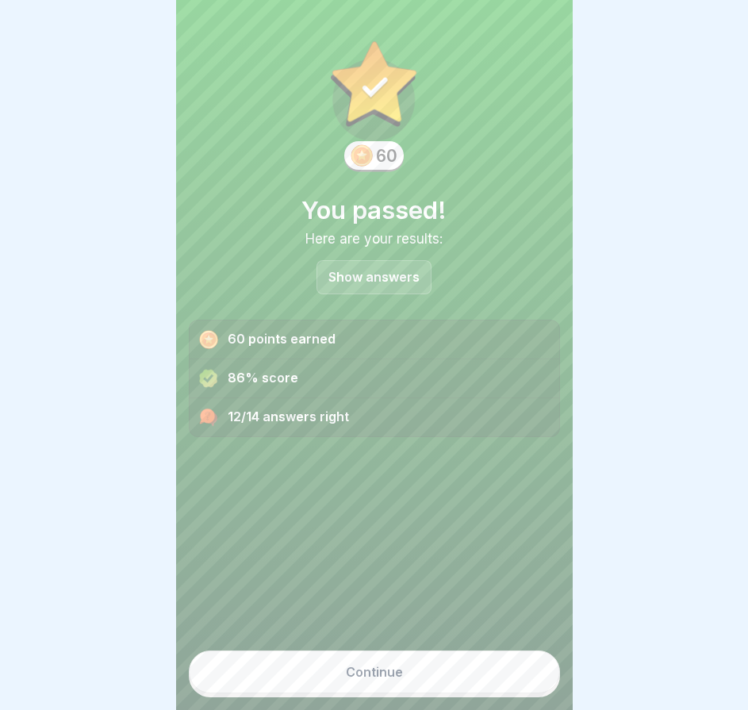
click at [348, 277] on p "Show answers" at bounding box center [374, 277] width 91 height 13
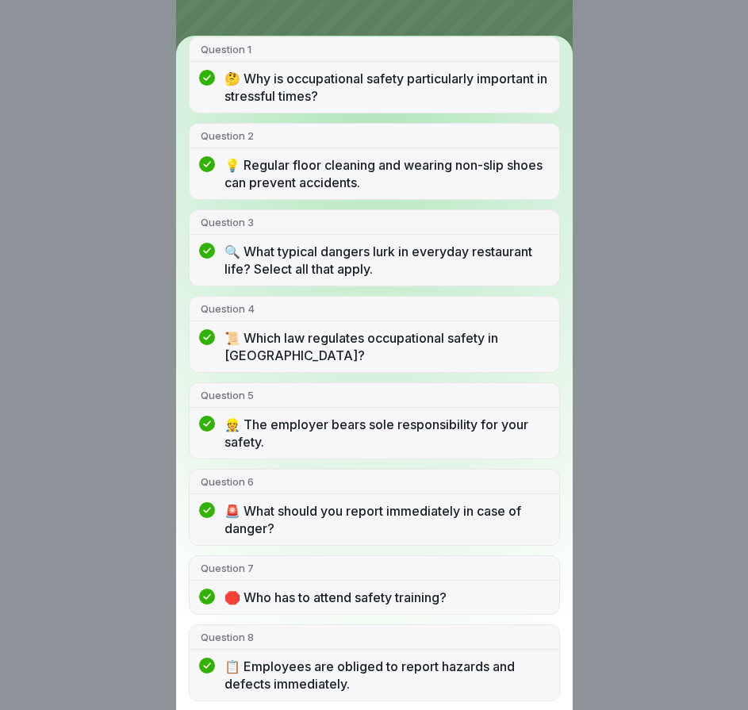
scroll to position [98, 0]
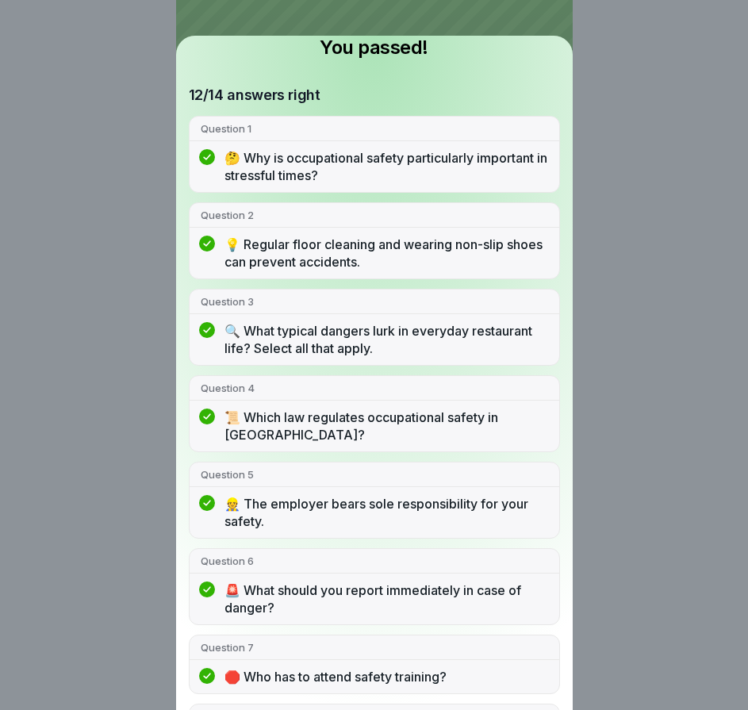
click at [612, 358] on div "You passed! 12/14 answers right Question 1 🤔 Why is occupational safety particu…" at bounding box center [374, 355] width 748 height 710
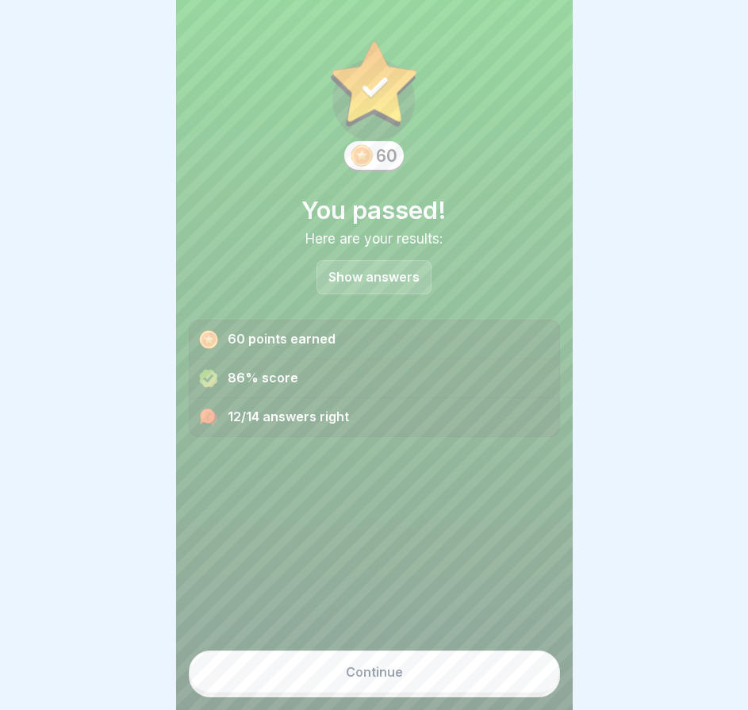
click at [386, 678] on font "Continue" at bounding box center [374, 672] width 57 height 16
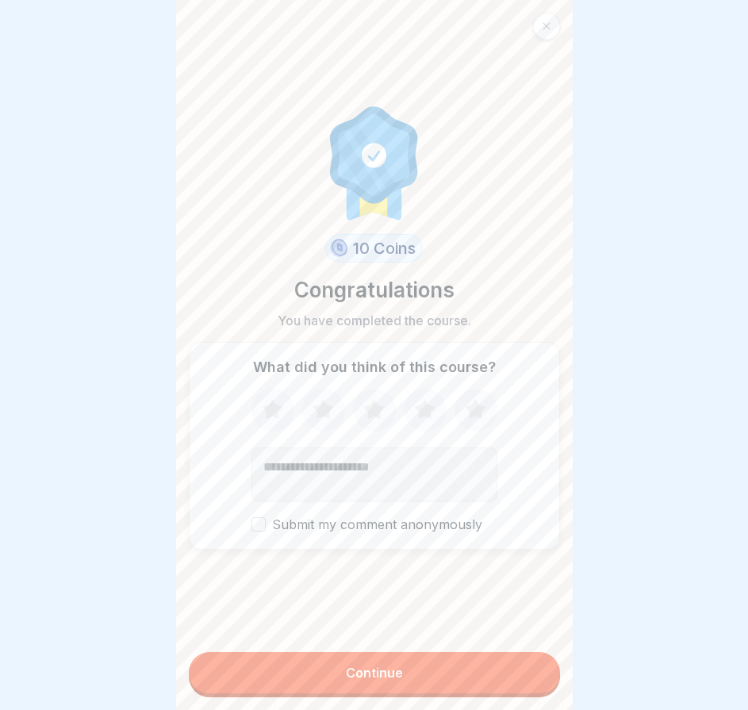
click at [381, 680] on div "Continue" at bounding box center [374, 673] width 57 height 14
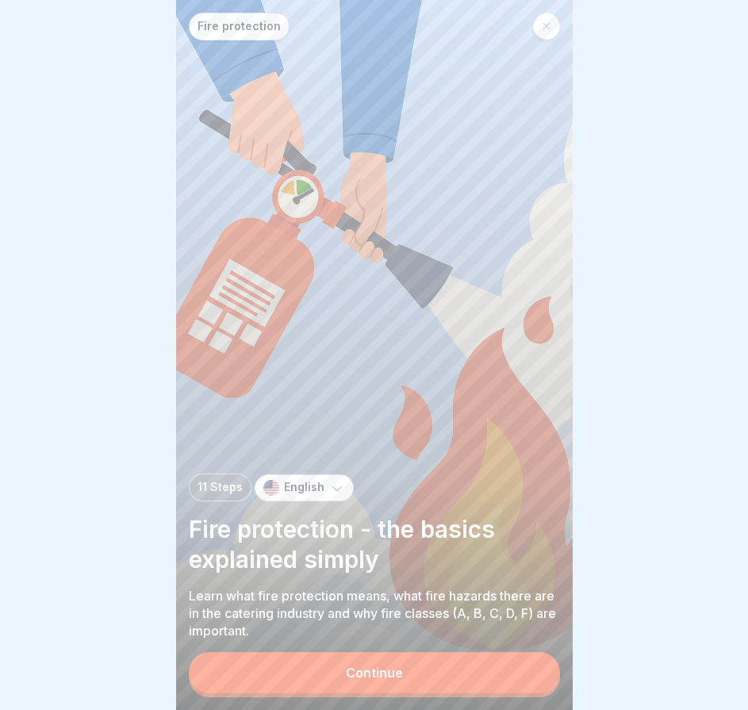
click at [377, 674] on button "Continue" at bounding box center [374, 672] width 371 height 41
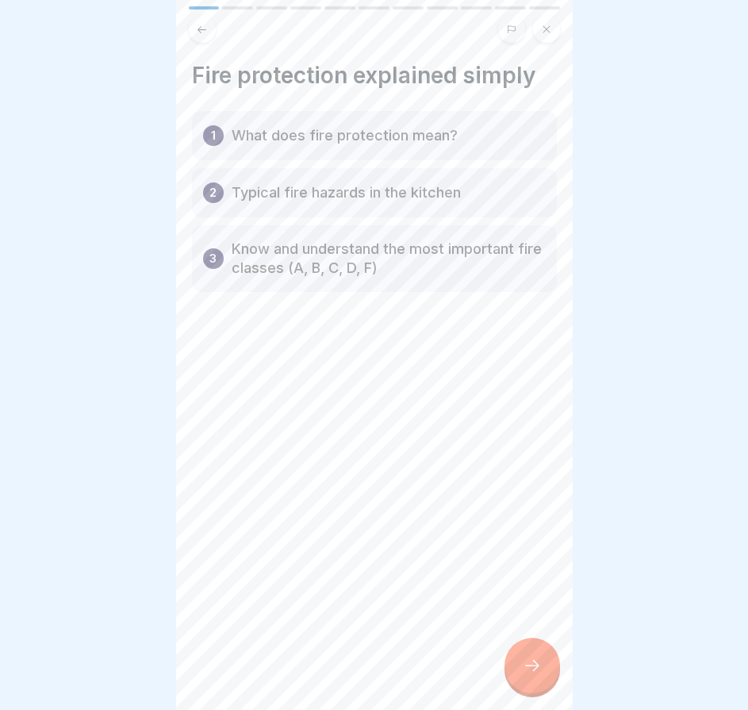
click at [539, 675] on icon at bounding box center [532, 665] width 19 height 19
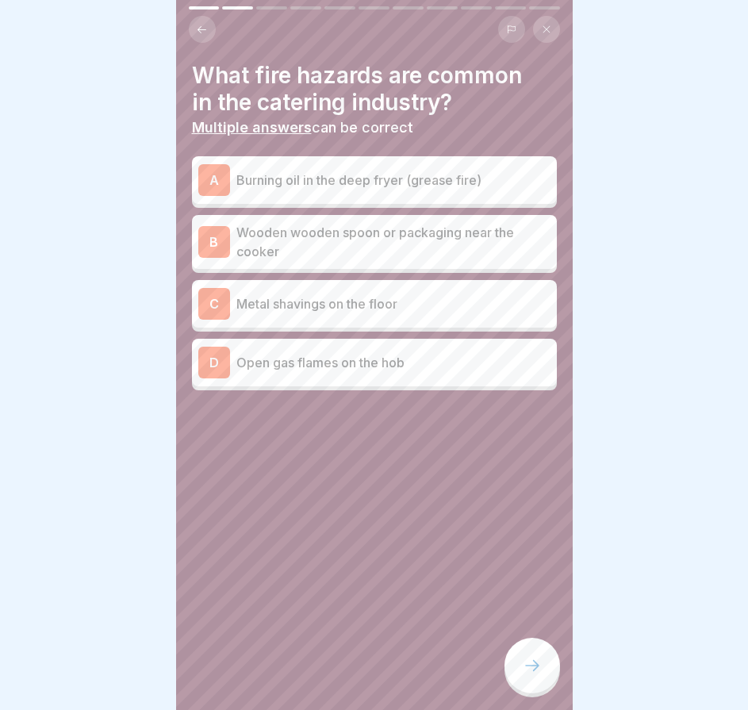
click at [358, 193] on div "A Burning oil in the deep fryer (grease fire)" at bounding box center [374, 180] width 352 height 32
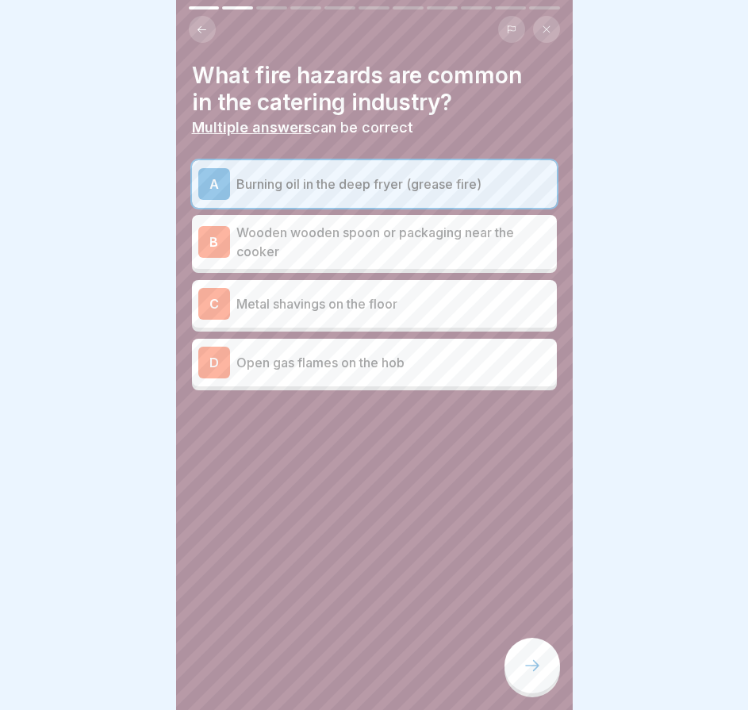
click at [363, 256] on p "Wooden wooden spoon or packaging near the cooker" at bounding box center [394, 242] width 314 height 38
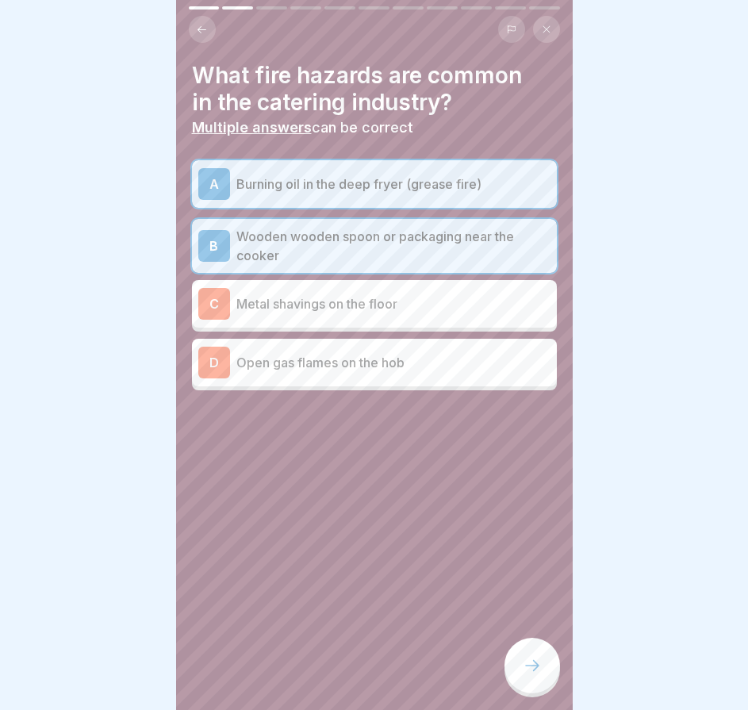
click at [542, 674] on div at bounding box center [533, 666] width 56 height 56
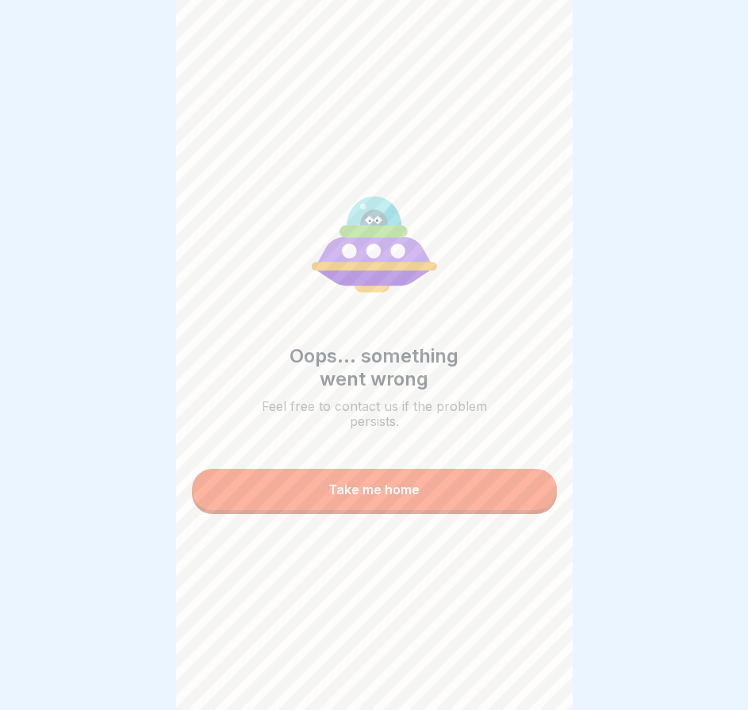
click at [438, 508] on button "Take me home" at bounding box center [374, 489] width 365 height 41
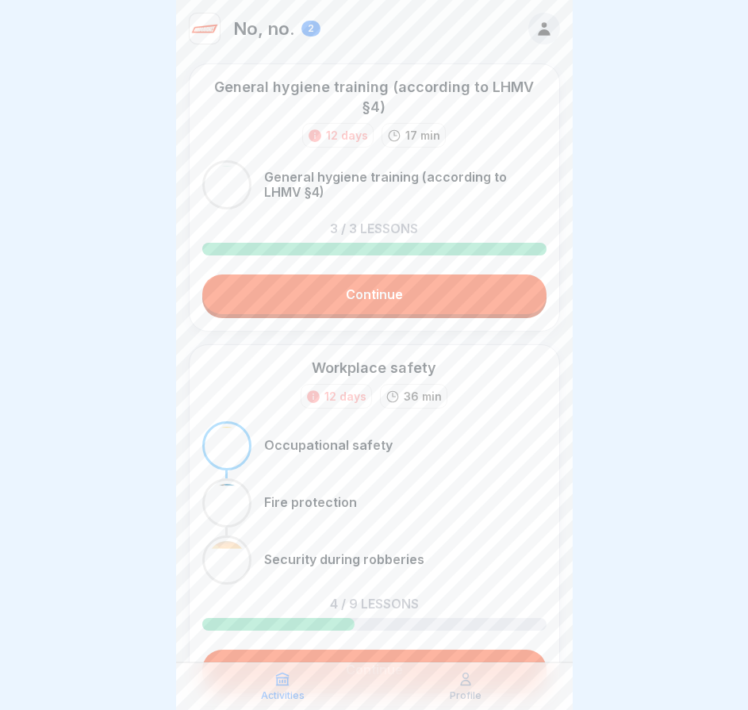
scroll to position [93, 0]
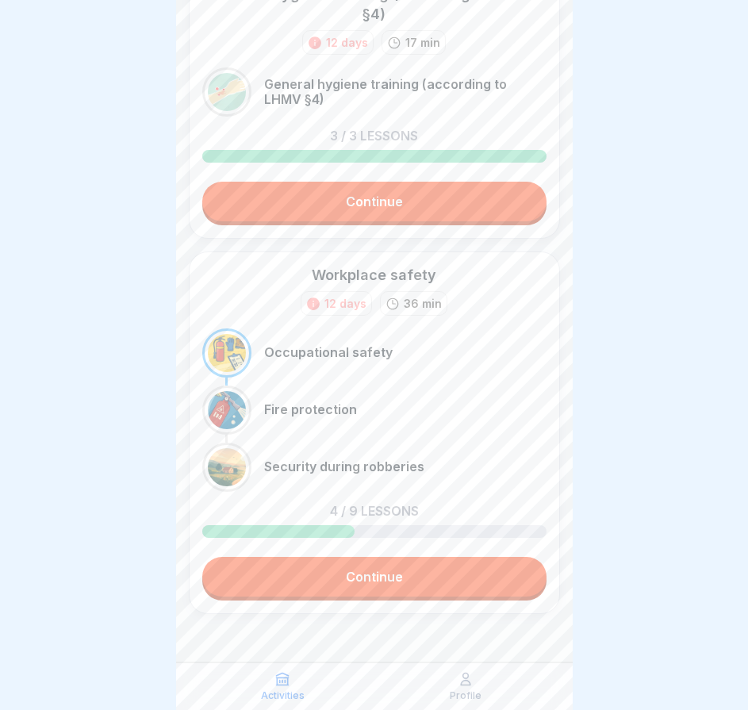
click at [401, 586] on link "Continue" at bounding box center [374, 577] width 344 height 40
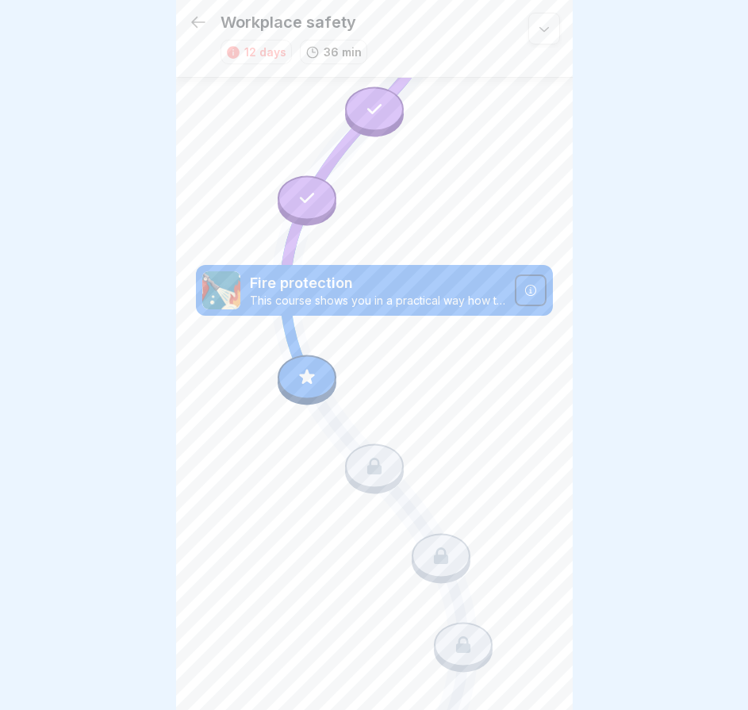
click at [317, 367] on div at bounding box center [307, 377] width 59 height 44
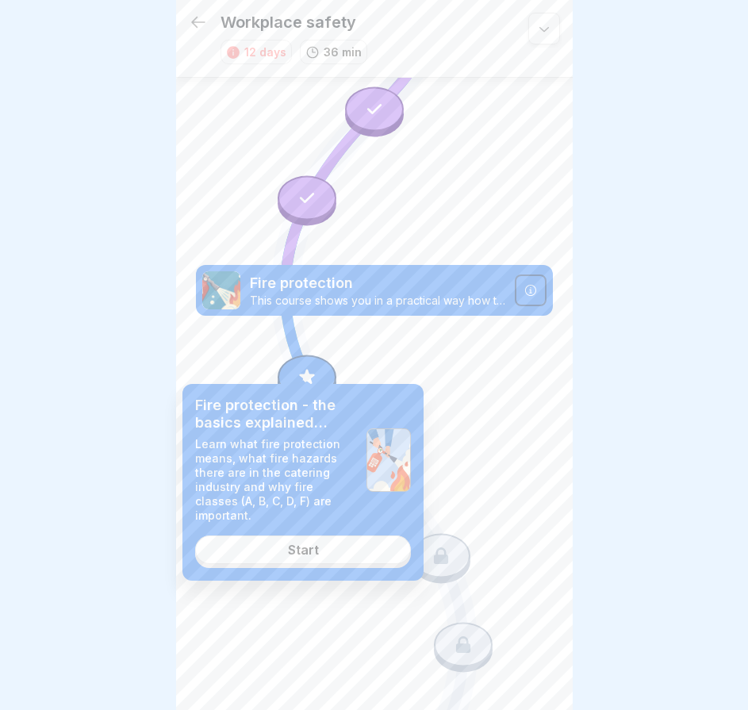
click at [345, 536] on link "Start" at bounding box center [303, 550] width 216 height 29
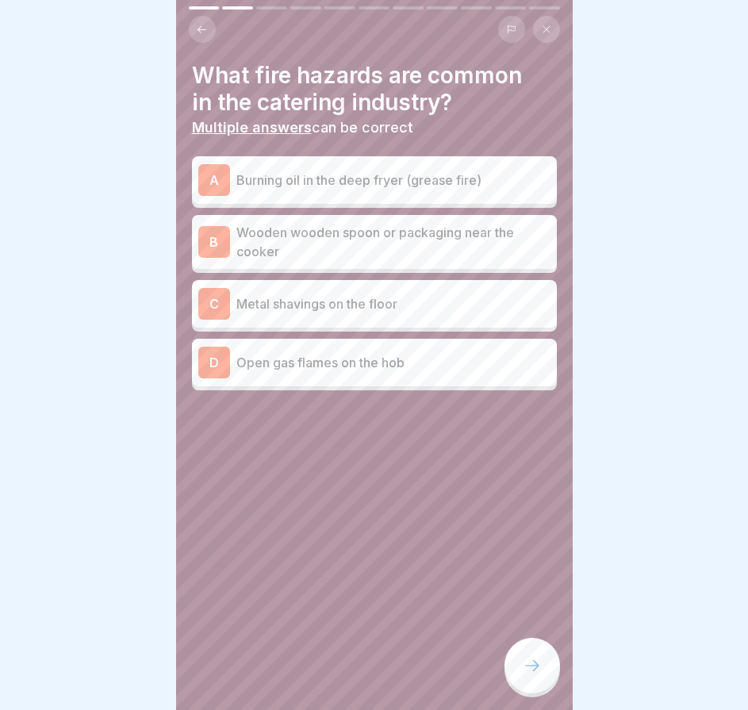
click at [346, 164] on div "A Burning oil in the deep fryer (grease fire)" at bounding box center [374, 180] width 352 height 32
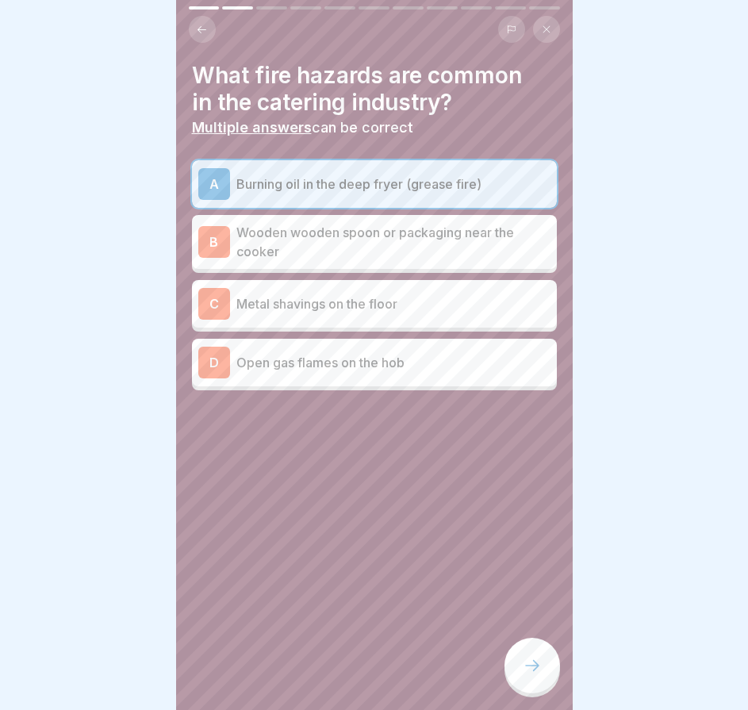
click at [355, 249] on p "Wooden wooden spoon or packaging near the cooker" at bounding box center [394, 242] width 314 height 38
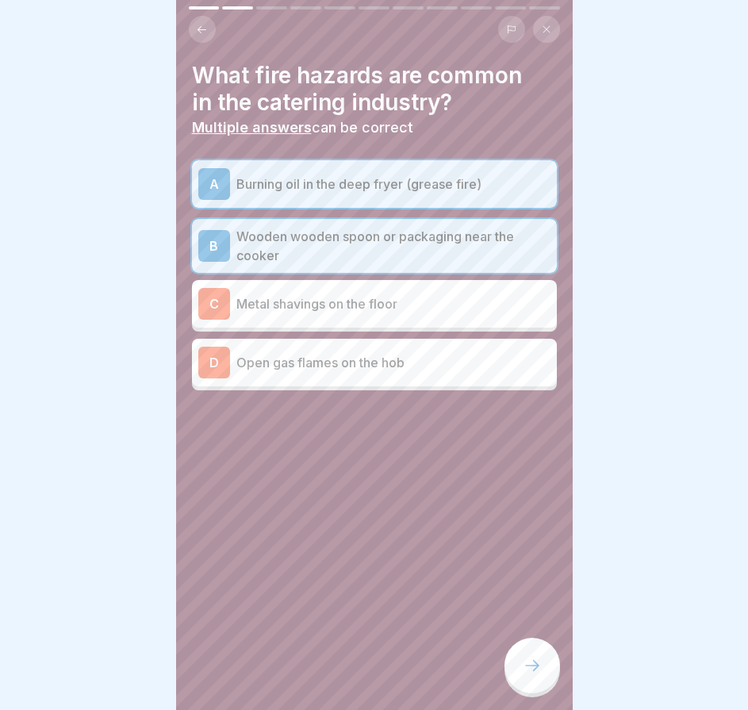
click at [321, 391] on div at bounding box center [374, 438] width 365 height 95
click at [346, 364] on div "D Open gas flames on the hob" at bounding box center [374, 363] width 352 height 32
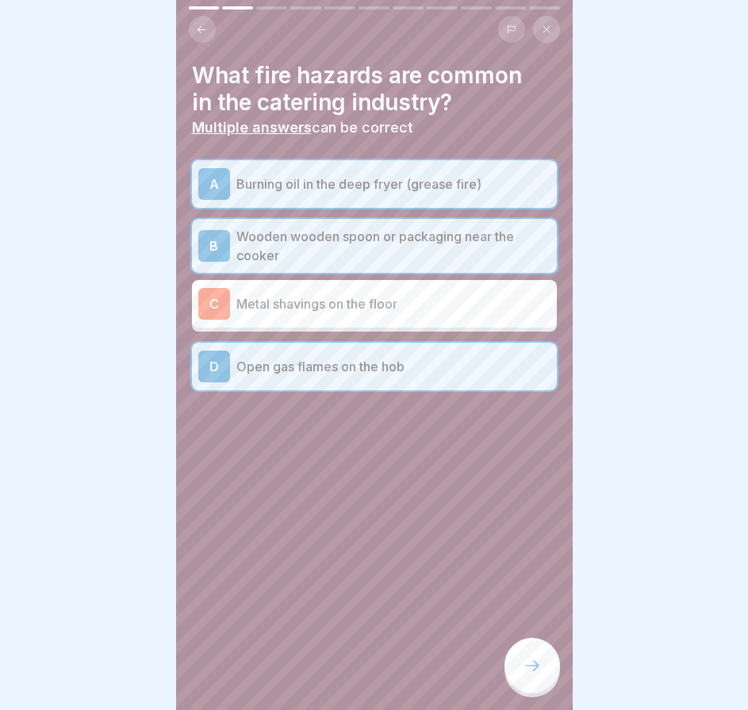
click at [537, 694] on div at bounding box center [533, 666] width 56 height 56
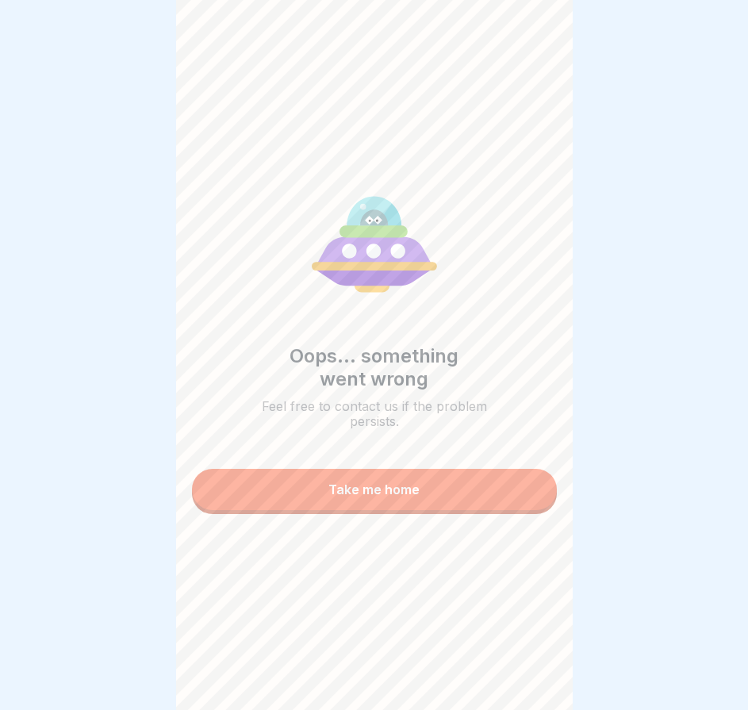
click at [404, 491] on div "Take me home" at bounding box center [374, 490] width 91 height 14
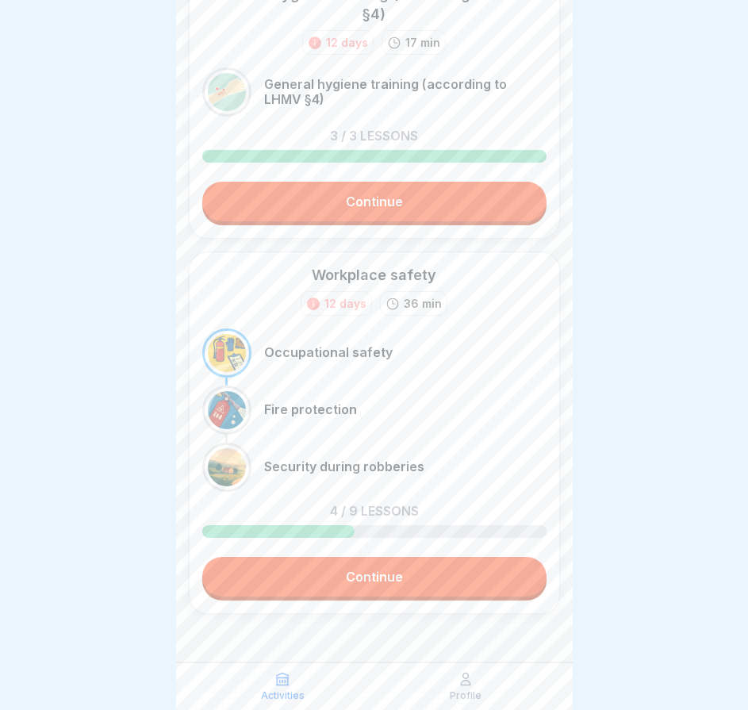
scroll to position [12, 0]
click at [298, 561] on link "Continue" at bounding box center [374, 577] width 344 height 40
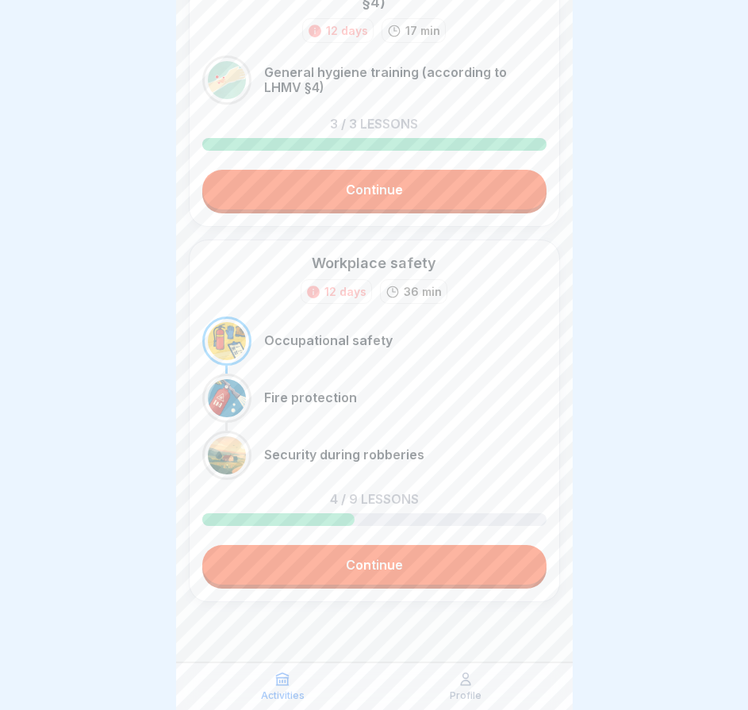
scroll to position [6, 0]
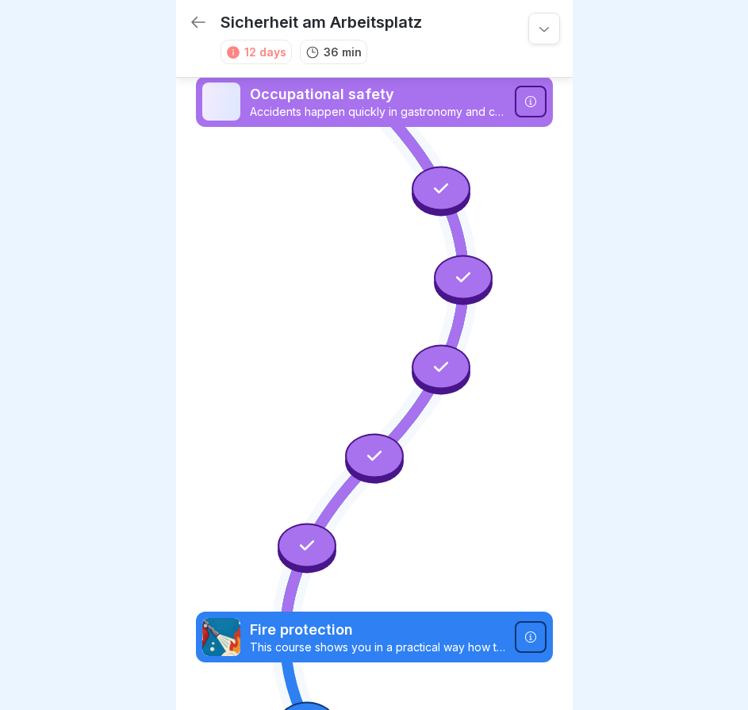
scroll to position [347, 0]
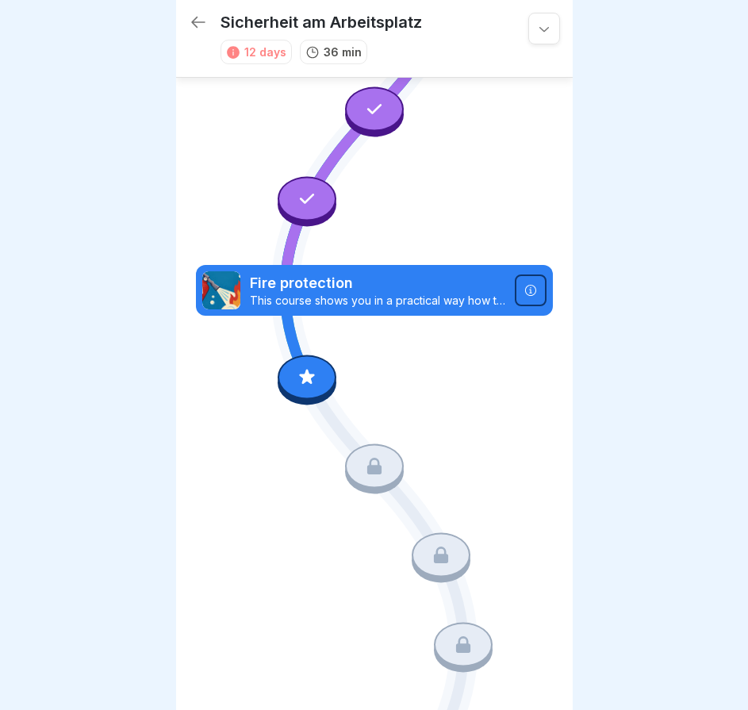
click at [293, 369] on div at bounding box center [307, 377] width 59 height 44
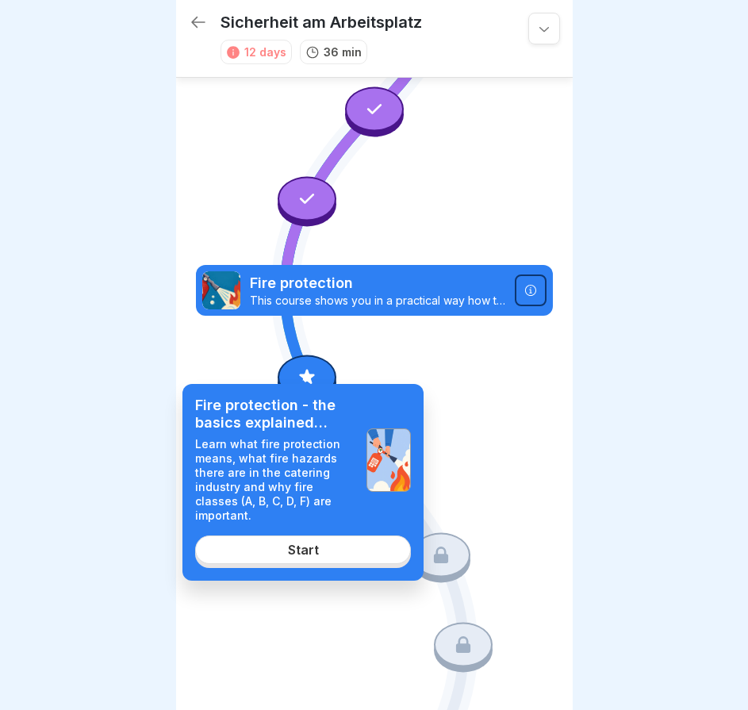
click at [323, 541] on link "Start" at bounding box center [303, 550] width 216 height 29
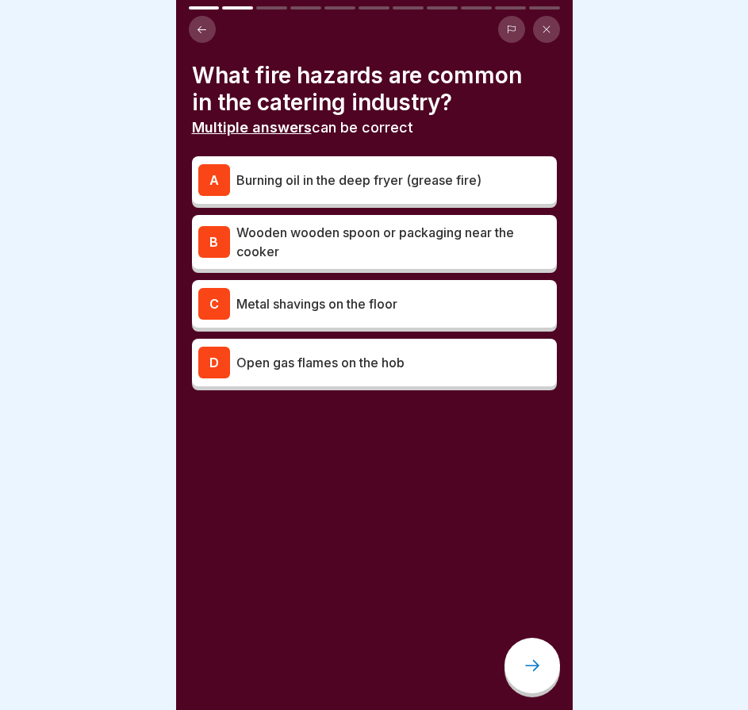
click at [421, 175] on p "Burning oil in the deep fryer (grease fire)" at bounding box center [394, 180] width 314 height 19
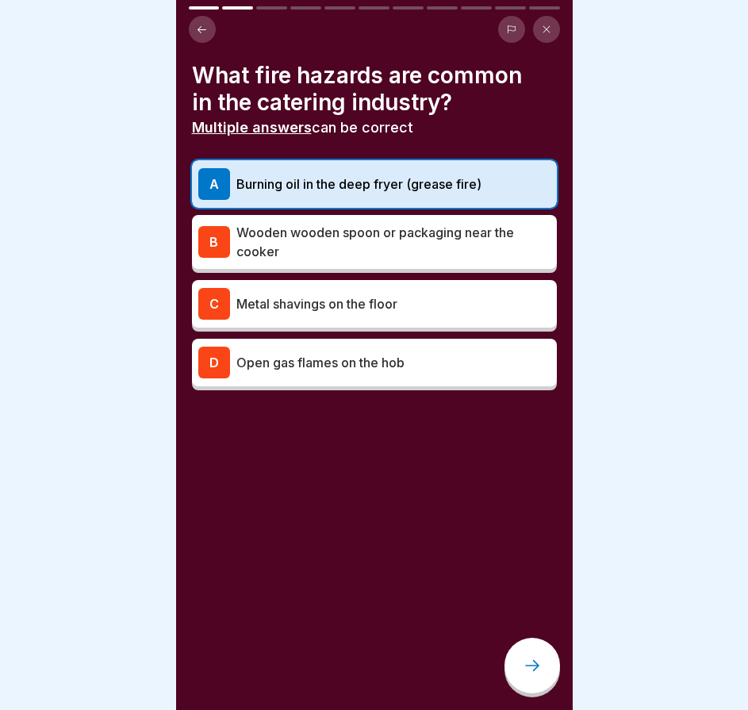
click at [533, 703] on div "What fire hazards are common in the catering industry? Multiple answers can be …" at bounding box center [374, 355] width 397 height 710
click at [533, 686] on div at bounding box center [533, 666] width 56 height 56
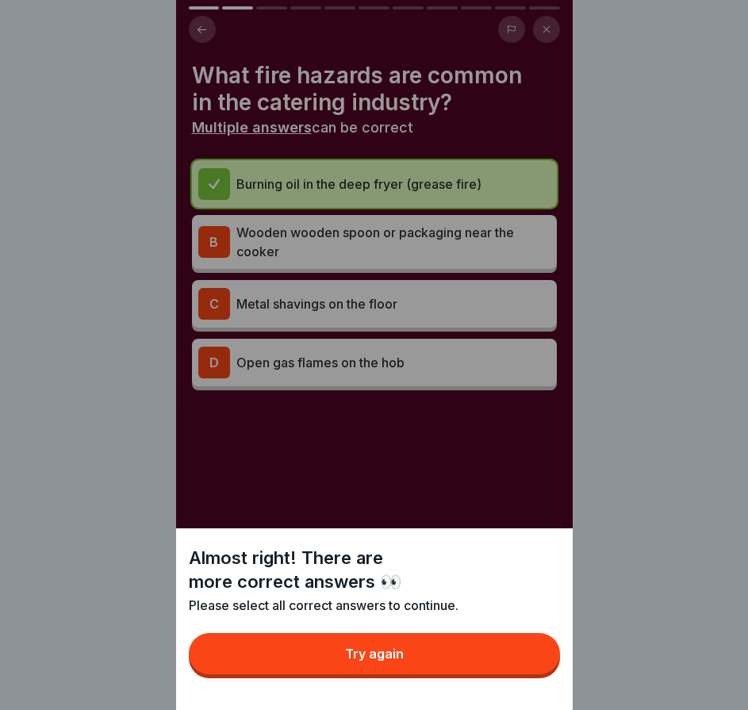
click at [517, 675] on button "Try again" at bounding box center [374, 653] width 371 height 41
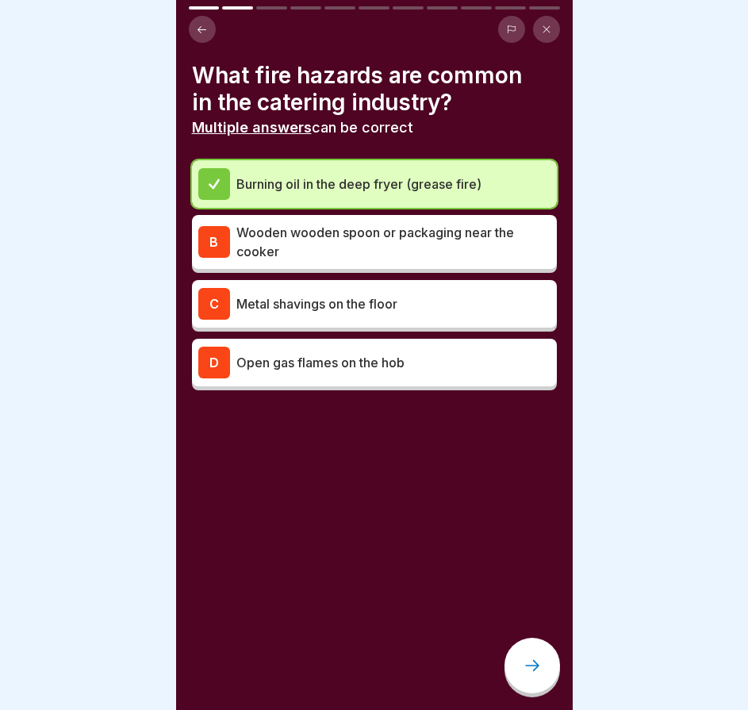
click at [383, 248] on p "Wooden wooden spoon or packaging near the cooker" at bounding box center [394, 242] width 314 height 38
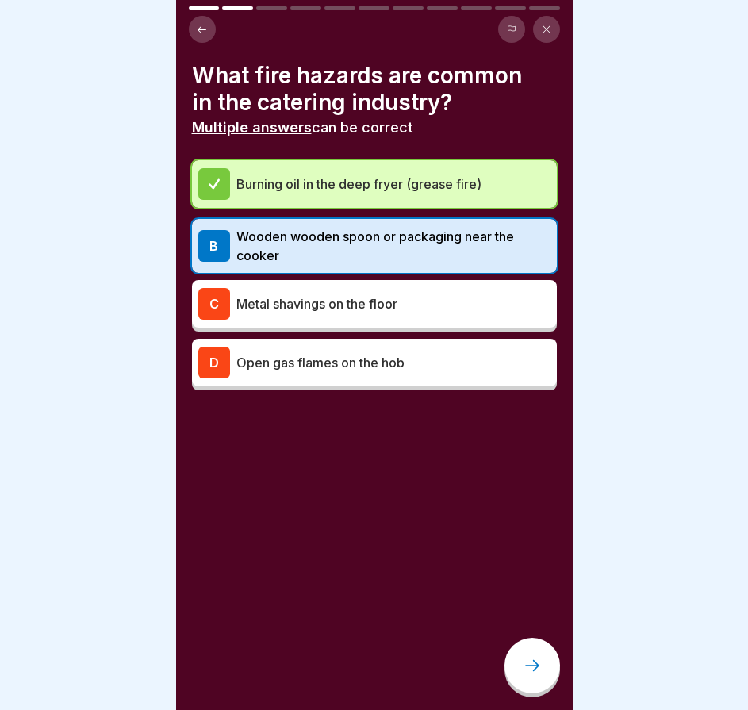
click at [535, 675] on icon at bounding box center [532, 665] width 19 height 19
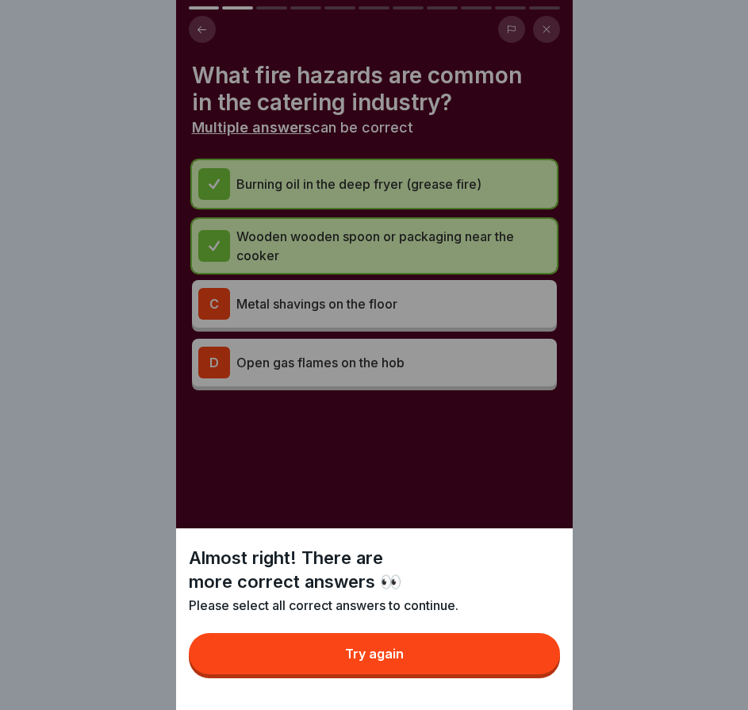
click at [491, 675] on button "Try again" at bounding box center [374, 653] width 371 height 41
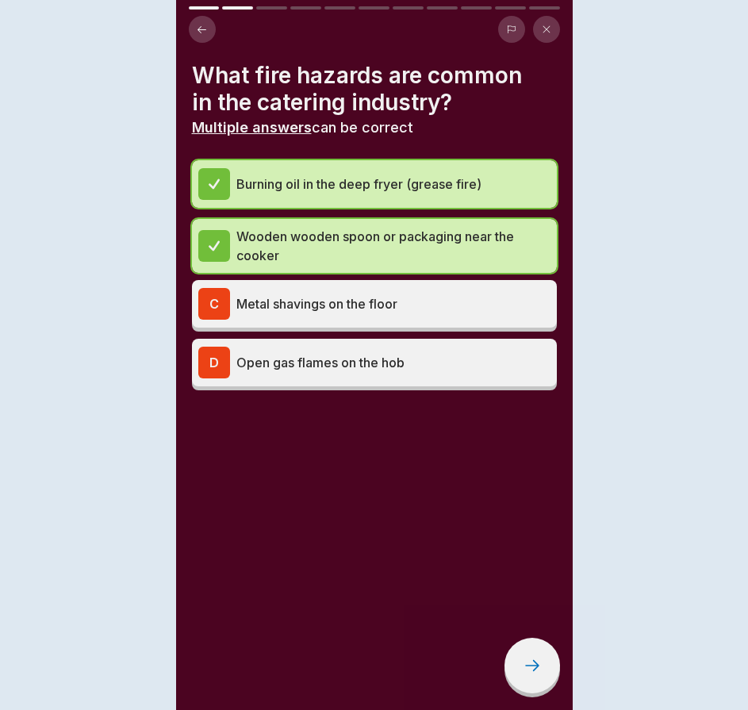
click at [378, 371] on div "D Open gas flames on the hob" at bounding box center [374, 363] width 352 height 32
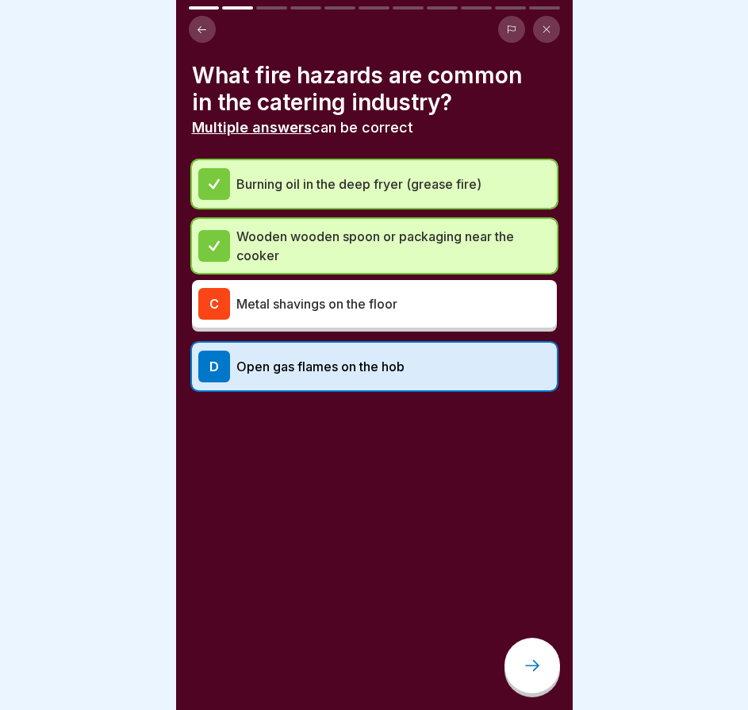
click at [525, 665] on icon at bounding box center [532, 665] width 19 height 19
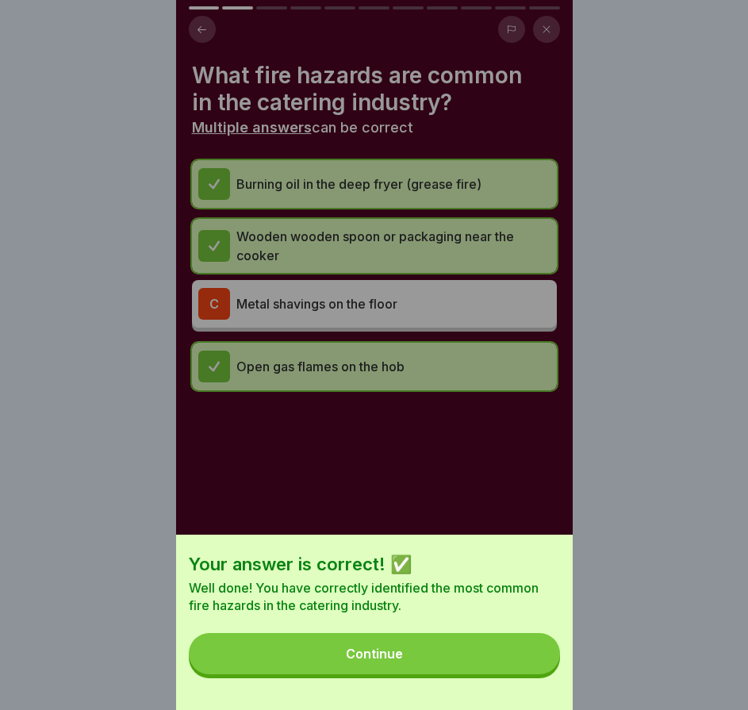
click at [489, 657] on button "Continue" at bounding box center [374, 653] width 371 height 41
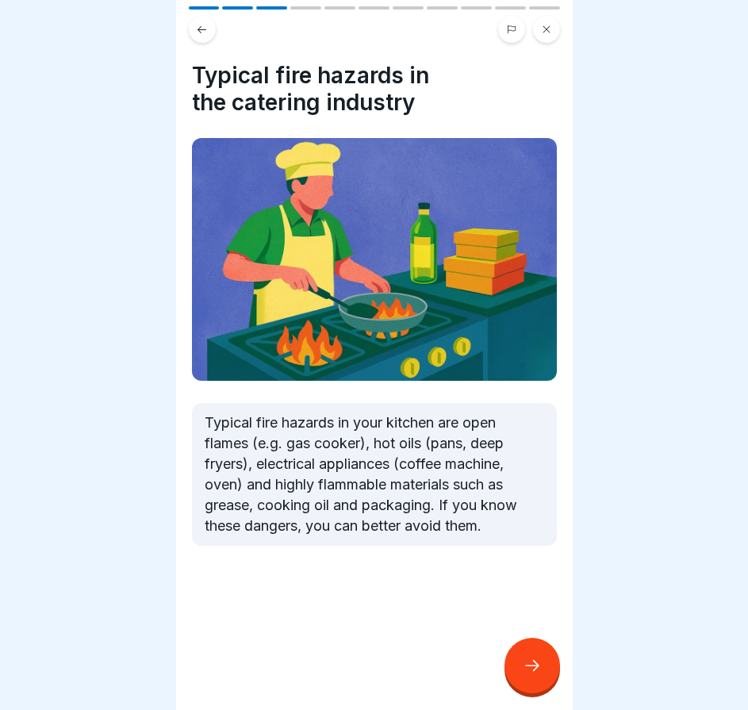
click at [534, 682] on div at bounding box center [533, 666] width 56 height 56
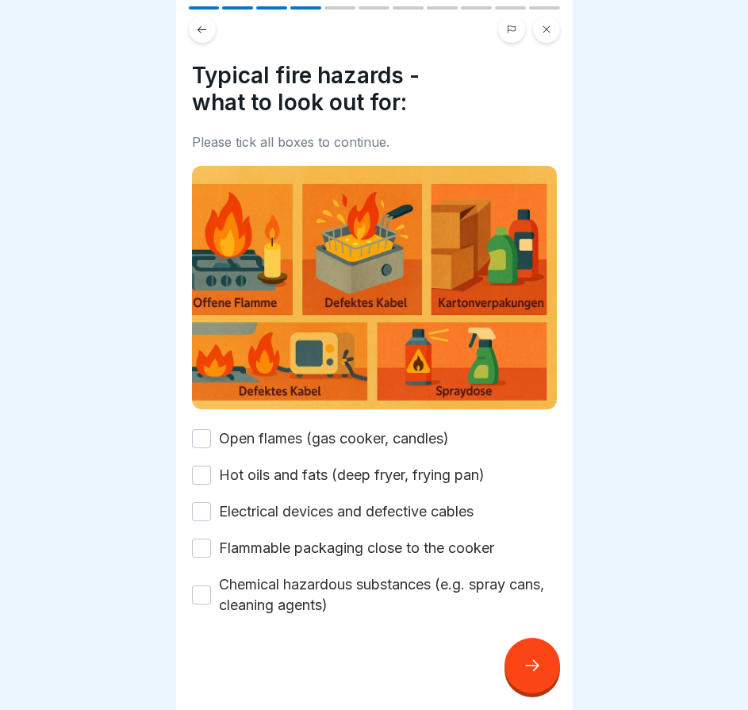
click at [200, 430] on button "Open flames (gas cooker, candles)" at bounding box center [201, 438] width 19 height 19
click at [200, 466] on button "Hot oils and fats (deep fryer, frying pan)" at bounding box center [201, 475] width 19 height 19
click at [200, 502] on button "Electrical devices and defective cables" at bounding box center [201, 511] width 19 height 19
click at [202, 539] on button "Flammable packaging close to the cooker" at bounding box center [201, 548] width 19 height 19
click at [201, 586] on button "Chemical hazardous substances (e.g. spray cans, cleaning agents)" at bounding box center [201, 595] width 19 height 19
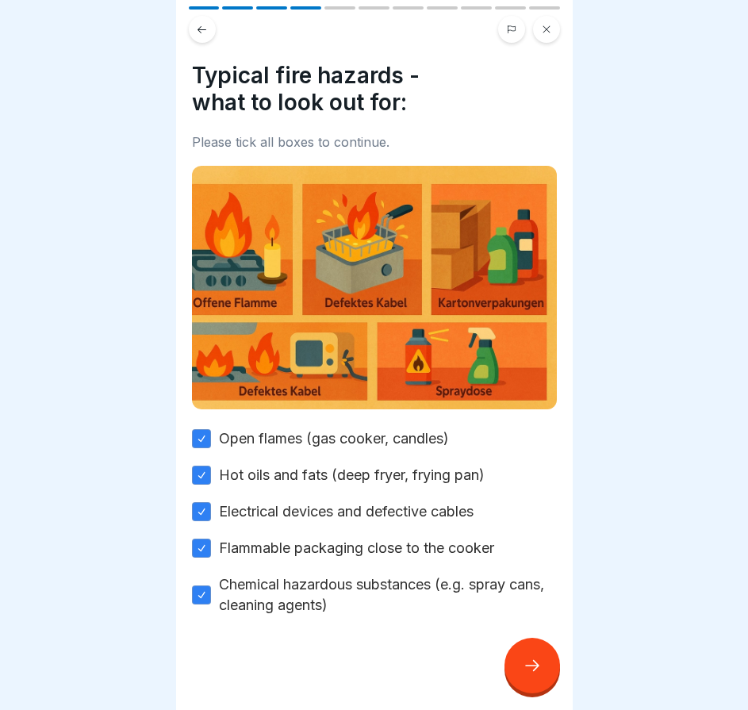
click at [501, 671] on div at bounding box center [374, 663] width 365 height 95
click at [540, 672] on icon at bounding box center [532, 665] width 19 height 19
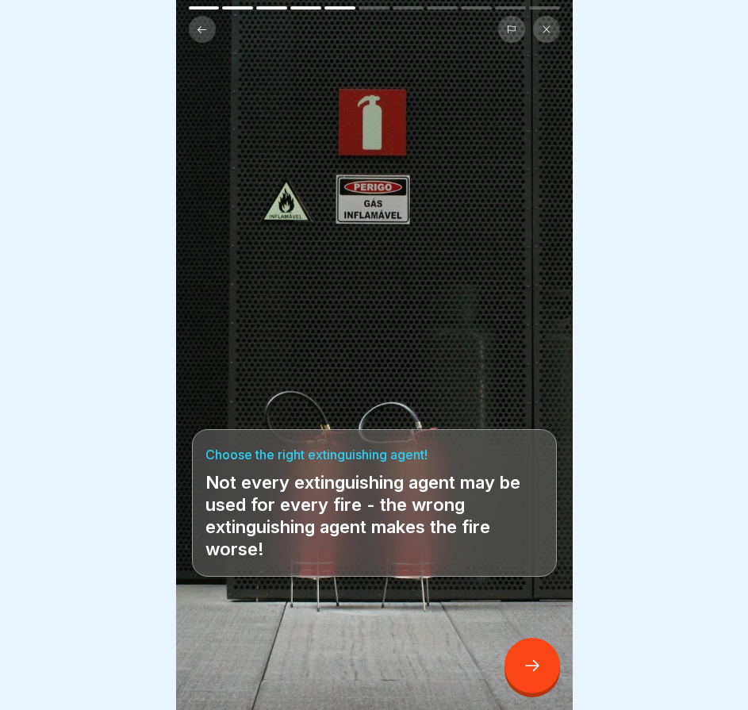
click at [526, 670] on icon at bounding box center [532, 665] width 19 height 19
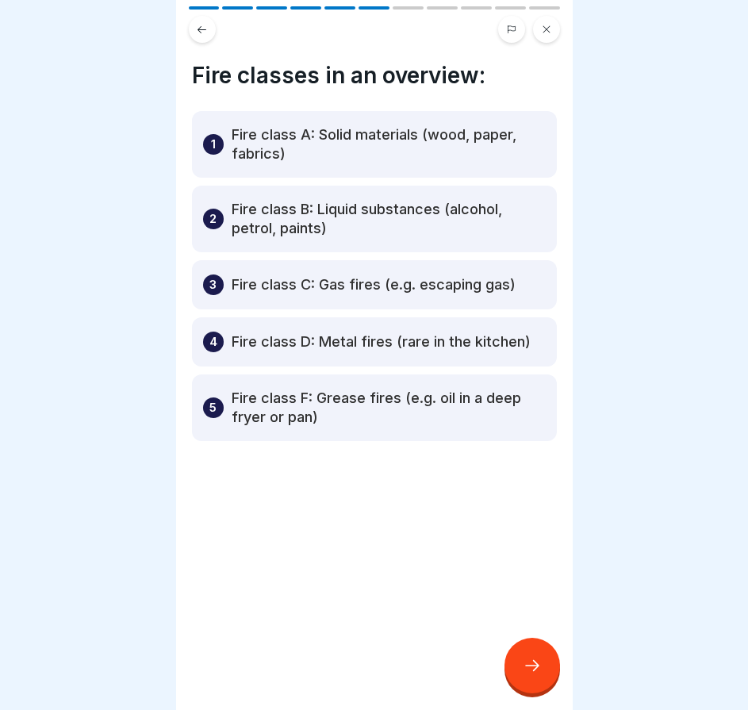
click at [516, 664] on div at bounding box center [533, 666] width 56 height 56
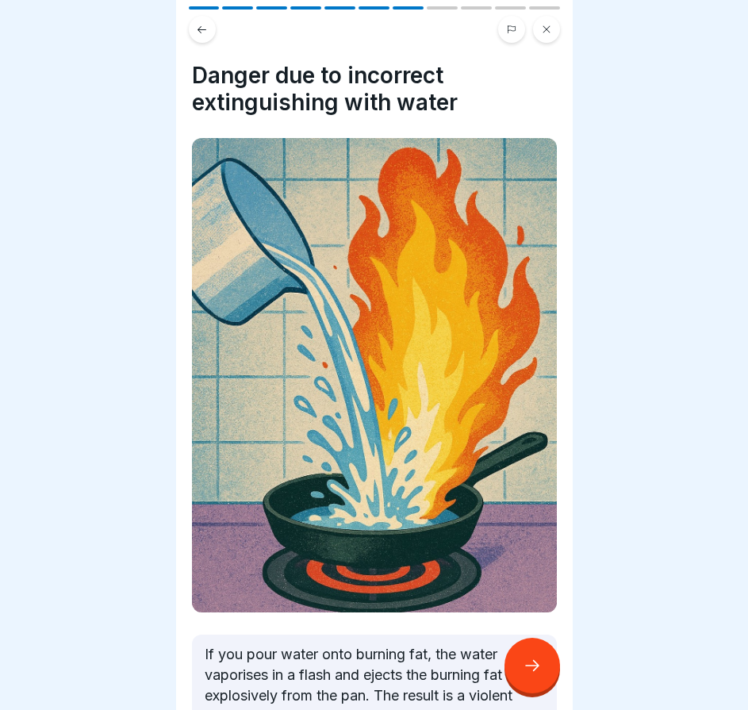
click at [516, 664] on div at bounding box center [533, 666] width 56 height 56
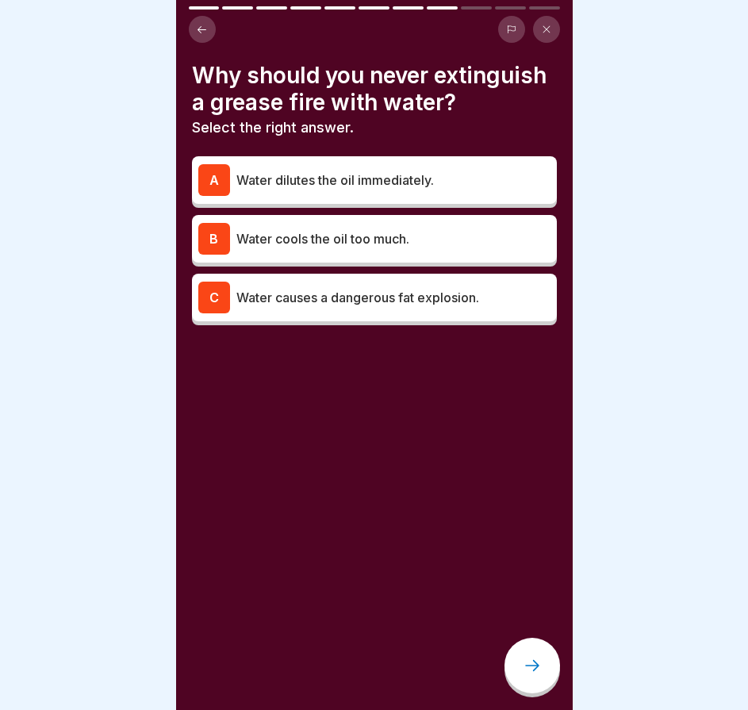
click at [352, 307] on p "Water causes a dangerous fat explosion." at bounding box center [394, 297] width 314 height 19
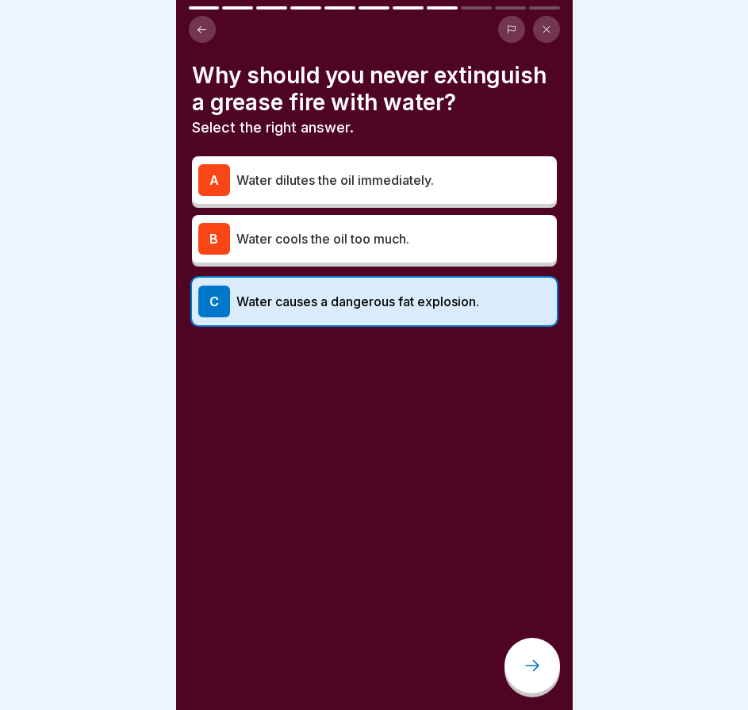
click at [535, 646] on div "Fire protection 11 Steps English Fire protection - the basics explained simply …" at bounding box center [374, 355] width 397 height 710
click at [529, 656] on div at bounding box center [533, 666] width 56 height 56
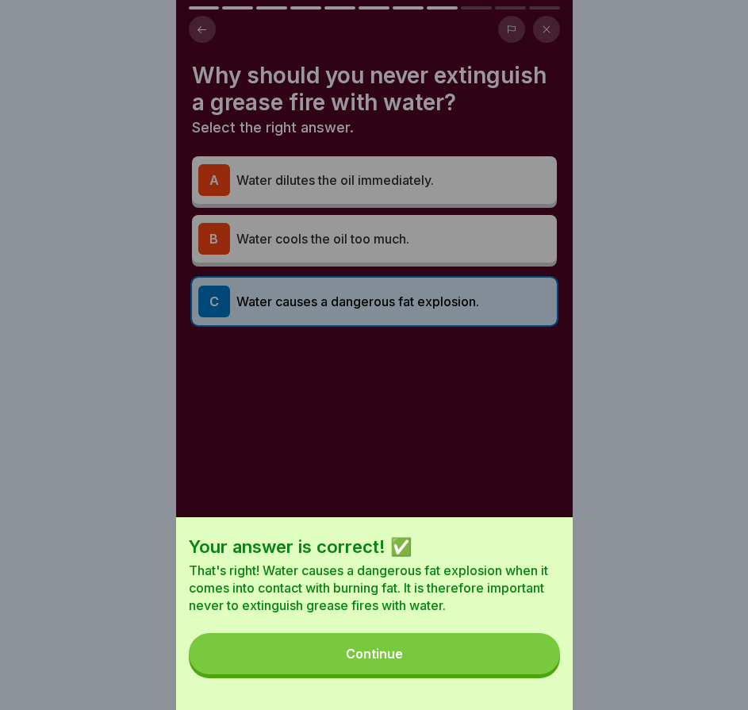
click at [529, 657] on button "Continue" at bounding box center [374, 653] width 371 height 41
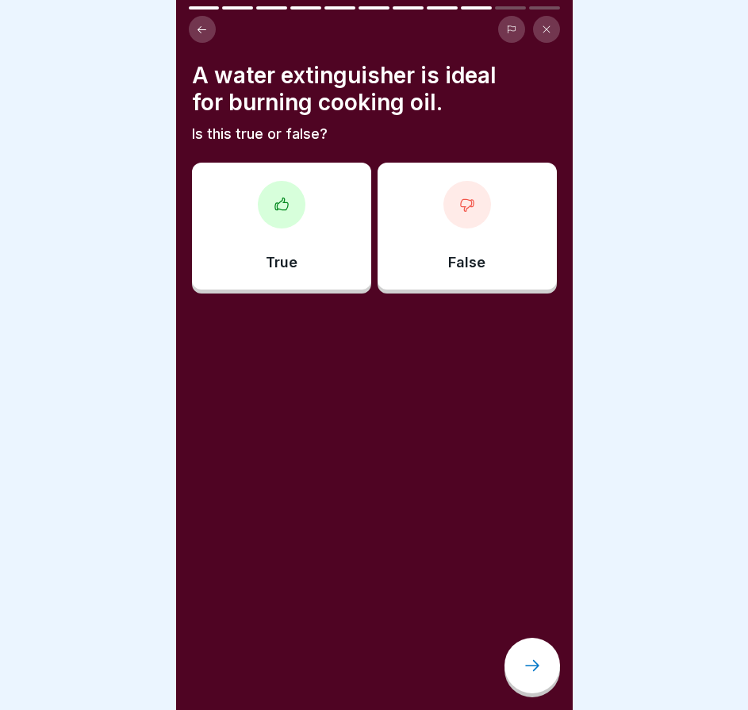
click at [558, 271] on div "A water extinguisher is ideal for burning cooking oil. Is this true or false? T…" at bounding box center [374, 355] width 397 height 710
click at [435, 260] on div "False" at bounding box center [467, 226] width 179 height 127
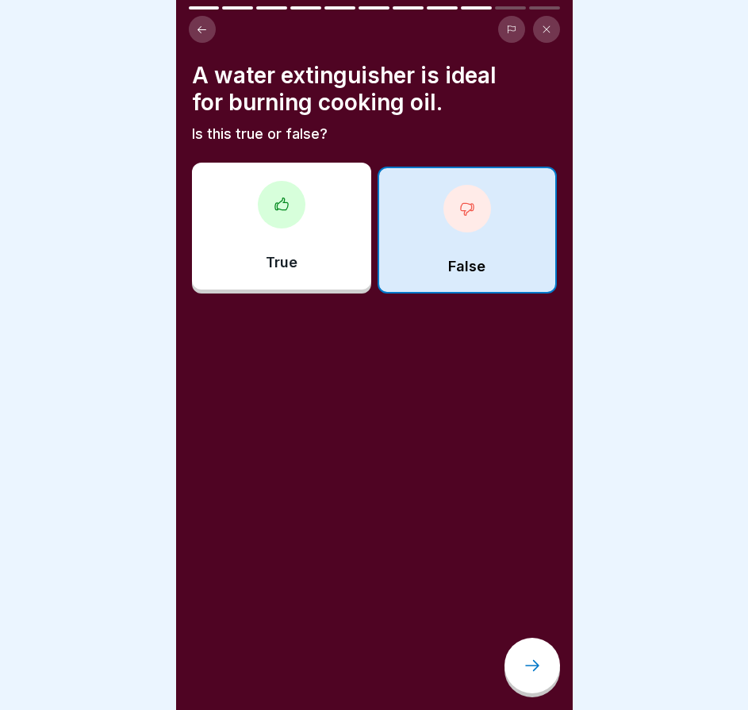
click at [531, 671] on icon at bounding box center [532, 665] width 19 height 19
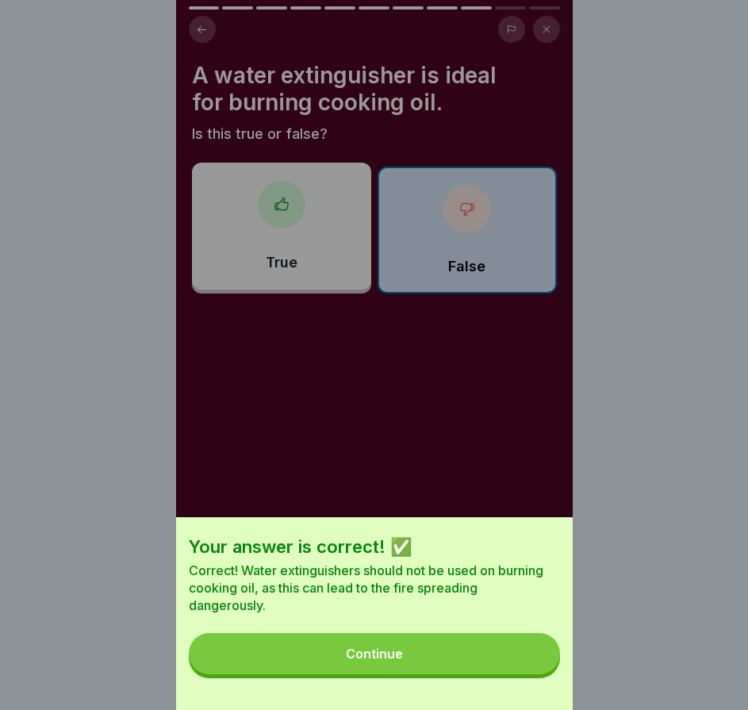
click at [518, 668] on button "Continue" at bounding box center [374, 653] width 371 height 41
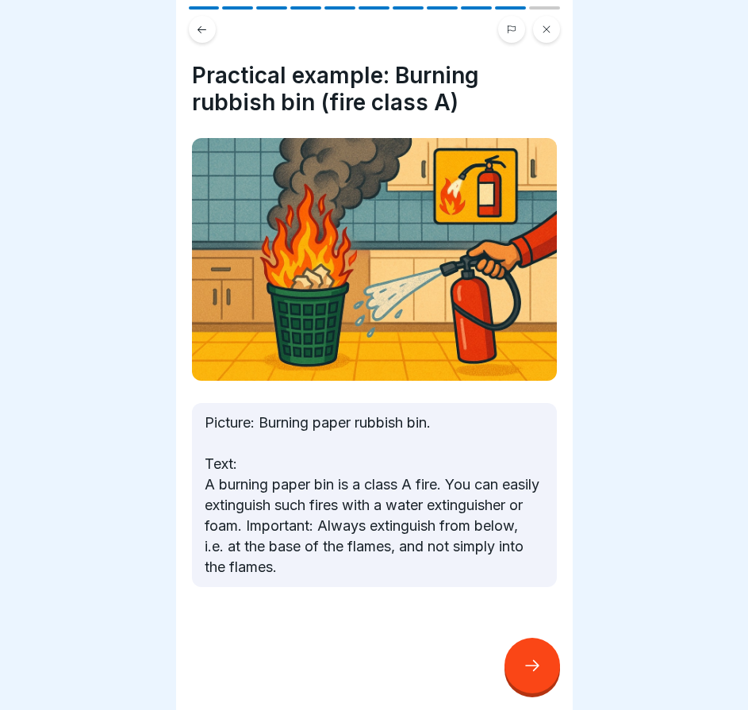
click at [510, 656] on div "Fire protection 11 Steps English Fire protection - the basics explained simply …" at bounding box center [374, 355] width 397 height 710
click at [527, 660] on div at bounding box center [533, 666] width 56 height 56
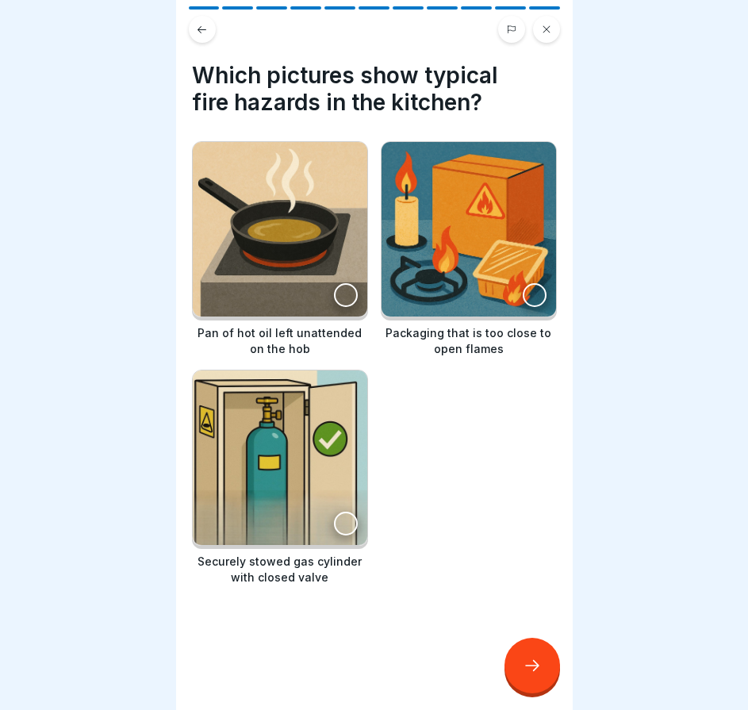
click at [341, 283] on div at bounding box center [346, 295] width 24 height 24
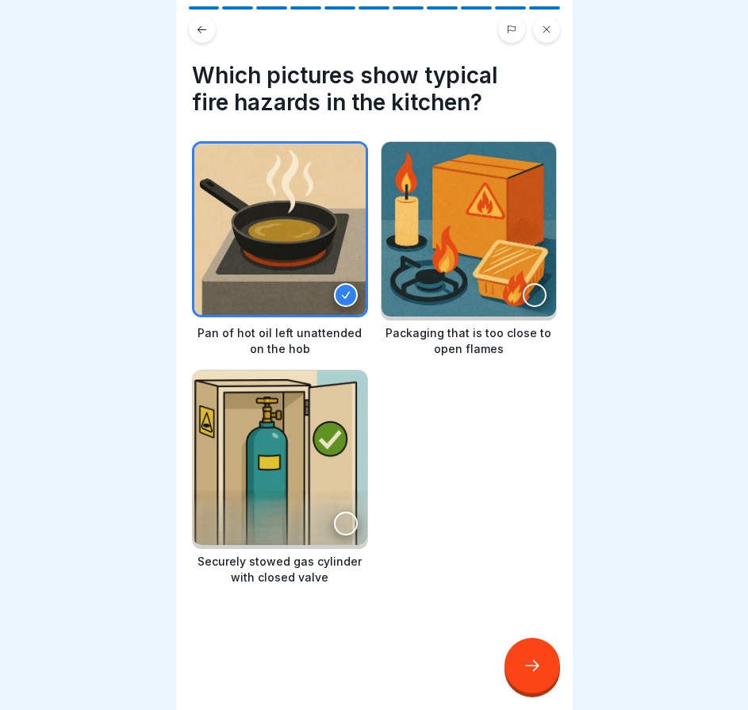
click at [523, 287] on div at bounding box center [535, 295] width 24 height 24
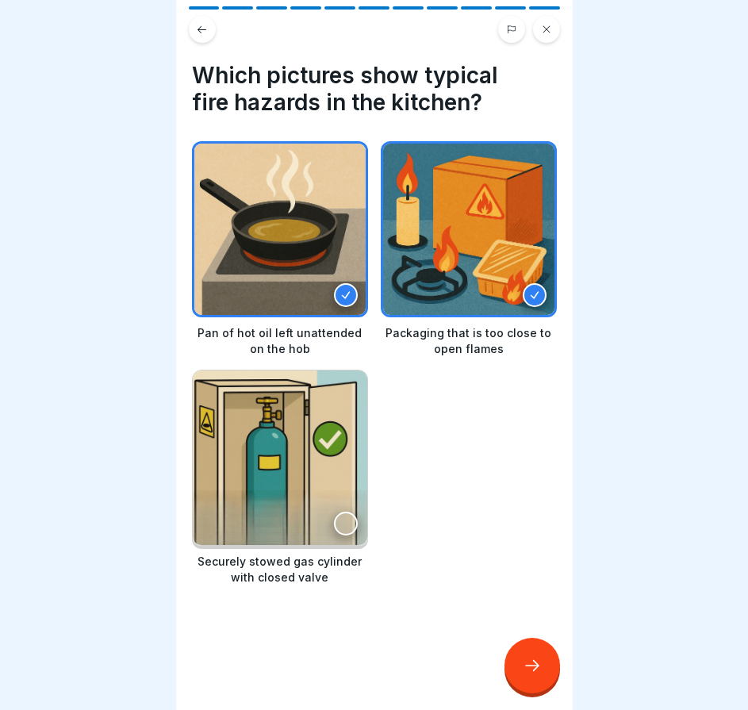
click at [529, 656] on div at bounding box center [533, 666] width 56 height 56
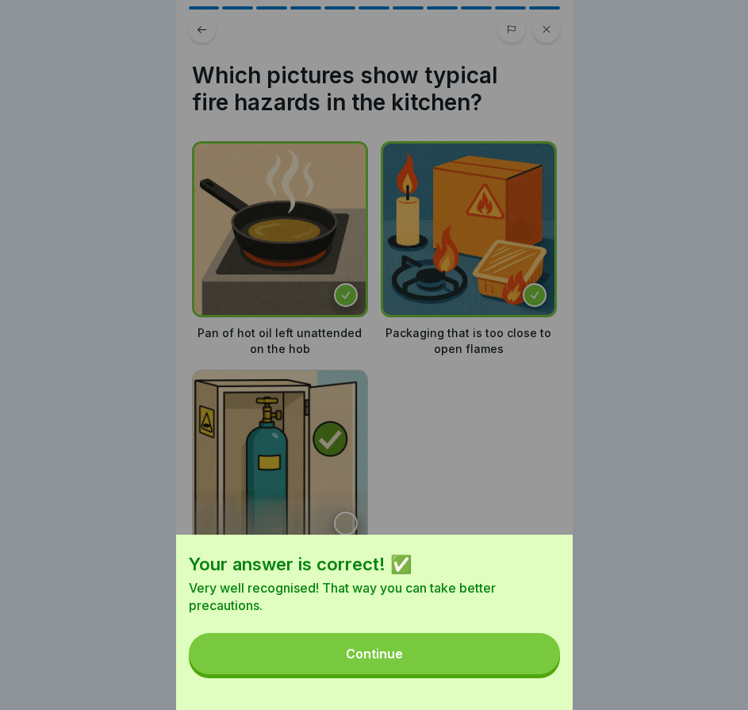
click at [528, 654] on button "Continue" at bounding box center [374, 653] width 371 height 41
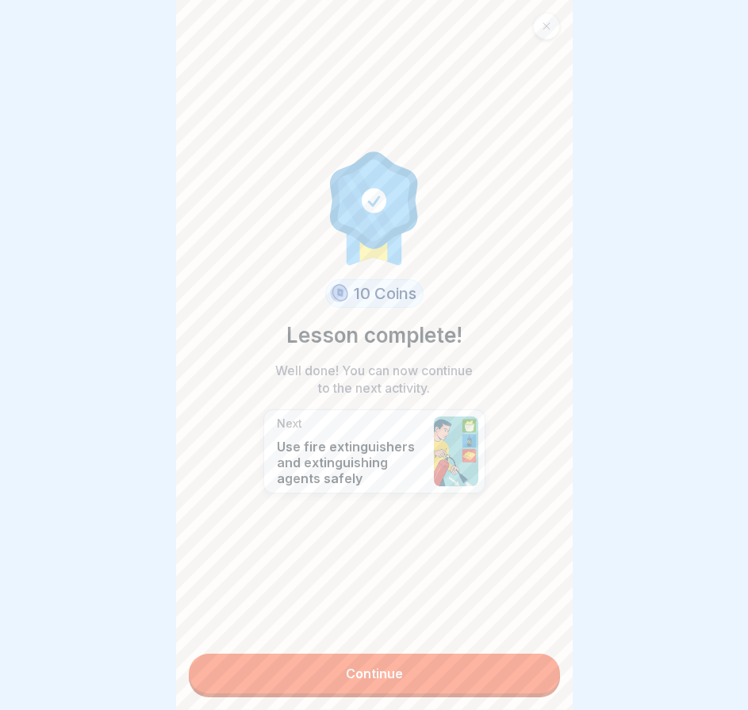
click at [506, 654] on link "Continue" at bounding box center [374, 674] width 371 height 40
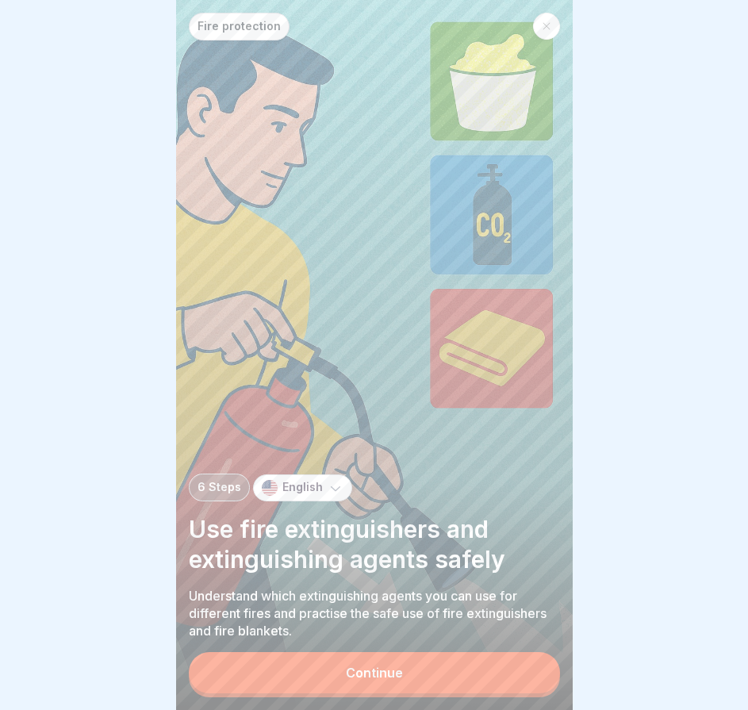
click at [500, 654] on div "Fire protection 6 Steps English Use fire extinguishers and extinguishing agents…" at bounding box center [374, 355] width 397 height 710
click at [491, 665] on button "Continue" at bounding box center [374, 672] width 371 height 41
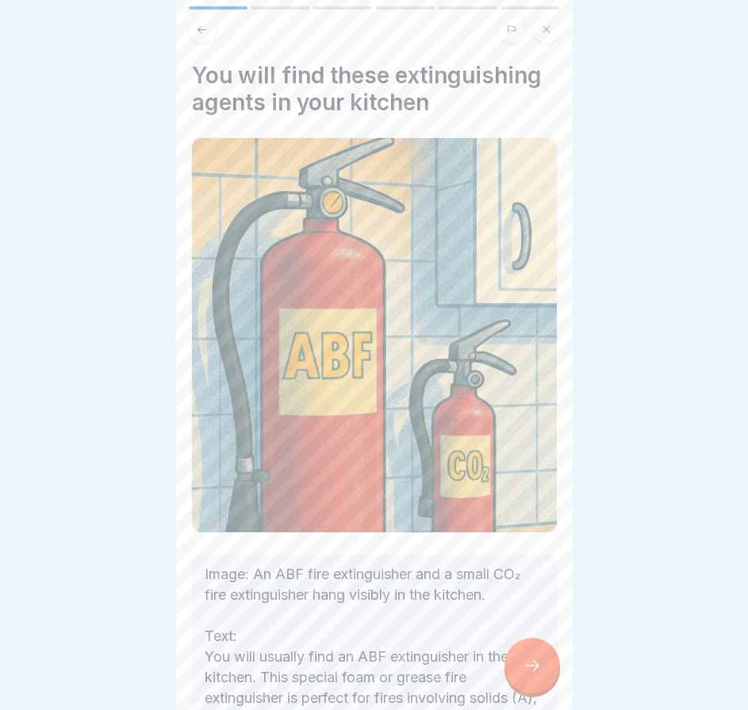
click at [539, 694] on div at bounding box center [533, 666] width 56 height 56
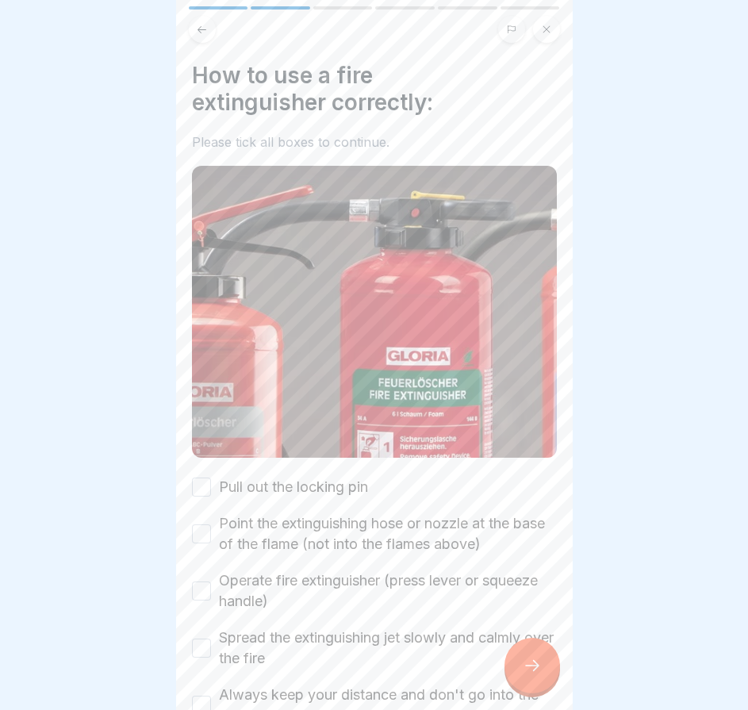
click at [536, 675] on icon at bounding box center [532, 665] width 19 height 19
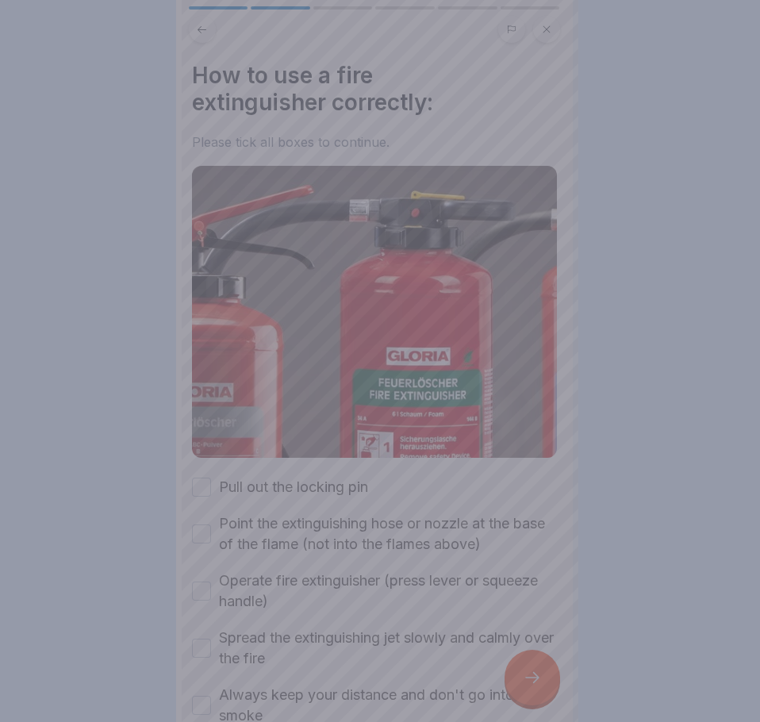
click at [465, 604] on div at bounding box center [380, 361] width 760 height 722
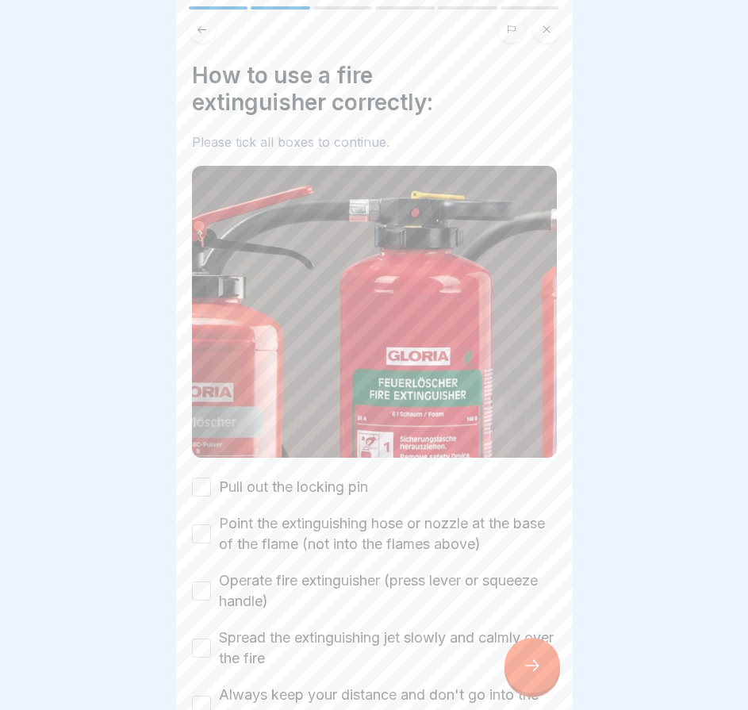
click at [200, 478] on button "Pull out the locking pin" at bounding box center [201, 487] width 19 height 19
click at [206, 525] on button "Point the extinguishing hose or nozzle at the base of the flame (not into the f…" at bounding box center [201, 534] width 19 height 19
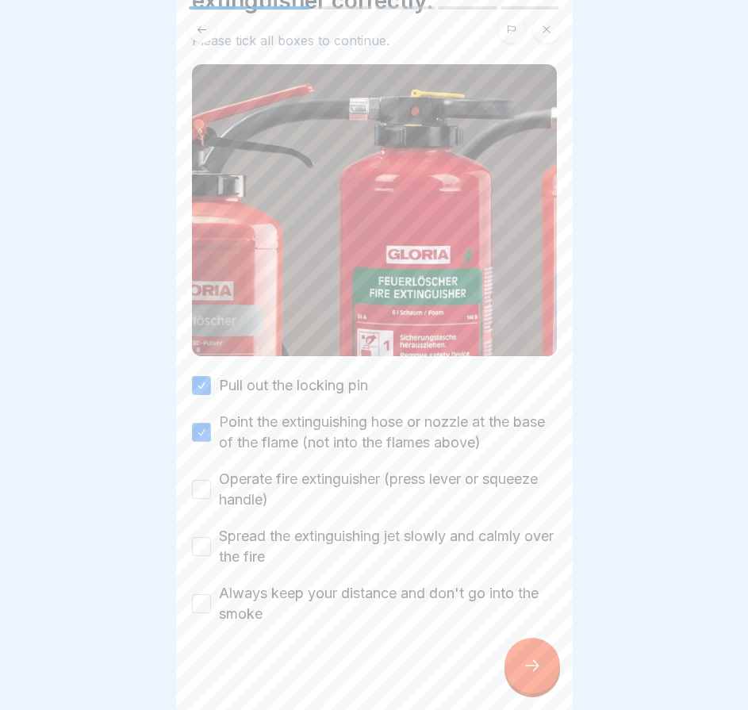
scroll to position [12, 0]
drag, startPoint x: 204, startPoint y: 471, endPoint x: 207, endPoint y: 534, distance: 62.8
click at [204, 480] on button "Operate fire extinguisher (press lever or squeeze handle)" at bounding box center [201, 489] width 19 height 19
click at [207, 537] on button "Spread the extinguishing jet slowly and calmly over the fire" at bounding box center [201, 546] width 19 height 19
click at [201, 594] on button "Always keep your distance and don't go into the smoke" at bounding box center [201, 603] width 19 height 19
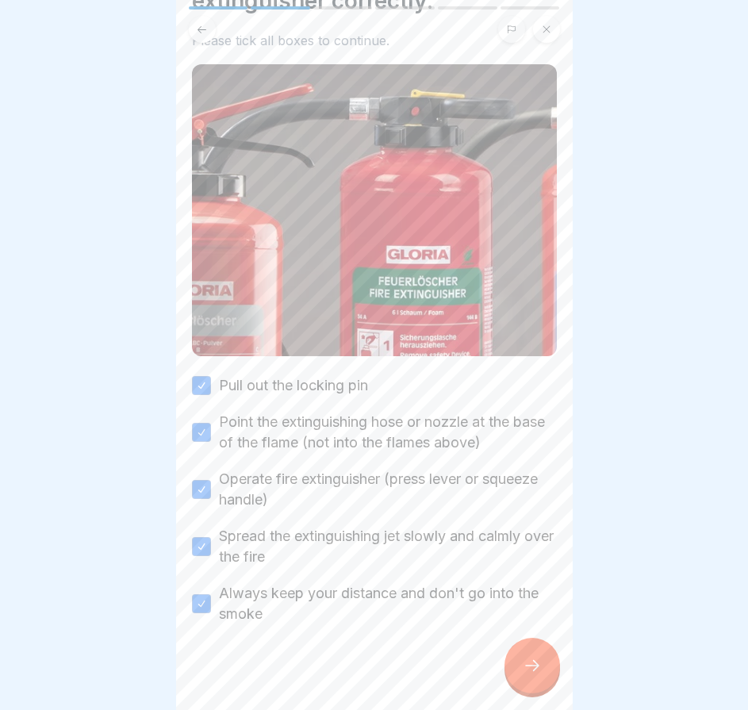
click at [483, 651] on div at bounding box center [374, 672] width 365 height 95
click at [491, 657] on div at bounding box center [374, 672] width 365 height 95
click at [539, 650] on div at bounding box center [533, 666] width 56 height 56
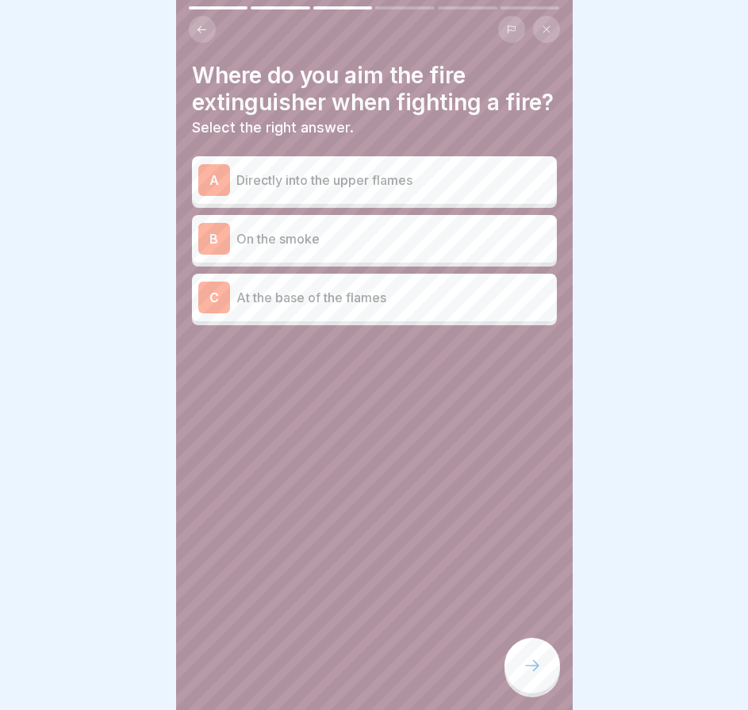
click at [317, 307] on p "At the base of the flames" at bounding box center [394, 297] width 314 height 19
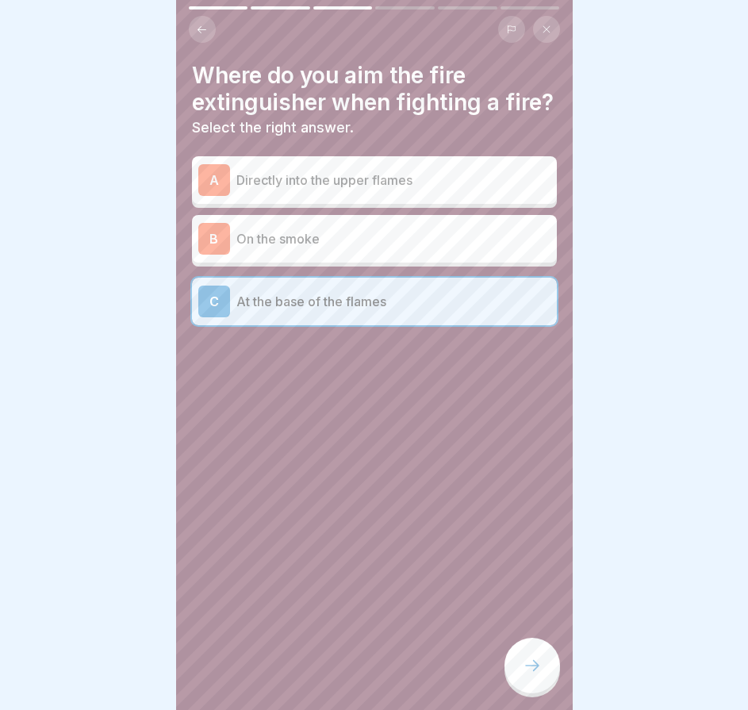
click at [521, 667] on div at bounding box center [533, 666] width 56 height 56
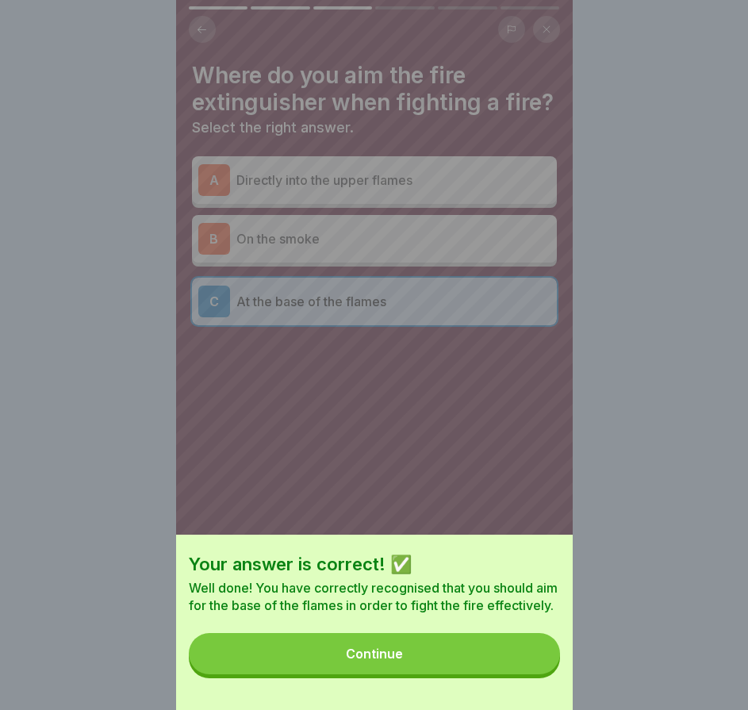
click at [526, 657] on button "Continue" at bounding box center [374, 653] width 371 height 41
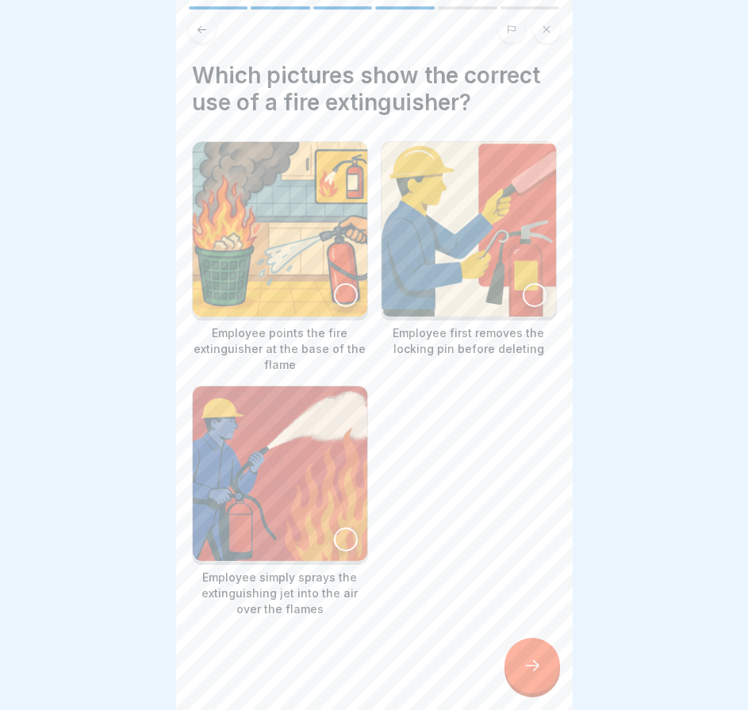
click at [337, 283] on div at bounding box center [346, 295] width 24 height 24
click at [346, 283] on div at bounding box center [346, 295] width 24 height 24
click at [523, 283] on div at bounding box center [535, 295] width 24 height 24
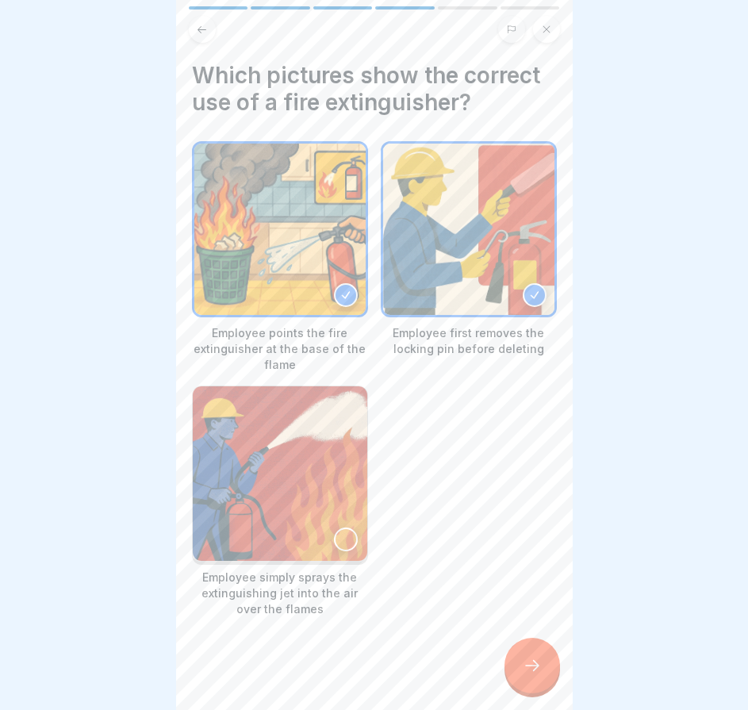
click at [529, 291] on img at bounding box center [468, 229] width 171 height 171
click at [523, 283] on div at bounding box center [535, 295] width 24 height 24
click at [517, 666] on div at bounding box center [533, 666] width 56 height 56
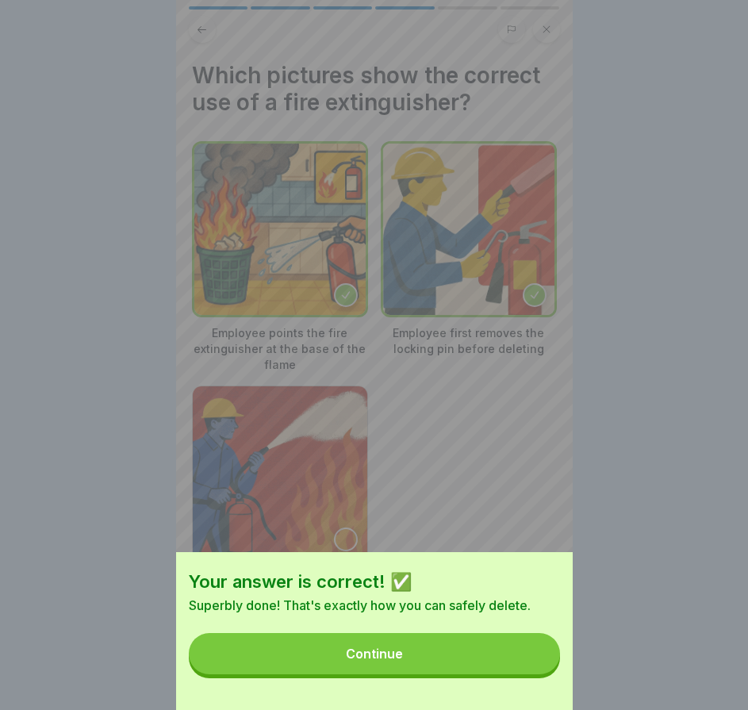
click at [529, 660] on button "Continue" at bounding box center [374, 653] width 371 height 41
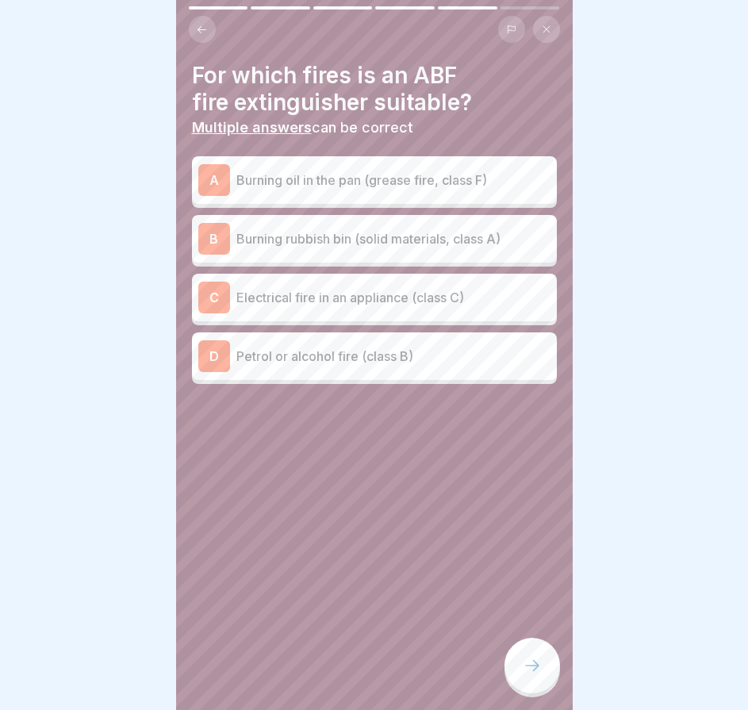
click at [377, 238] on div "B Burning rubbish bin (solid materials, class A)" at bounding box center [374, 239] width 352 height 32
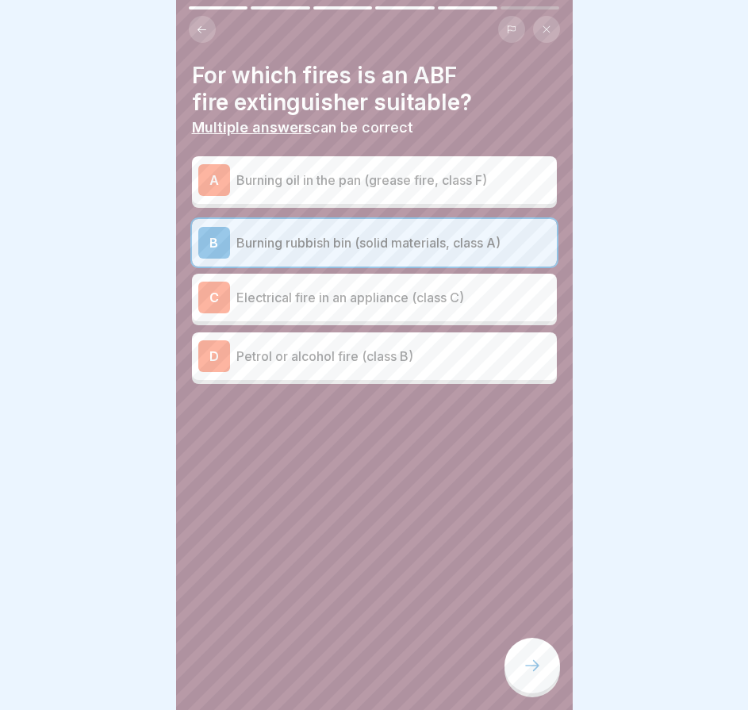
click at [537, 660] on icon at bounding box center [532, 665] width 19 height 19
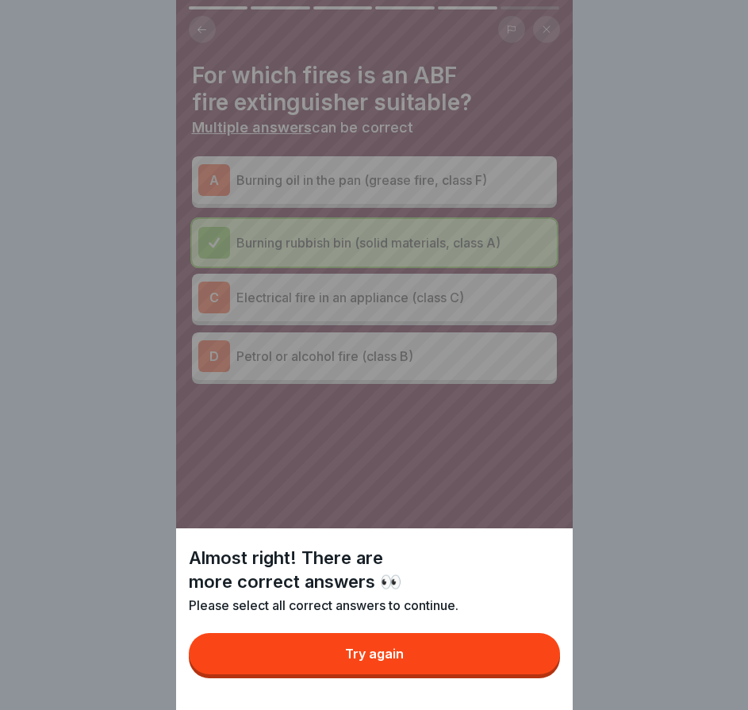
click at [536, 660] on button "Try again" at bounding box center [374, 653] width 371 height 41
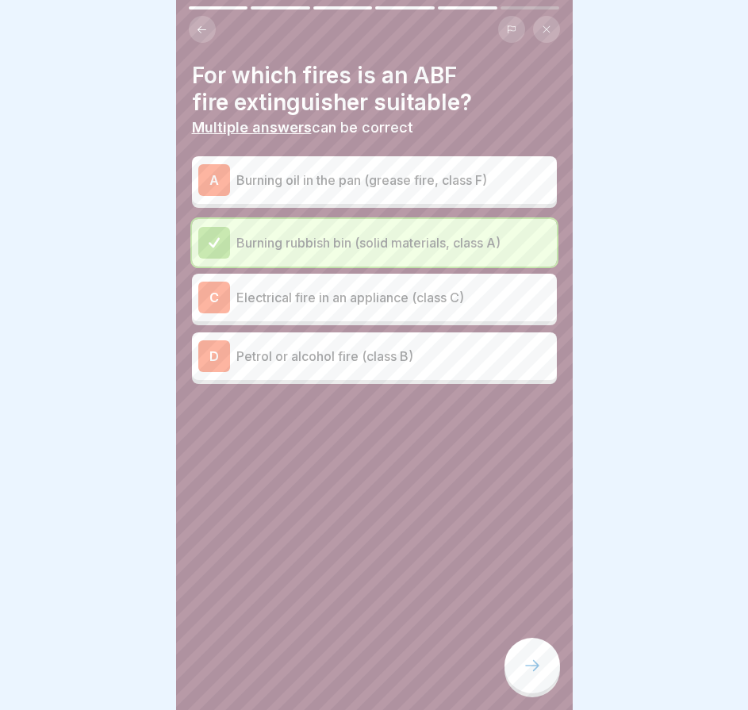
click at [360, 171] on p "Burning oil in the pan (grease fire, class F)" at bounding box center [394, 180] width 314 height 19
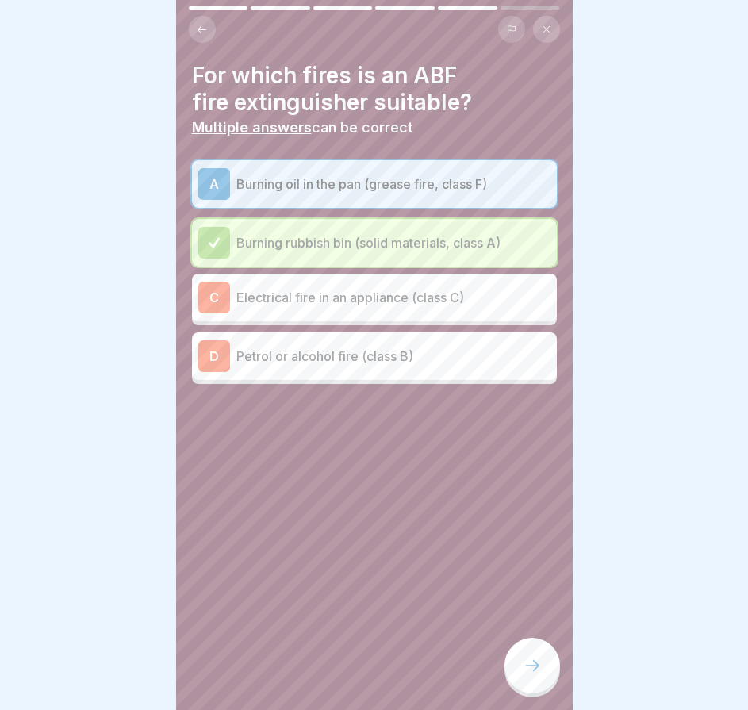
click at [425, 168] on div "A Burning oil in the pan (grease fire, class F)" at bounding box center [374, 184] width 352 height 32
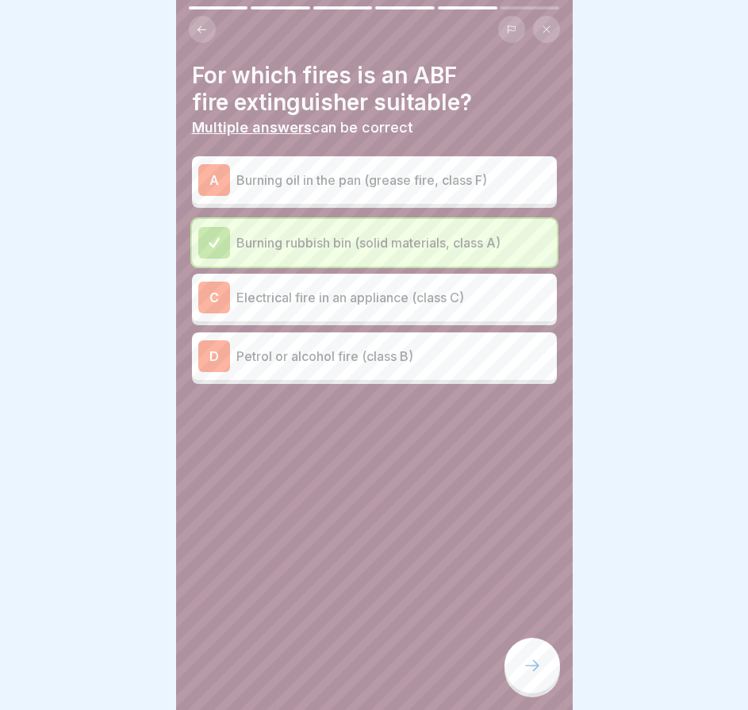
click at [404, 288] on p "Electrical fire in an appliance (class C)" at bounding box center [394, 297] width 314 height 19
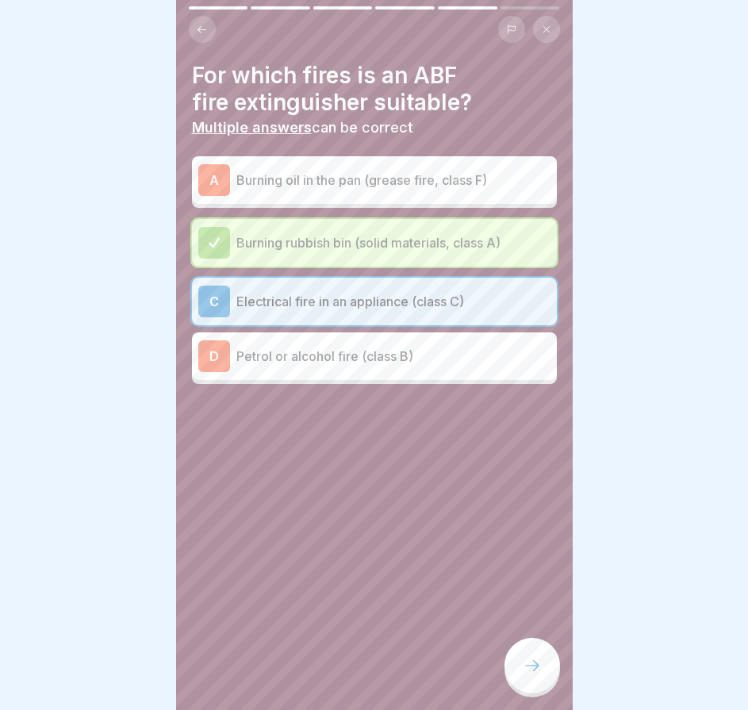
click at [523, 658] on icon at bounding box center [532, 665] width 19 height 19
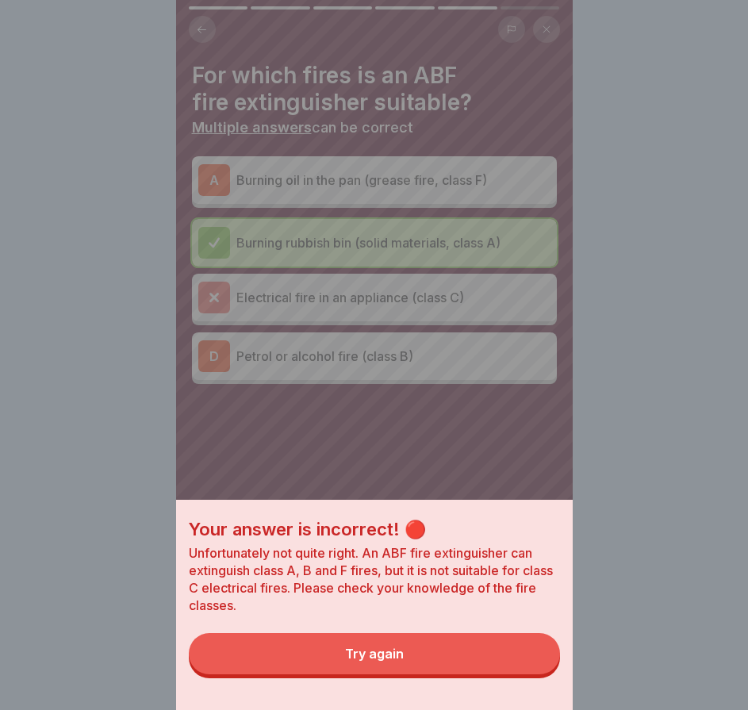
click at [503, 670] on button "Try again" at bounding box center [374, 653] width 371 height 41
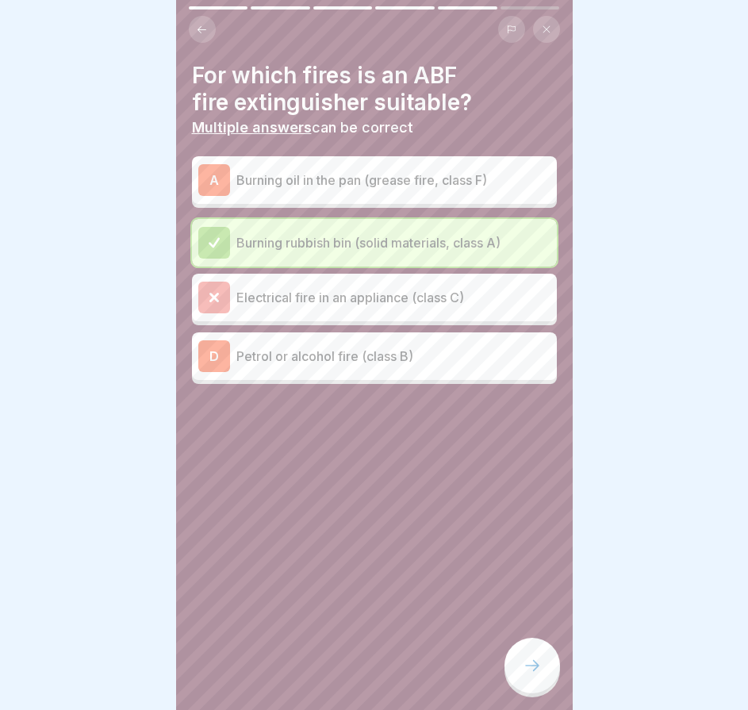
click at [384, 387] on div at bounding box center [374, 431] width 365 height 95
click at [393, 354] on div "D Petrol or alcohol fire (class B)" at bounding box center [374, 357] width 352 height 32
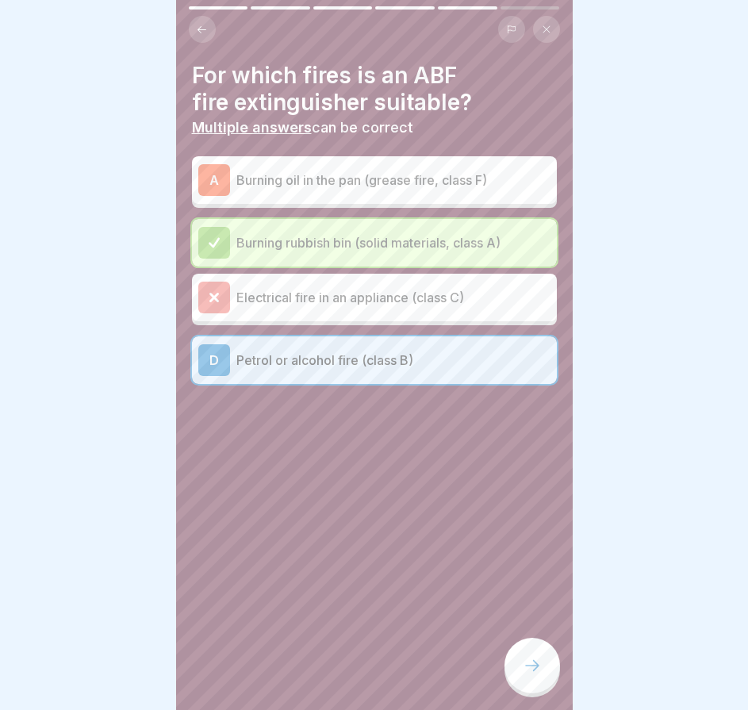
click at [534, 660] on icon at bounding box center [532, 665] width 19 height 19
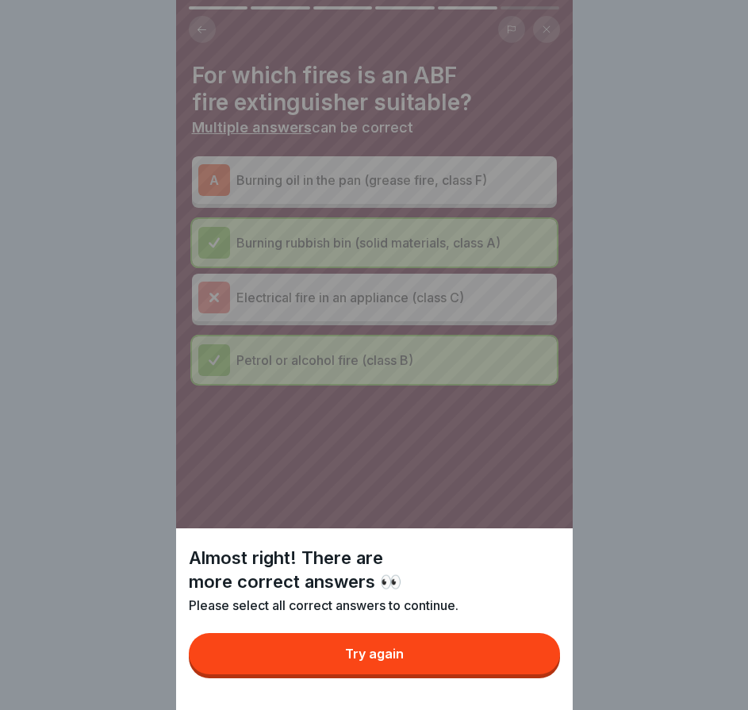
click at [526, 675] on button "Try again" at bounding box center [374, 653] width 371 height 41
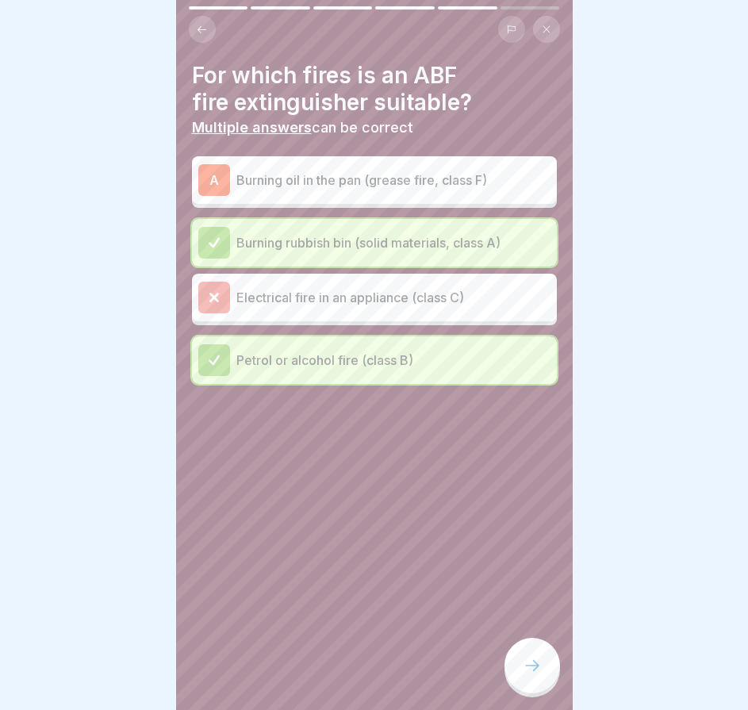
click at [404, 179] on div "A Burning oil in the pan (grease fire, class F)" at bounding box center [374, 180] width 352 height 32
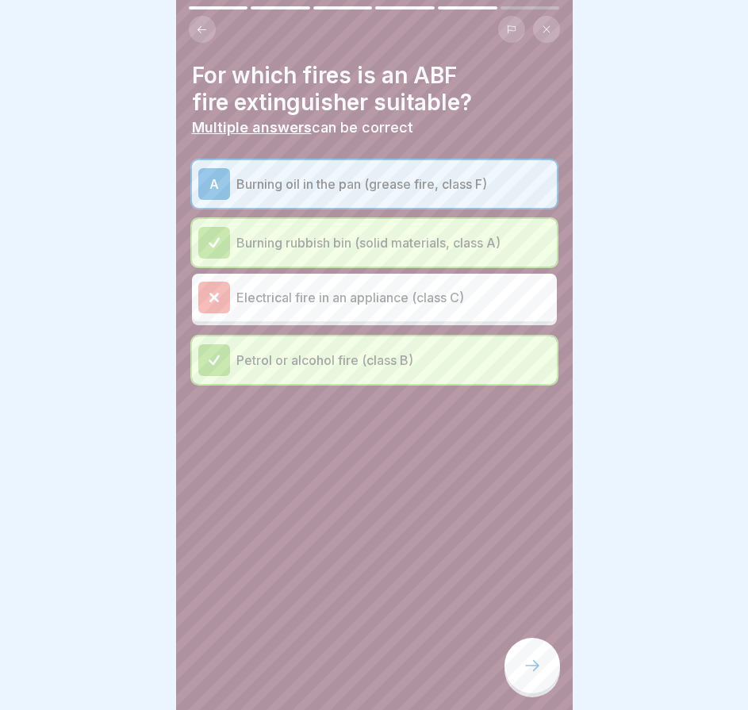
click at [533, 668] on icon at bounding box center [532, 665] width 19 height 19
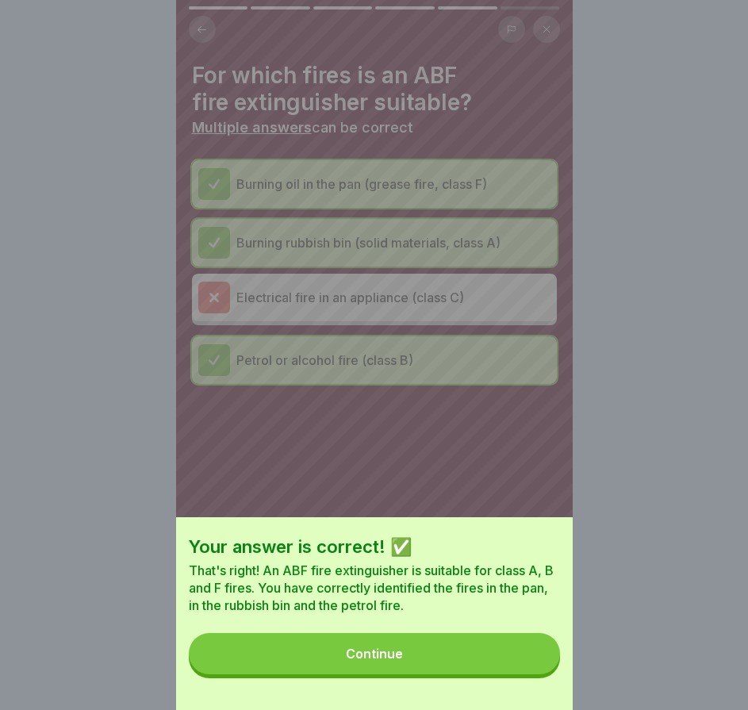
click at [532, 667] on button "Continue" at bounding box center [374, 653] width 371 height 41
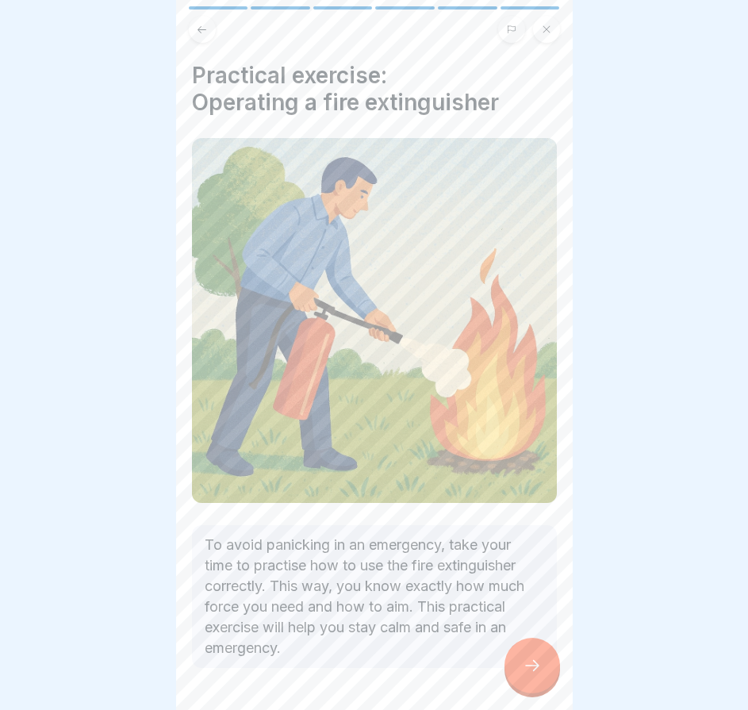
drag, startPoint x: 528, startPoint y: 688, endPoint x: 533, endPoint y: 677, distance: 12.1
click at [530, 686] on div at bounding box center [533, 666] width 56 height 56
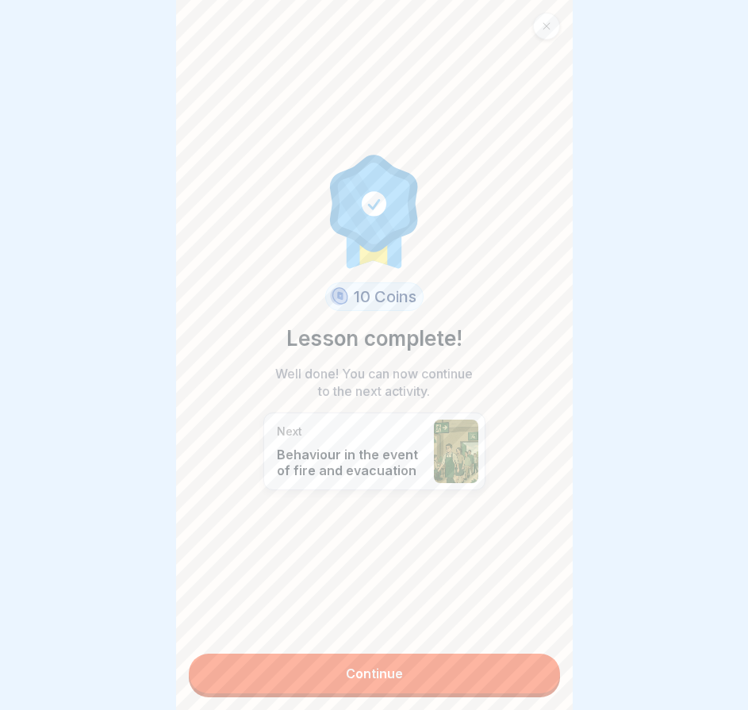
click at [527, 668] on link "Continue" at bounding box center [374, 674] width 371 height 40
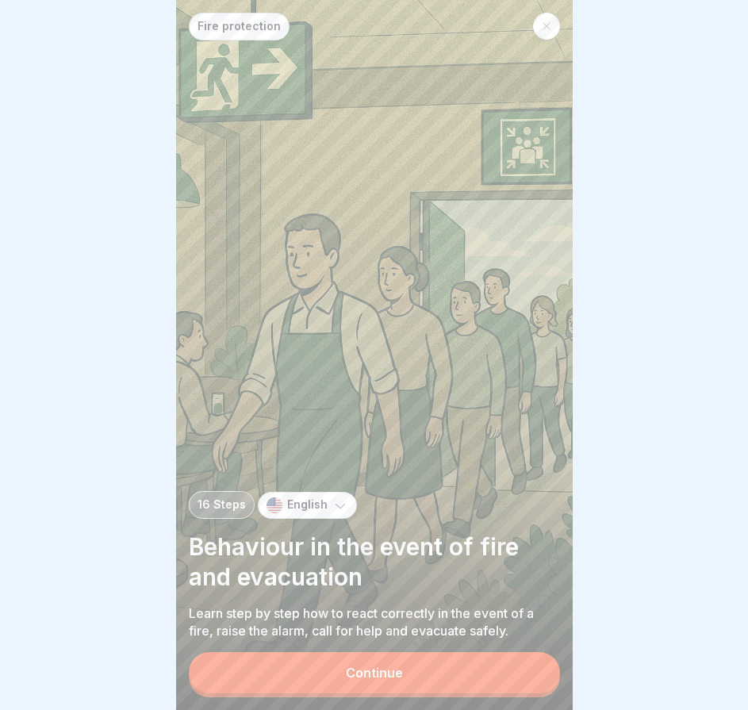
click at [522, 666] on button "Continue" at bounding box center [374, 672] width 371 height 41
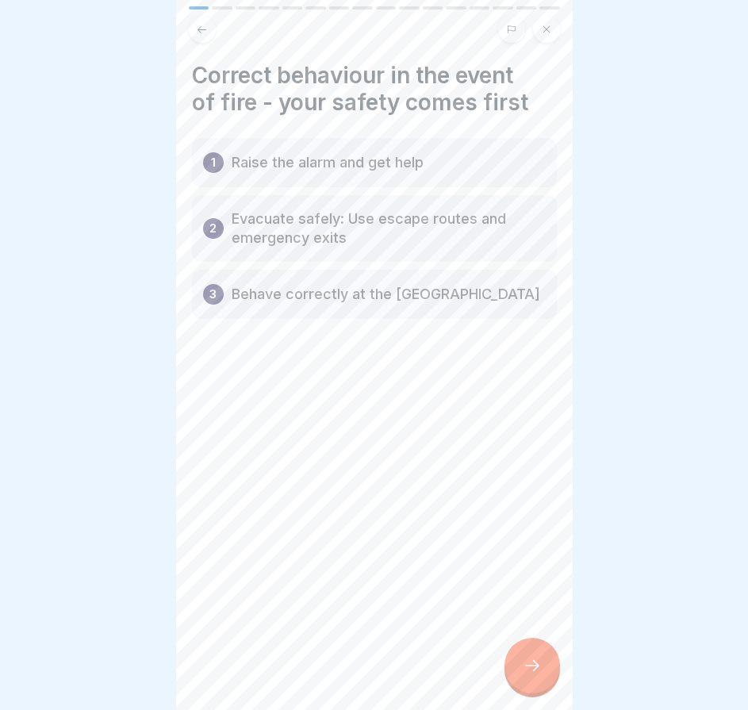
click at [521, 666] on div at bounding box center [533, 666] width 56 height 56
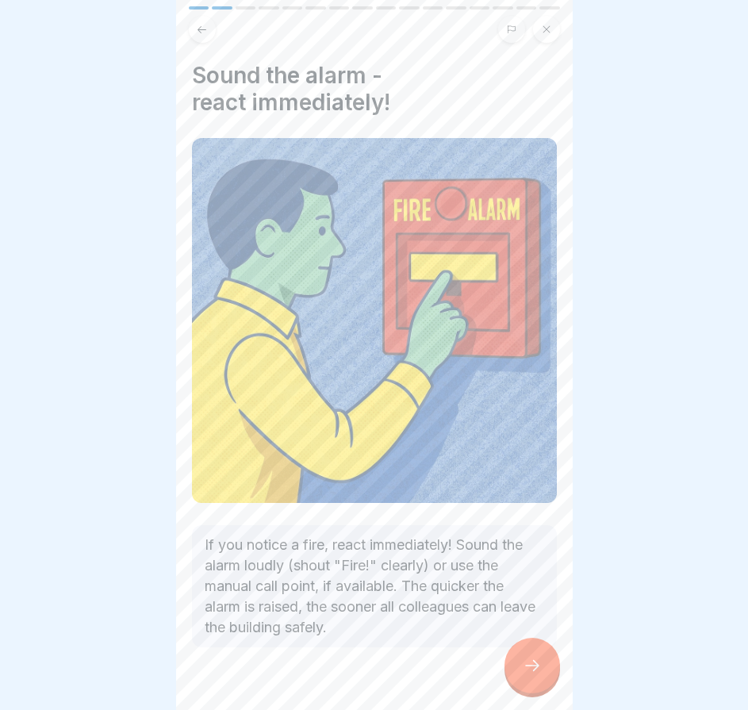
click at [521, 666] on div at bounding box center [533, 666] width 56 height 56
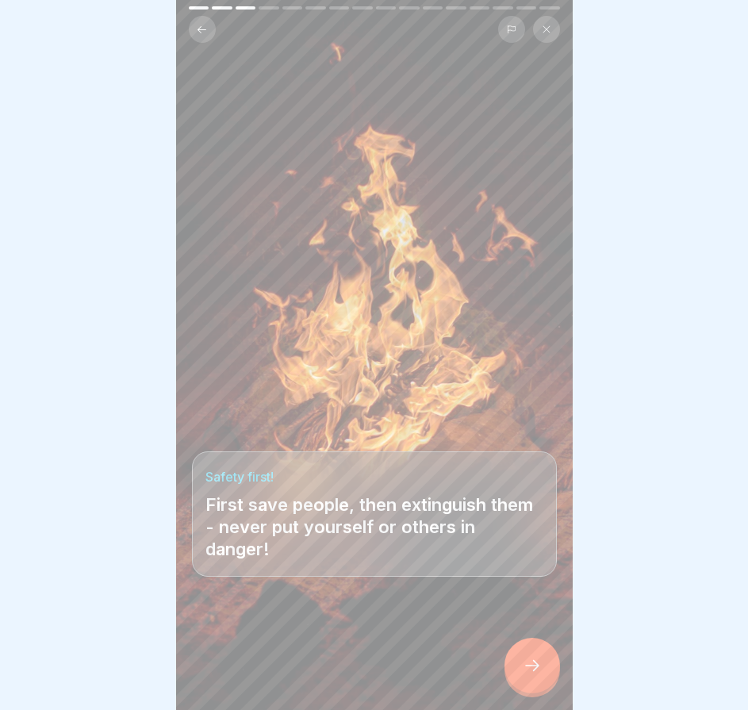
click at [521, 666] on div at bounding box center [533, 666] width 56 height 56
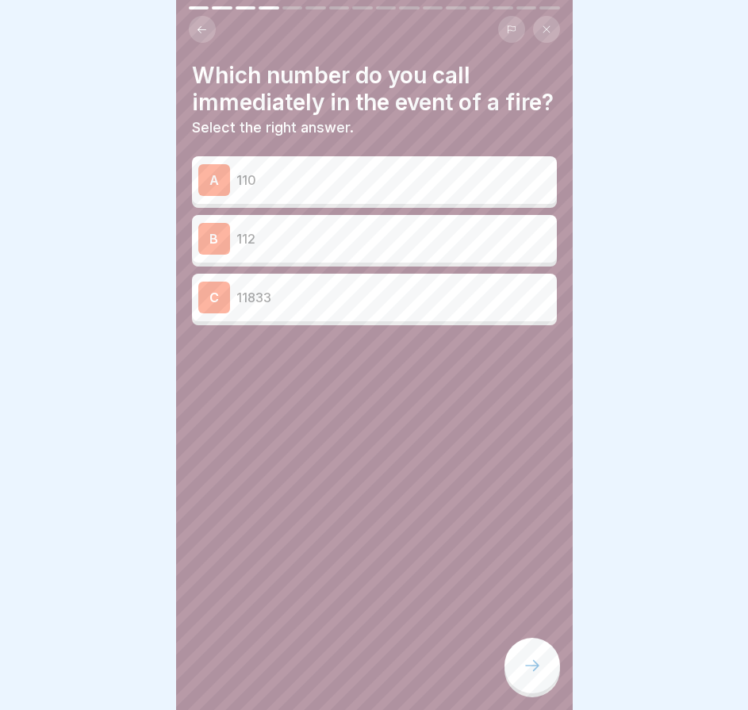
click at [325, 255] on div "B 112" at bounding box center [374, 239] width 352 height 32
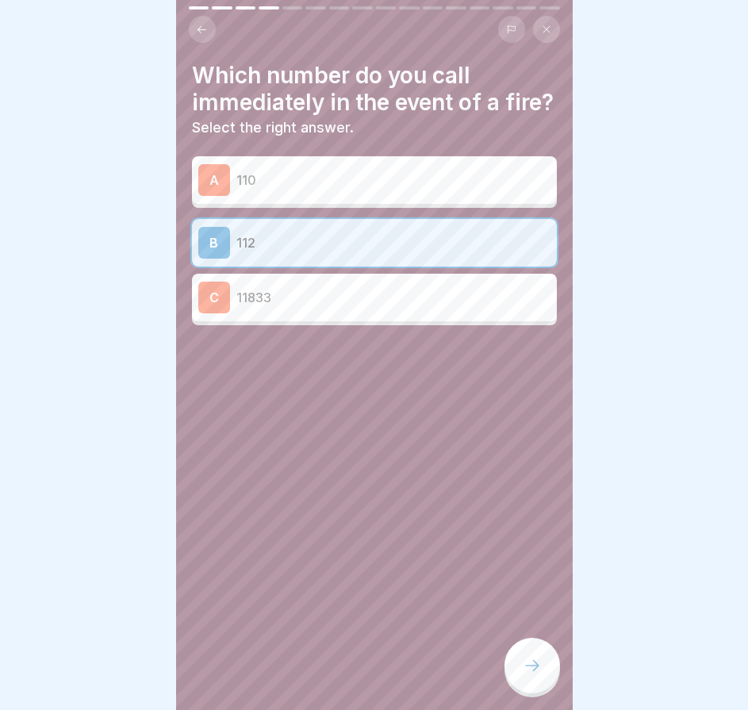
click at [335, 185] on p "110" at bounding box center [394, 180] width 314 height 19
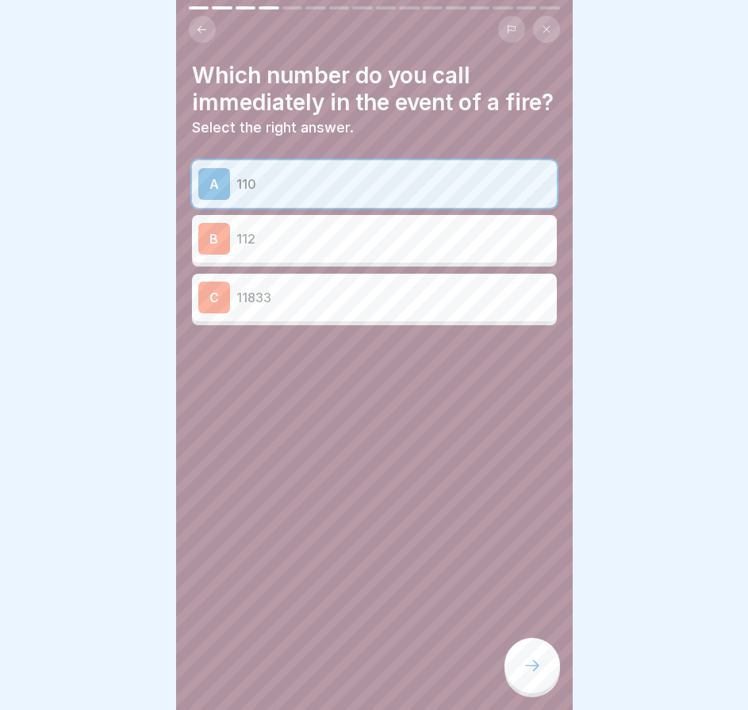
click at [531, 653] on div at bounding box center [533, 666] width 56 height 56
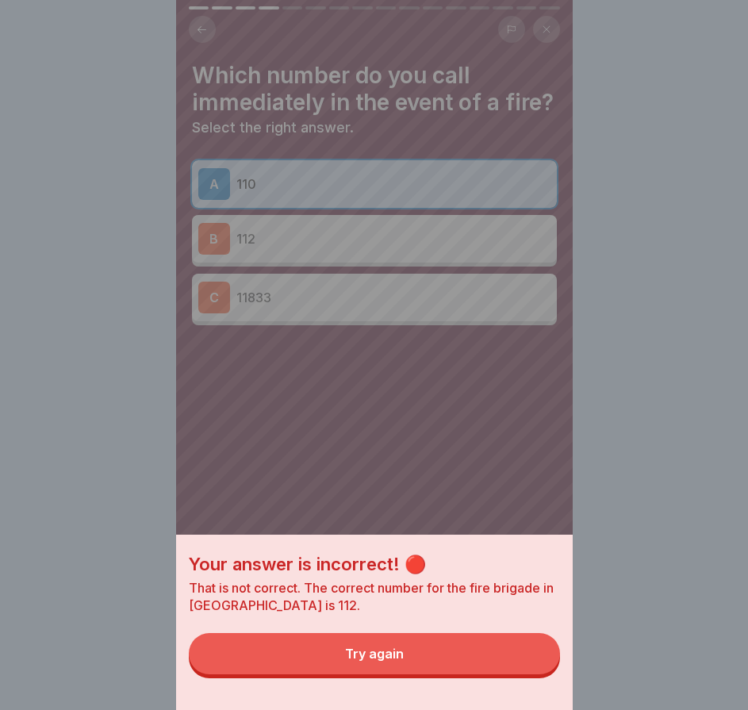
click at [511, 663] on button "Try again" at bounding box center [374, 653] width 371 height 41
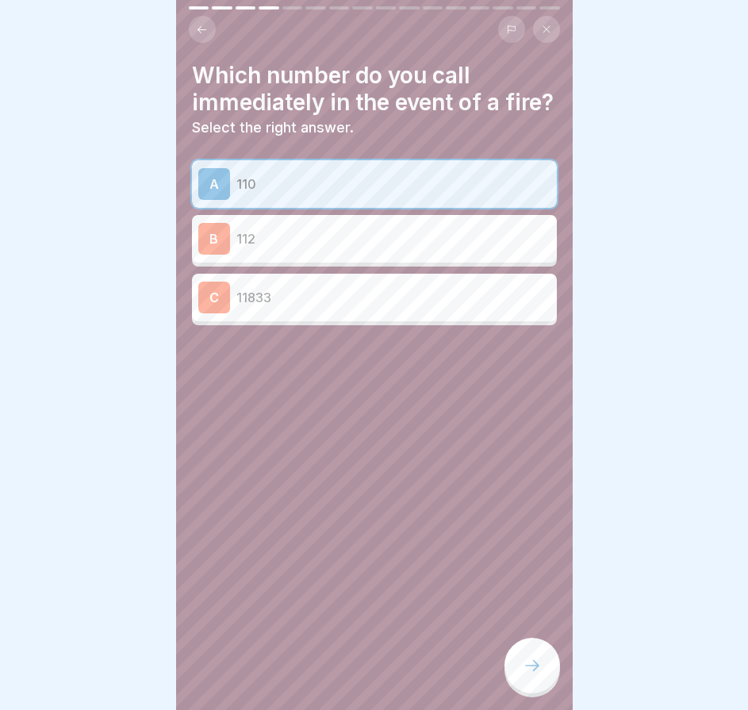
click at [341, 248] on p "112" at bounding box center [394, 238] width 314 height 19
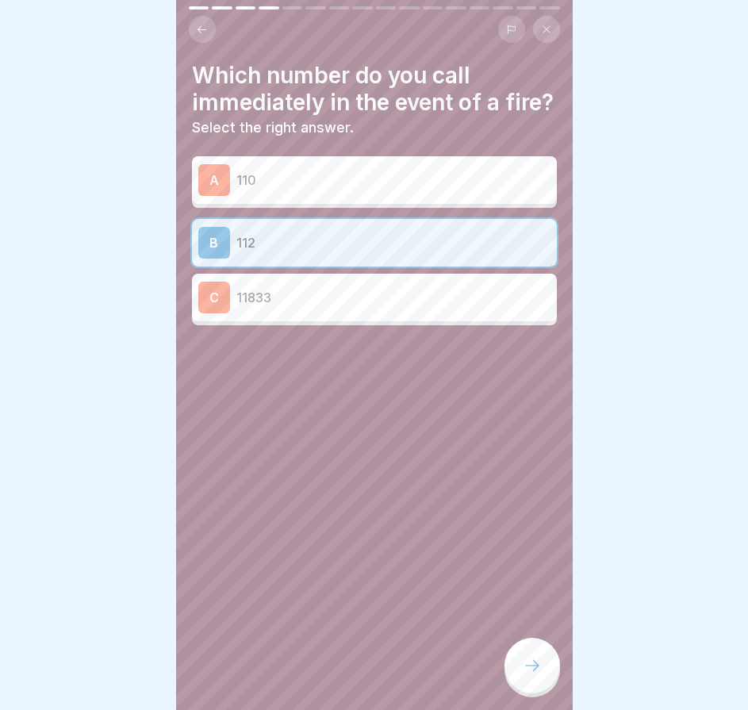
click at [530, 646] on div at bounding box center [533, 666] width 56 height 56
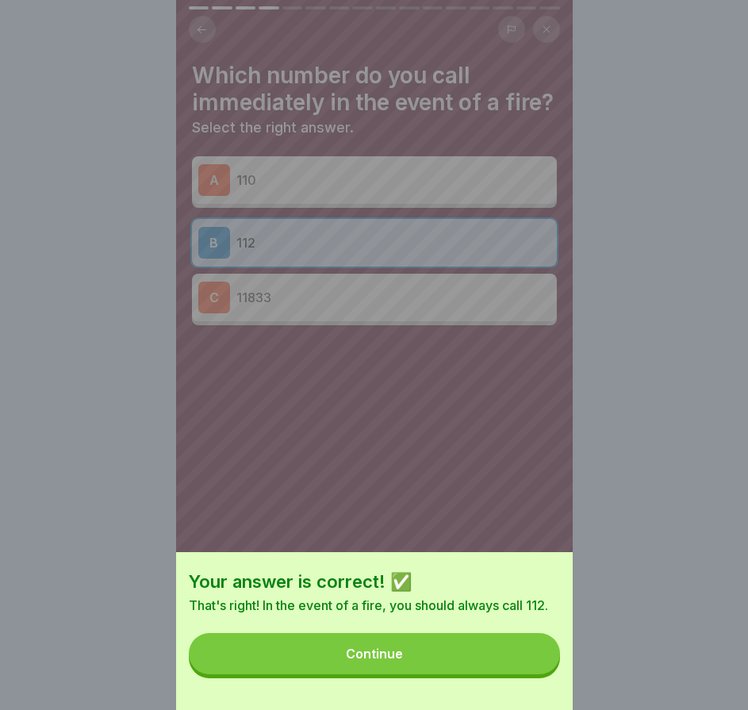
click at [529, 662] on button "Continue" at bounding box center [374, 653] width 371 height 41
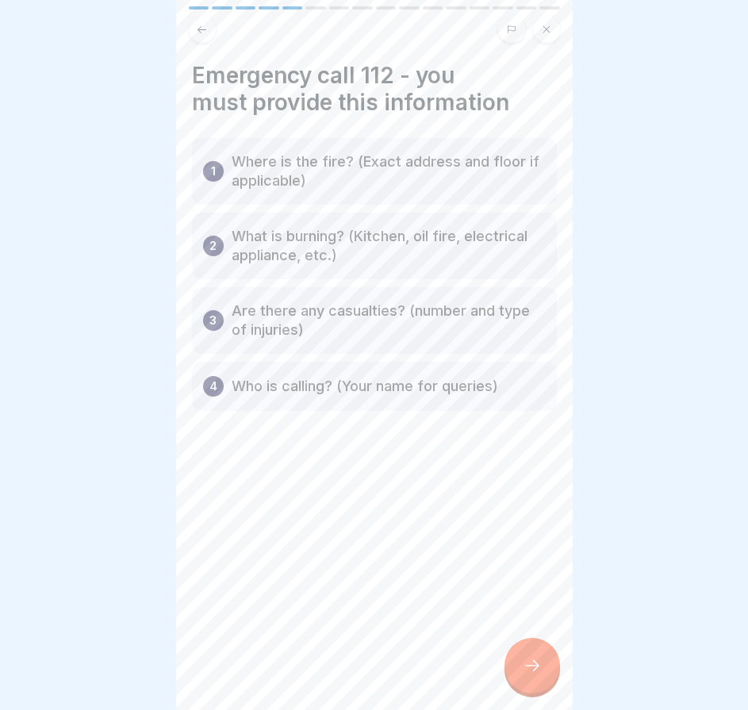
click at [535, 654] on div at bounding box center [533, 666] width 56 height 56
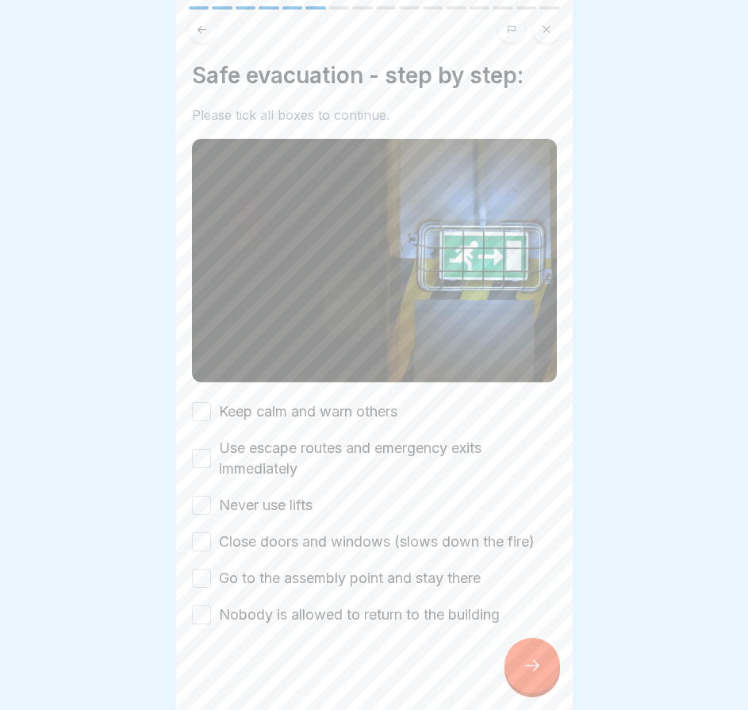
click at [199, 402] on button "Keep calm and warn others" at bounding box center [201, 411] width 19 height 19
click at [206, 449] on button "Use escape routes and emergency exits immediately" at bounding box center [201, 458] width 19 height 19
click at [203, 496] on button "Never use lifts" at bounding box center [201, 505] width 19 height 19
click at [198, 533] on div "Keep calm and warn others Use escape routes and emergency exits immediately Nev…" at bounding box center [374, 514] width 365 height 224
click at [204, 533] on button "Close doors and windows (slows down the fire)" at bounding box center [201, 542] width 19 height 19
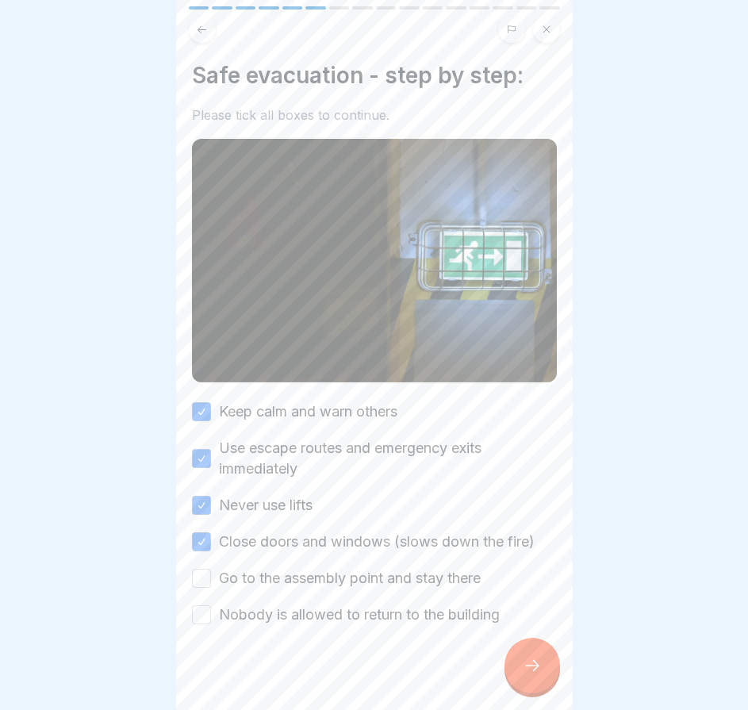
click at [199, 569] on button "Go to the assembly point and stay there" at bounding box center [201, 578] width 19 height 19
click at [200, 625] on div at bounding box center [374, 672] width 365 height 95
click at [210, 606] on button "Nobody is allowed to return to the building" at bounding box center [201, 615] width 19 height 19
click at [544, 673] on div at bounding box center [533, 666] width 56 height 56
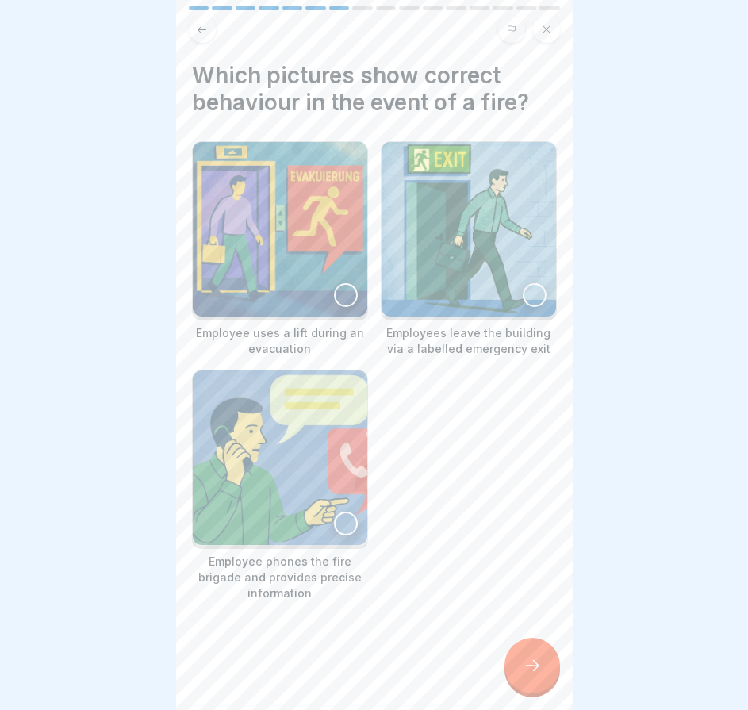
click at [529, 283] on div at bounding box center [535, 295] width 24 height 24
click at [324, 494] on img at bounding box center [280, 458] width 175 height 175
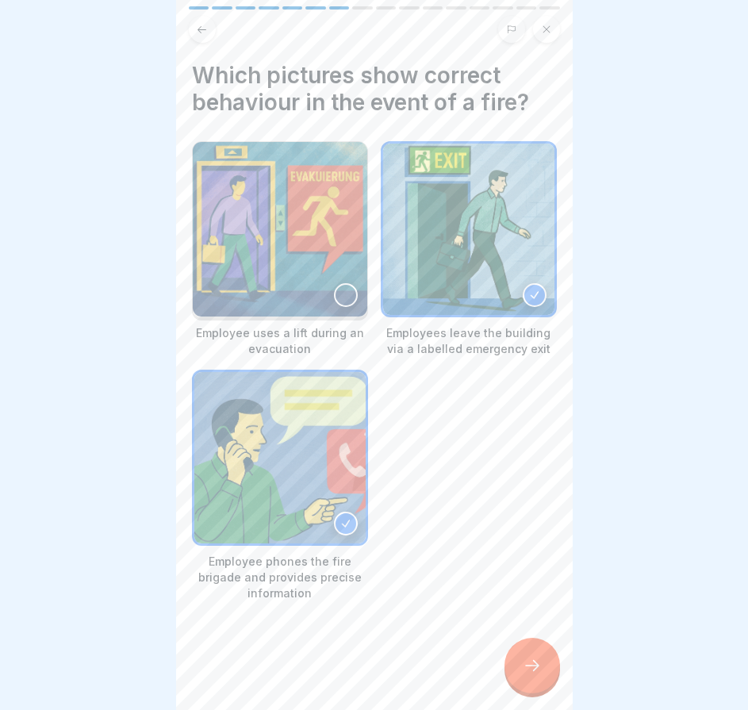
click at [513, 669] on div at bounding box center [533, 666] width 56 height 56
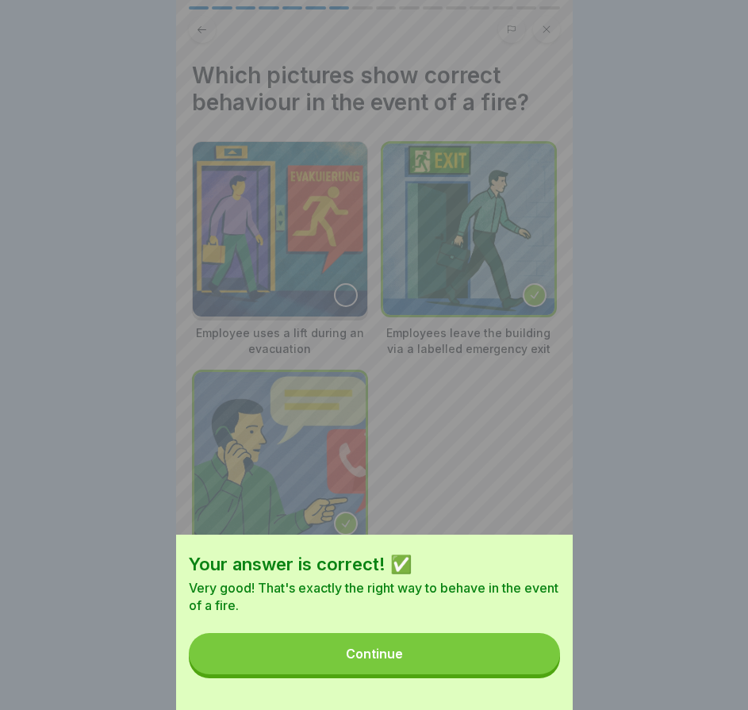
click at [511, 664] on button "Continue" at bounding box center [374, 653] width 371 height 41
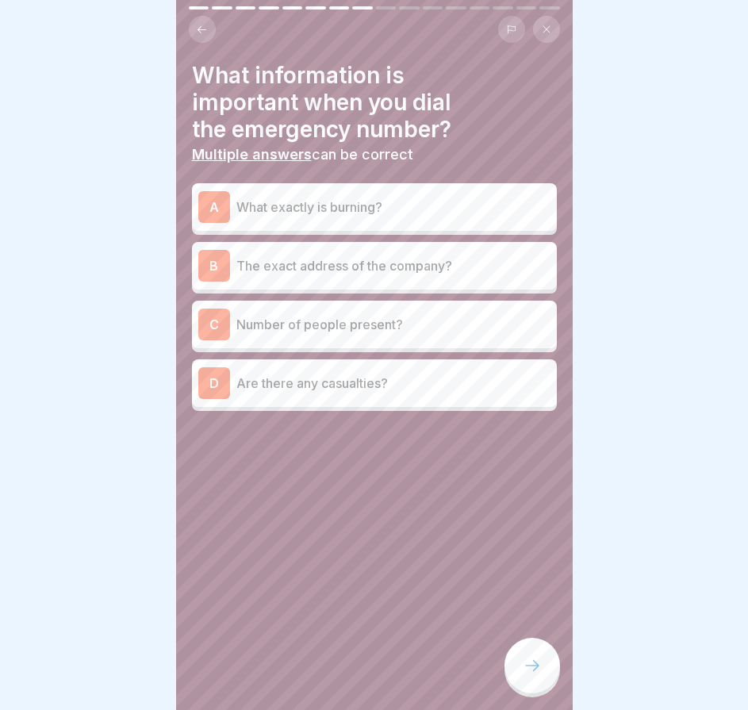
click at [375, 265] on div "B The exact address of the company?" at bounding box center [374, 266] width 352 height 32
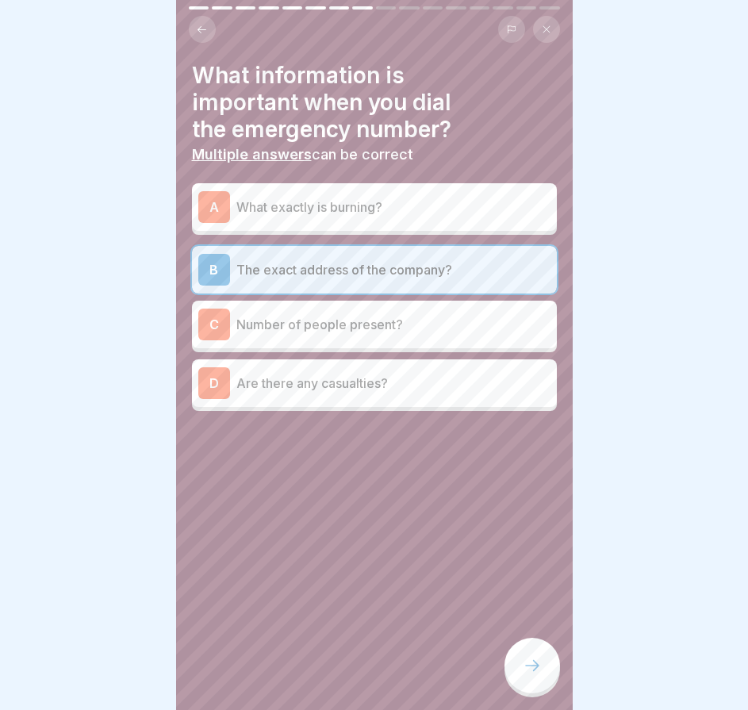
click at [528, 648] on div at bounding box center [533, 666] width 56 height 56
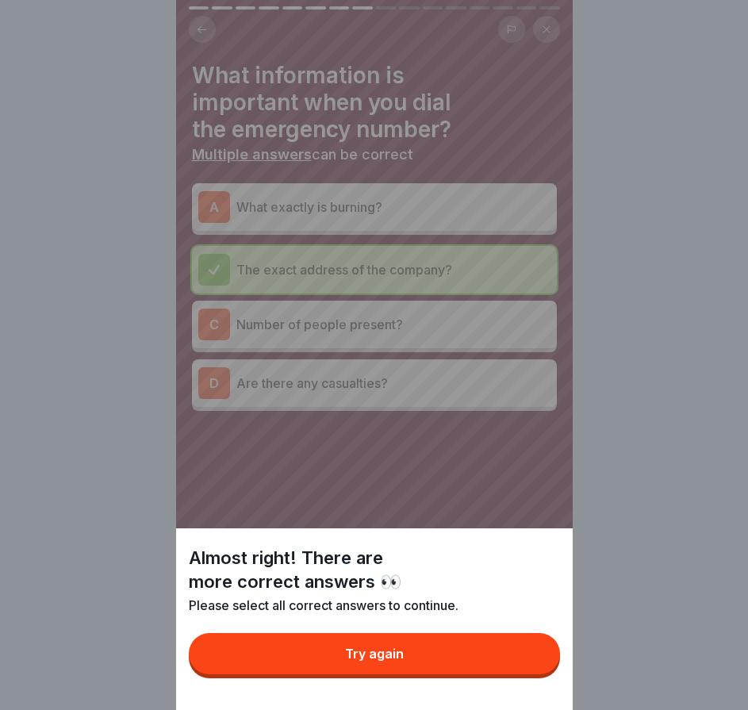
click at [534, 659] on button "Try again" at bounding box center [374, 653] width 371 height 41
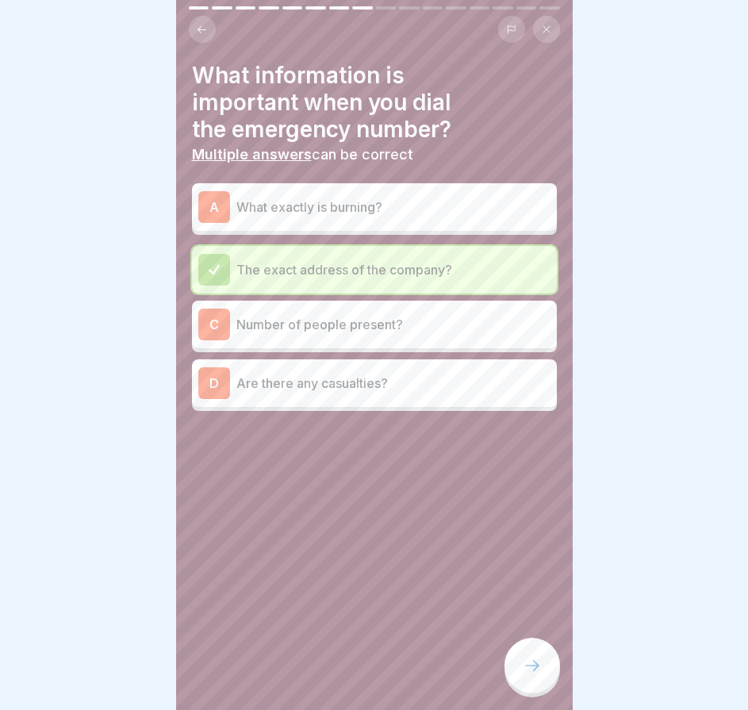
click at [378, 384] on div "D Are there any casualties?" at bounding box center [374, 383] width 352 height 32
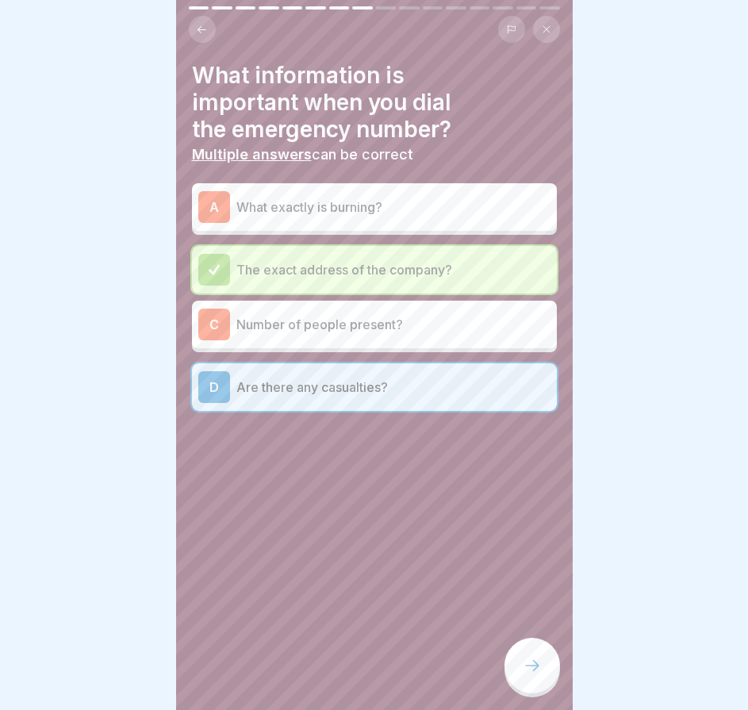
click at [387, 325] on div "C Number of people present?" at bounding box center [374, 325] width 352 height 32
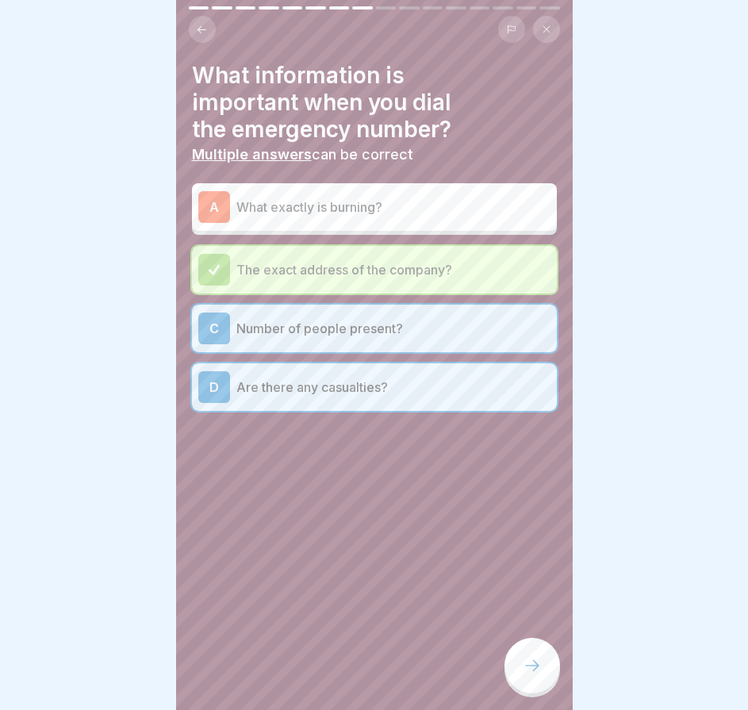
click at [537, 669] on icon at bounding box center [532, 665] width 19 height 19
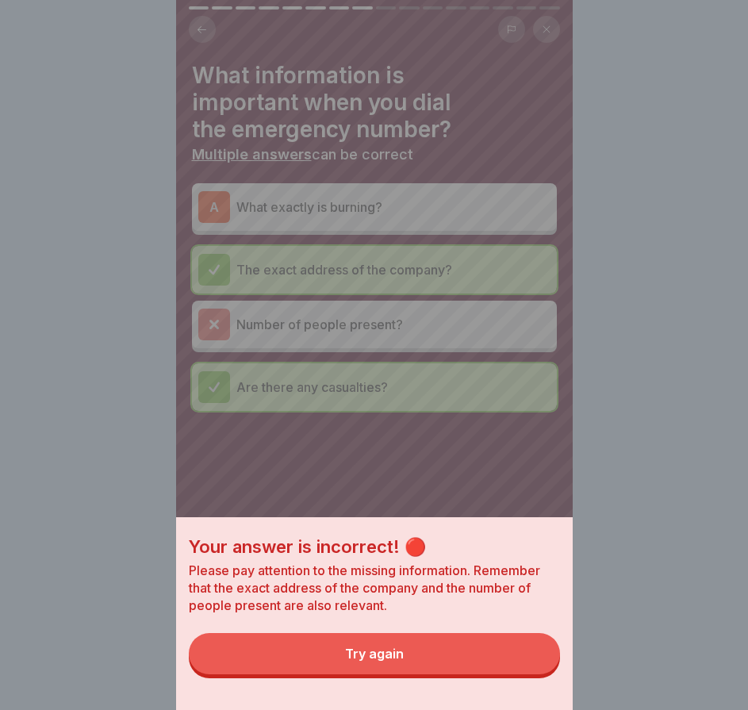
click at [518, 673] on button "Try again" at bounding box center [374, 653] width 371 height 41
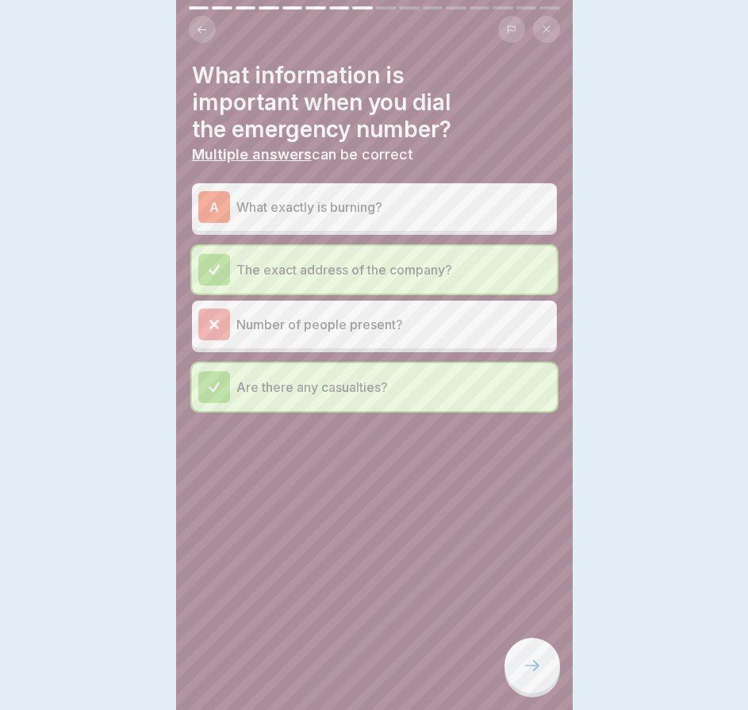
click at [518, 655] on div at bounding box center [533, 666] width 56 height 56
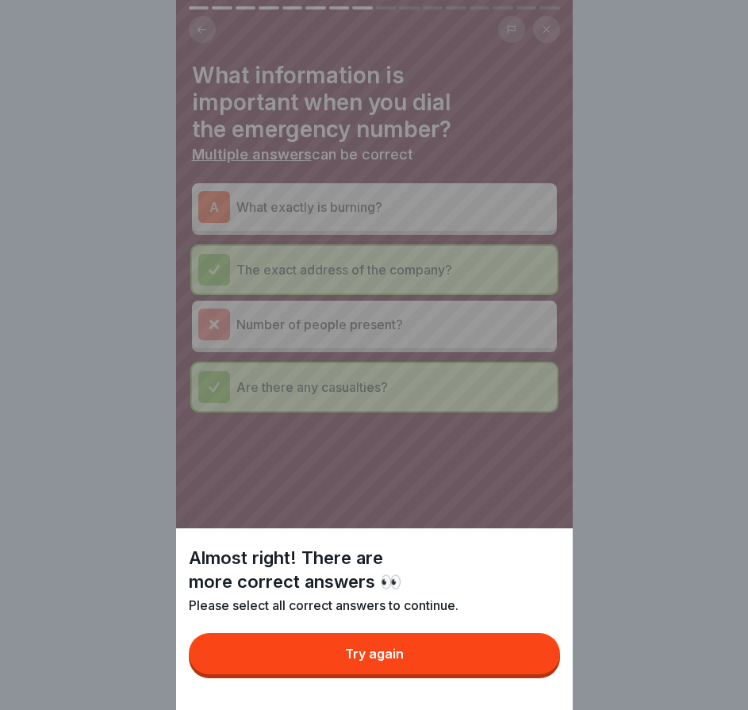
click at [518, 668] on button "Try again" at bounding box center [374, 653] width 371 height 41
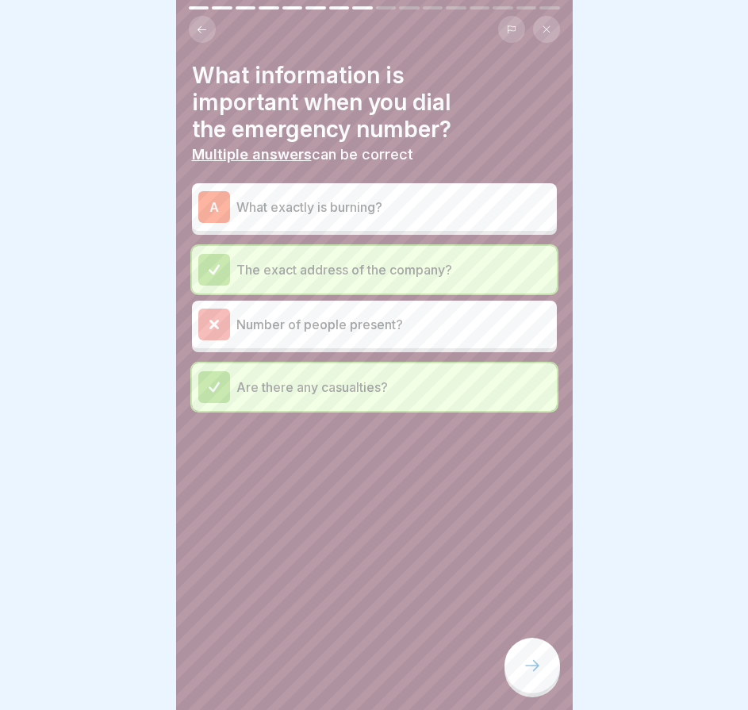
click at [414, 198] on p "What exactly is burning?" at bounding box center [394, 207] width 314 height 19
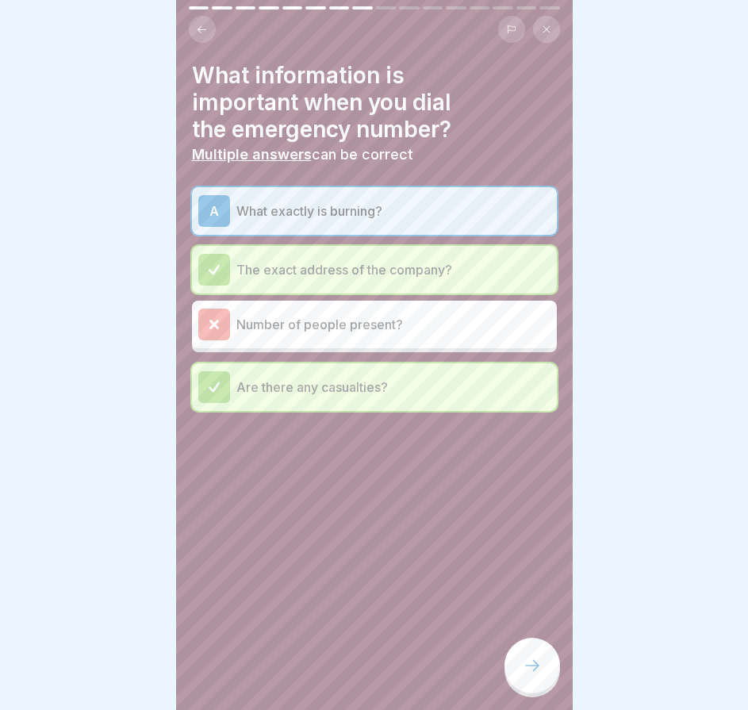
click at [521, 653] on div at bounding box center [533, 666] width 56 height 56
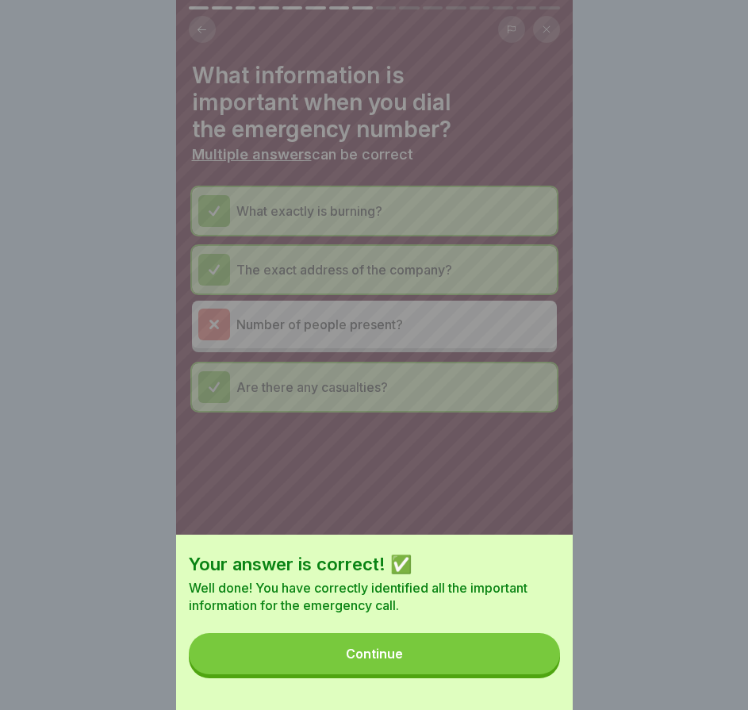
click at [520, 653] on button "Continue" at bounding box center [374, 653] width 371 height 41
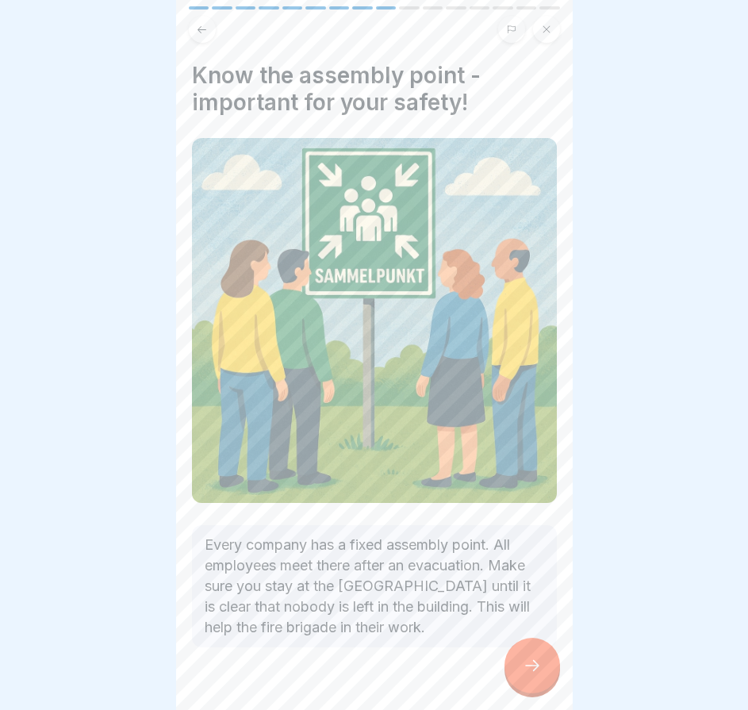
click at [544, 662] on div at bounding box center [533, 666] width 56 height 56
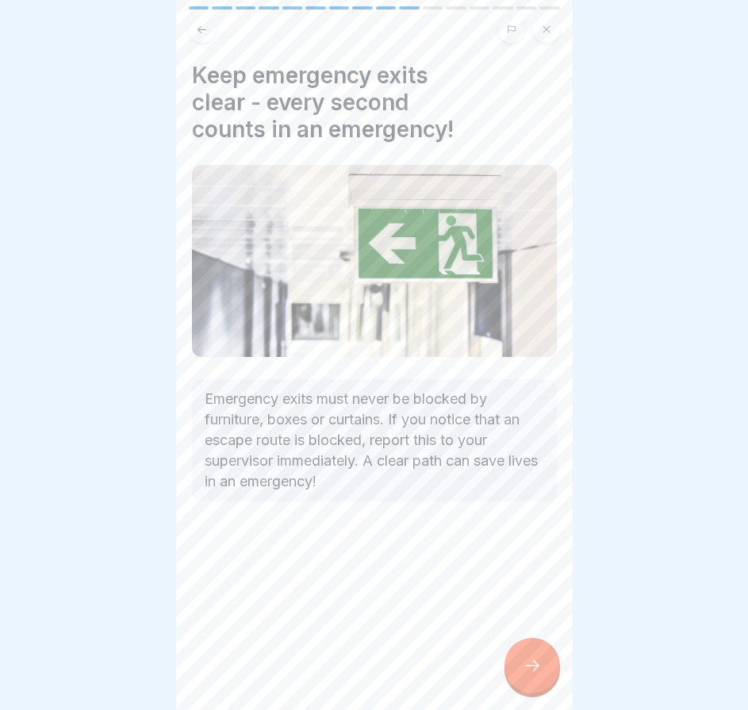
click at [544, 662] on div at bounding box center [533, 666] width 56 height 56
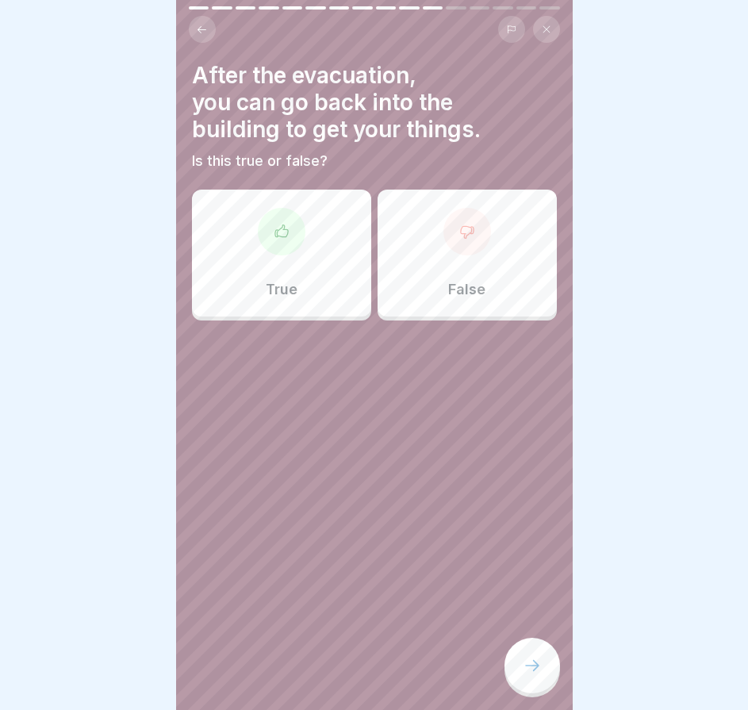
click at [284, 282] on p "True" at bounding box center [282, 289] width 32 height 17
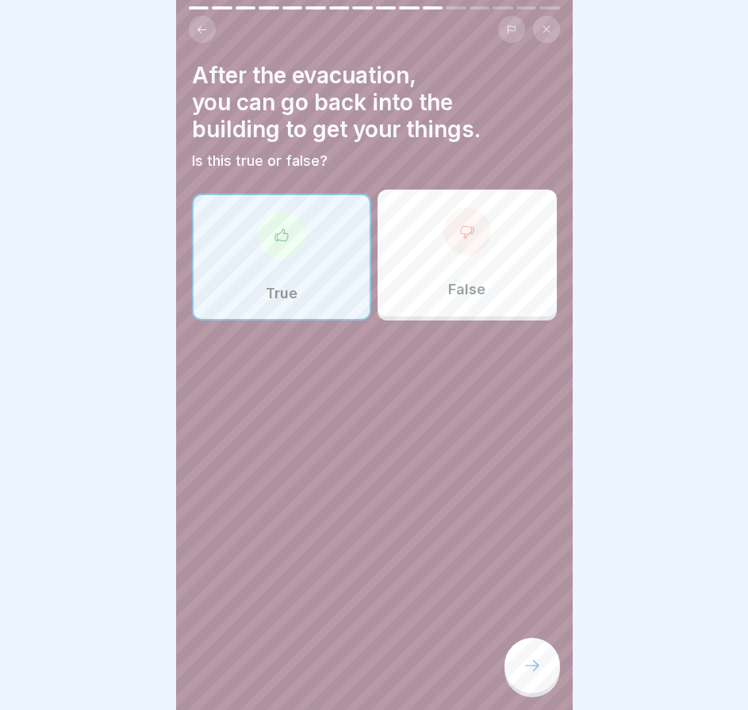
click at [529, 644] on div at bounding box center [533, 666] width 56 height 56
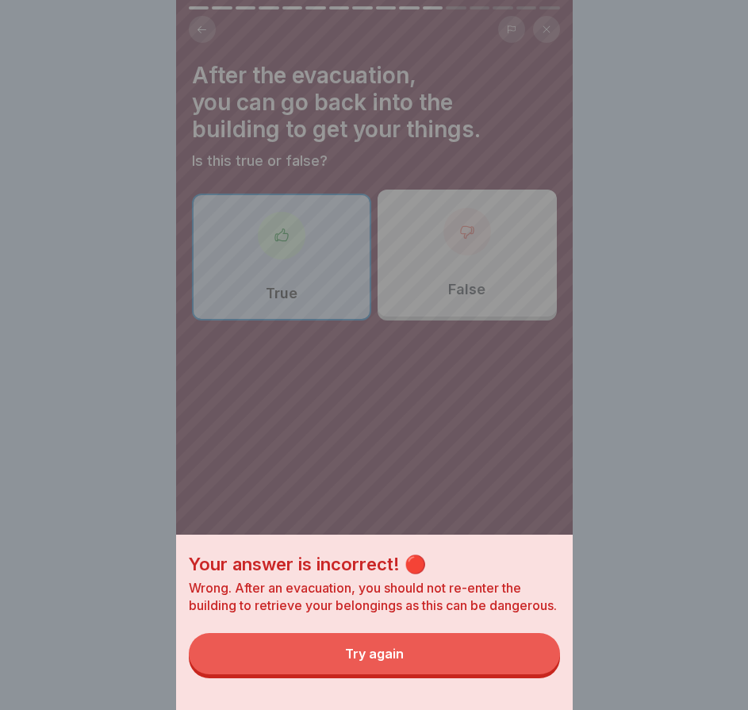
click at [524, 661] on button "Try again" at bounding box center [374, 653] width 371 height 41
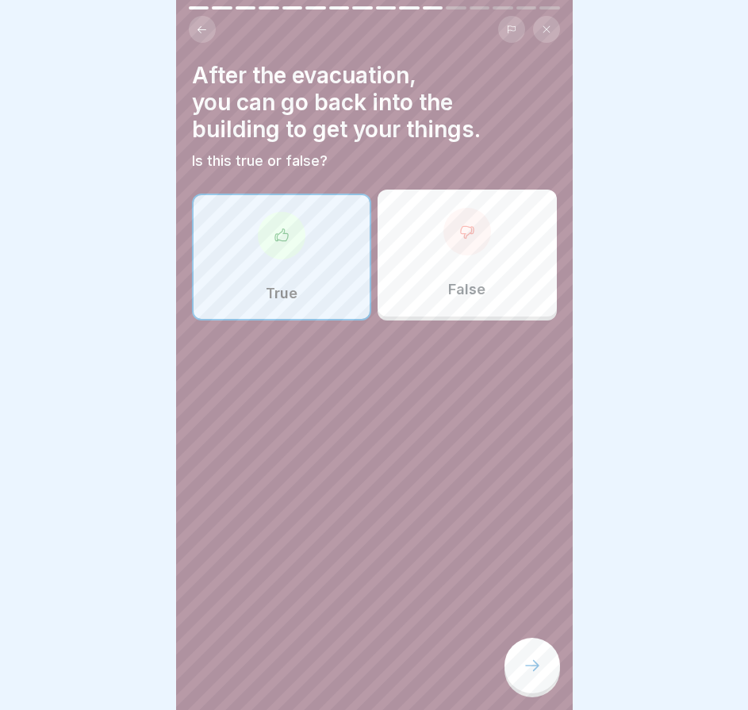
click at [452, 256] on div "False" at bounding box center [467, 253] width 179 height 127
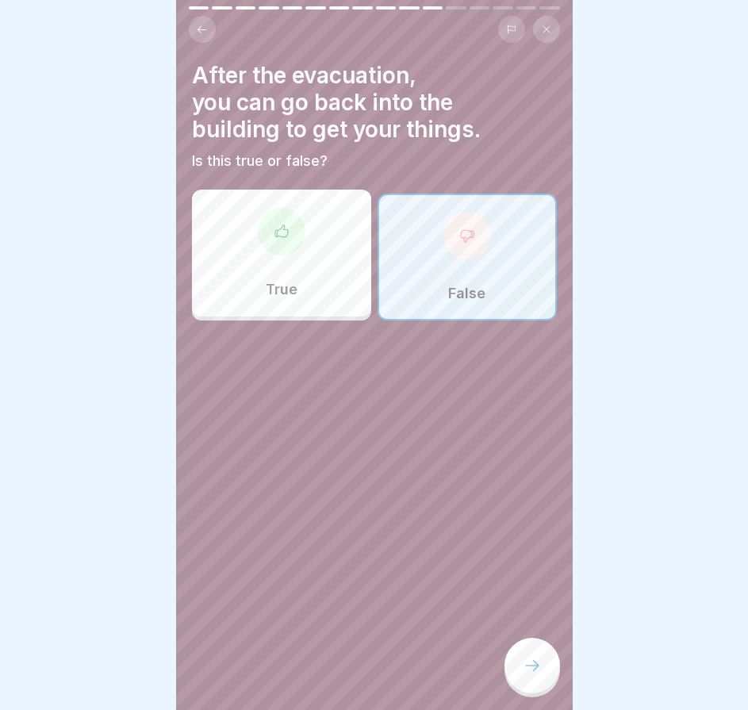
click at [533, 646] on div at bounding box center [533, 666] width 56 height 56
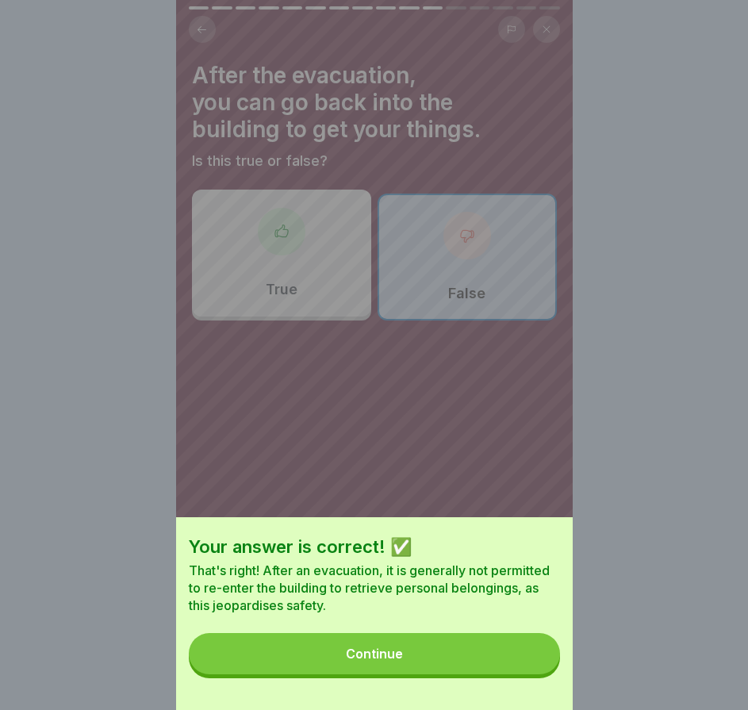
click at [541, 659] on button "Continue" at bounding box center [374, 653] width 371 height 41
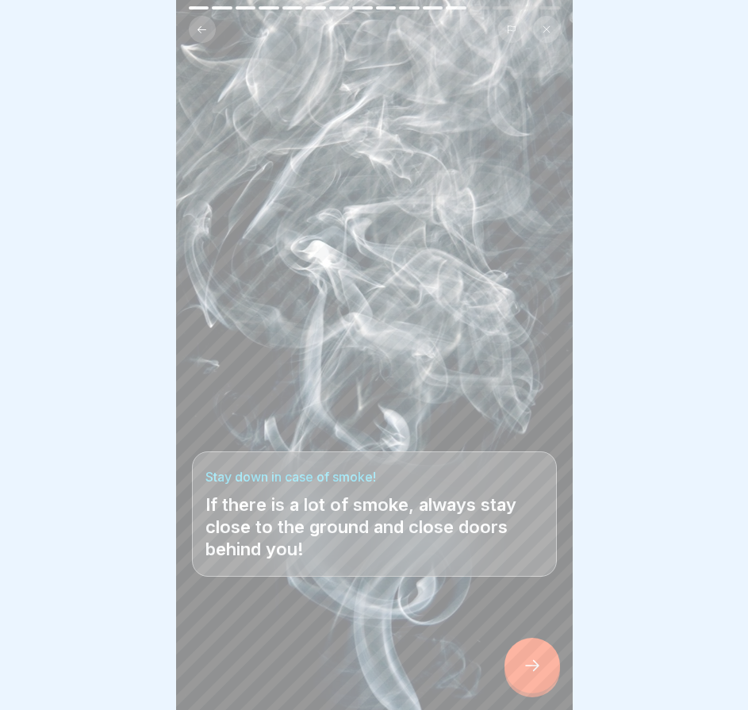
click at [541, 648] on div at bounding box center [533, 666] width 56 height 56
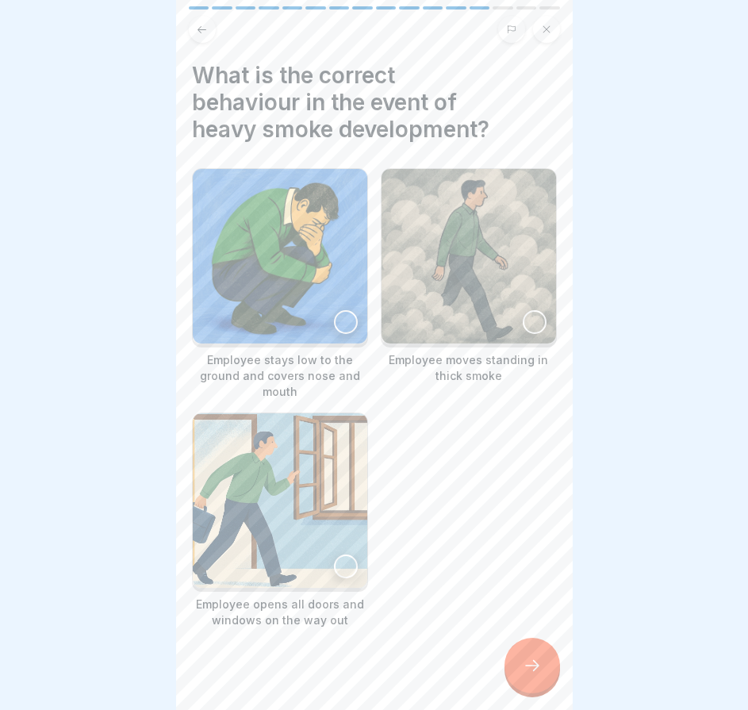
click at [334, 310] on div at bounding box center [346, 322] width 24 height 24
click at [339, 555] on div at bounding box center [346, 567] width 24 height 24
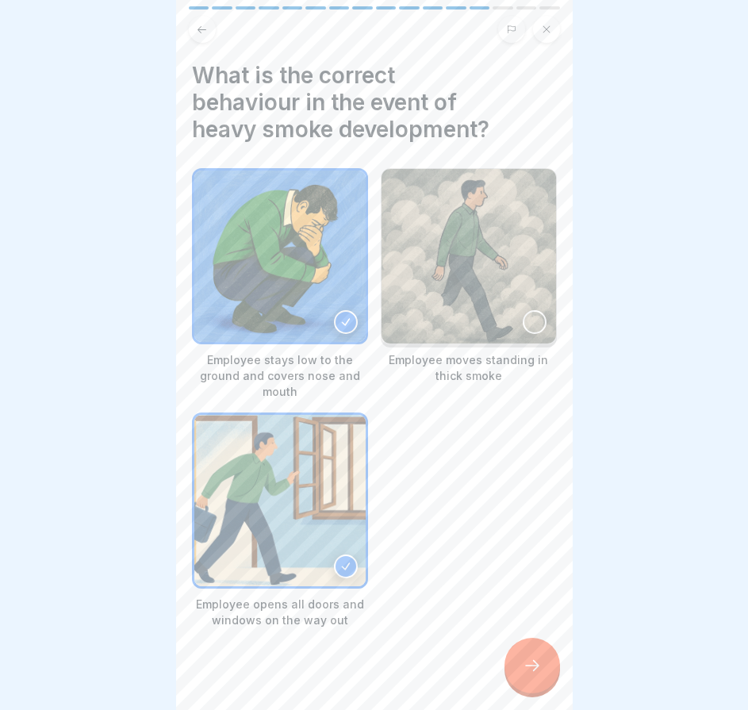
click at [523, 678] on div at bounding box center [533, 666] width 56 height 56
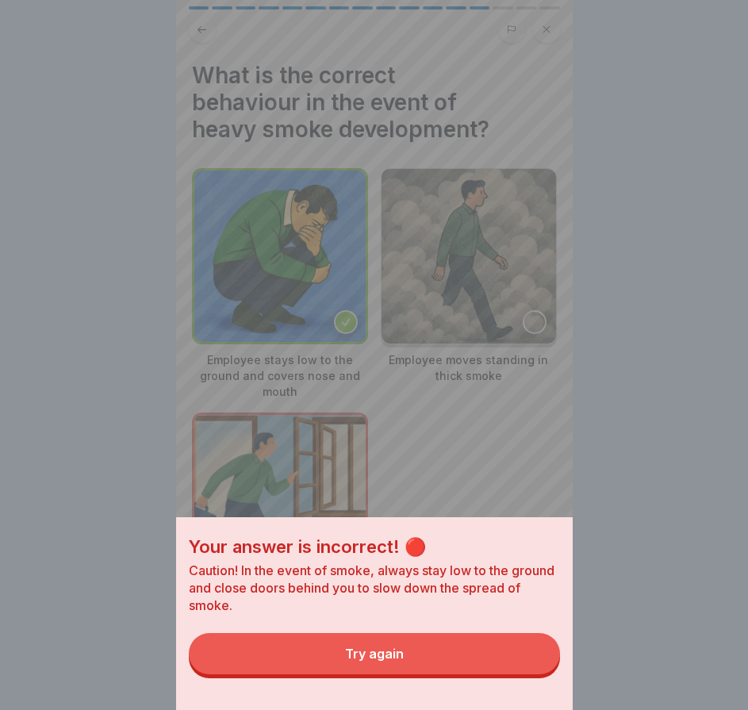
click at [510, 670] on button "Try again" at bounding box center [374, 653] width 371 height 41
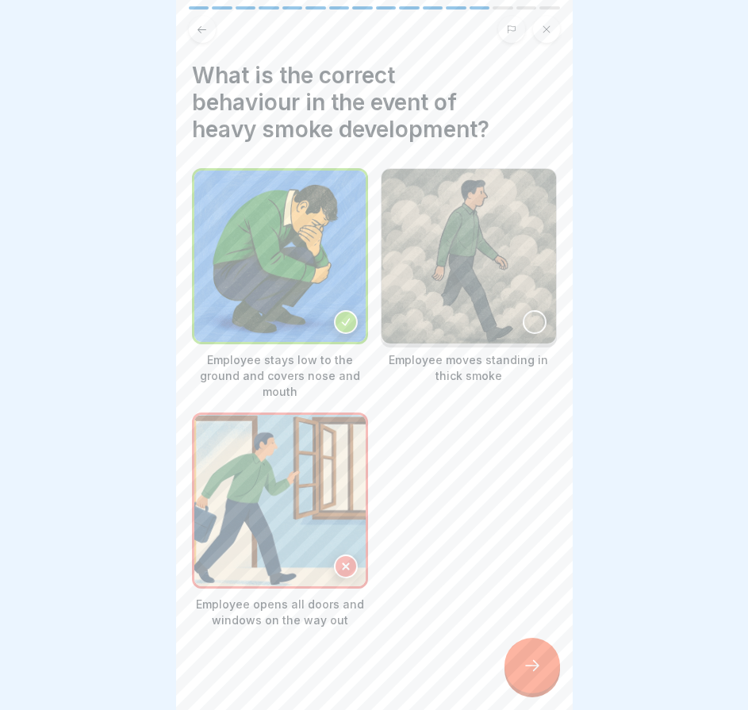
click at [341, 561] on icon at bounding box center [346, 566] width 11 height 11
click at [537, 673] on icon at bounding box center [532, 665] width 19 height 19
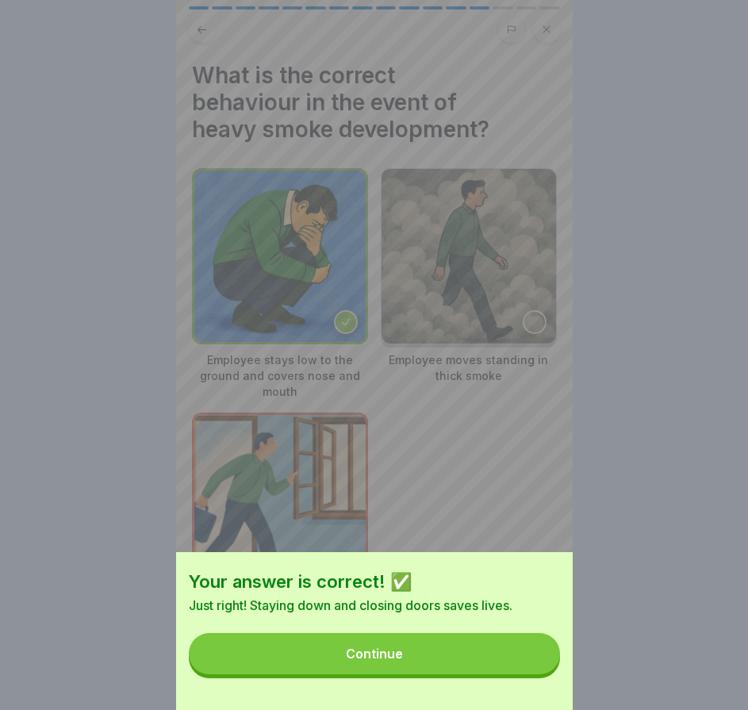
click at [529, 660] on button "Continue" at bounding box center [374, 653] width 371 height 41
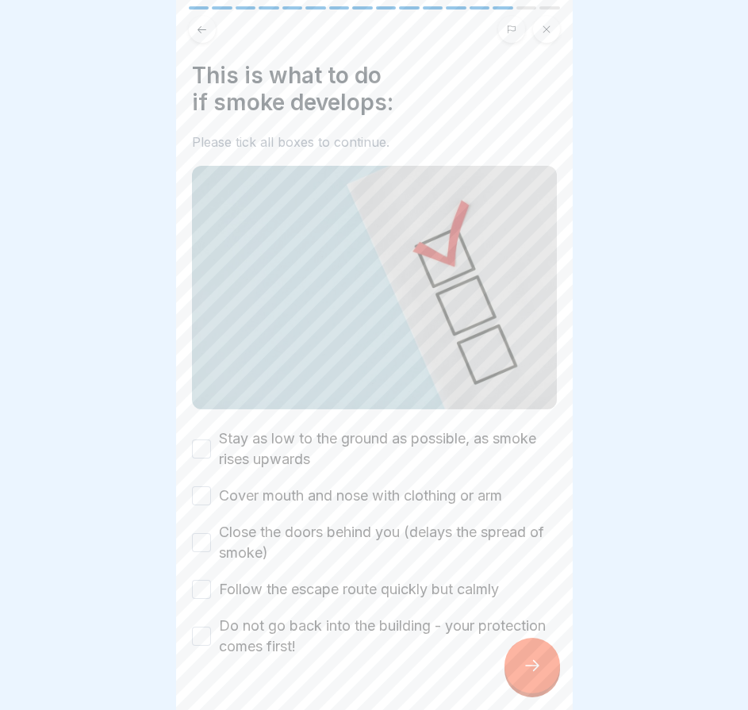
click at [202, 440] on button "Stay as low to the ground as possible, as smoke rises upwards" at bounding box center [201, 449] width 19 height 19
click at [204, 487] on button "Cover mouth and nose with clothing or arm" at bounding box center [201, 496] width 19 height 19
click at [202, 533] on button "Close the doors behind you (delays the spread of smoke)" at bounding box center [201, 542] width 19 height 19
click at [206, 580] on button "Follow the escape route quickly but calmly" at bounding box center [201, 589] width 19 height 19
drag, startPoint x: 207, startPoint y: 606, endPoint x: 219, endPoint y: 614, distance: 14.3
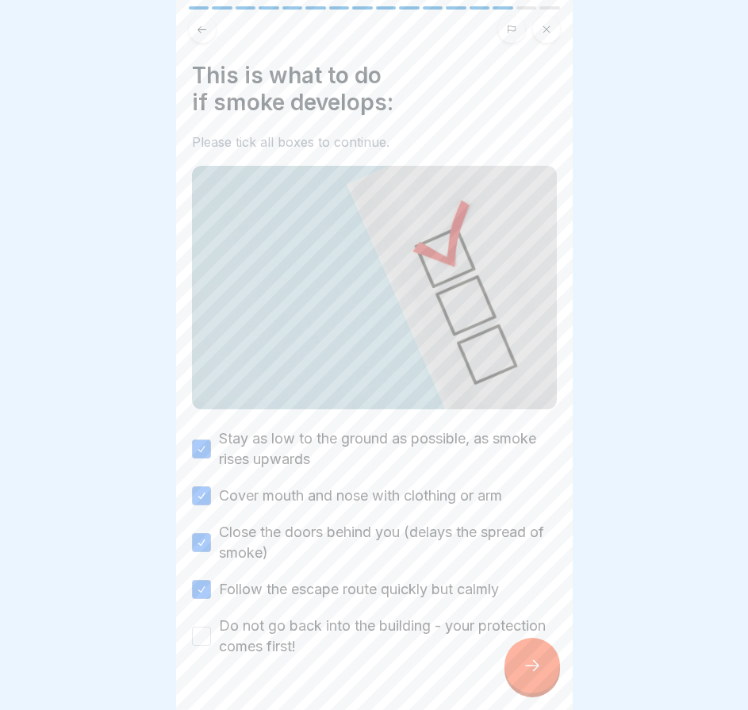
click at [210, 616] on div "Do not go back into the building - your protection comes first!" at bounding box center [374, 636] width 365 height 41
click at [193, 627] on button "Do not go back into the building - your protection comes first!" at bounding box center [201, 636] width 19 height 19
click at [538, 663] on icon at bounding box center [532, 665] width 19 height 19
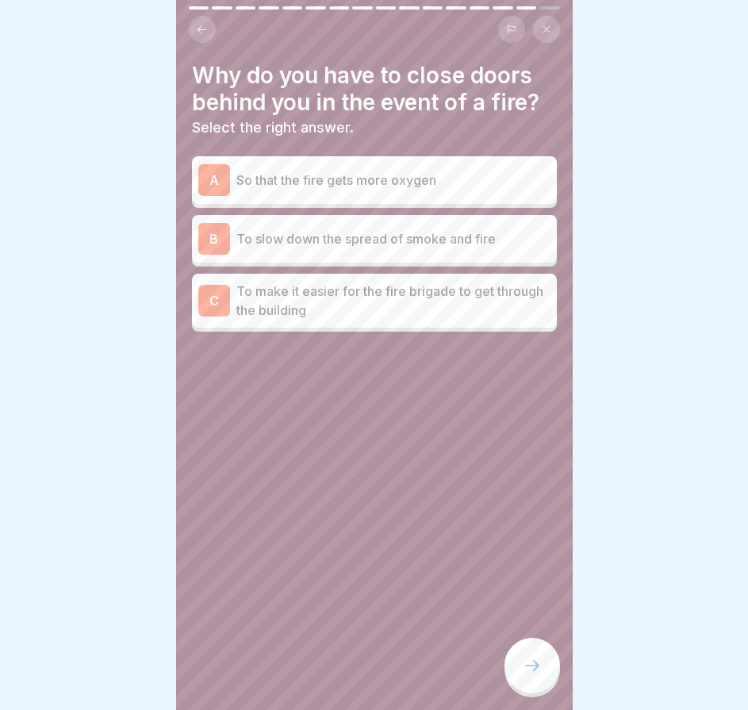
click at [446, 237] on div "B To slow down the spread of smoke and fire" at bounding box center [374, 239] width 352 height 32
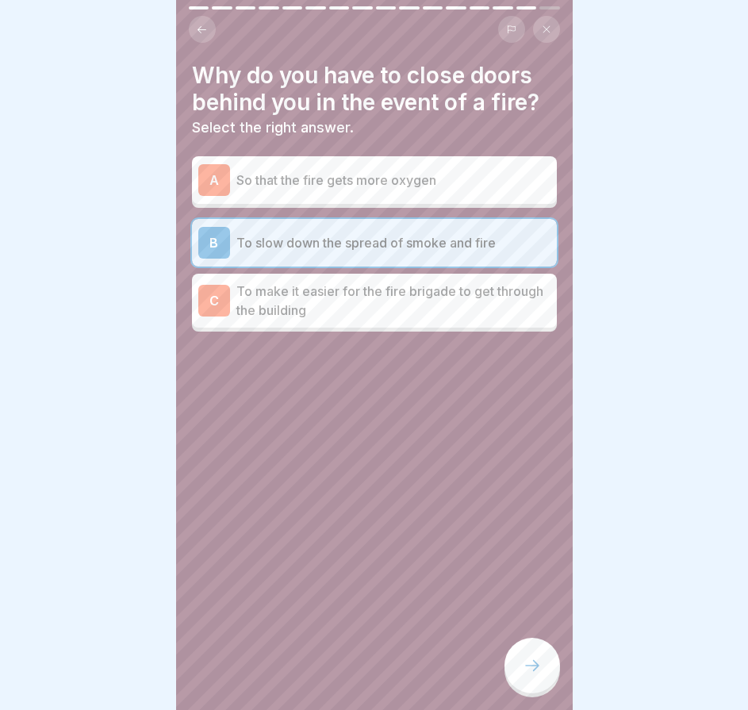
click at [529, 657] on div at bounding box center [533, 666] width 56 height 56
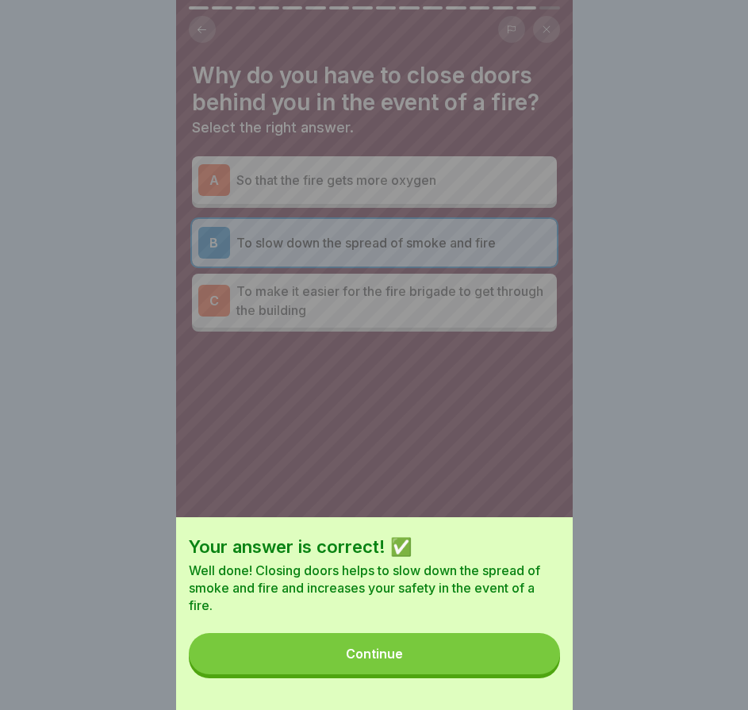
click at [526, 652] on button "Continue" at bounding box center [374, 653] width 371 height 41
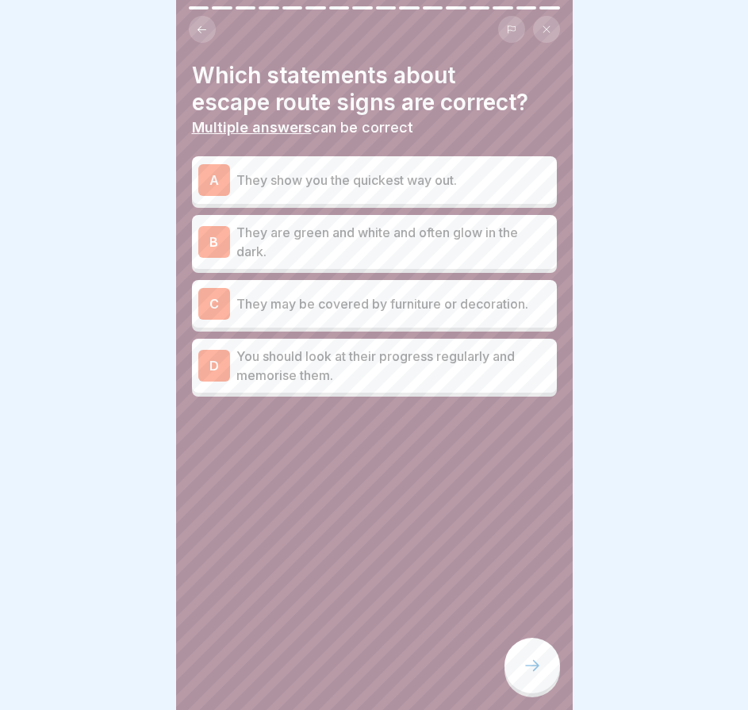
click at [361, 231] on p "They are green and white and often glow in the dark." at bounding box center [394, 242] width 314 height 38
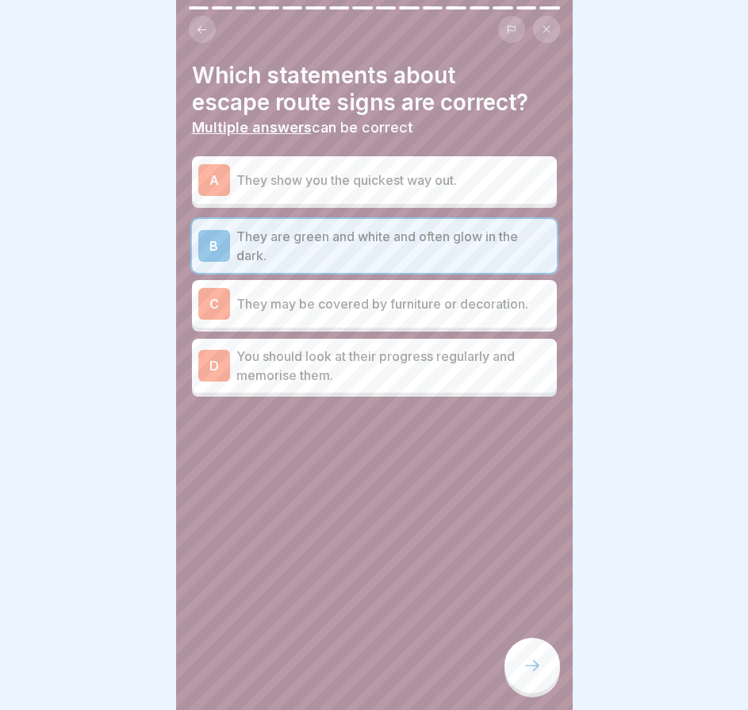
click at [537, 680] on div at bounding box center [533, 666] width 56 height 56
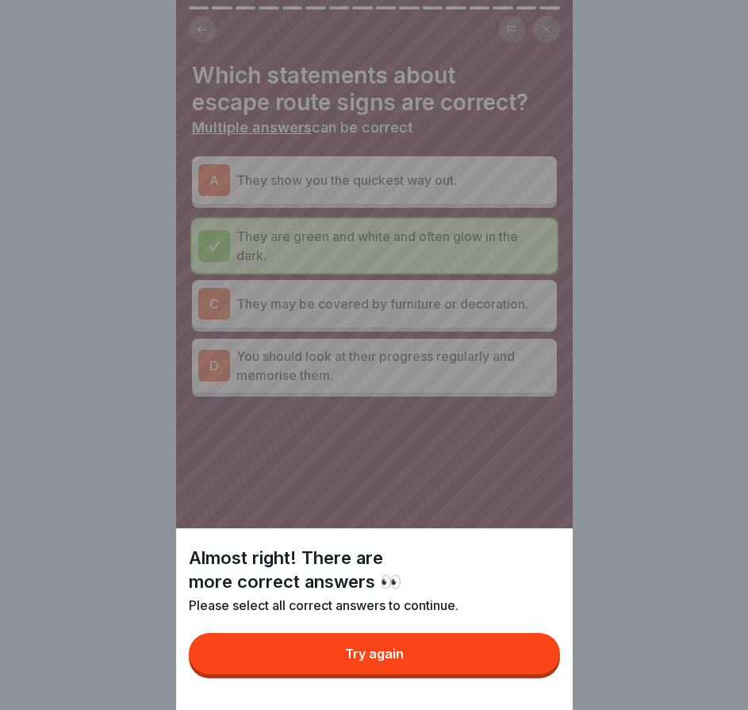
click at [537, 670] on button "Try again" at bounding box center [374, 653] width 371 height 41
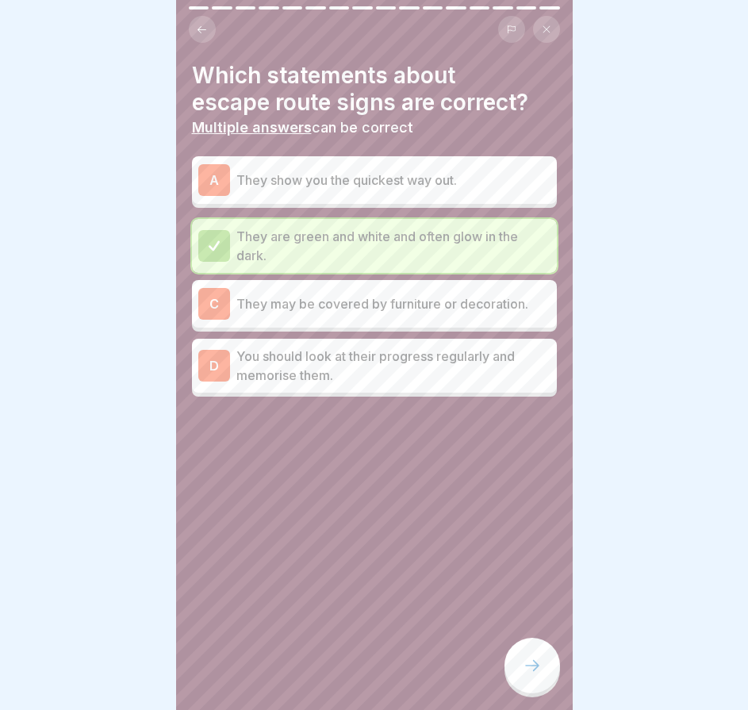
click at [341, 347] on p "You should look at their progress regularly and memorise them." at bounding box center [394, 366] width 314 height 38
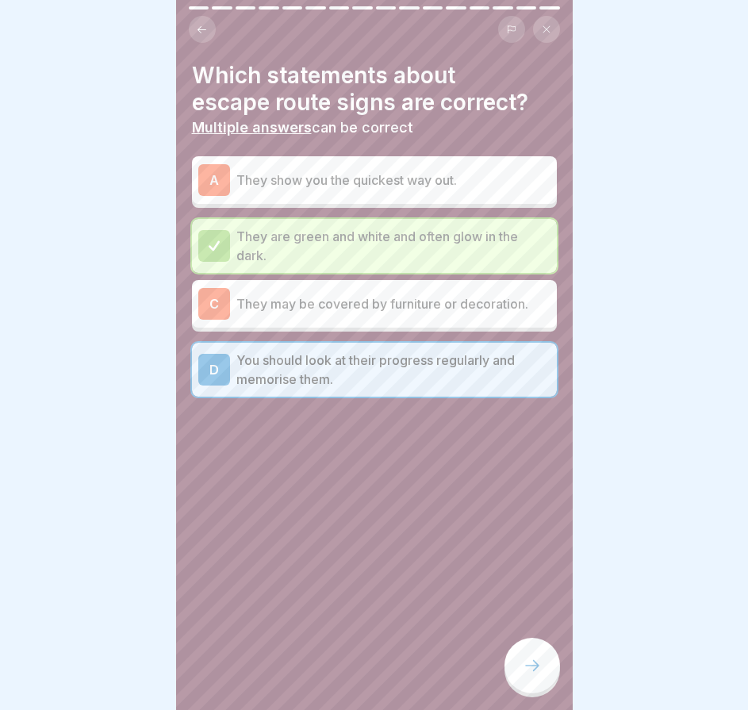
click at [394, 192] on div "A They show you the quickest way out. They are green and white and often glow i…" at bounding box center [374, 278] width 365 height 237
click at [417, 175] on p "They show you the quickest way out." at bounding box center [394, 180] width 314 height 19
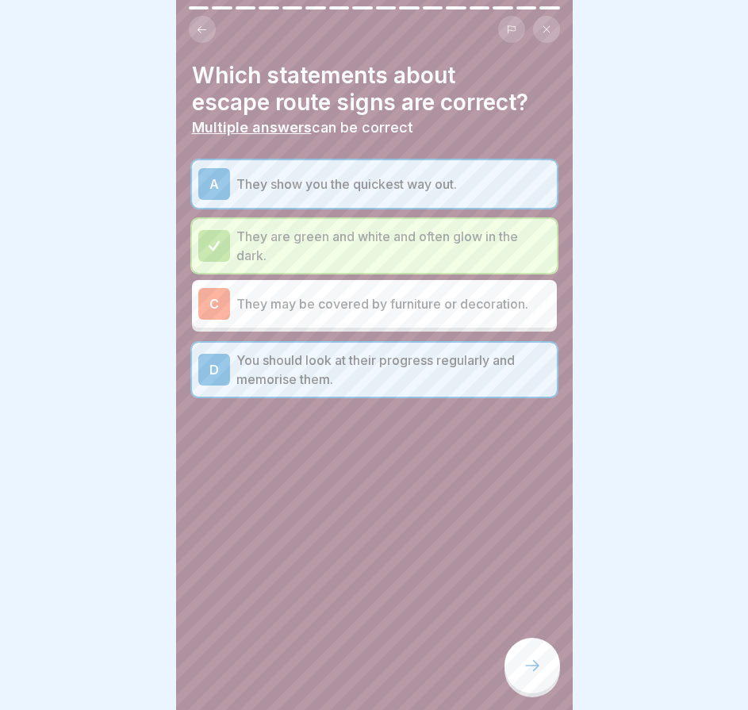
click at [528, 651] on div at bounding box center [533, 666] width 56 height 56
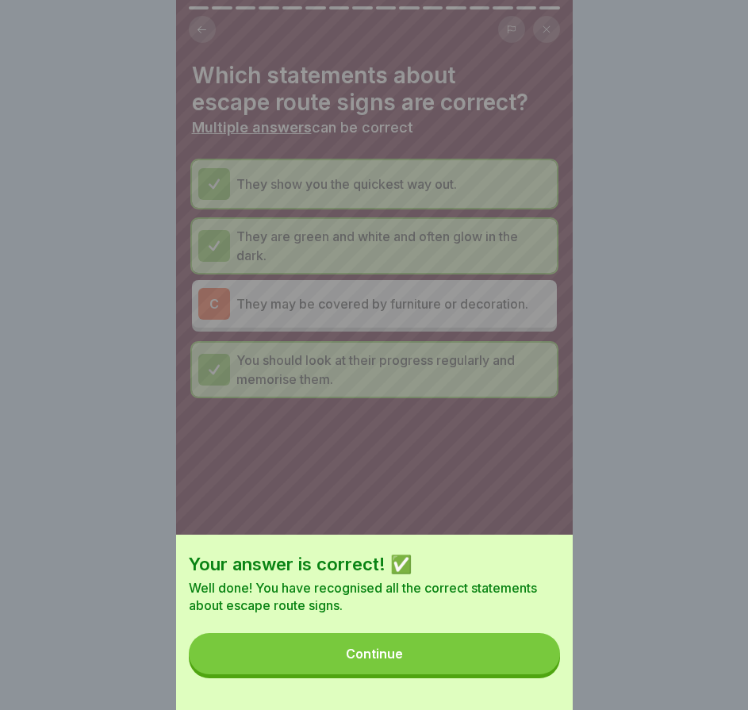
click at [530, 662] on button "Continue" at bounding box center [374, 653] width 371 height 41
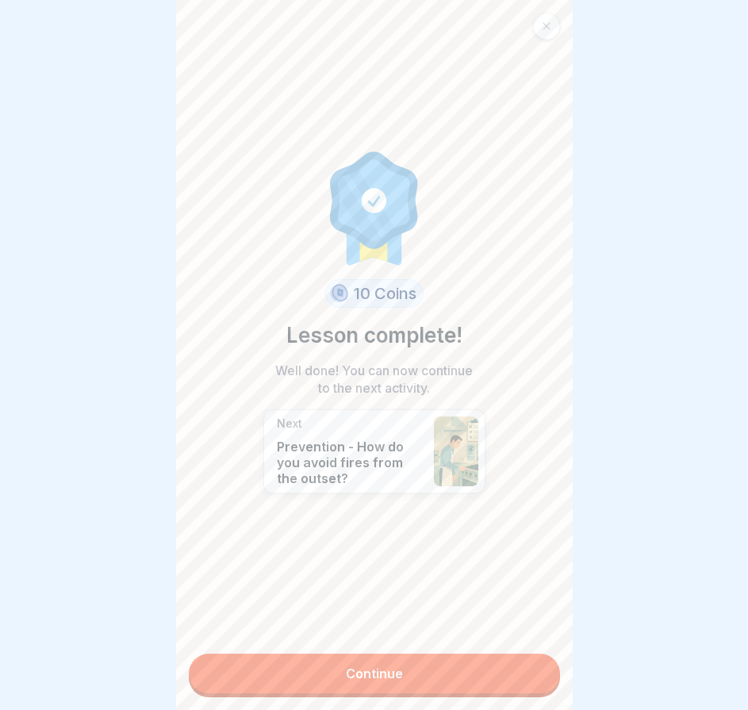
click at [459, 657] on link "Continue" at bounding box center [374, 674] width 371 height 40
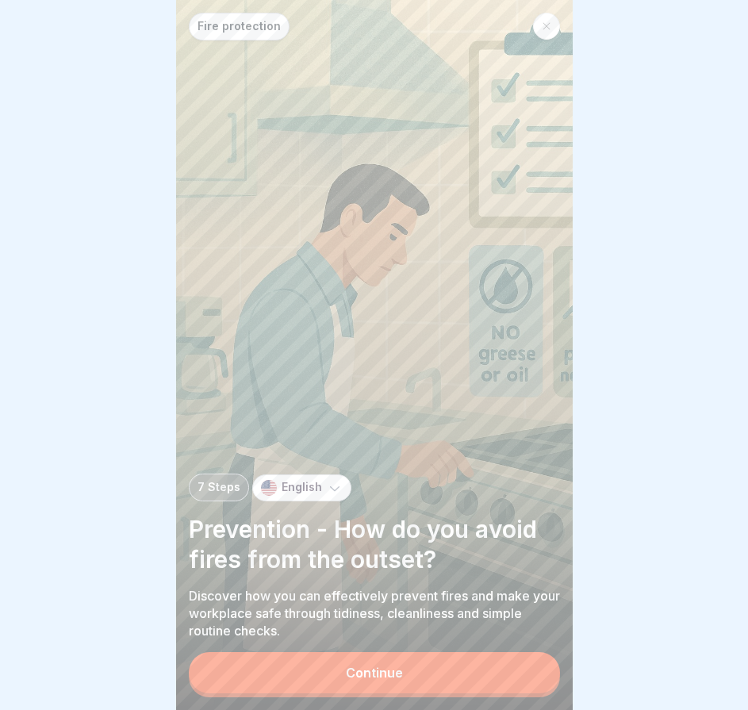
click at [459, 656] on button "Continue" at bounding box center [374, 672] width 371 height 41
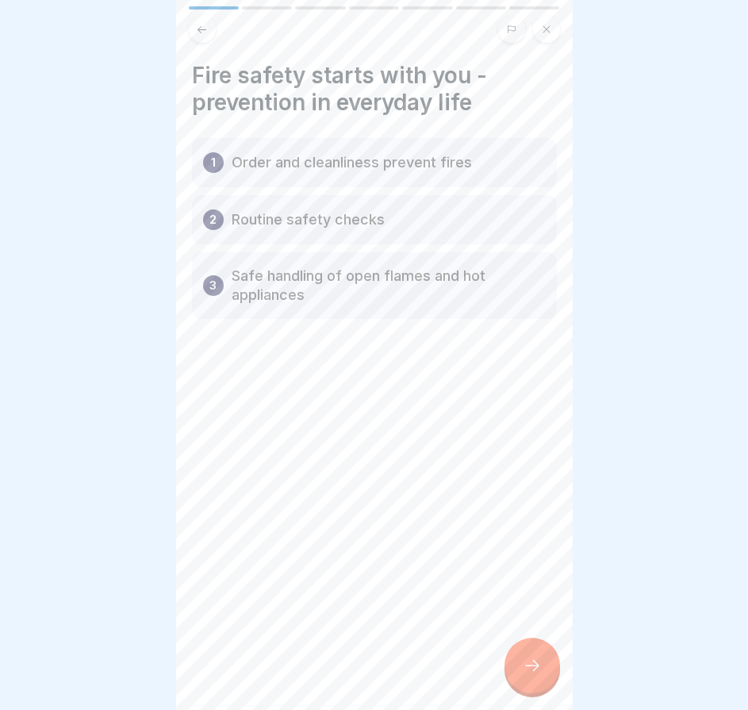
click at [525, 647] on div at bounding box center [533, 666] width 56 height 56
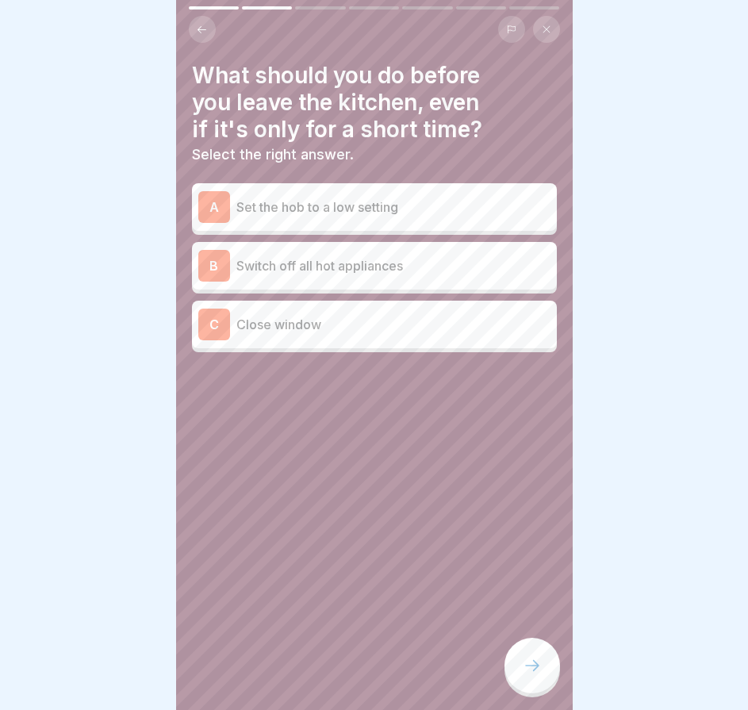
click at [407, 256] on p "Switch off all hot appliances" at bounding box center [394, 265] width 314 height 19
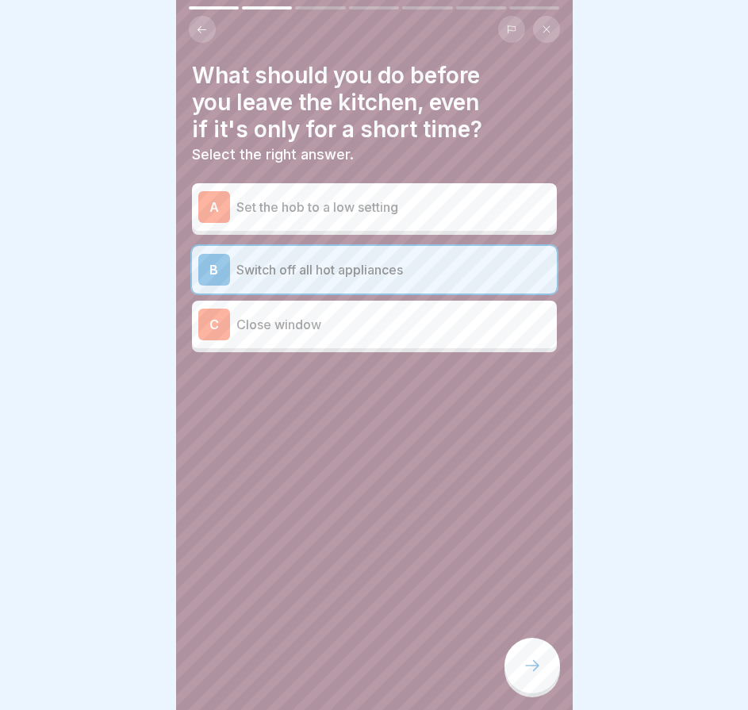
click at [404, 315] on p "Close window" at bounding box center [394, 324] width 314 height 19
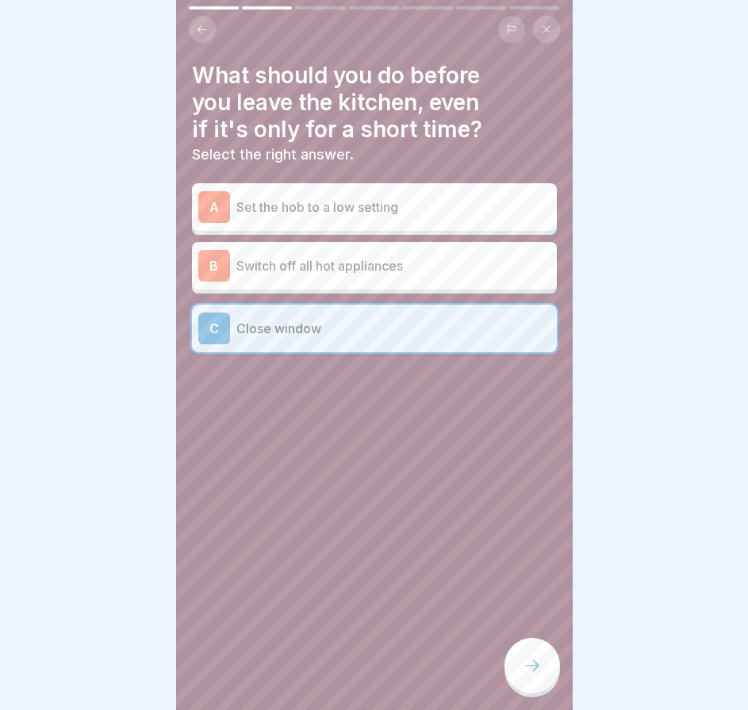
click at [381, 266] on div "B Switch off all hot appliances" at bounding box center [374, 266] width 352 height 32
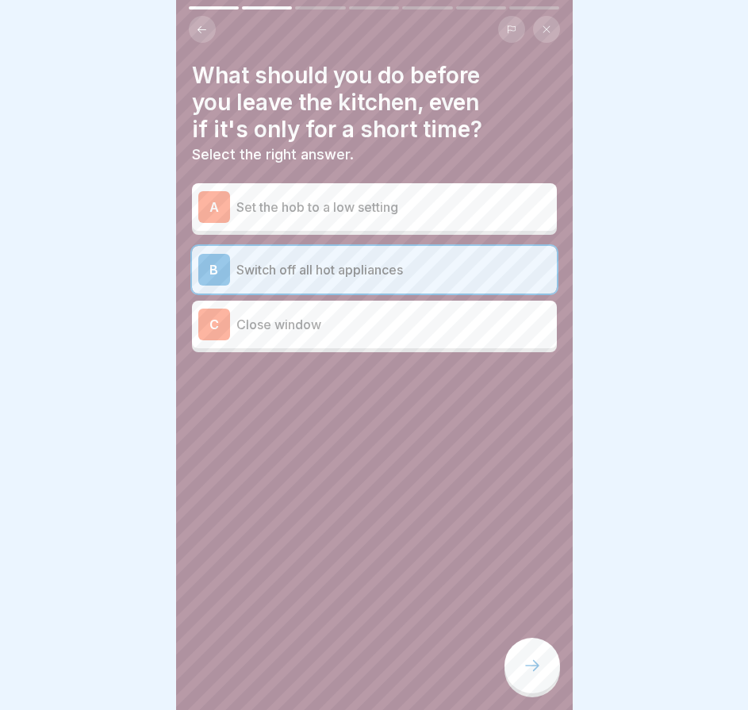
click at [537, 660] on icon at bounding box center [532, 665] width 19 height 19
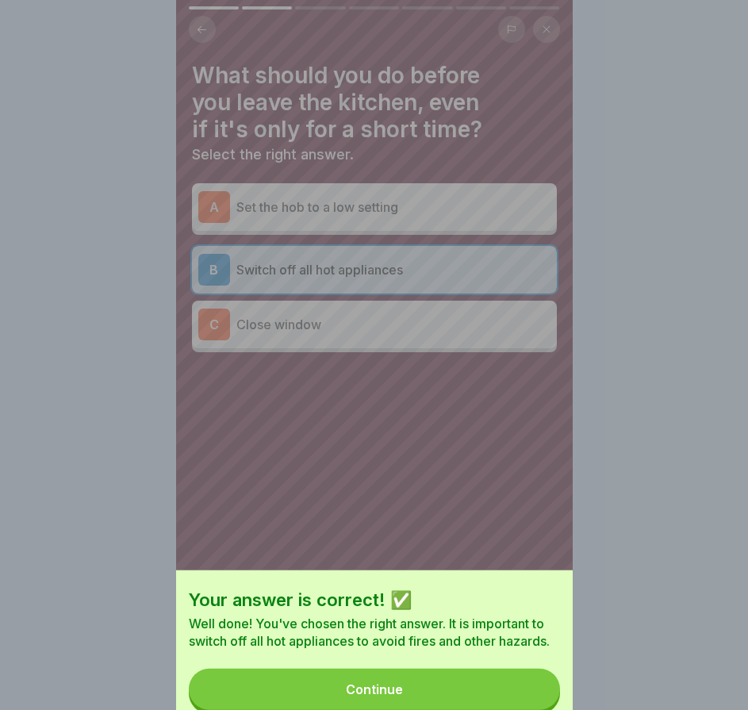
click at [534, 669] on button "Continue" at bounding box center [374, 689] width 371 height 41
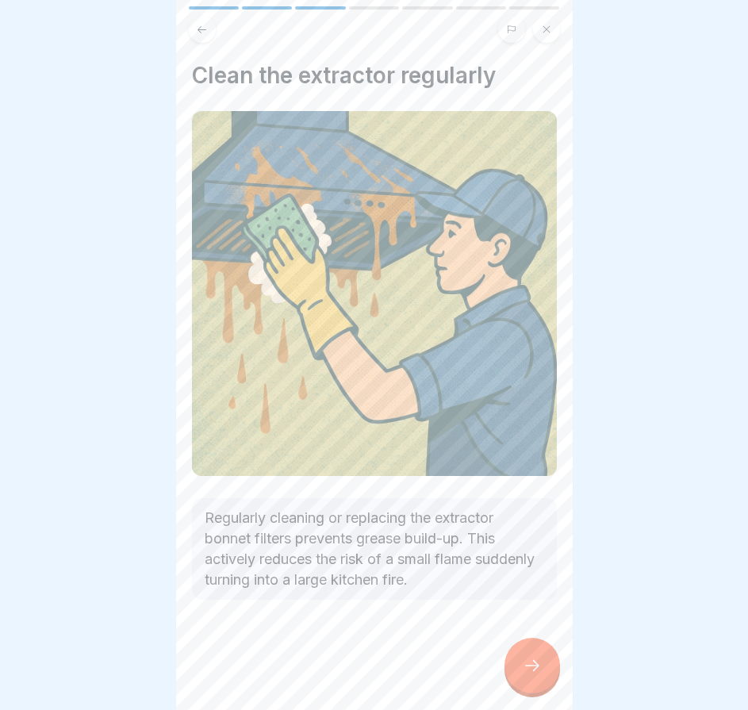
click at [531, 654] on div at bounding box center [533, 666] width 56 height 56
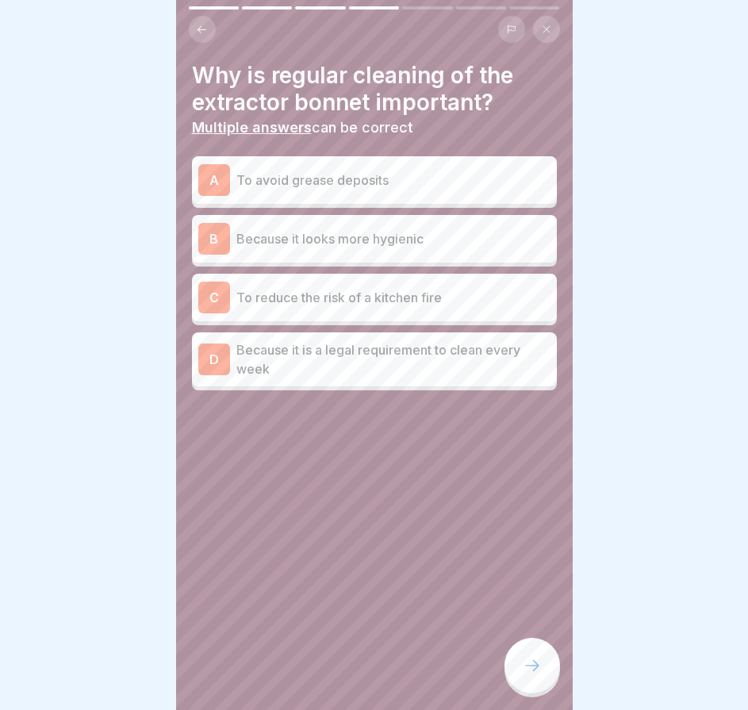
click at [439, 179] on div "A To avoid grease deposits" at bounding box center [374, 180] width 352 height 32
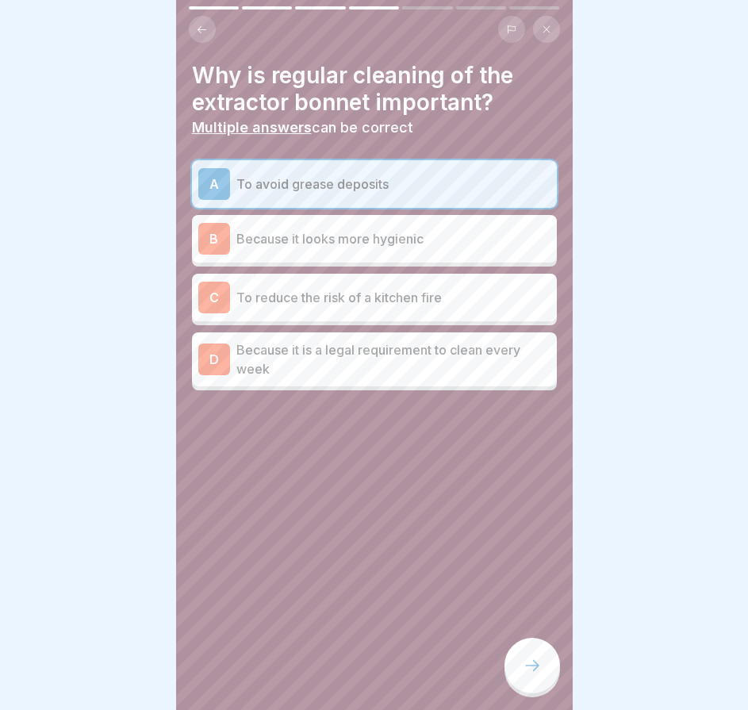
click at [542, 638] on div "Why is regular cleaning of the extractor bonnet important? Multiple answers can…" at bounding box center [374, 355] width 397 height 710
click at [528, 660] on icon at bounding box center [532, 665] width 19 height 19
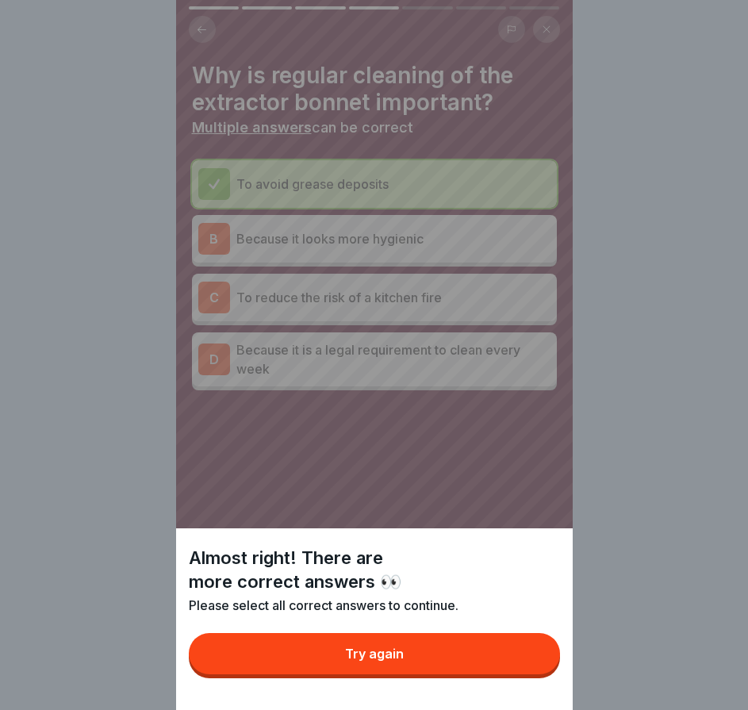
click at [528, 659] on button "Try again" at bounding box center [374, 653] width 371 height 41
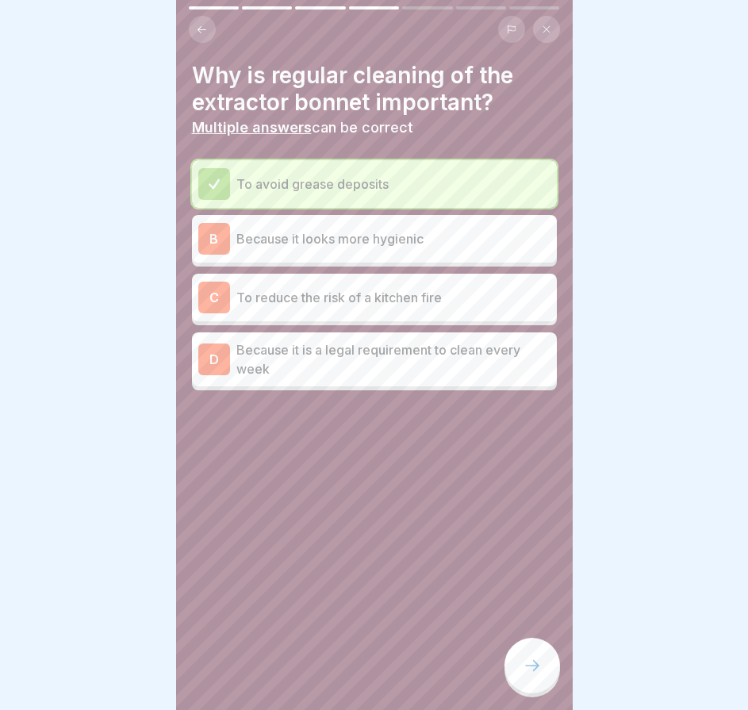
click at [378, 370] on div "D Because it is a legal requirement to clean every week" at bounding box center [374, 360] width 365 height 54
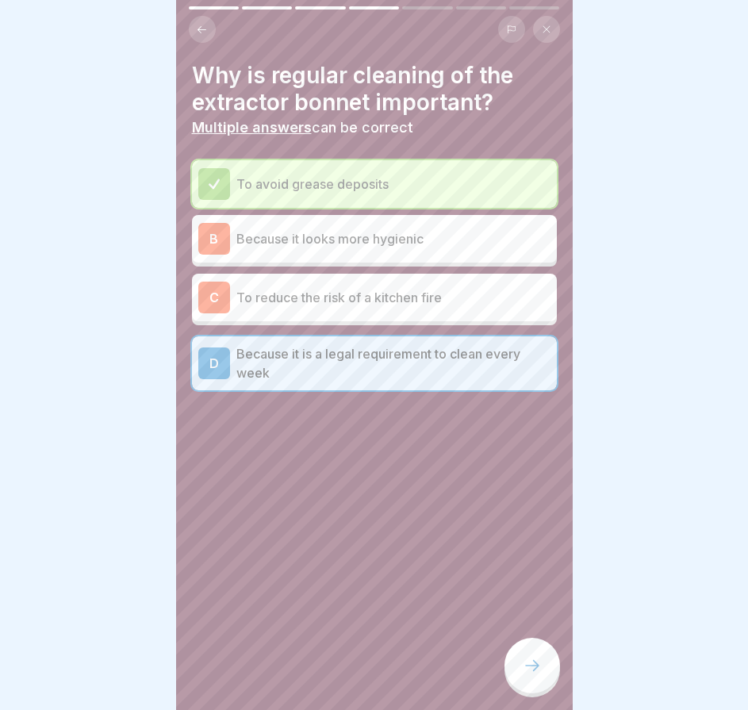
click at [432, 288] on p "To reduce the risk of a kitchen fire" at bounding box center [394, 297] width 314 height 19
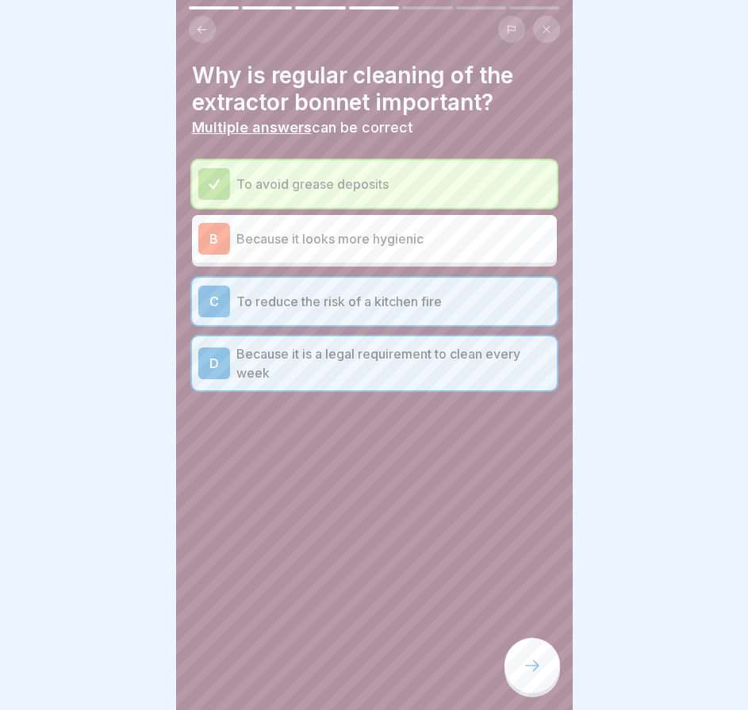
click at [517, 655] on div at bounding box center [533, 666] width 56 height 56
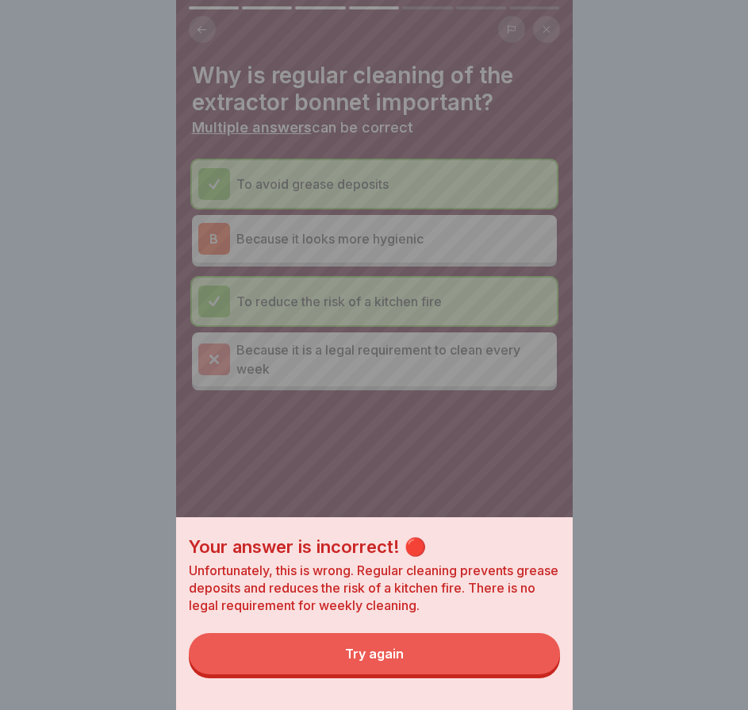
click at [517, 652] on button "Try again" at bounding box center [374, 653] width 371 height 41
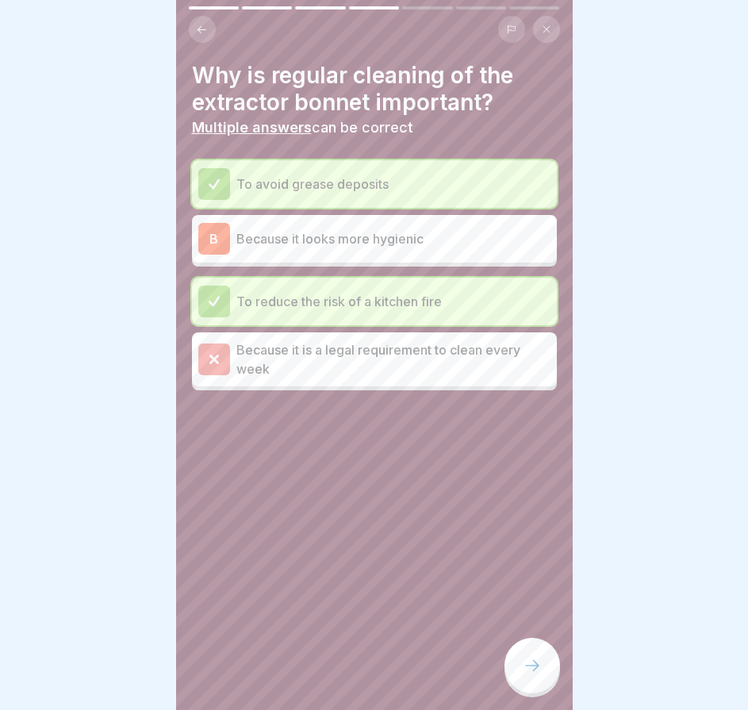
click at [528, 660] on icon at bounding box center [532, 665] width 19 height 19
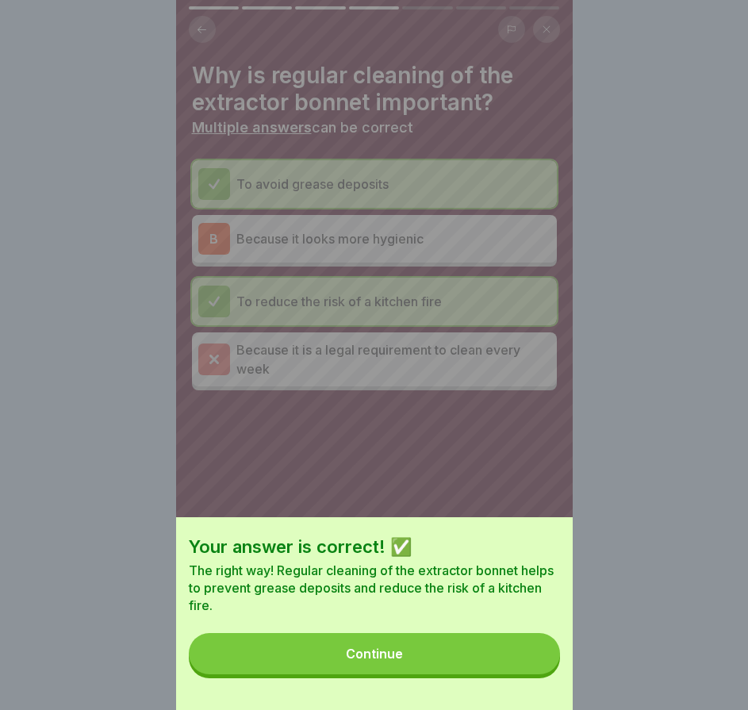
click at [527, 658] on button "Continue" at bounding box center [374, 653] width 371 height 41
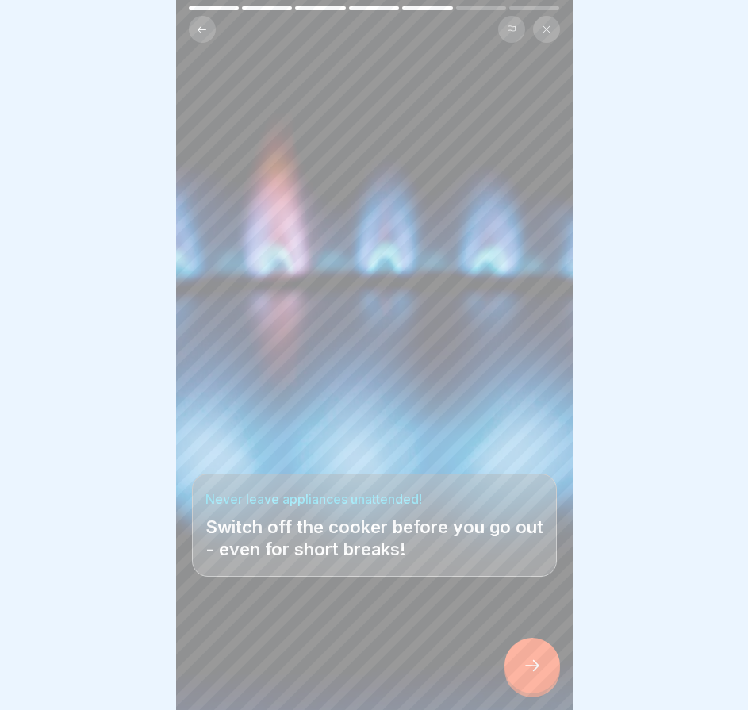
click at [535, 679] on div at bounding box center [533, 666] width 56 height 56
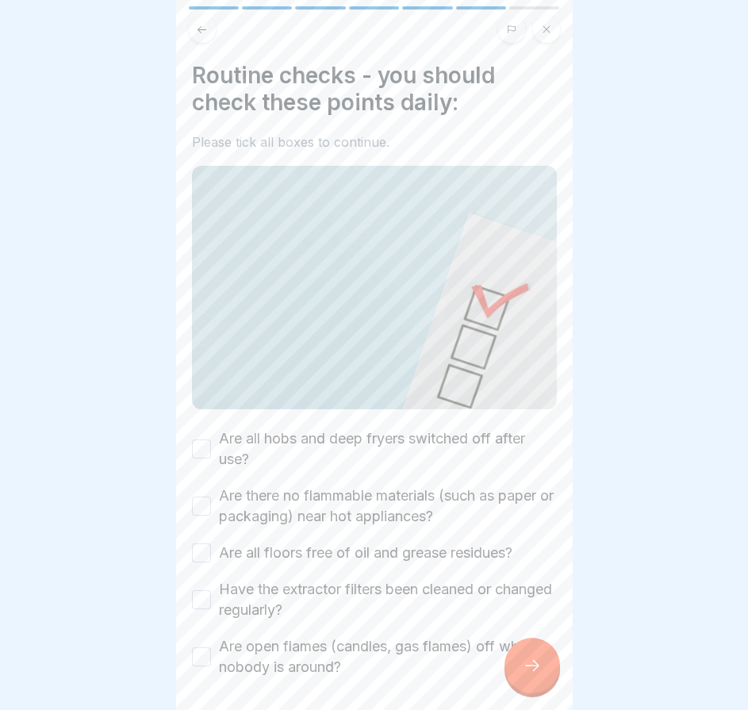
click at [205, 440] on button "Are all hobs and deep fryers switched off after use?" at bounding box center [201, 449] width 19 height 19
click at [202, 486] on div "Are there no flammable materials (such as paper or packaging) near hot applianc…" at bounding box center [374, 506] width 365 height 41
drag, startPoint x: 203, startPoint y: 486, endPoint x: 202, endPoint y: 522, distance: 36.5
click at [203, 497] on button "Are there no flammable materials (such as paper or packaging) near hot applianc…" at bounding box center [201, 506] width 19 height 19
click at [202, 544] on button "Are all floors free of oil and grease residues?" at bounding box center [201, 553] width 19 height 19
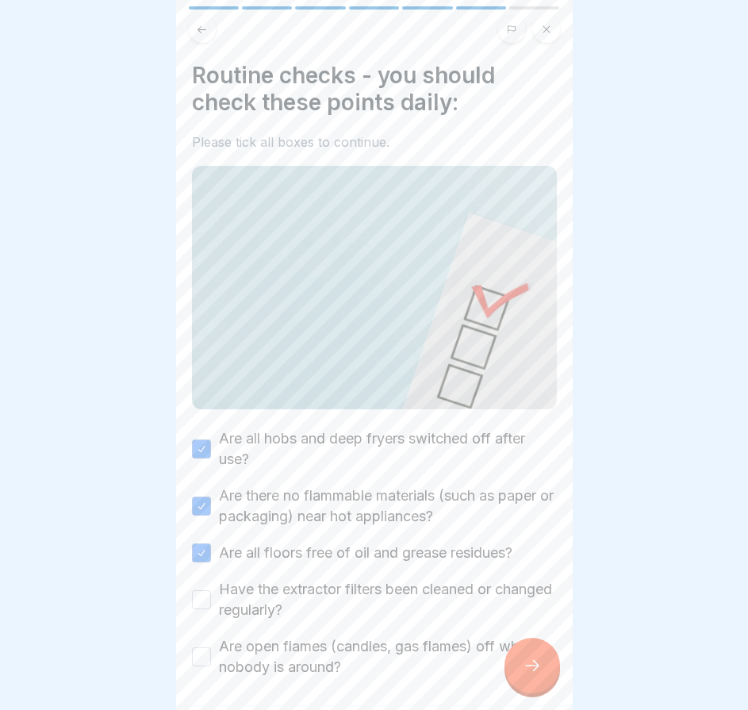
drag, startPoint x: 204, startPoint y: 584, endPoint x: 204, endPoint y: 598, distance: 14.3
click at [204, 591] on button "Have the extractor filters been cleaned or changed regularly?" at bounding box center [201, 600] width 19 height 19
click at [199, 637] on div "Are open flames (candles, gas flames) off when nobody is around?" at bounding box center [374, 657] width 365 height 41
click at [209, 648] on button "Are open flames (candles, gas flames) off when nobody is around?" at bounding box center [201, 657] width 19 height 19
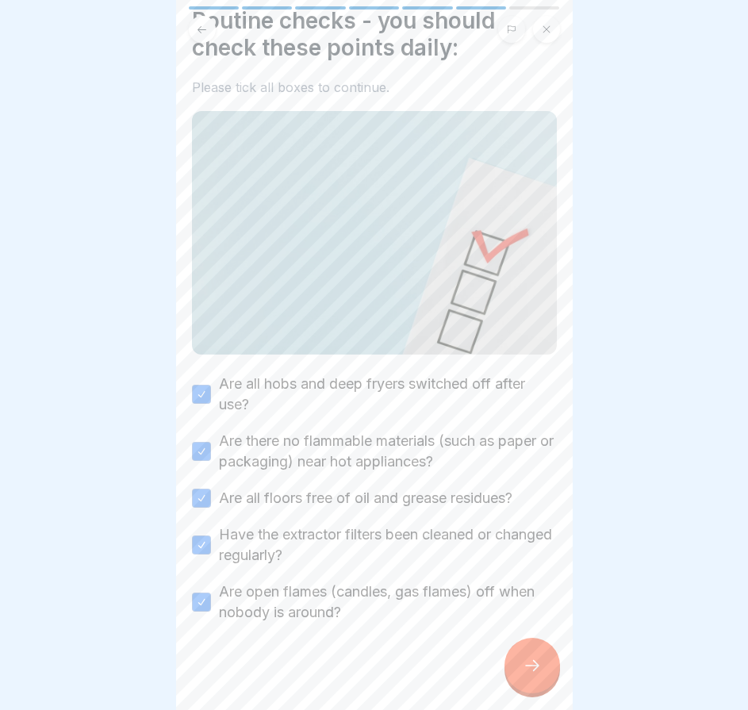
click at [541, 673] on icon at bounding box center [532, 665] width 19 height 19
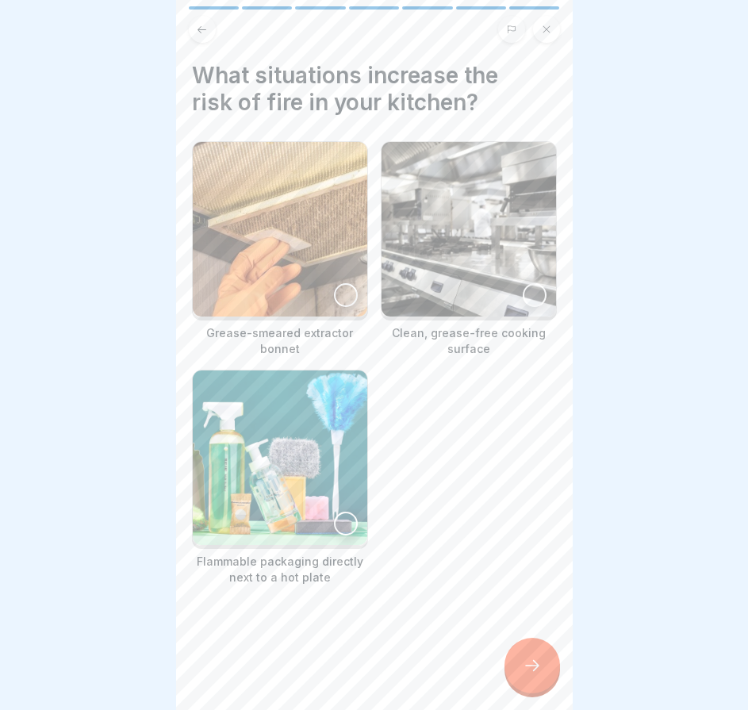
click at [342, 283] on div at bounding box center [346, 295] width 24 height 24
click at [342, 512] on div at bounding box center [346, 524] width 24 height 24
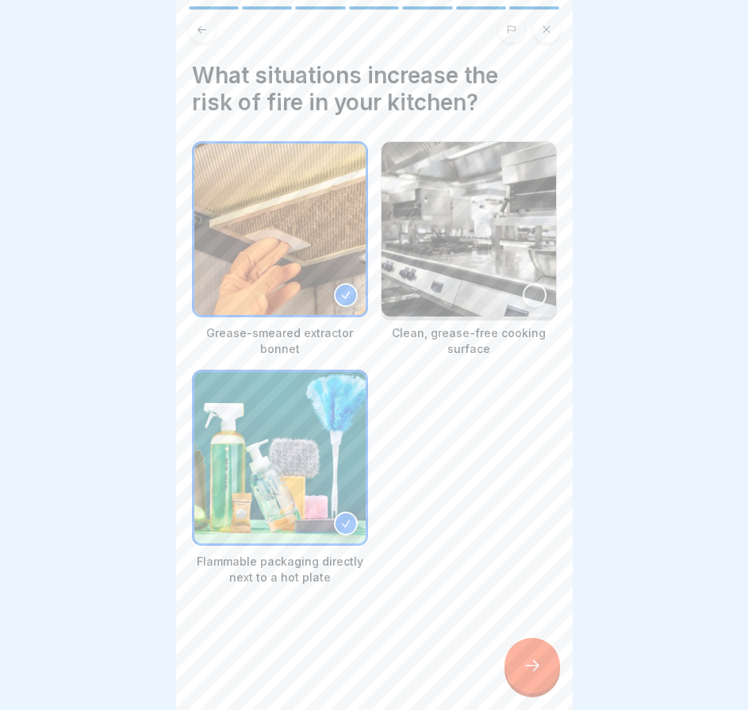
click at [538, 677] on div at bounding box center [533, 666] width 56 height 56
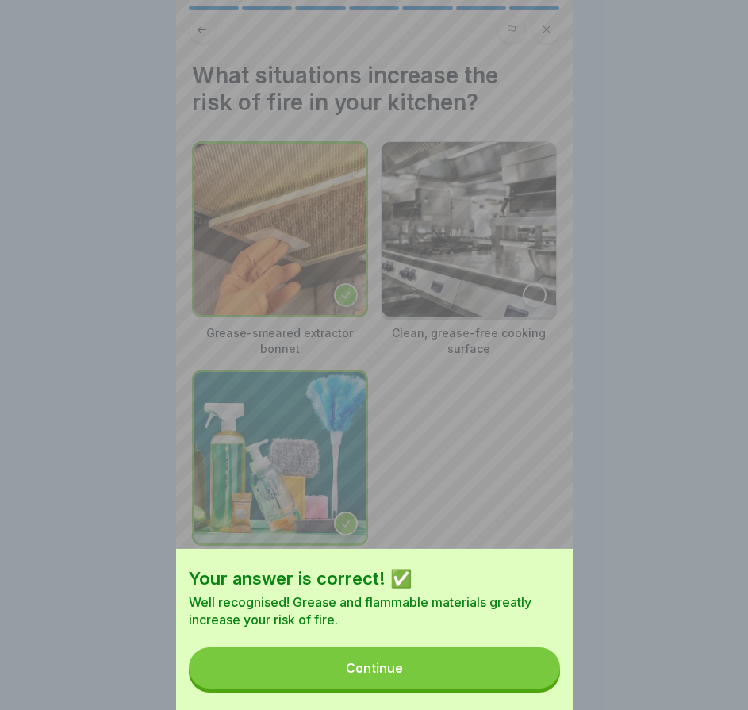
click at [538, 676] on button "Continue" at bounding box center [374, 668] width 371 height 41
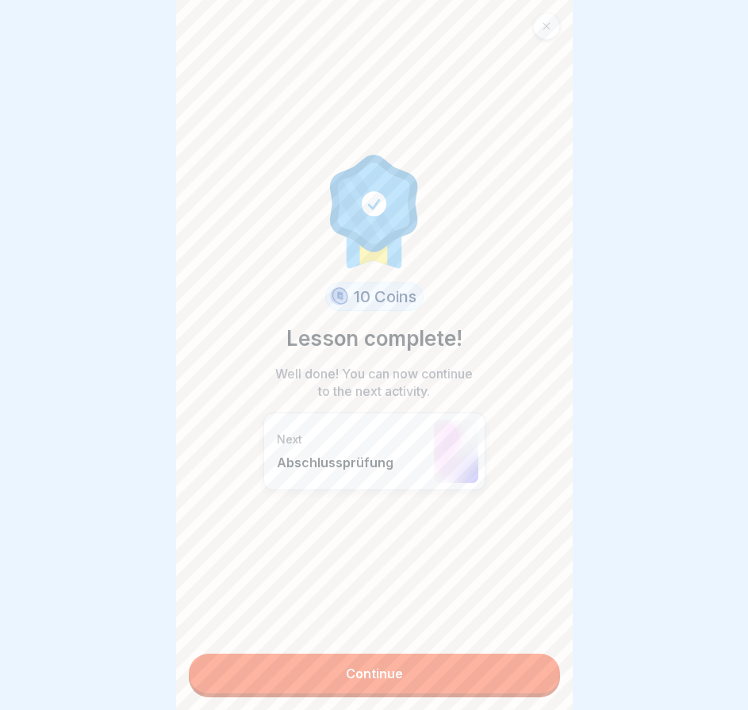
click at [529, 663] on link "Continue" at bounding box center [374, 674] width 371 height 40
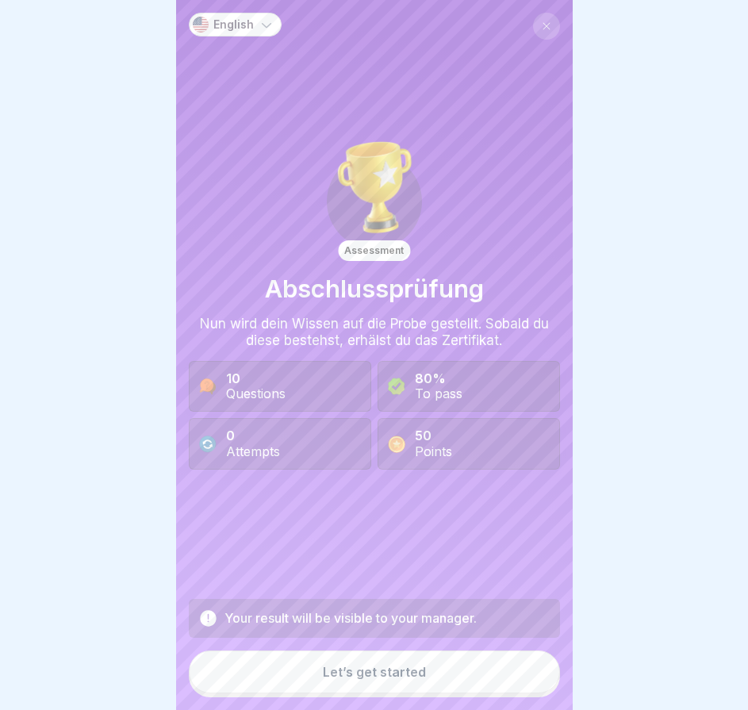
click at [474, 669] on button "Let’s get started" at bounding box center [374, 672] width 371 height 43
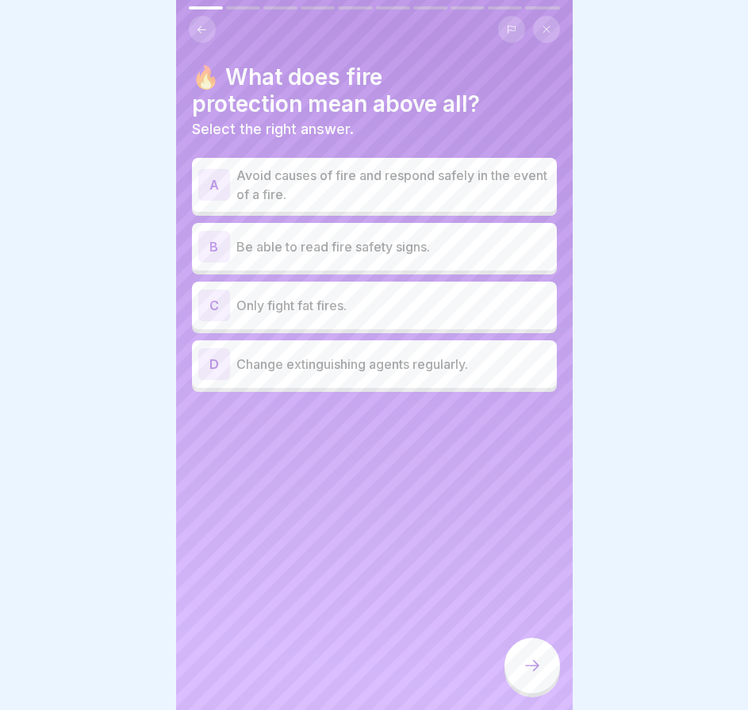
click at [309, 190] on font "Avoid causes of fire and respond safely in the event of a fire." at bounding box center [392, 184] width 311 height 35
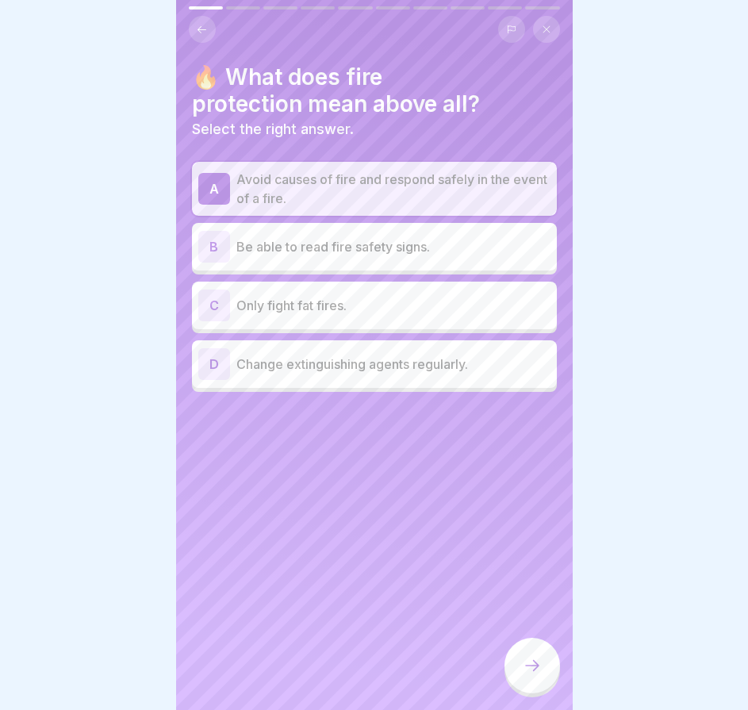
click at [552, 659] on div at bounding box center [533, 666] width 56 height 56
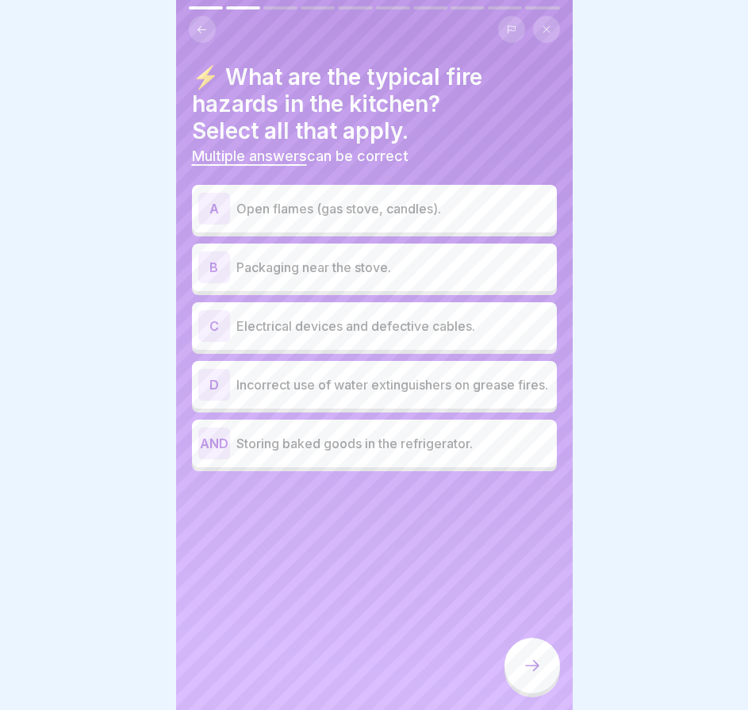
click at [358, 210] on div "A Open flames (gas stove, candles)." at bounding box center [374, 209] width 352 height 32
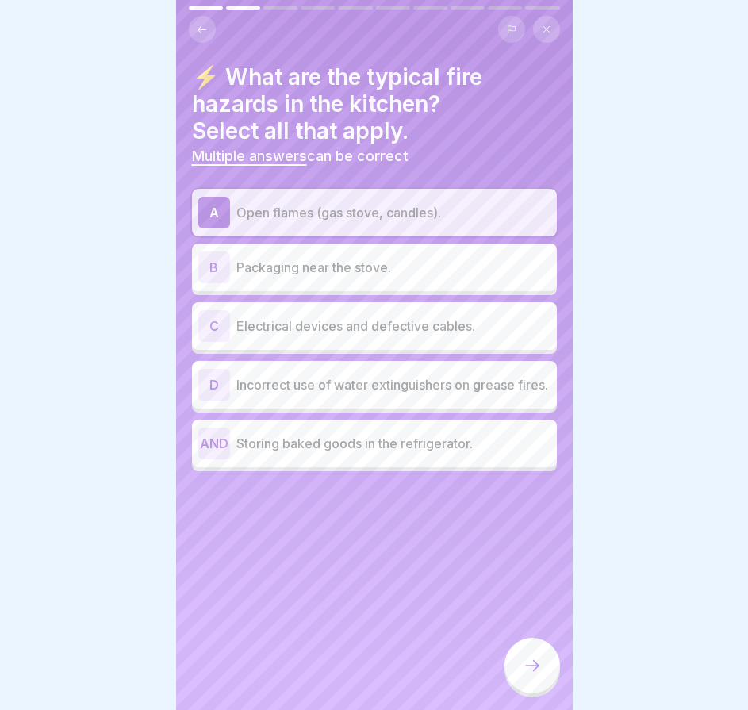
click at [314, 269] on div "B Packaging near the stove." at bounding box center [374, 268] width 352 height 32
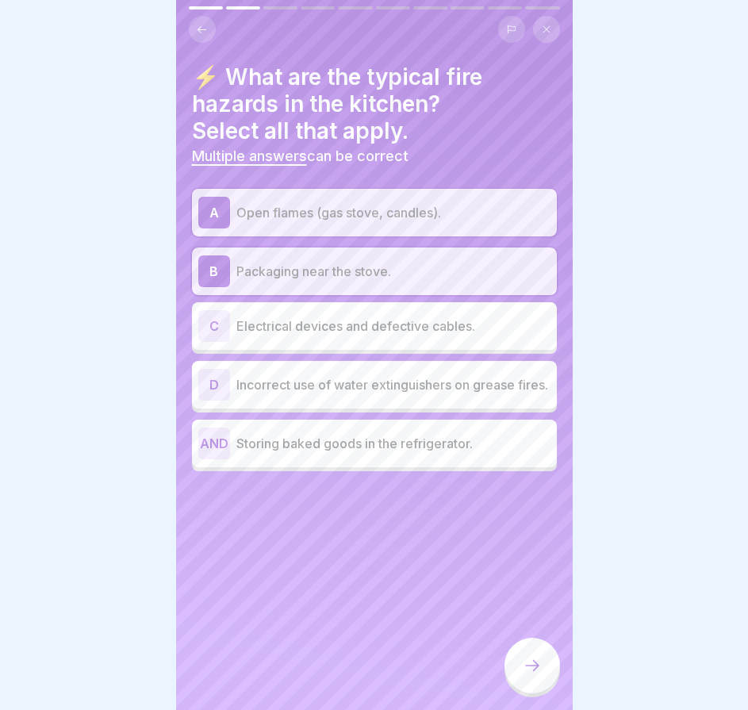
click at [297, 337] on div "C Electrical devices and defective cables." at bounding box center [374, 326] width 365 height 48
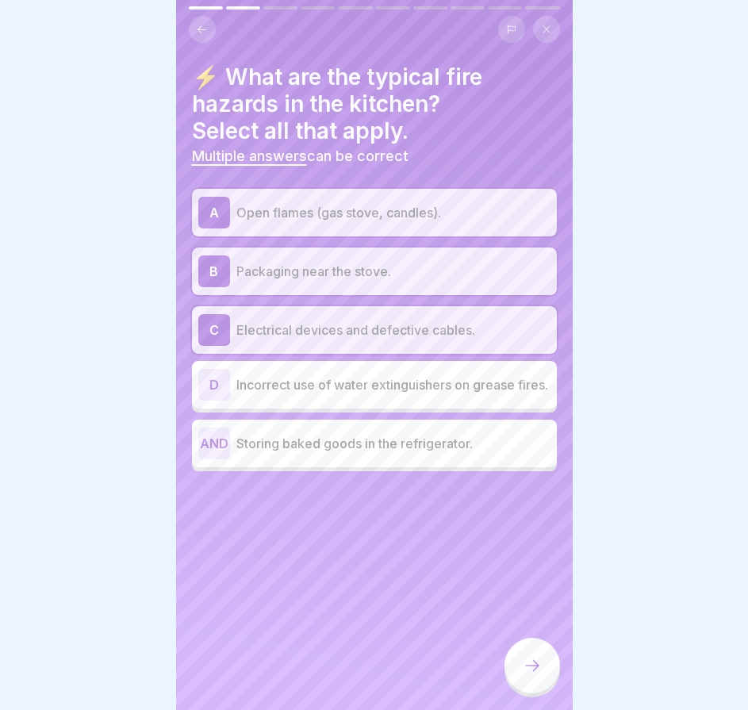
click at [538, 675] on div at bounding box center [533, 666] width 56 height 56
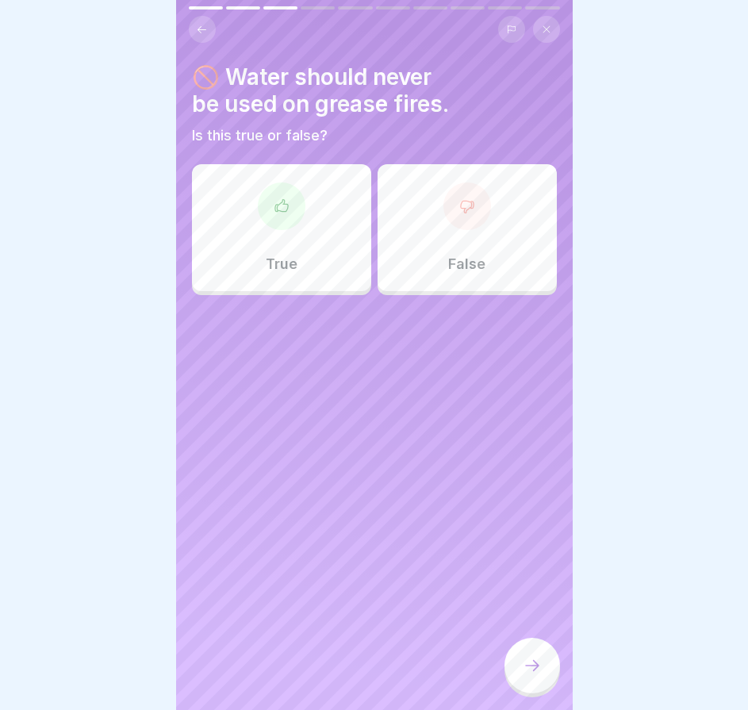
click at [337, 260] on div "True" at bounding box center [281, 227] width 179 height 127
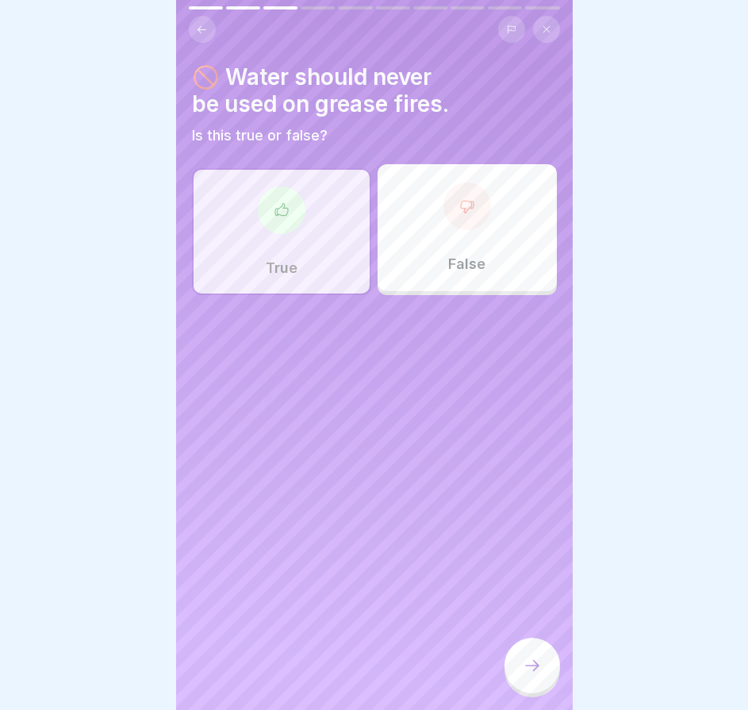
click at [535, 665] on icon at bounding box center [532, 665] width 19 height 19
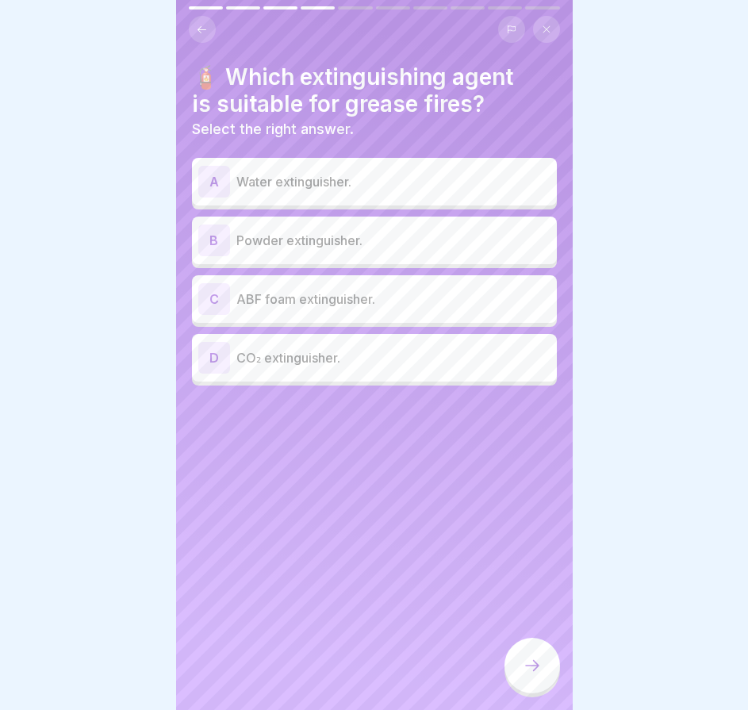
click at [342, 292] on font "ABF foam extinguisher." at bounding box center [306, 299] width 139 height 16
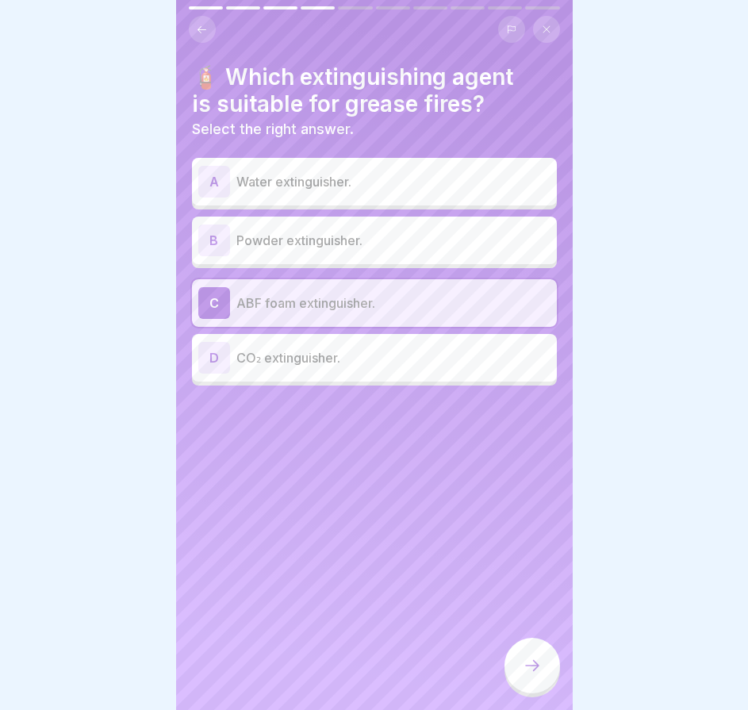
click at [526, 643] on div at bounding box center [533, 666] width 56 height 56
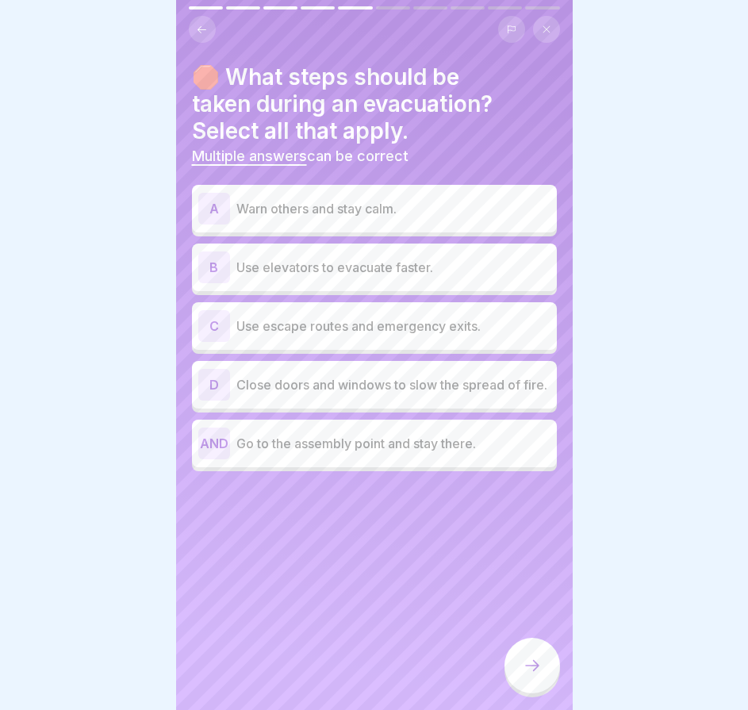
click at [414, 202] on p "Warn others and stay calm." at bounding box center [394, 208] width 314 height 19
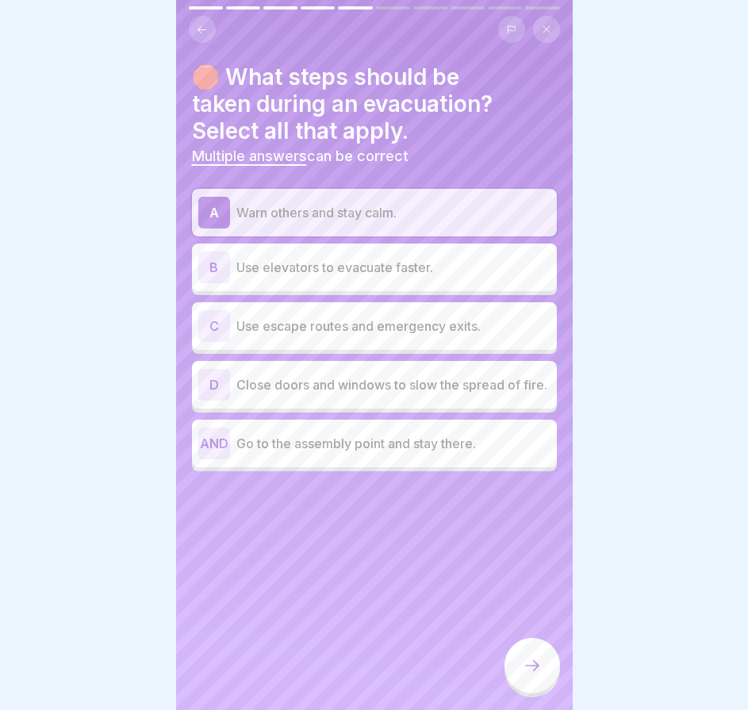
click at [356, 324] on div "C Use escape routes and emergency exits." at bounding box center [374, 326] width 352 height 32
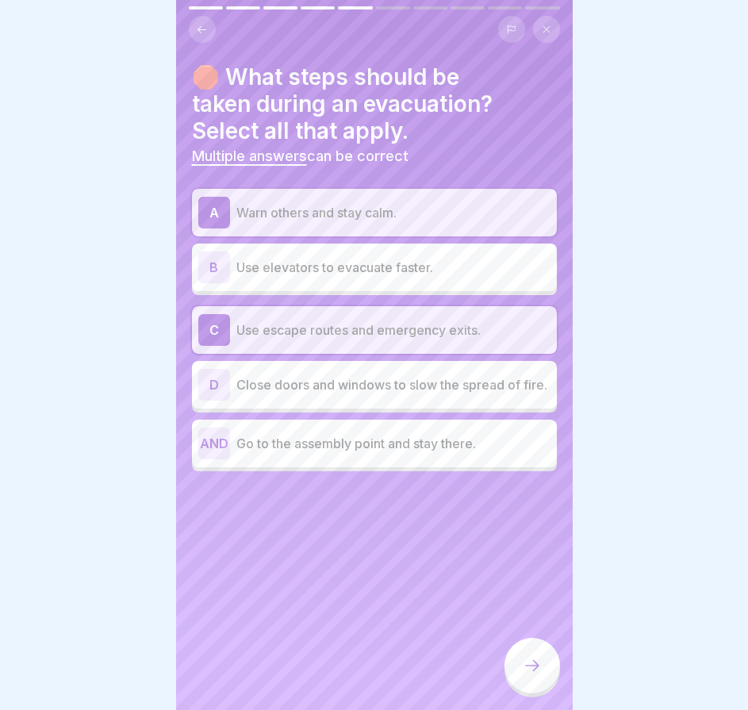
click at [451, 462] on div "A Warn others and stay calm. B Use elevators to evacuate faster. C Use escape r…" at bounding box center [374, 330] width 365 height 283
click at [452, 443] on font "Go to the assembly point and stay there." at bounding box center [357, 444] width 240 height 16
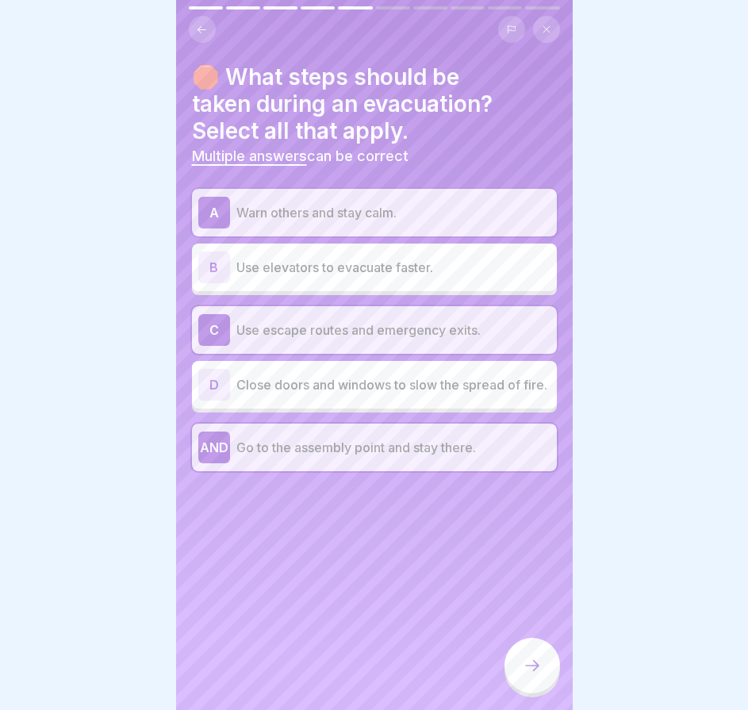
click at [537, 668] on icon at bounding box center [532, 665] width 19 height 19
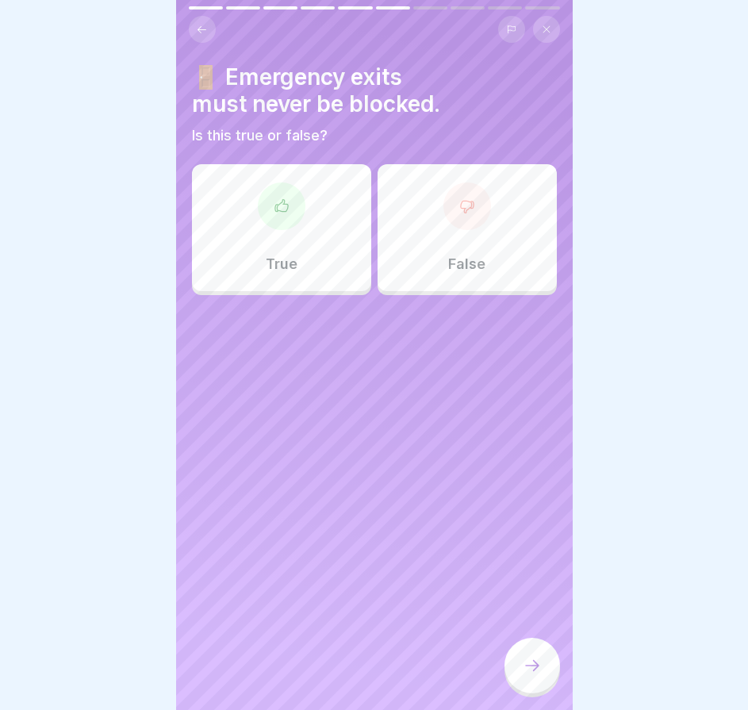
click at [272, 256] on font "True" at bounding box center [282, 264] width 32 height 17
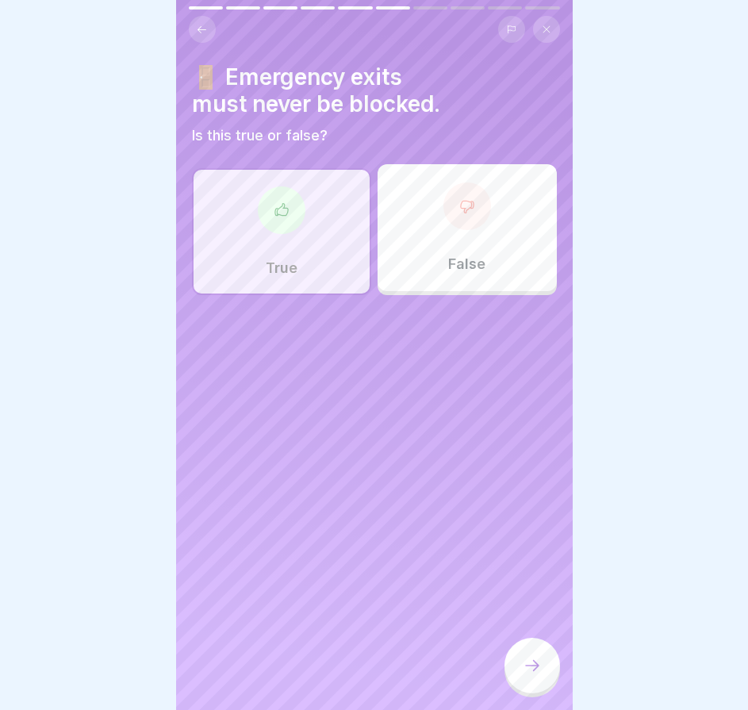
click at [532, 648] on div at bounding box center [533, 666] width 56 height 56
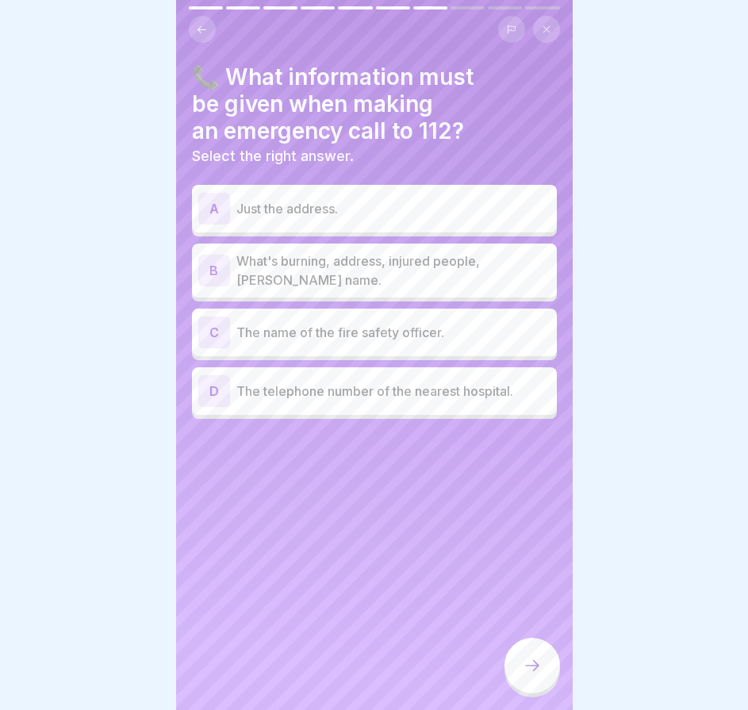
click at [326, 265] on p "What's burning, address, injured people, caller's name." at bounding box center [394, 271] width 314 height 38
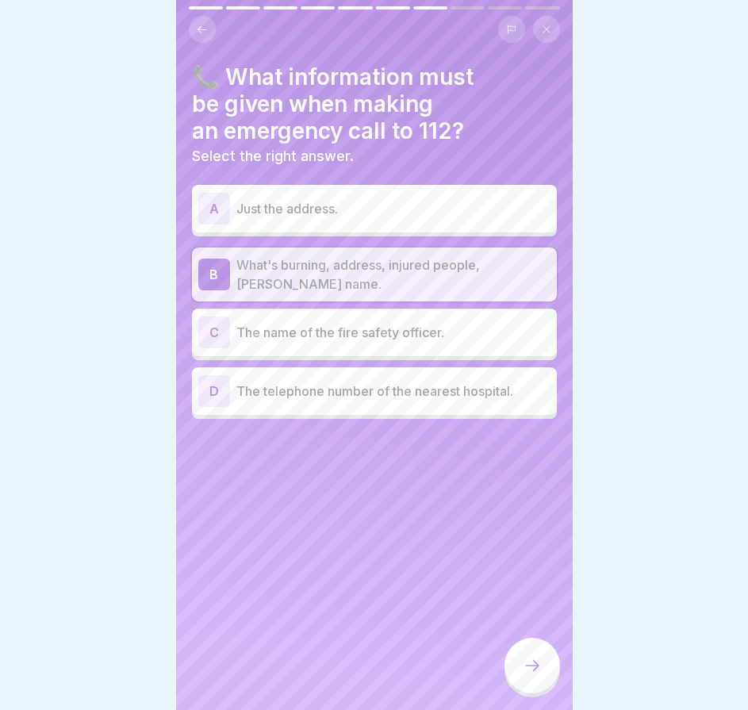
click at [548, 644] on div at bounding box center [533, 668] width 56 height 60
click at [534, 653] on div at bounding box center [533, 666] width 56 height 56
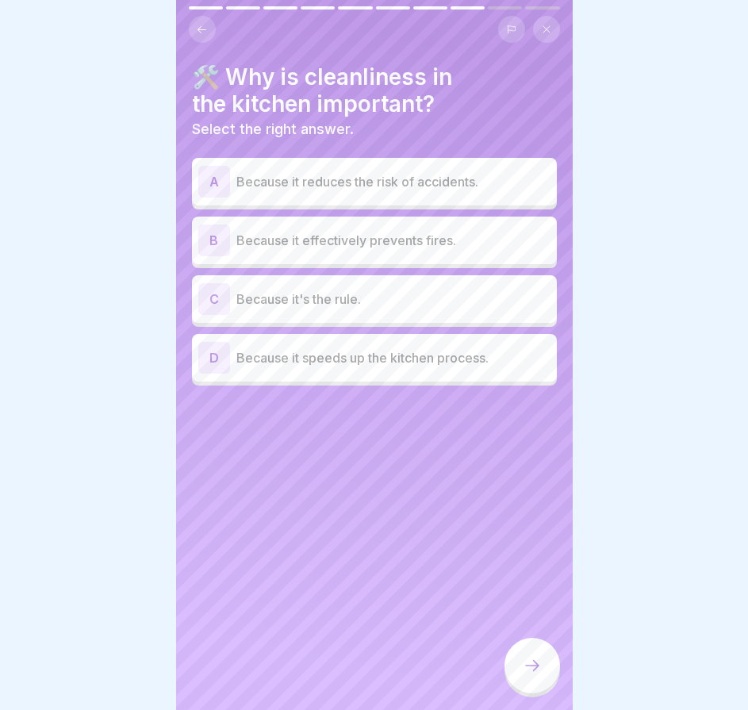
click at [375, 187] on div "A Because it reduces the risk of accidents." at bounding box center [374, 182] width 365 height 48
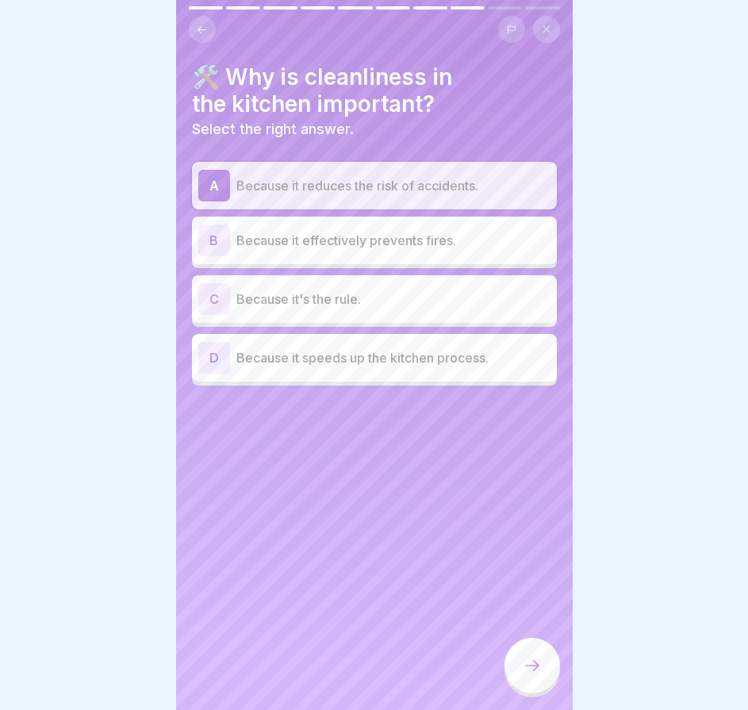
click at [350, 233] on font "Because it effectively prevents fires." at bounding box center [347, 241] width 220 height 16
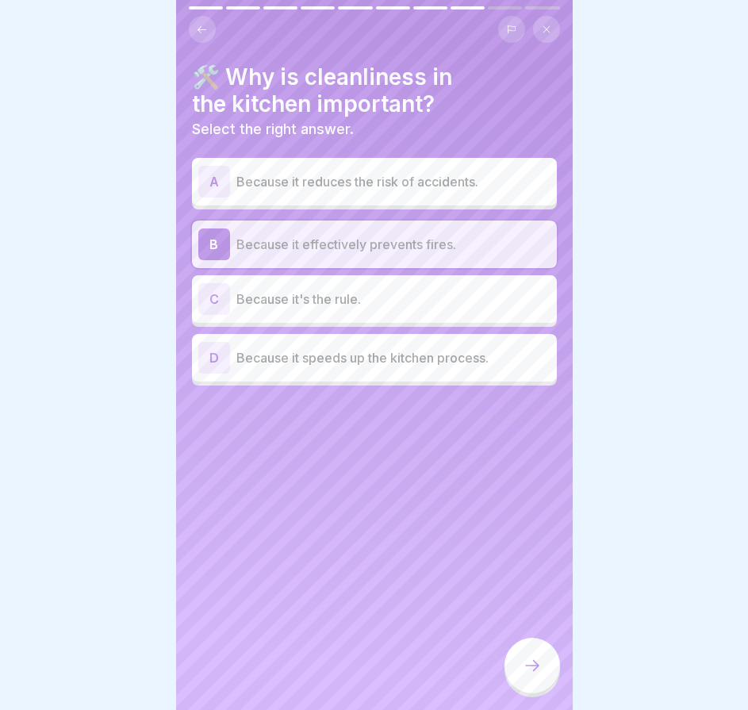
click at [515, 663] on div at bounding box center [533, 666] width 56 height 56
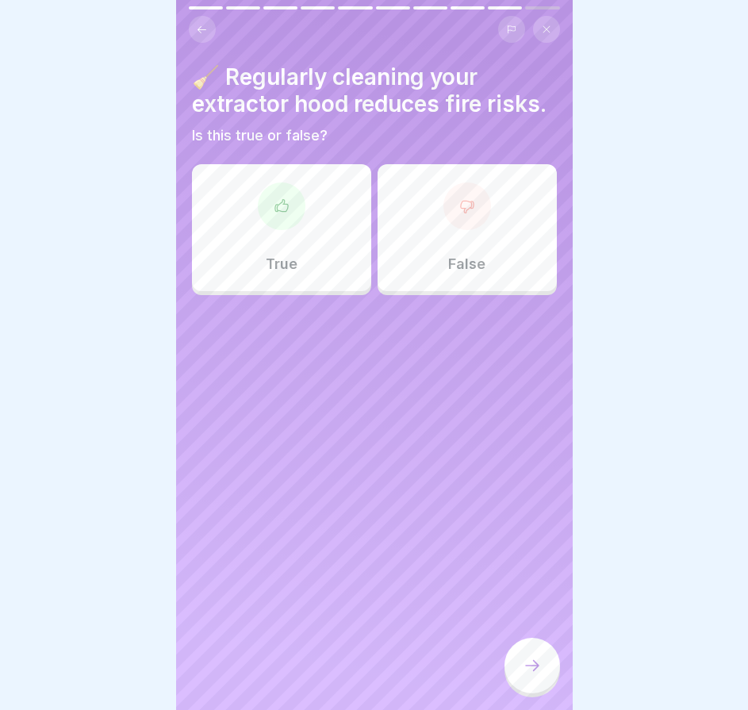
click at [306, 291] on div "True" at bounding box center [281, 227] width 179 height 127
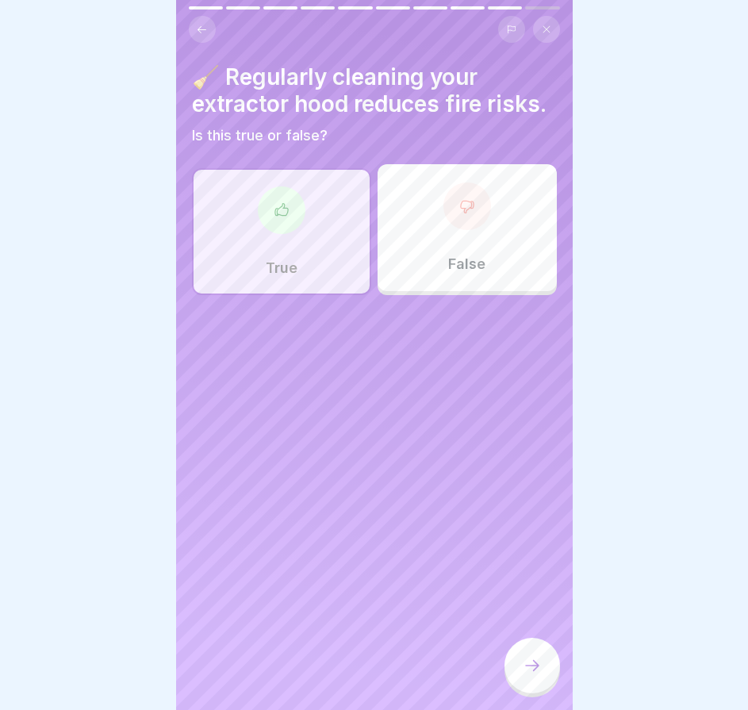
click at [526, 639] on div at bounding box center [533, 668] width 56 height 60
click at [539, 661] on icon at bounding box center [532, 665] width 19 height 19
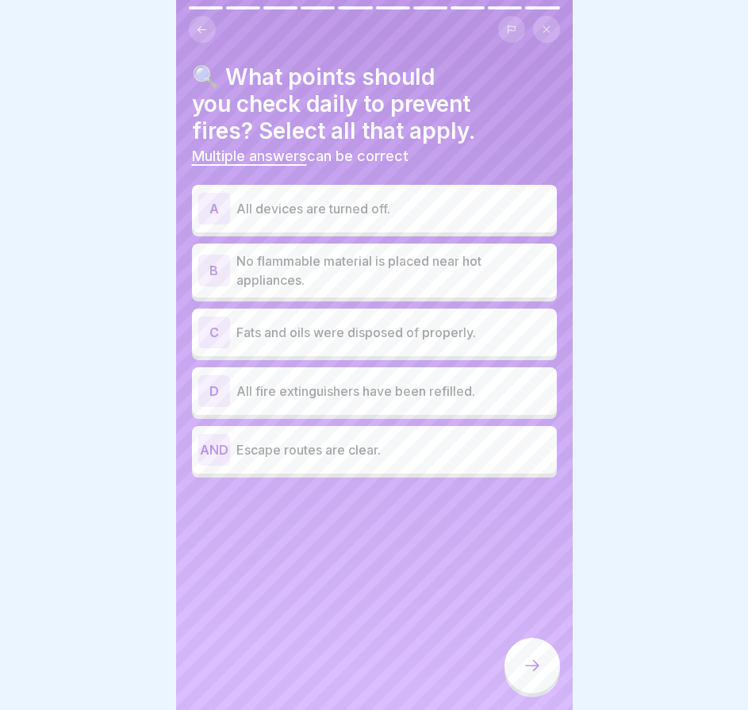
click at [329, 204] on font "All devices are turned off." at bounding box center [314, 209] width 154 height 16
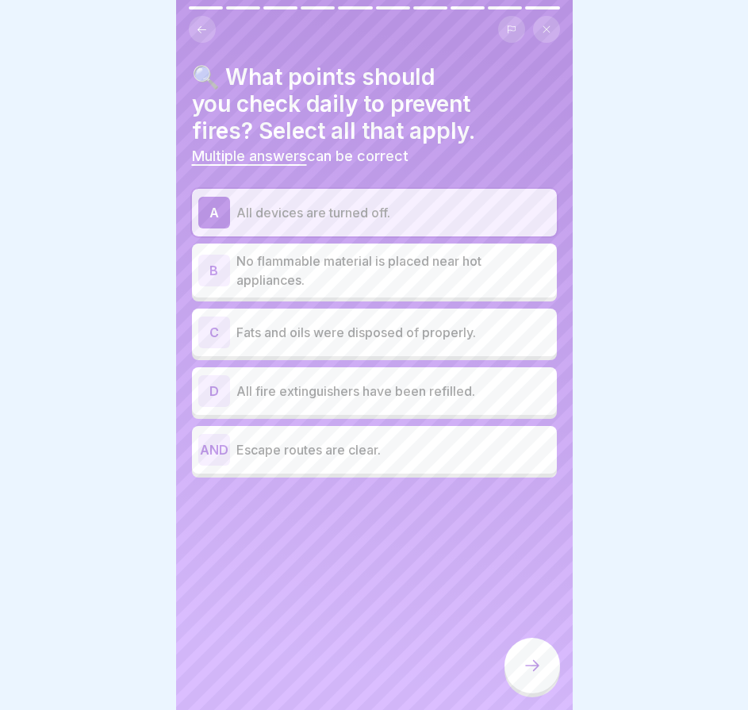
click at [355, 272] on p "No flammable material is placed near hot appliances." at bounding box center [394, 271] width 314 height 38
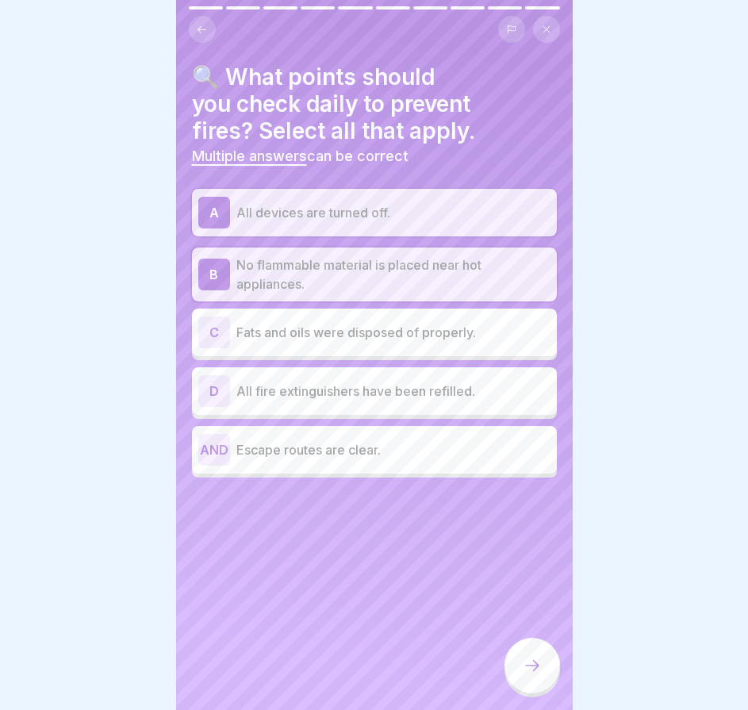
click at [343, 337] on div "C Fats and oils were disposed of properly." at bounding box center [374, 333] width 365 height 48
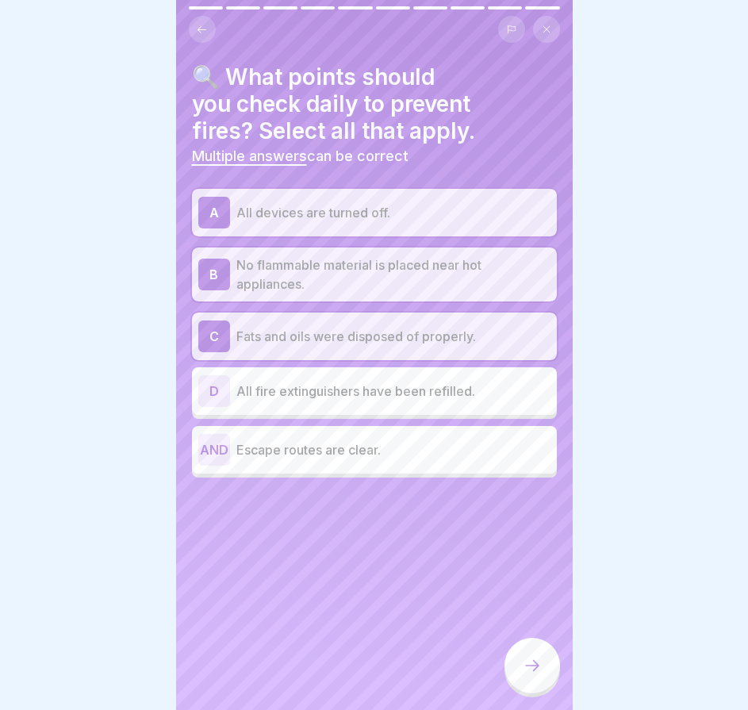
click at [436, 383] on font "All fire extinguishers have been refilled." at bounding box center [356, 391] width 239 height 16
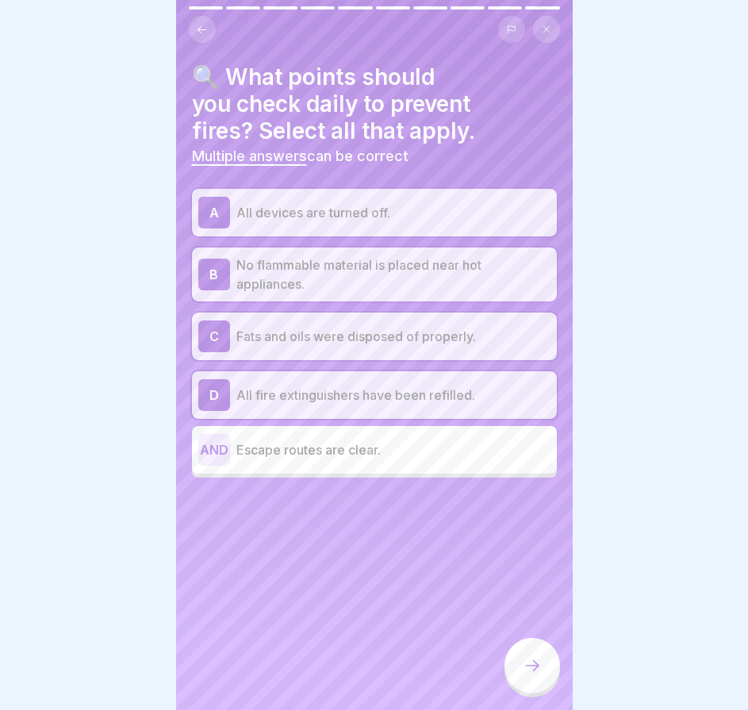
click at [405, 442] on p "Escape routes are clear." at bounding box center [394, 450] width 314 height 19
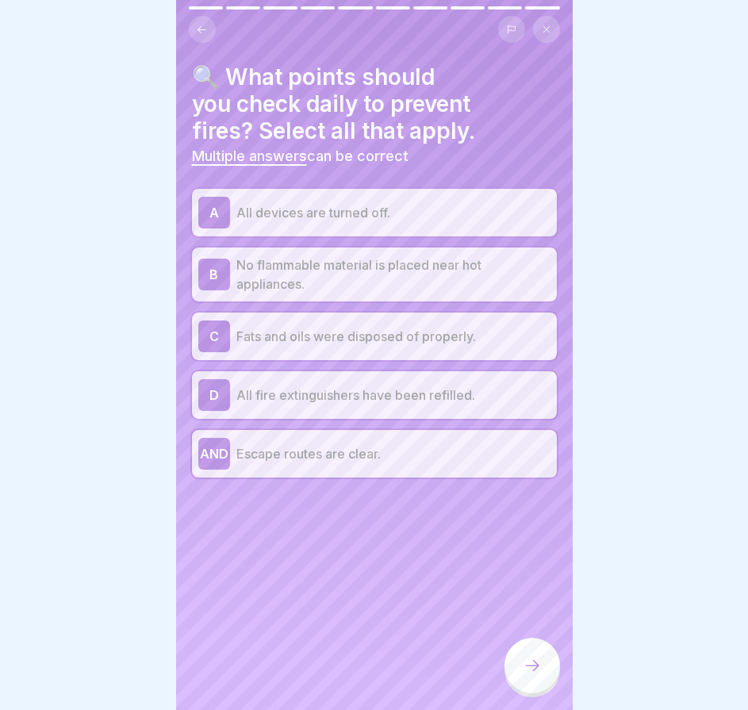
click at [537, 666] on icon at bounding box center [532, 665] width 14 height 11
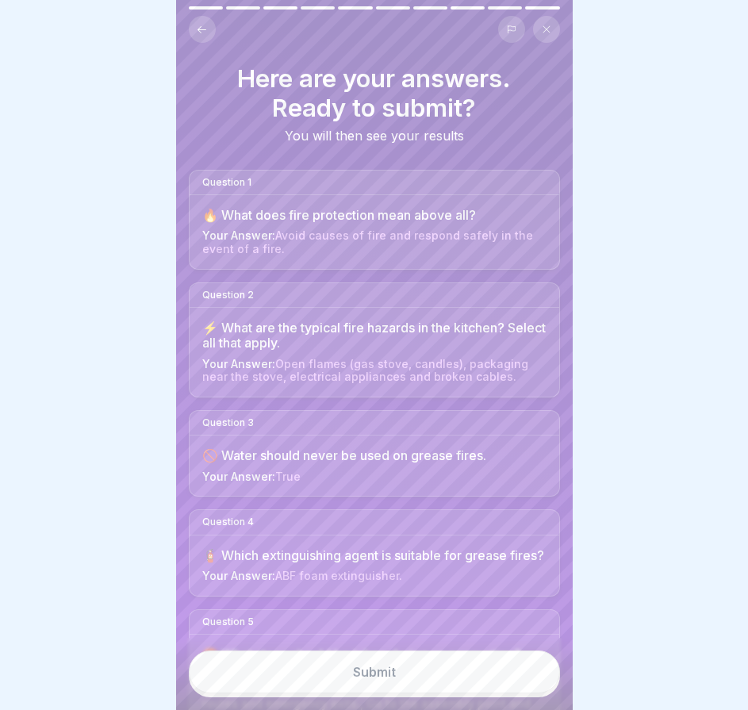
click at [471, 678] on button "Submit" at bounding box center [374, 672] width 371 height 43
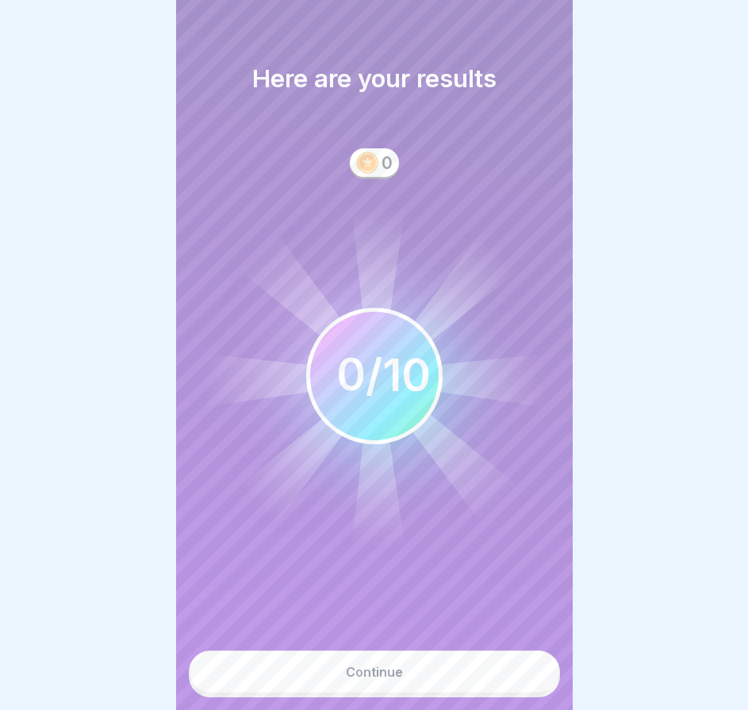
click at [471, 676] on button "Continue" at bounding box center [374, 672] width 371 height 43
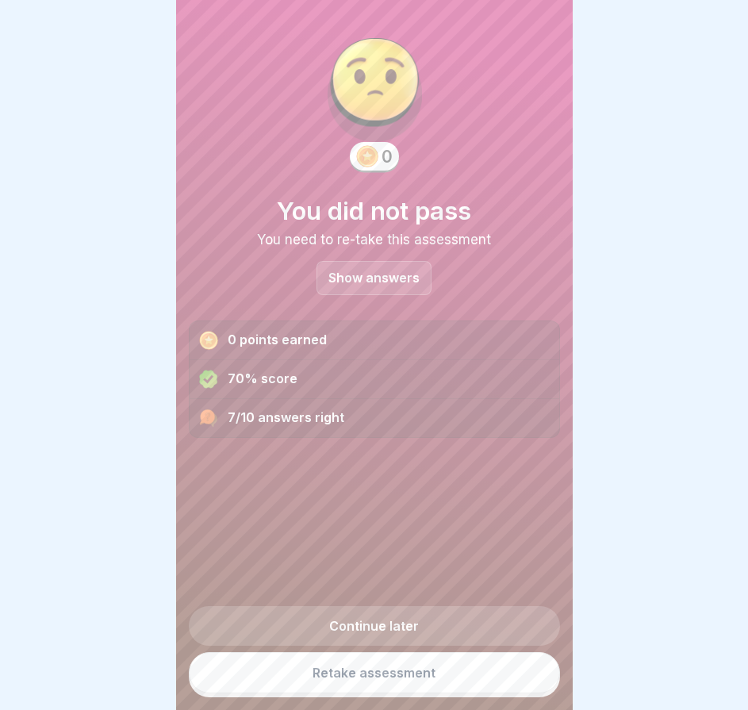
click at [398, 271] on p "Show answers" at bounding box center [374, 277] width 91 height 13
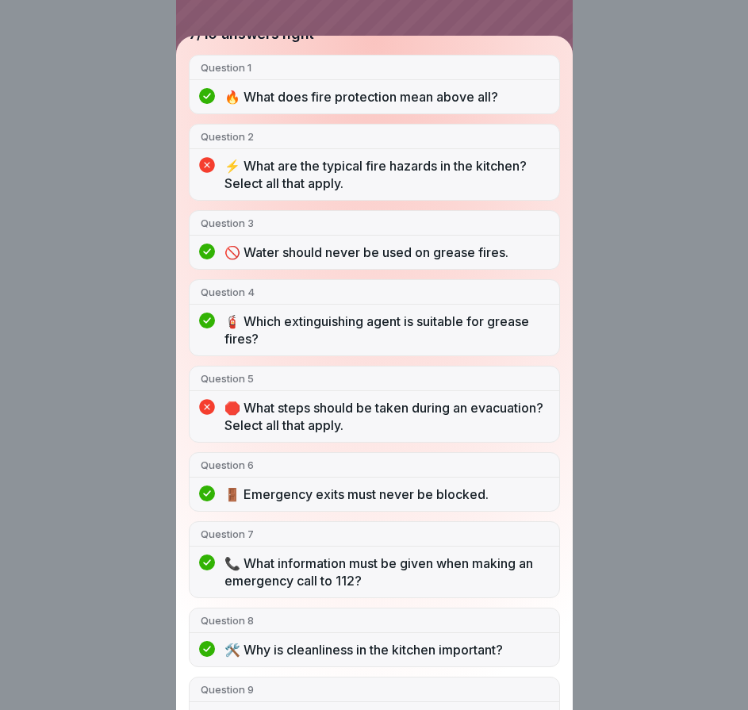
scroll to position [290, 0]
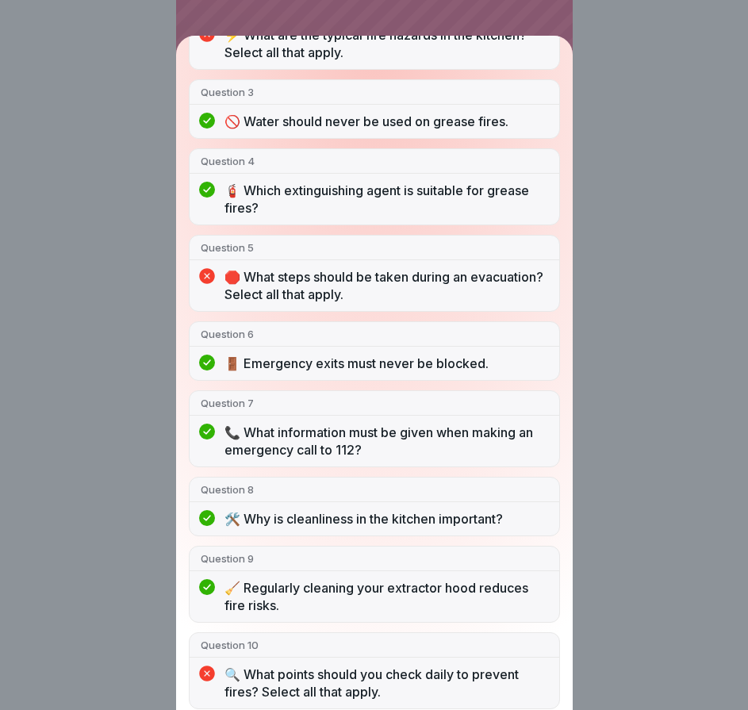
click at [620, 321] on div "You did not pass 7/10 answers right Question 1 🔥 What does fire protection mean…" at bounding box center [374, 355] width 748 height 710
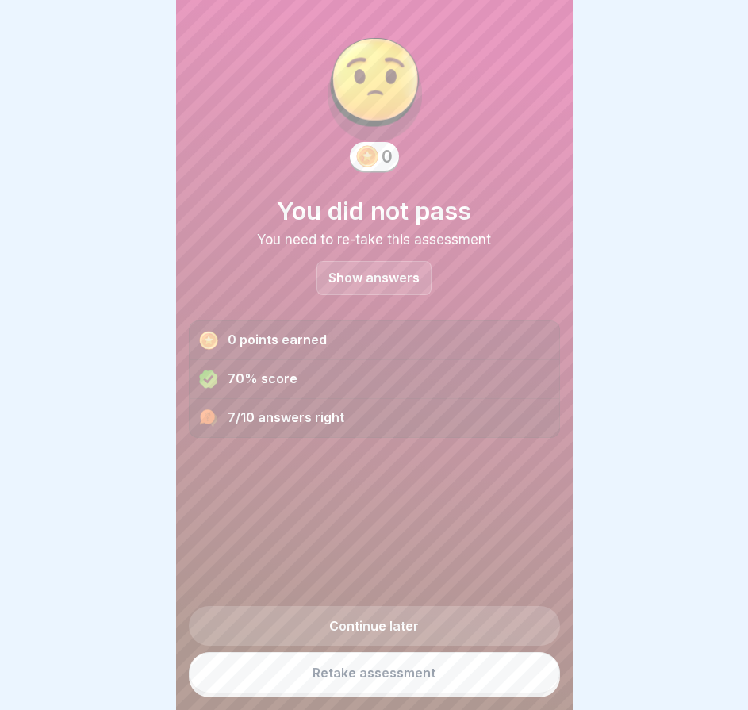
click at [371, 661] on link "Retake assessment" at bounding box center [374, 672] width 371 height 41
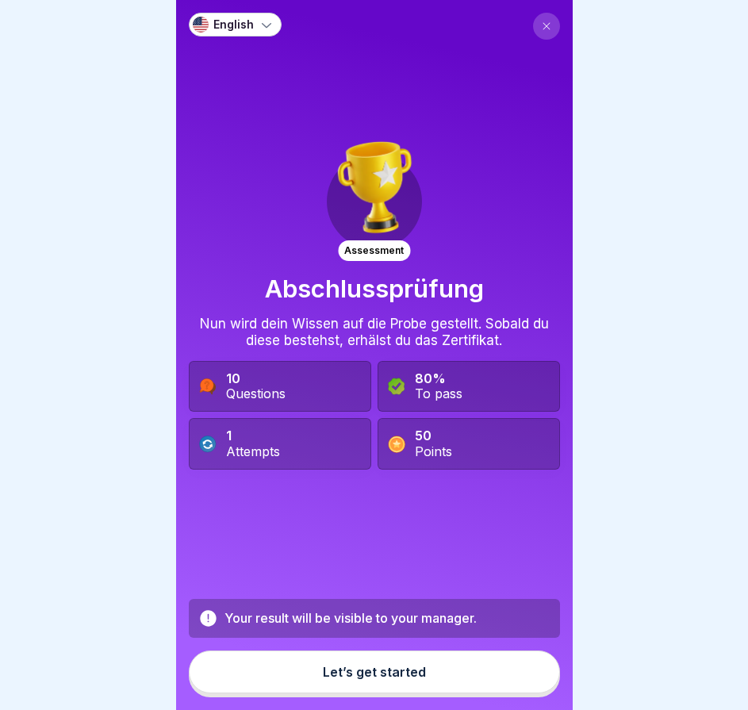
click at [377, 679] on div "Let’s get started" at bounding box center [374, 672] width 103 height 14
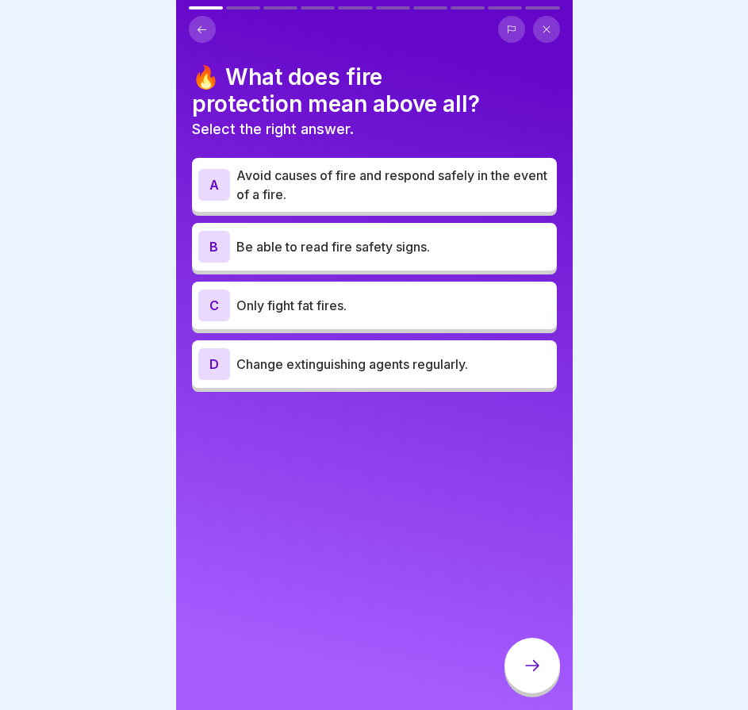
click at [337, 195] on p "Avoid causes of fire and respond safely in the event of a fire." at bounding box center [394, 185] width 314 height 38
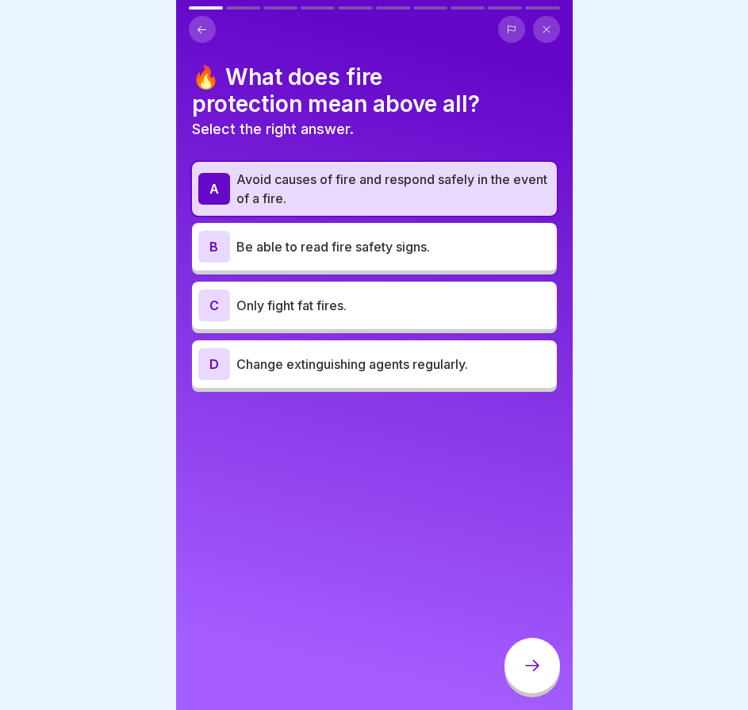
click at [534, 673] on icon at bounding box center [532, 665] width 19 height 19
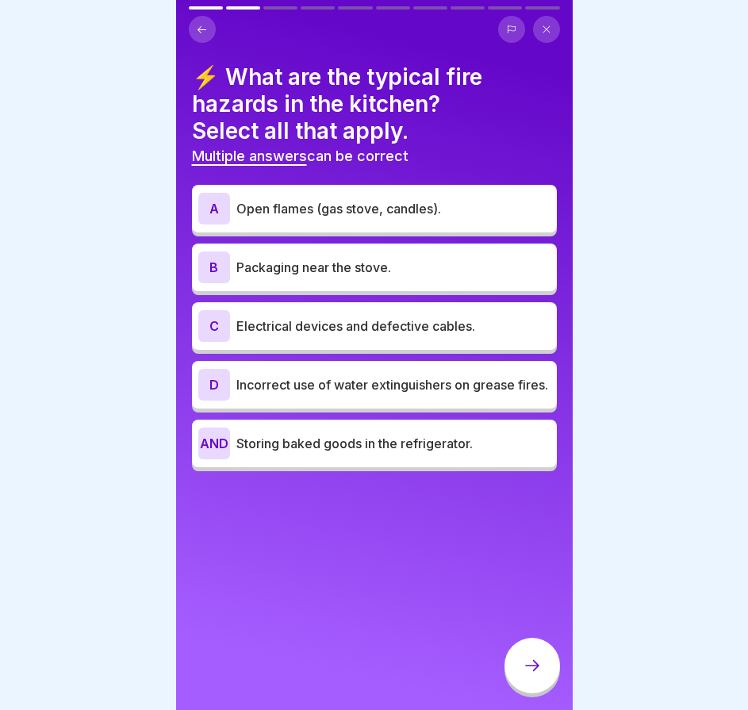
click at [412, 203] on font "Open flames (gas stove, candles)." at bounding box center [339, 209] width 205 height 16
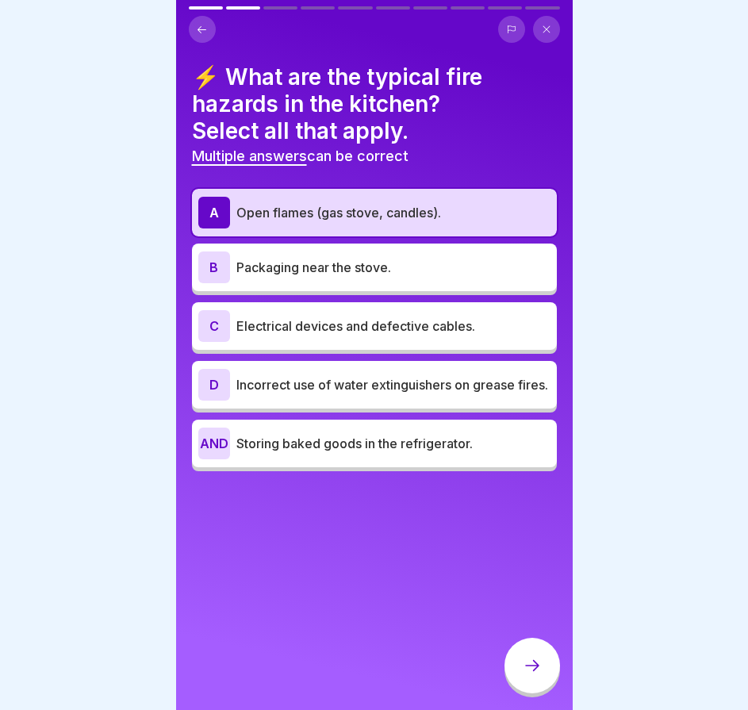
click at [382, 264] on font "Packaging near the stove." at bounding box center [314, 268] width 155 height 16
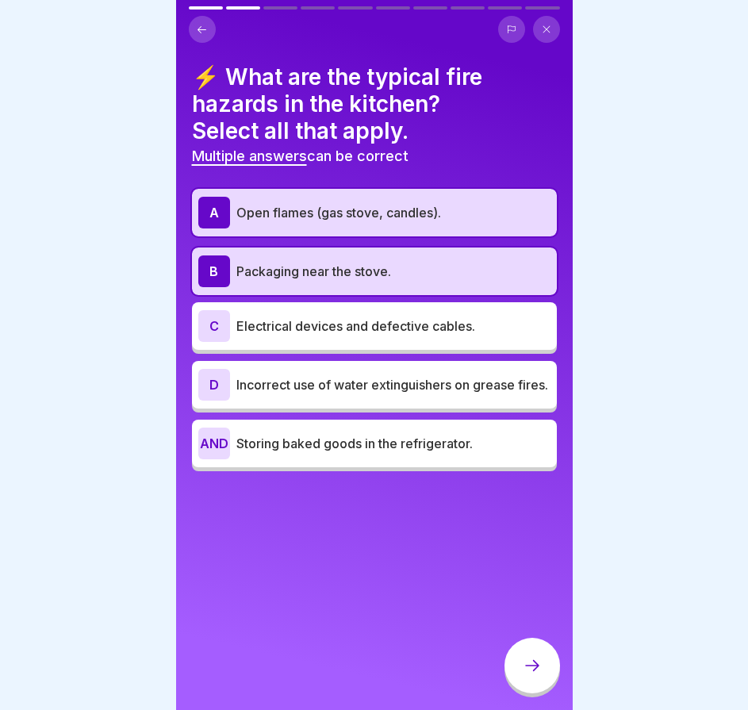
click at [376, 332] on font "Electrical devices and defective cables." at bounding box center [356, 326] width 239 height 16
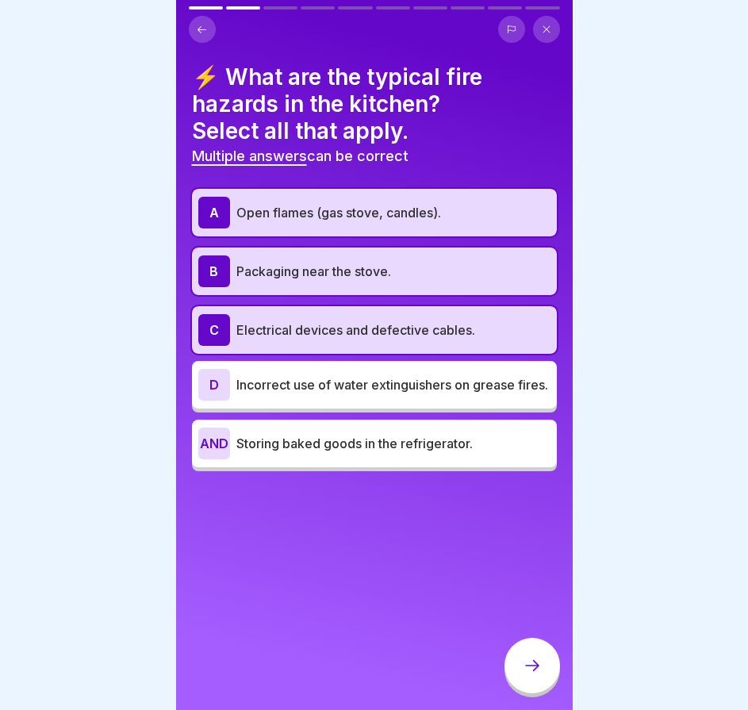
click at [391, 382] on font "Incorrect use of water extinguishers on grease fires." at bounding box center [393, 385] width 312 height 16
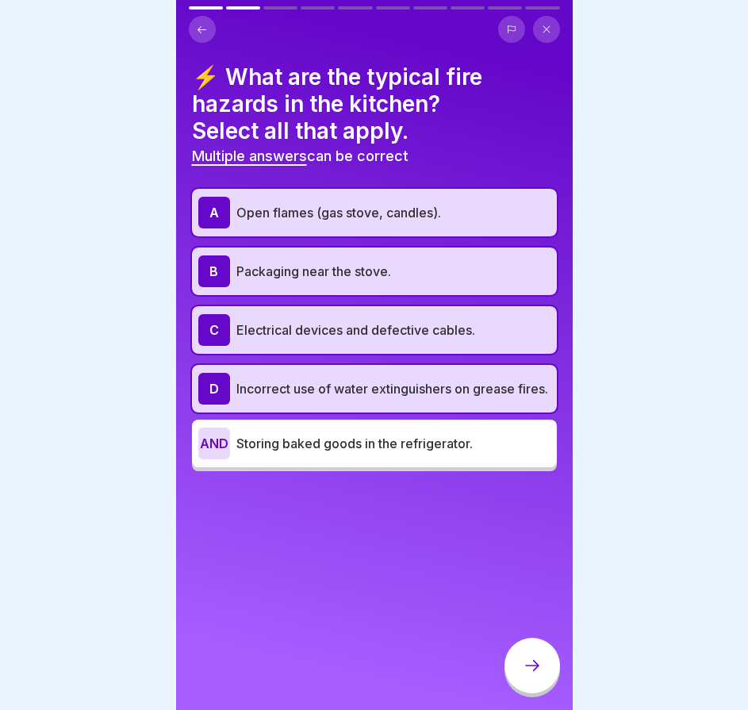
click at [391, 452] on font "Storing baked goods in the refrigerator." at bounding box center [355, 444] width 237 height 16
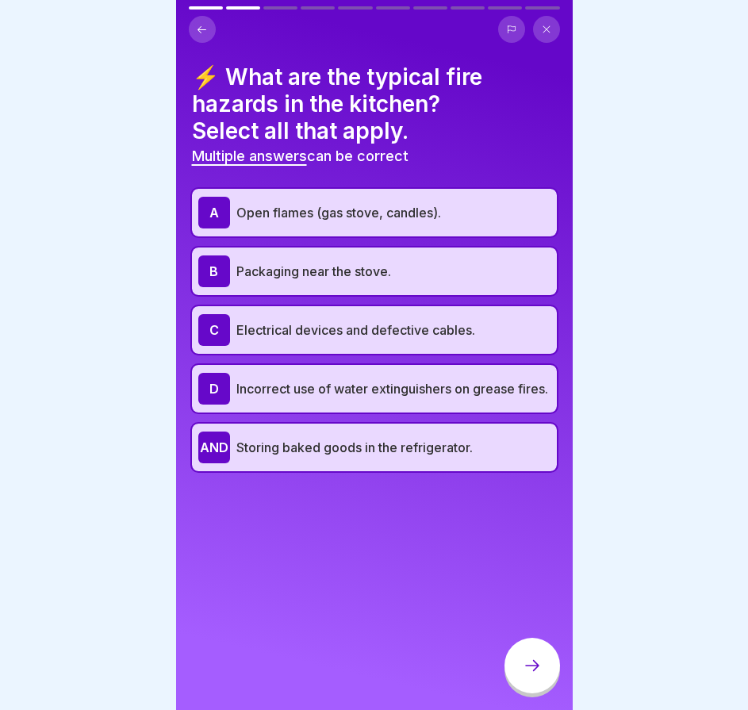
click at [530, 673] on icon at bounding box center [532, 665] width 19 height 19
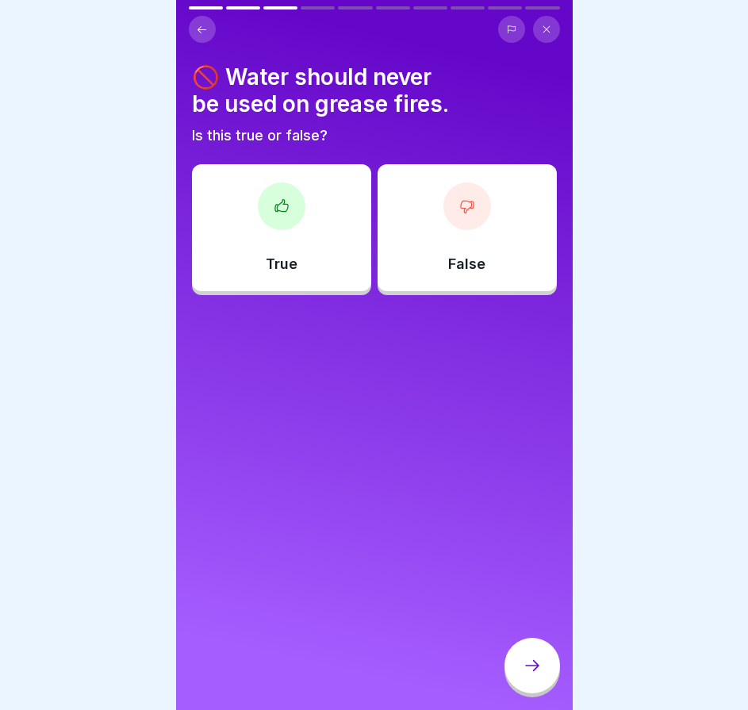
click at [314, 239] on div "True" at bounding box center [281, 227] width 179 height 127
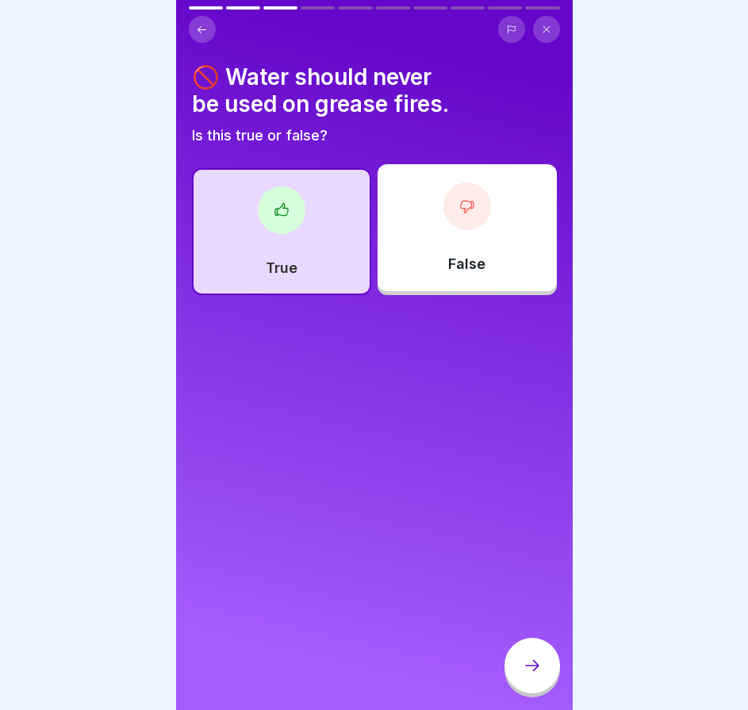
click at [533, 668] on div at bounding box center [533, 666] width 56 height 56
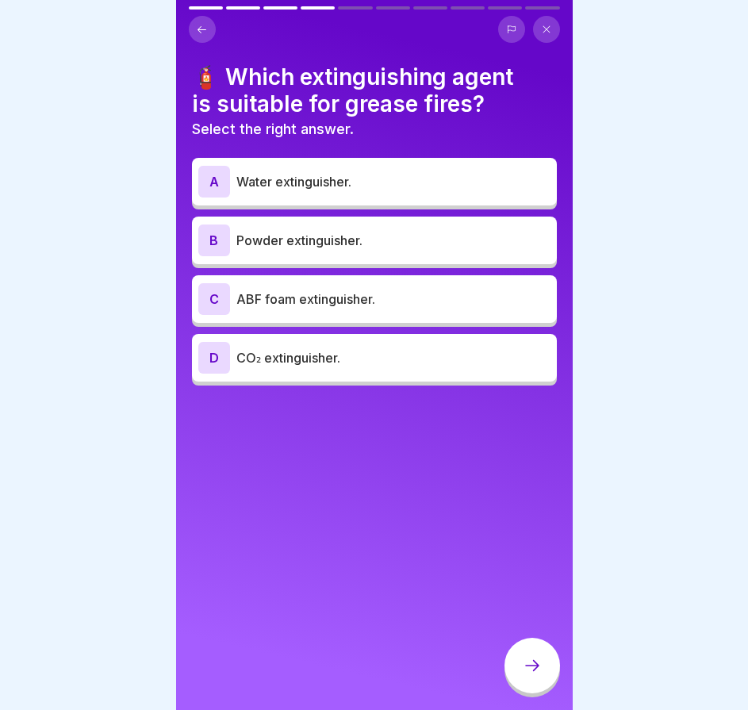
click at [335, 352] on font "CO₂ extinguisher." at bounding box center [289, 358] width 104 height 16
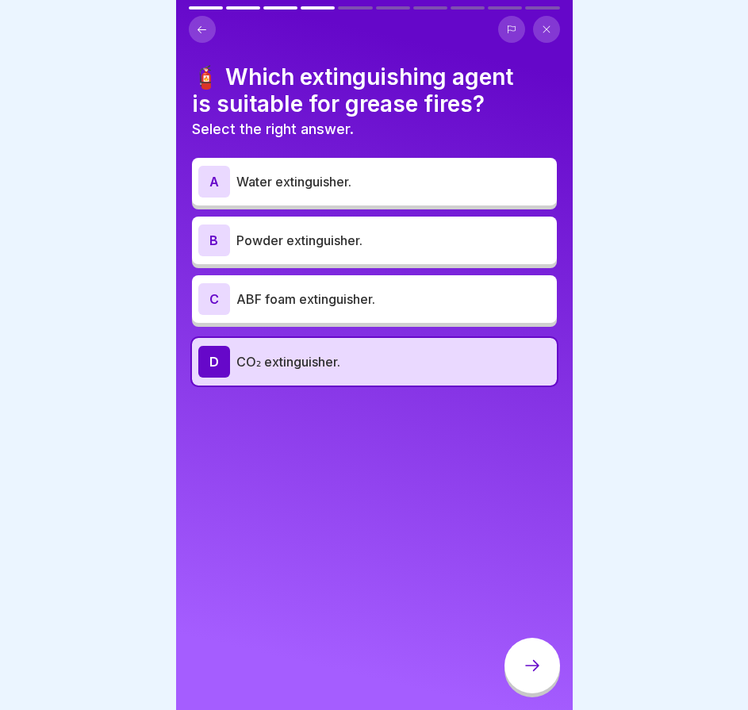
click at [372, 252] on div "B Powder extinguisher." at bounding box center [374, 241] width 352 height 32
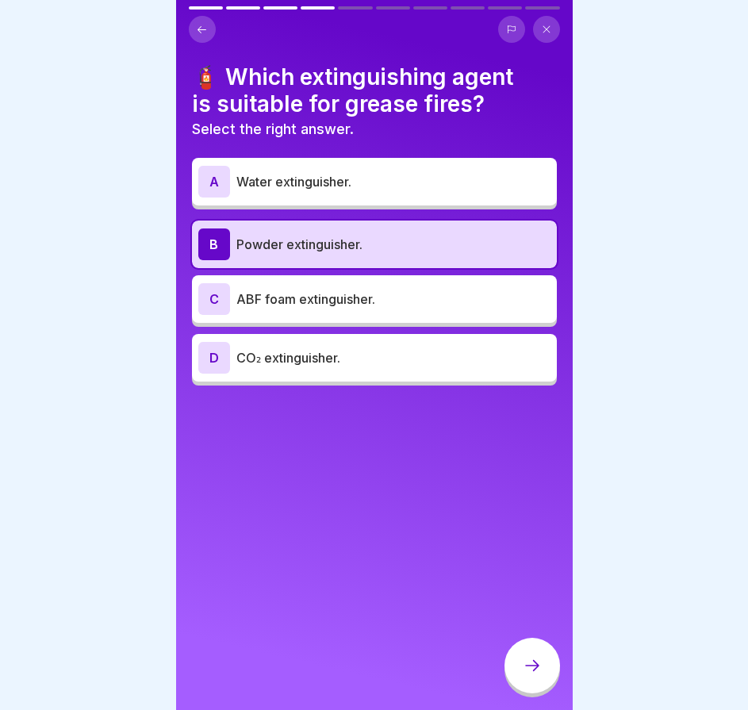
click at [447, 294] on p "ABF foam extinguisher." at bounding box center [394, 299] width 314 height 19
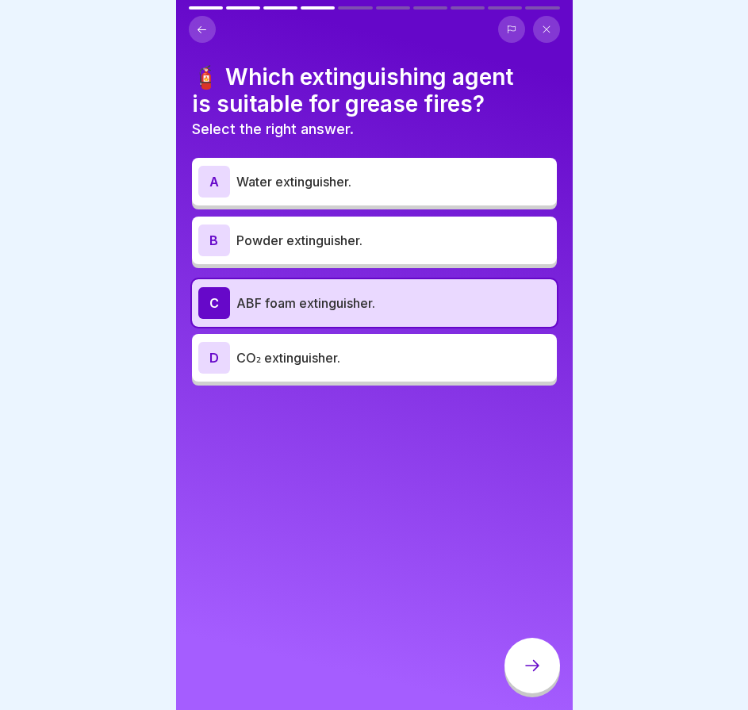
click at [533, 668] on div at bounding box center [533, 666] width 56 height 56
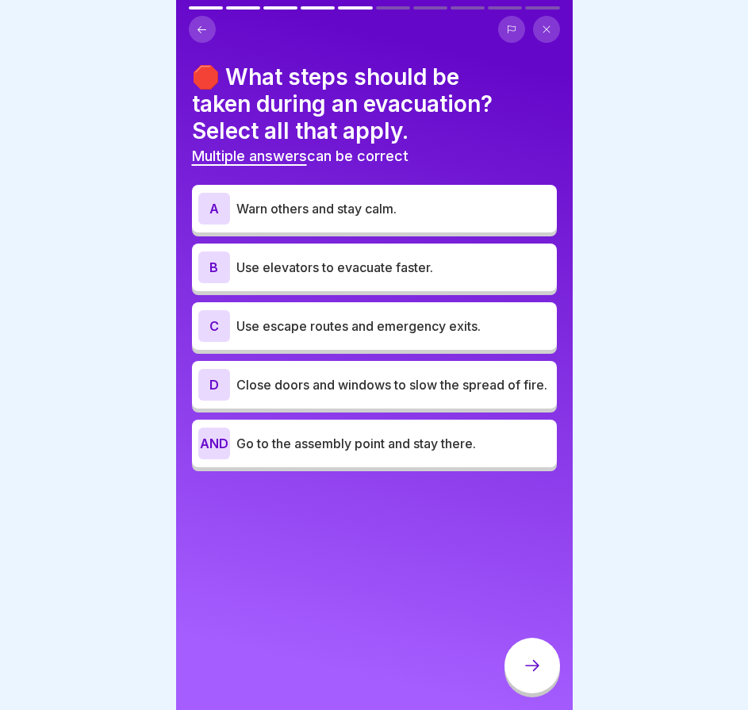
click at [398, 221] on div "A Warn others and stay calm." at bounding box center [374, 209] width 352 height 32
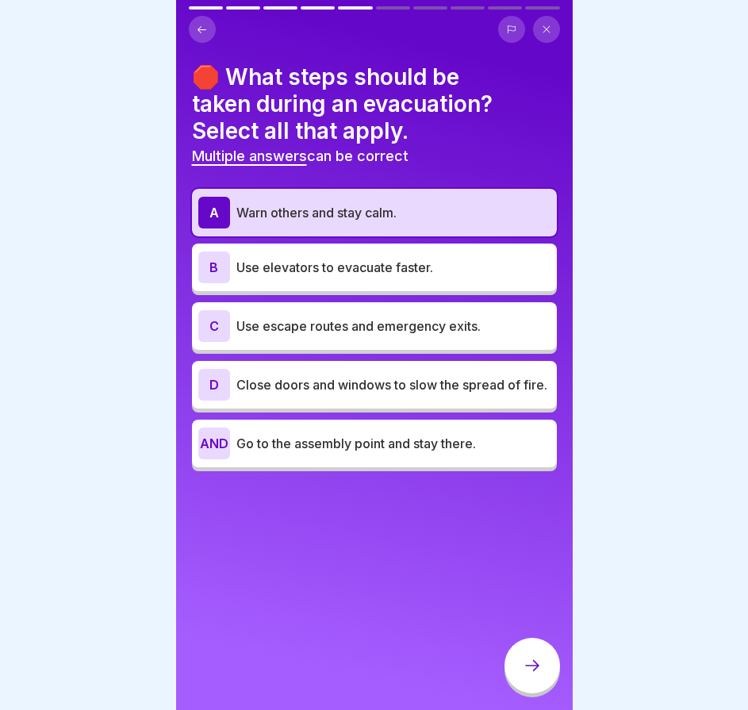
click at [381, 329] on font "Use escape routes and emergency exits." at bounding box center [359, 326] width 244 height 16
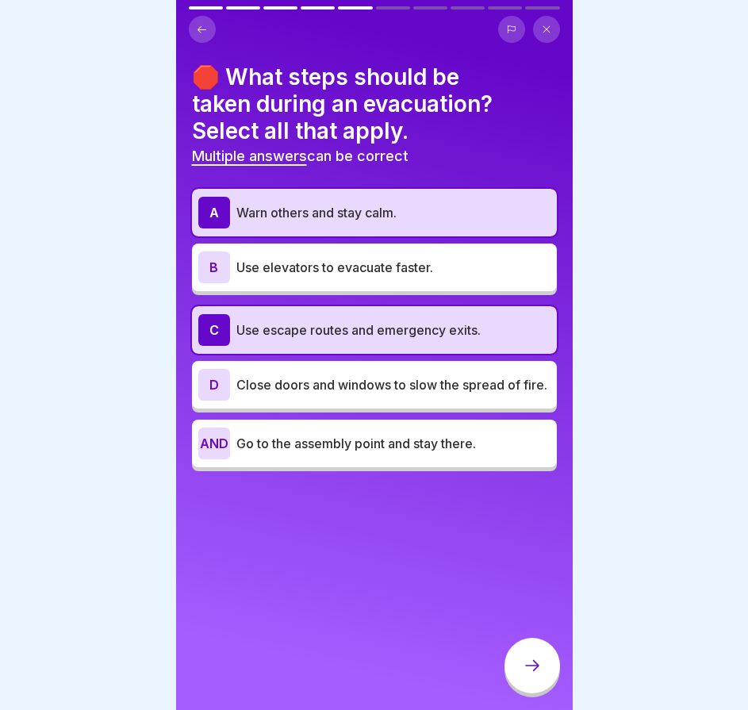
click at [370, 441] on div "AND Go to the assembly point and stay there." at bounding box center [374, 444] width 352 height 32
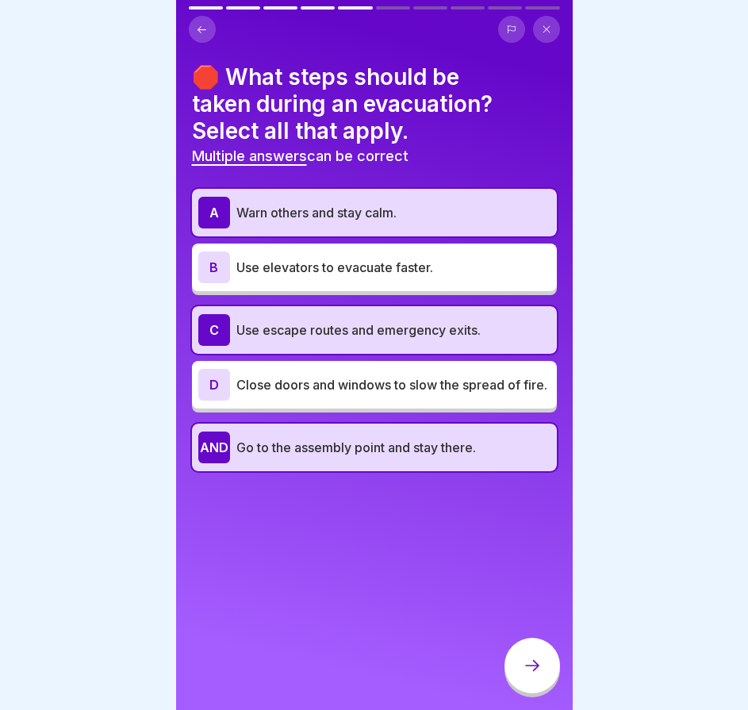
click at [536, 675] on icon at bounding box center [532, 665] width 19 height 19
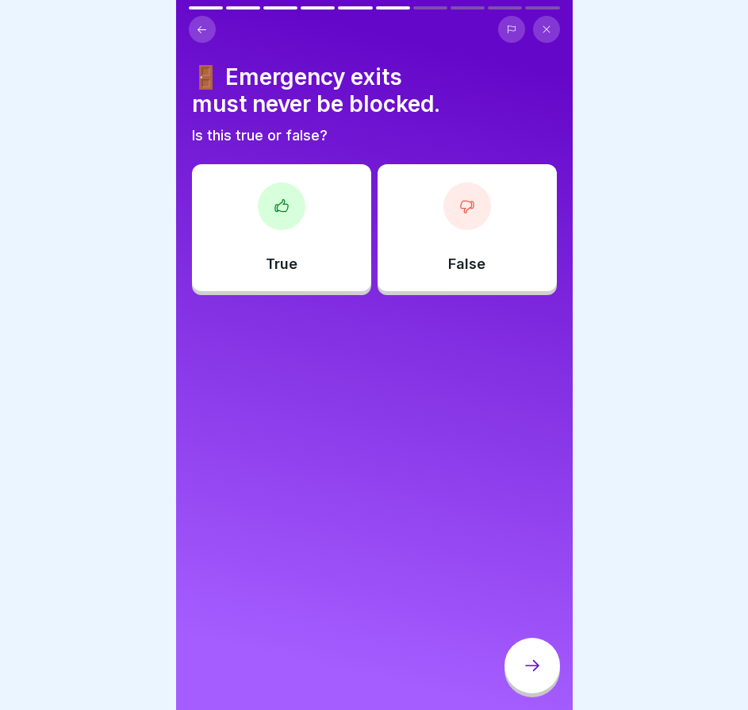
click at [317, 251] on div "True" at bounding box center [281, 227] width 179 height 127
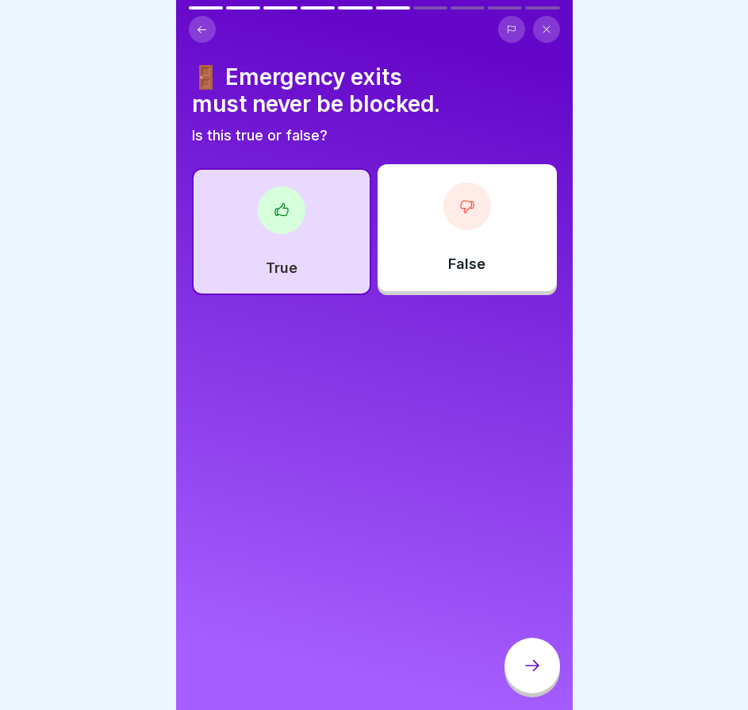
click at [548, 682] on div at bounding box center [533, 666] width 56 height 56
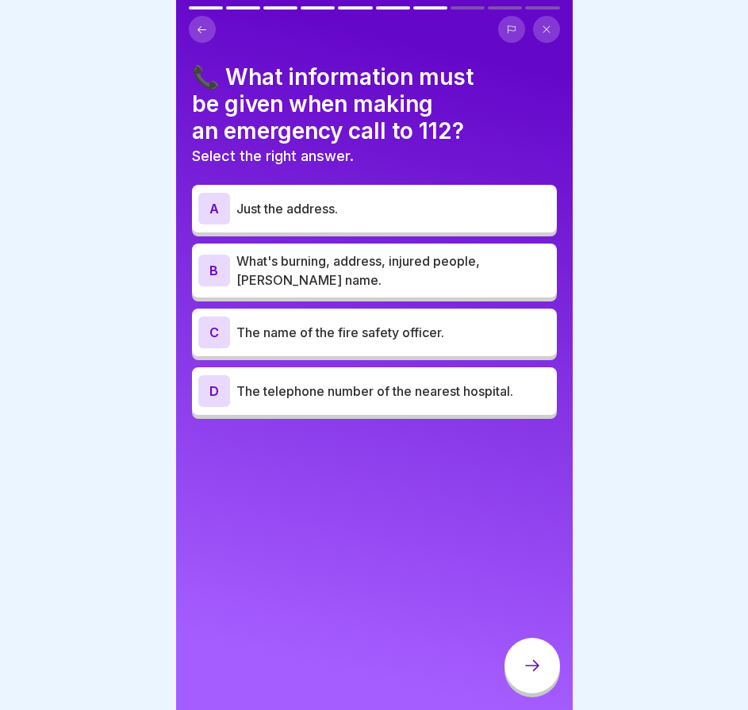
click at [198, 32] on icon at bounding box center [202, 30] width 12 height 12
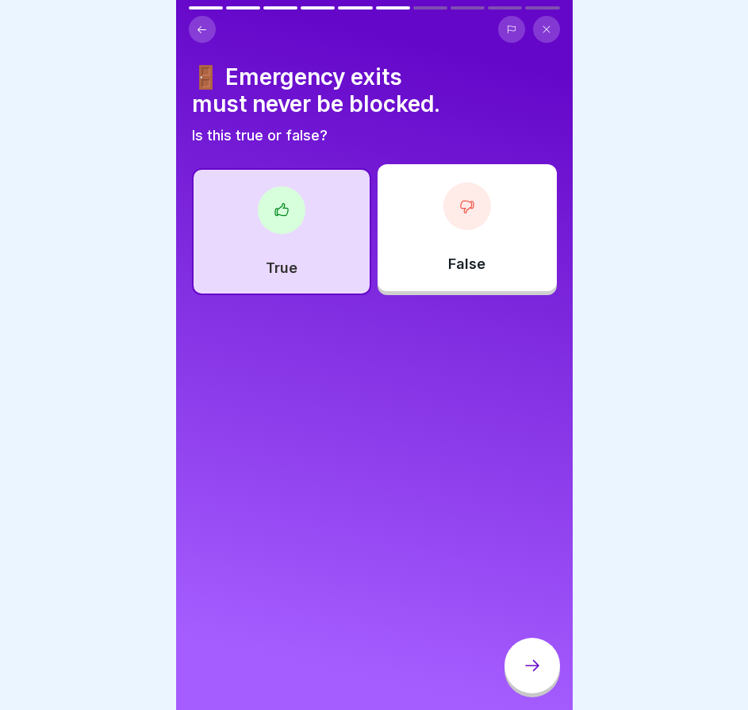
click at [198, 32] on icon at bounding box center [202, 30] width 12 height 12
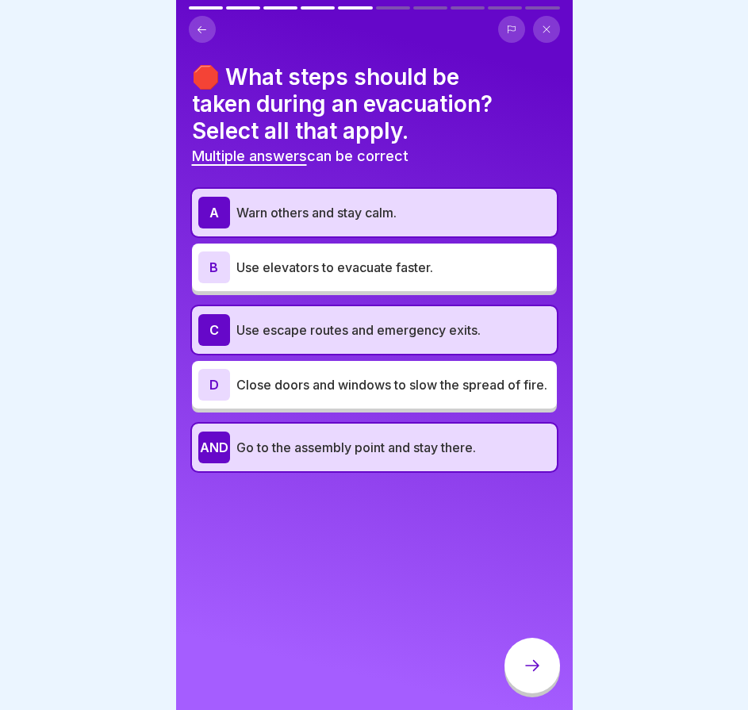
click at [369, 409] on div "D Close doors and windows to slow the spread of fire." at bounding box center [374, 385] width 365 height 48
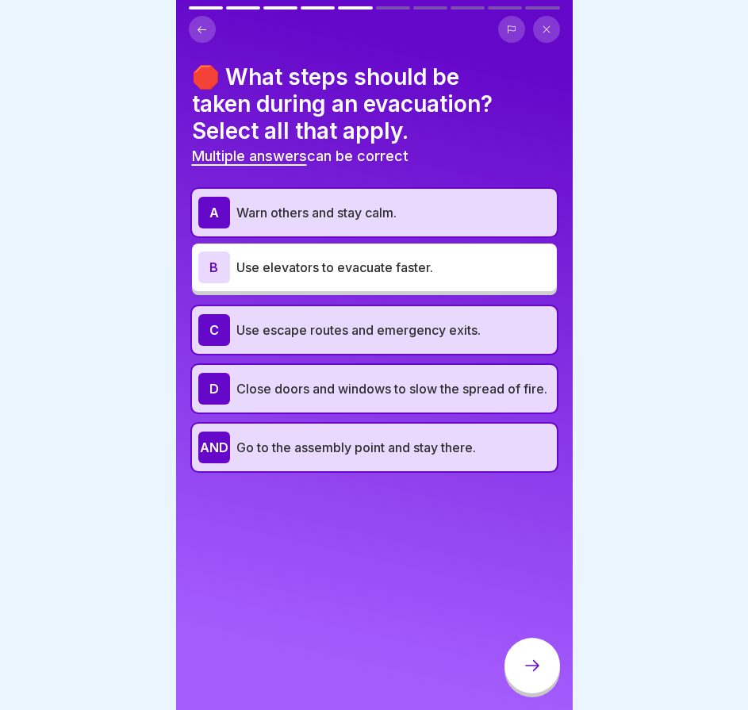
click at [521, 660] on div at bounding box center [533, 666] width 56 height 56
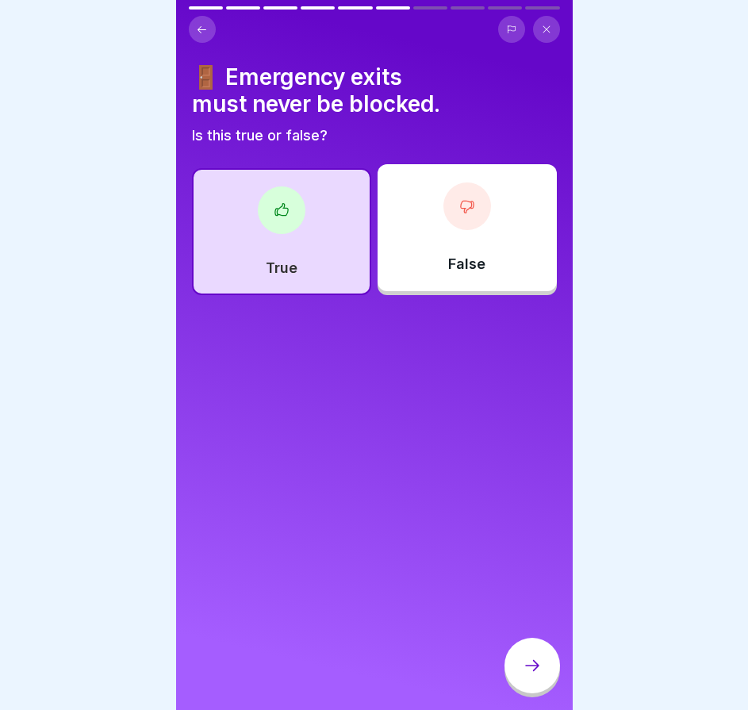
click at [521, 660] on div at bounding box center [533, 666] width 56 height 56
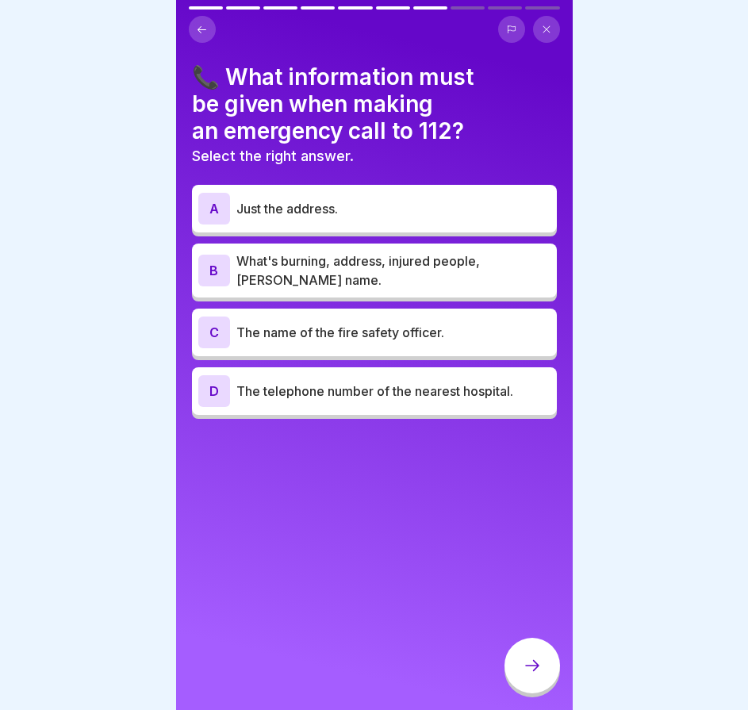
click at [351, 257] on font "What's burning, address, injured people, caller's name." at bounding box center [359, 270] width 244 height 35
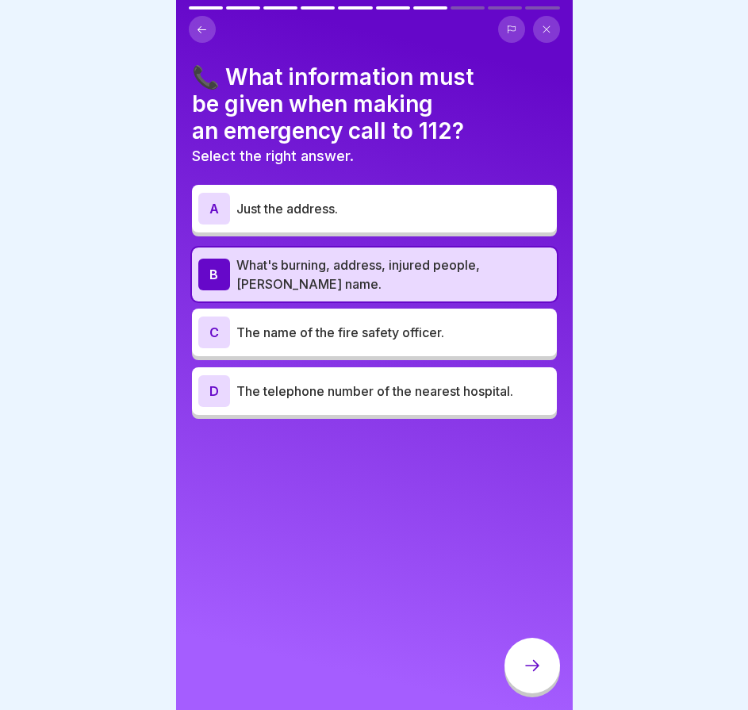
click at [537, 666] on div at bounding box center [533, 666] width 56 height 56
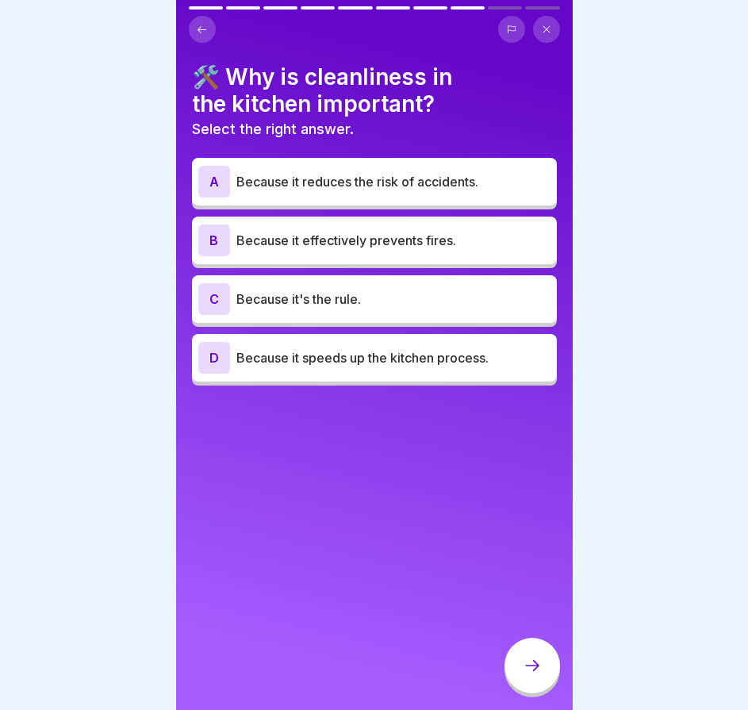
click at [436, 248] on p "Because it effectively prevents fires." at bounding box center [394, 240] width 314 height 19
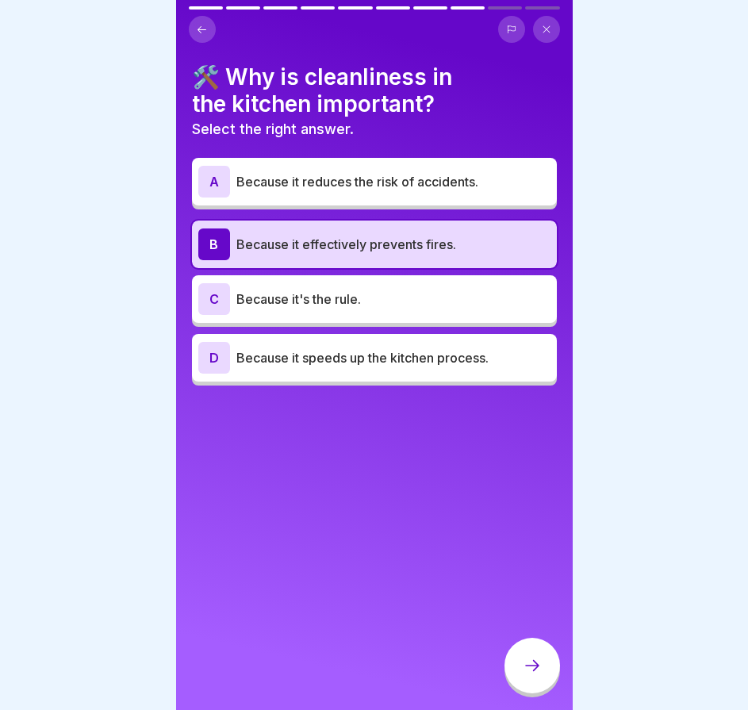
click at [536, 668] on div at bounding box center [533, 666] width 56 height 56
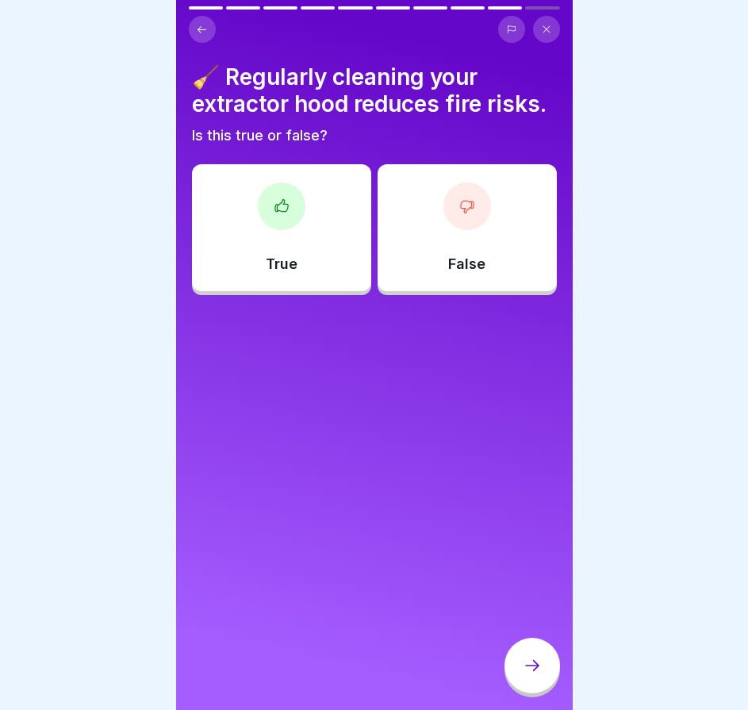
click at [316, 291] on div "True" at bounding box center [281, 227] width 179 height 127
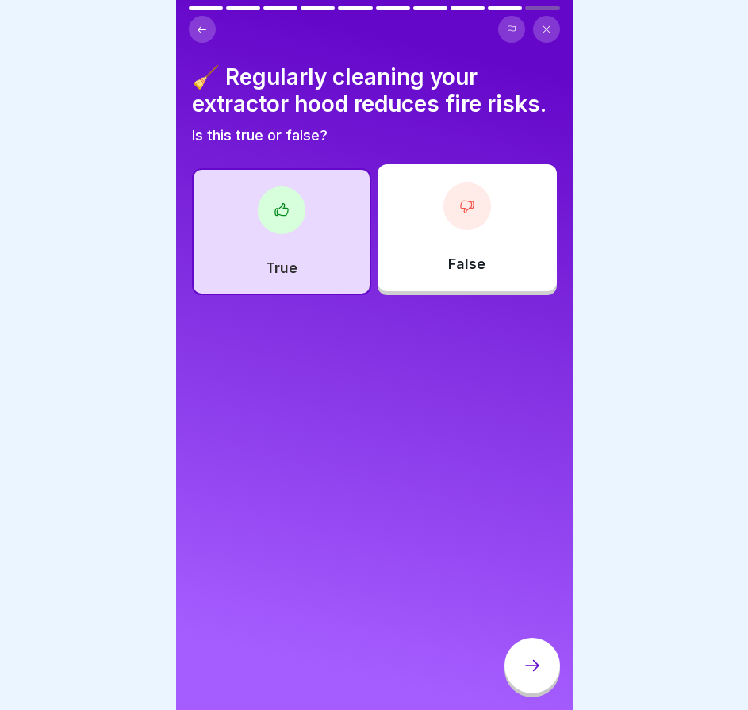
click at [542, 677] on div at bounding box center [533, 666] width 56 height 56
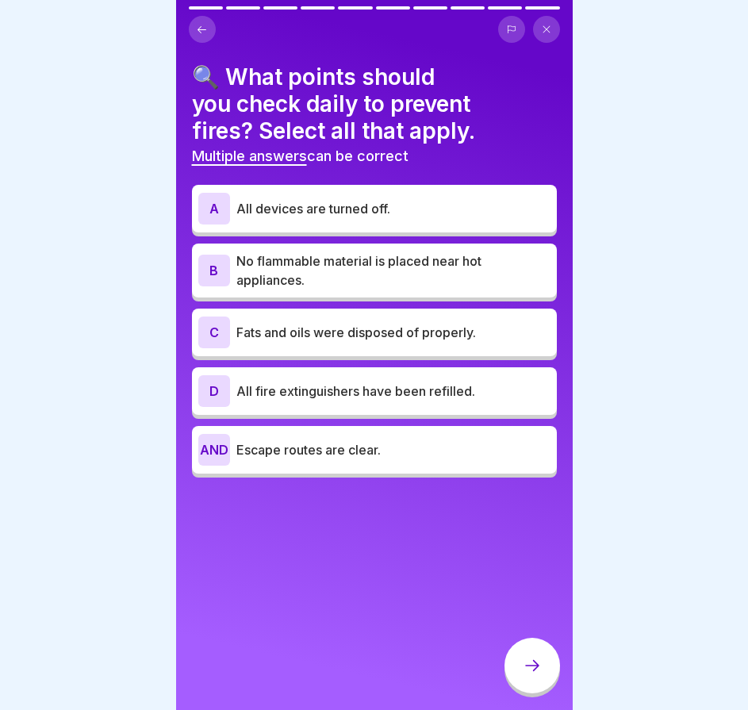
click at [385, 206] on font "All devices are turned off." at bounding box center [314, 209] width 154 height 16
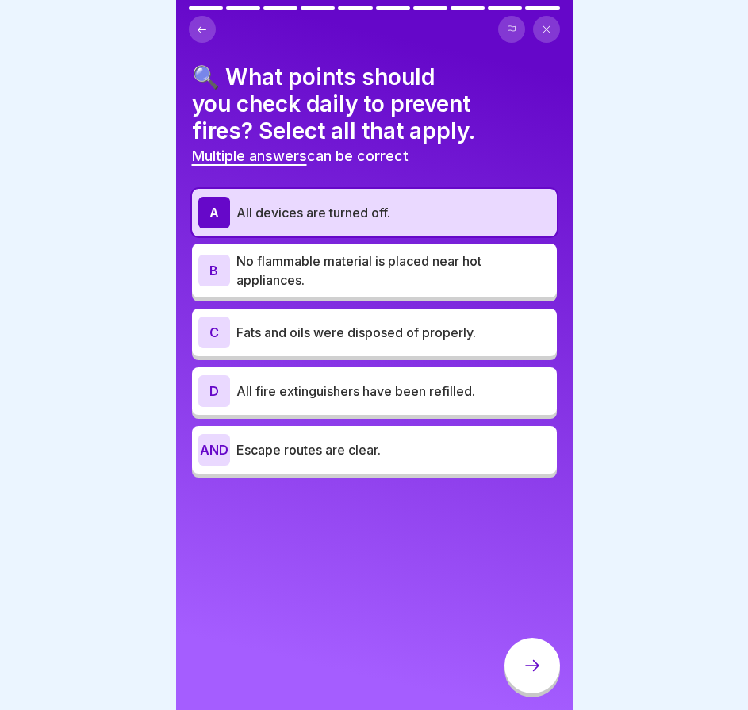
click at [372, 453] on font "Escape routes are clear." at bounding box center [309, 450] width 144 height 16
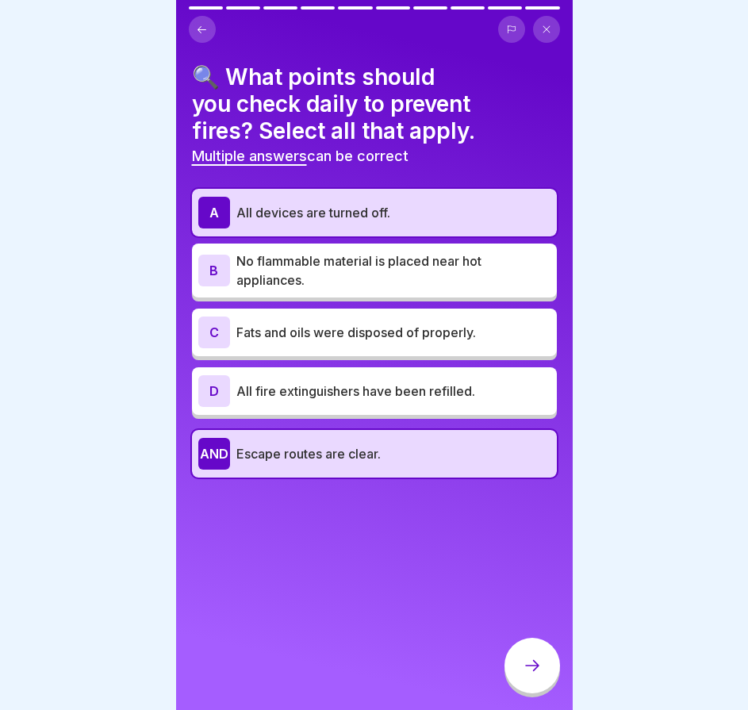
click at [362, 459] on font "Escape routes are clear." at bounding box center [309, 454] width 144 height 16
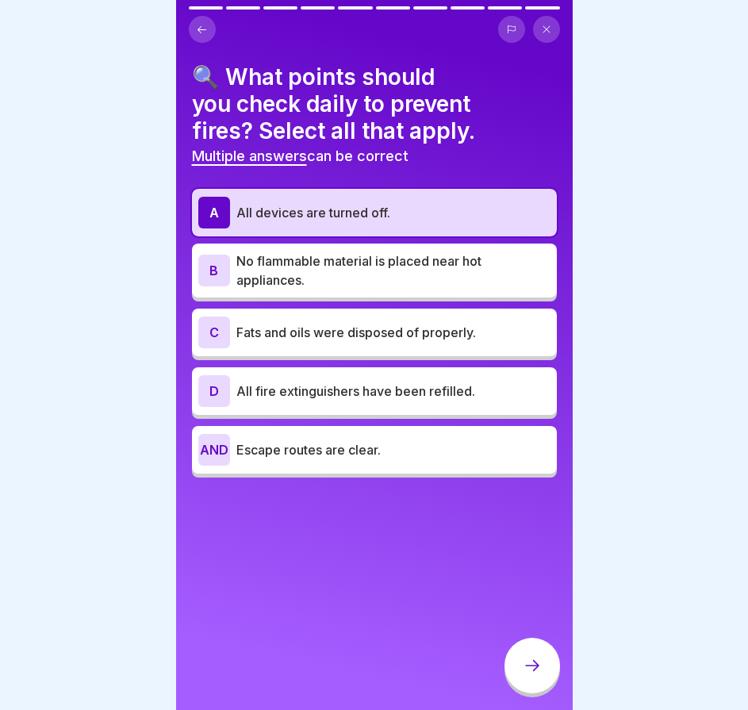
click at [376, 345] on div "C Fats and oils were disposed of properly." at bounding box center [374, 333] width 352 height 32
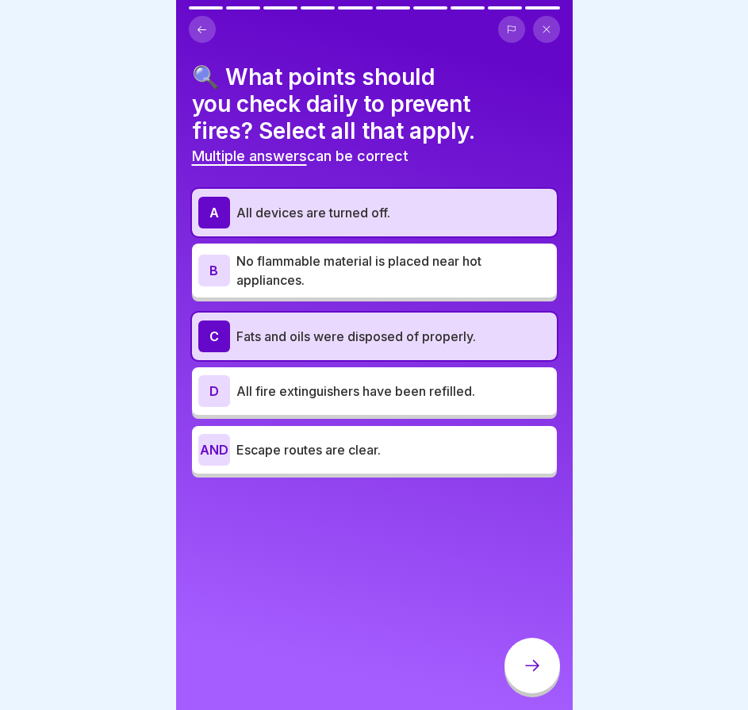
click at [379, 275] on p "No flammable material is placed near hot appliances." at bounding box center [394, 271] width 314 height 38
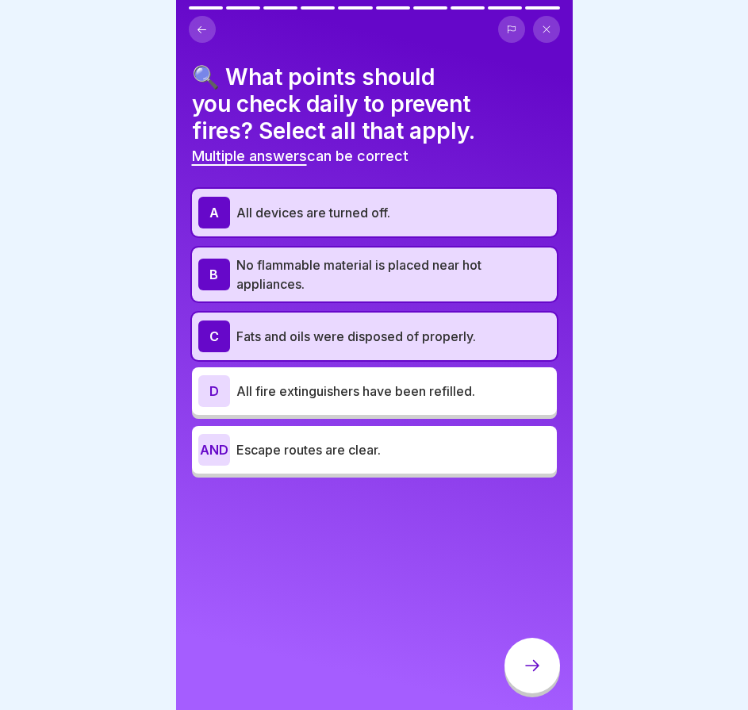
click at [373, 325] on div "C Fats and oils were disposed of properly." at bounding box center [374, 337] width 352 height 32
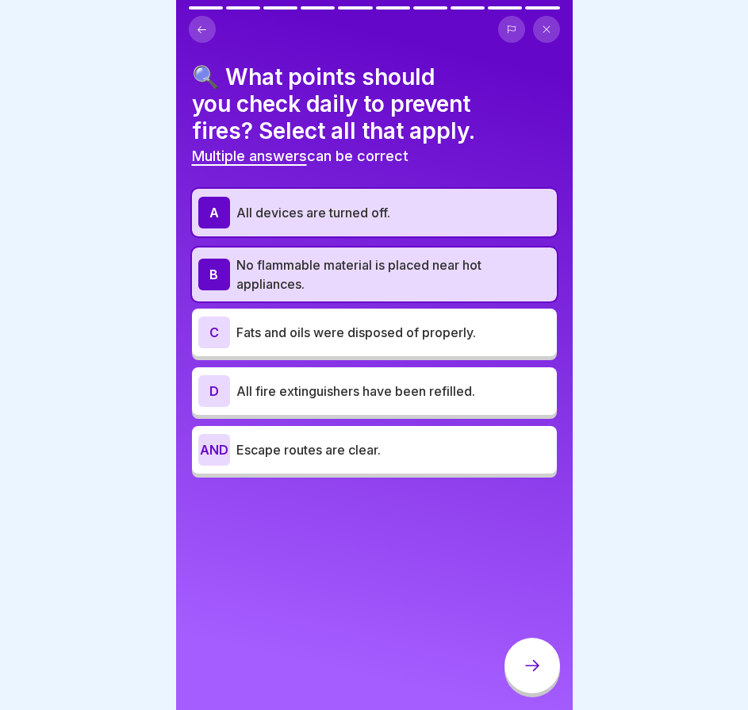
click at [418, 341] on p "Fats and oils were disposed of properly." at bounding box center [394, 332] width 314 height 19
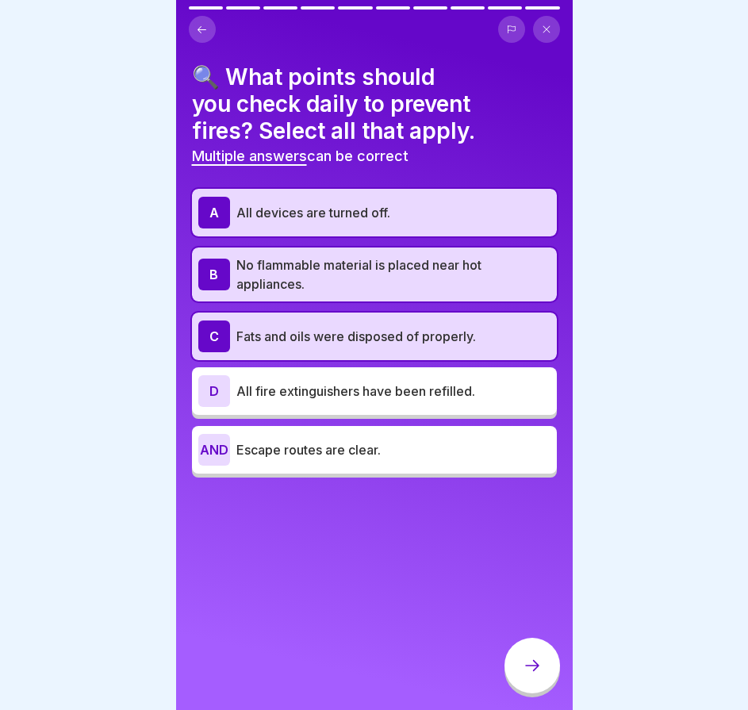
click at [523, 675] on icon at bounding box center [532, 665] width 19 height 19
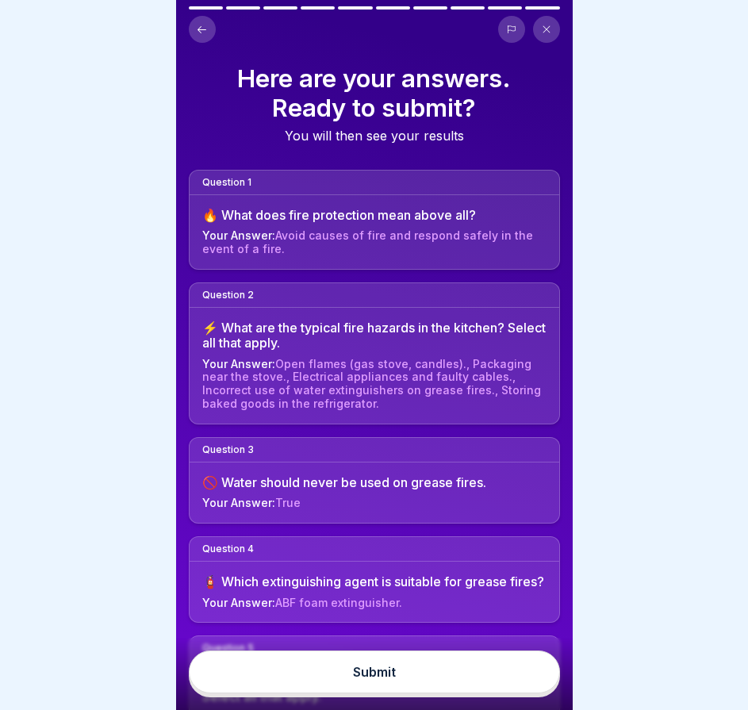
click at [493, 678] on button "Submit" at bounding box center [374, 672] width 371 height 43
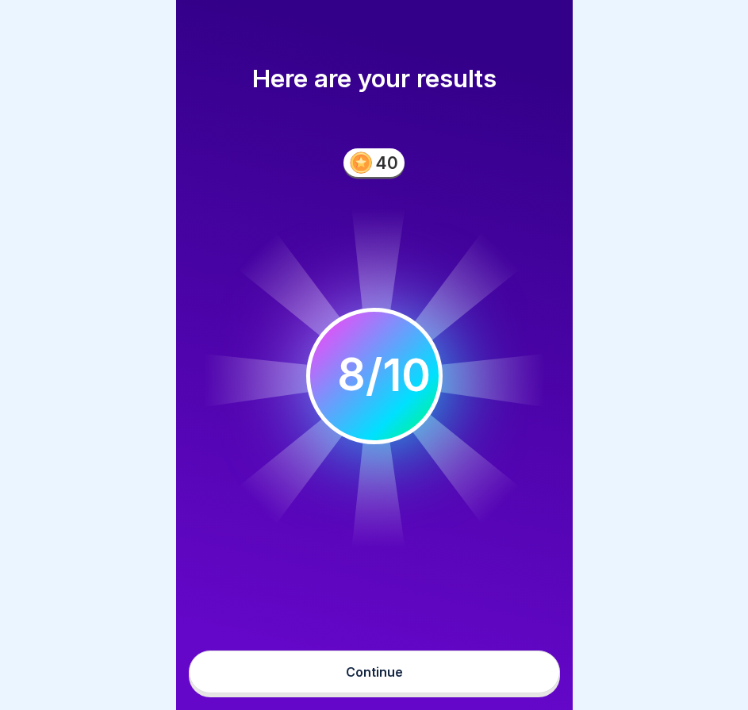
click at [489, 680] on button "Continue" at bounding box center [374, 672] width 371 height 43
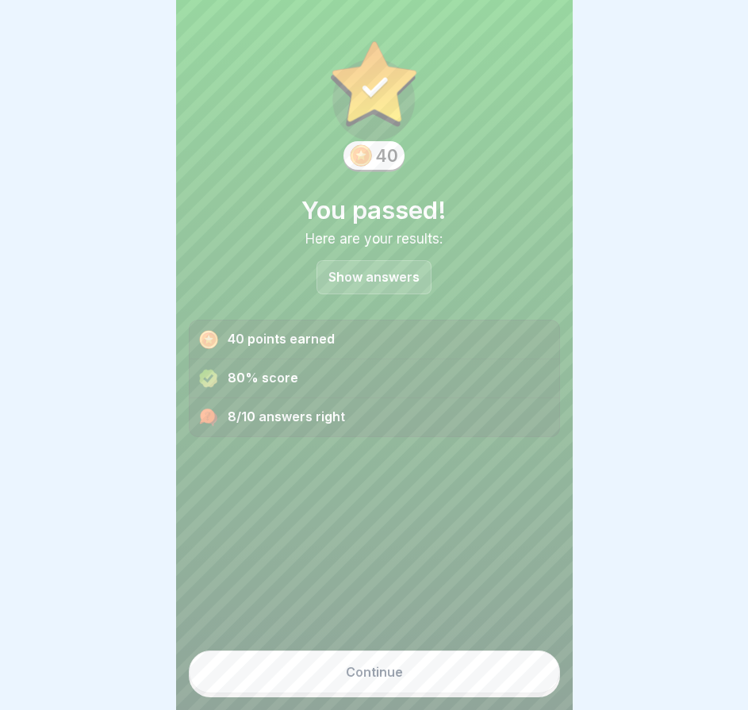
click at [363, 265] on div "Show answers" at bounding box center [374, 277] width 115 height 34
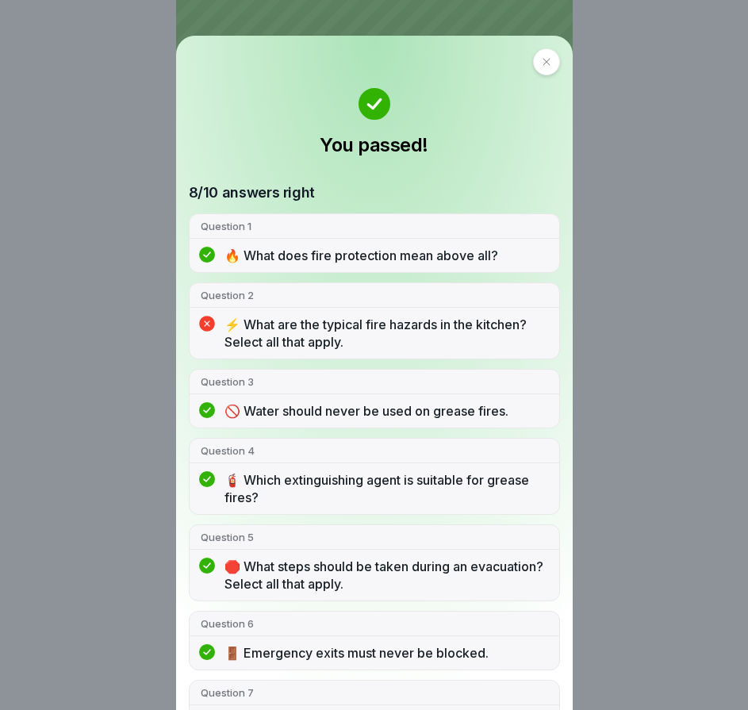
click at [547, 56] on div at bounding box center [546, 61] width 27 height 27
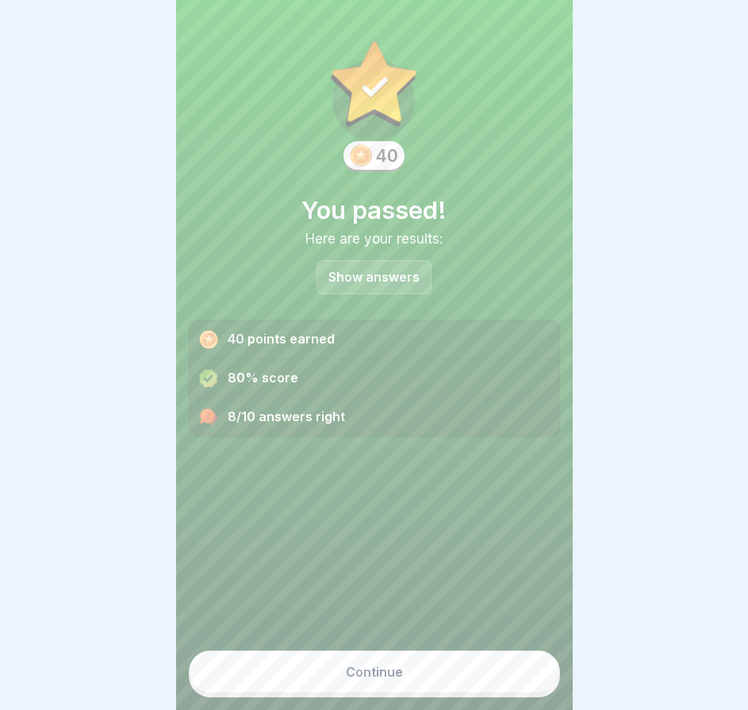
click at [356, 675] on button "Continue" at bounding box center [374, 672] width 371 height 43
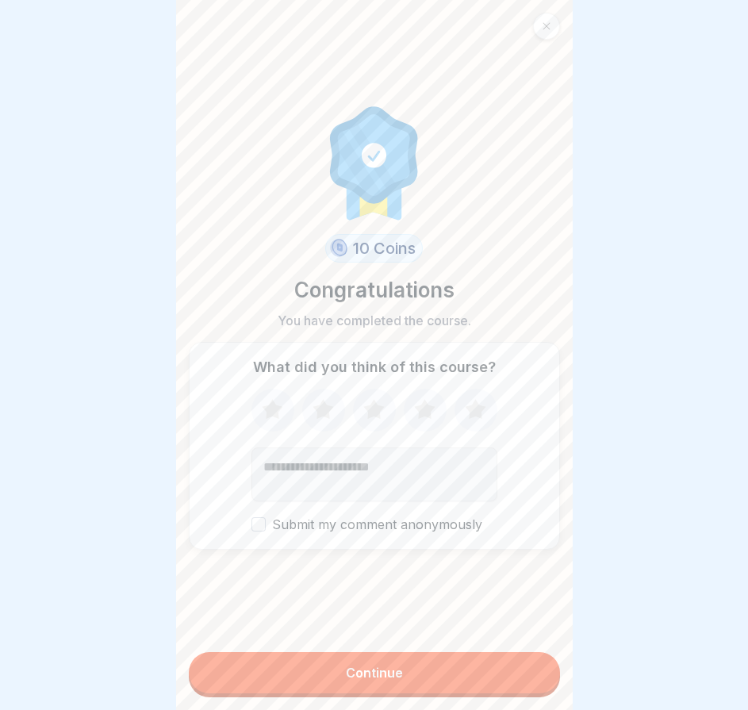
click at [352, 680] on div "Continue" at bounding box center [374, 673] width 57 height 14
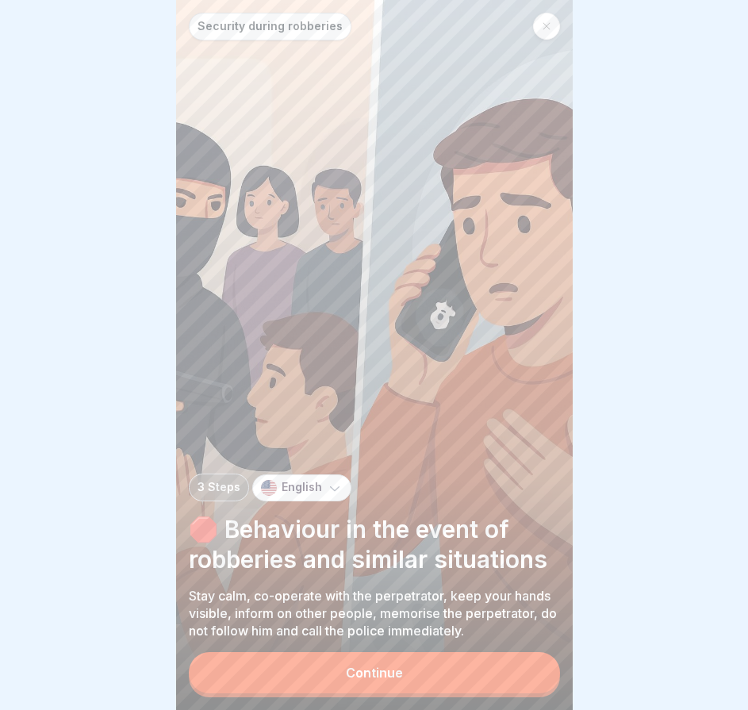
click at [350, 679] on font "Continue" at bounding box center [374, 673] width 57 height 16
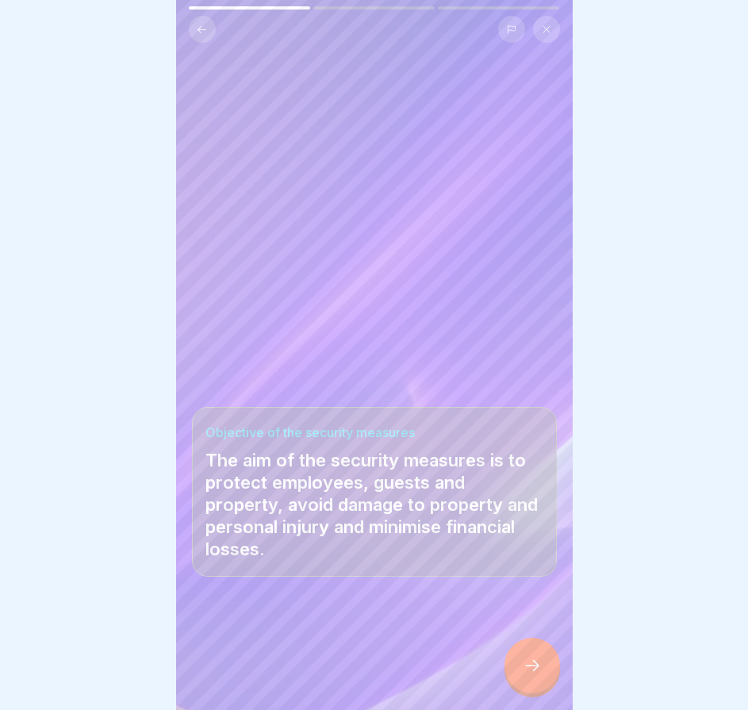
click at [525, 670] on div at bounding box center [533, 666] width 56 height 56
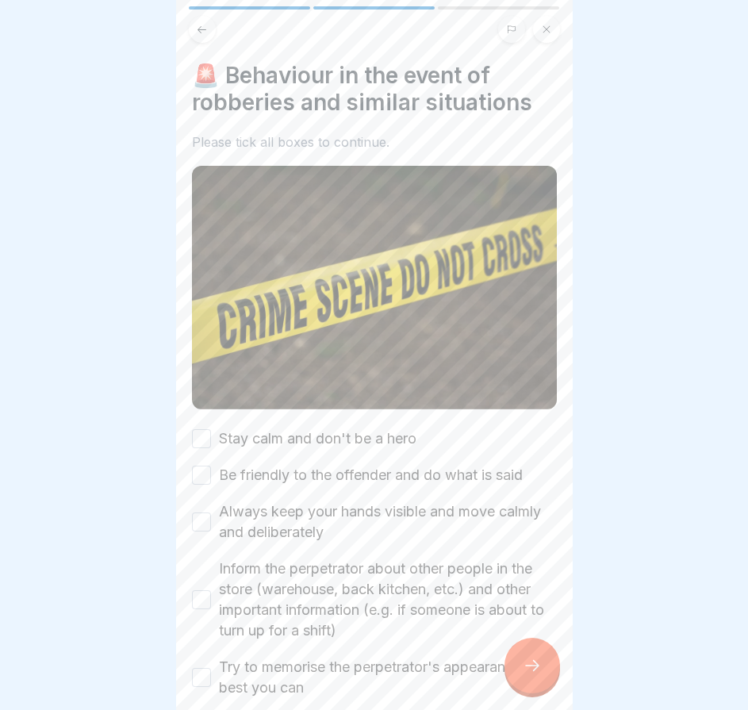
click at [202, 429] on button "Stay calm and don't be a hero" at bounding box center [201, 438] width 19 height 19
click at [208, 471] on button "Be friendly to the offender and do what is said" at bounding box center [201, 475] width 19 height 19
drag, startPoint x: 203, startPoint y: 510, endPoint x: 198, endPoint y: 534, distance: 25.1
click at [203, 513] on button "Always keep your hands visible and move calmly and deliberately" at bounding box center [201, 522] width 19 height 19
click at [205, 592] on button "Inform the perpetrator about other people in the store (warehouse, back kitchen…" at bounding box center [201, 600] width 19 height 19
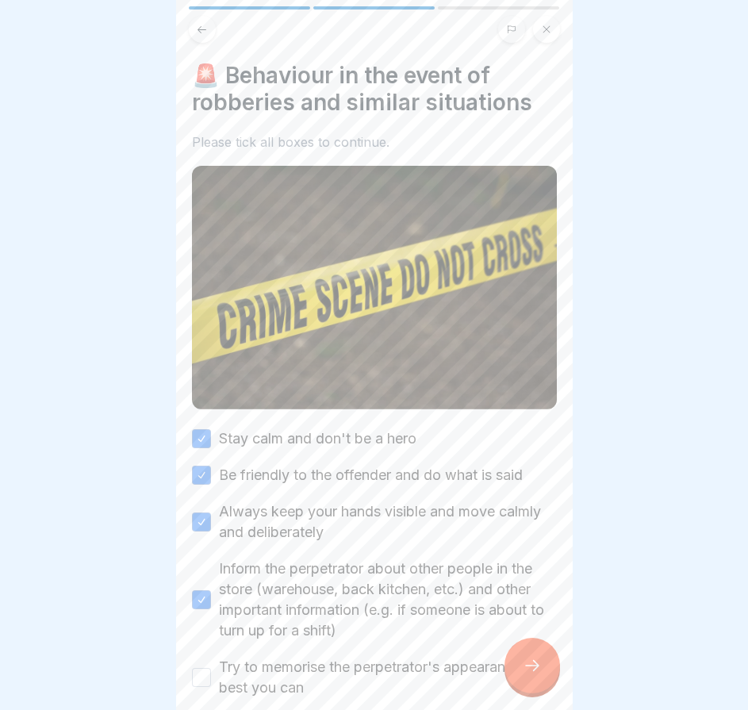
click at [208, 668] on button "Try to memorise the perpetrator's appearance as best you can" at bounding box center [201, 677] width 19 height 19
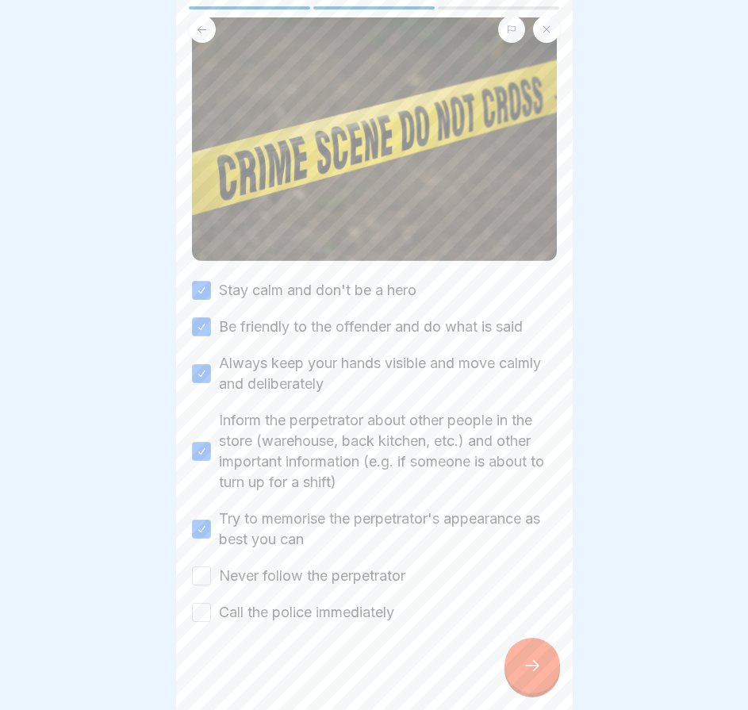
drag, startPoint x: 206, startPoint y: 571, endPoint x: 214, endPoint y: 610, distance: 38.9
click at [207, 573] on button "Never follow the perpetrator" at bounding box center [201, 576] width 19 height 19
drag, startPoint x: 214, startPoint y: 610, endPoint x: 244, endPoint y: 617, distance: 30.2
click at [214, 610] on div "Call the police immediately" at bounding box center [293, 612] width 202 height 21
click at [203, 610] on button "Call the police immediately" at bounding box center [201, 612] width 19 height 19
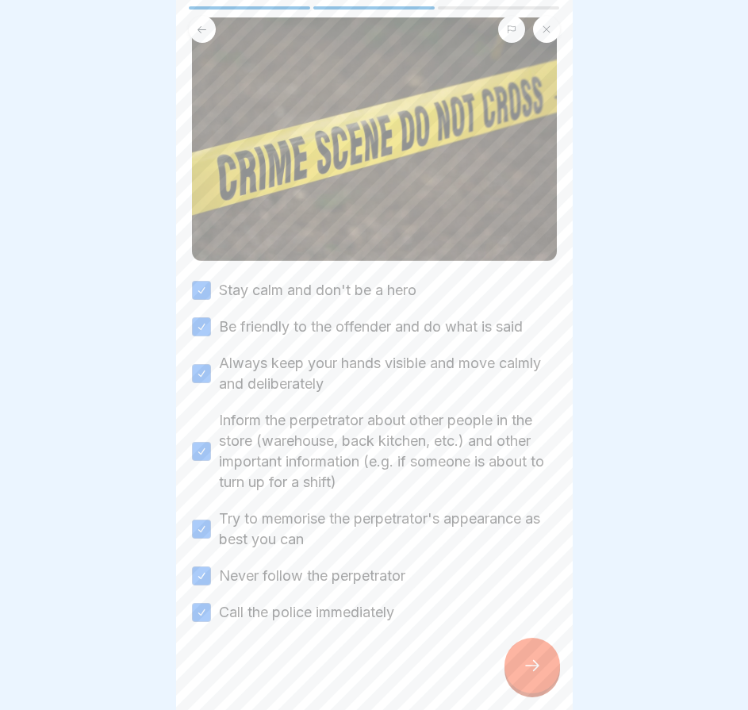
click at [505, 678] on div at bounding box center [533, 666] width 56 height 56
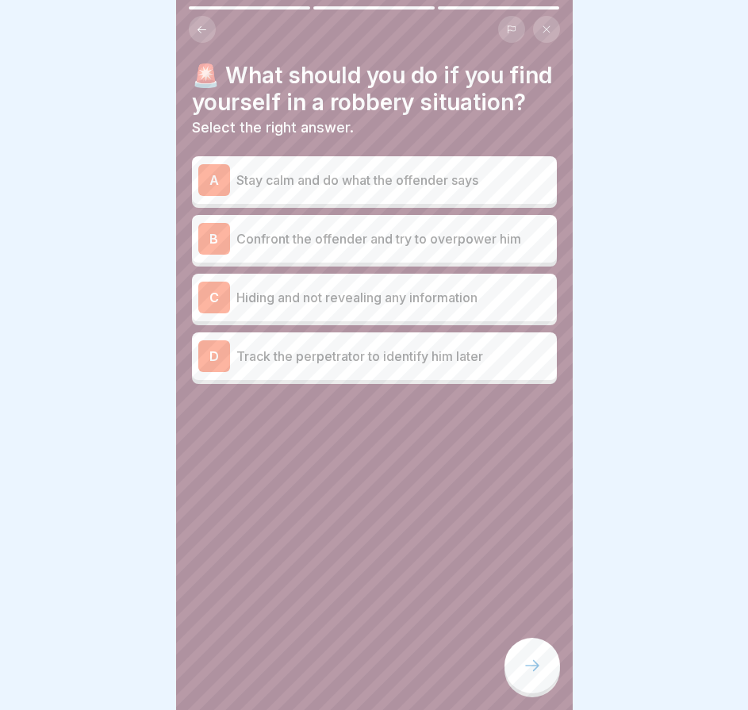
click at [363, 321] on div "C Hiding and not revealing any information" at bounding box center [374, 298] width 365 height 48
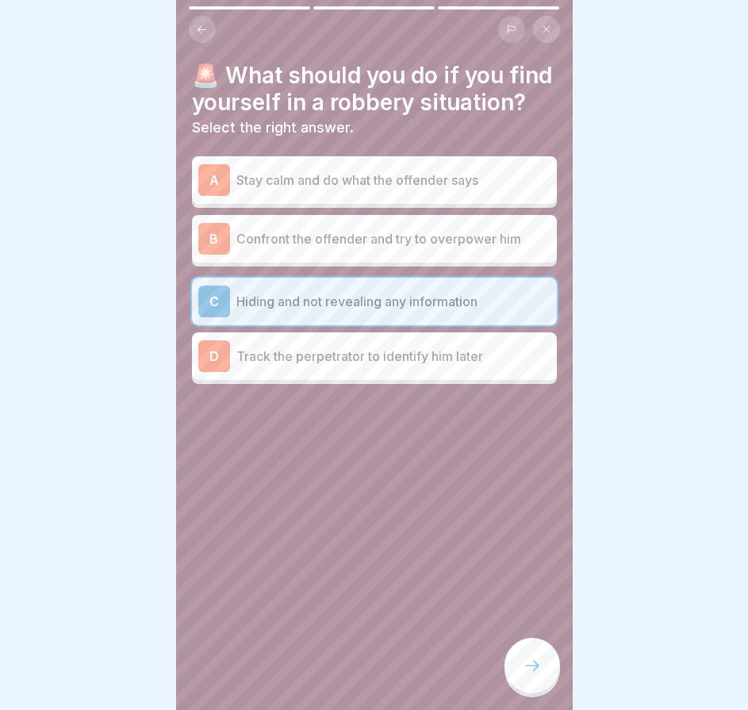
click at [529, 668] on div at bounding box center [533, 666] width 56 height 56
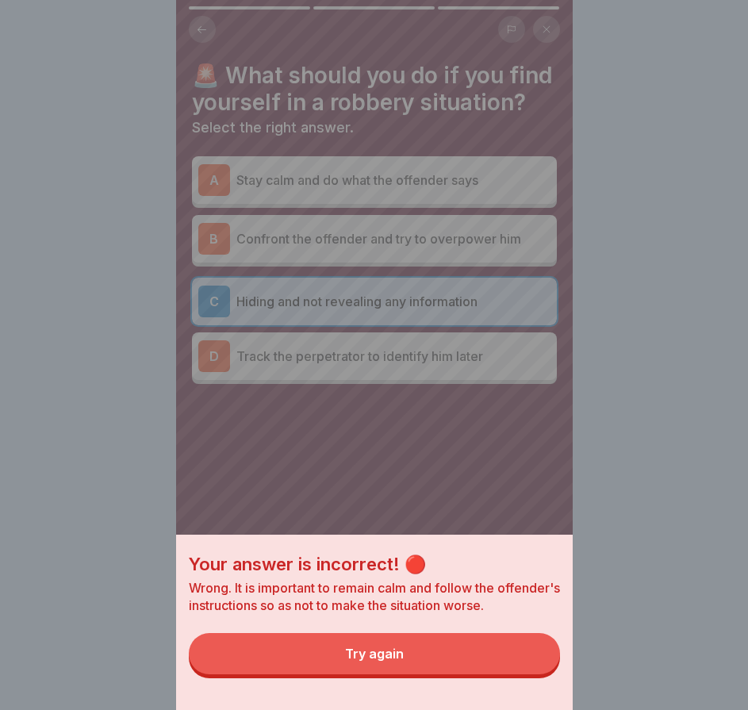
click at [491, 671] on button "Try again" at bounding box center [374, 653] width 371 height 41
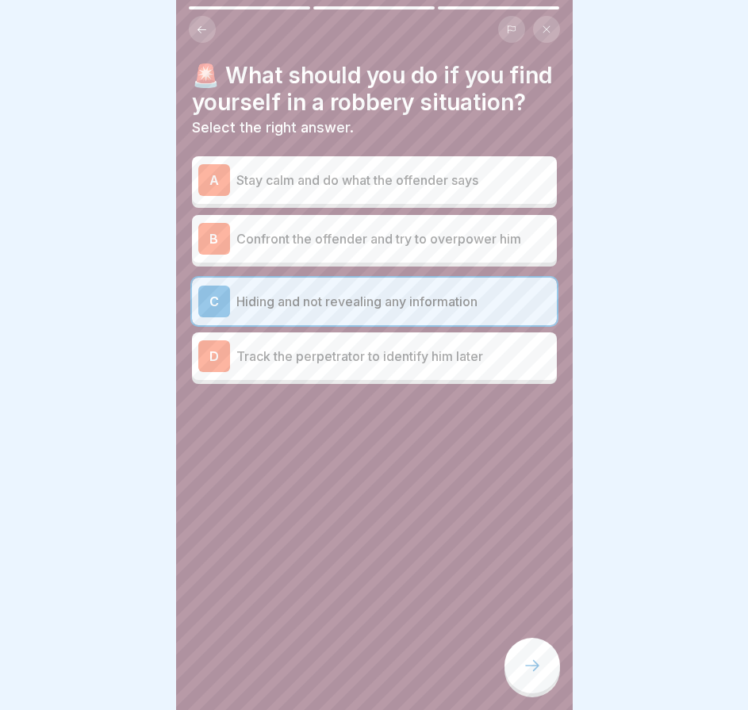
click at [385, 240] on div "A Stay calm and do what the offender says B Confront the offender and try to ov…" at bounding box center [374, 272] width 365 height 224
click at [395, 190] on p "Stay calm and do what the offender says" at bounding box center [394, 180] width 314 height 19
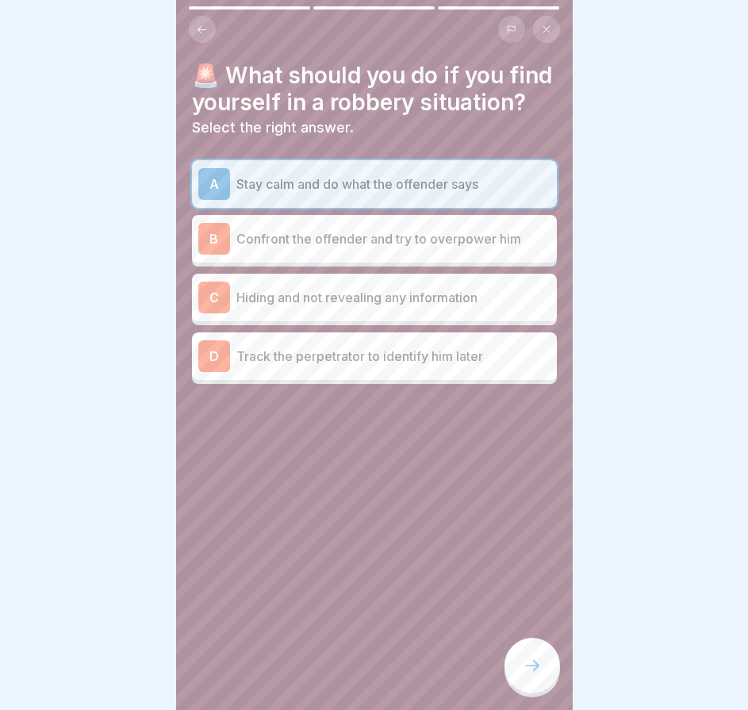
click at [517, 683] on div at bounding box center [533, 666] width 56 height 56
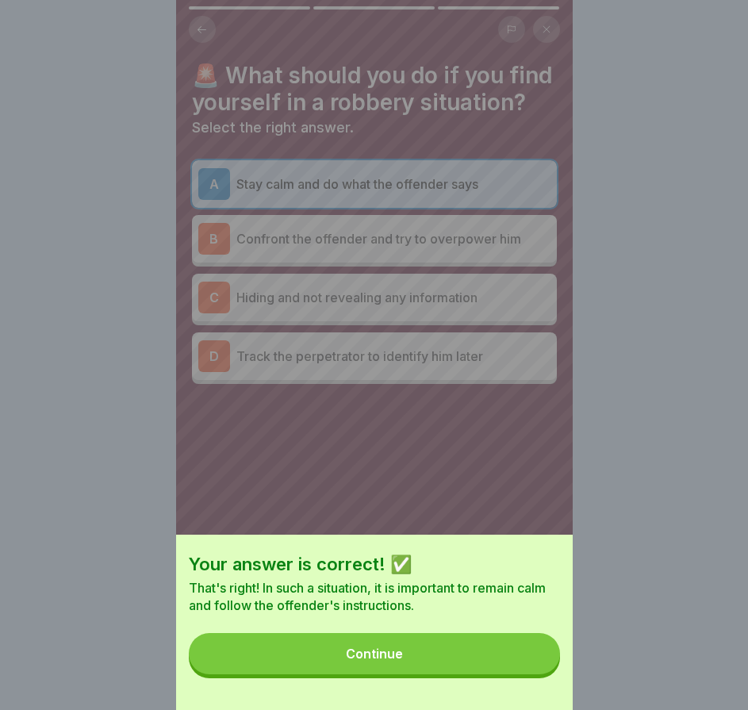
click at [517, 675] on button "Continue" at bounding box center [374, 653] width 371 height 41
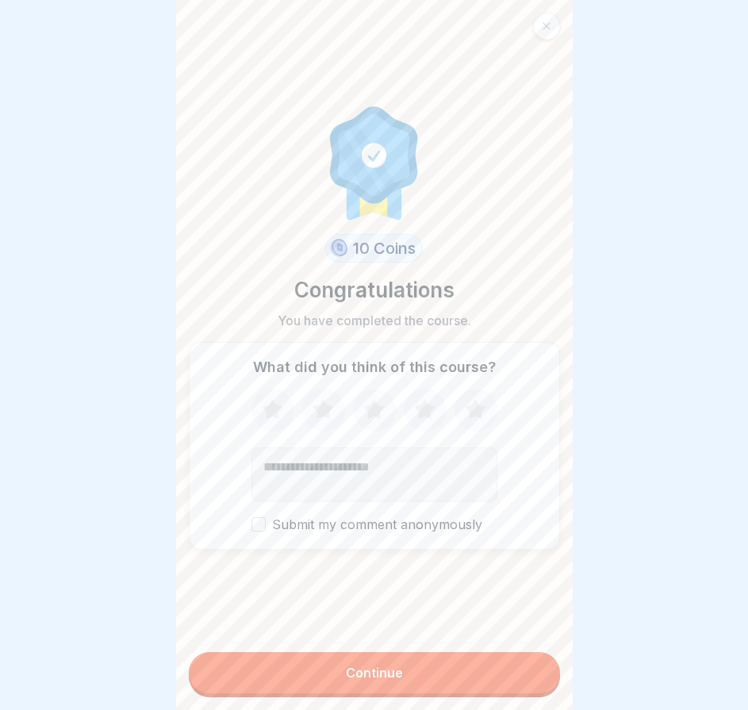
click at [356, 670] on button "Continue" at bounding box center [374, 672] width 371 height 41
click at [346, 681] on font "Continue" at bounding box center [374, 673] width 57 height 16
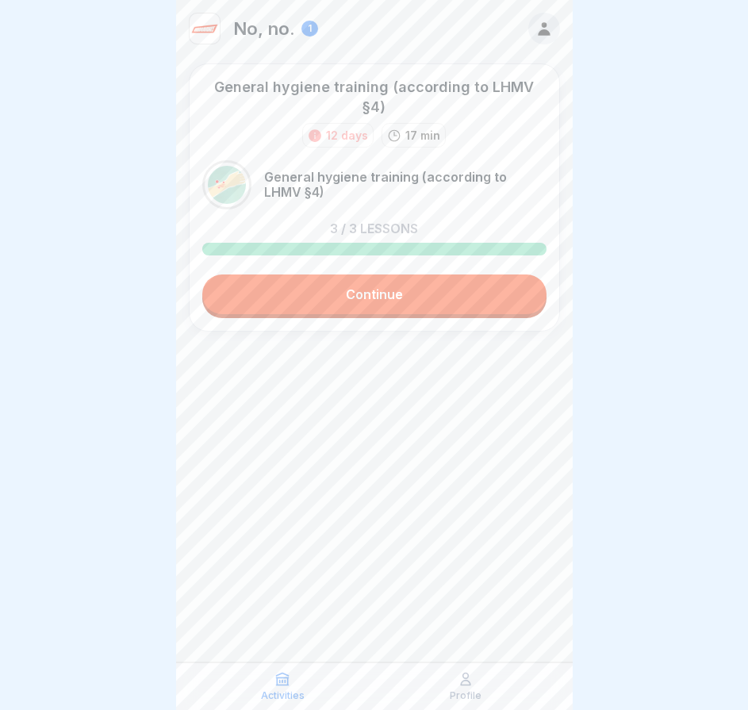
click at [346, 287] on font "Continue" at bounding box center [374, 295] width 57 height 16
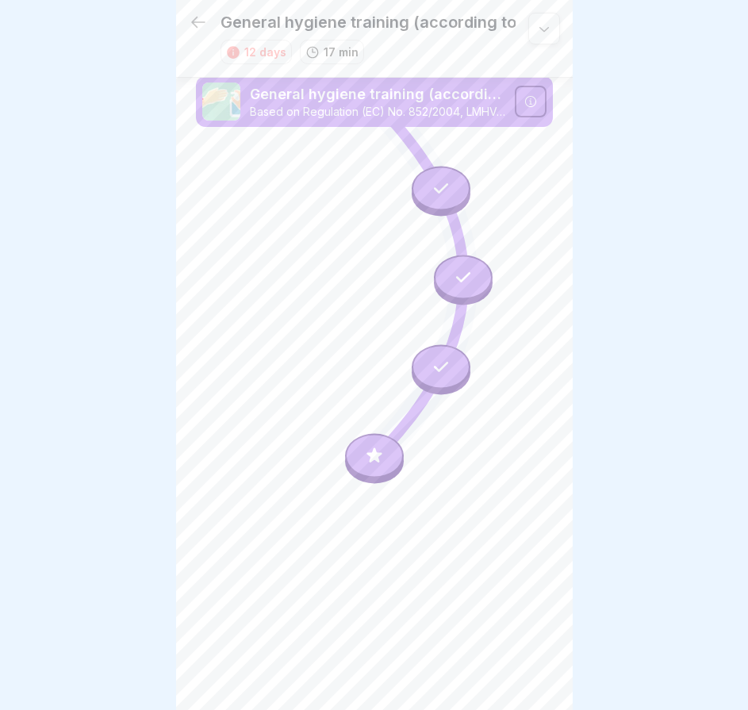
click at [383, 474] on div at bounding box center [374, 456] width 59 height 44
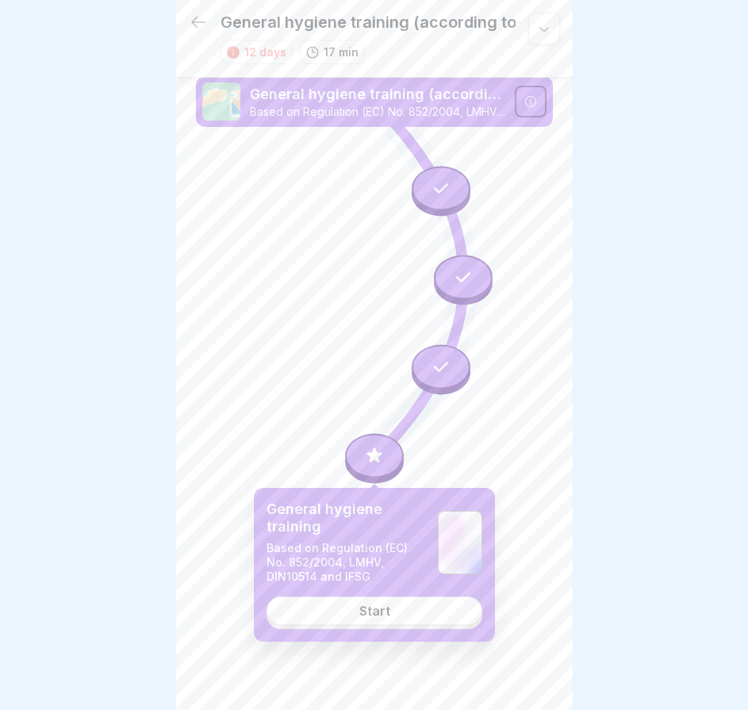
click at [384, 614] on div "Start" at bounding box center [375, 611] width 31 height 14
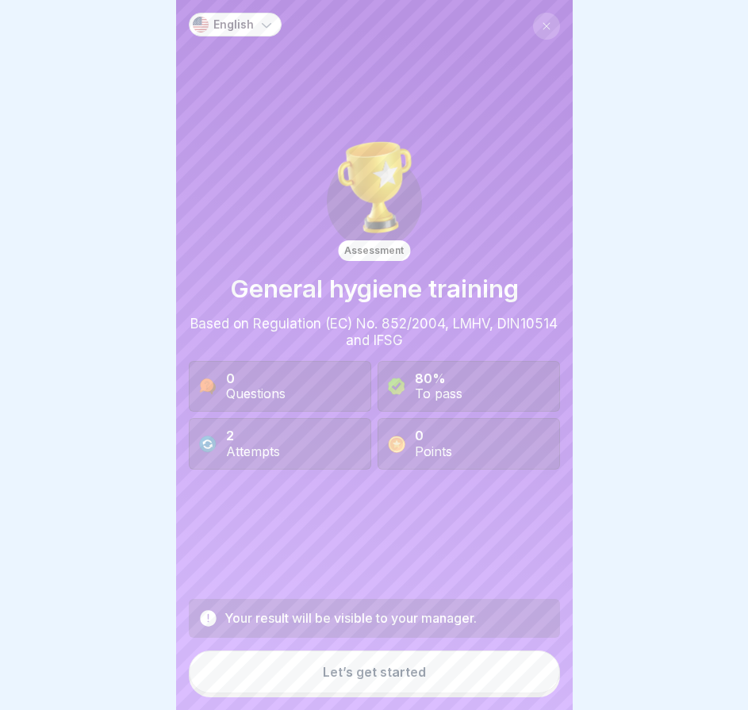
click at [379, 668] on button "Let’s get started" at bounding box center [374, 672] width 371 height 43
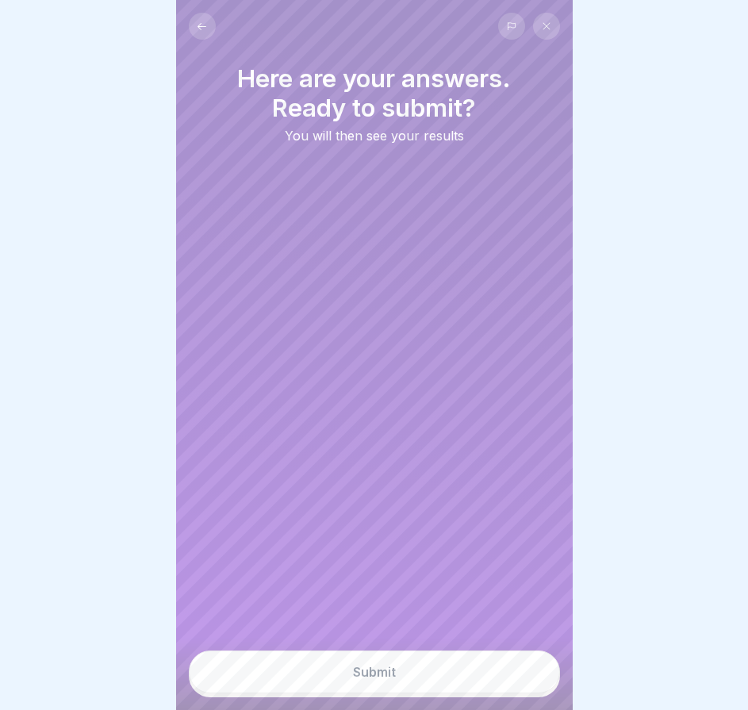
click at [379, 667] on button "Submit" at bounding box center [374, 672] width 371 height 43
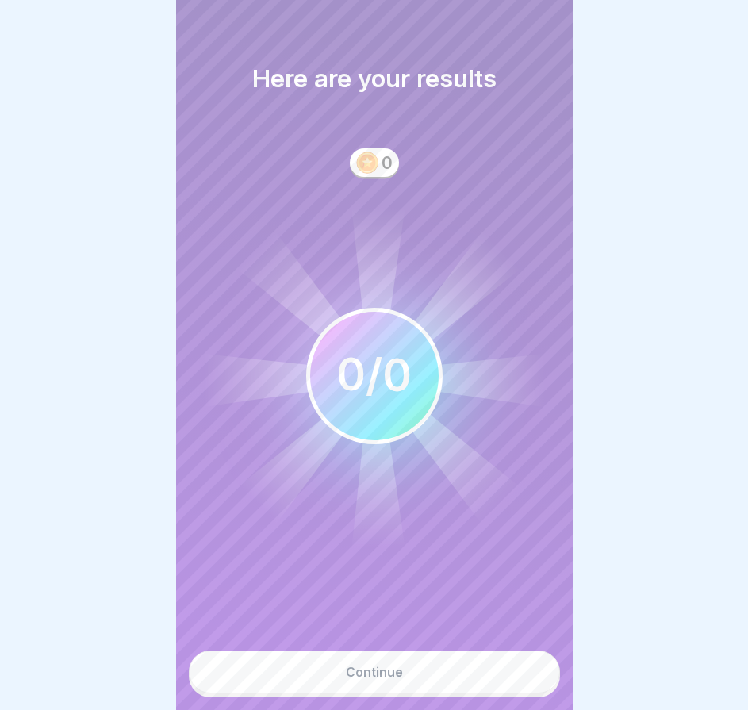
click at [379, 667] on button "Continue" at bounding box center [374, 672] width 371 height 43
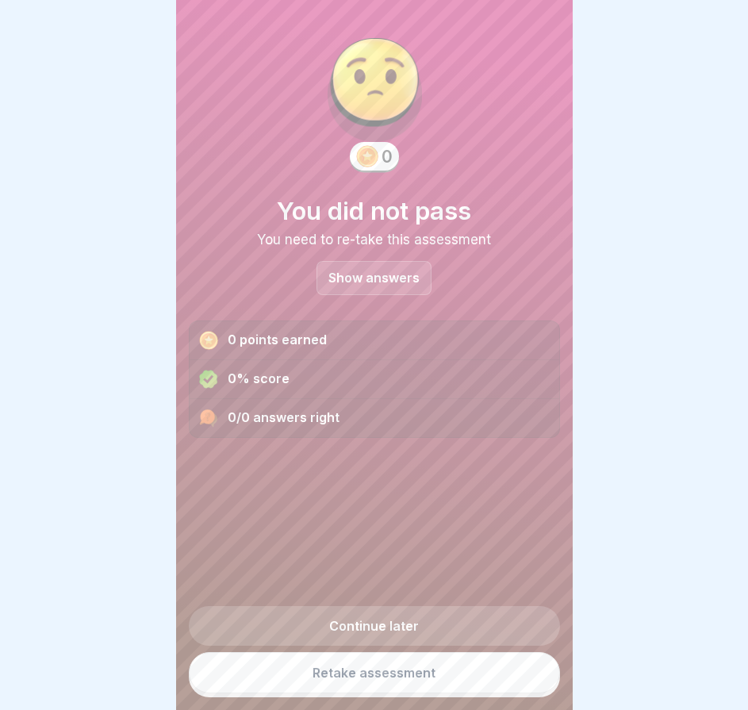
click at [391, 646] on link "Continue later" at bounding box center [374, 626] width 371 height 40
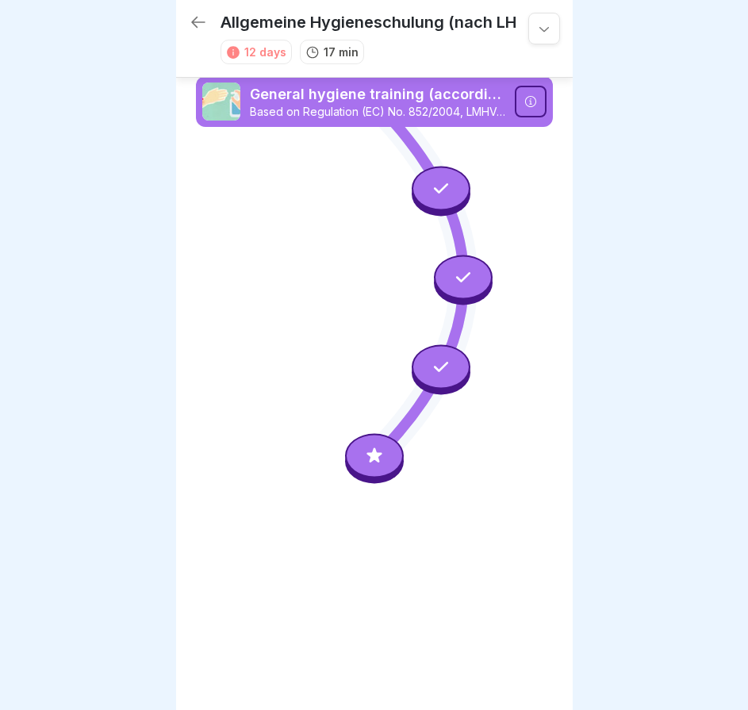
click at [206, 18] on icon at bounding box center [198, 22] width 19 height 19
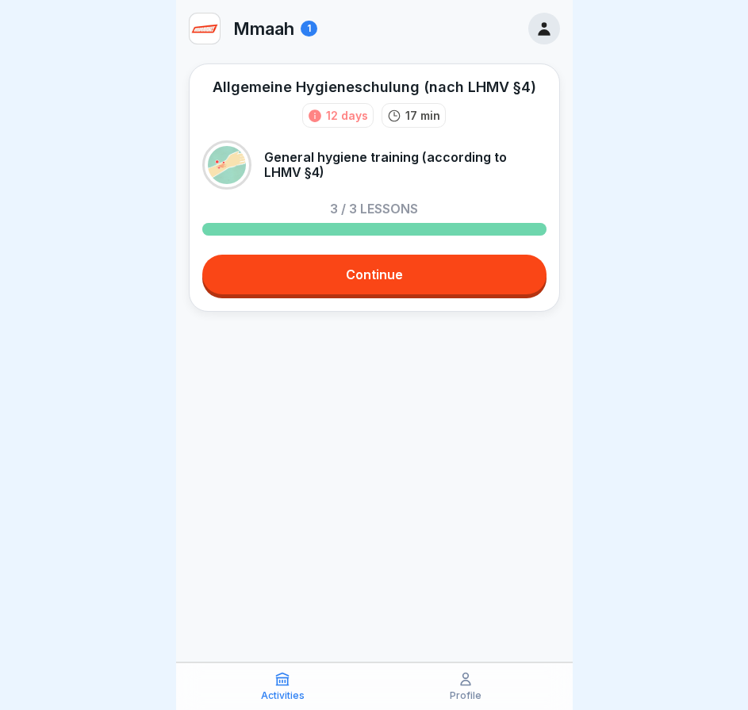
click at [269, 32] on p "Mmaah" at bounding box center [263, 28] width 61 height 21
click at [532, 34] on div at bounding box center [545, 29] width 32 height 32
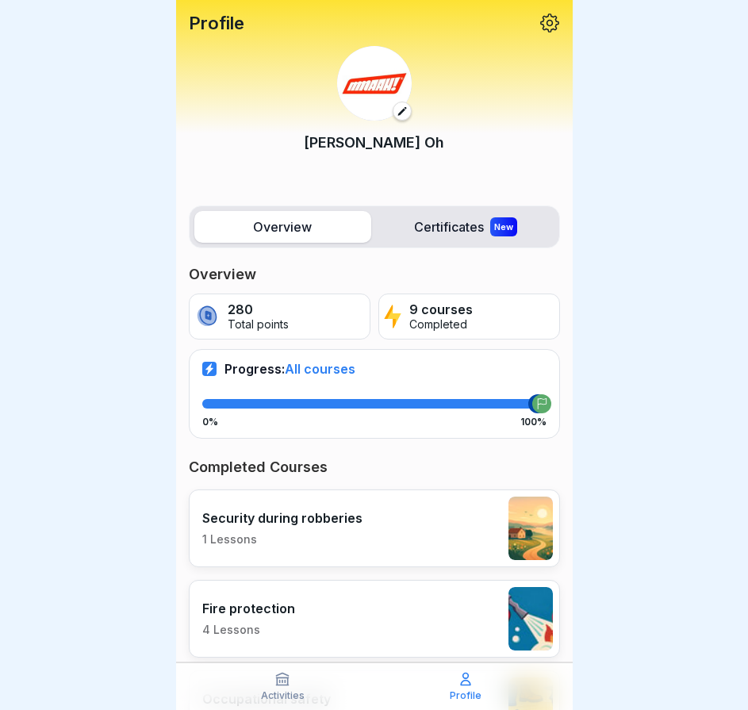
click at [455, 222] on label "Certificates New" at bounding box center [466, 227] width 177 height 32
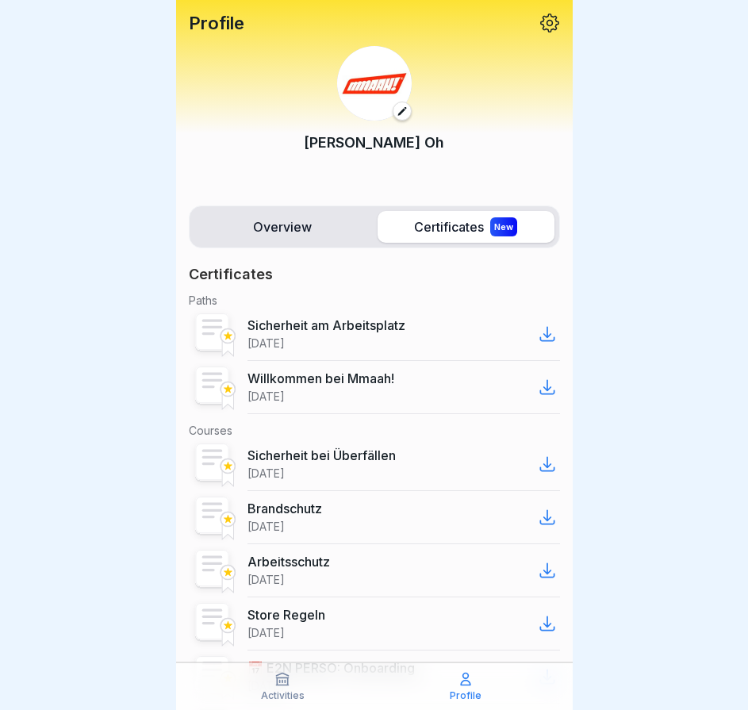
click at [256, 230] on label "Overview" at bounding box center [282, 227] width 177 height 32
